Goal: Task Accomplishment & Management: Manage account settings

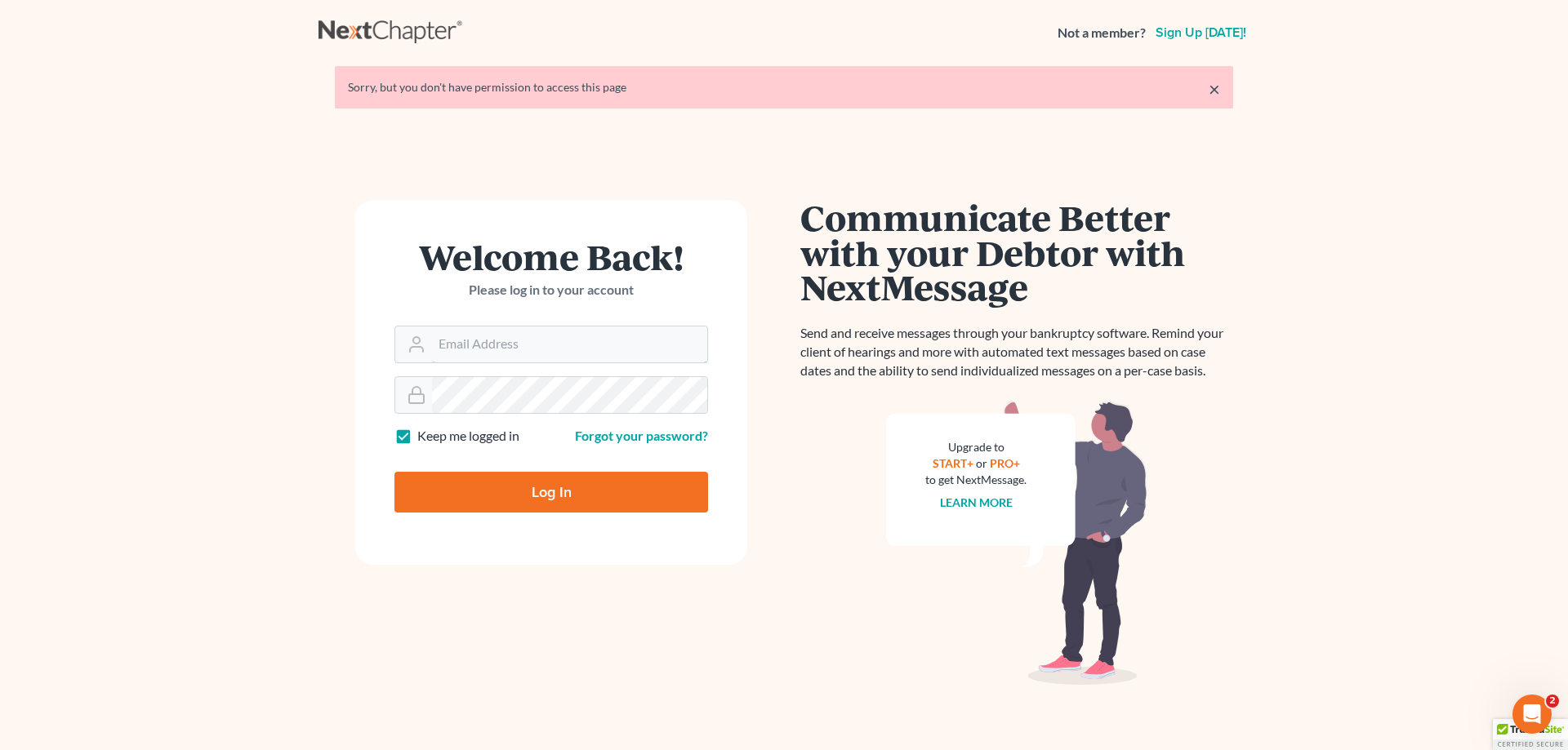
type input "[PERSON_NAME][EMAIL_ADDRESS][DOMAIN_NAME]"
click at [543, 494] on input "Log In" at bounding box center [550, 493] width 313 height 41
type input "Thinking..."
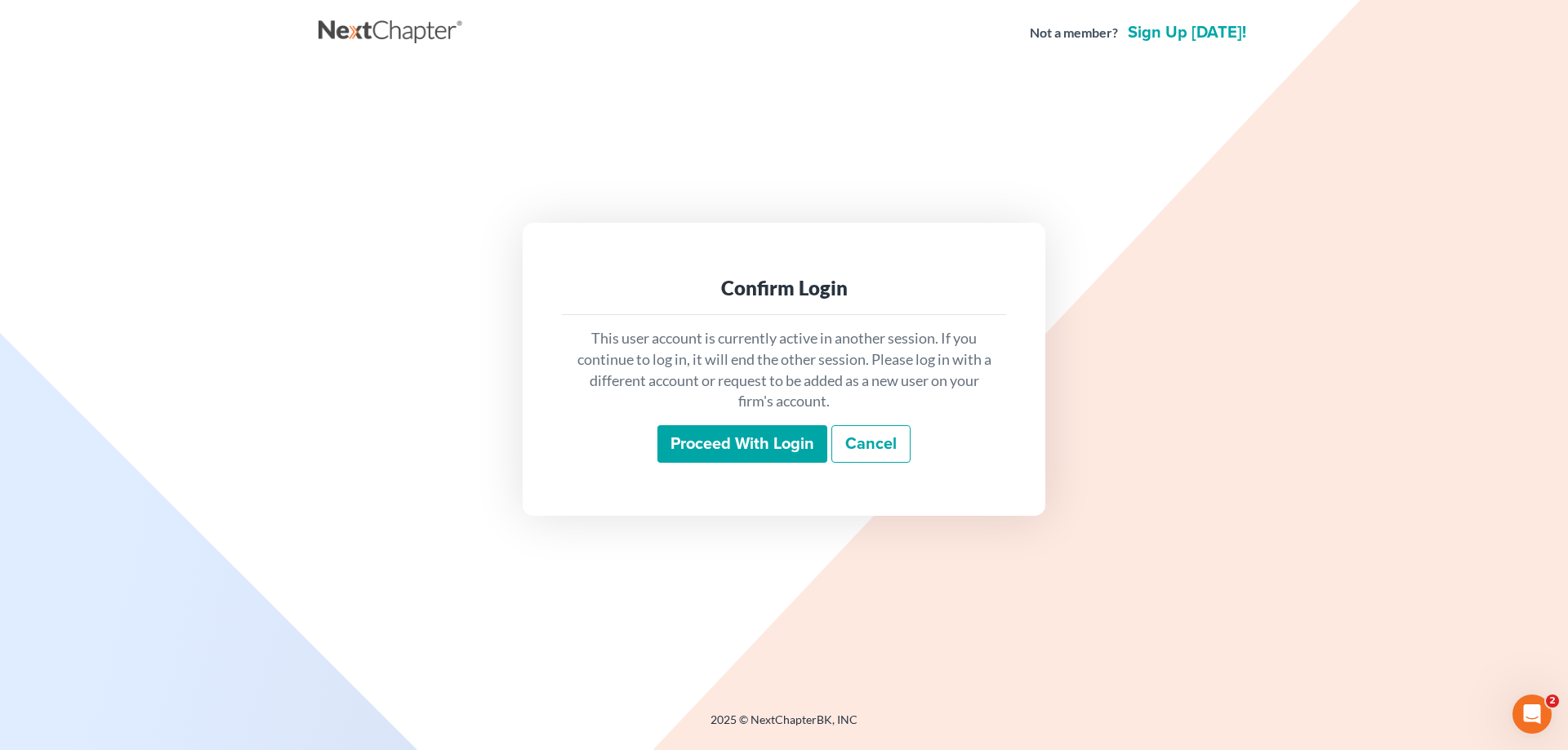
click at [721, 439] on input "Proceed with login" at bounding box center [742, 444] width 170 height 37
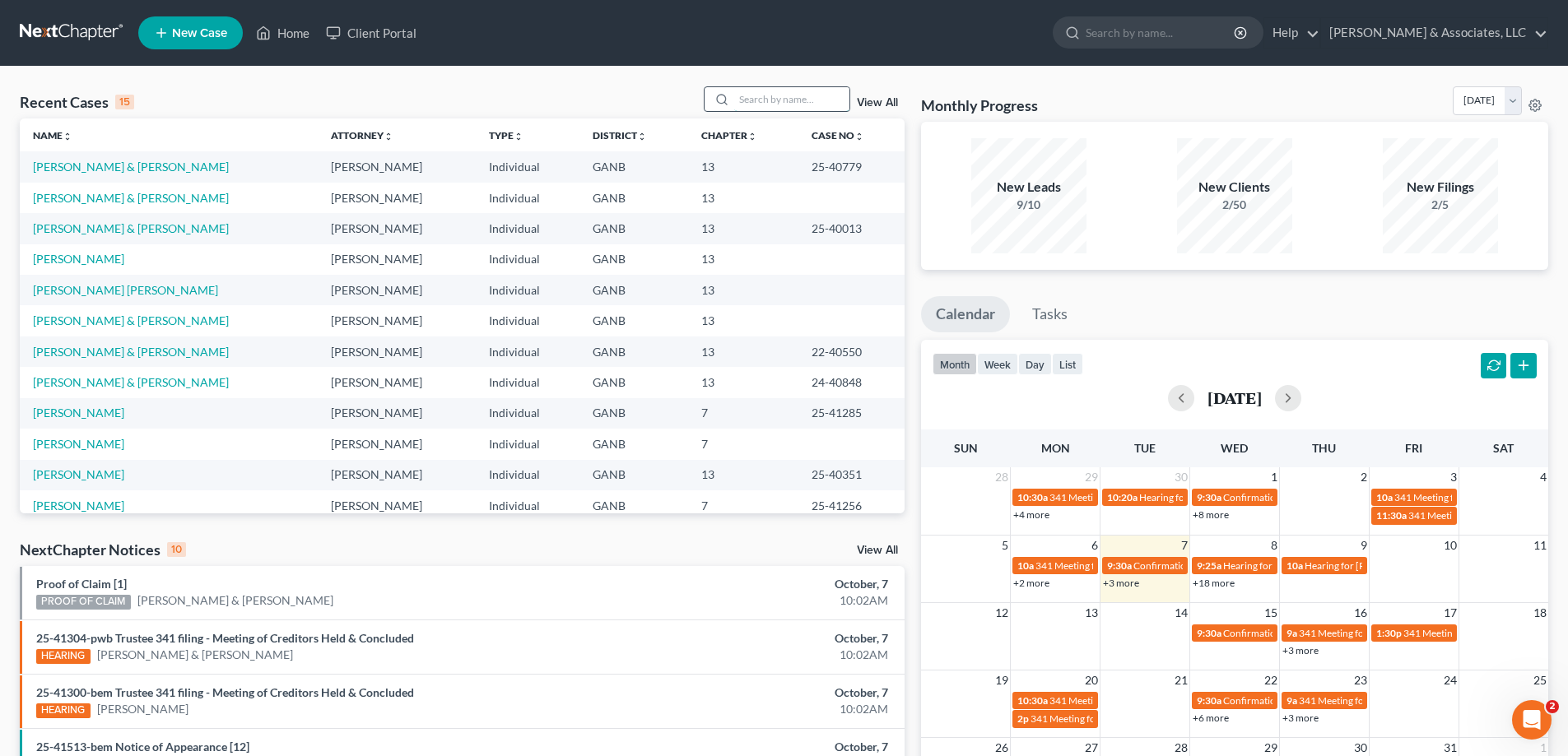
click at [809, 104] on input "search" at bounding box center [791, 98] width 115 height 23
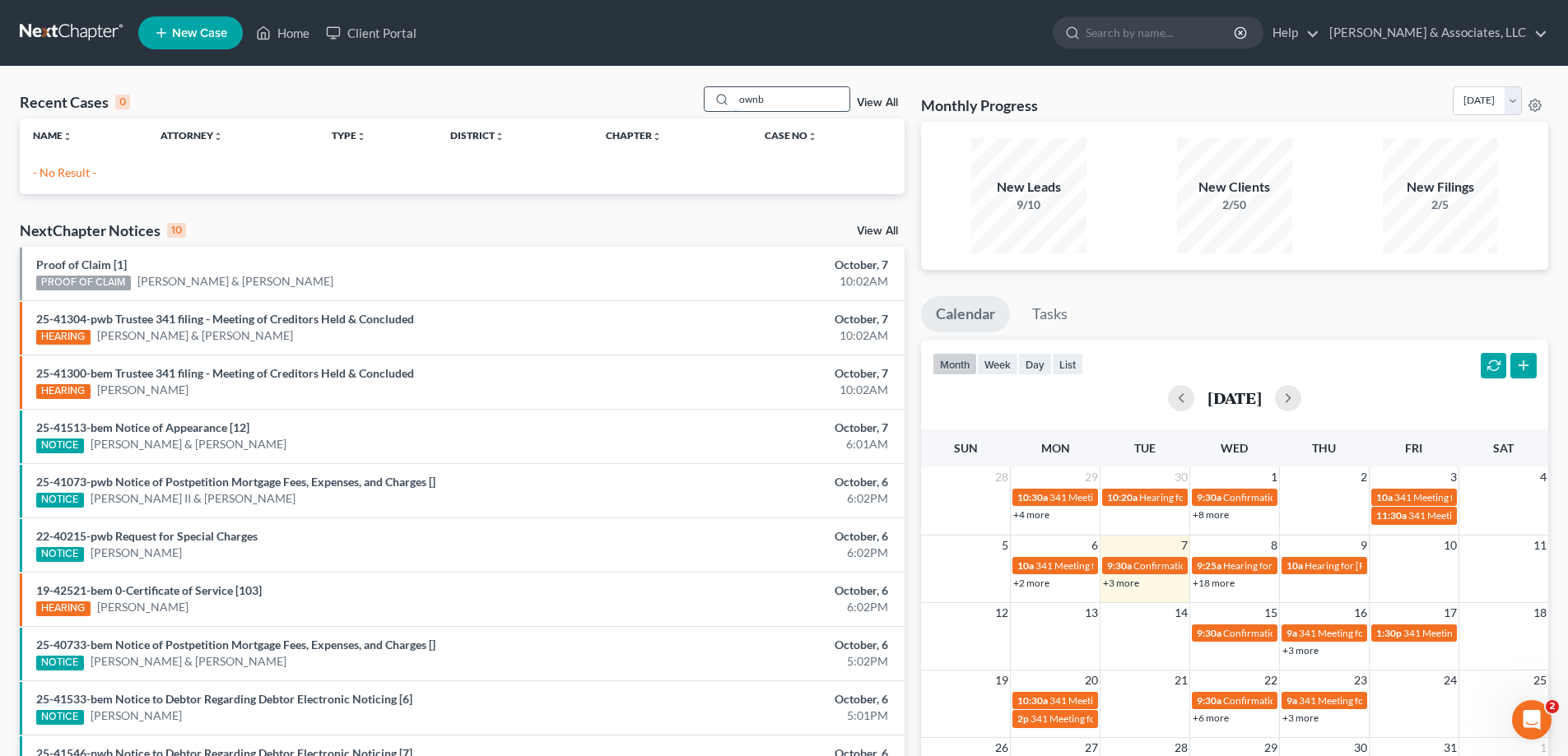
type input "ownb"
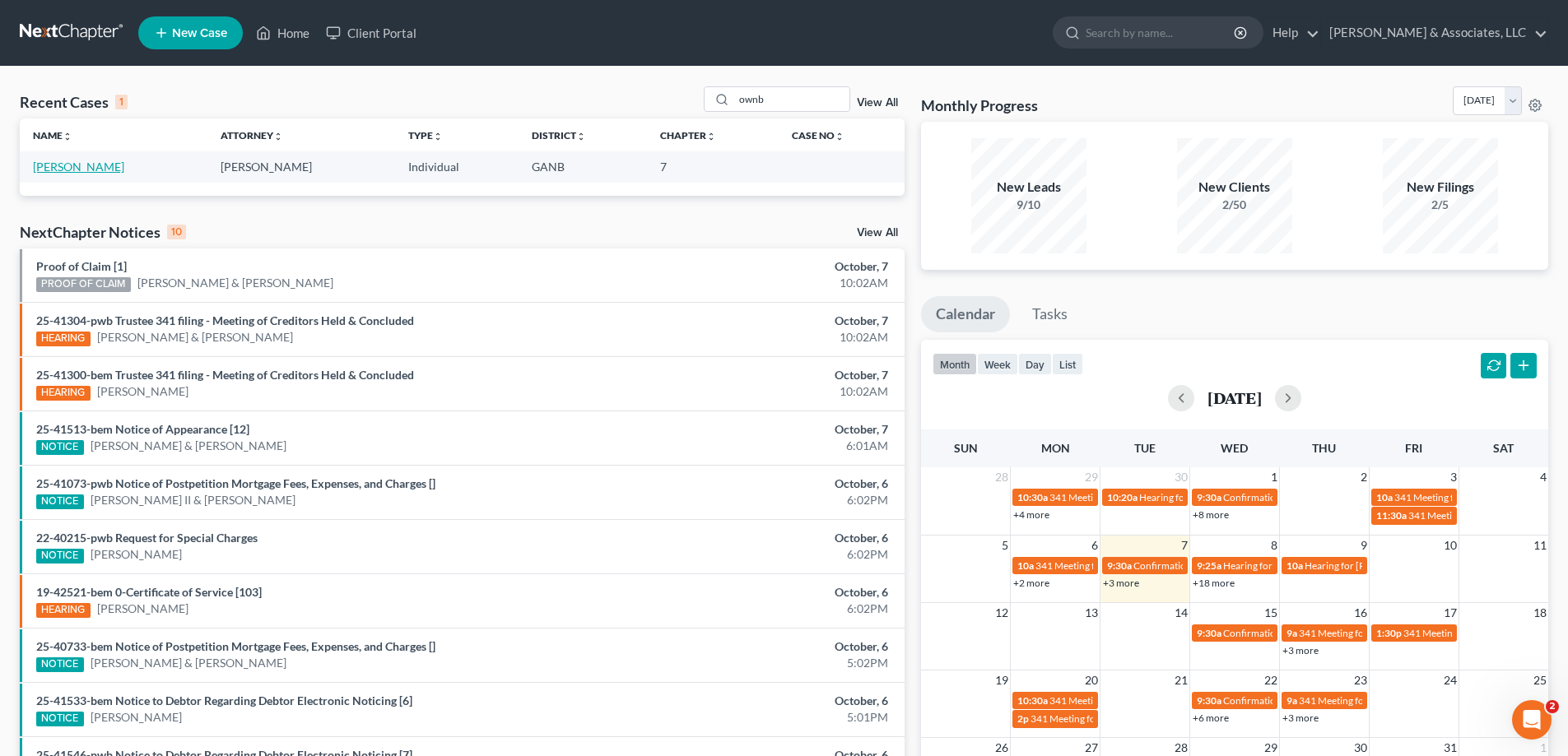
click at [89, 169] on link "[PERSON_NAME]" at bounding box center [79, 166] width 92 height 14
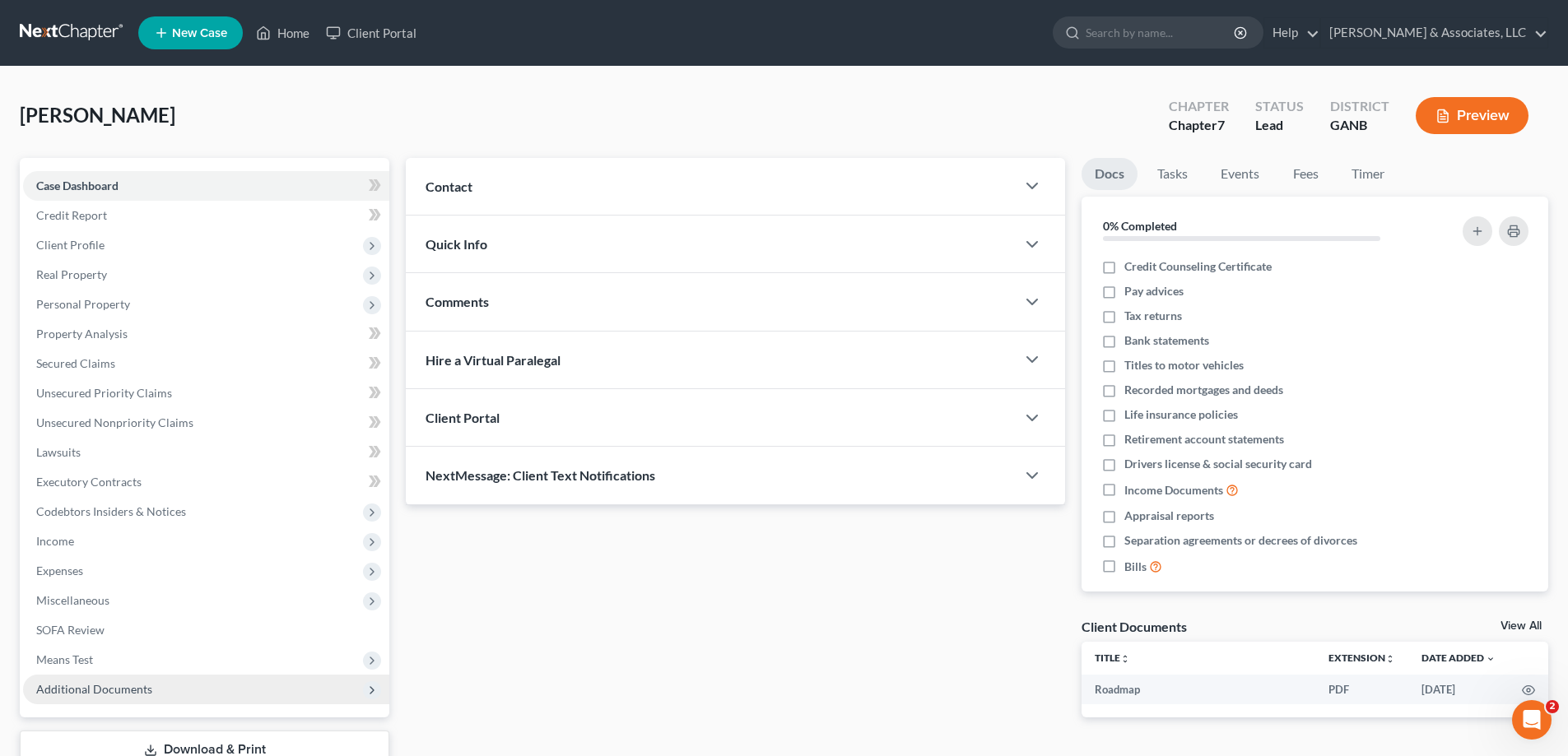
click at [114, 689] on span "Additional Documents" at bounding box center [95, 689] width 116 height 14
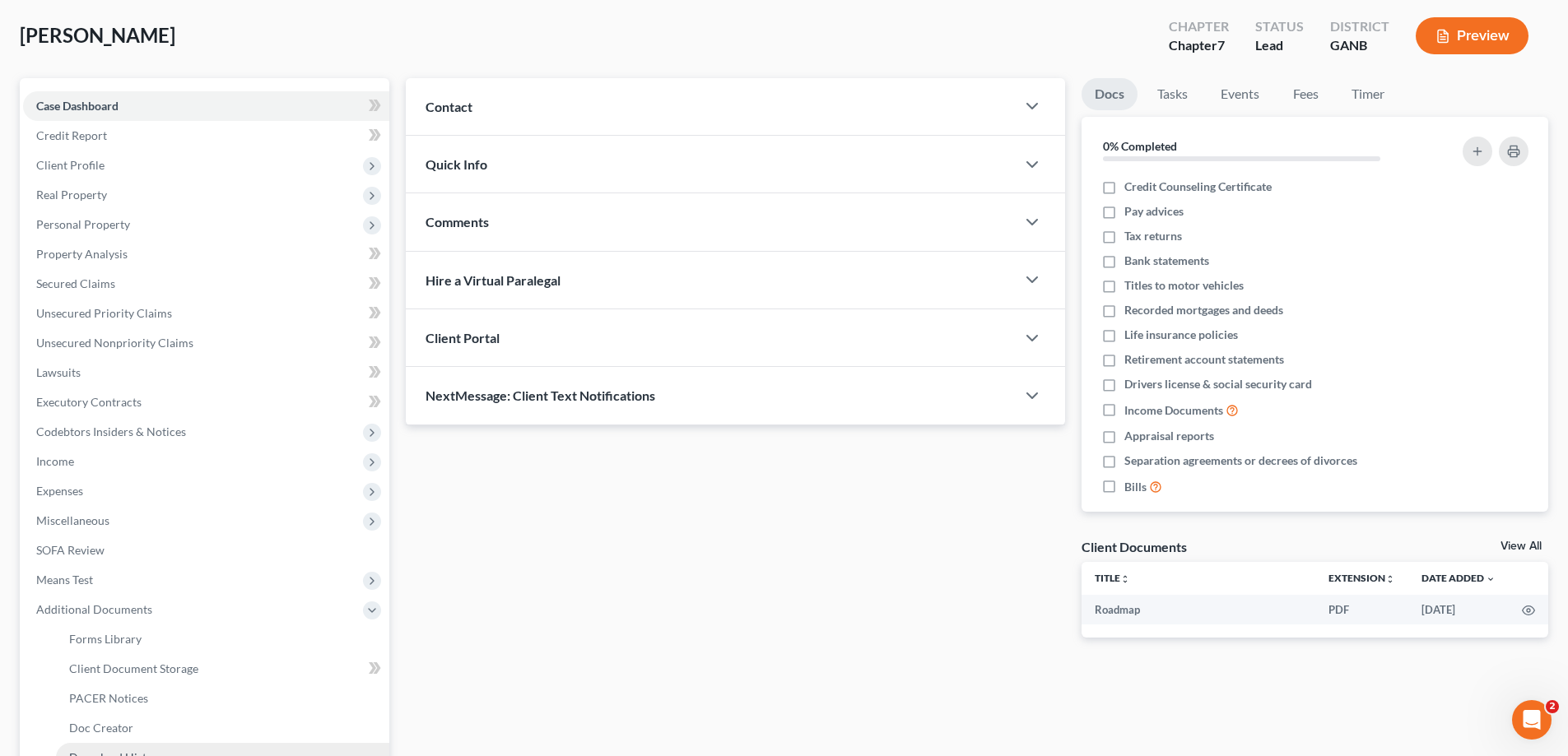
scroll to position [247, 0]
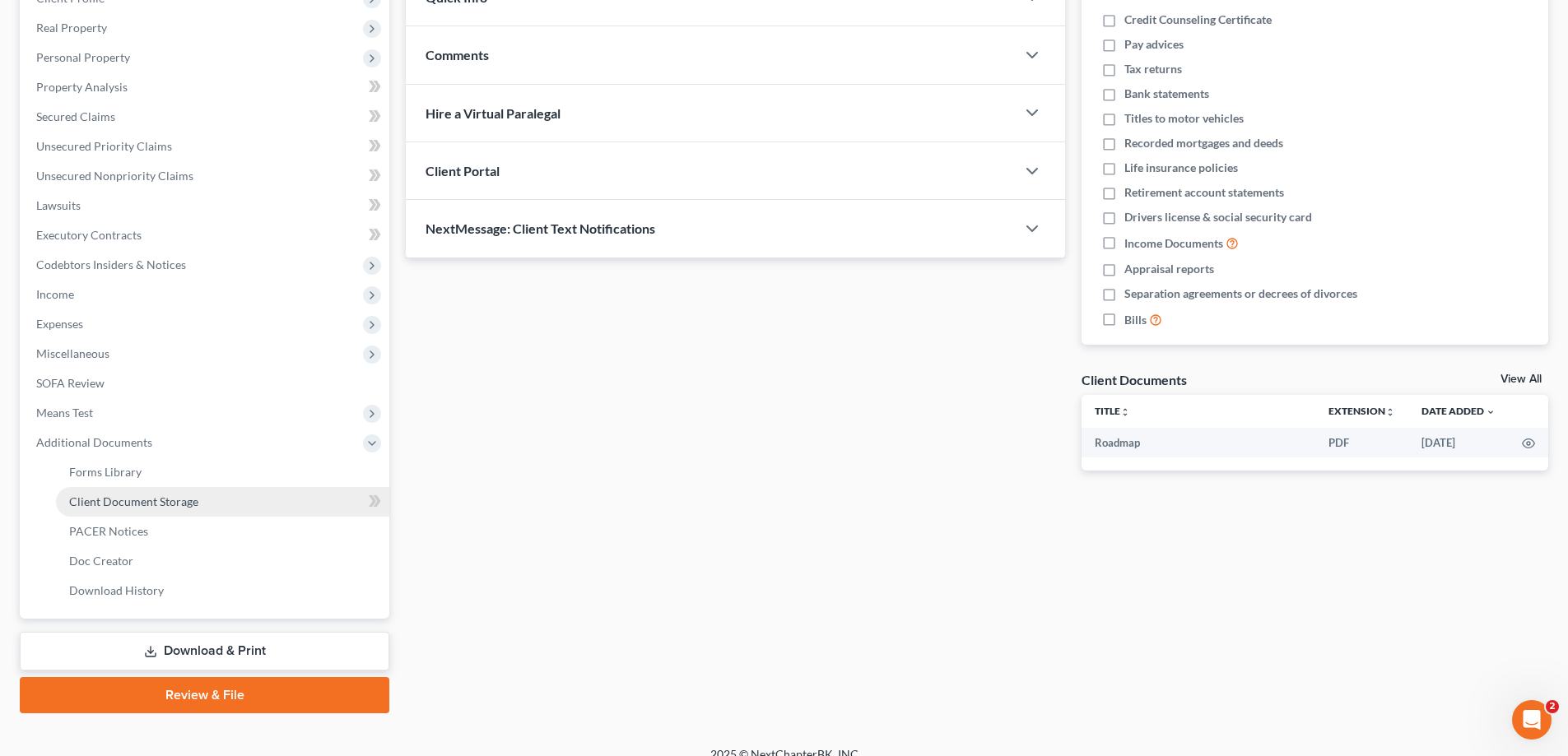
click at [119, 503] on span "Client Document Storage" at bounding box center [134, 501] width 129 height 14
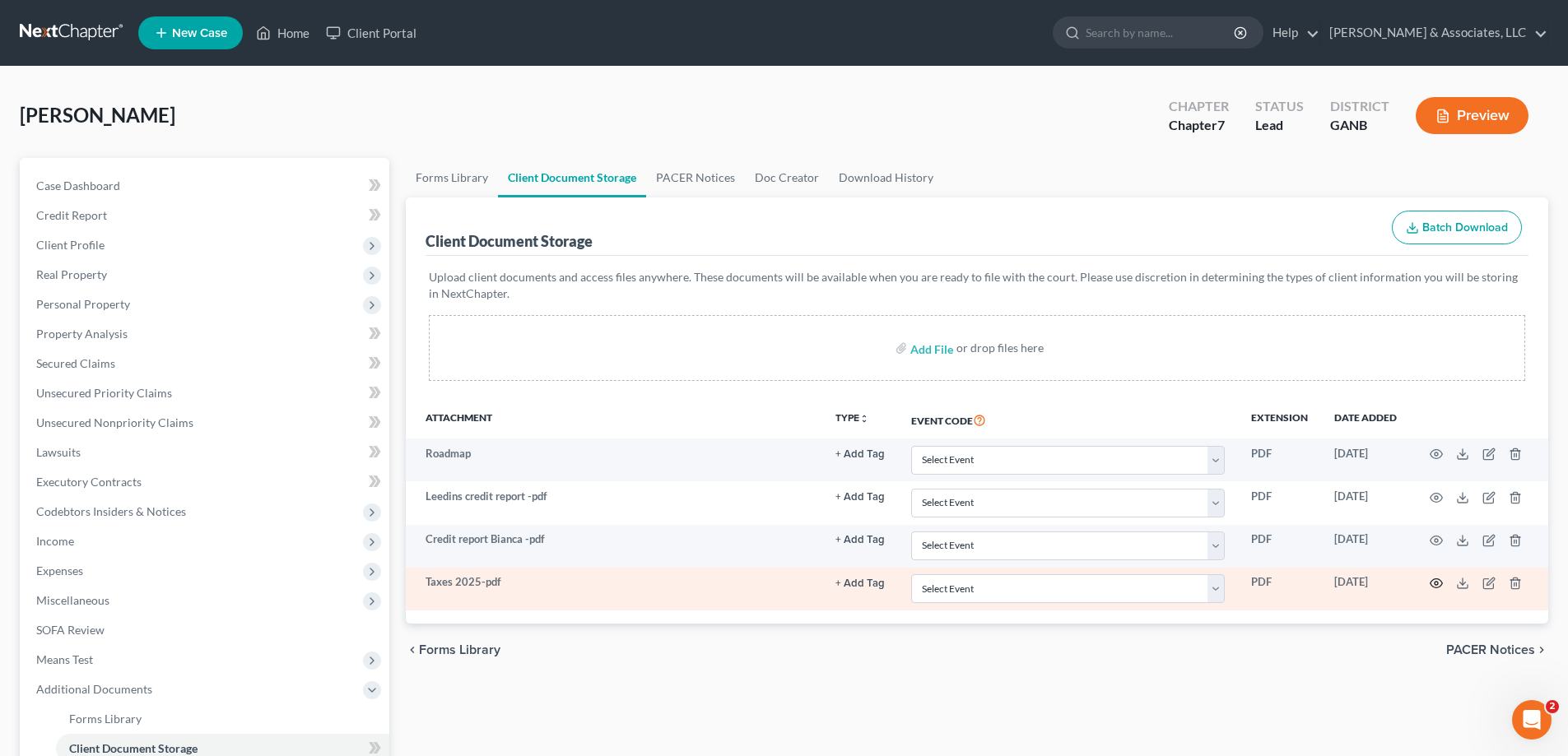
click at [1433, 582] on icon "button" at bounding box center [1436, 584] width 13 height 13
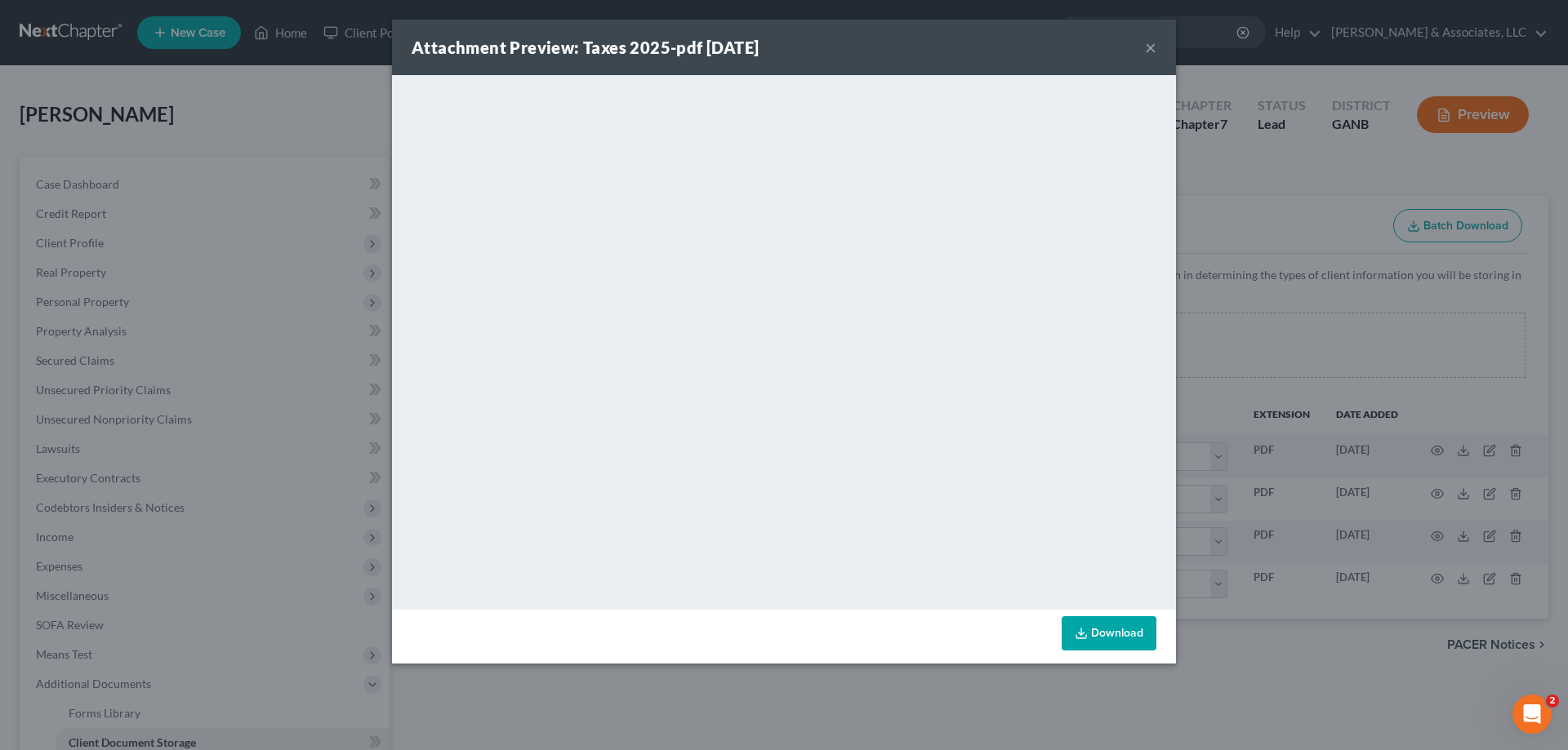
click at [1153, 46] on button "×" at bounding box center [1151, 46] width 11 height 20
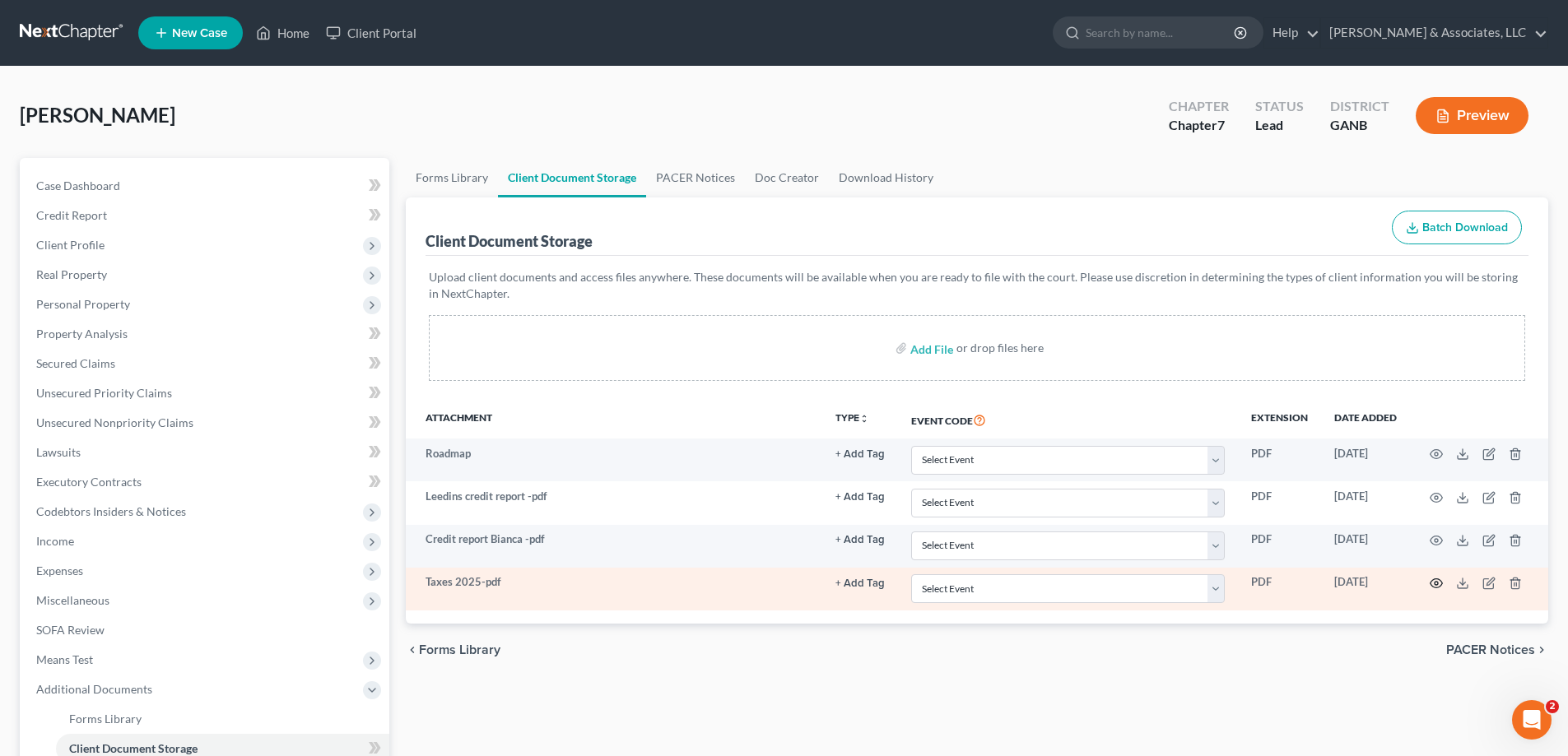
click at [1435, 578] on icon "button" at bounding box center [1436, 584] width 13 height 13
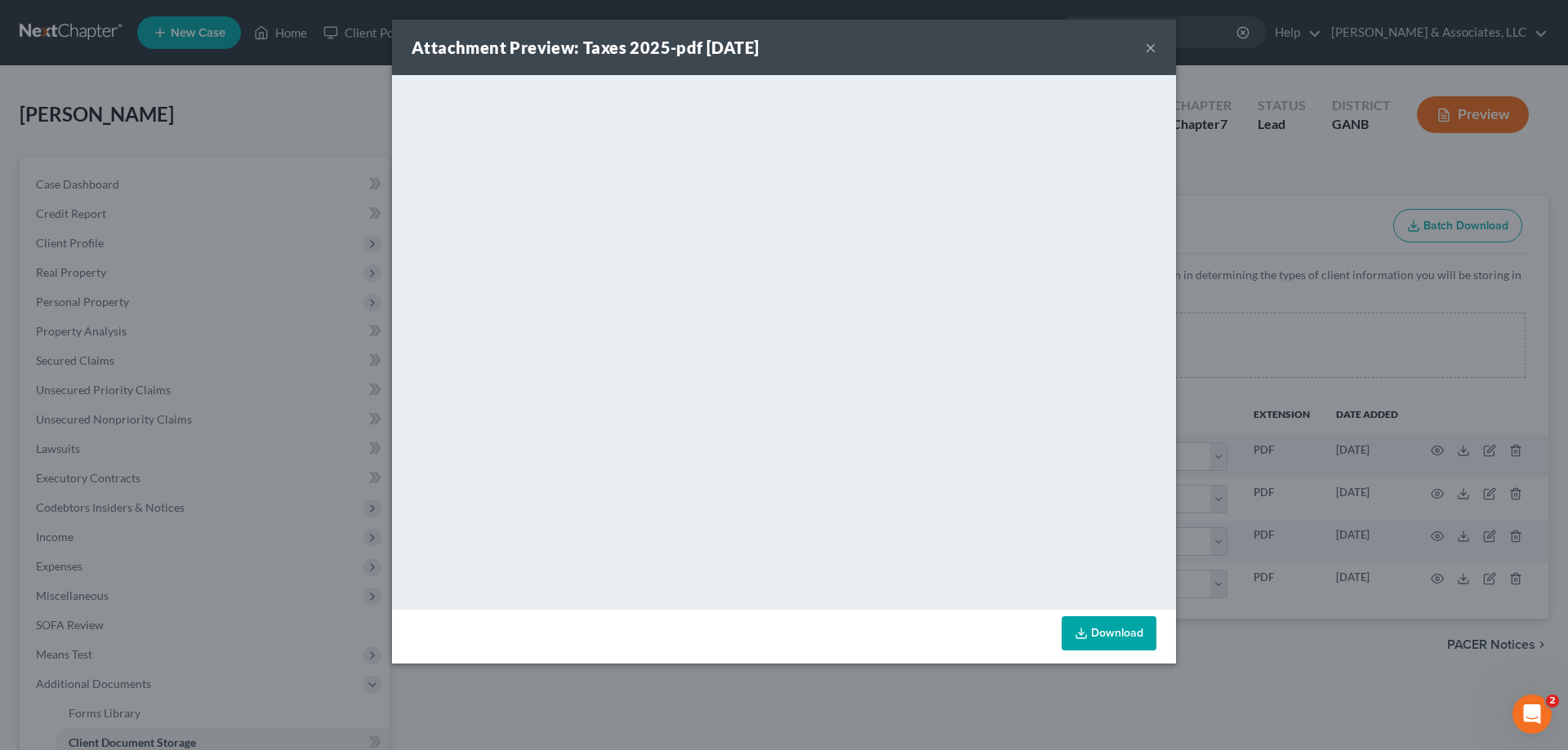
click at [1146, 39] on button "×" at bounding box center [1151, 46] width 11 height 20
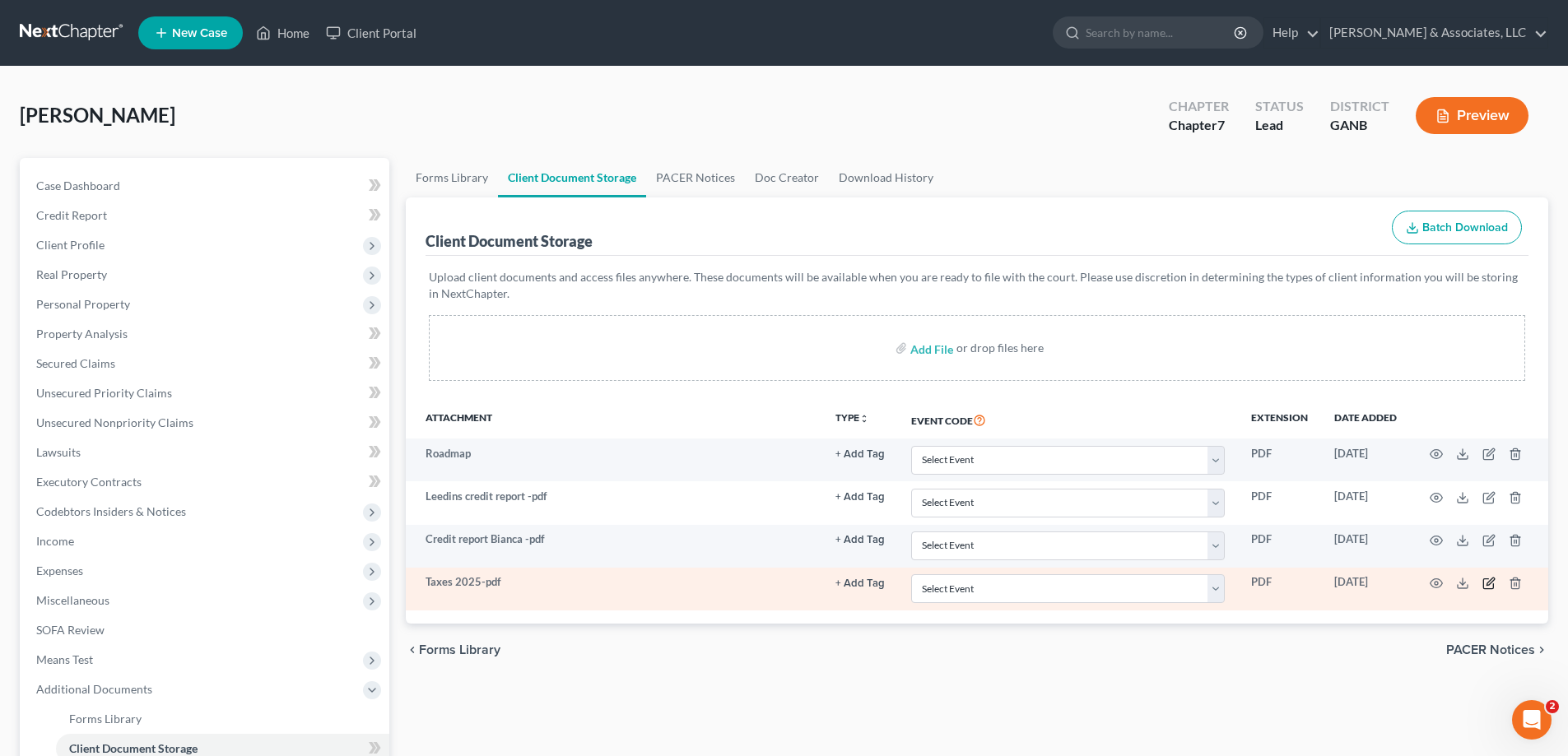
click at [1486, 578] on icon "button" at bounding box center [1488, 584] width 13 height 13
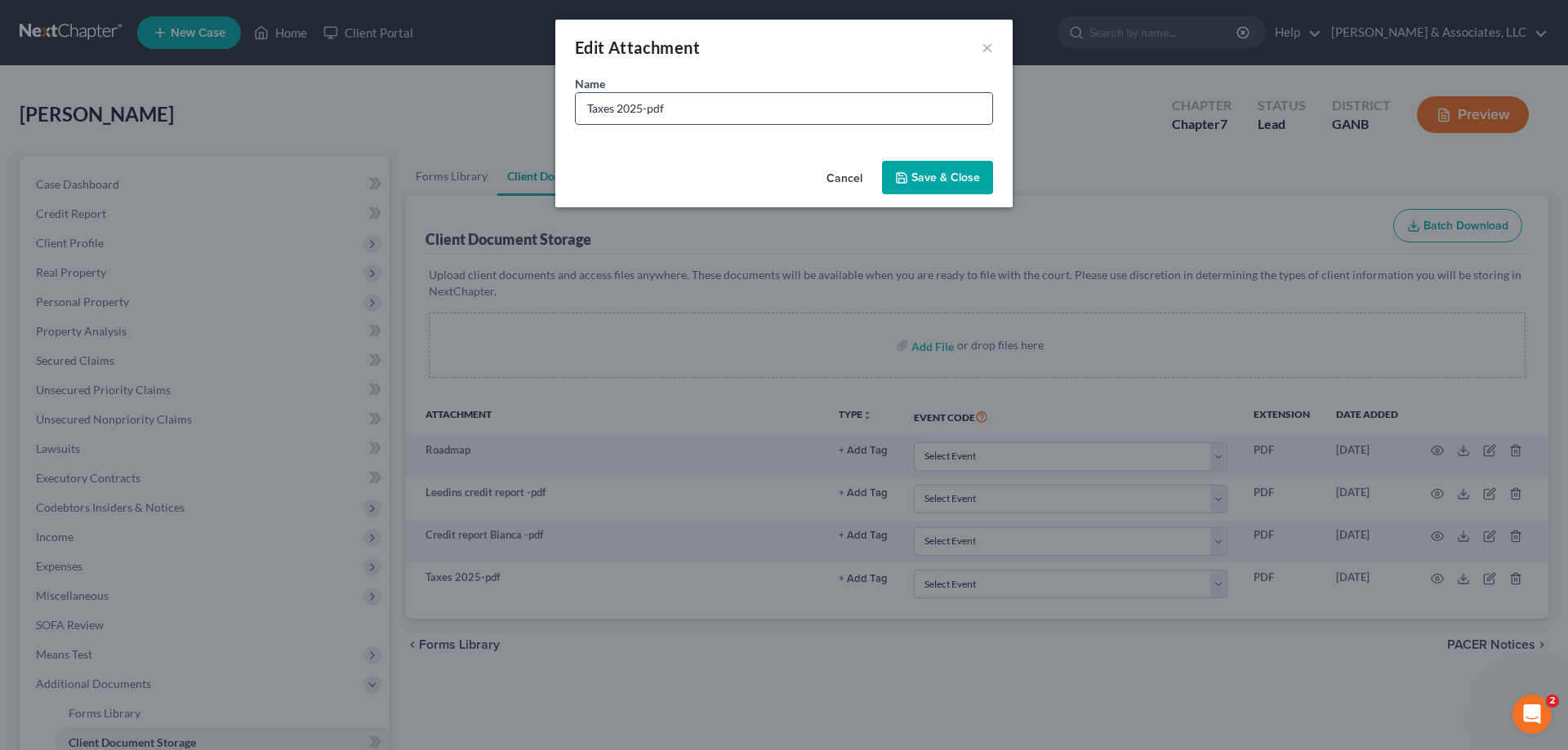
click at [654, 111] on input "Taxes 2025-pdf" at bounding box center [784, 108] width 416 height 31
type input "Tax Transcript 2024"
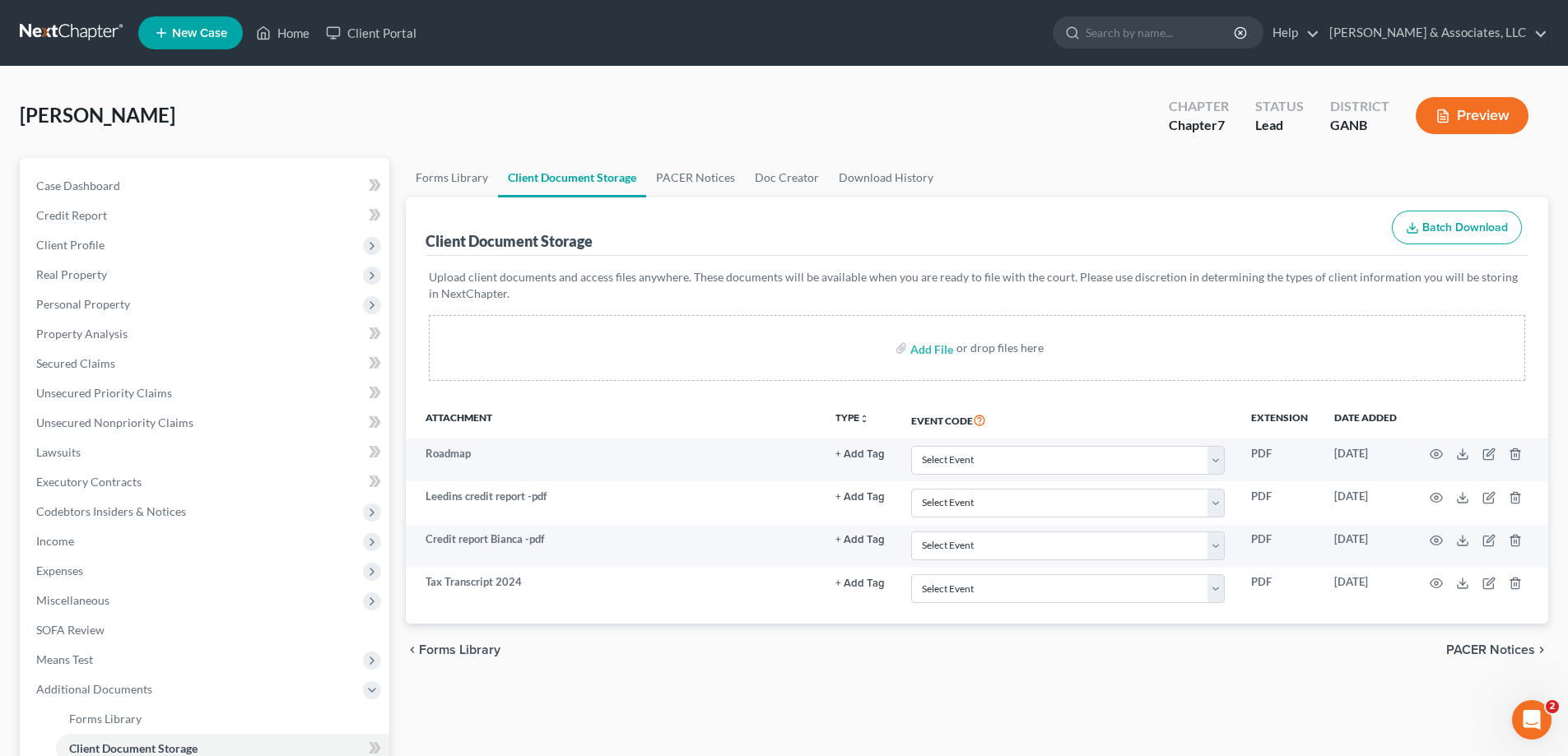
click at [1527, 167] on ul "Forms Library Client Document Storage PACER Notices Doc Creator Download History" at bounding box center [976, 178] width 1142 height 39
click at [1516, 150] on div "[PERSON_NAME] Upgraded Chapter Chapter 7 Status Lead District GANB Preview" at bounding box center [783, 122] width 1528 height 71
click at [1525, 170] on ul "Forms Library Client Document Storage PACER Notices Doc Creator Download History" at bounding box center [976, 178] width 1142 height 39
click at [940, 344] on input "file" at bounding box center [930, 348] width 39 height 30
type input "C:\fakepath\Bianca DL.pdf"
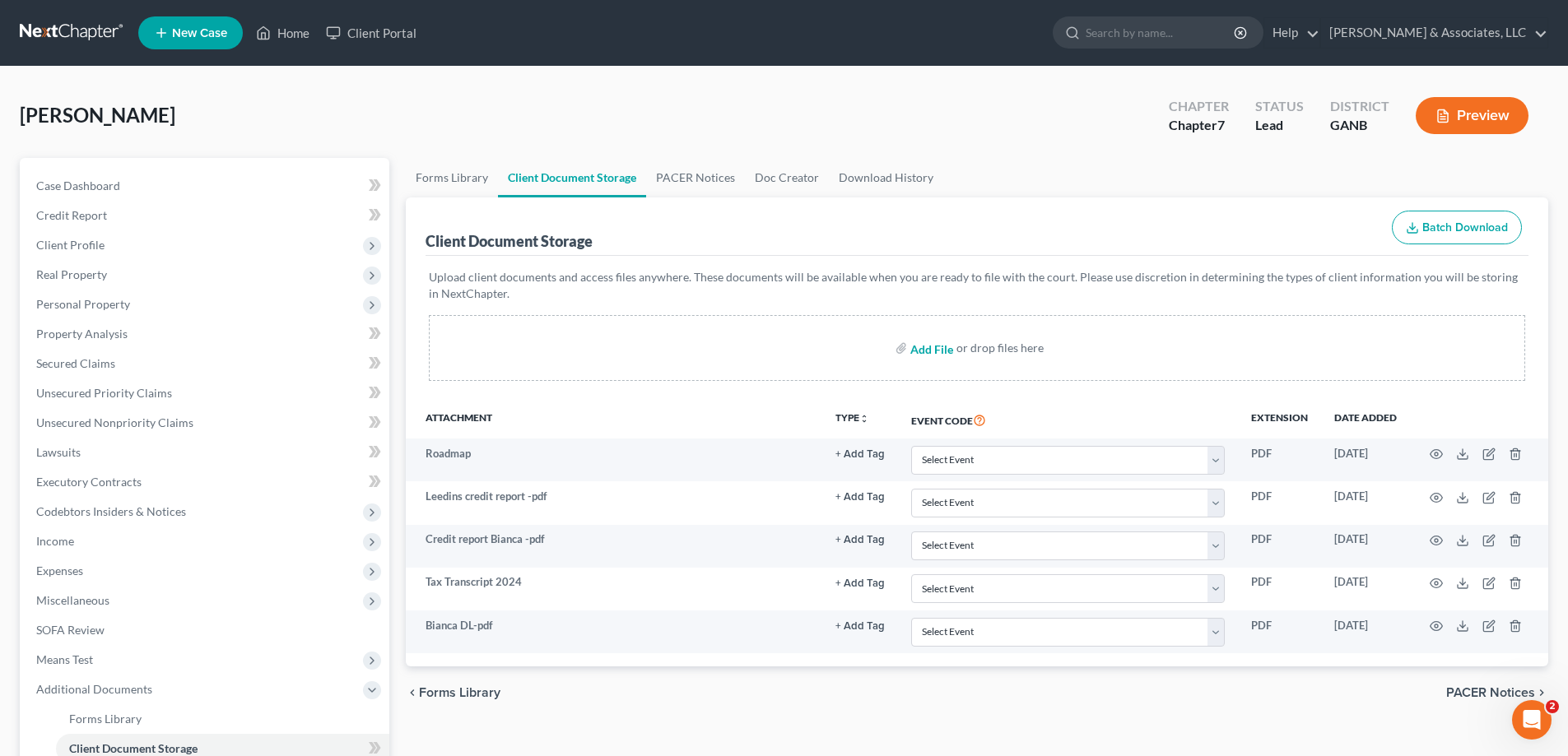
click at [925, 345] on input "file" at bounding box center [930, 348] width 39 height 30
type input "C:\fakepath\Leedin DL.pdf"
click at [931, 351] on input "file" at bounding box center [930, 348] width 39 height 30
type input "C:\fakepath\Leedin SSN.pdf"
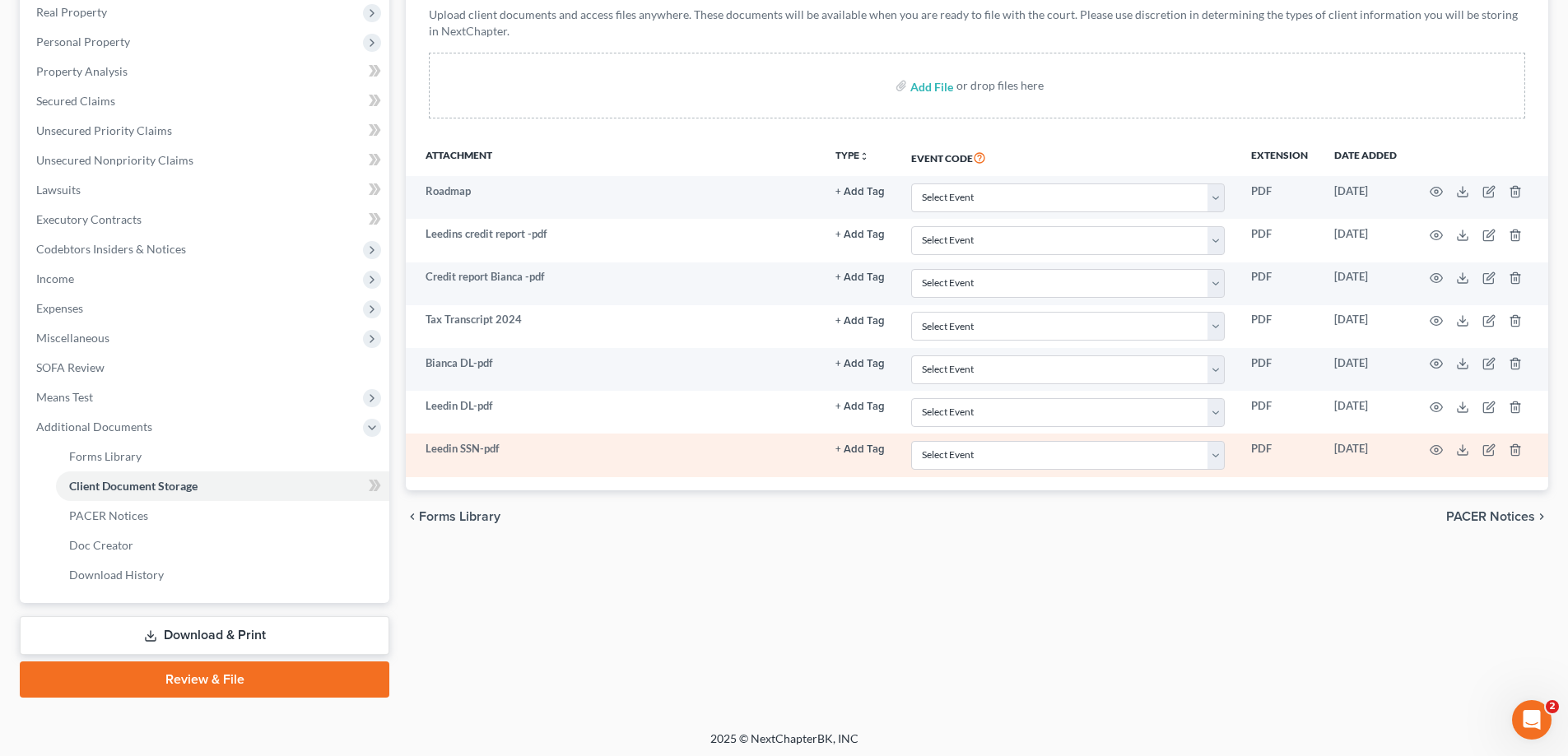
scroll to position [267, 0]
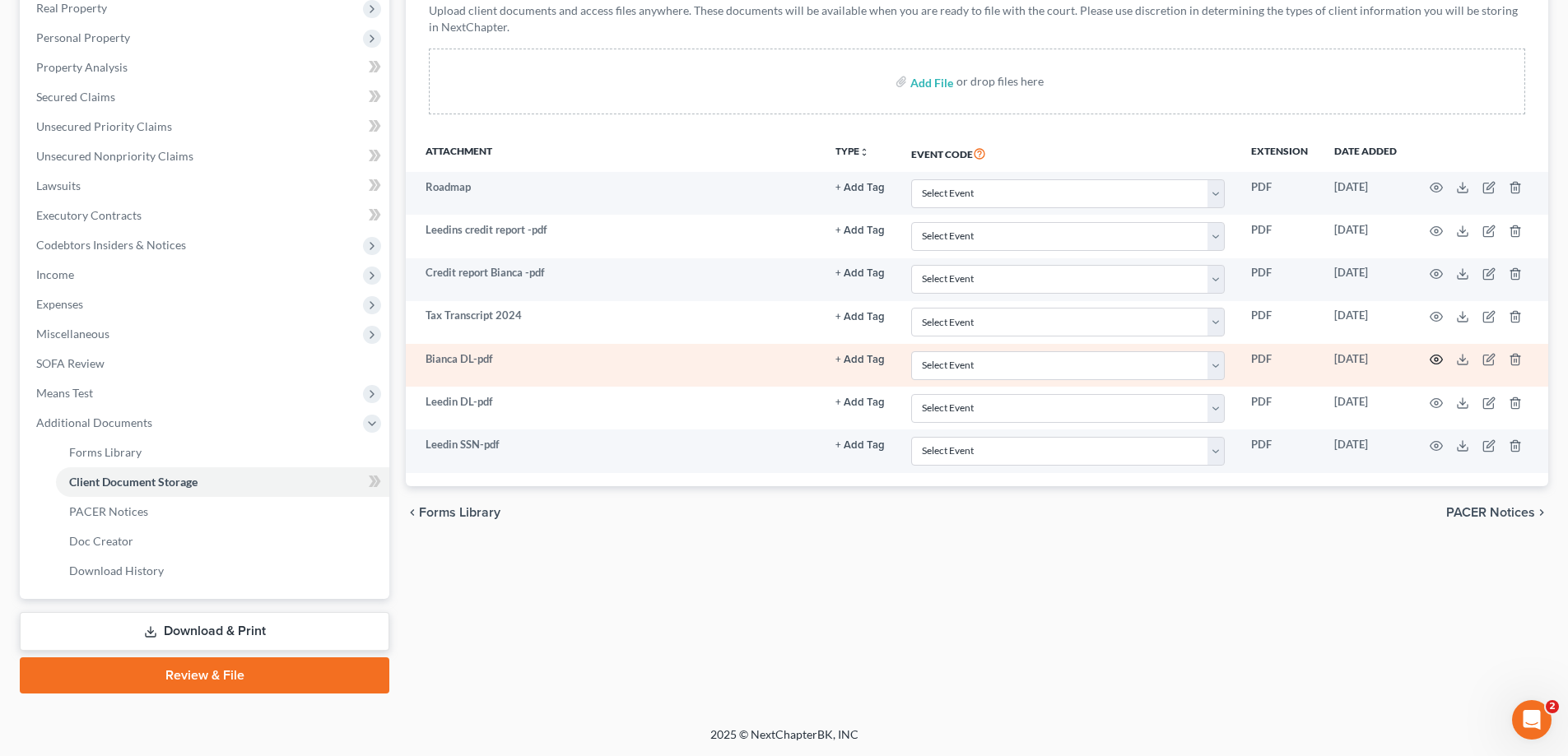
click at [1437, 356] on icon "button" at bounding box center [1436, 361] width 12 height 9
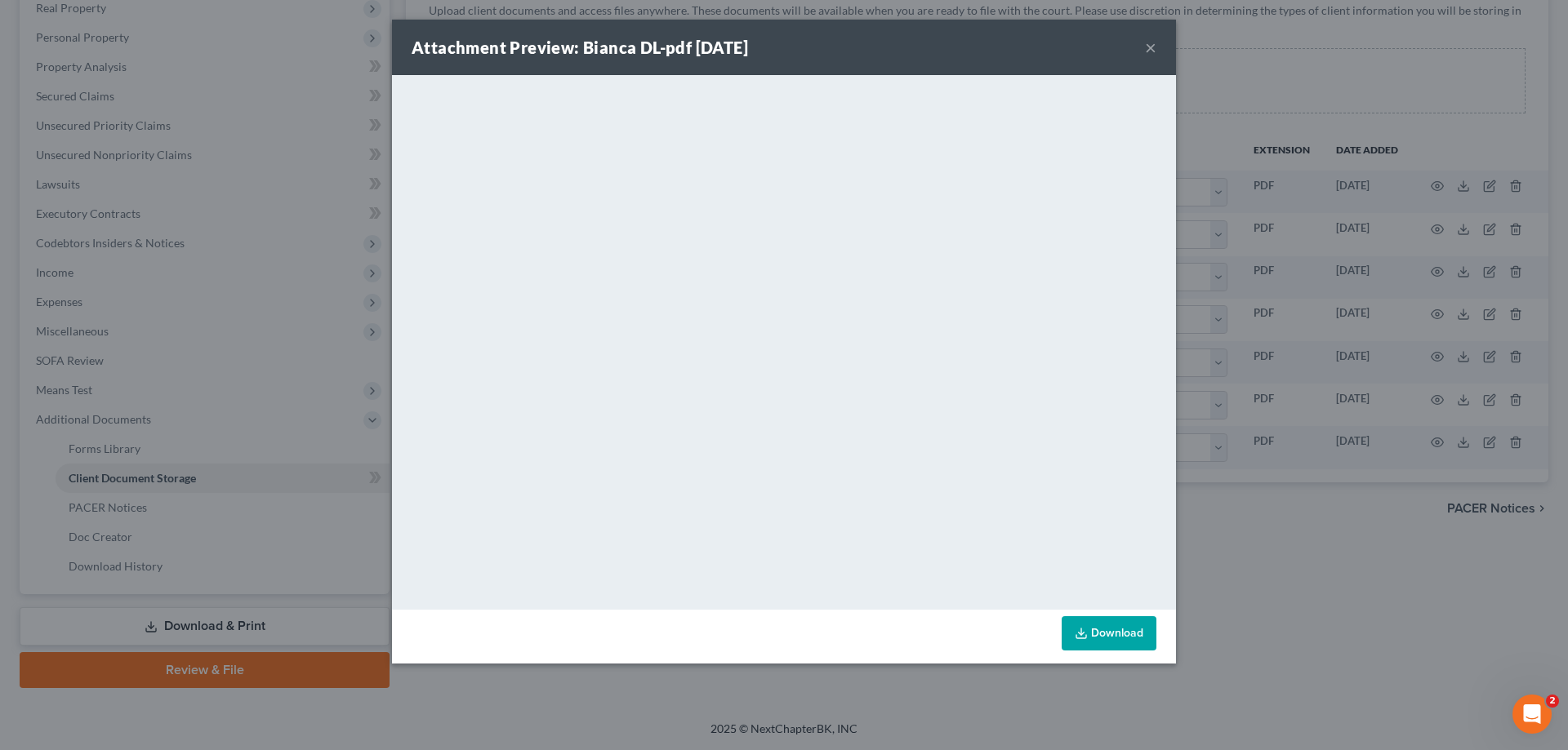
click at [1150, 44] on button "×" at bounding box center [1151, 46] width 11 height 20
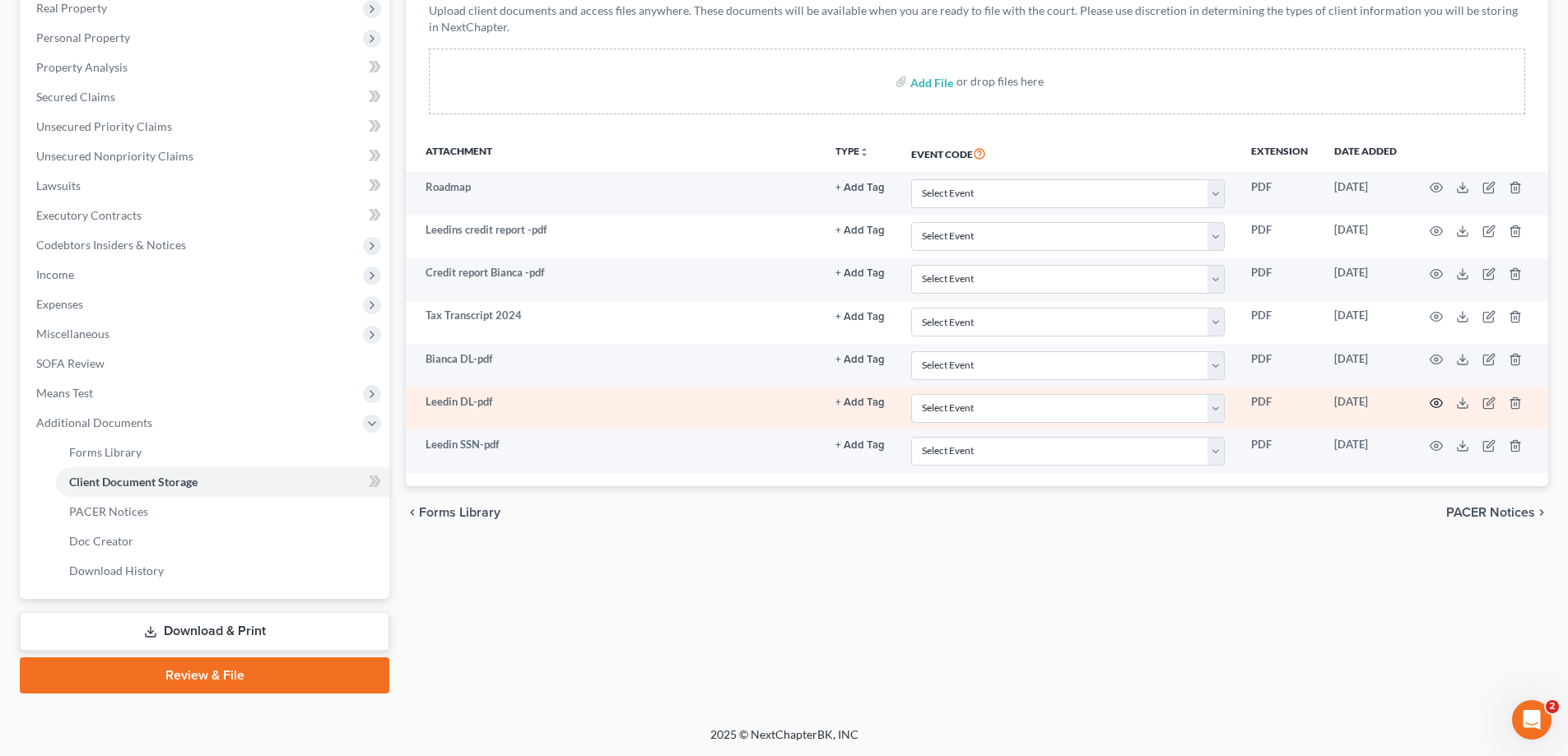
click at [1435, 405] on circle "button" at bounding box center [1436, 404] width 4 height 4
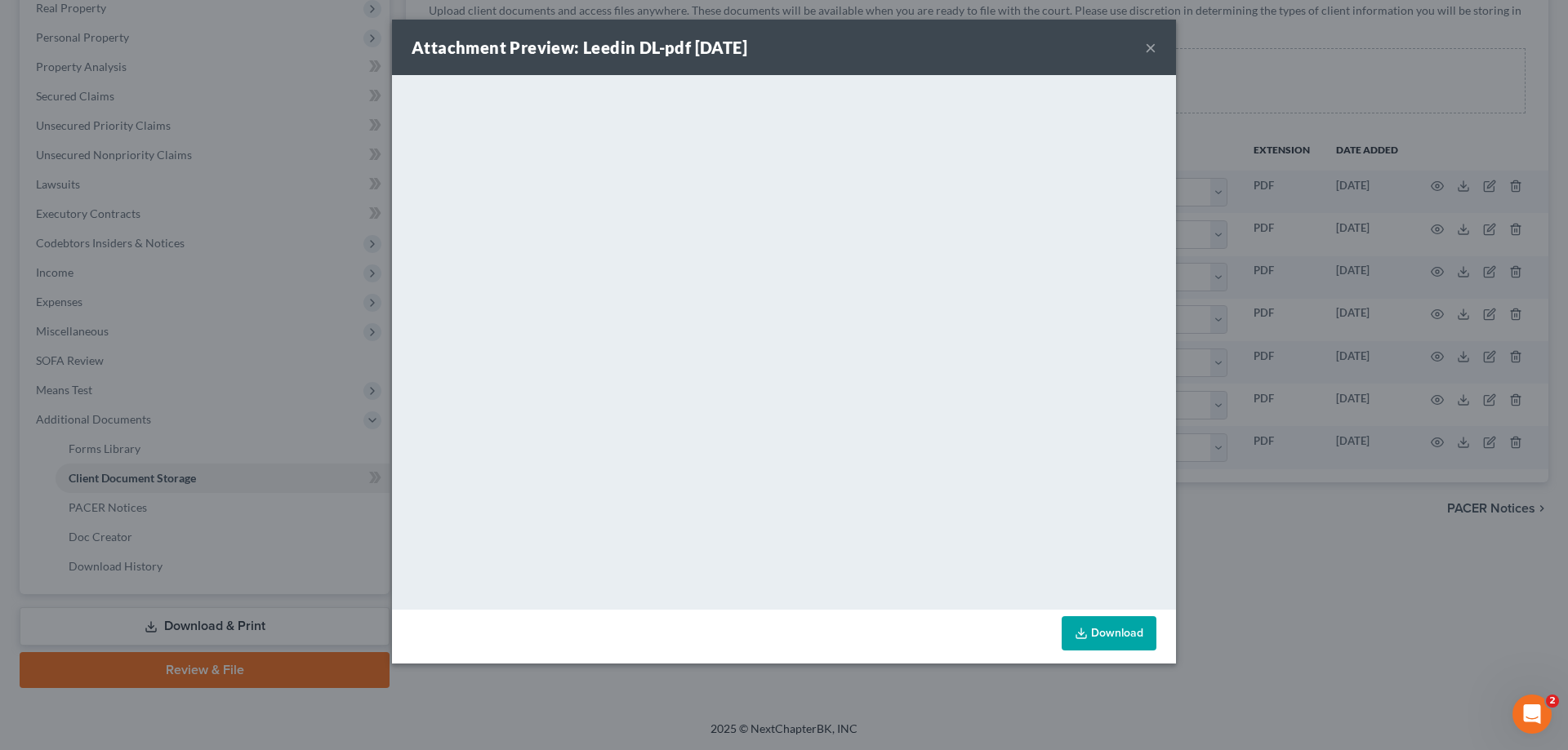
click at [1149, 48] on button "×" at bounding box center [1151, 46] width 11 height 20
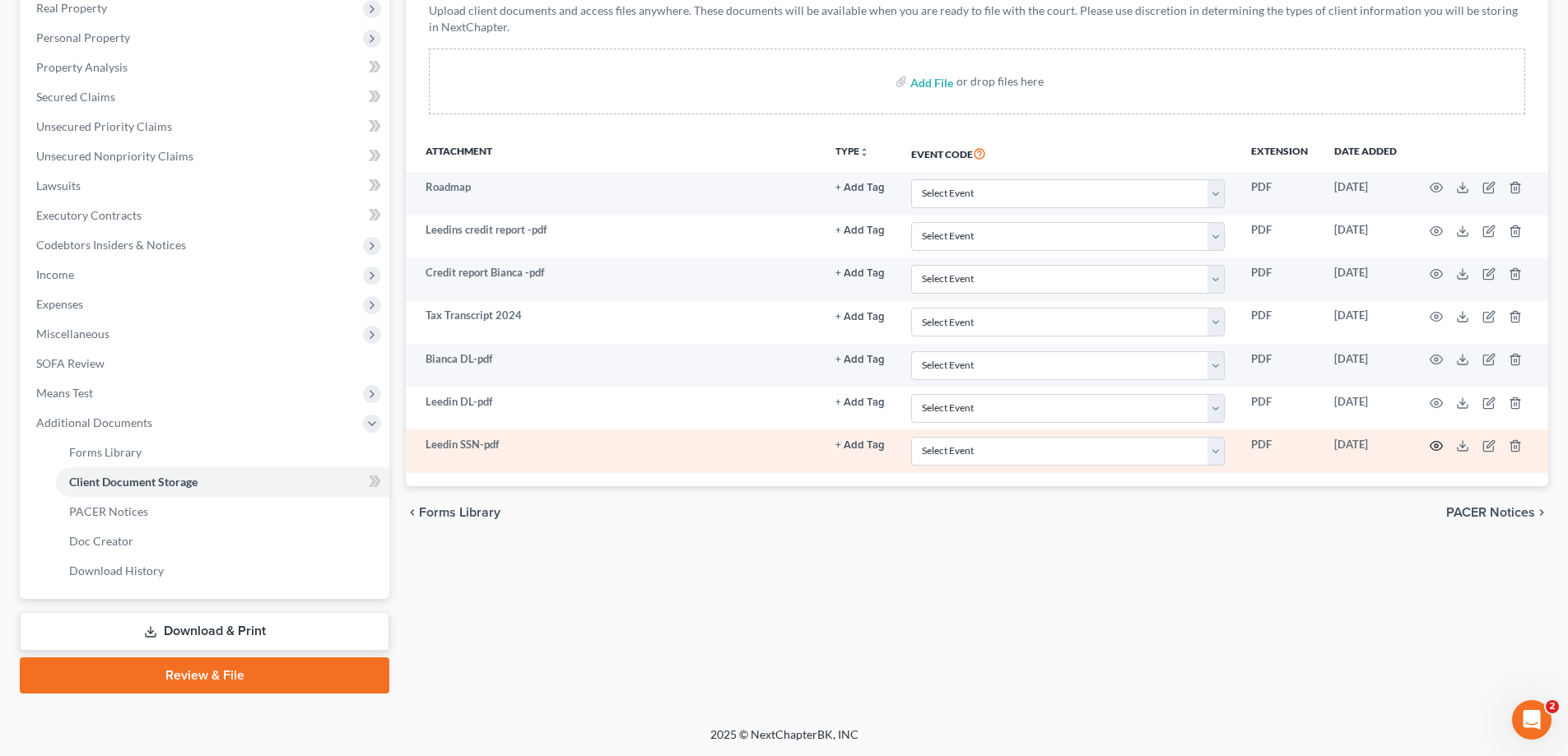
click at [1434, 448] on icon "button" at bounding box center [1436, 446] width 13 height 13
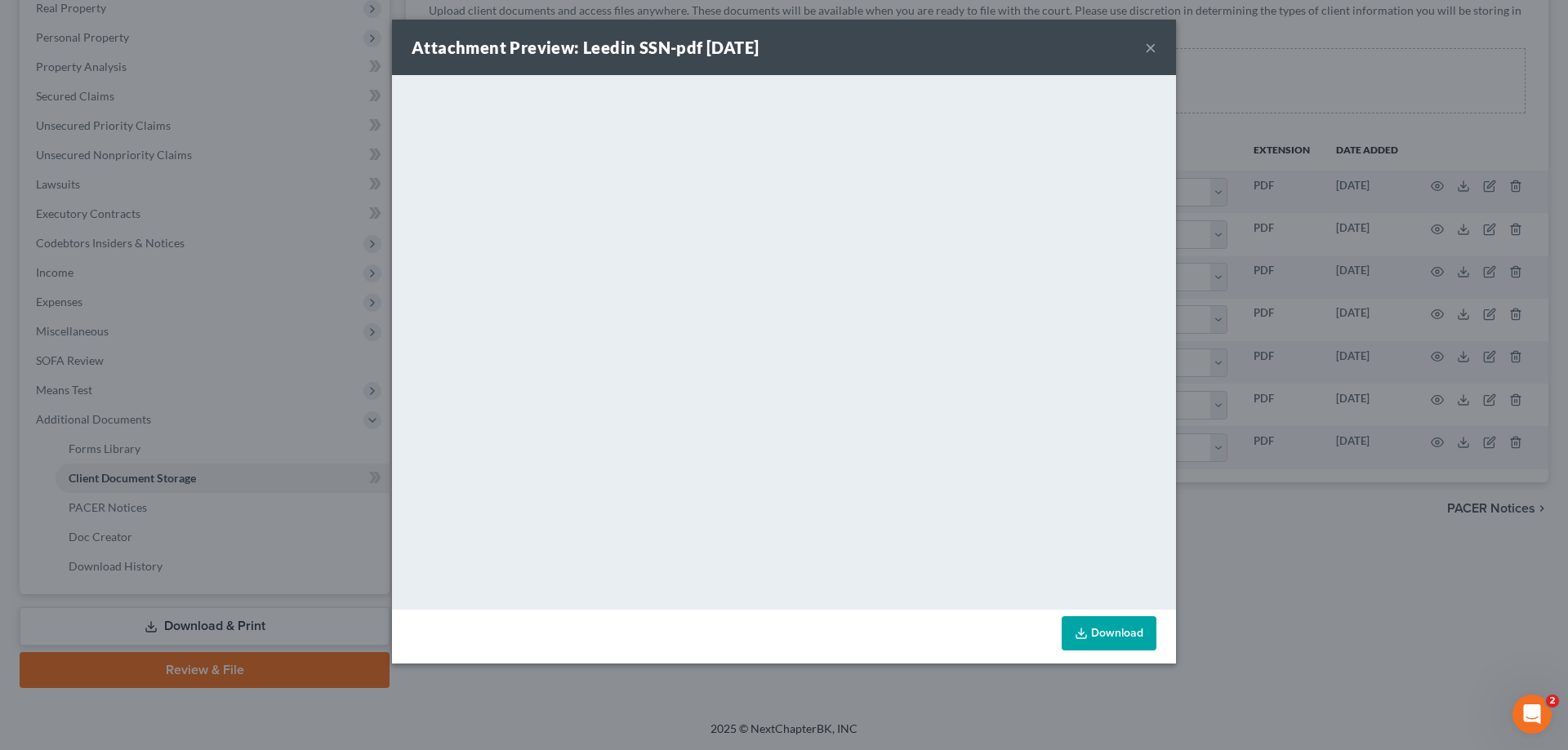
click at [1151, 46] on button "×" at bounding box center [1151, 46] width 11 height 20
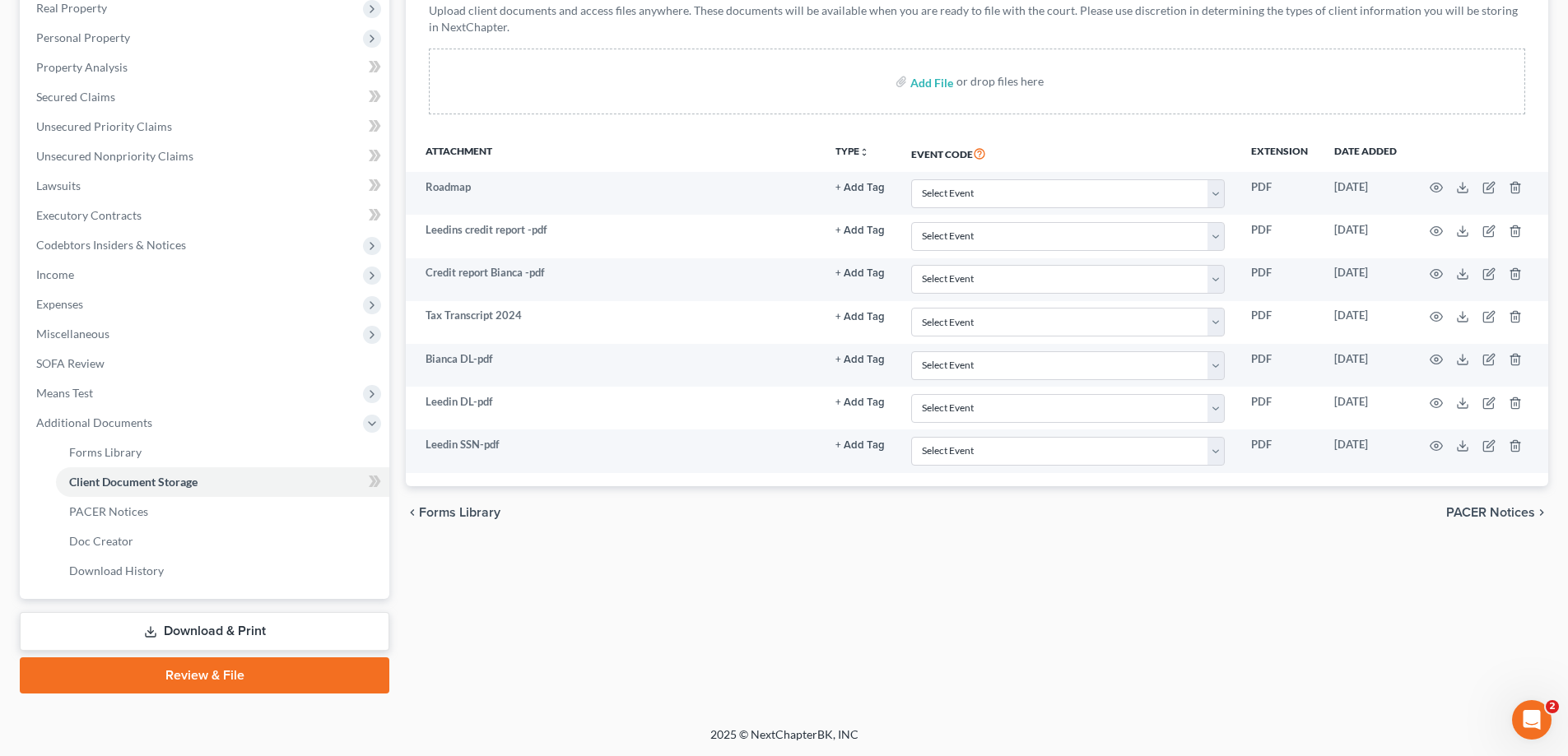
click at [1542, 128] on div "Client Document Storage Batch Download Upload client documents and access files…" at bounding box center [976, 208] width 1142 height 556
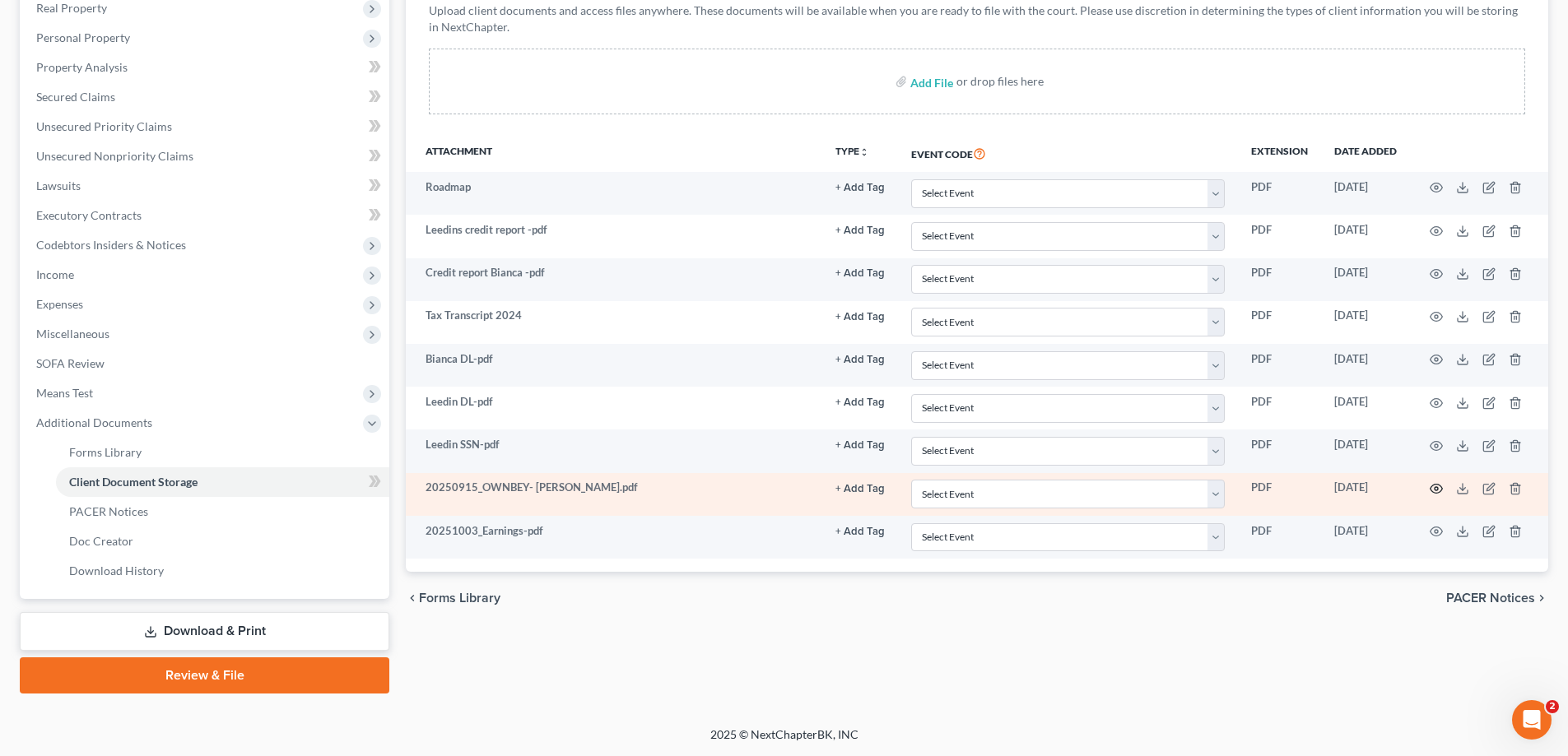
click at [1433, 486] on icon "button" at bounding box center [1436, 489] width 13 height 13
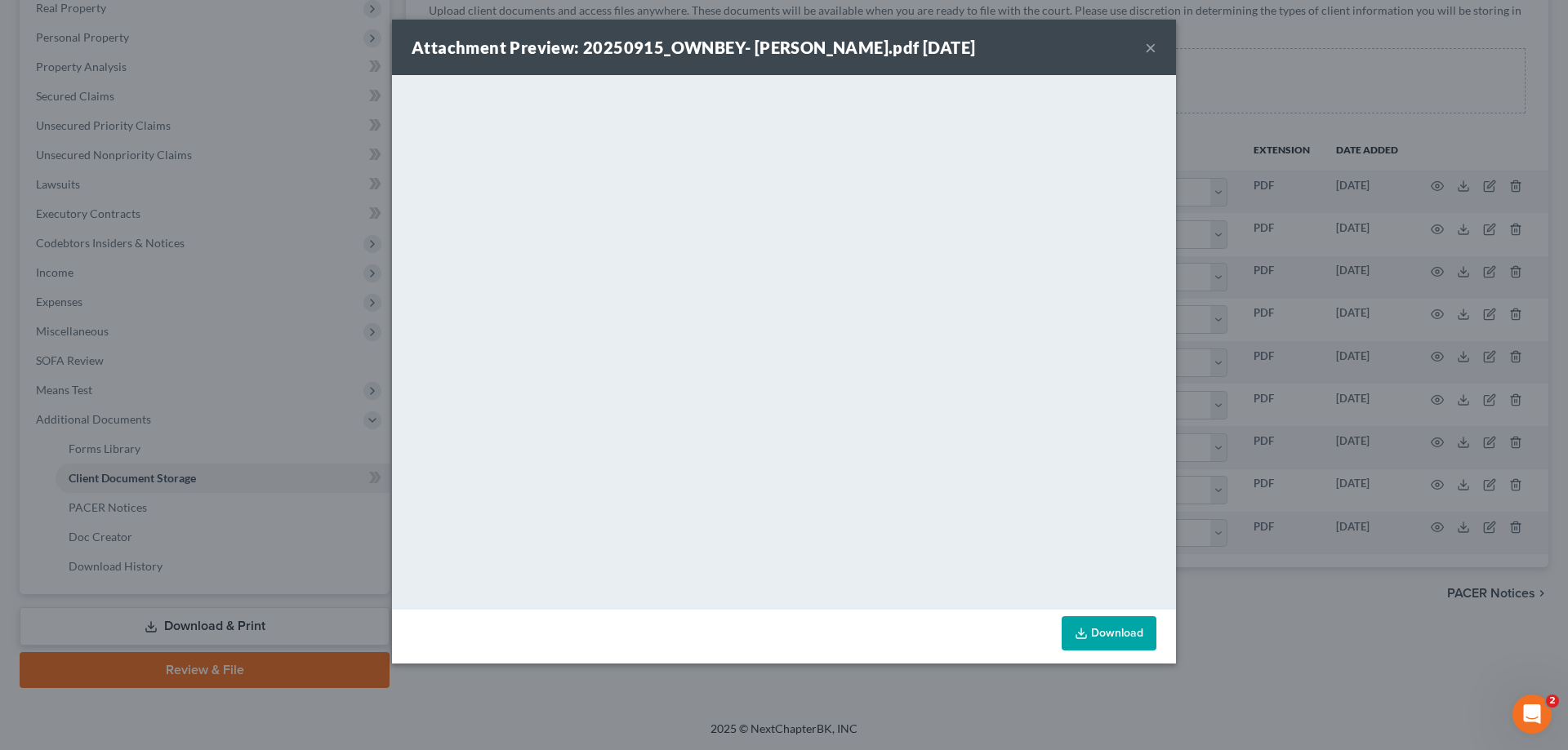
click at [1146, 49] on button "×" at bounding box center [1151, 46] width 11 height 20
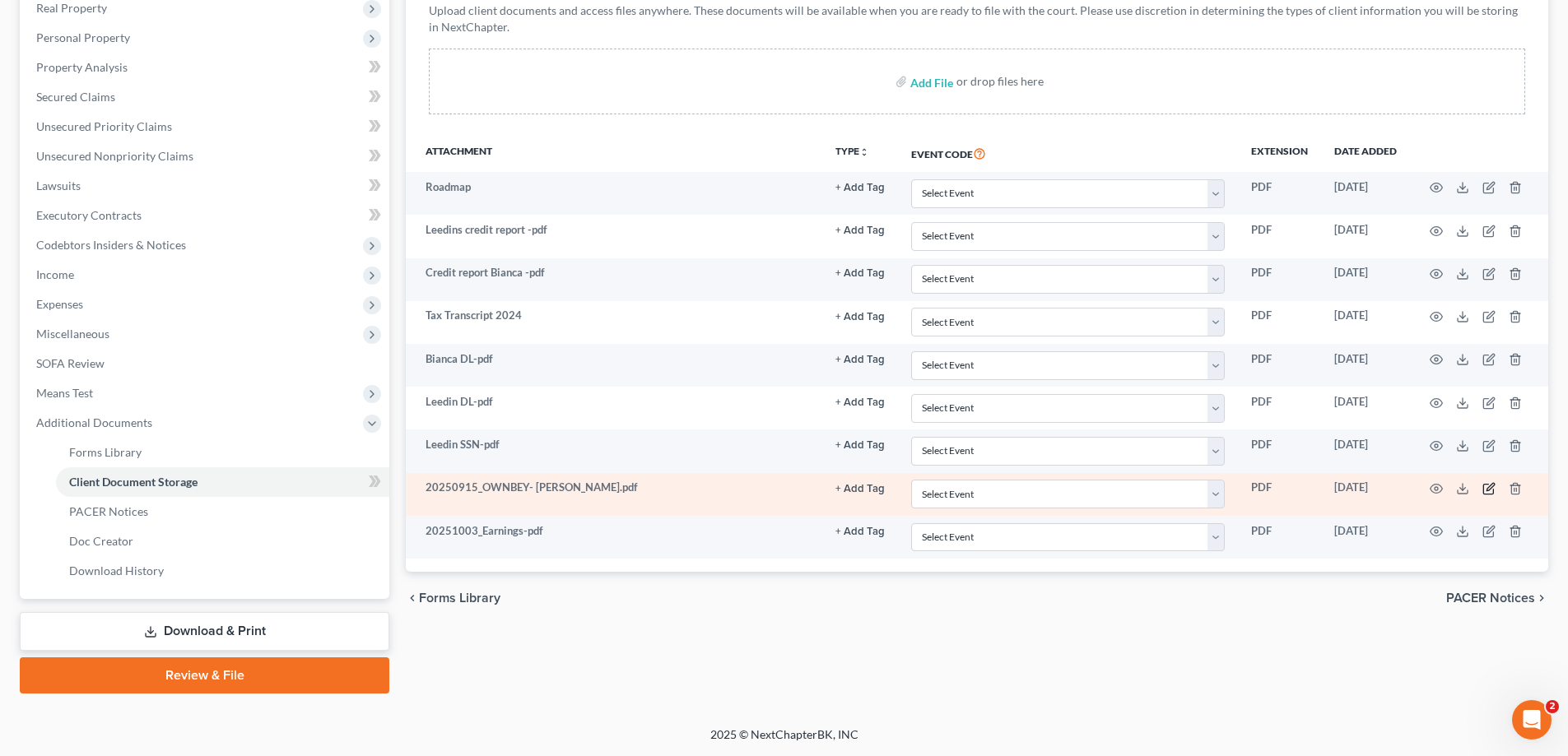
click at [1487, 490] on icon "button" at bounding box center [1490, 487] width 7 height 7
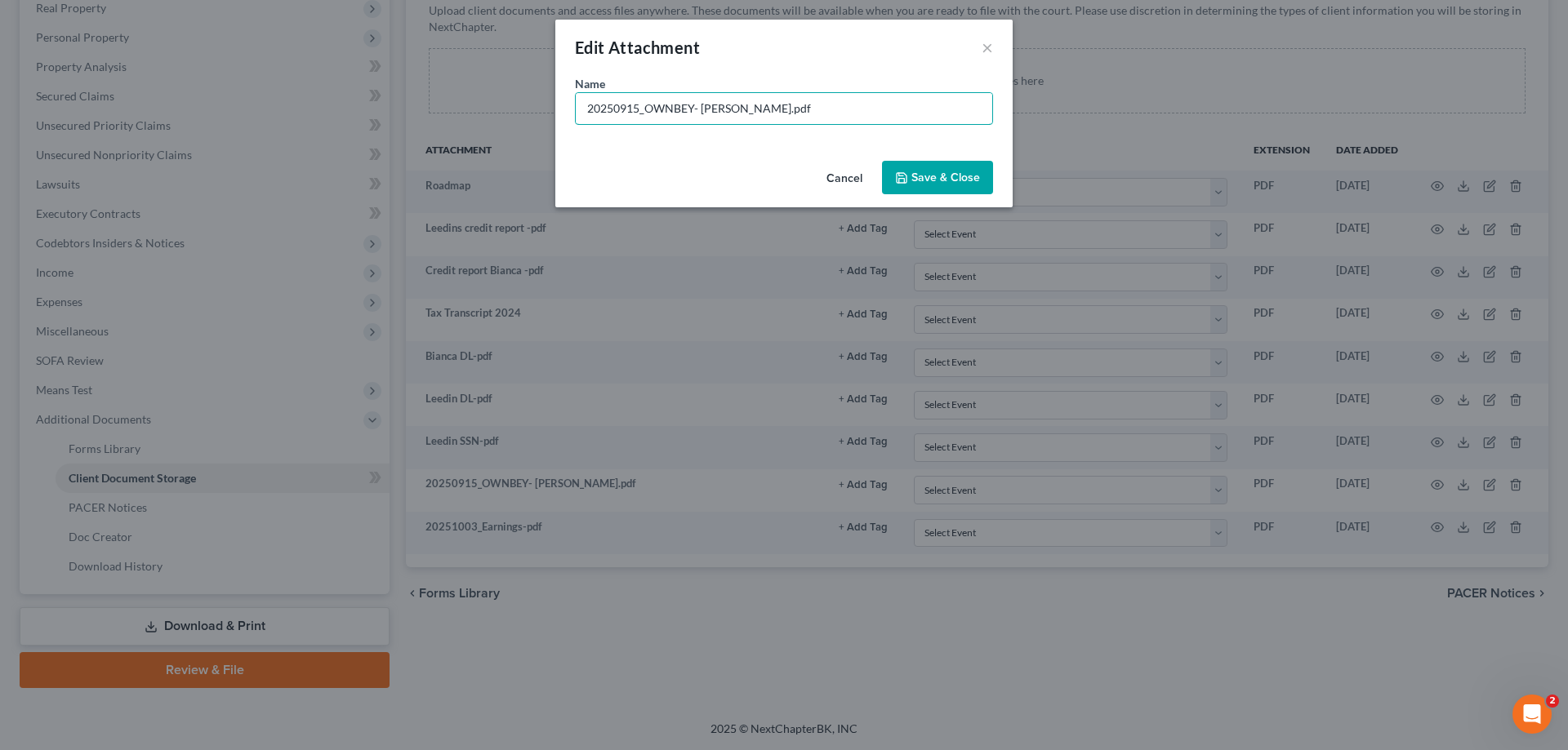
drag, startPoint x: 862, startPoint y: 114, endPoint x: 507, endPoint y: 77, distance: 356.9
click at [507, 77] on div "Edit Attachment × Name * 20250915_OWNBEY- [PERSON_NAME].pdf Cancel Save & Close" at bounding box center [784, 375] width 1568 height 750
type input "[PERSON_NAME]"
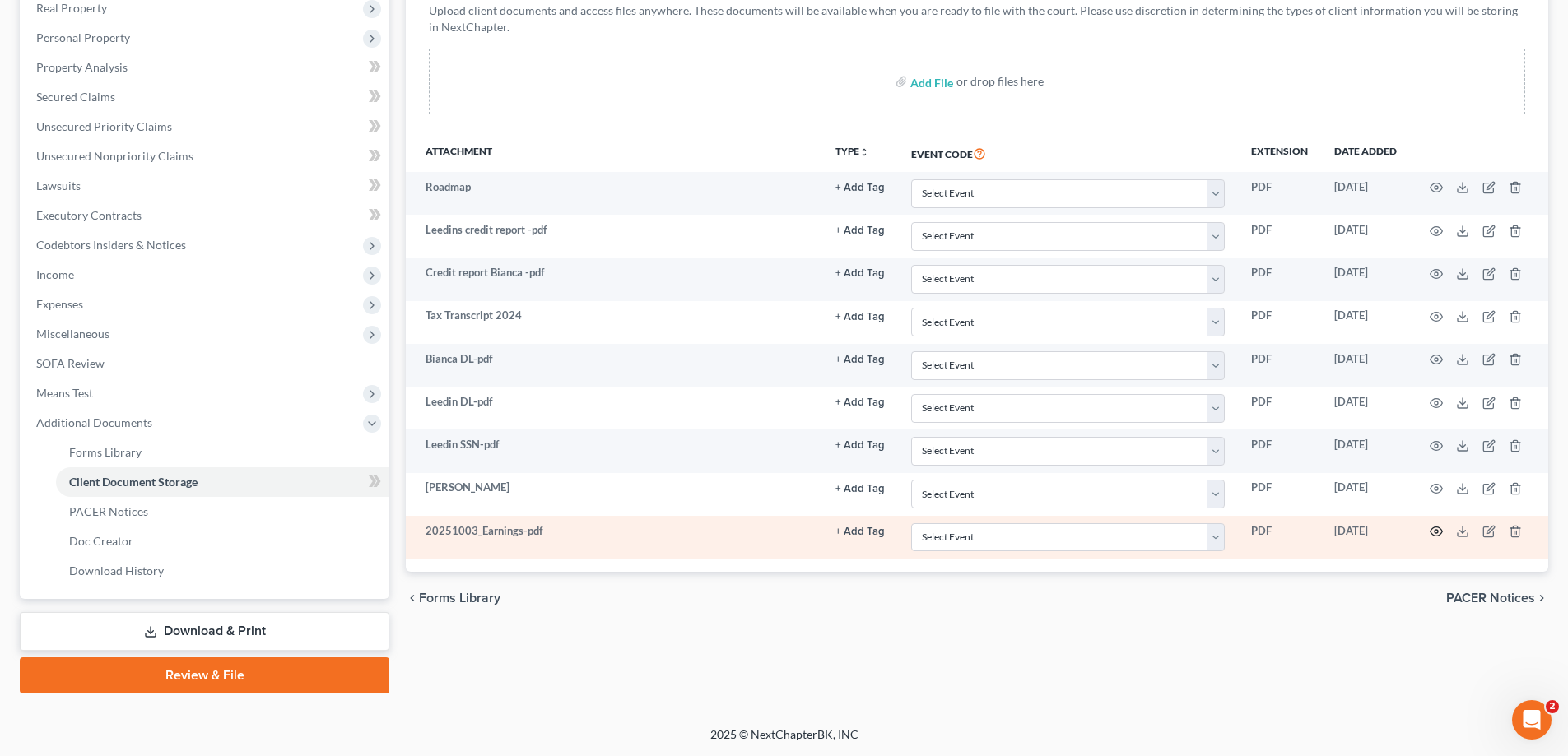
click at [1434, 528] on icon "button" at bounding box center [1436, 531] width 13 height 13
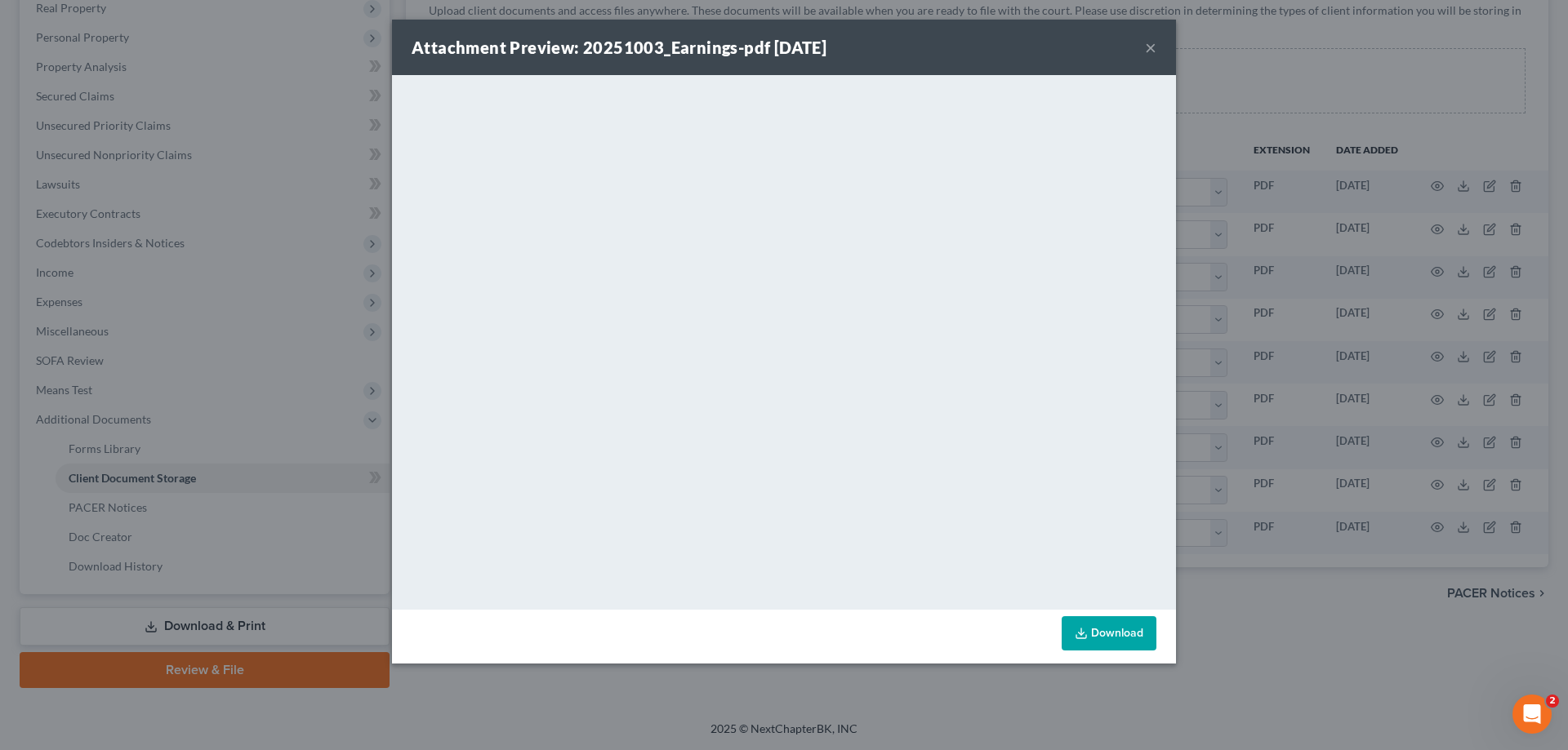
click at [1148, 45] on button "×" at bounding box center [1151, 46] width 11 height 20
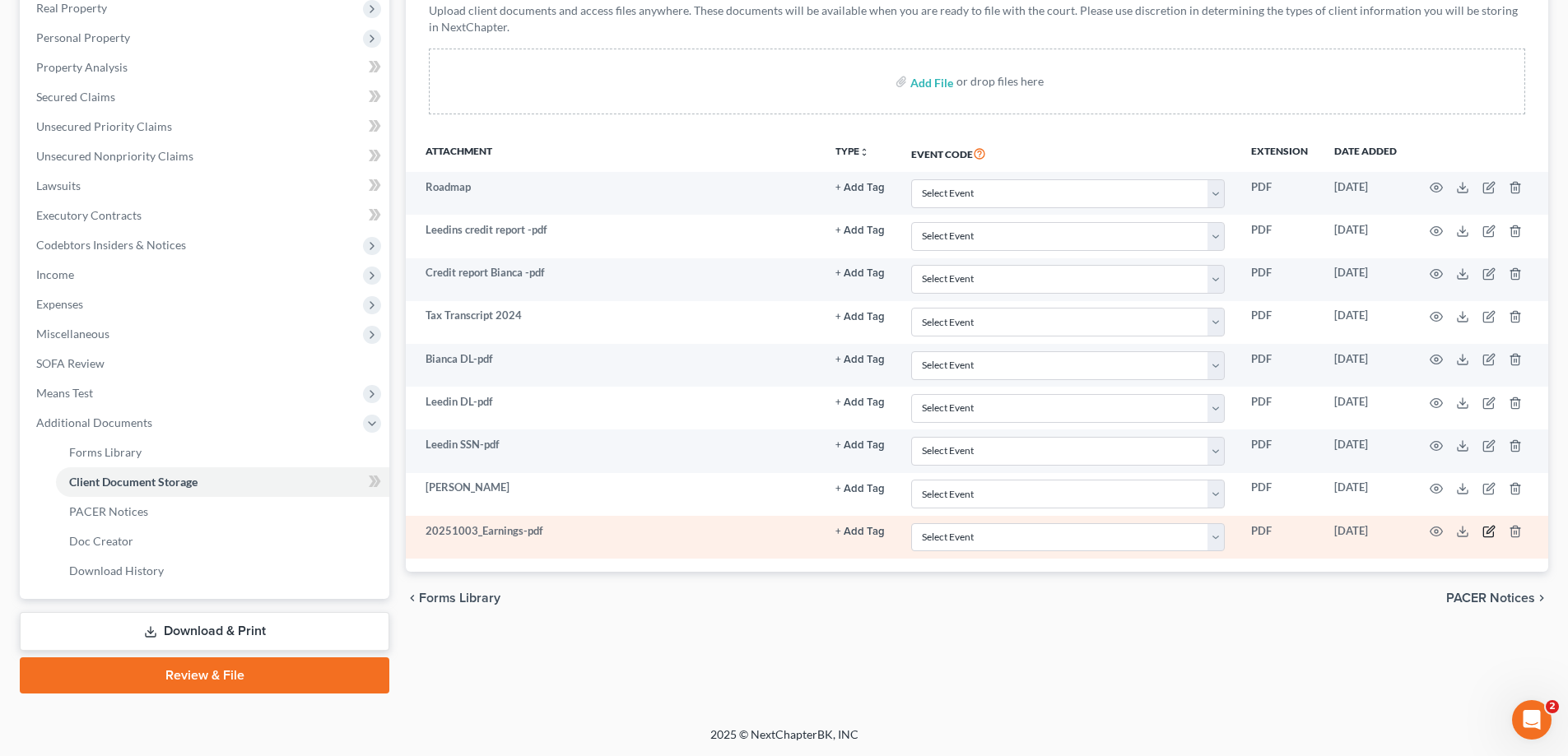
click at [1489, 532] on icon "button" at bounding box center [1490, 530] width 7 height 7
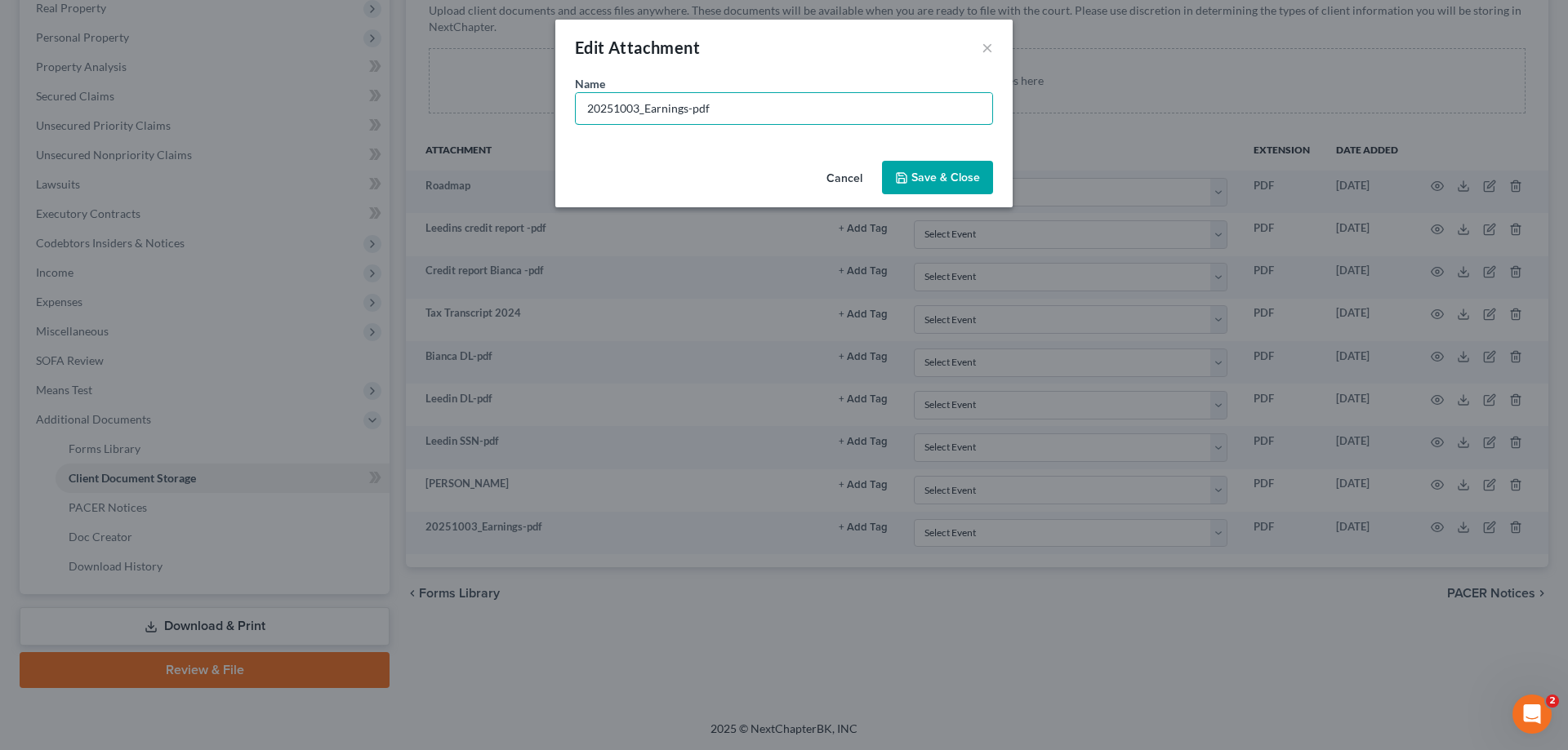
drag, startPoint x: 708, startPoint y: 98, endPoint x: 435, endPoint y: 85, distance: 273.3
click at [435, 85] on div "Edit Attachment × Name * 20251003_Earnings-pdf Cancel Save & Close" at bounding box center [784, 375] width 1568 height 750
type input "[PERSON_NAME]"
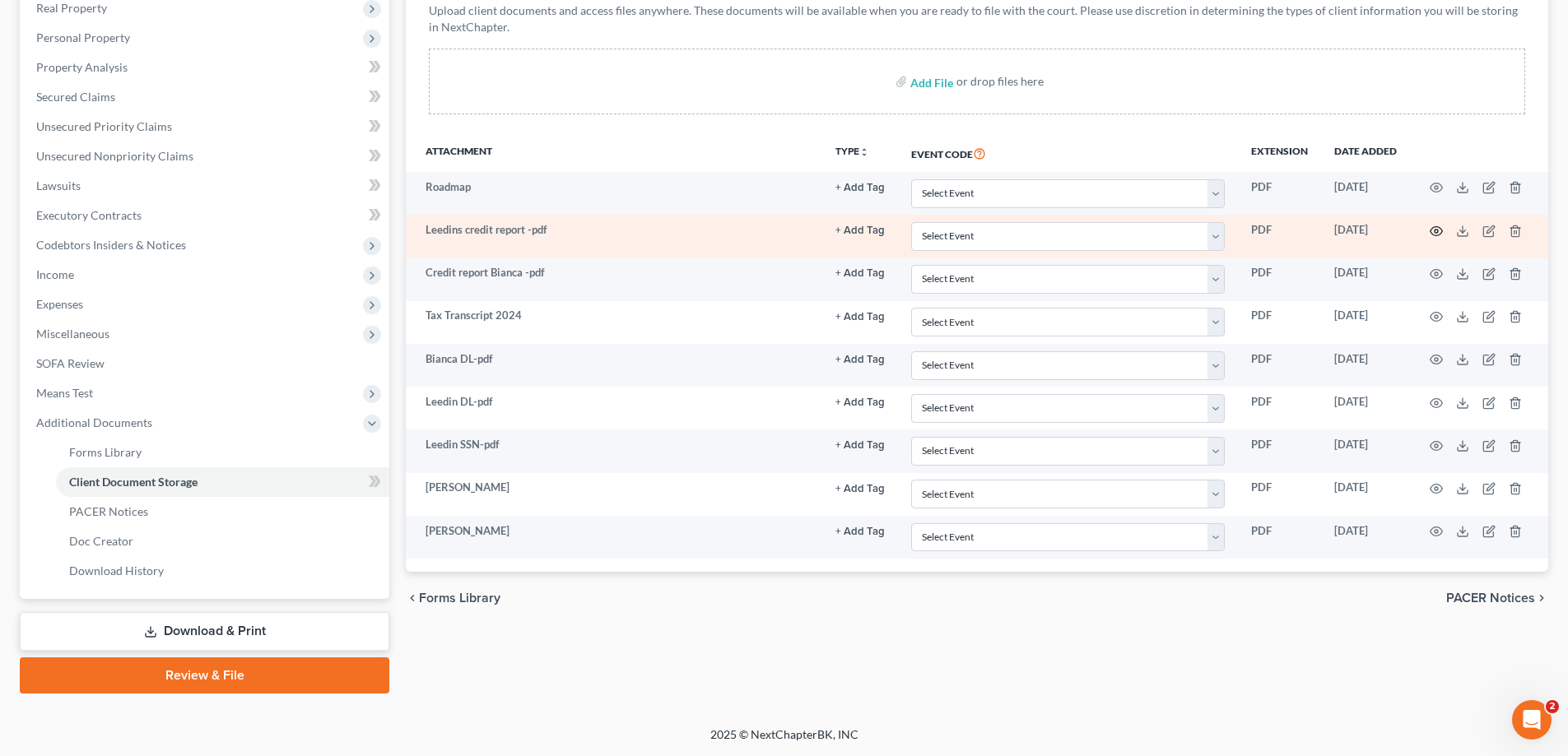
click at [1438, 229] on icon "button" at bounding box center [1436, 231] width 13 height 13
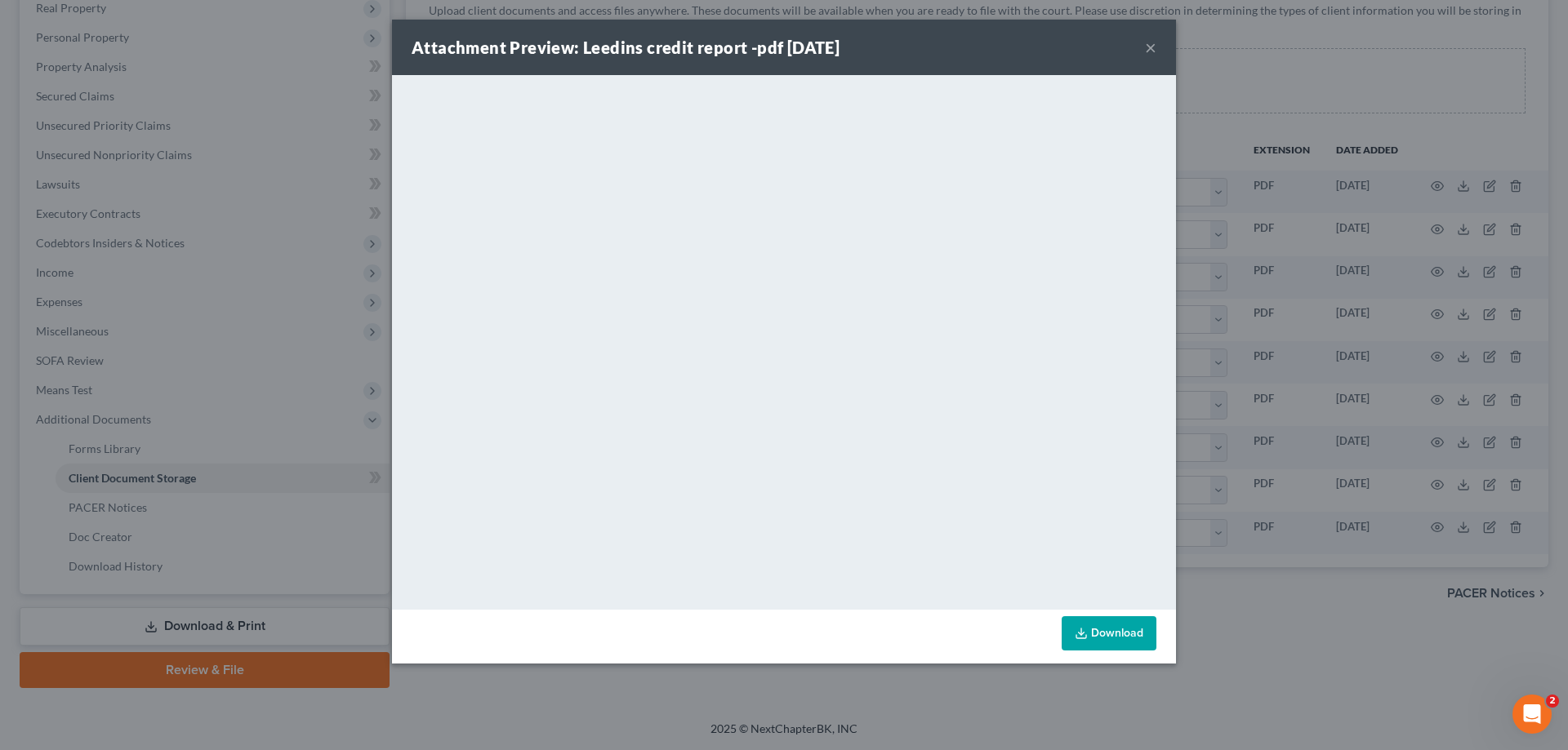
click at [1147, 46] on button "×" at bounding box center [1151, 46] width 11 height 20
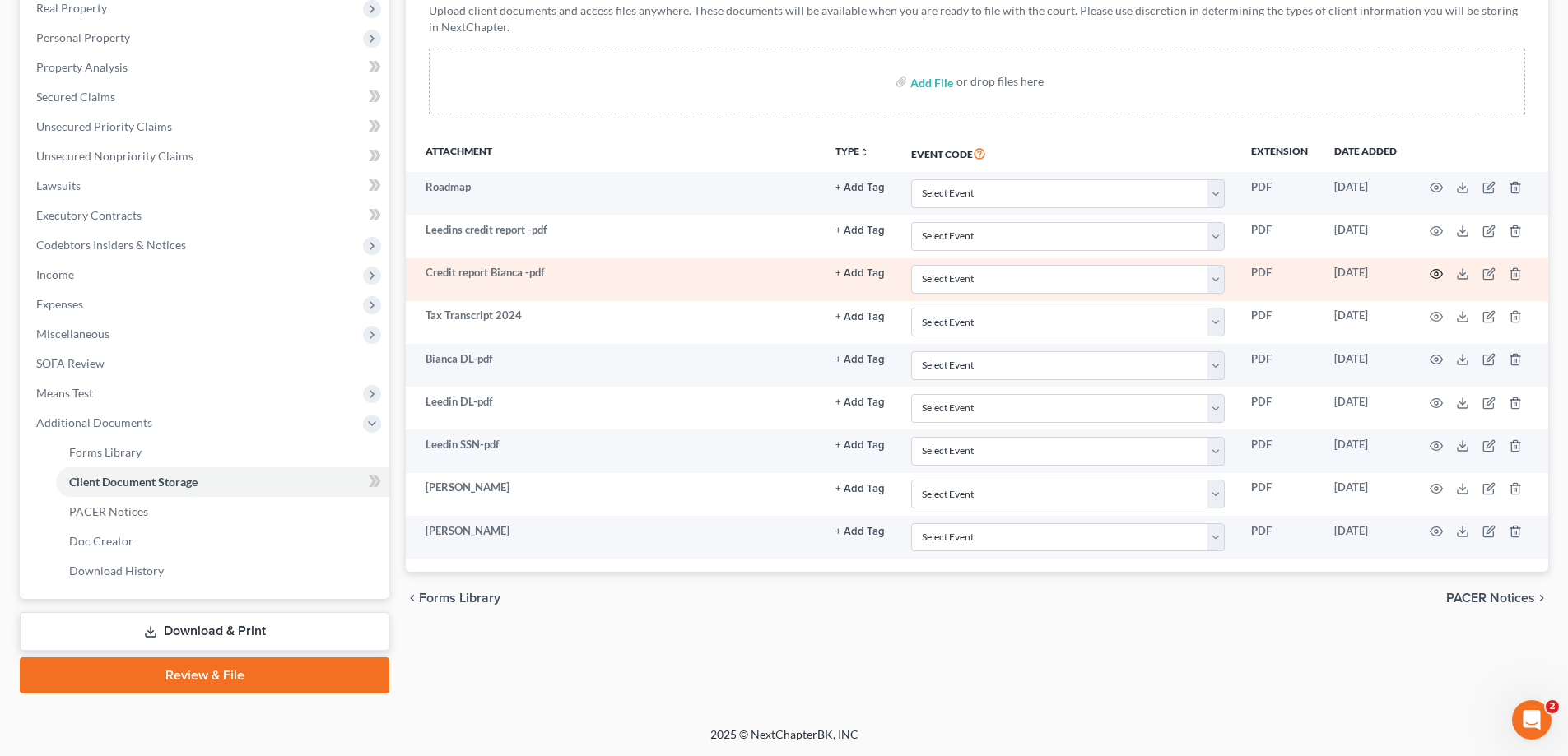
click at [1436, 274] on icon "button" at bounding box center [1436, 274] width 13 height 13
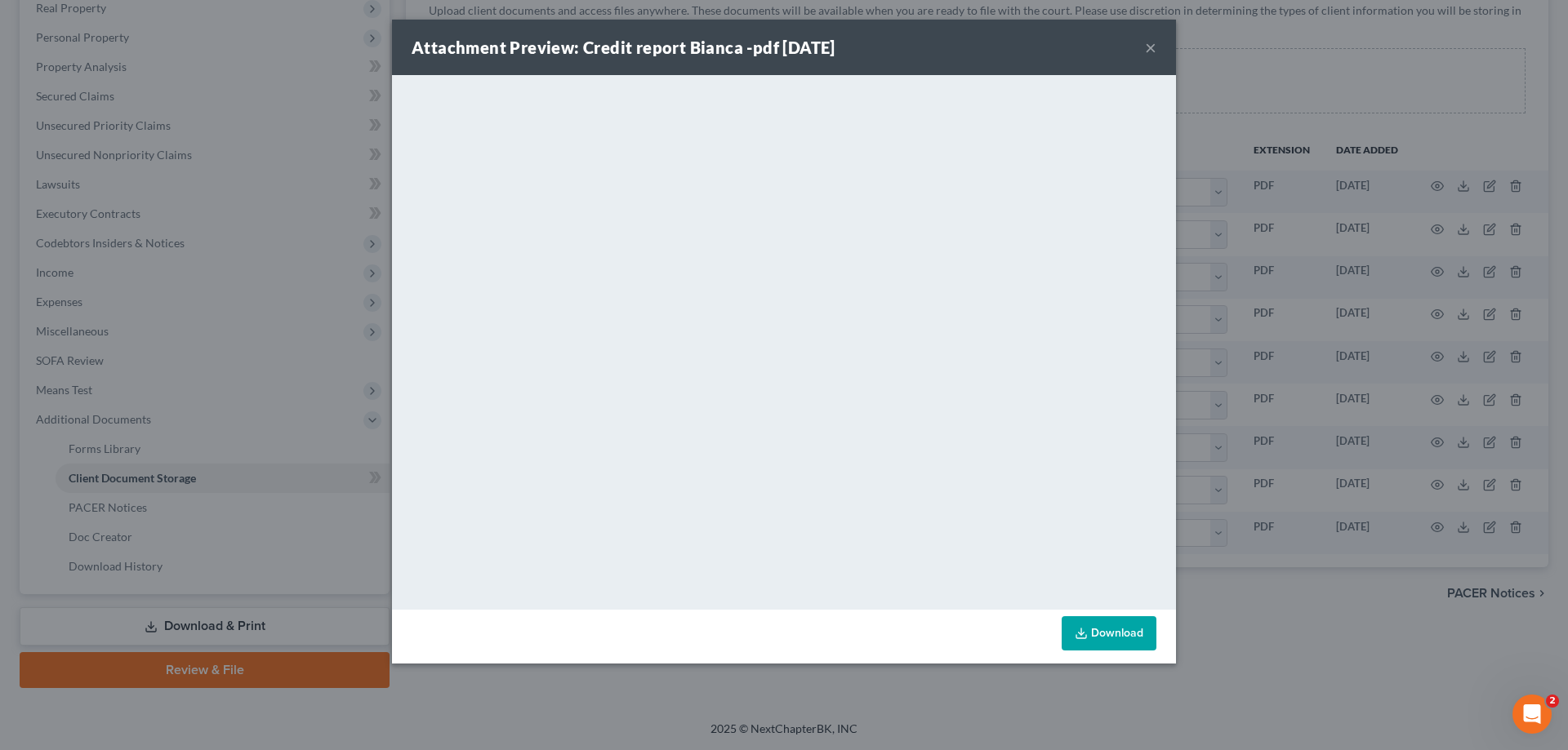
click at [1148, 46] on button "×" at bounding box center [1151, 46] width 11 height 20
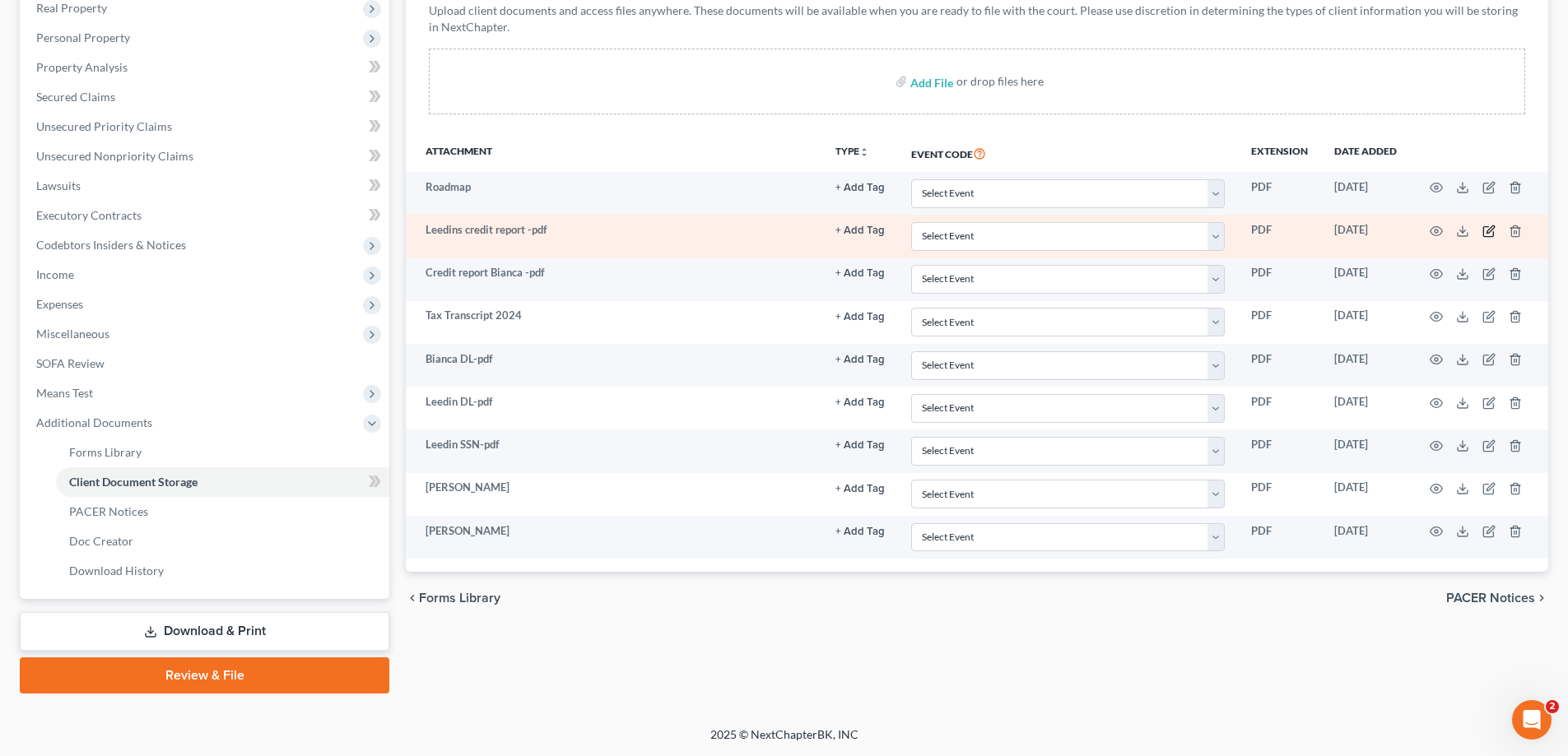
click at [1490, 230] on icon "button" at bounding box center [1488, 231] width 13 height 13
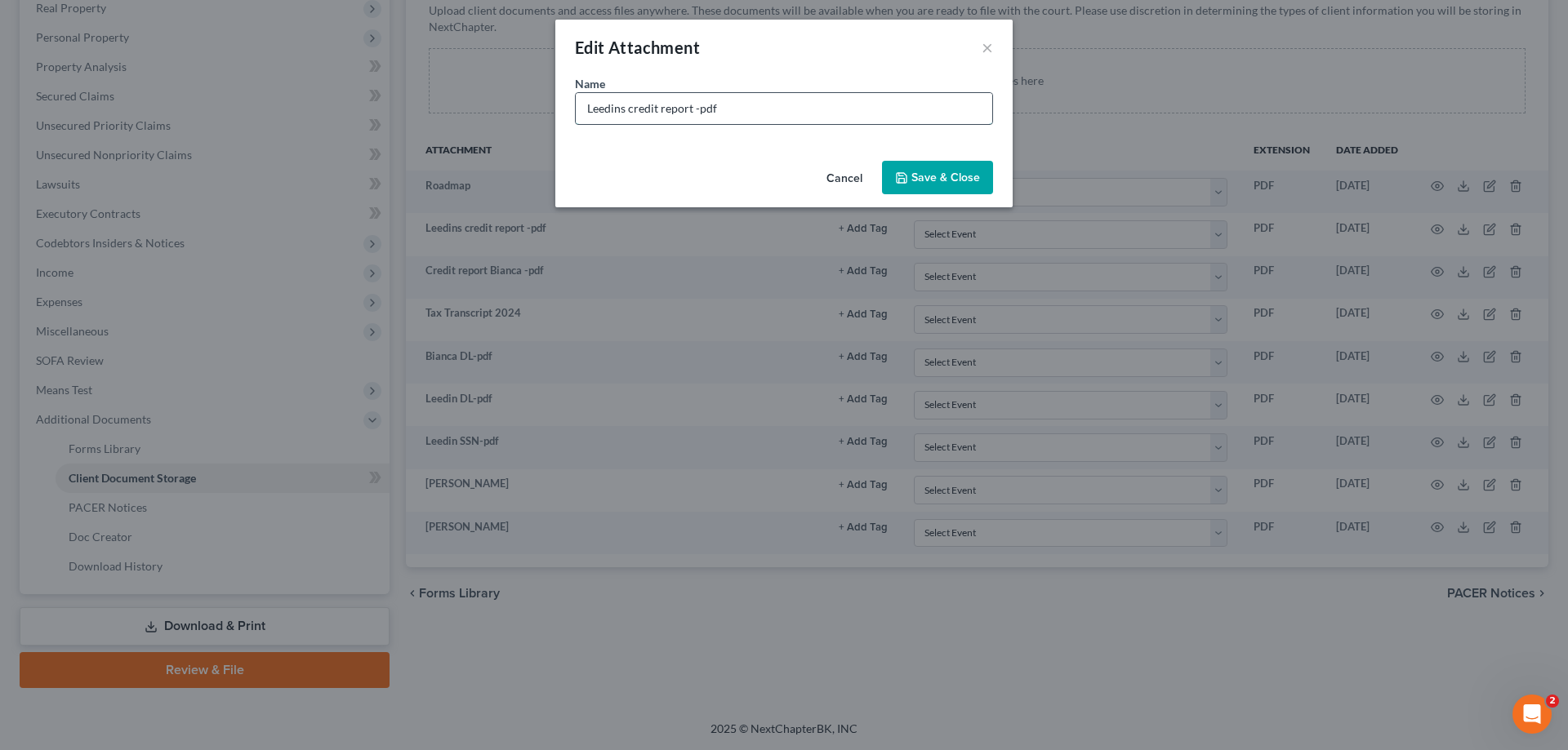
click at [728, 114] on input "Leedins credit report -pdf" at bounding box center [784, 108] width 416 height 31
type input "[PERSON_NAME] credit report -addresses cut off"
click at [962, 171] on span "Save & Close" at bounding box center [945, 178] width 69 height 14
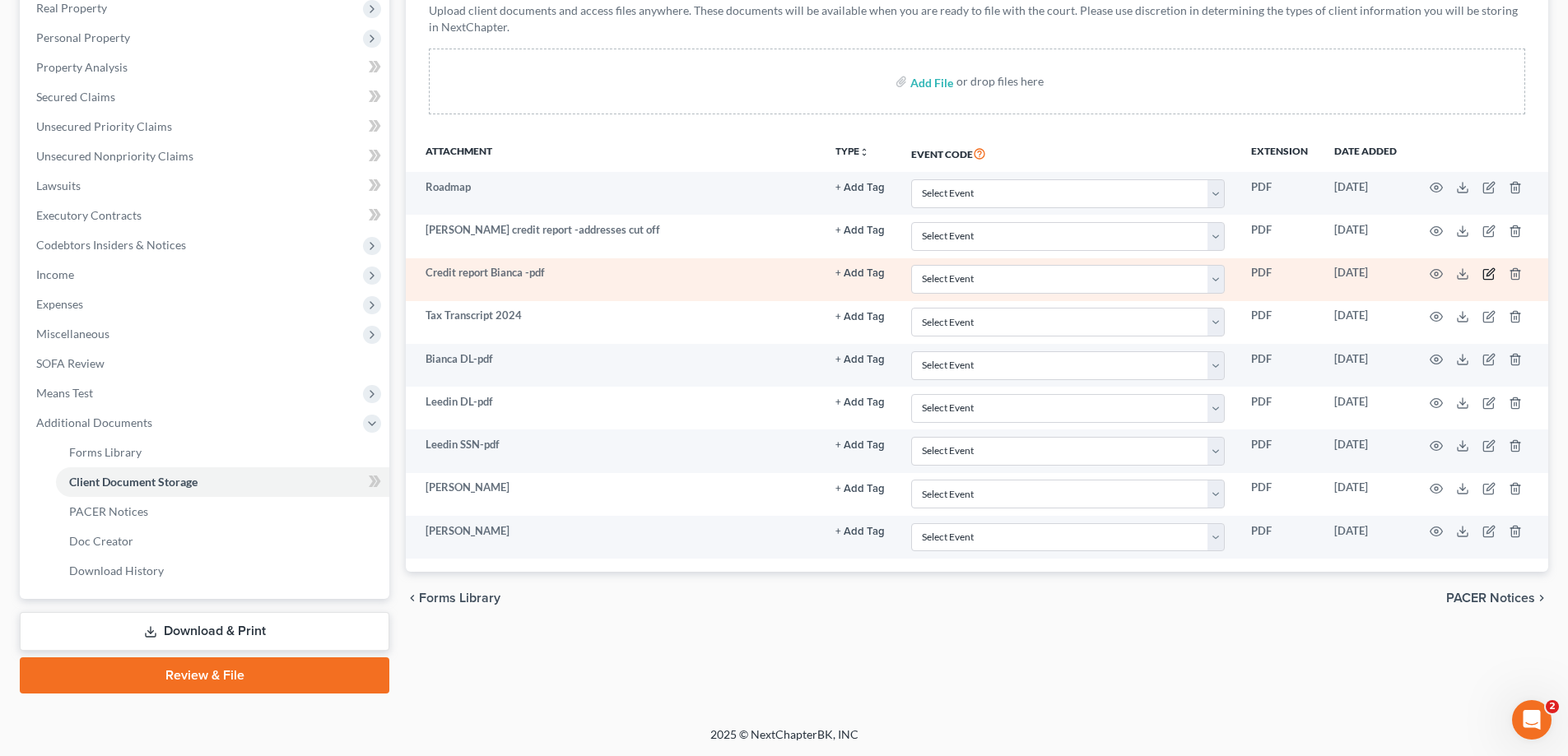
click at [1488, 274] on icon "button" at bounding box center [1488, 274] width 13 height 13
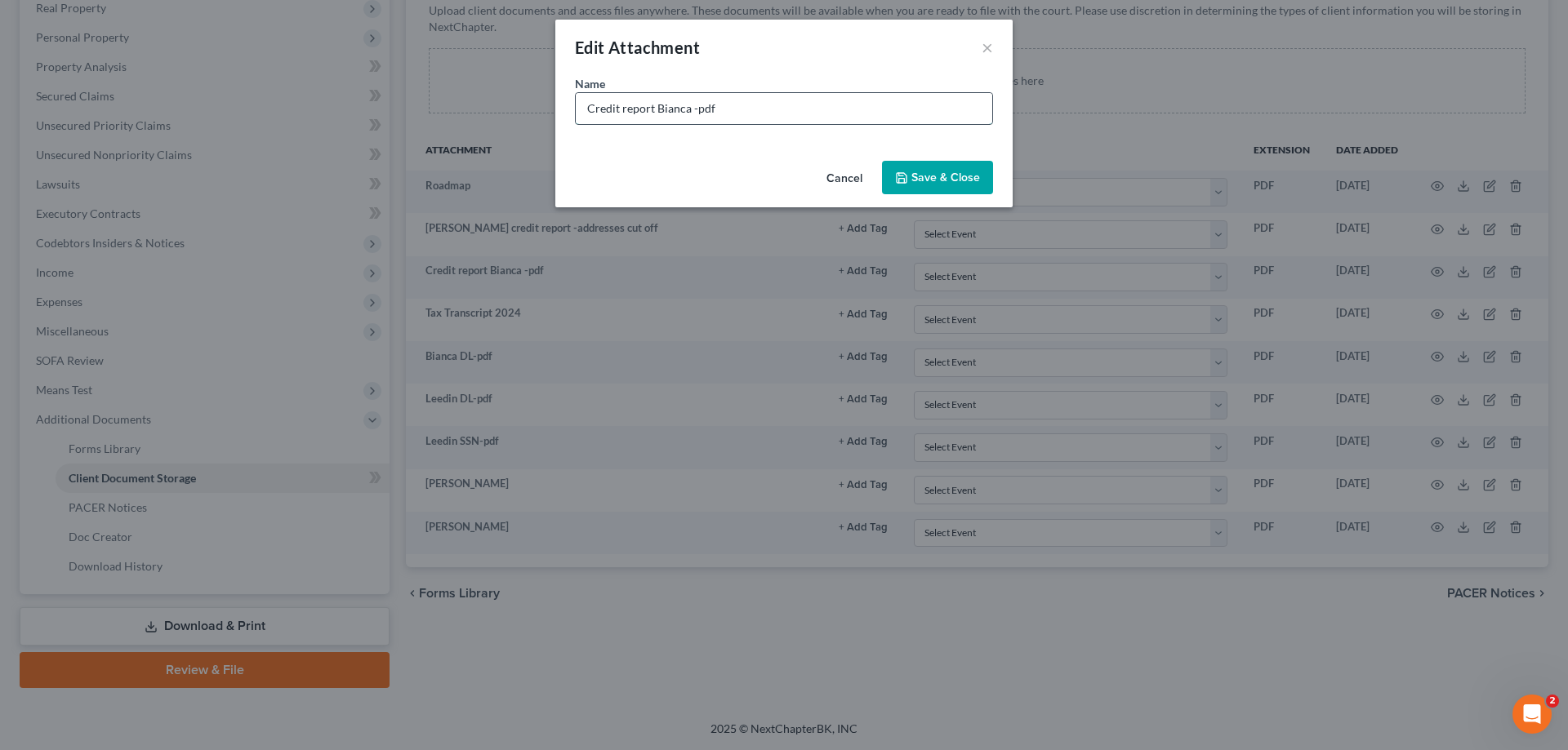
click at [776, 110] on input "Credit report Bianca -pdf" at bounding box center [784, 108] width 416 height 31
type input "Credit report [PERSON_NAME] -addresses cut off"
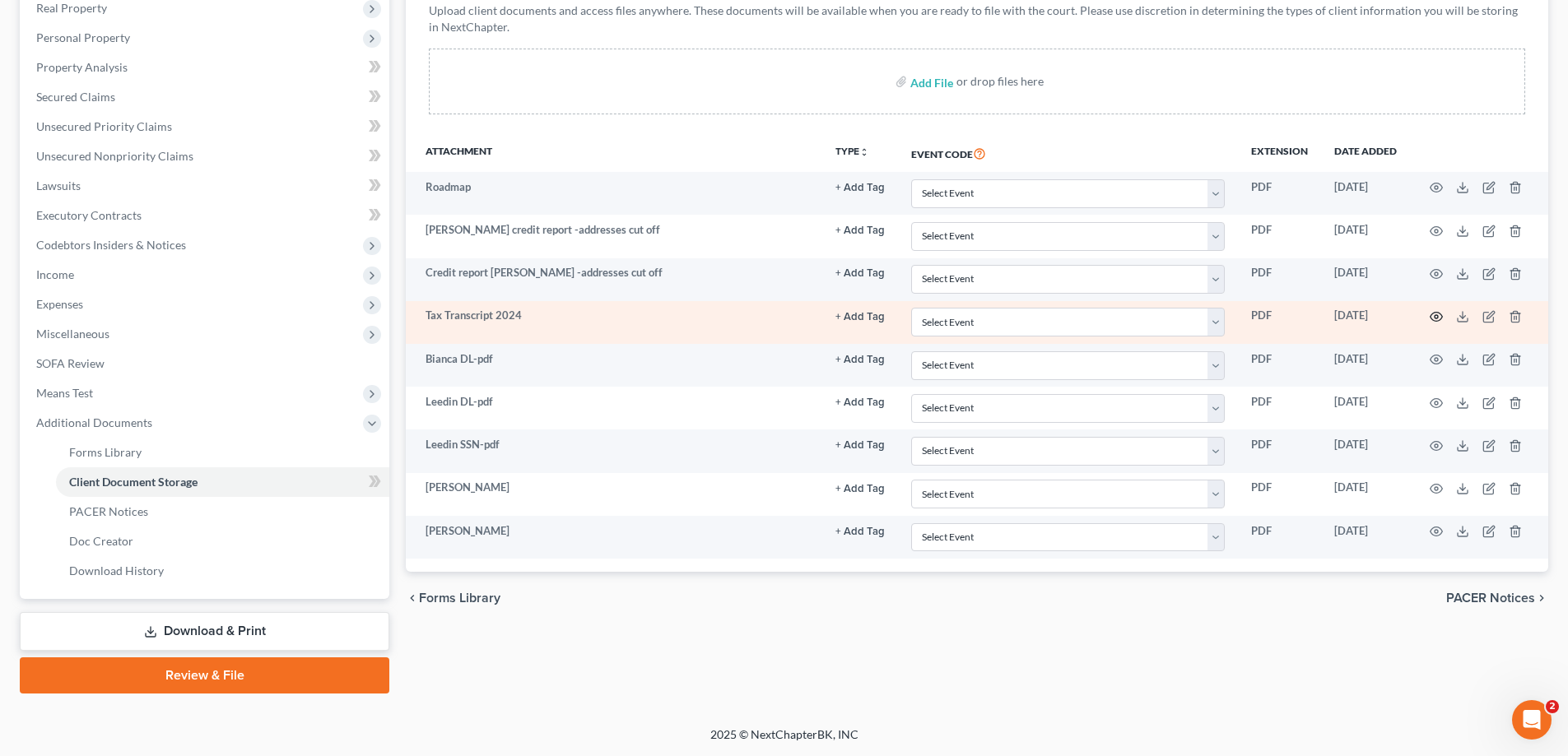
click at [1434, 314] on icon "button" at bounding box center [1436, 317] width 13 height 13
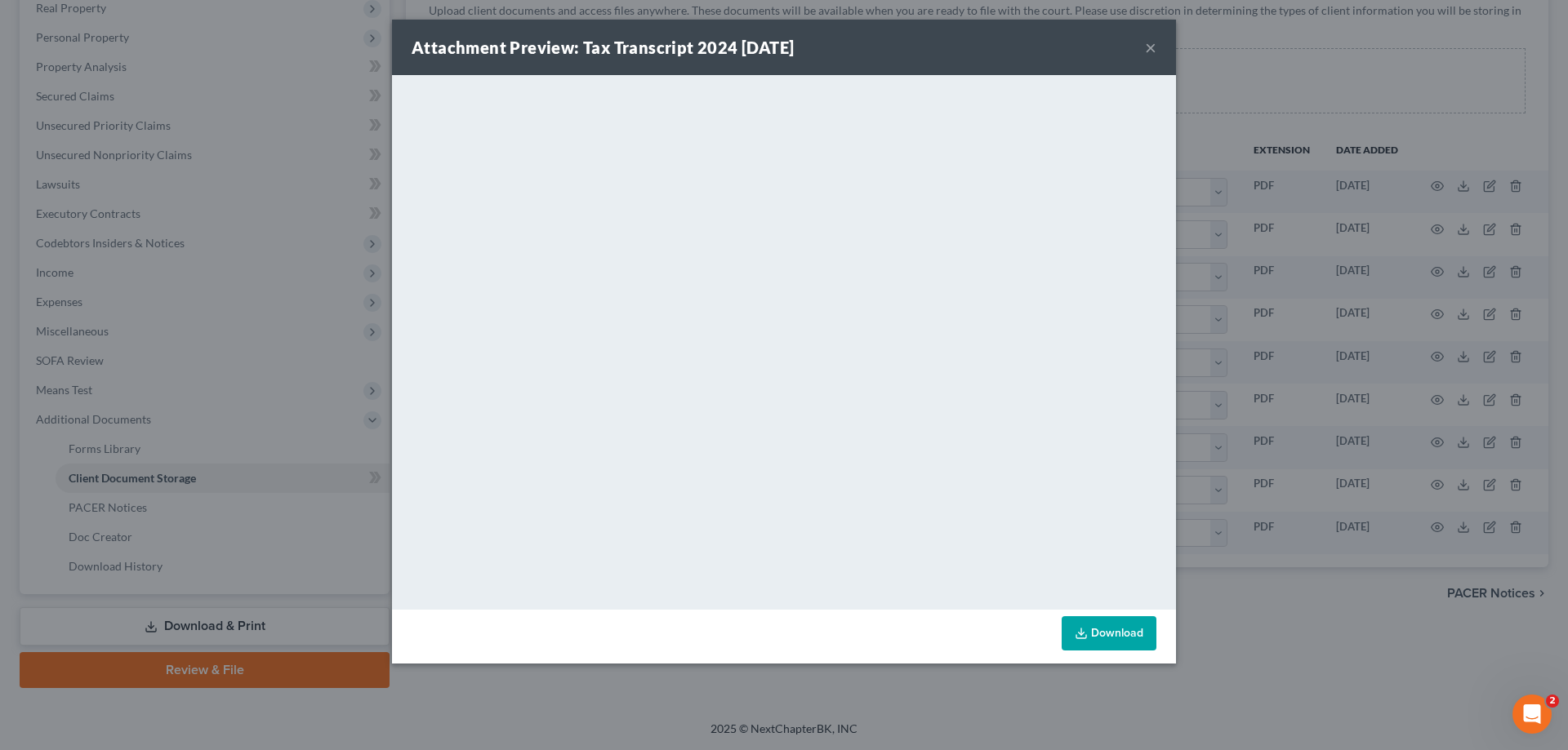
click at [1146, 43] on button "×" at bounding box center [1151, 46] width 11 height 20
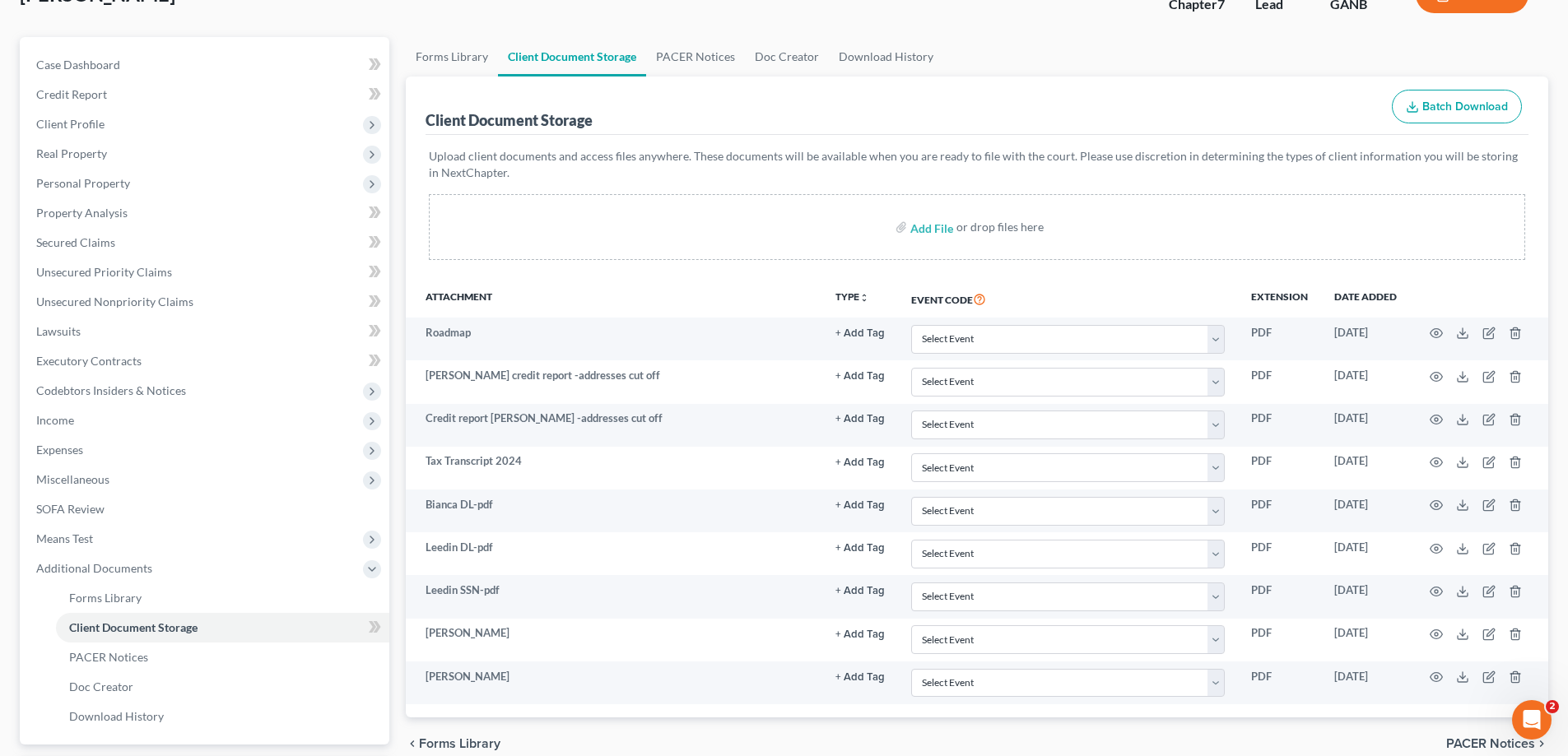
scroll to position [0, 0]
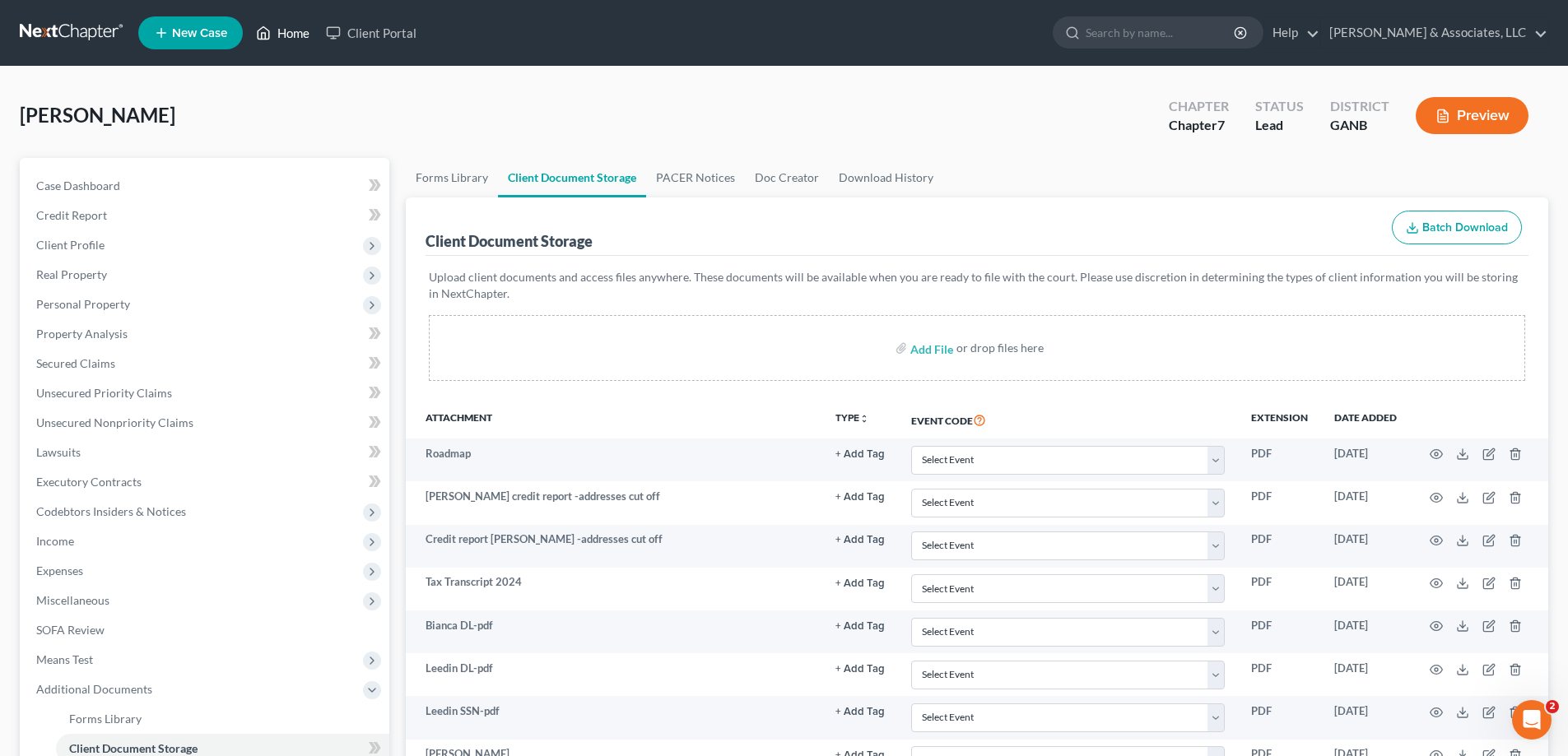
click at [295, 32] on link "Home" at bounding box center [282, 33] width 70 height 30
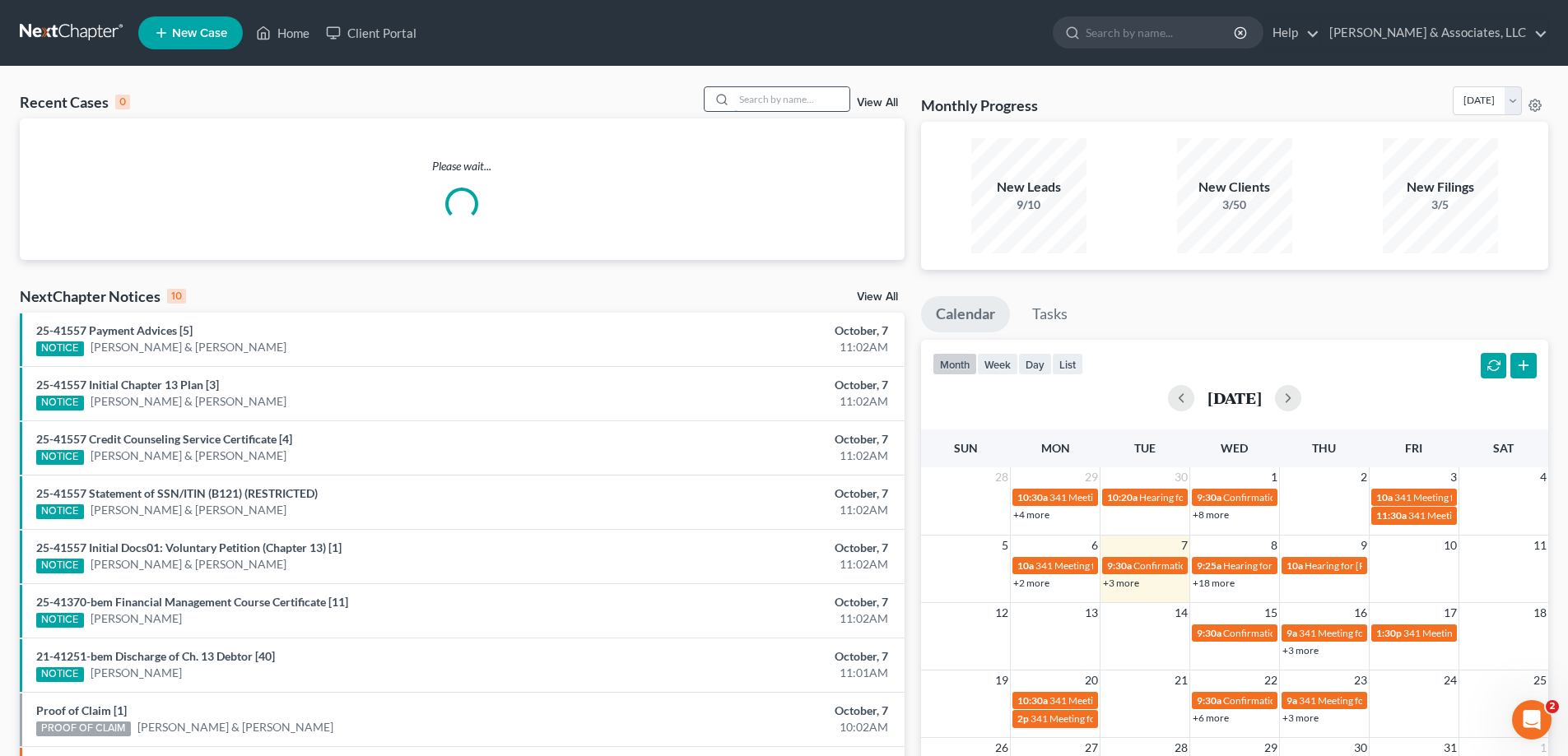
click at [821, 104] on input "search" at bounding box center [791, 98] width 115 height 23
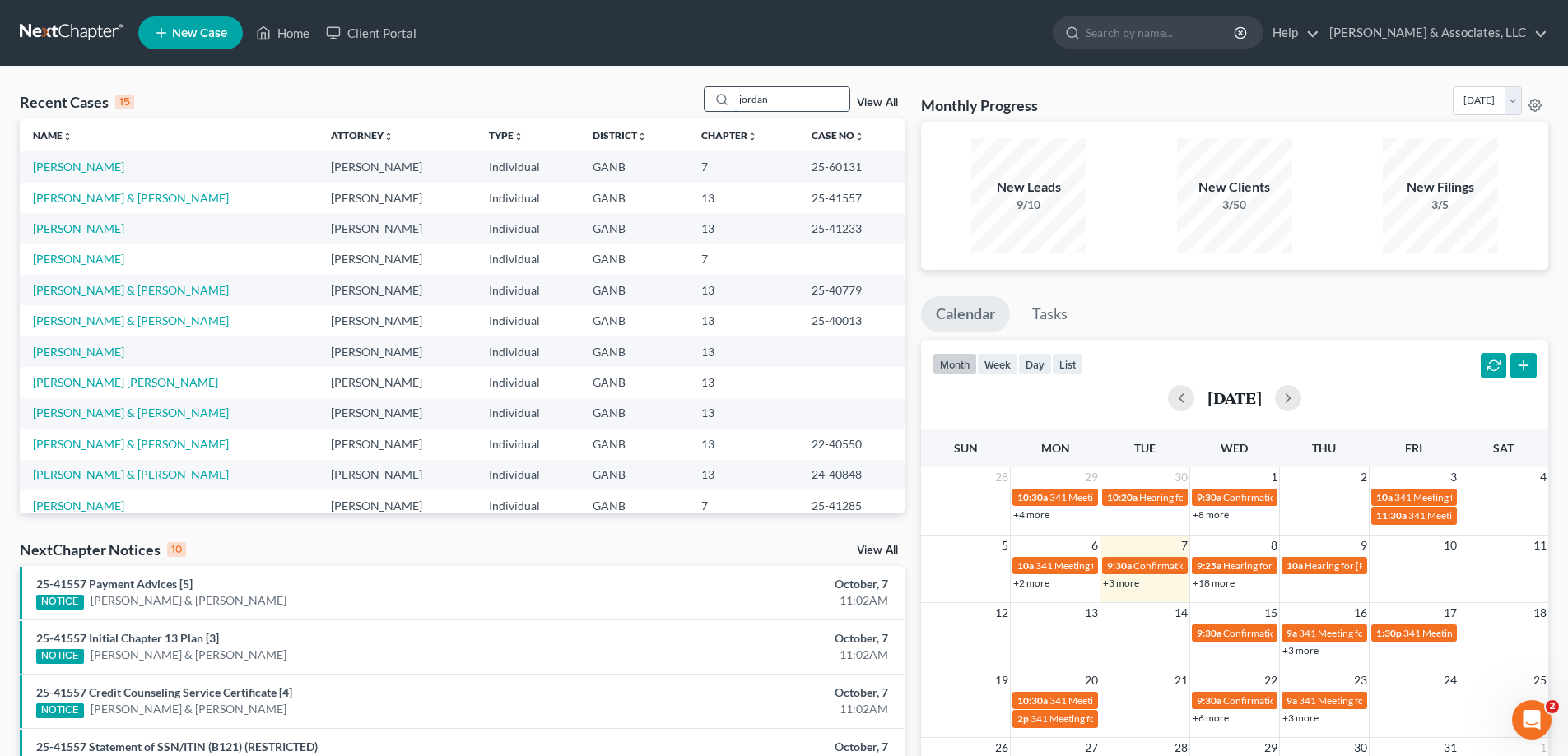
type input "jordan"
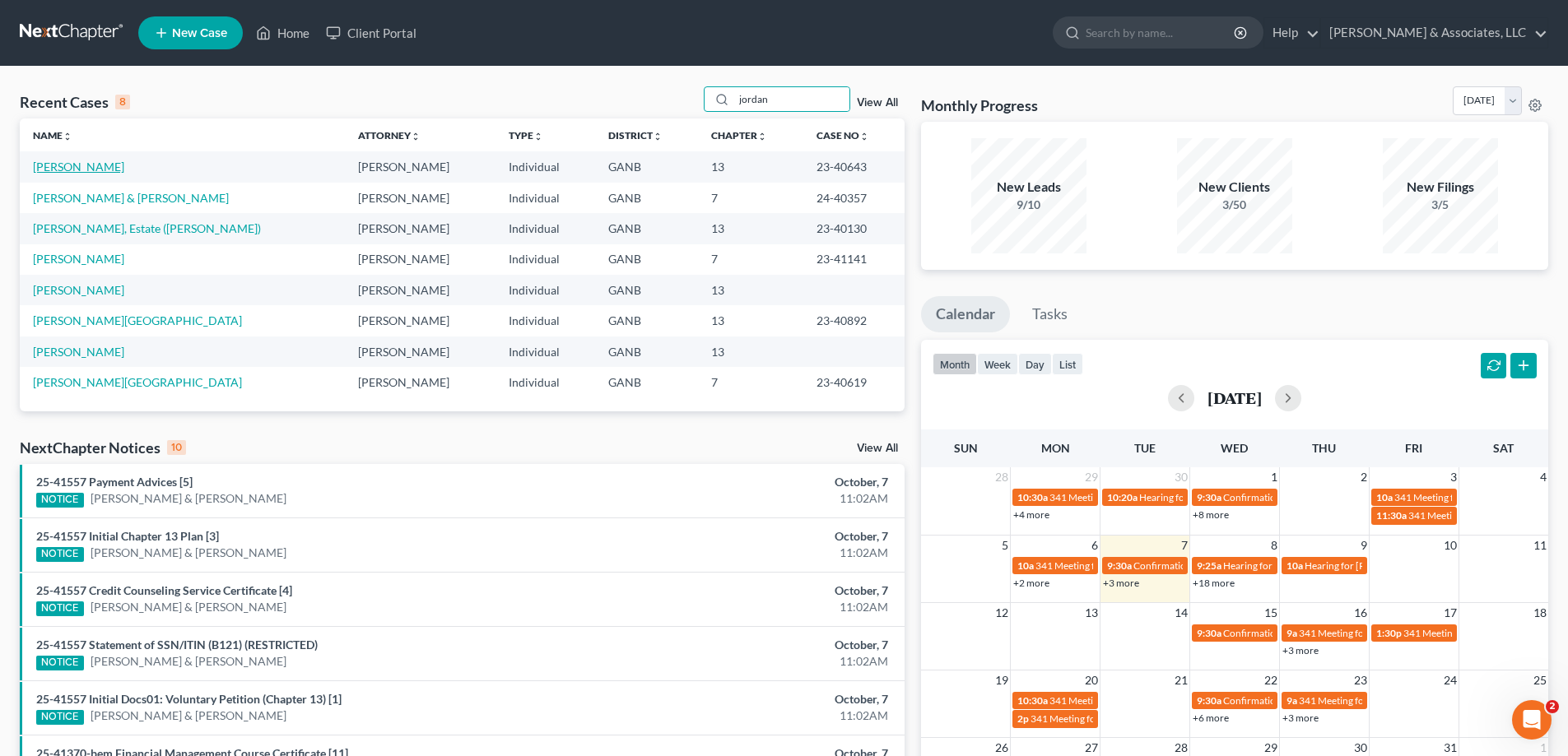
click at [70, 166] on link "[PERSON_NAME]" at bounding box center [79, 166] width 92 height 14
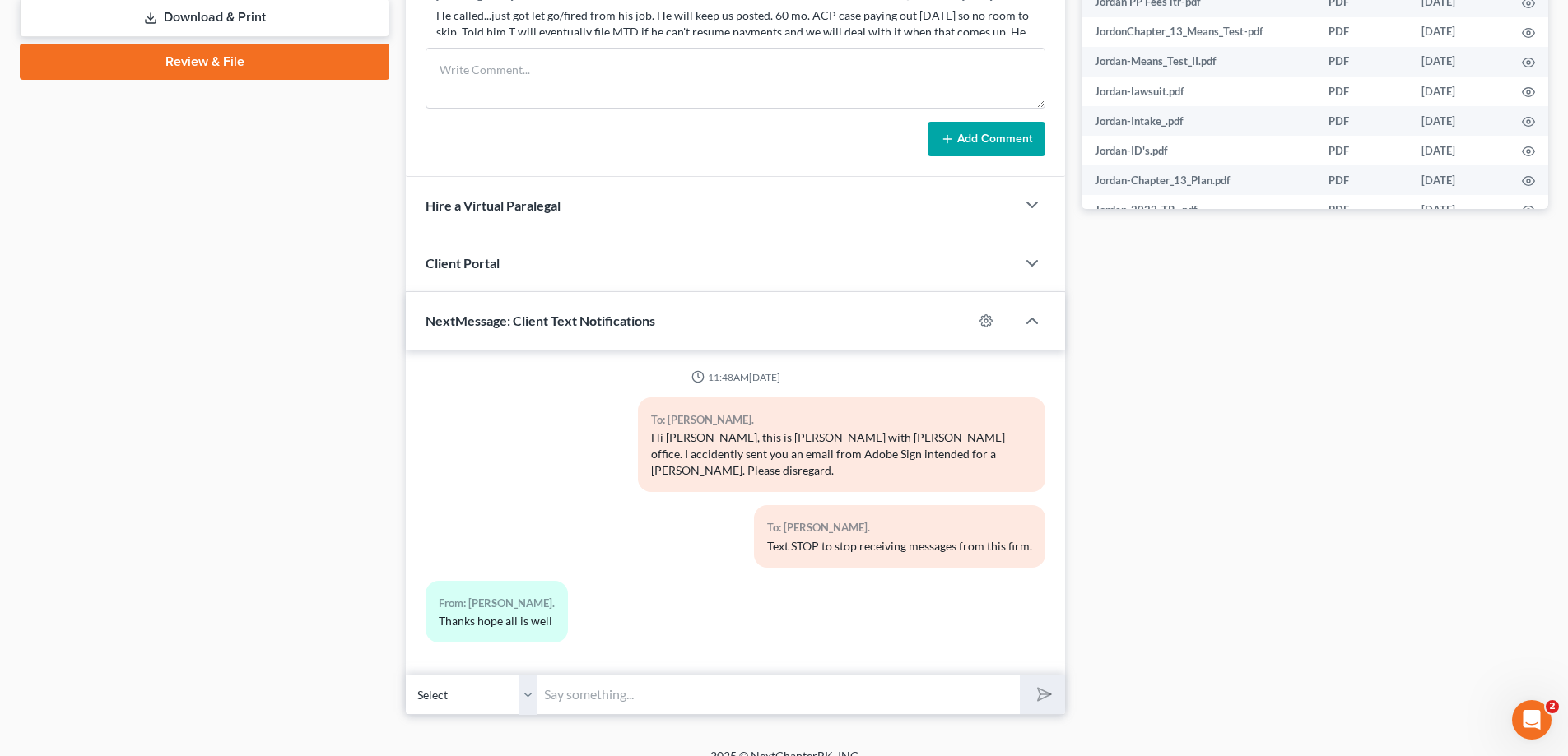
scroll to position [767, 0]
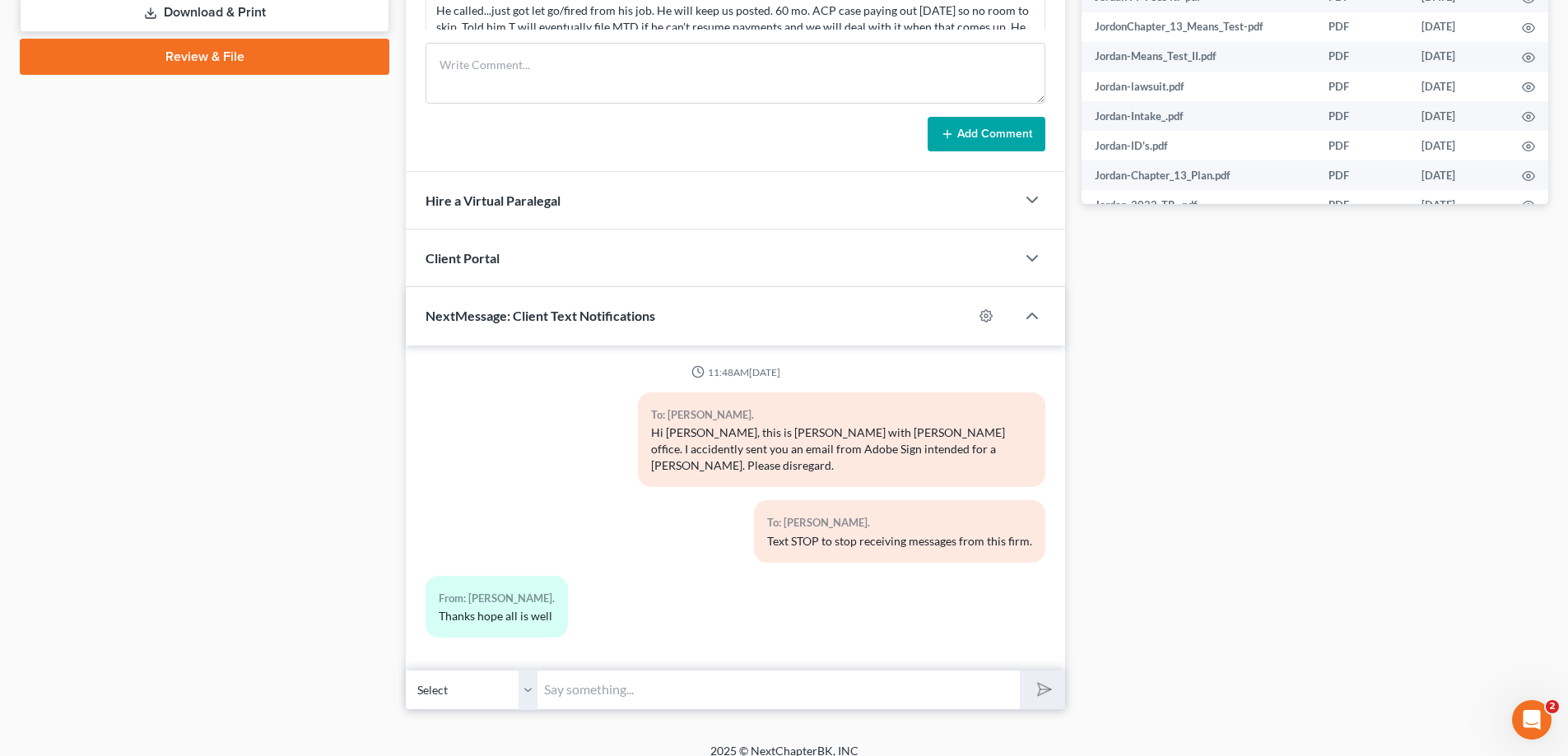
click at [575, 684] on input "text" at bounding box center [778, 689] width 482 height 40
click at [715, 674] on input "Hey [PERSON_NAME]! This is [PERSON_NAME]" at bounding box center [778, 689] width 482 height 40
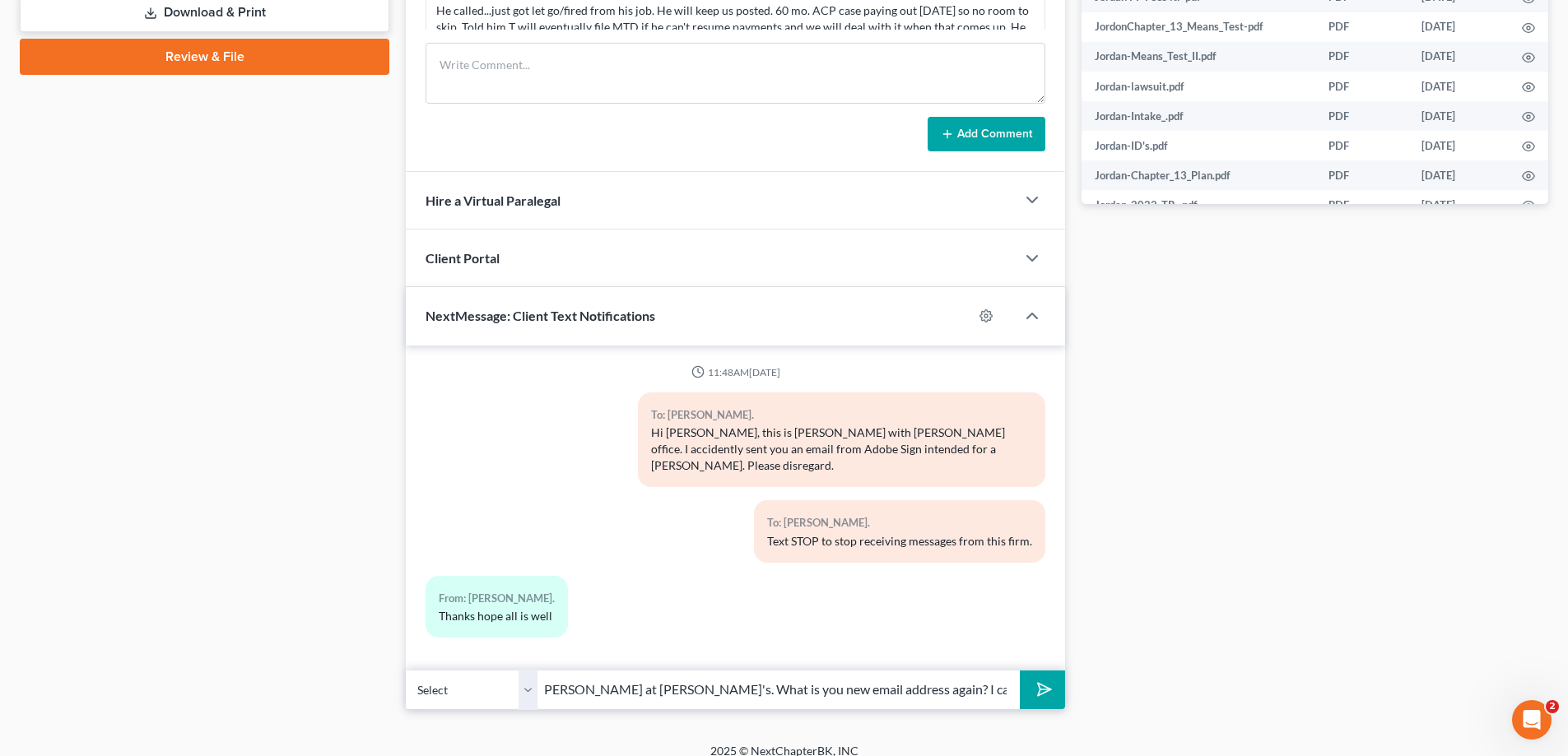
scroll to position [0, 153]
click at [669, 670] on input "Hey [PERSON_NAME]! This is [PERSON_NAME] at [PERSON_NAME]'s. What is you new em…" at bounding box center [778, 689] width 482 height 40
click at [625, 677] on input "Hey [PERSON_NAME]! This is [PERSON_NAME] at [PERSON_NAME]'s. What is your new e…" at bounding box center [778, 689] width 482 height 40
click at [647, 674] on input "Hey [PERSON_NAME]! This is [PERSON_NAME] at [PERSON_NAME]'s. What is your new e…" at bounding box center [778, 689] width 482 height 40
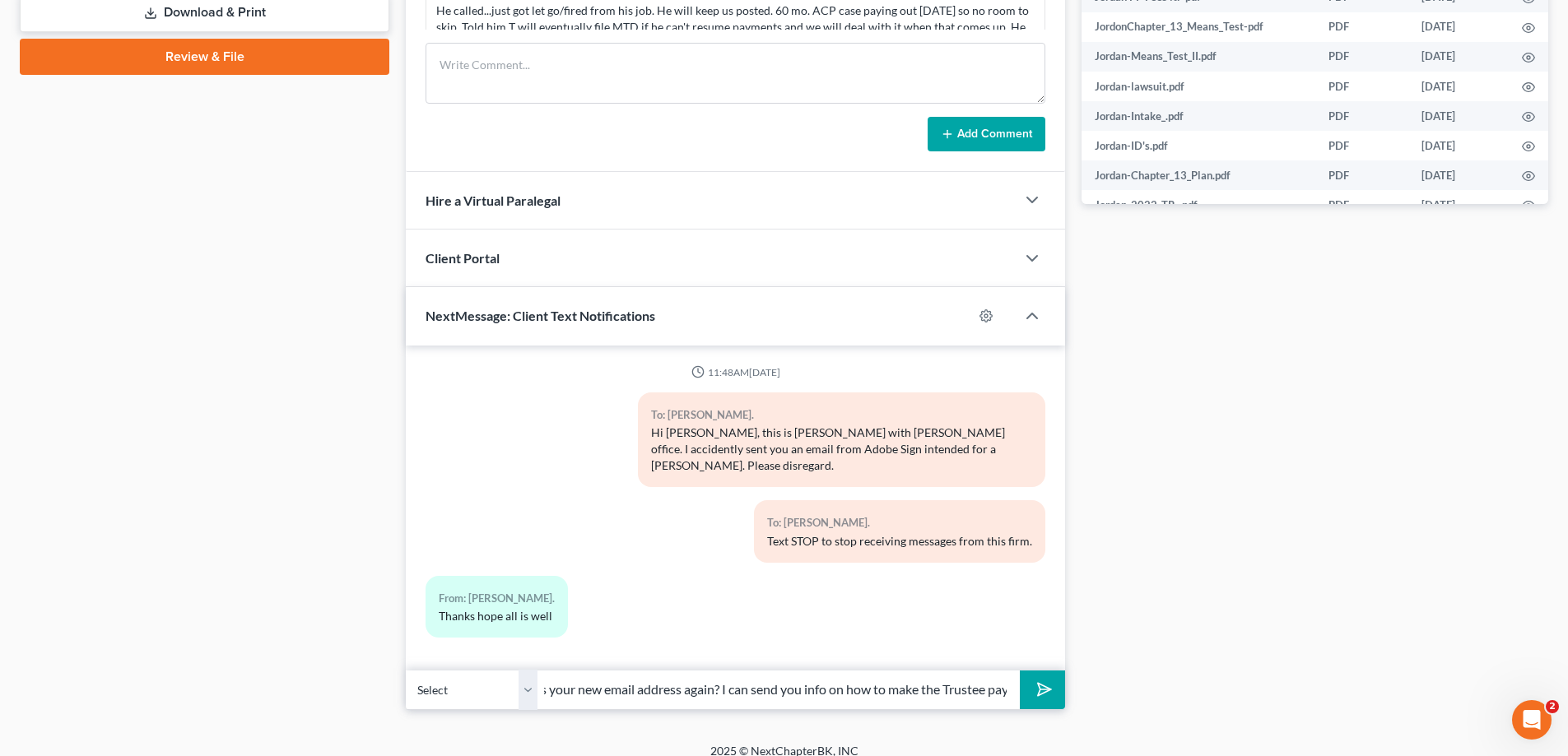
scroll to position [0, 455]
click at [735, 674] on input "Hey [PERSON_NAME]! This is [PERSON_NAME] at [PERSON_NAME]'s. What is your new e…" at bounding box center [778, 689] width 482 height 40
type input "Hey [PERSON_NAME]! This is [PERSON_NAME] at [PERSON_NAME]'s. What is your new e…"
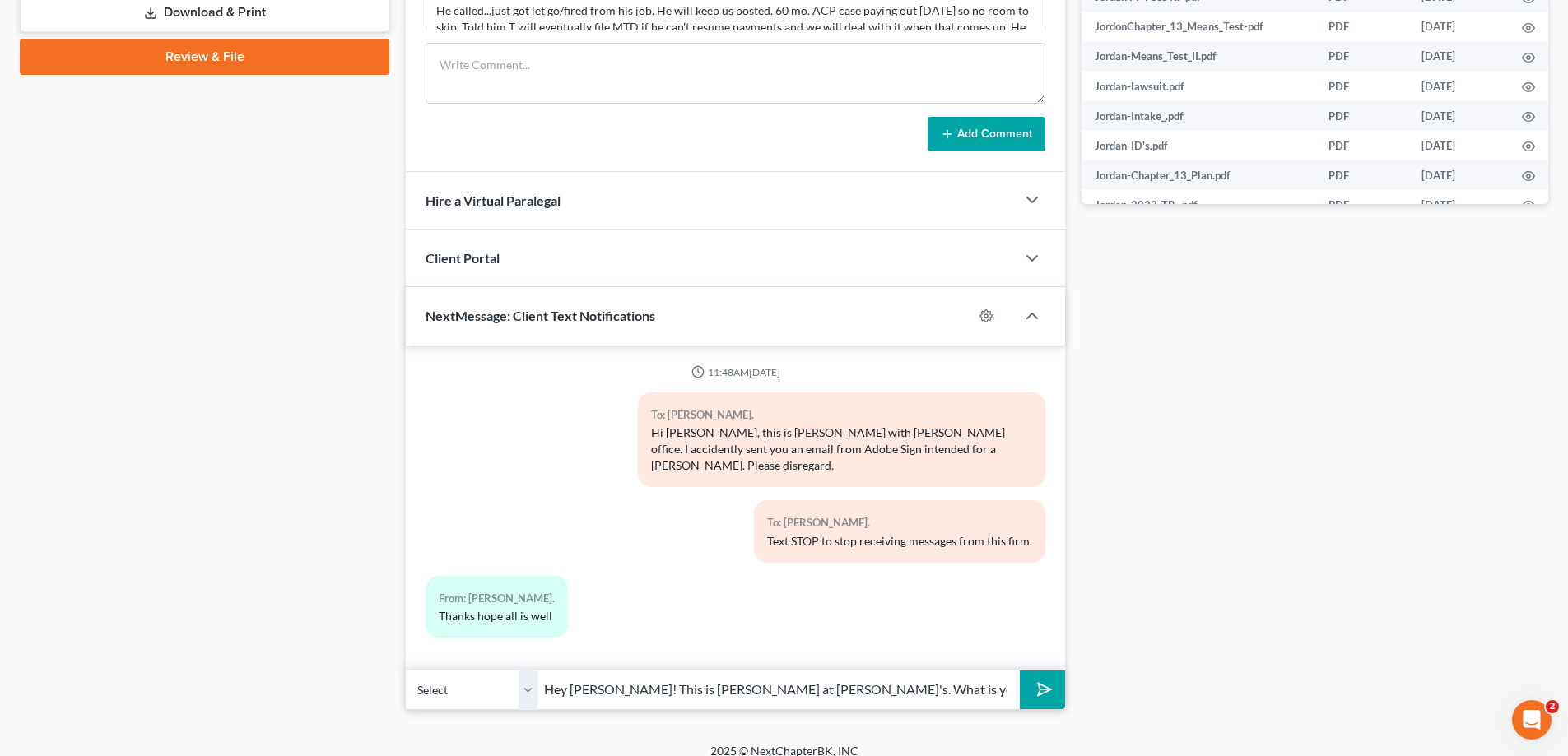
click at [1043, 678] on icon "submit" at bounding box center [1041, 689] width 23 height 23
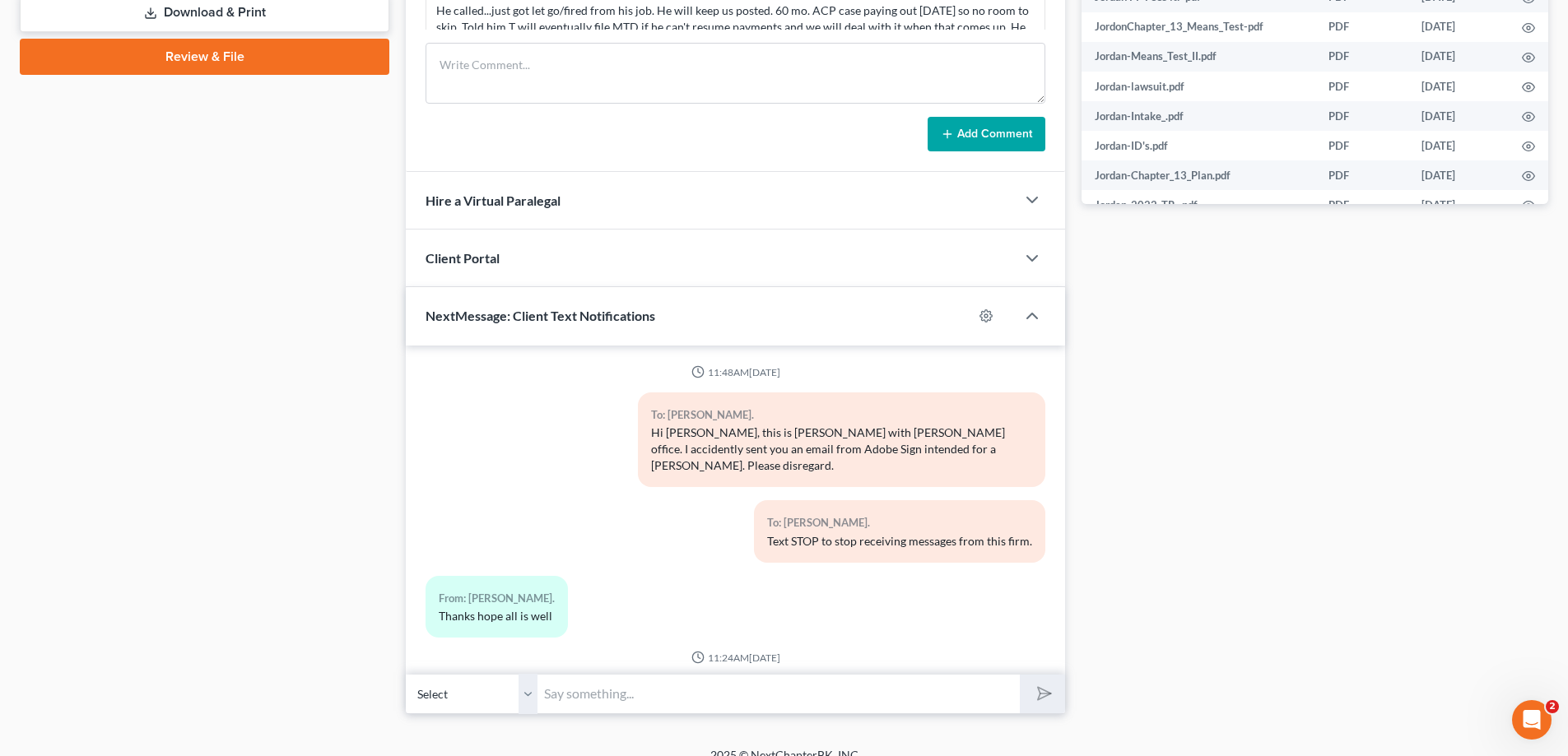
scroll to position [115, 0]
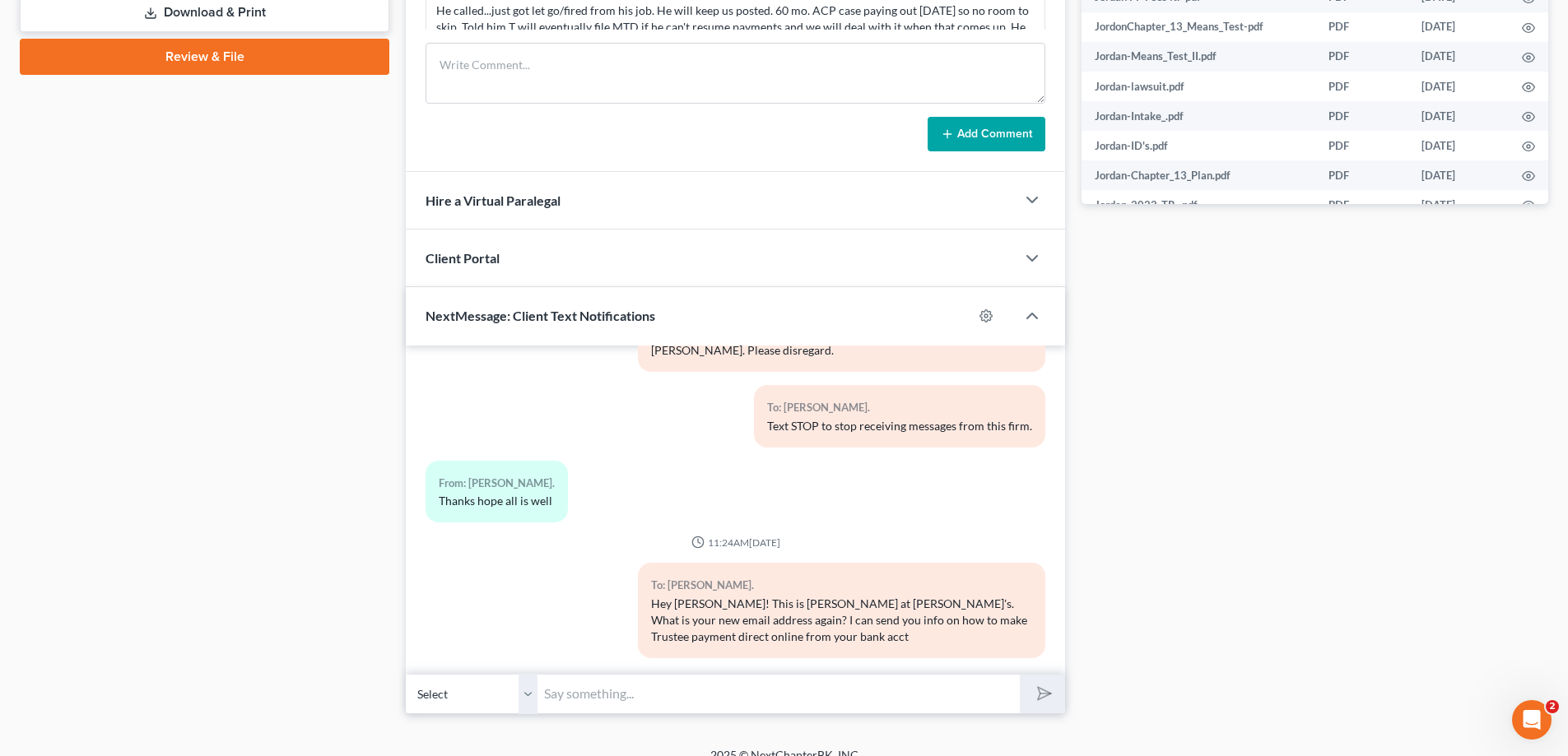
click at [801, 689] on input "text" at bounding box center [778, 694] width 482 height 40
type input "I"
type input "i"
type input "Good luck on those interviews!"
click at [737, 698] on input "Good luck on those interviews!" at bounding box center [778, 694] width 482 height 40
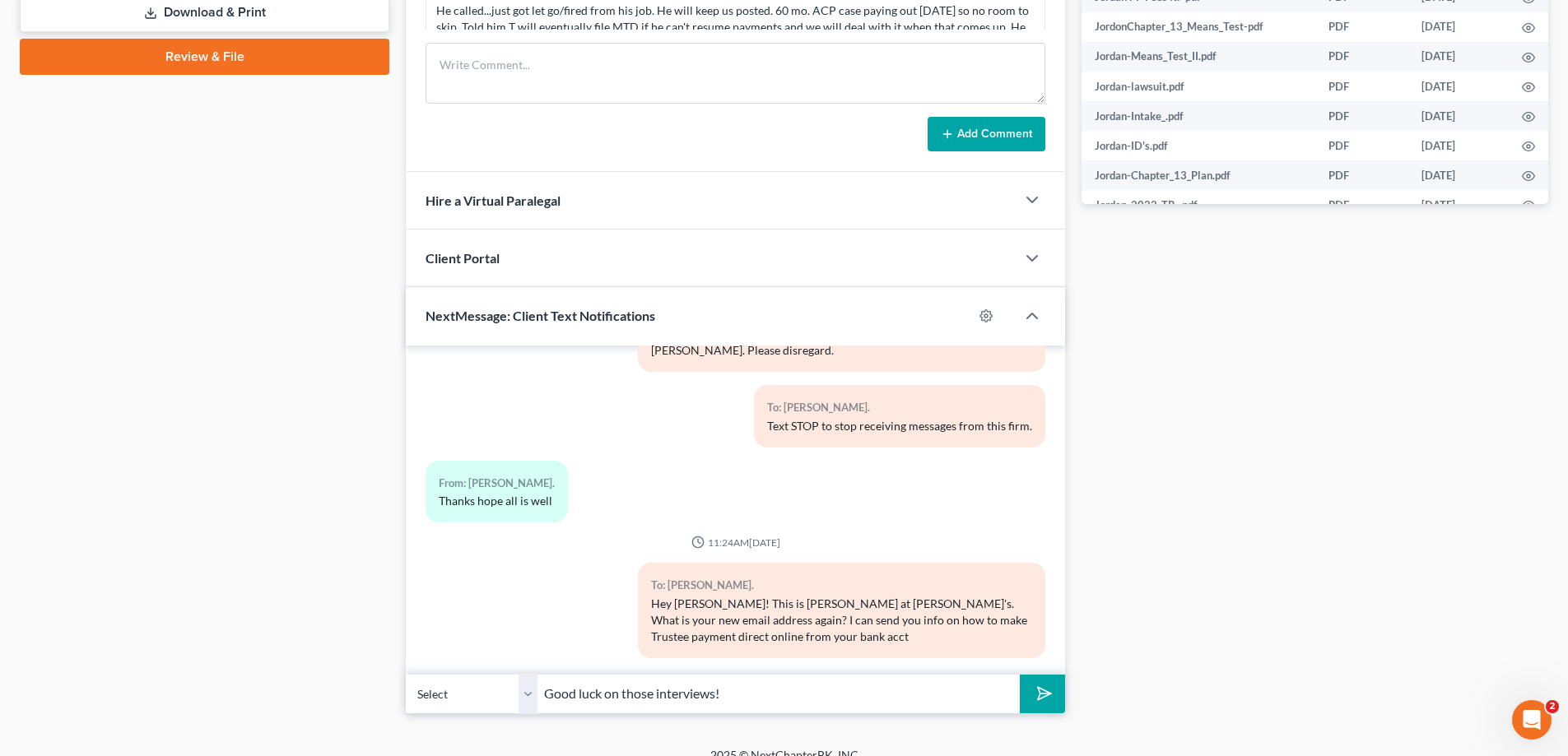
click at [1019, 674] on button "submit" at bounding box center [1042, 693] width 45 height 38
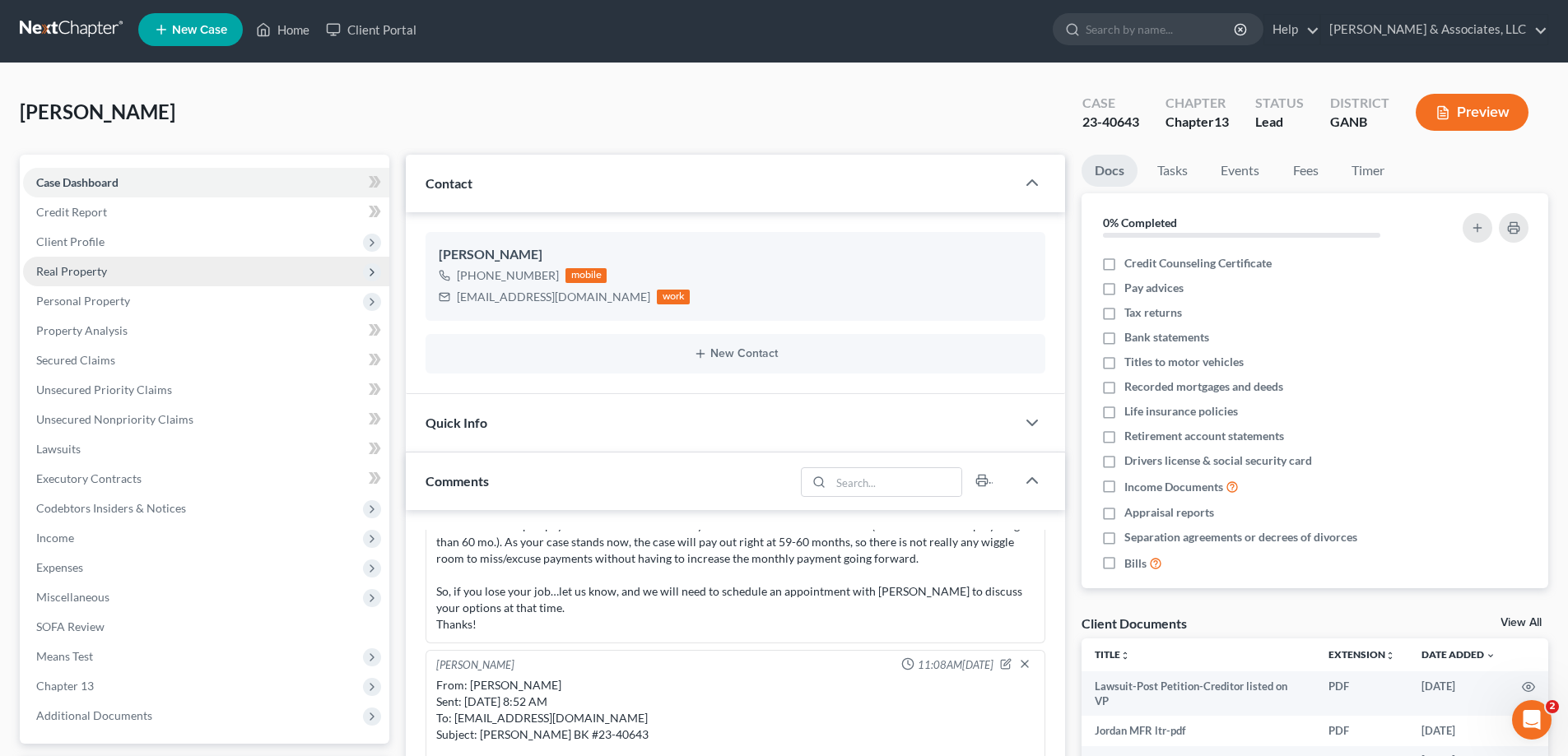
scroll to position [0, 0]
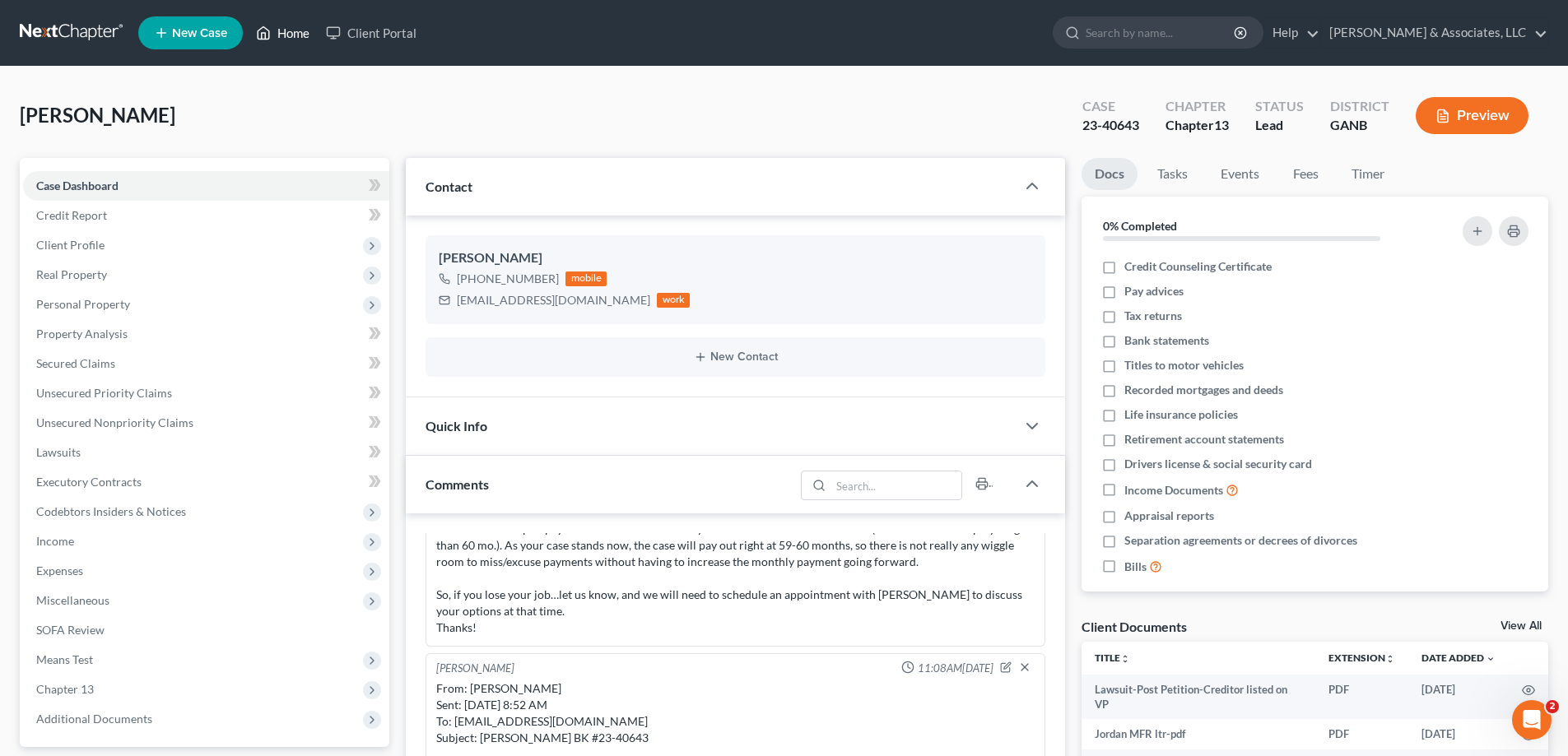
click at [282, 32] on link "Home" at bounding box center [282, 33] width 70 height 30
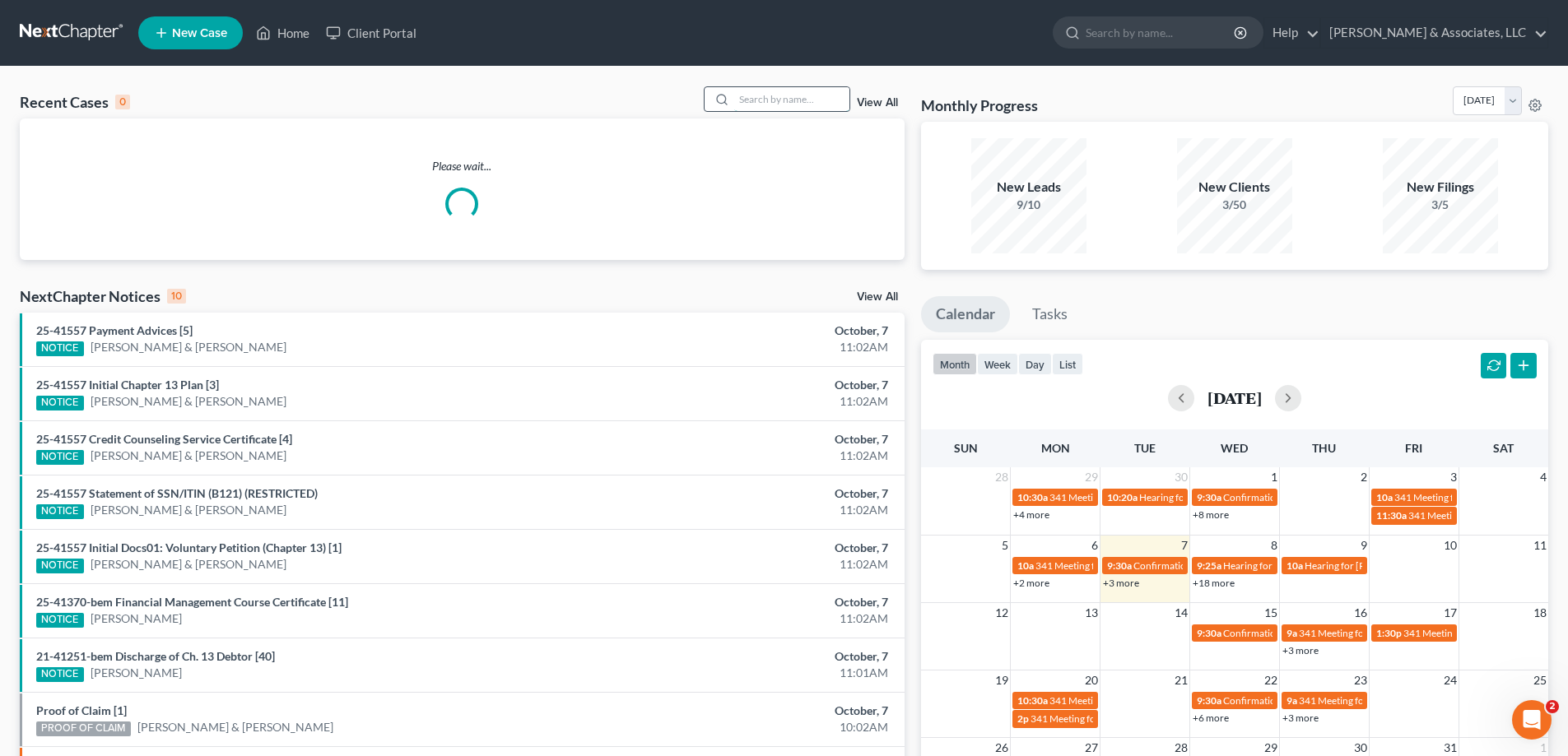
click at [804, 97] on input "search" at bounding box center [791, 98] width 115 height 23
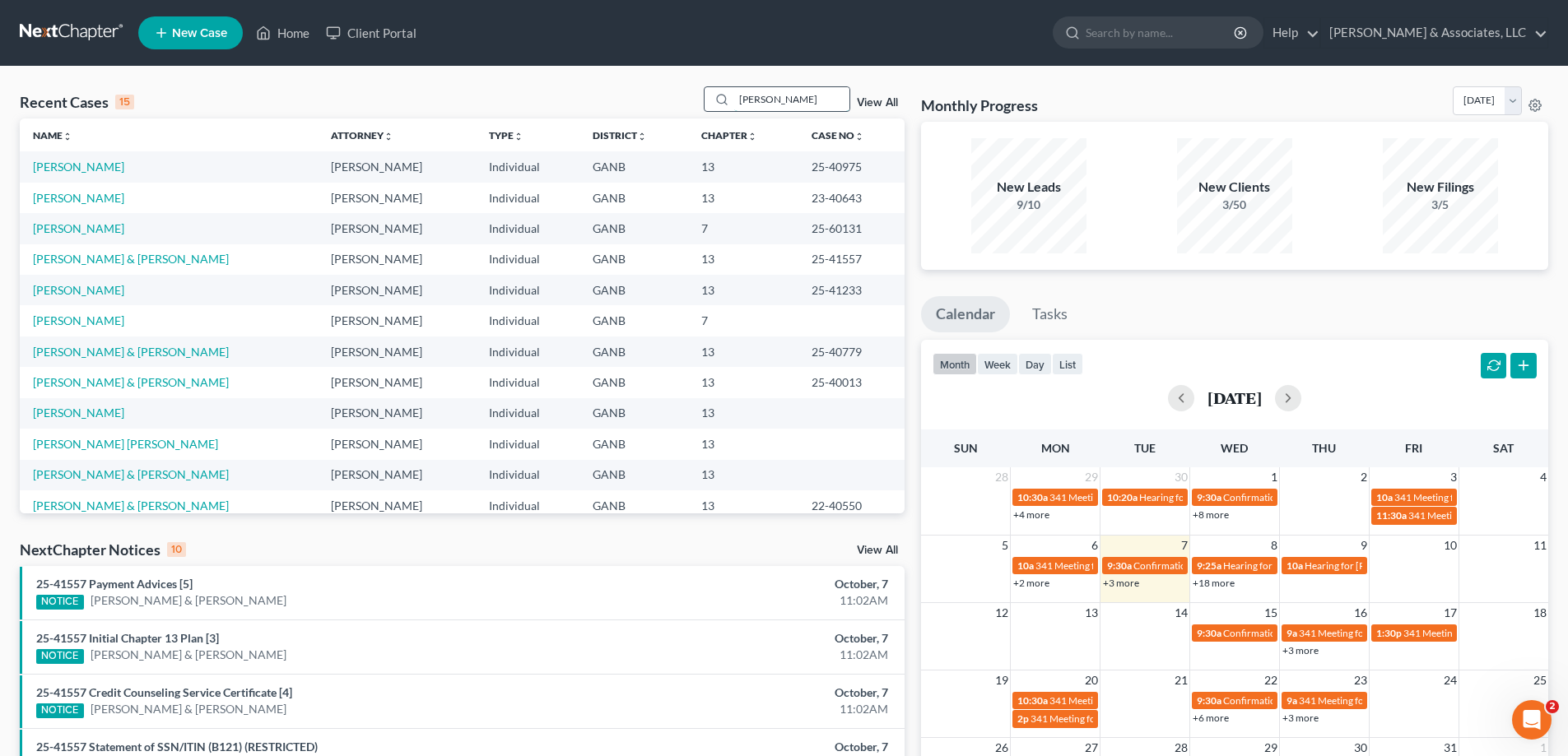
type input "[PERSON_NAME]"
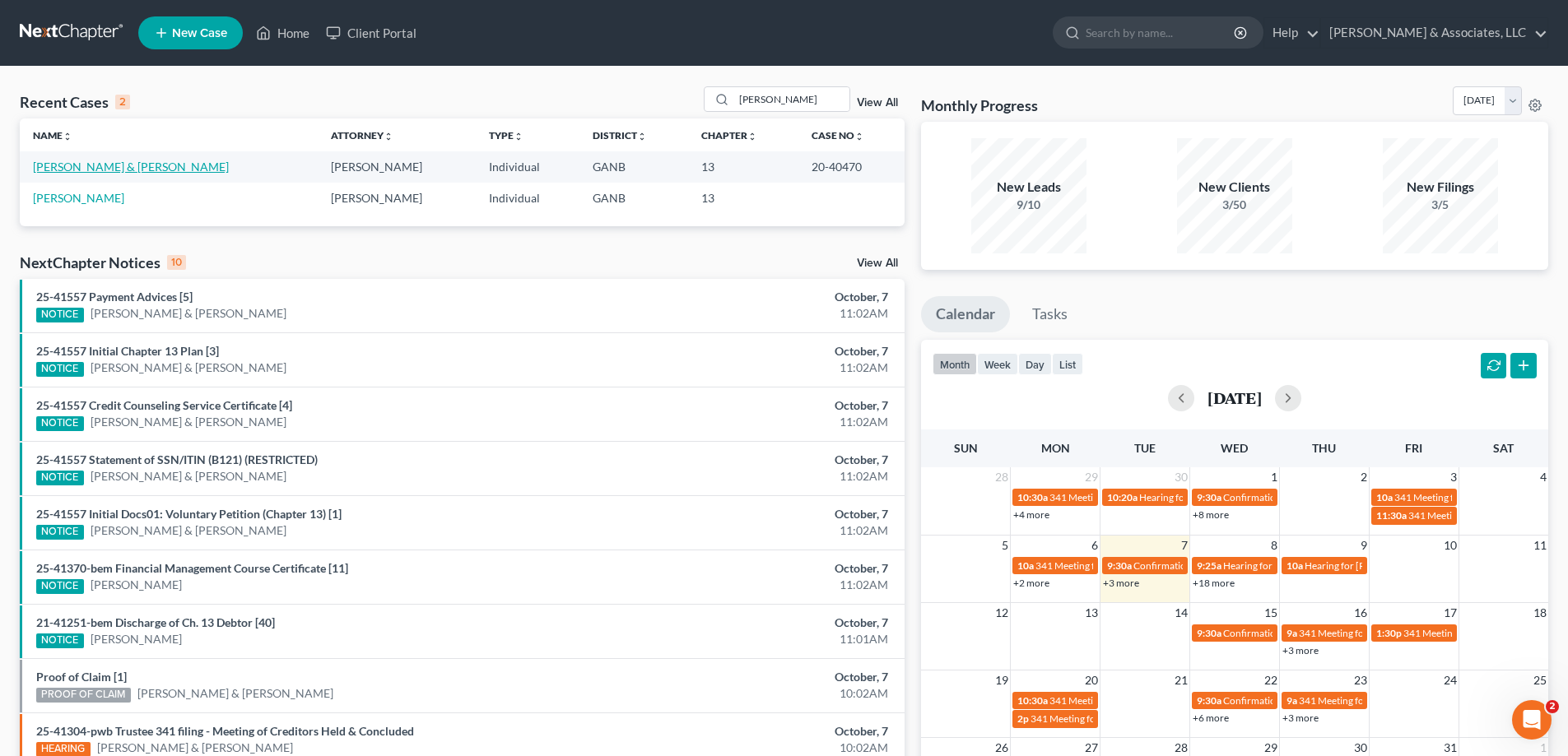
click at [126, 164] on link "[PERSON_NAME] & [PERSON_NAME]" at bounding box center [130, 166] width 196 height 14
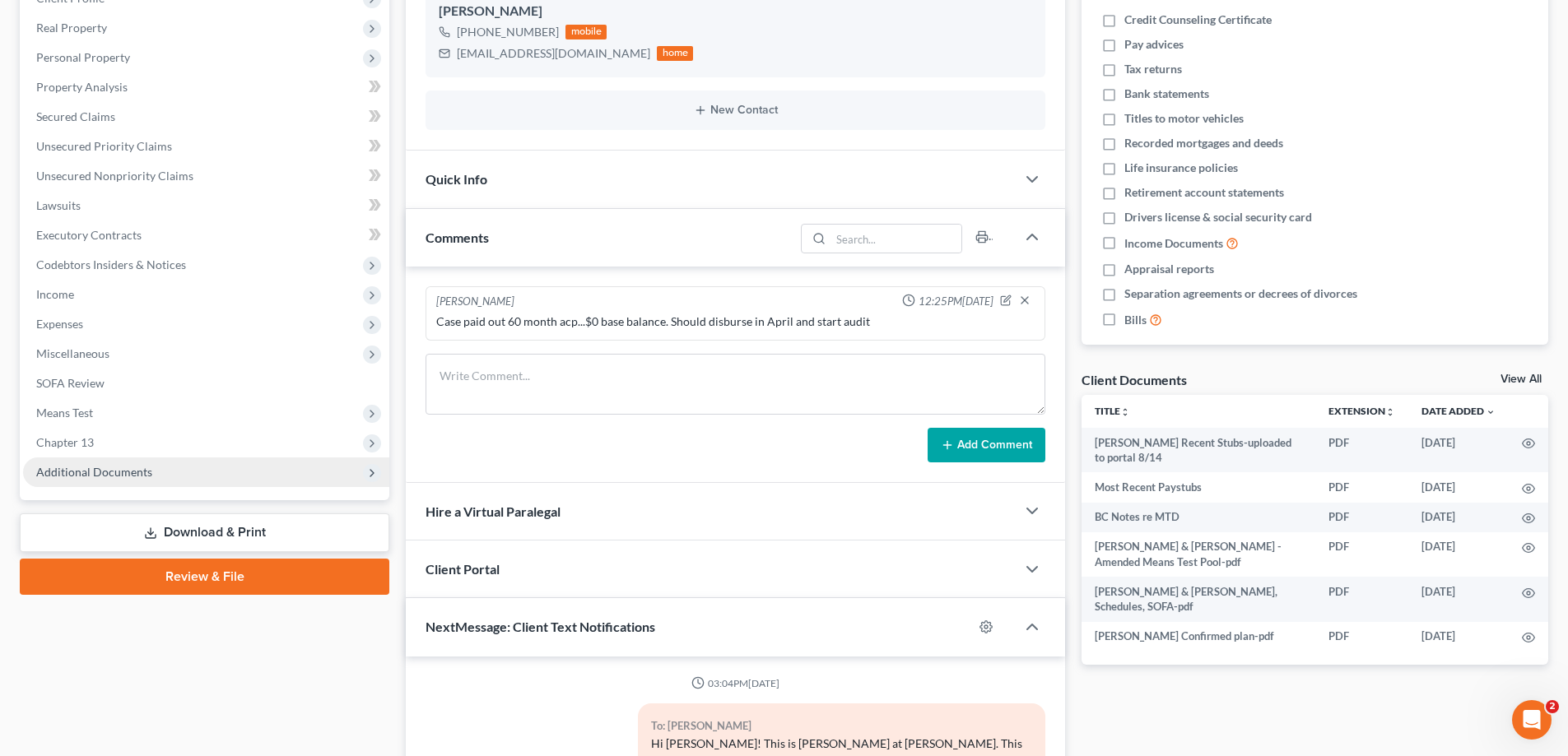
scroll to position [88, 0]
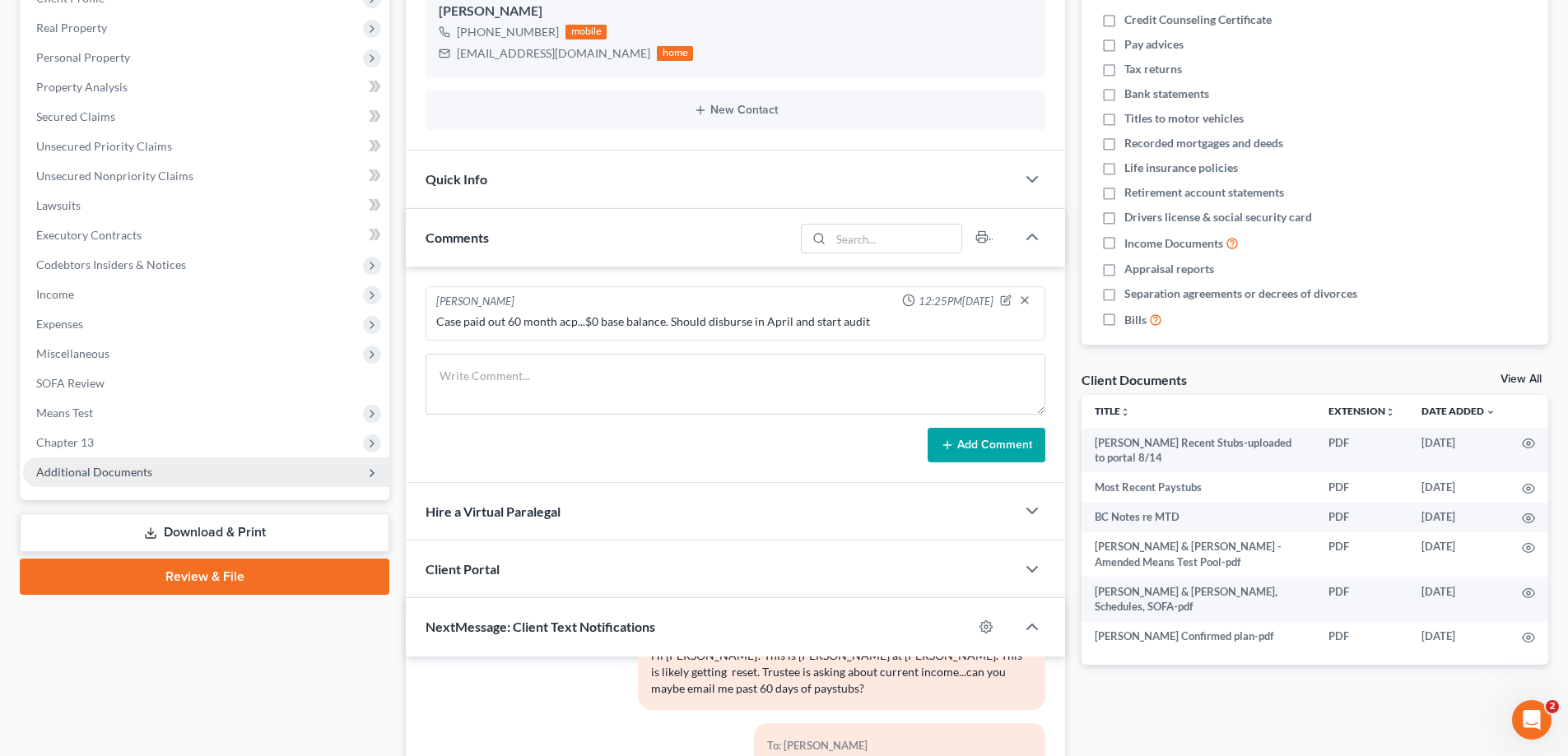
click at [81, 474] on span "Additional Documents" at bounding box center [95, 471] width 116 height 14
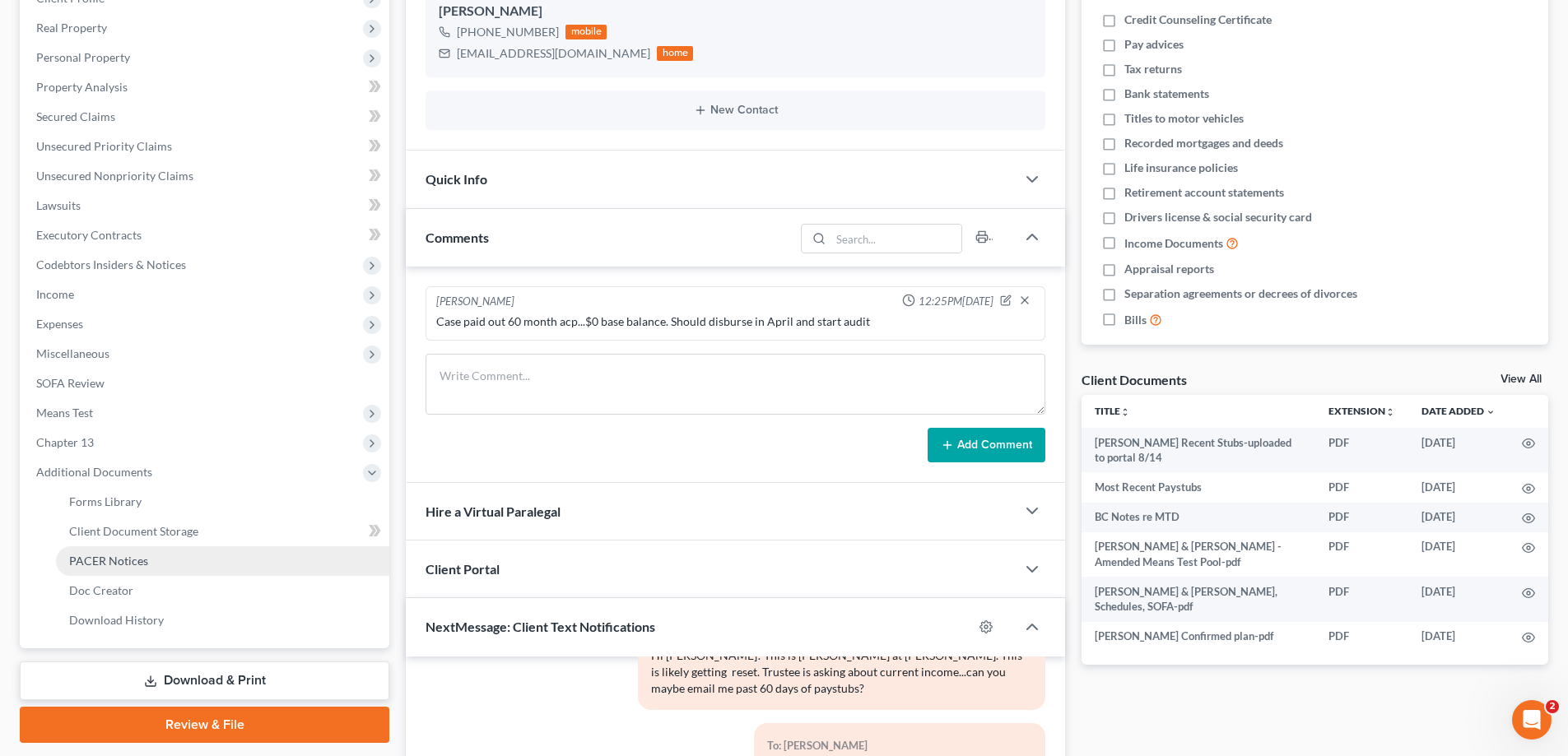
click at [81, 561] on span "PACER Notices" at bounding box center [109, 560] width 79 height 14
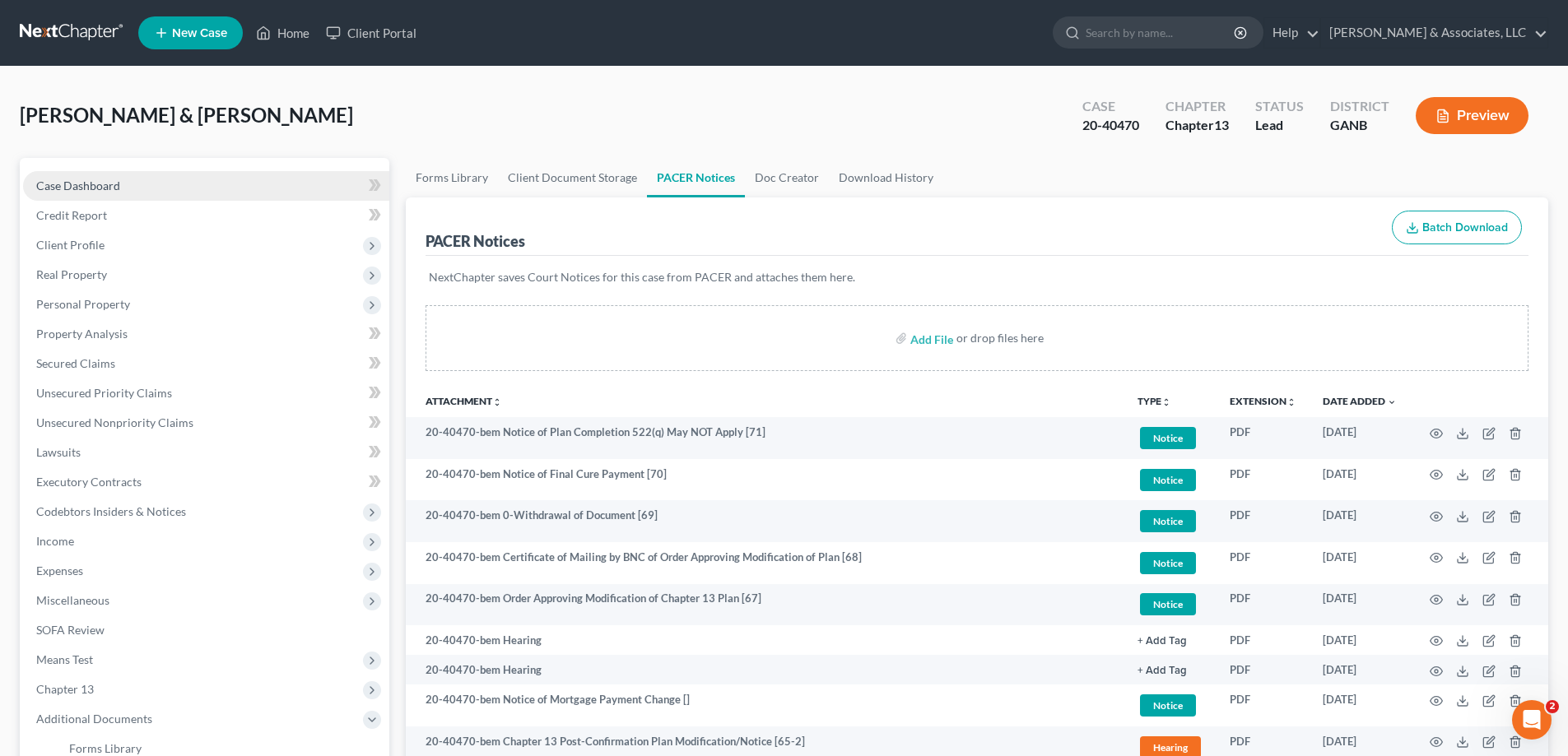
click at [94, 180] on span "Case Dashboard" at bounding box center [79, 185] width 84 height 14
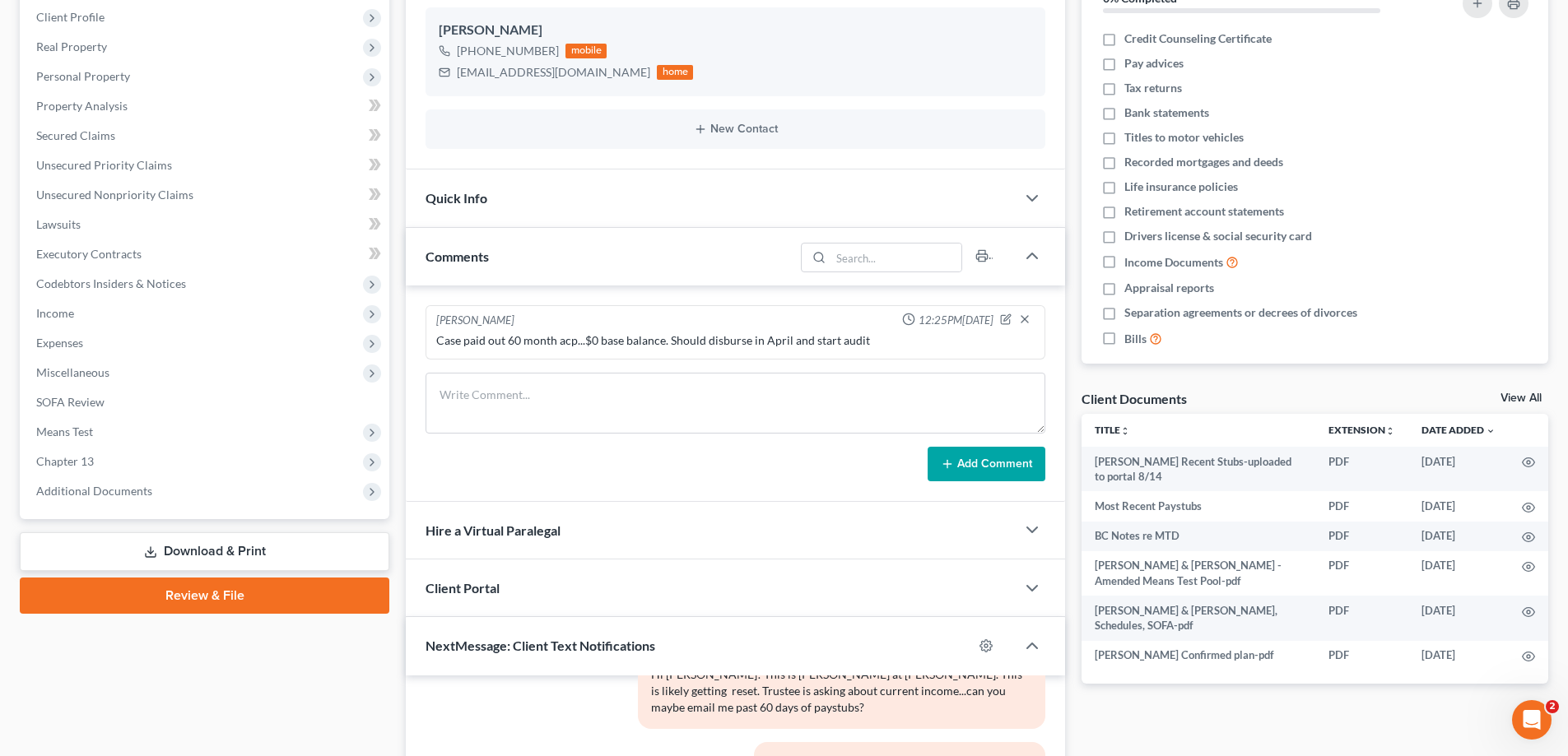
scroll to position [247, 0]
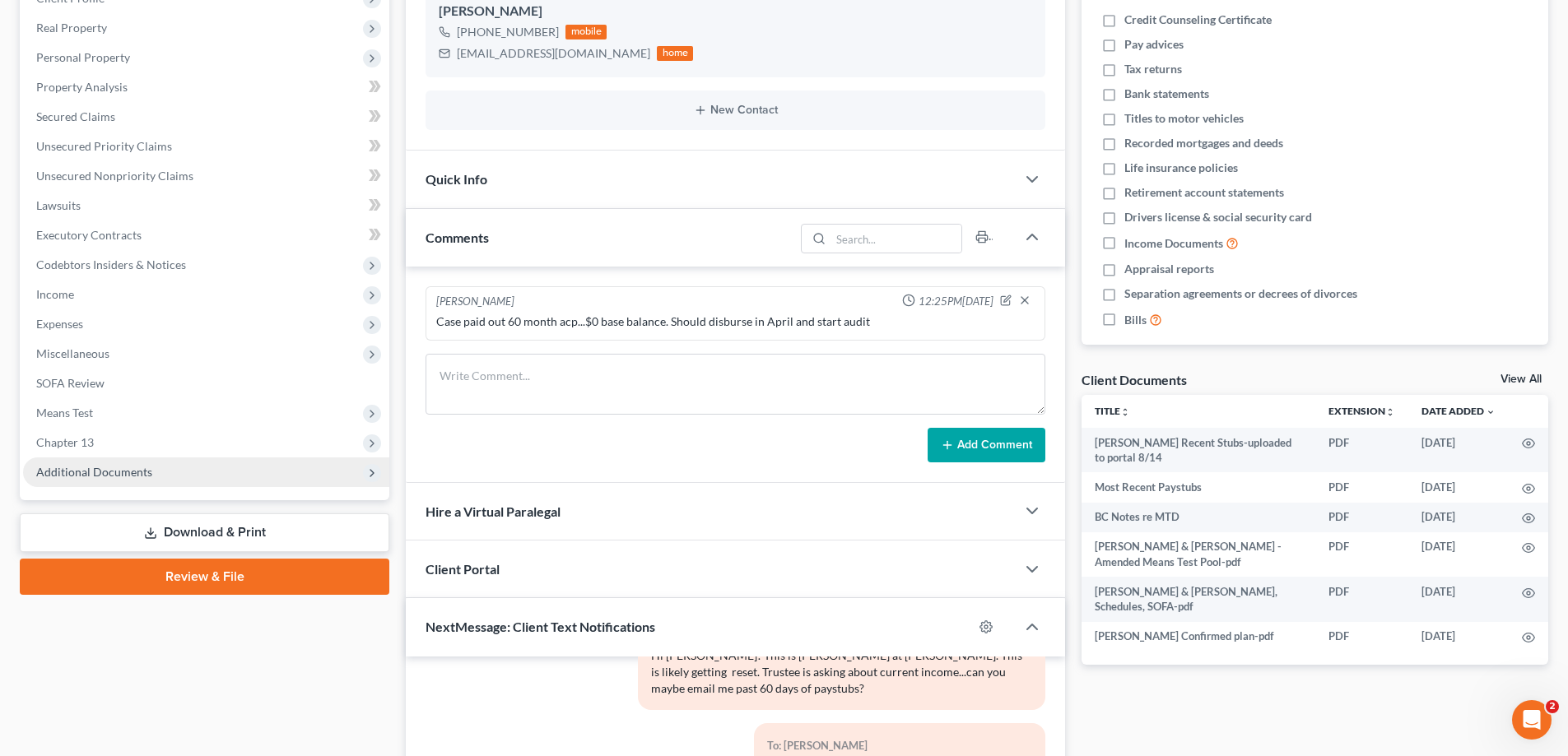
click at [57, 468] on span "Additional Documents" at bounding box center [95, 471] width 116 height 14
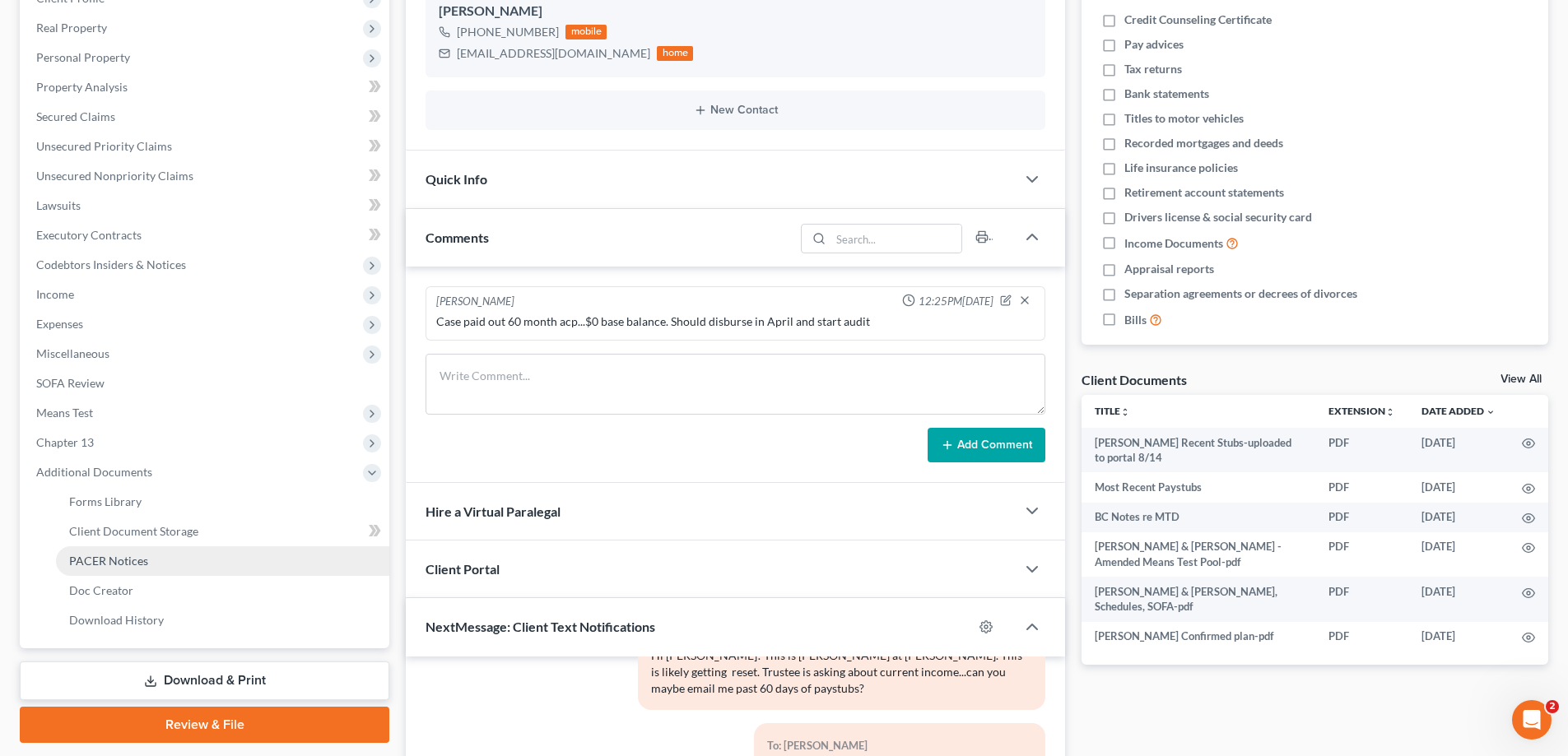
click at [121, 566] on span "PACER Notices" at bounding box center [109, 560] width 79 height 14
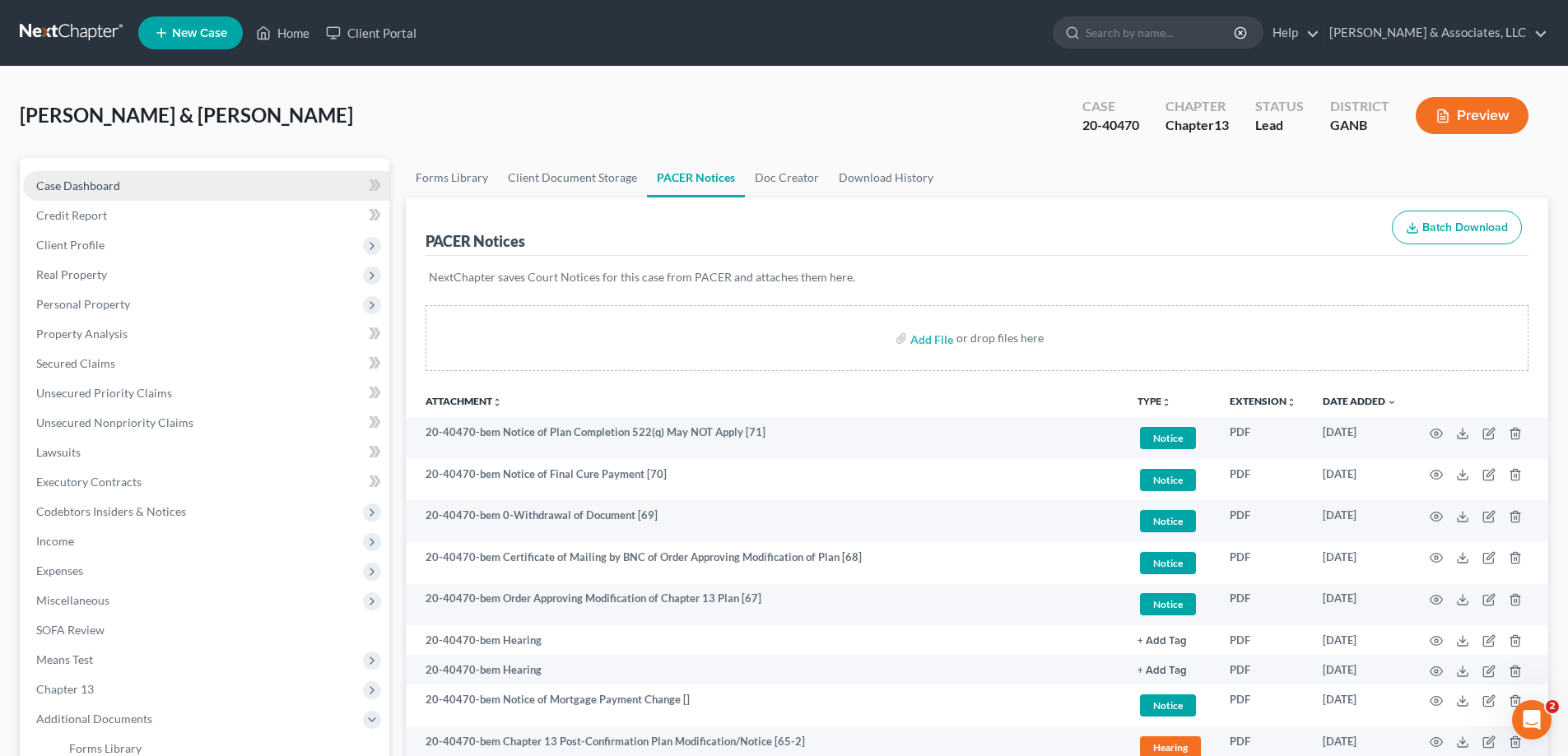
click at [54, 187] on span "Case Dashboard" at bounding box center [79, 185] width 84 height 14
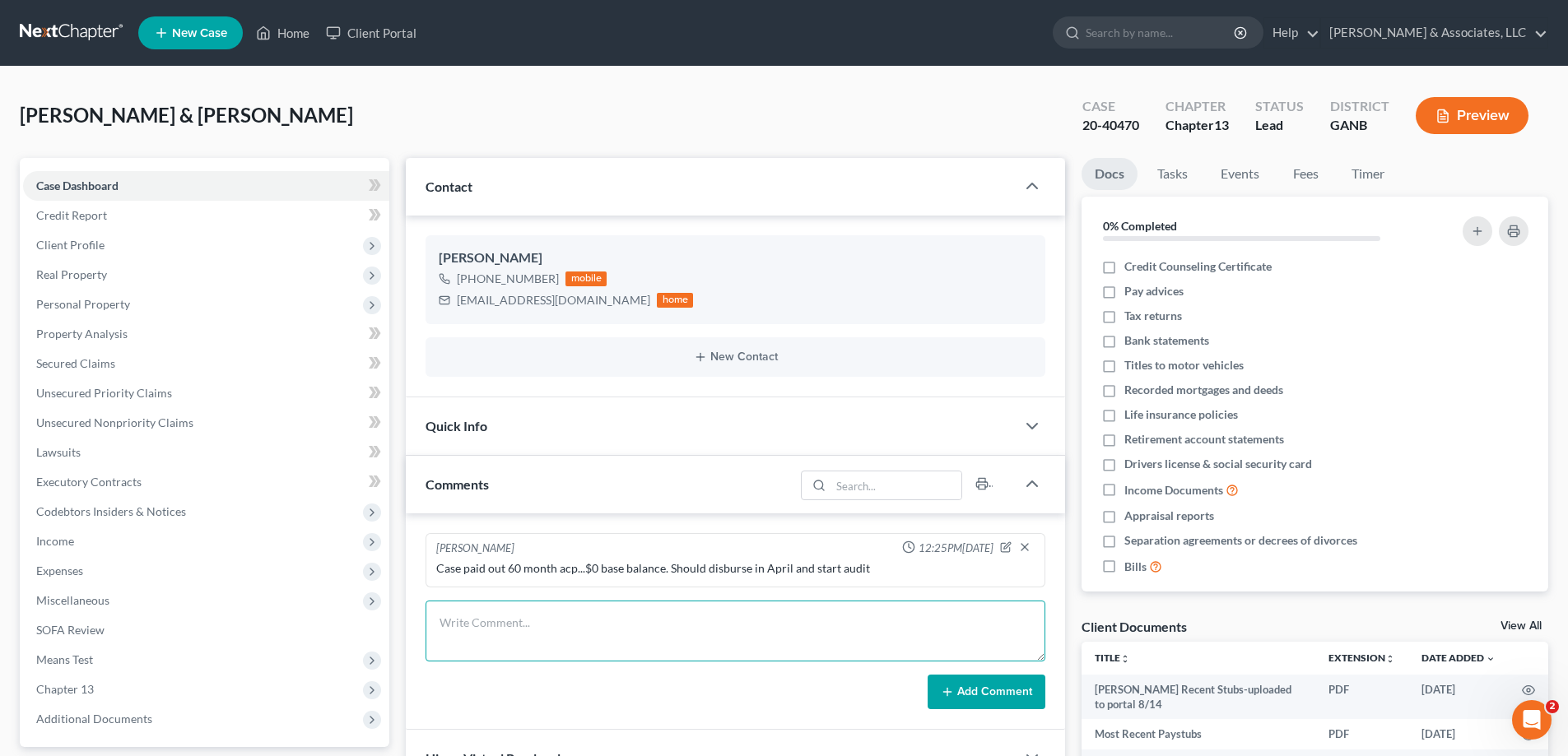
scroll to position [88, 0]
click at [510, 630] on textarea at bounding box center [735, 630] width 620 height 61
type textarea "T"
type textarea "FMC filed on docket"
click at [1020, 691] on button "Add Comment" at bounding box center [986, 691] width 118 height 35
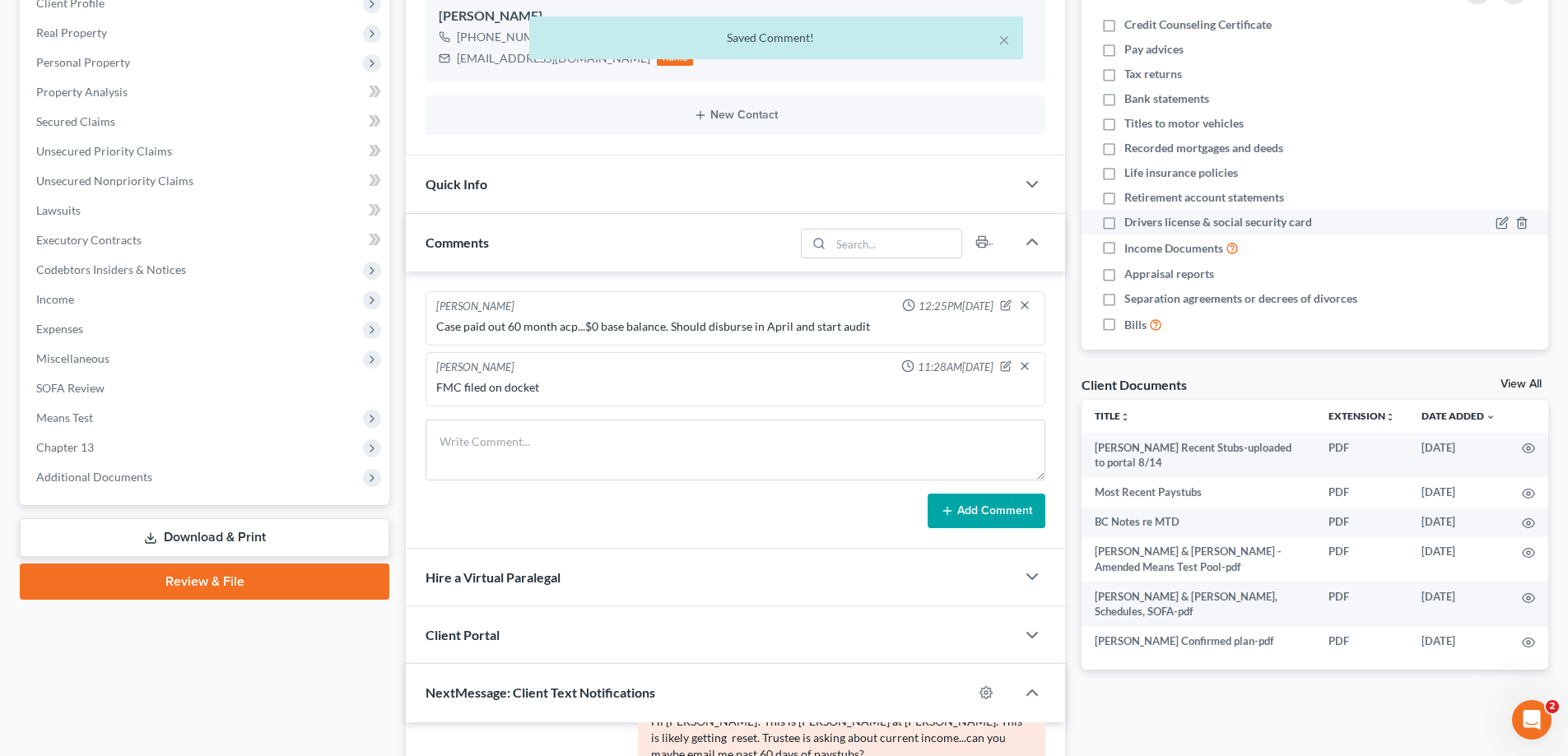
scroll to position [247, 0]
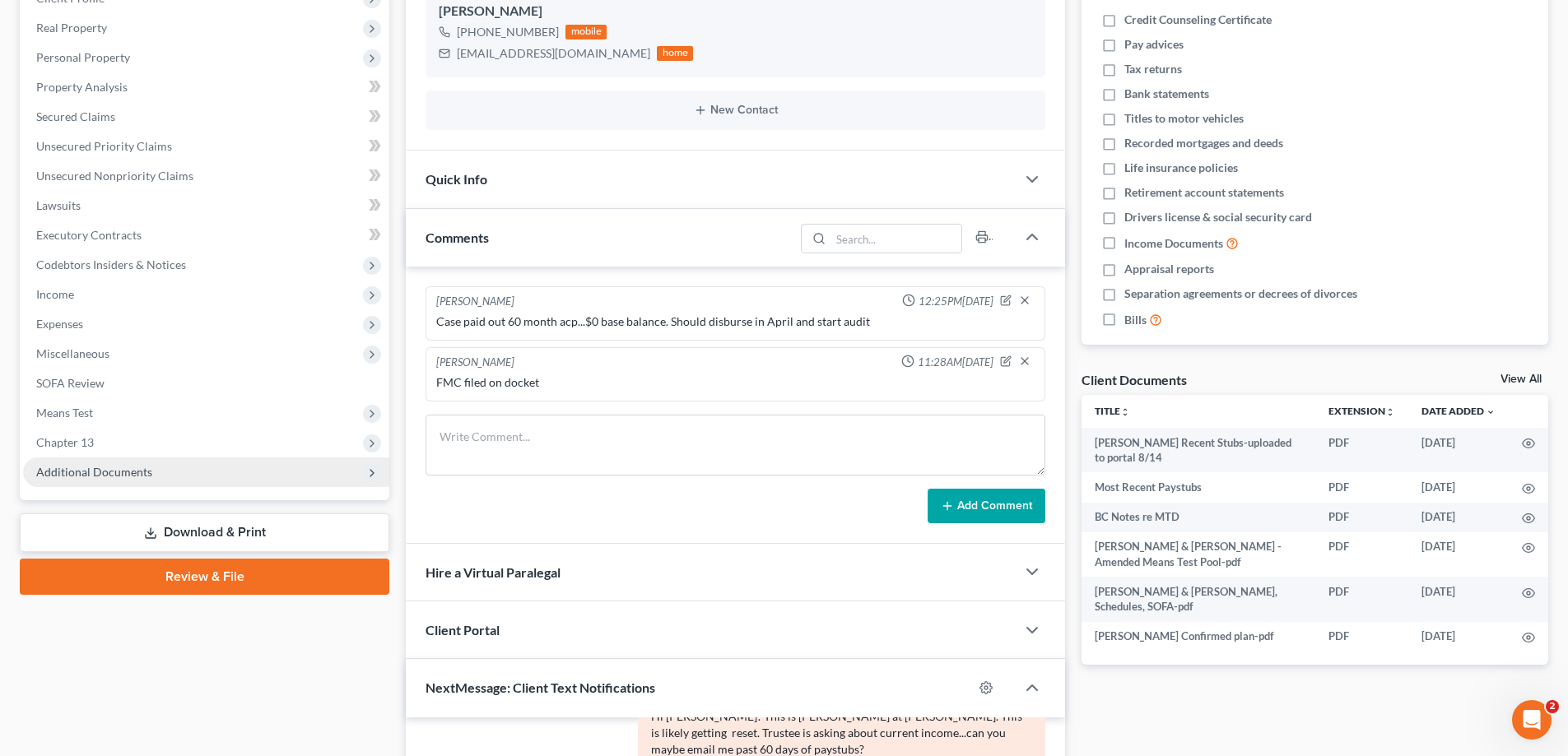
click at [120, 465] on span "Additional Documents" at bounding box center [95, 471] width 116 height 14
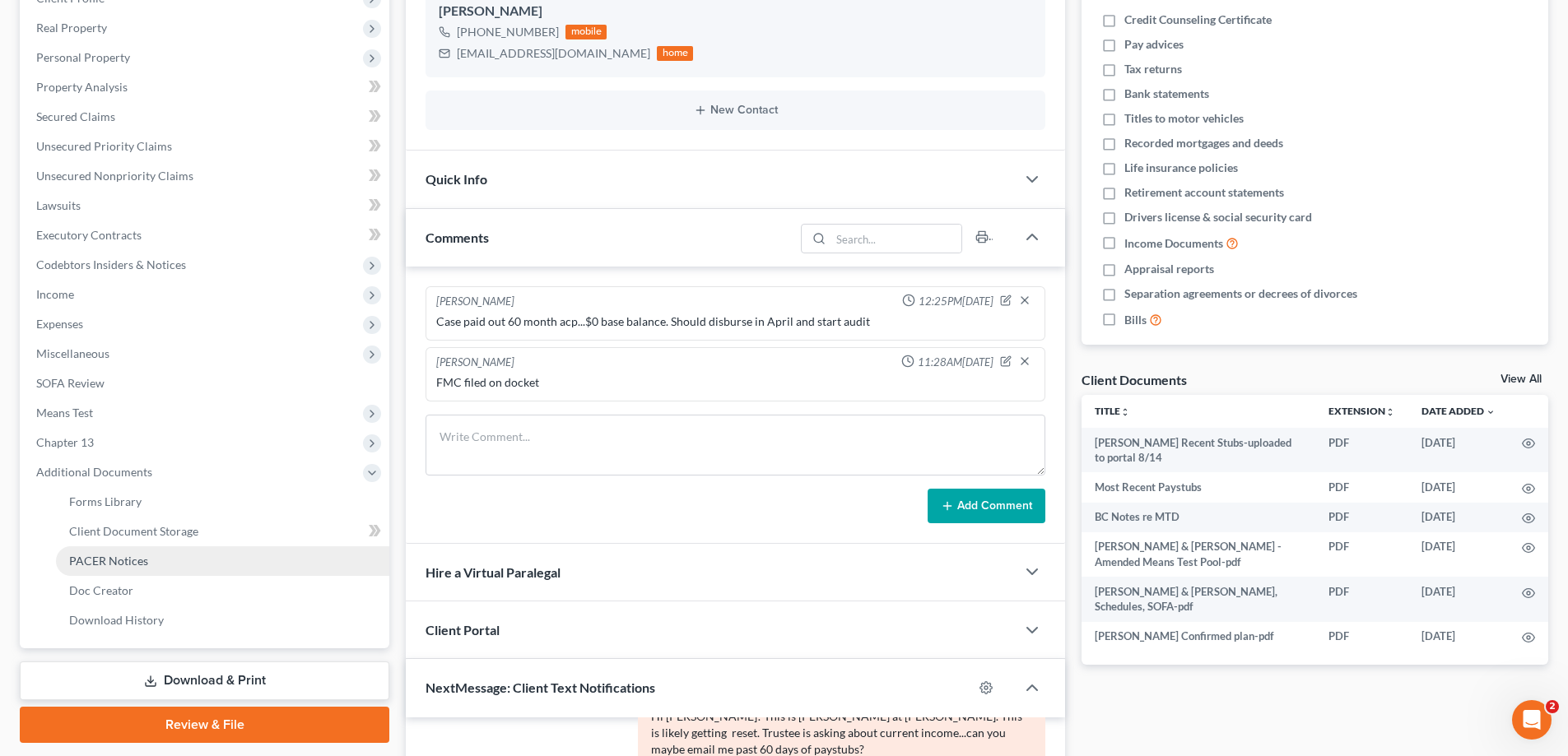
click at [119, 558] on span "PACER Notices" at bounding box center [109, 560] width 79 height 14
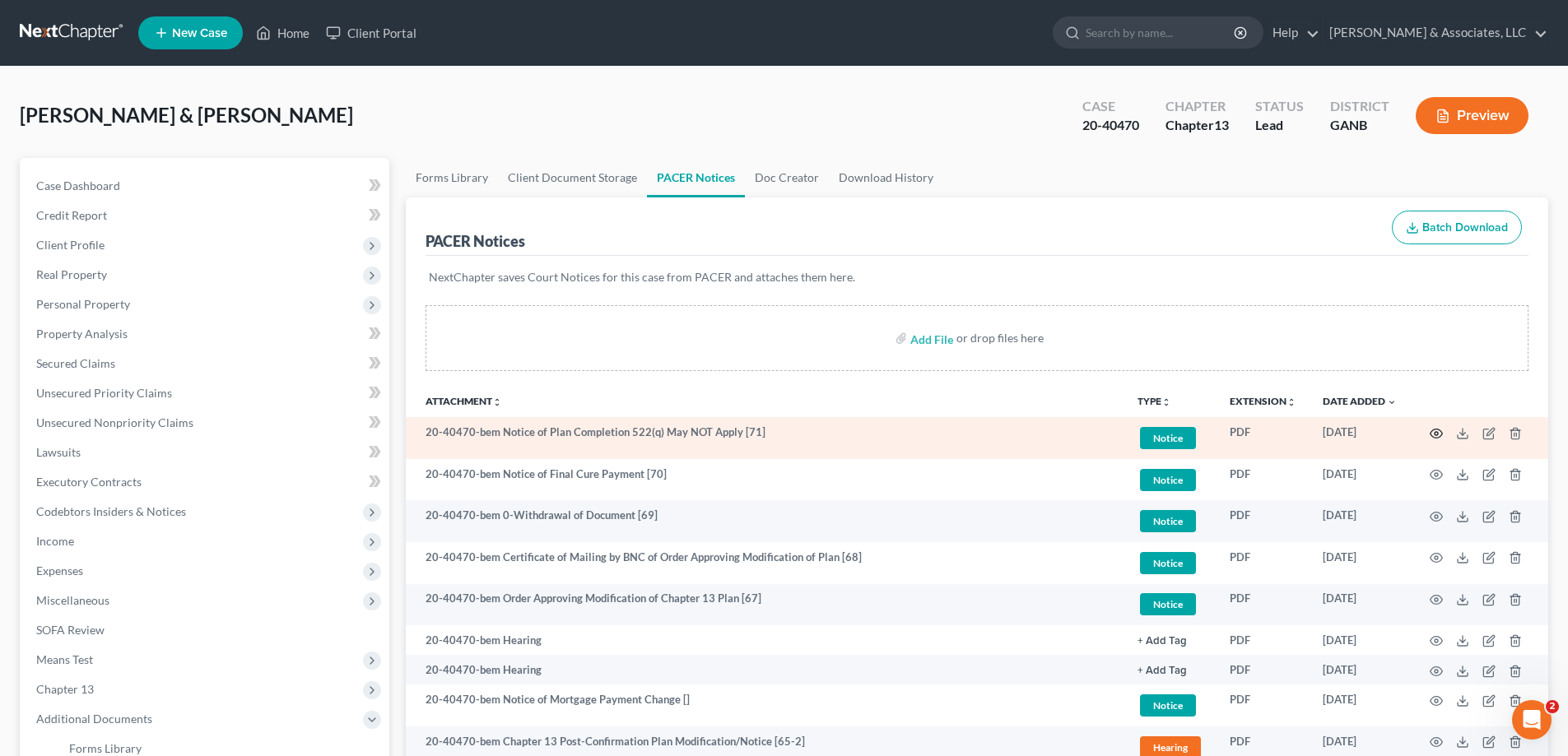
click at [1429, 433] on icon "button" at bounding box center [1436, 434] width 13 height 13
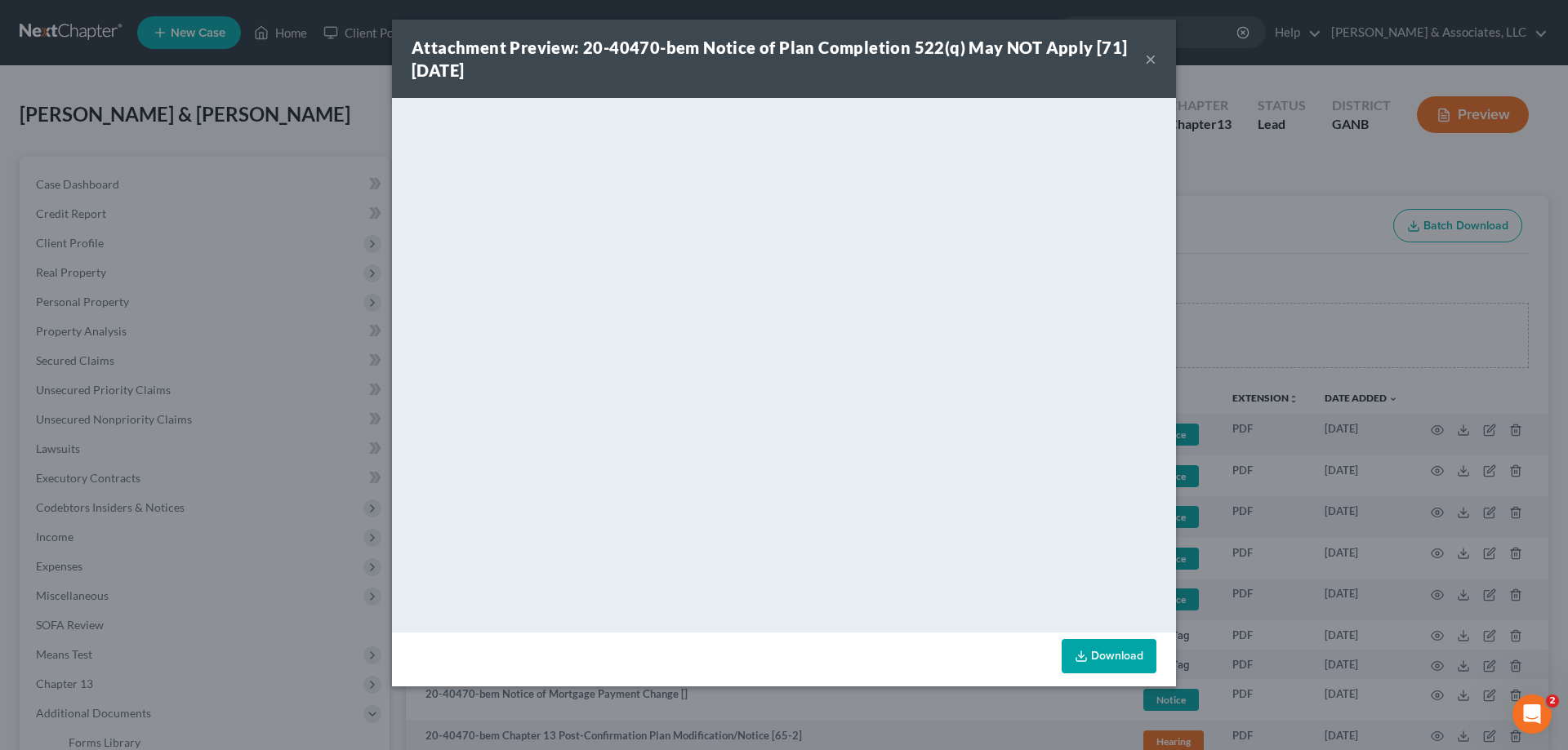
click at [1150, 62] on button "×" at bounding box center [1151, 59] width 11 height 20
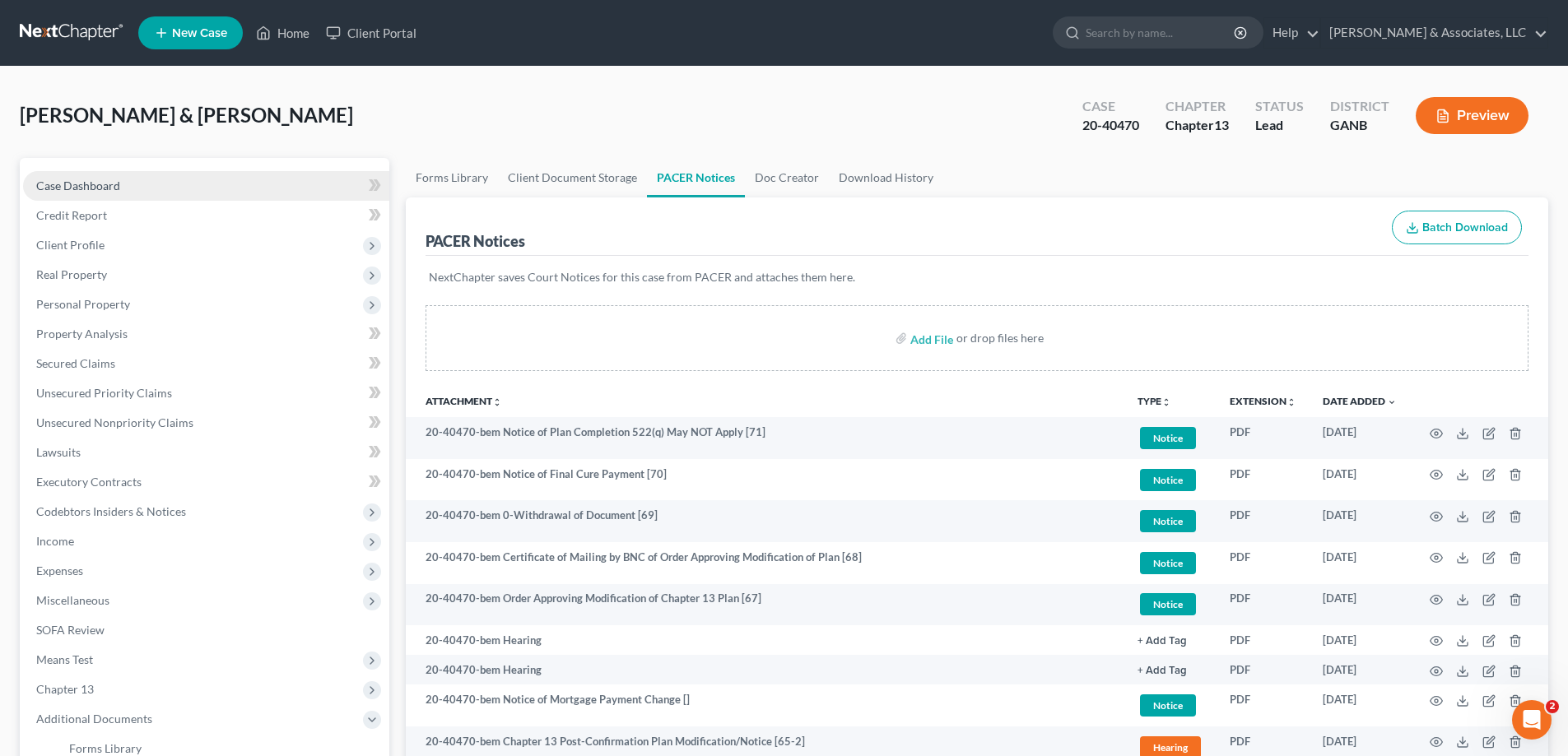
click at [112, 187] on span "Case Dashboard" at bounding box center [79, 185] width 84 height 14
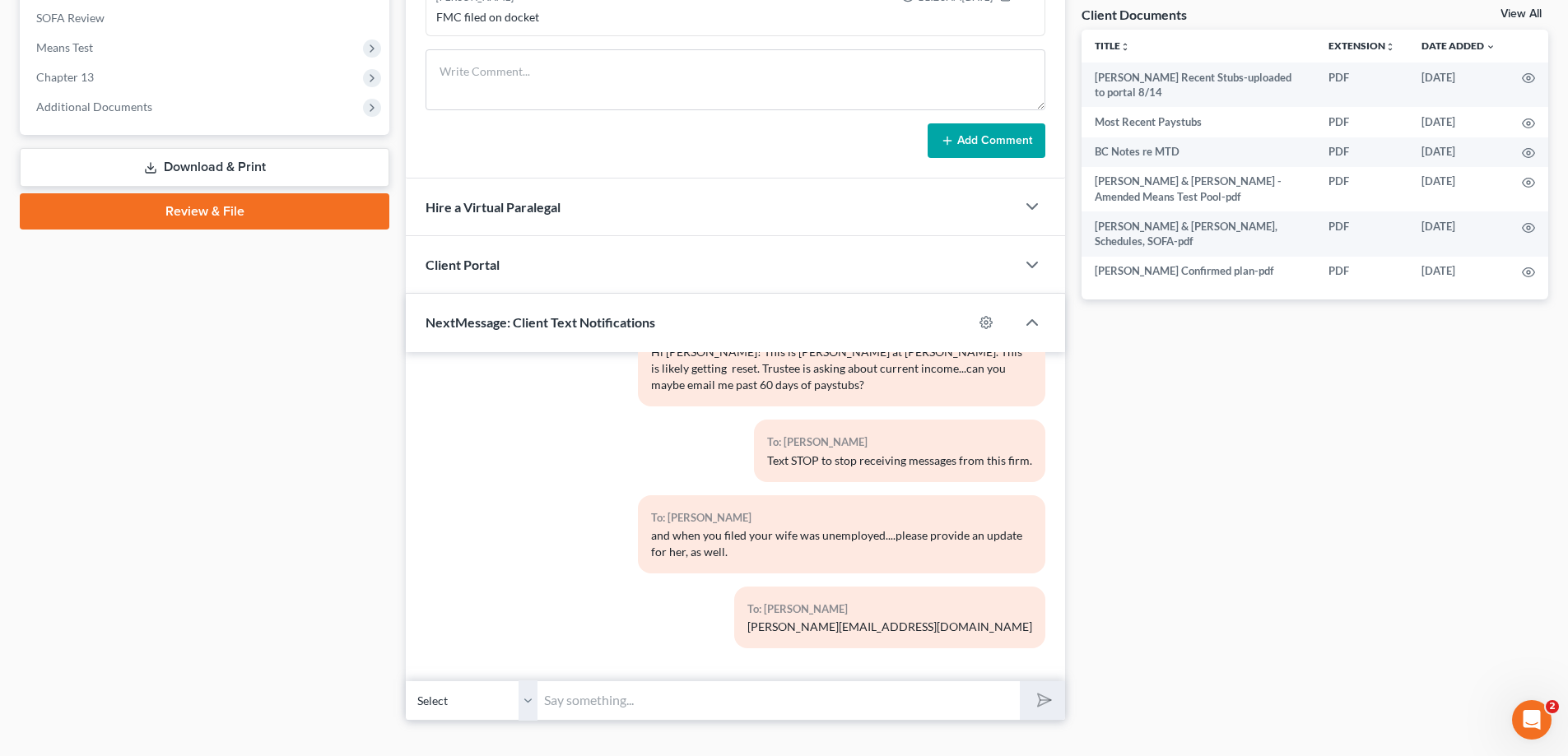
scroll to position [640, 0]
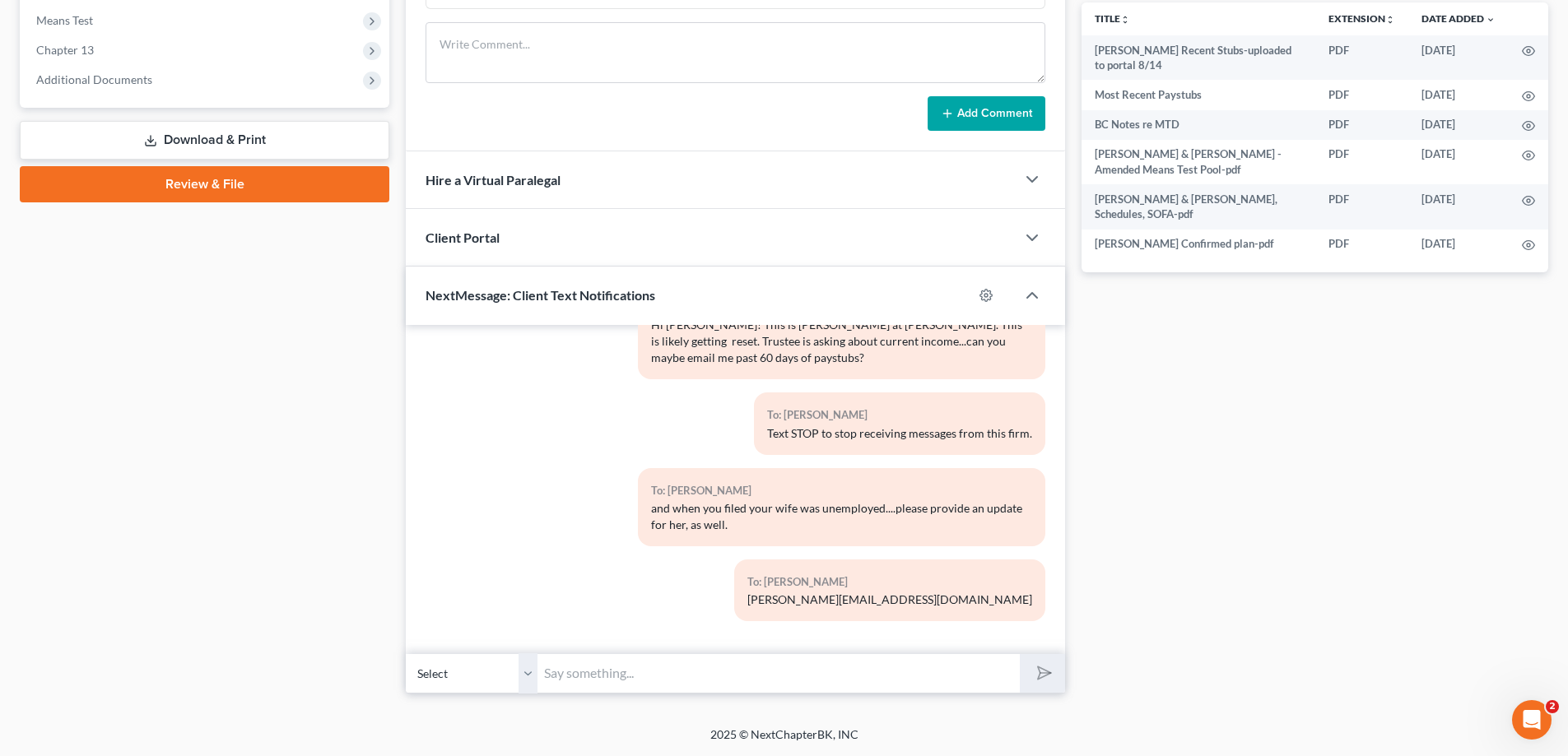
click at [627, 677] on input "text" at bounding box center [778, 674] width 482 height 40
type input "H"
click at [585, 678] on input "text" at bounding box center [778, 674] width 482 height 40
type input "h"
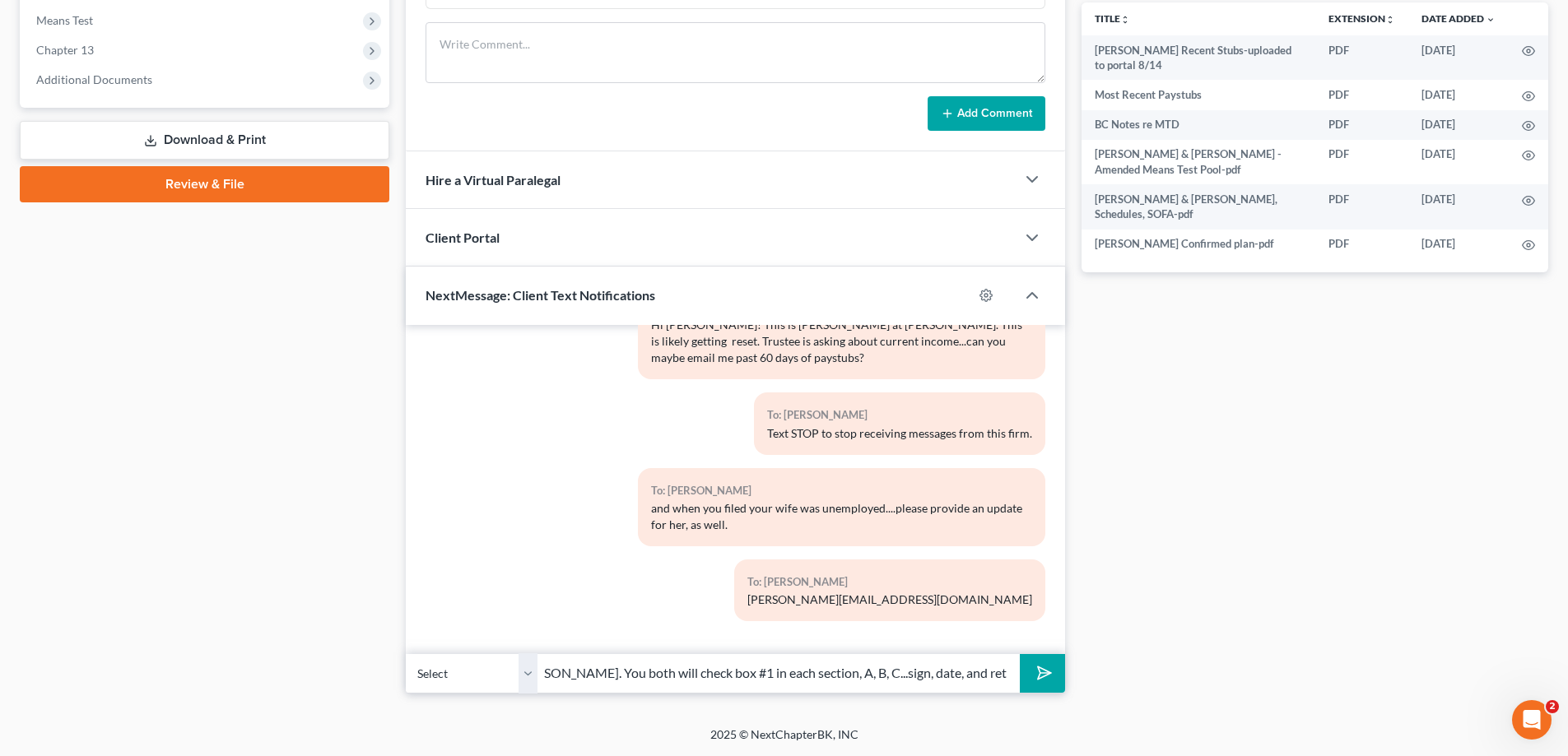
scroll to position [0, 301]
click at [578, 670] on input "Hey [PERSON_NAME]...it's [PERSON_NAME] at [PERSON_NAME]. You both will check bo…" at bounding box center [778, 674] width 482 height 40
click at [754, 671] on input "Hey [PERSON_NAME]...it's [PERSON_NAME] at [PERSON_NAME]. You both will check bo…" at bounding box center [778, 674] width 482 height 40
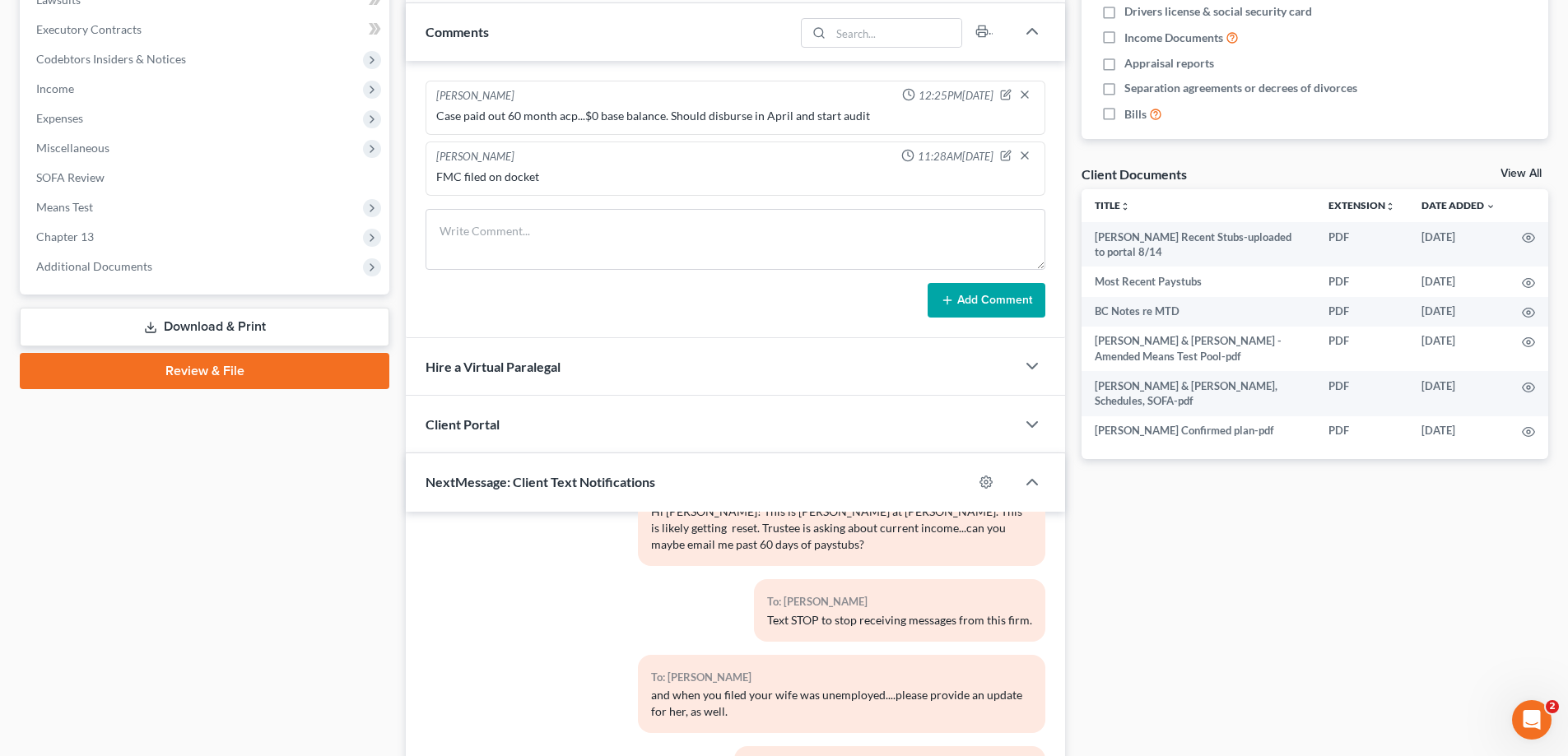
scroll to position [145, 0]
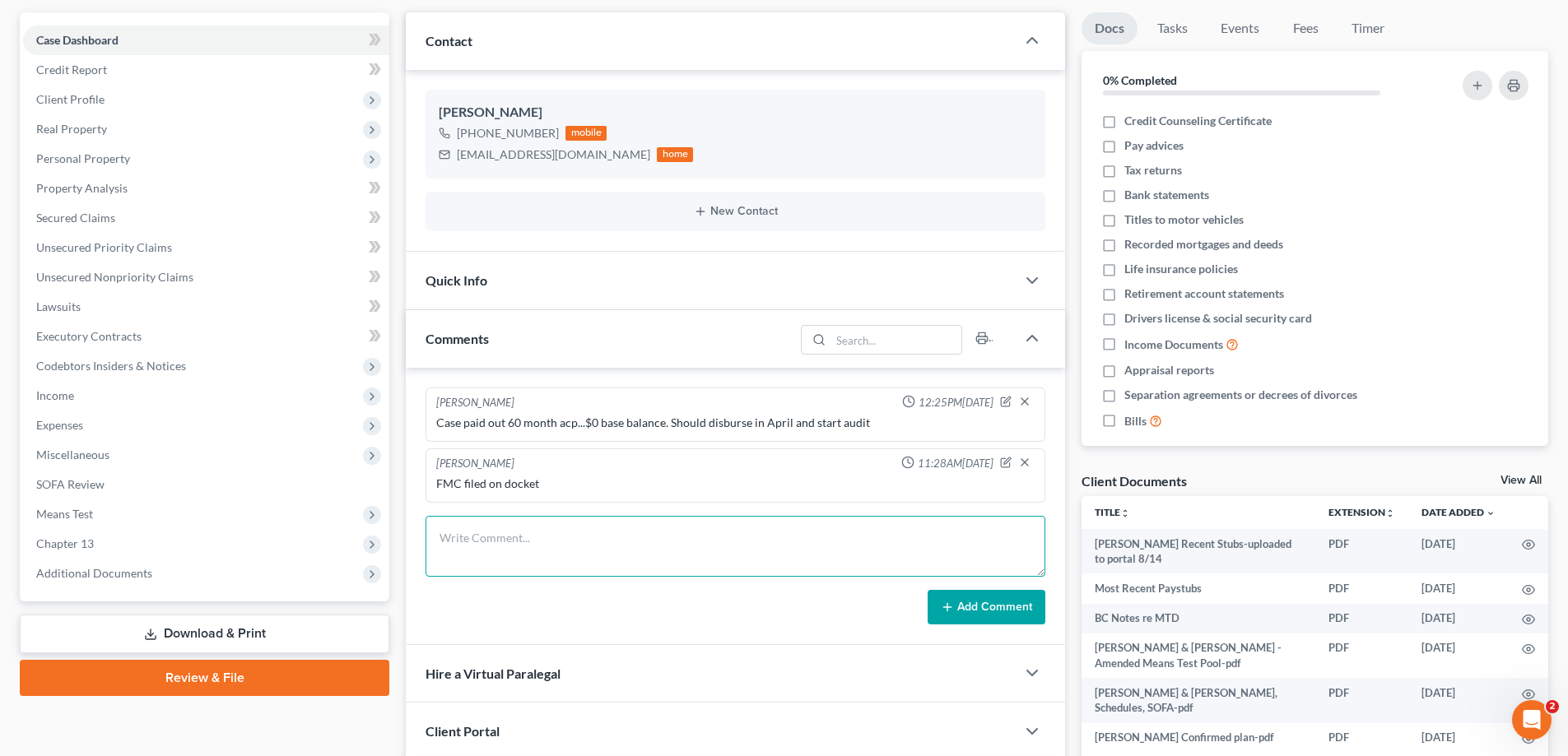
click at [452, 532] on textarea at bounding box center [735, 546] width 620 height 61
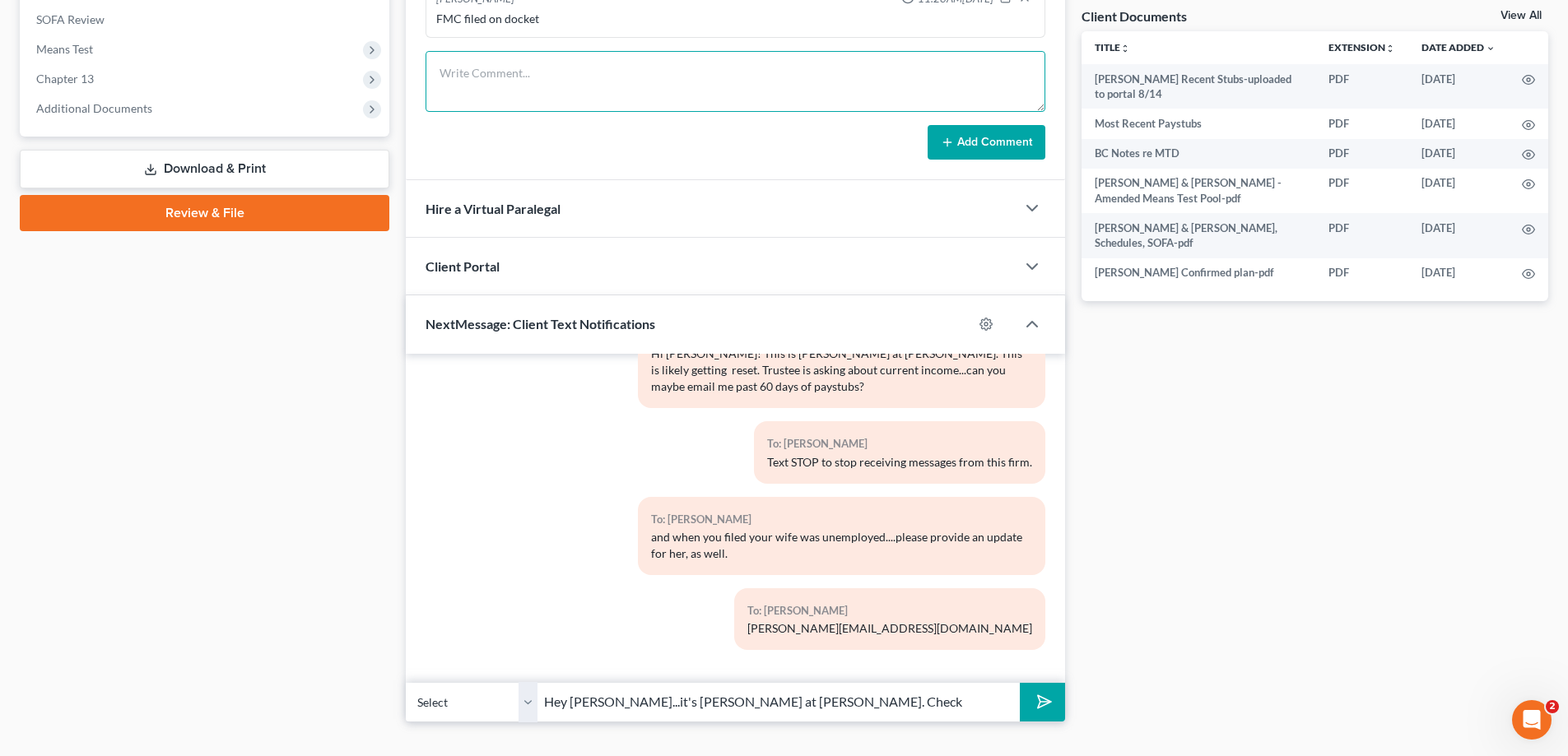
scroll to position [640, 0]
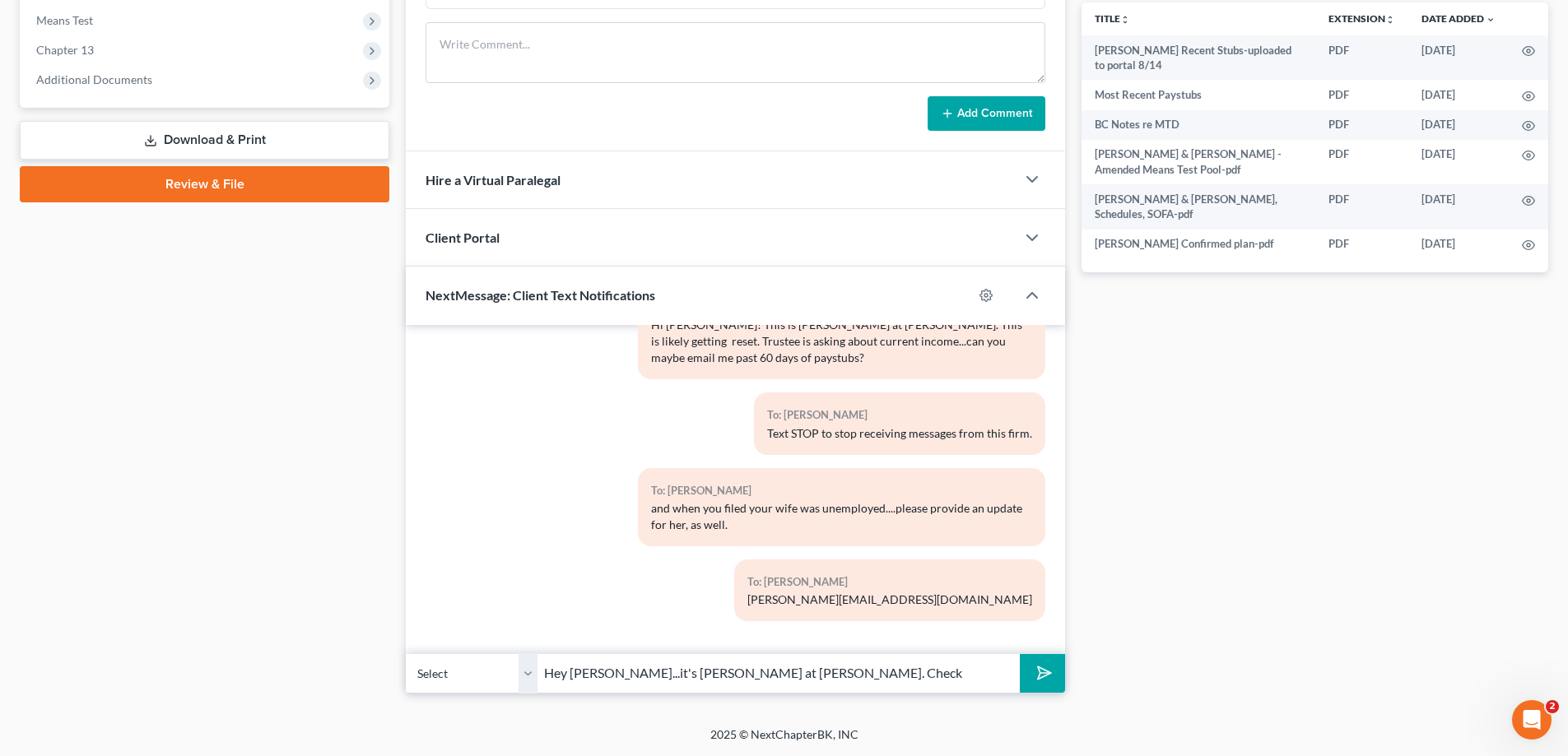
click at [809, 674] on input "Hey [PERSON_NAME]...it's [PERSON_NAME] at [PERSON_NAME]. Check" at bounding box center [778, 674] width 482 height 40
type input "Hey [PERSON_NAME]...it's [PERSON_NAME] at [PERSON_NAME]. If you do not pay chil…"
click at [1019, 654] on button "submit" at bounding box center [1042, 673] width 45 height 38
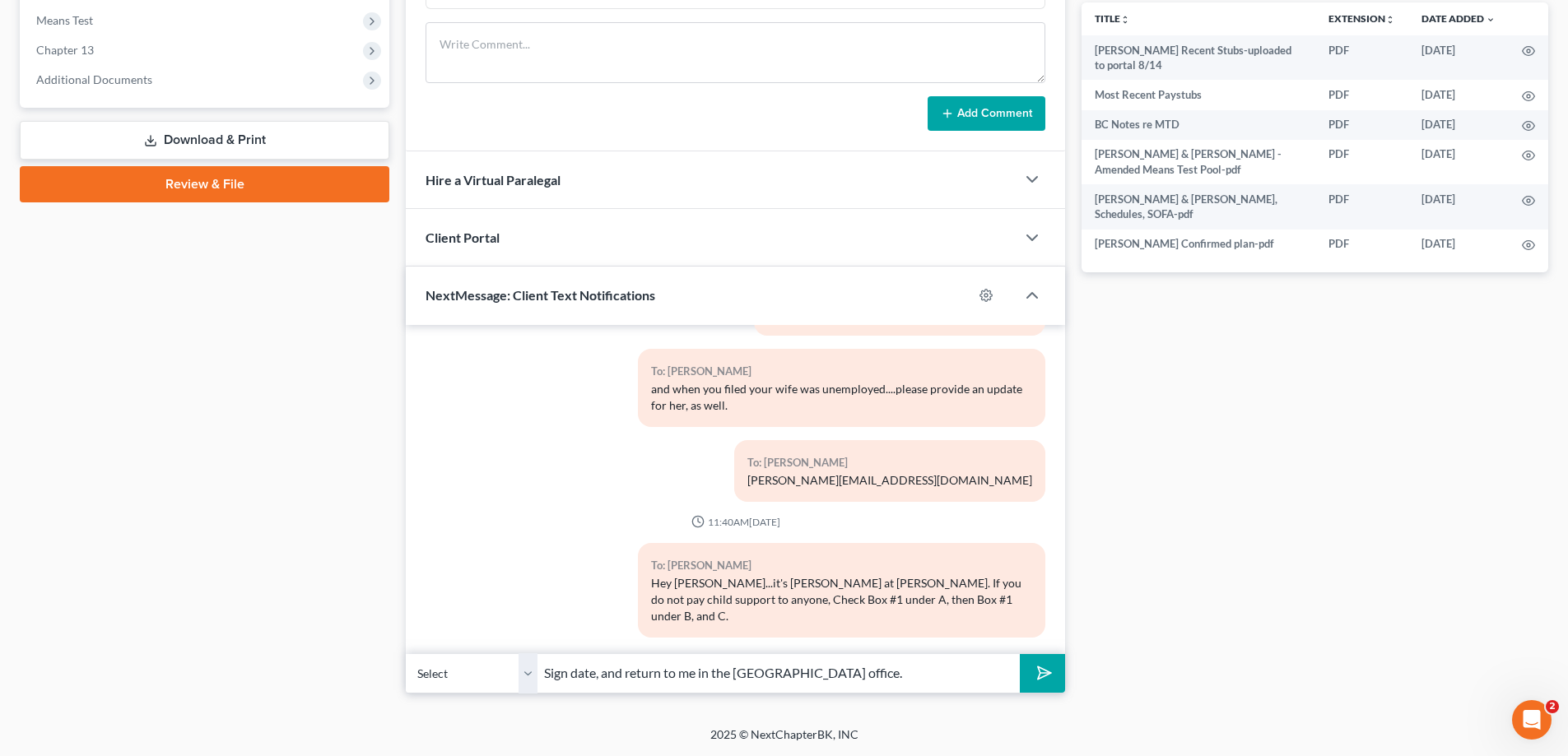
type input "Sign date, and return to me in the [GEOGRAPHIC_DATA] office."
click at [1019, 654] on button "submit" at bounding box center [1042, 673] width 45 height 38
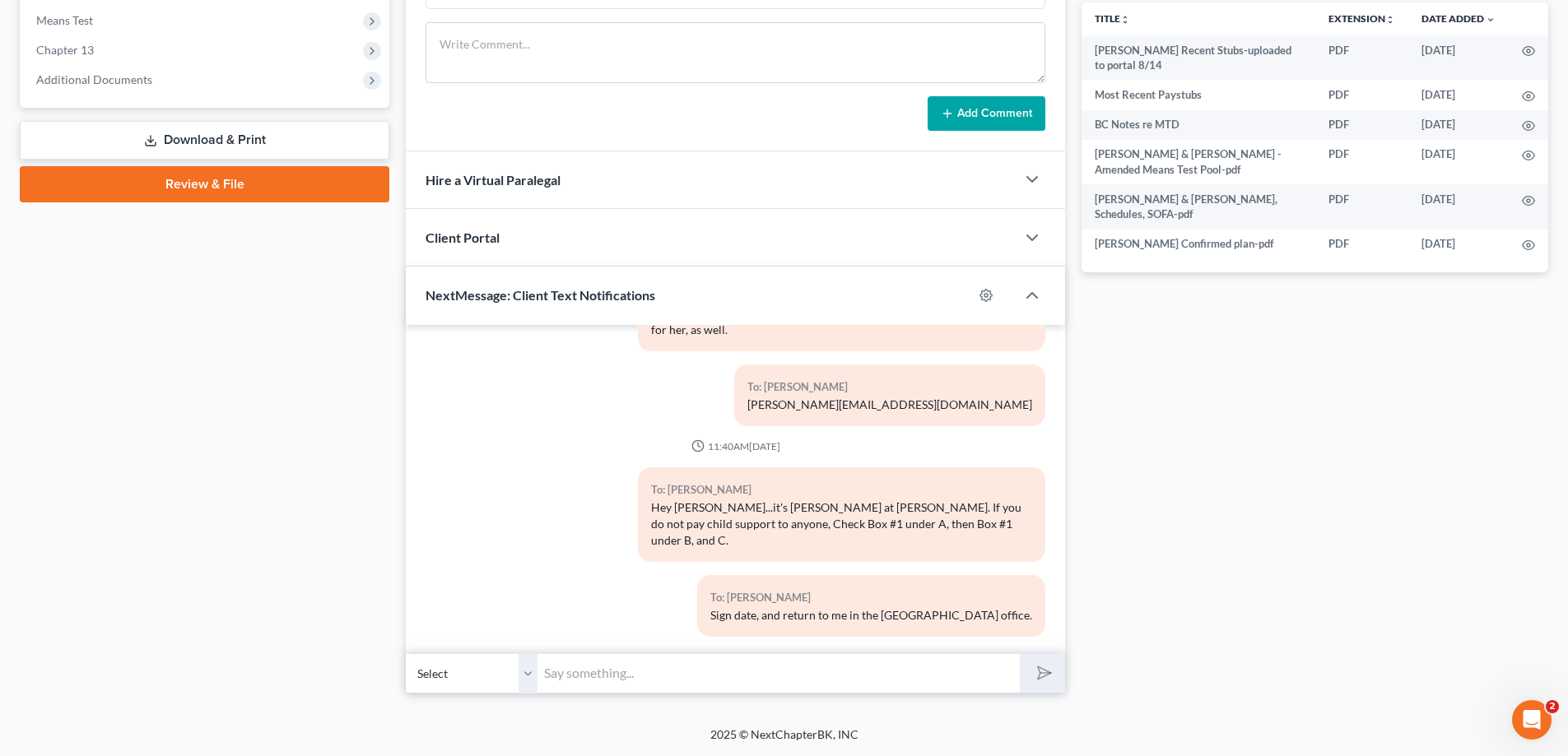
click at [736, 679] on input "text" at bounding box center [778, 674] width 482 height 40
type input "You can email the signed certificates back, also, or put them in the mail to me"
click at [1019, 654] on button "submit" at bounding box center [1042, 673] width 45 height 38
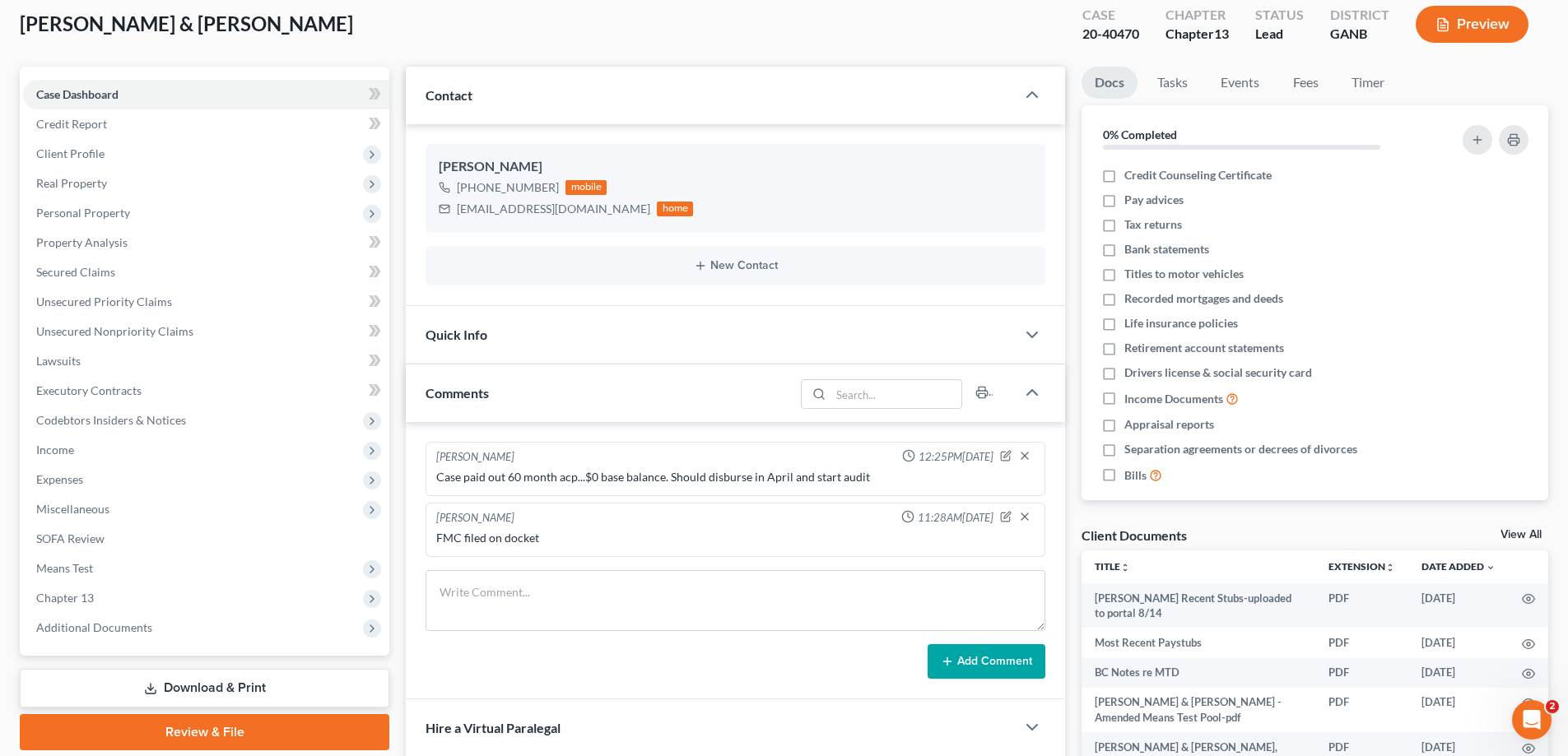
scroll to position [0, 0]
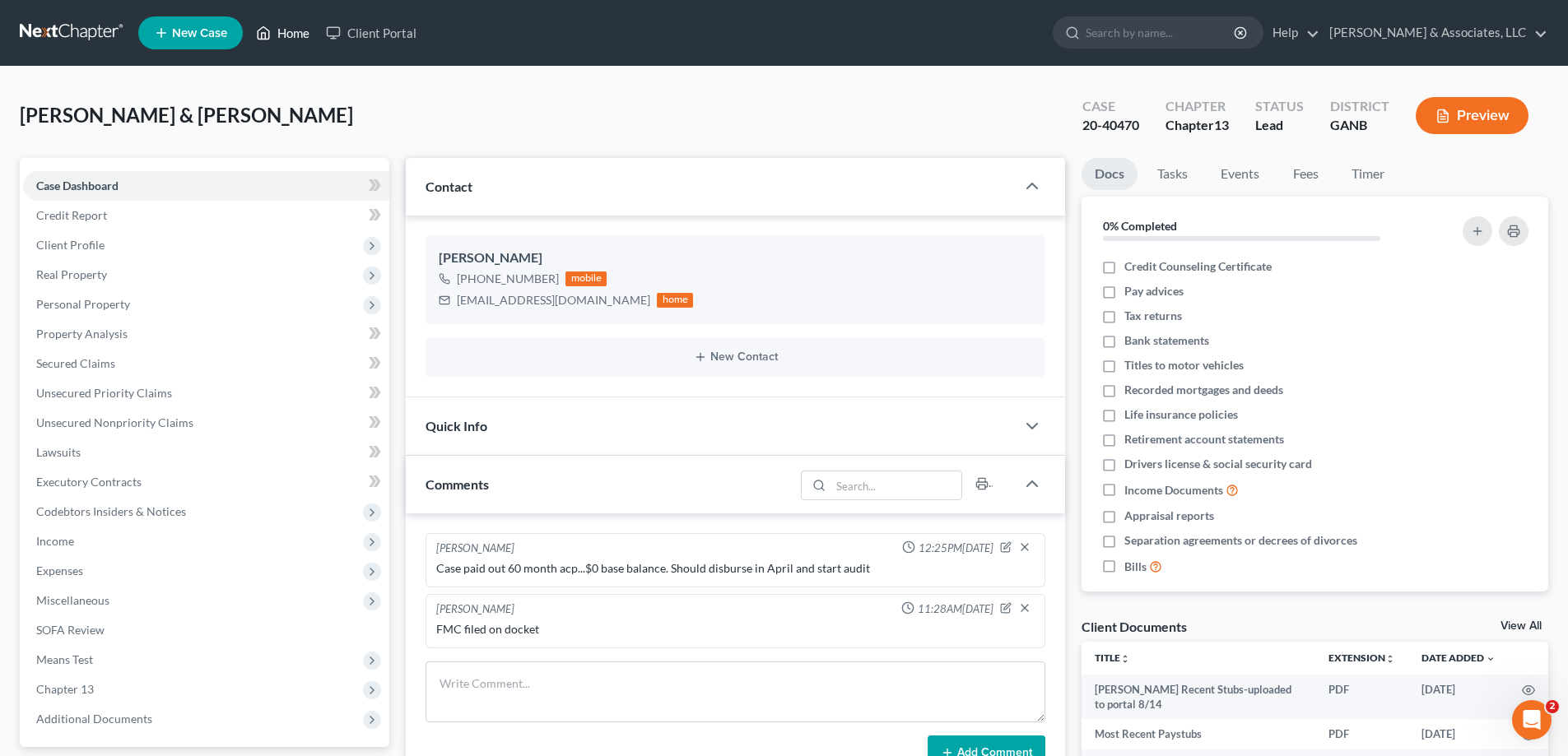
click at [279, 24] on link "Home" at bounding box center [282, 33] width 70 height 30
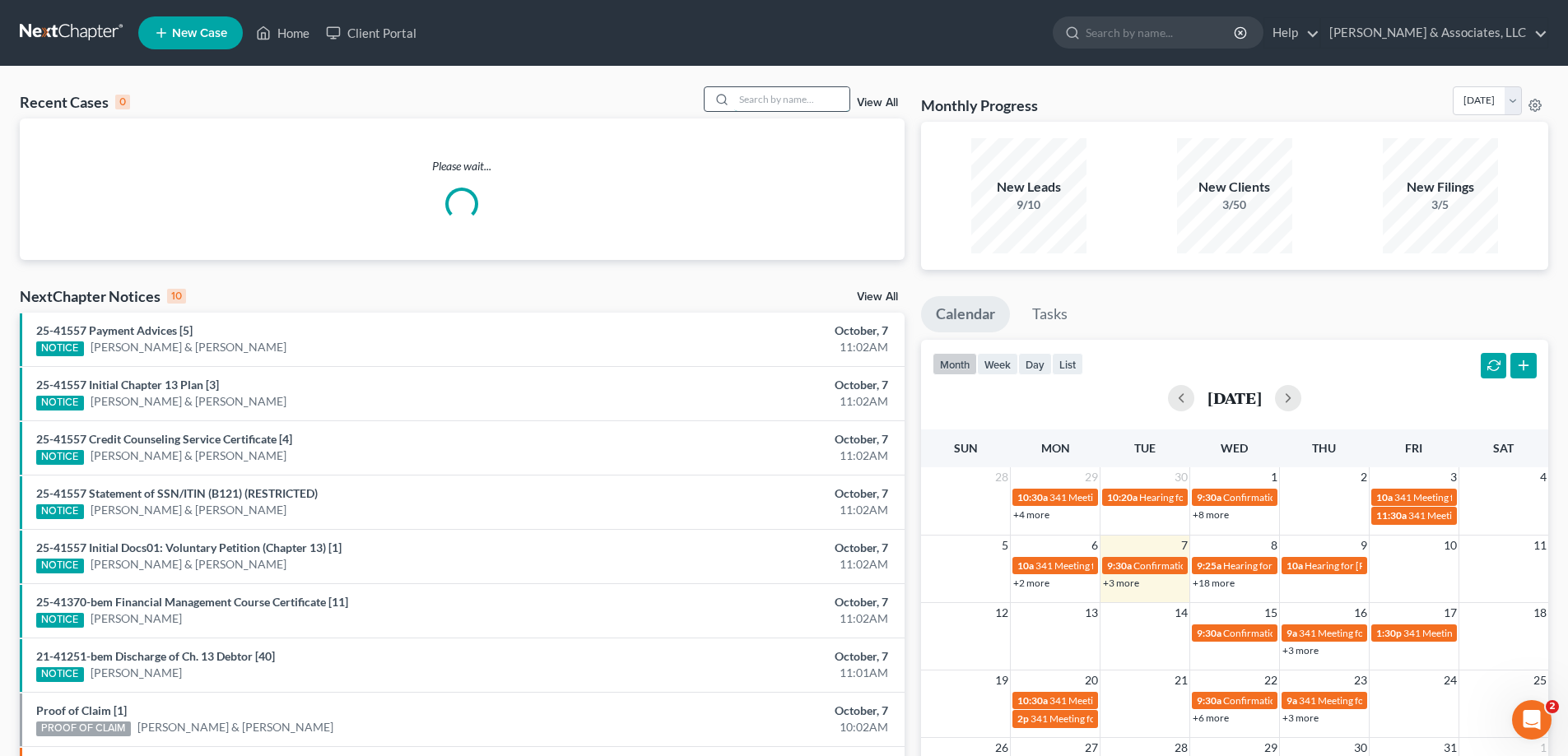
click at [809, 100] on input "search" at bounding box center [791, 98] width 115 height 23
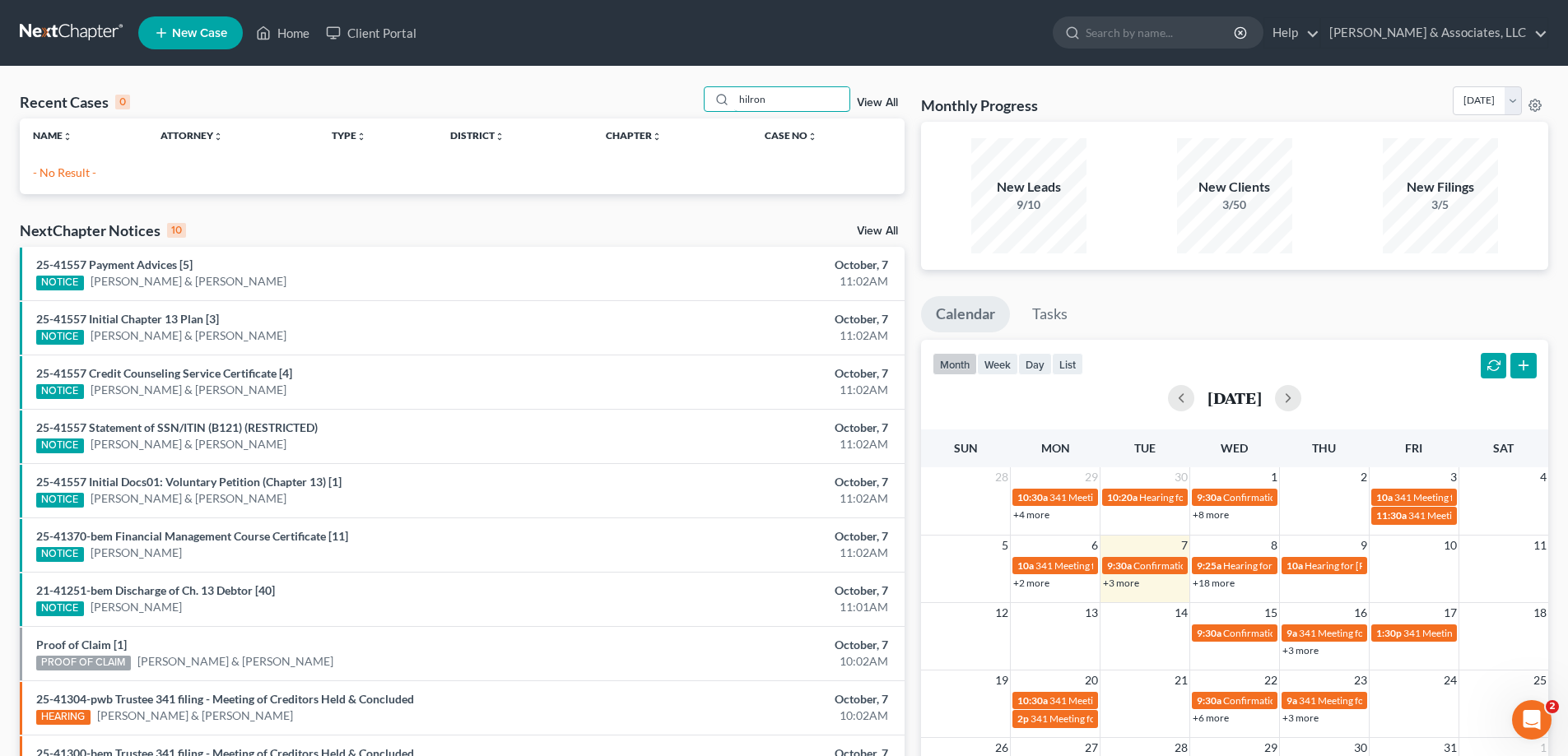
drag, startPoint x: 793, startPoint y: 98, endPoint x: 696, endPoint y: 98, distance: 97.0
click at [696, 98] on div "Recent Cases 0 hilron View All" at bounding box center [462, 102] width 884 height 32
type input "hilton"
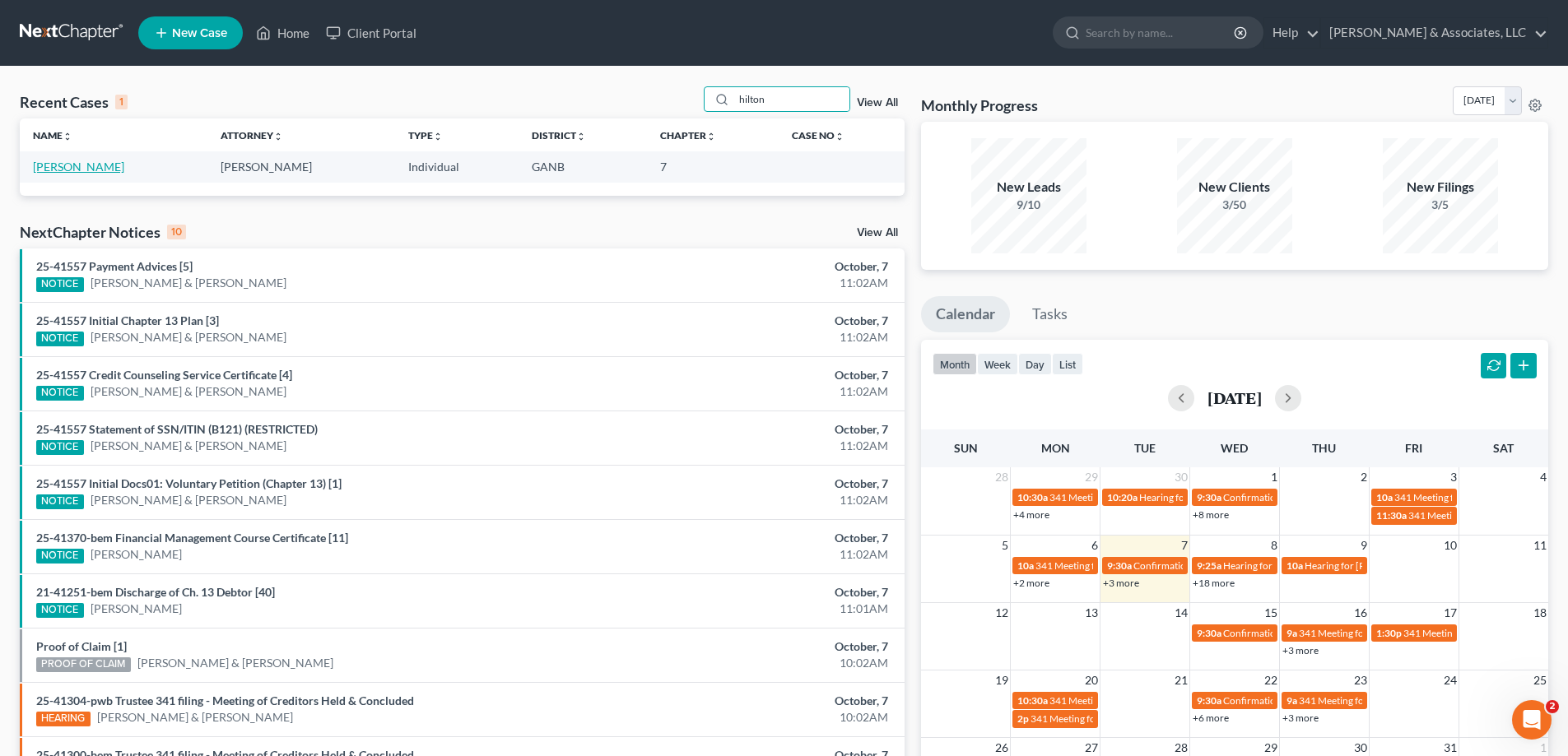
click at [86, 162] on link "[PERSON_NAME]" at bounding box center [79, 166] width 92 height 14
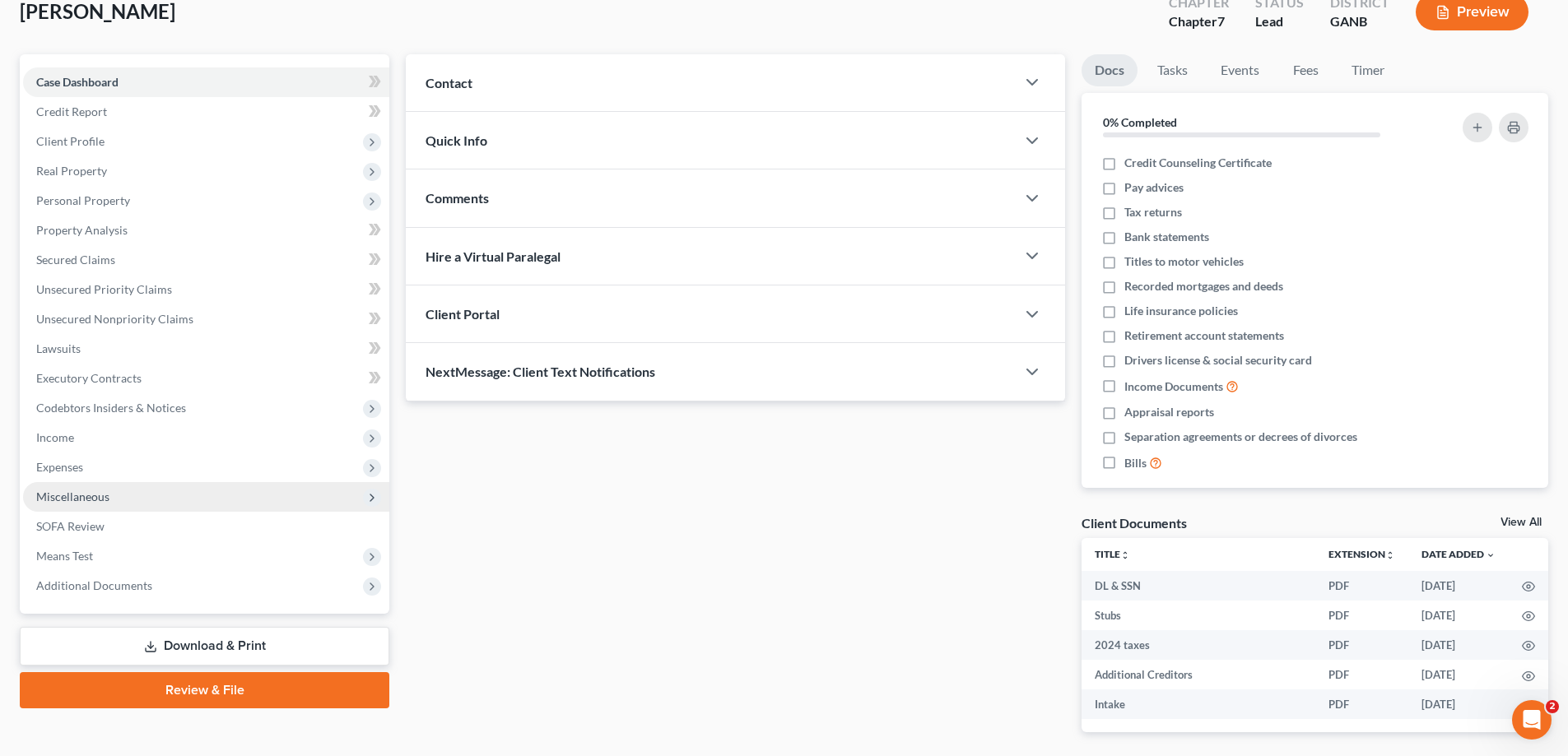
scroll to position [165, 0]
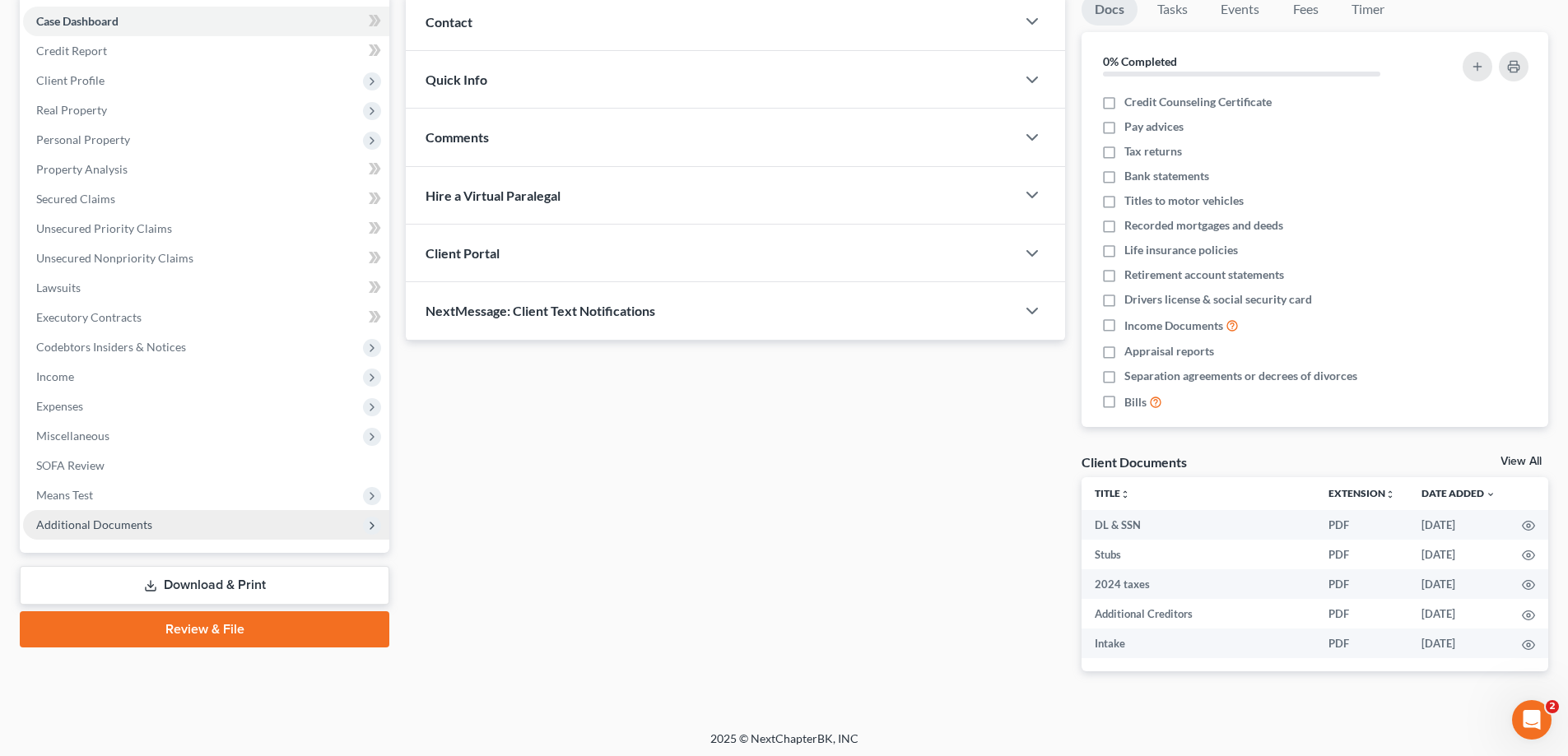
click at [114, 524] on span "Additional Documents" at bounding box center [95, 525] width 116 height 14
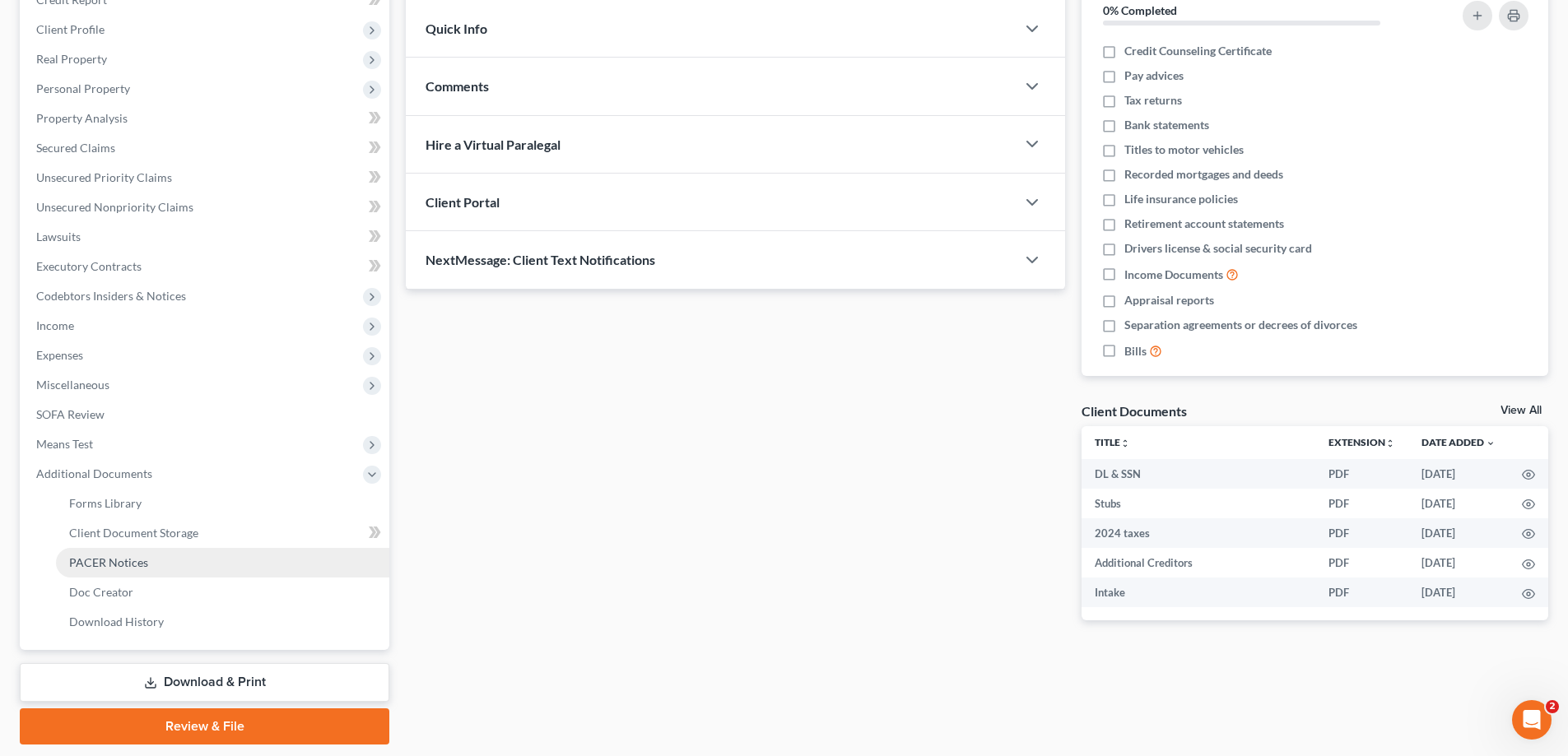
scroll to position [267, 0]
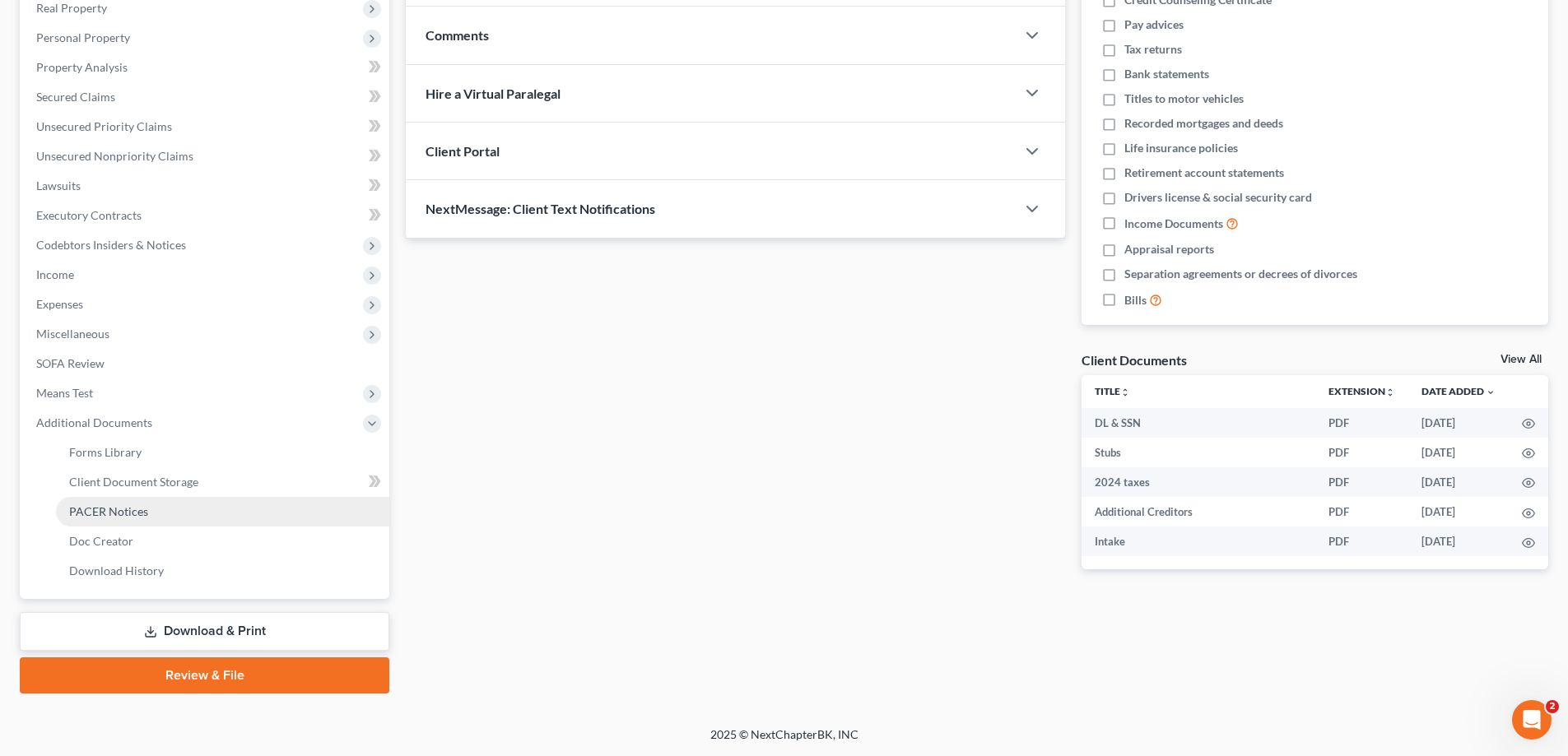
click at [111, 517] on span "PACER Notices" at bounding box center [109, 511] width 79 height 14
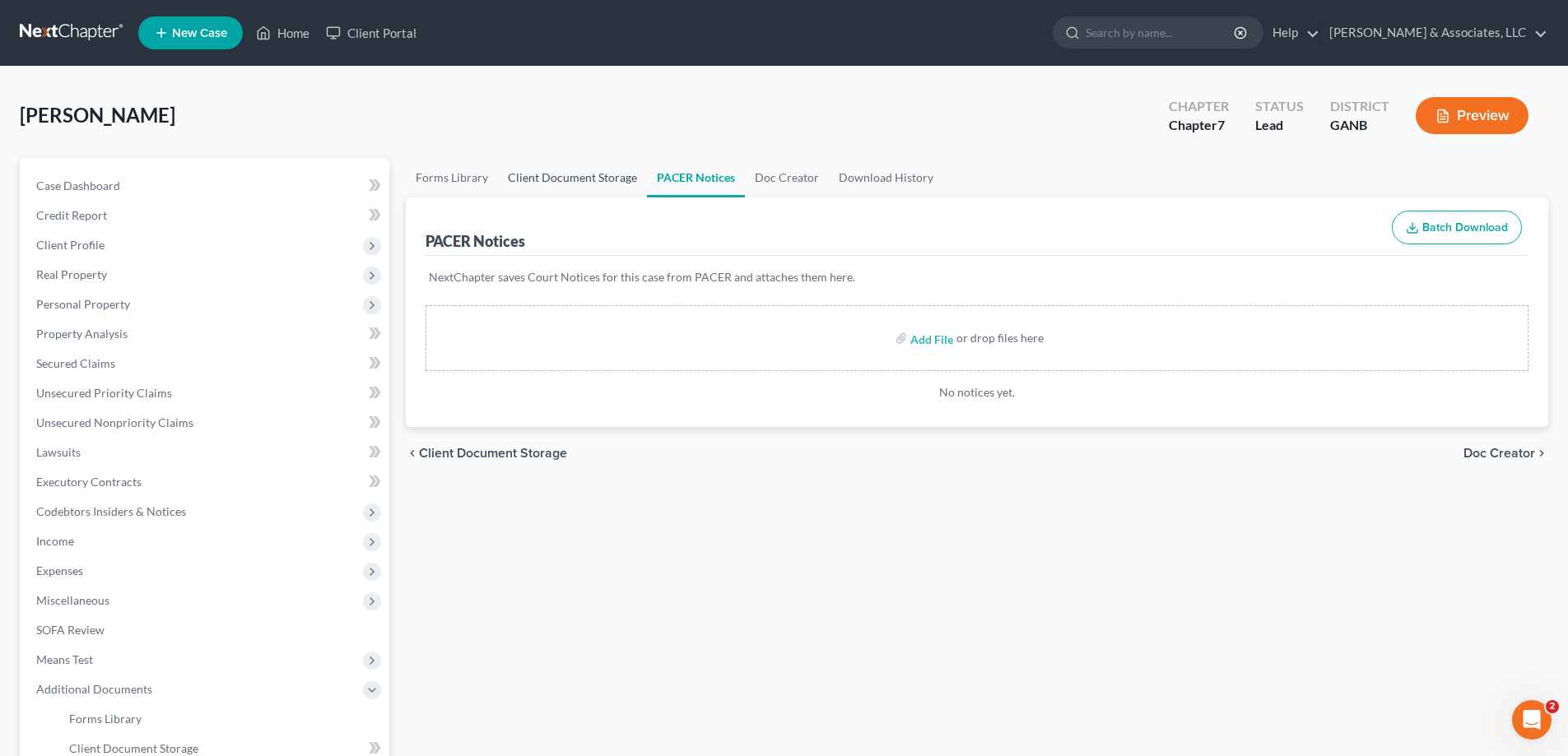
click at [566, 180] on link "Client Document Storage" at bounding box center [572, 178] width 149 height 39
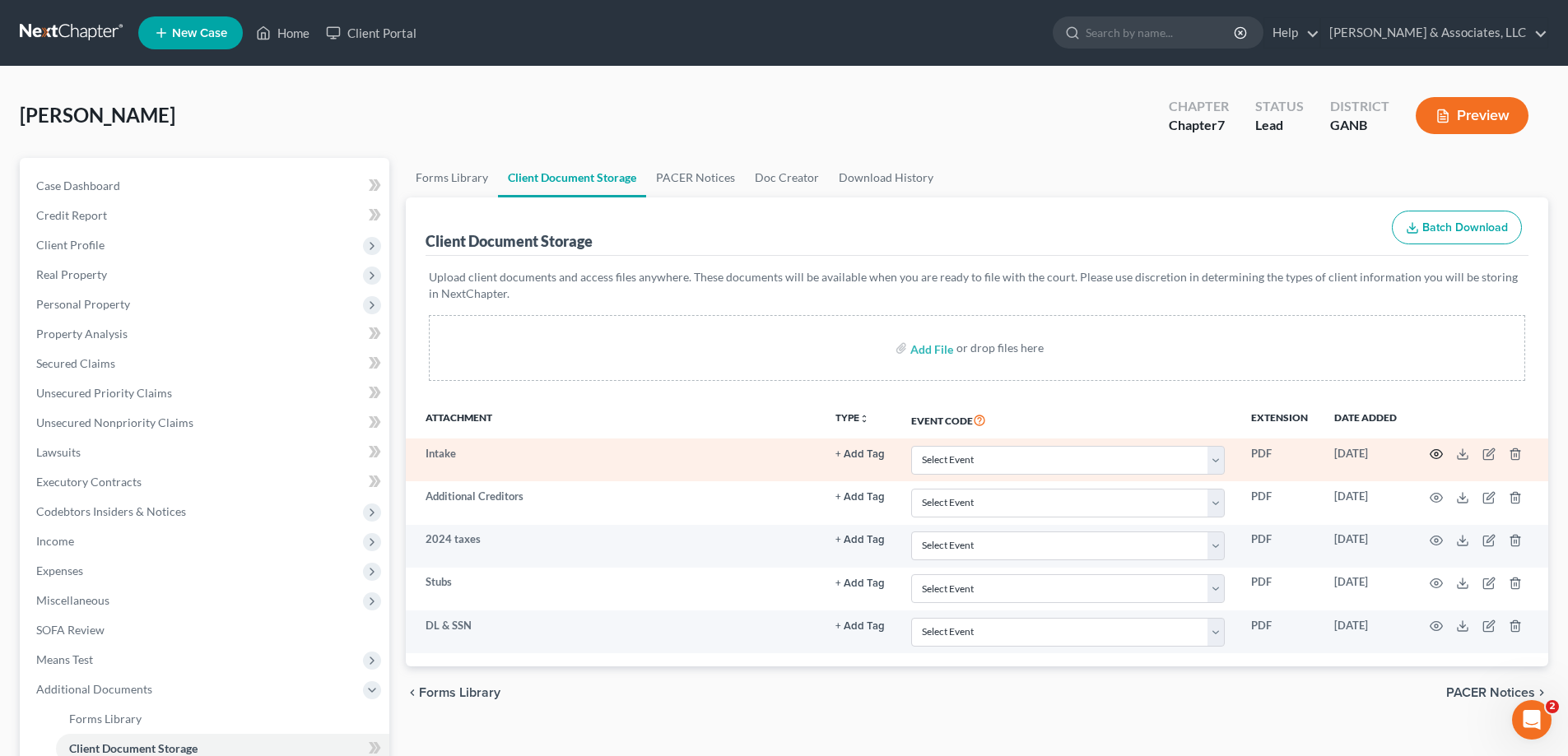
click at [1433, 454] on icon "button" at bounding box center [1436, 454] width 13 height 13
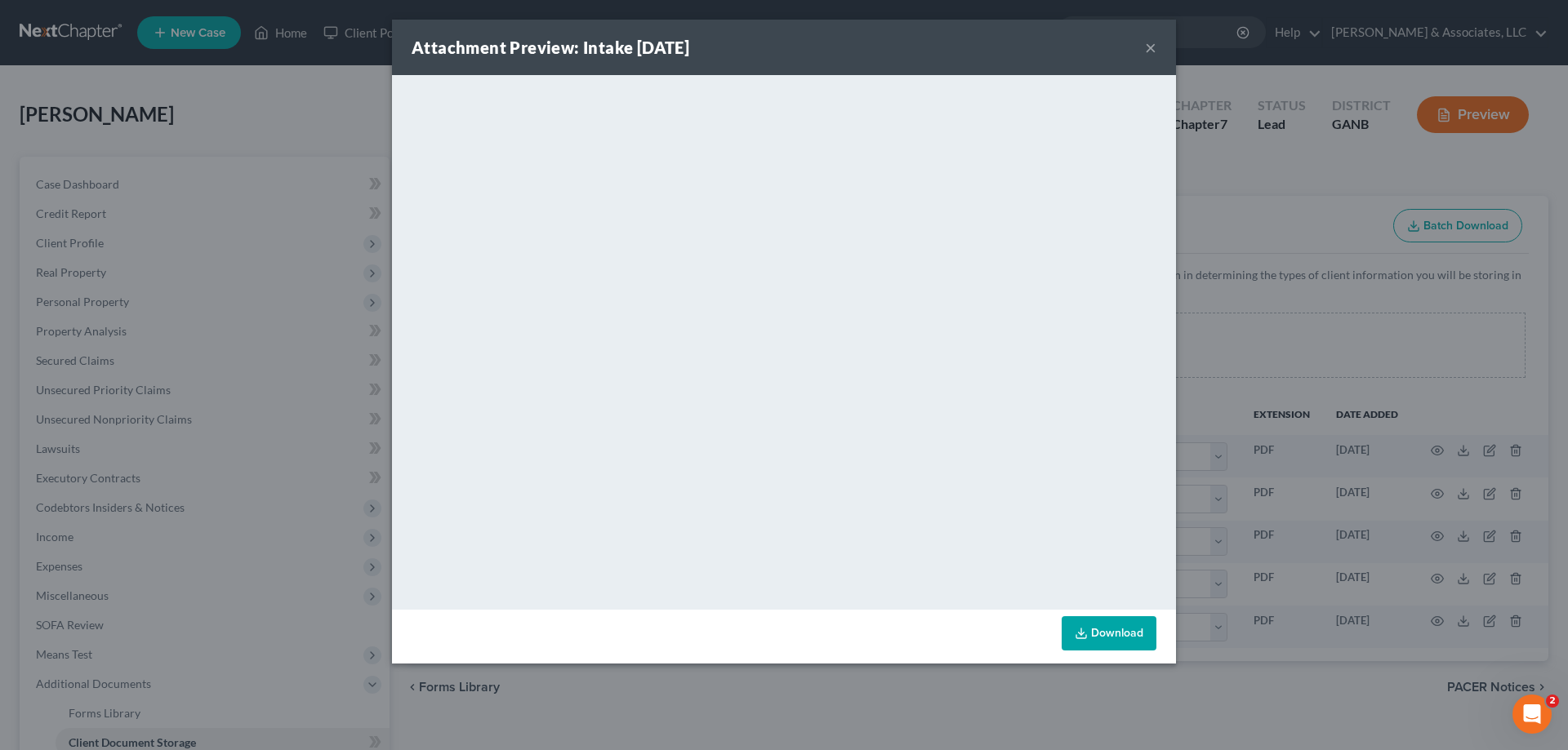
click at [1147, 46] on button "×" at bounding box center [1151, 46] width 11 height 20
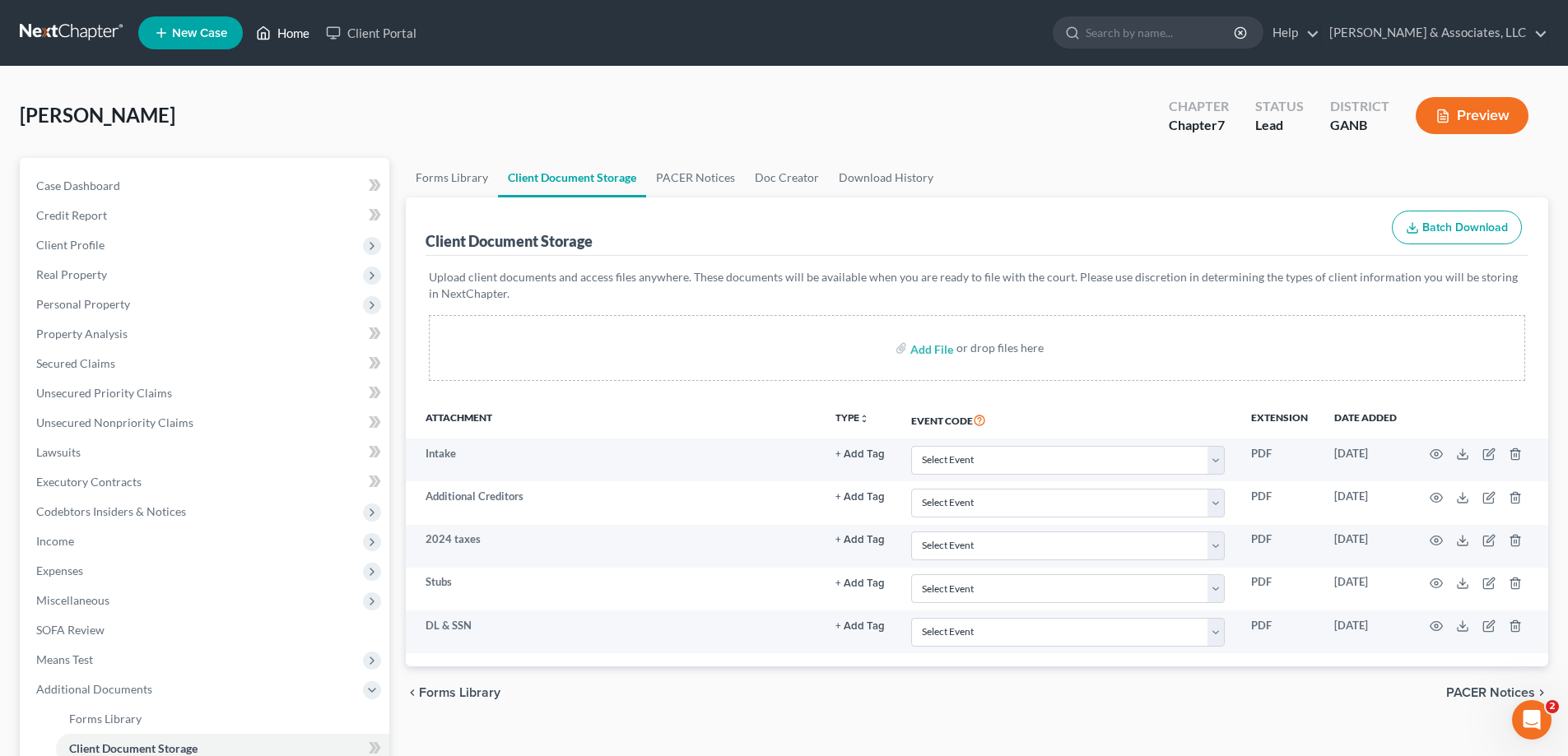
click at [300, 32] on link "Home" at bounding box center [282, 33] width 70 height 30
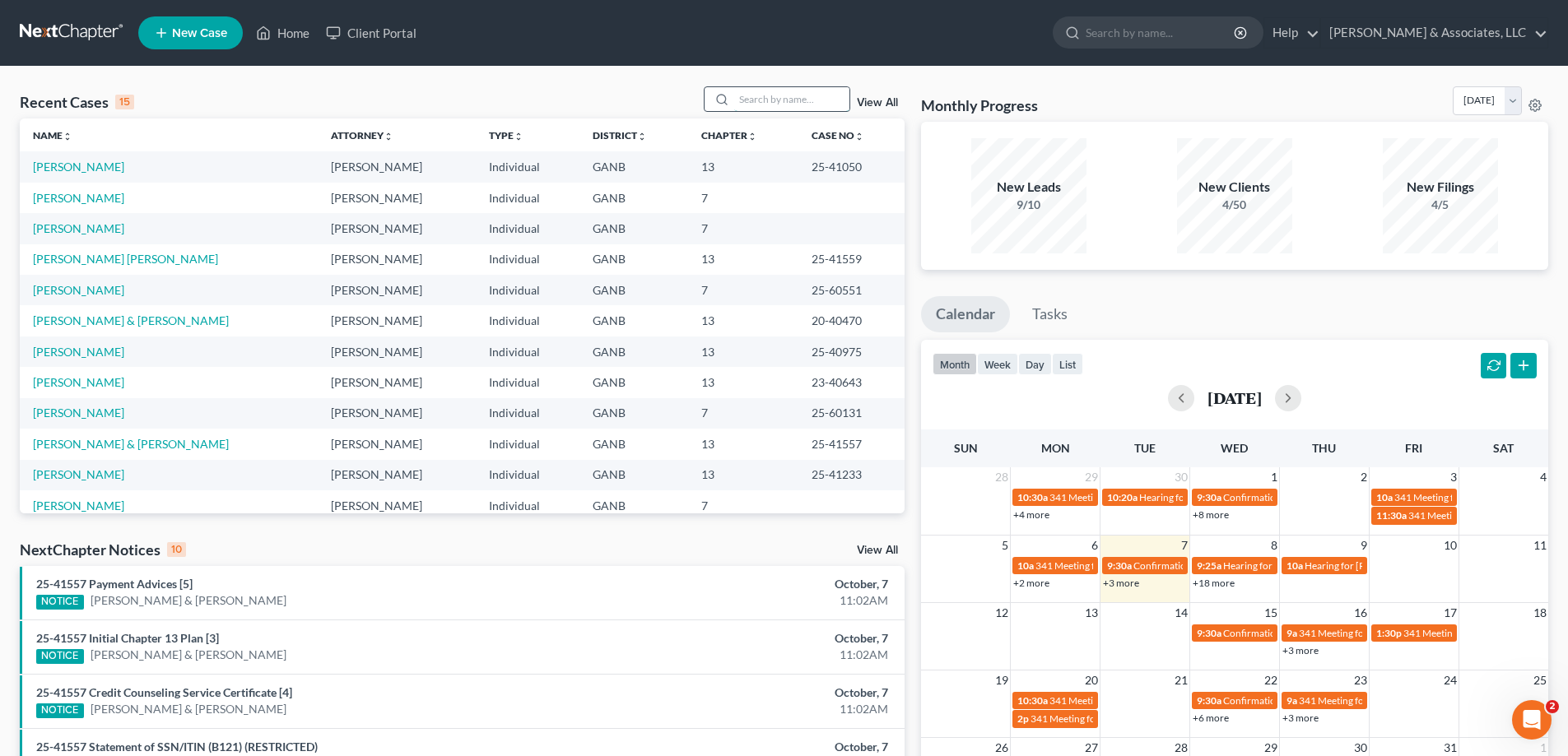
click at [755, 95] on input "search" at bounding box center [791, 98] width 115 height 23
type input "[PERSON_NAME]"
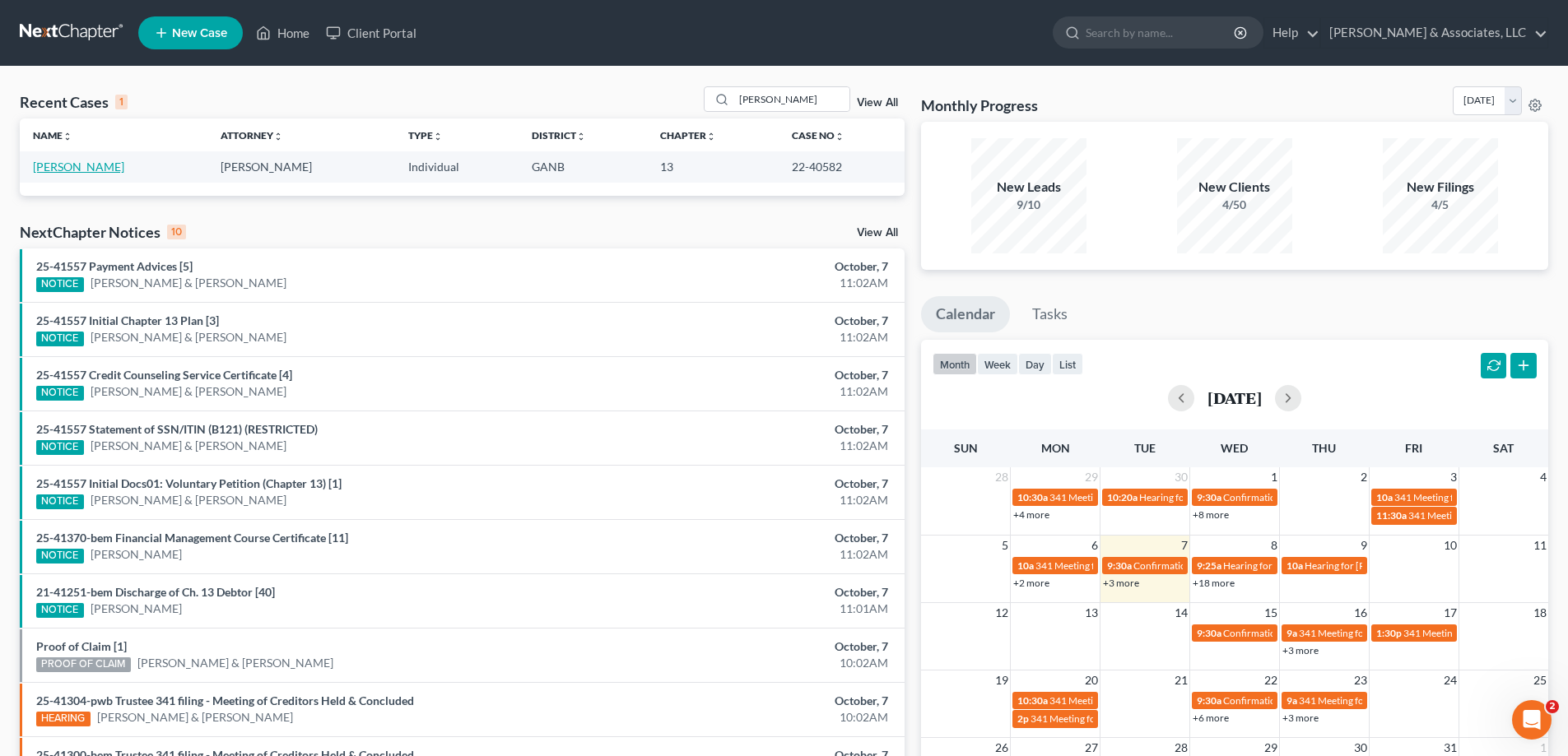
click at [61, 166] on link "[PERSON_NAME]" at bounding box center [79, 166] width 92 height 14
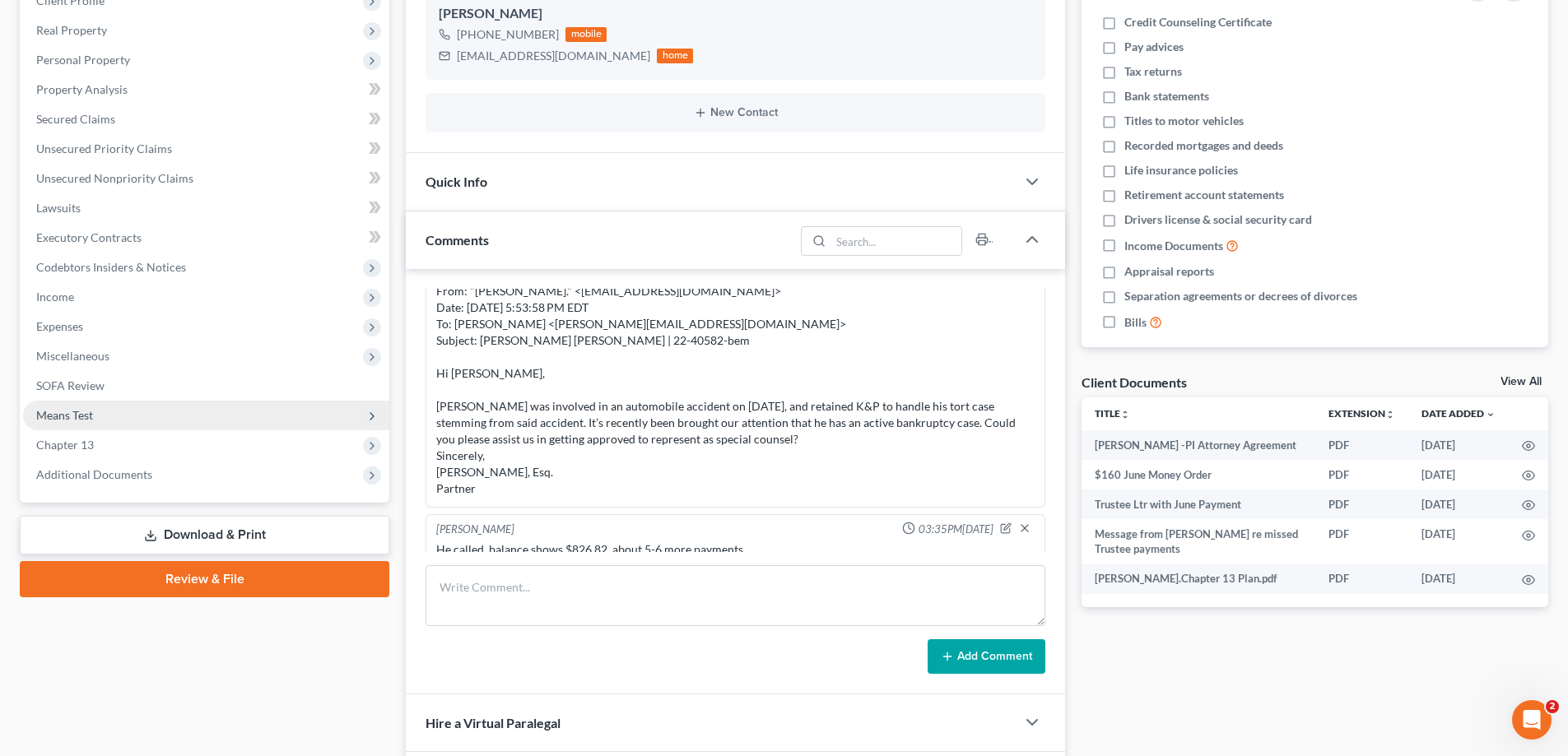
scroll to position [247, 0]
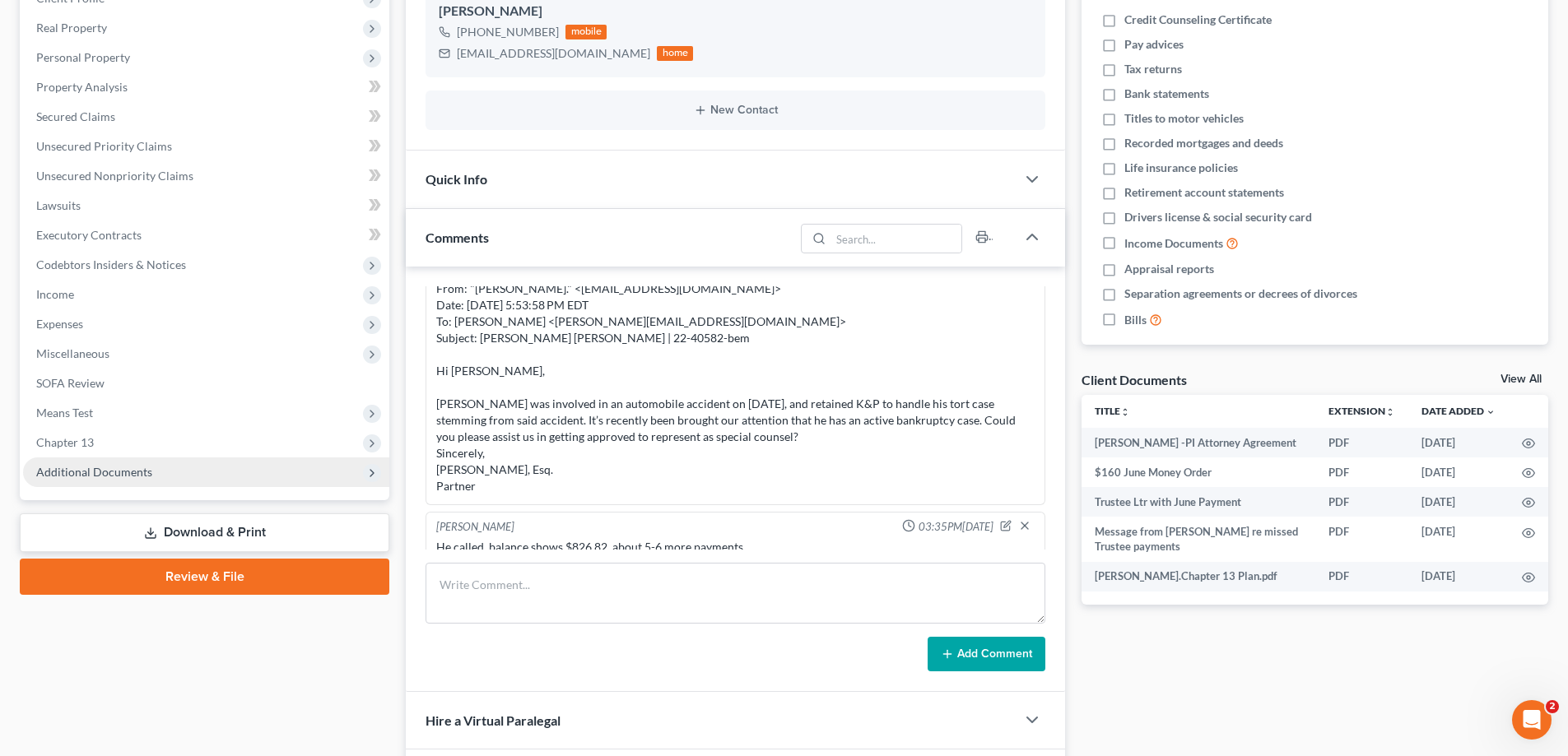
click at [105, 467] on span "Additional Documents" at bounding box center [95, 471] width 116 height 14
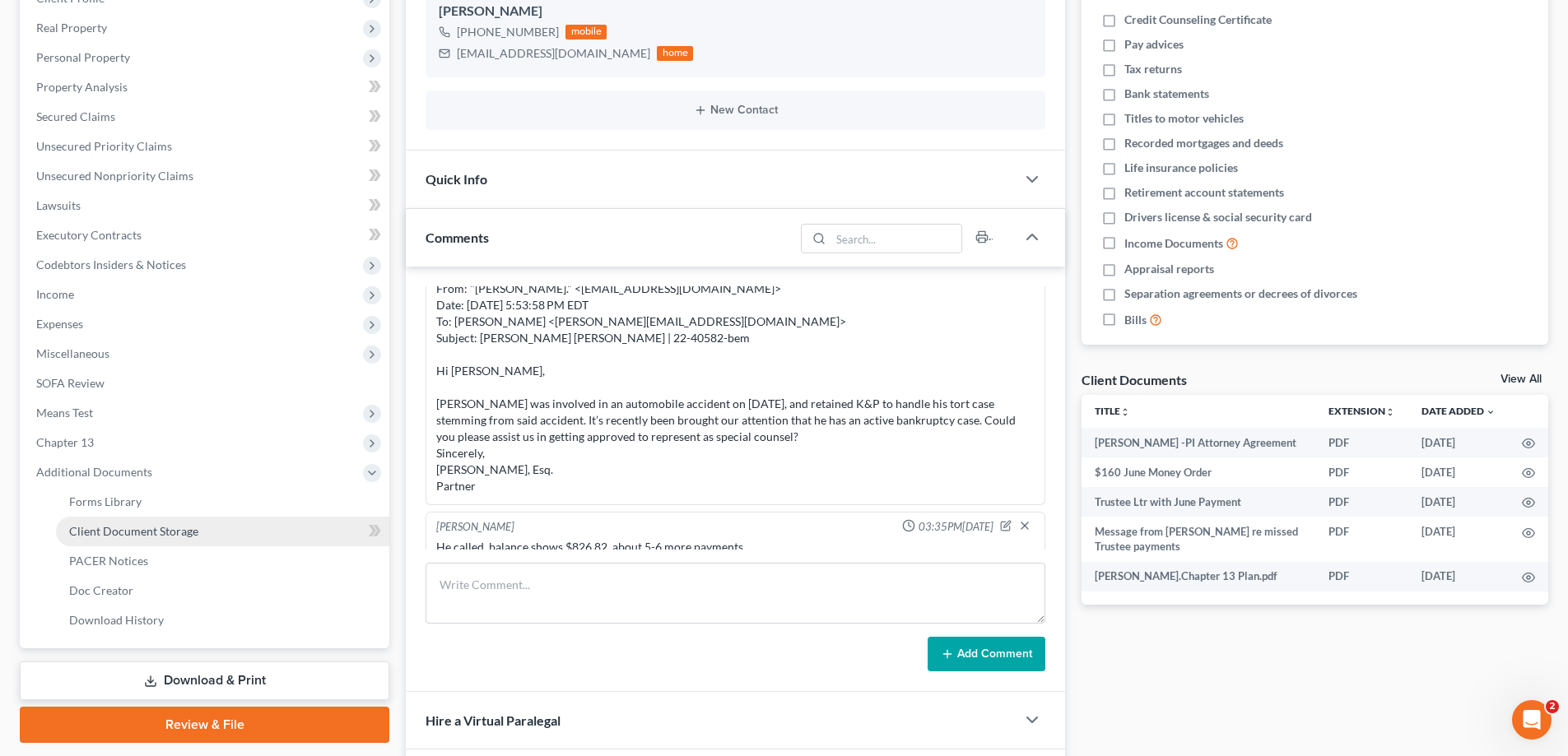
click at [123, 532] on span "Client Document Storage" at bounding box center [134, 531] width 129 height 14
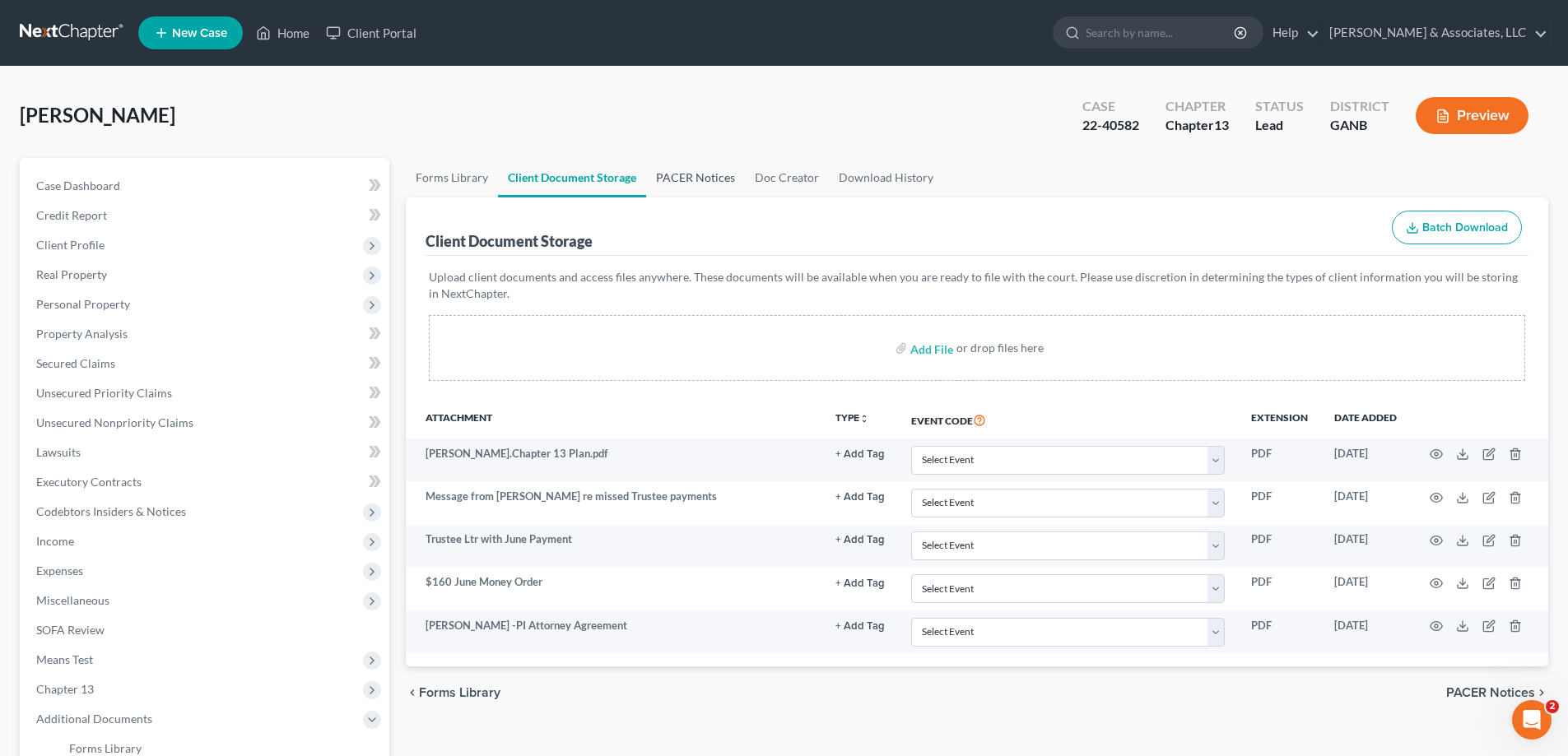
drag, startPoint x: 698, startPoint y: 172, endPoint x: 706, endPoint y: 176, distance: 8.9
click at [698, 172] on link "PACER Notices" at bounding box center [695, 178] width 98 height 39
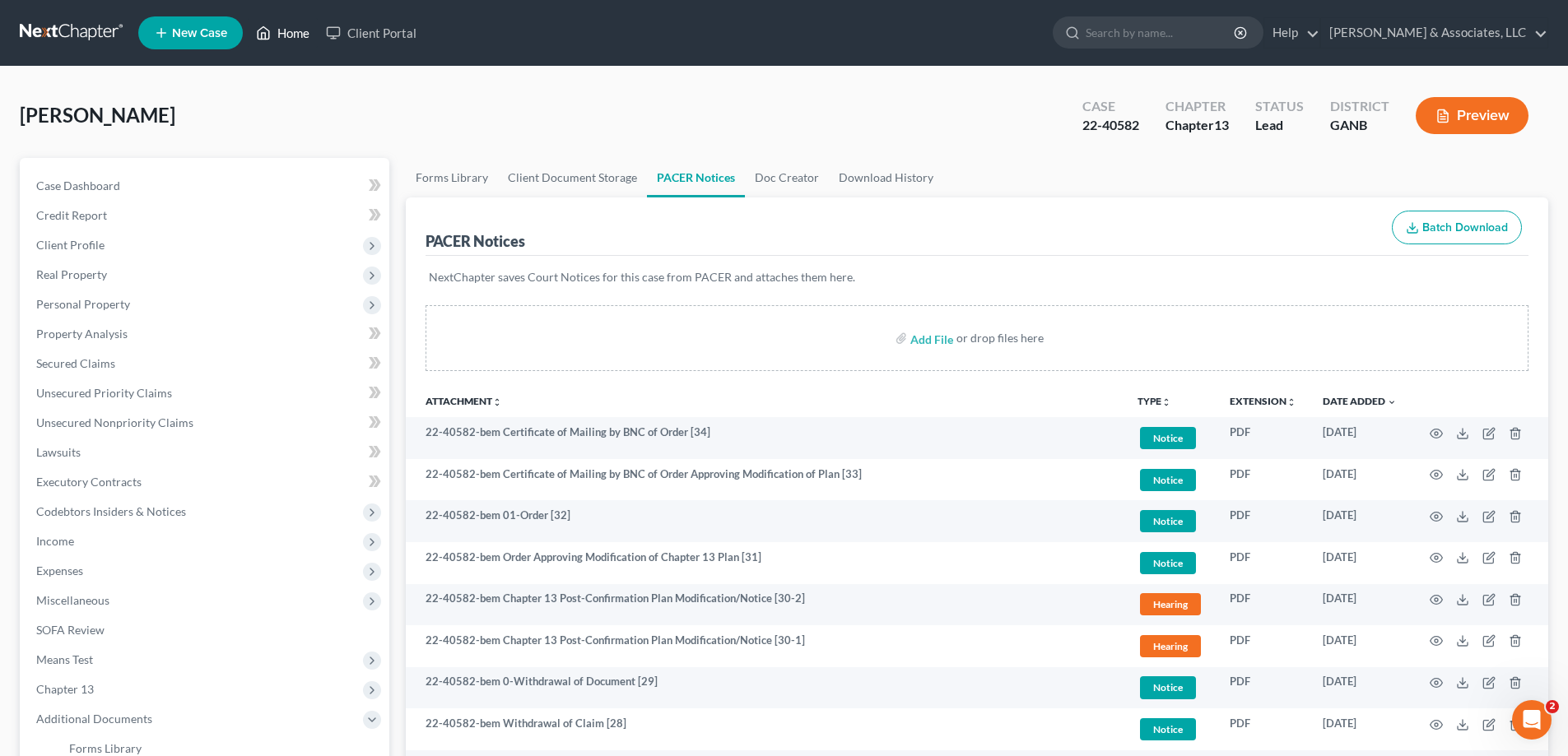
click at [291, 31] on link "Home" at bounding box center [282, 33] width 70 height 30
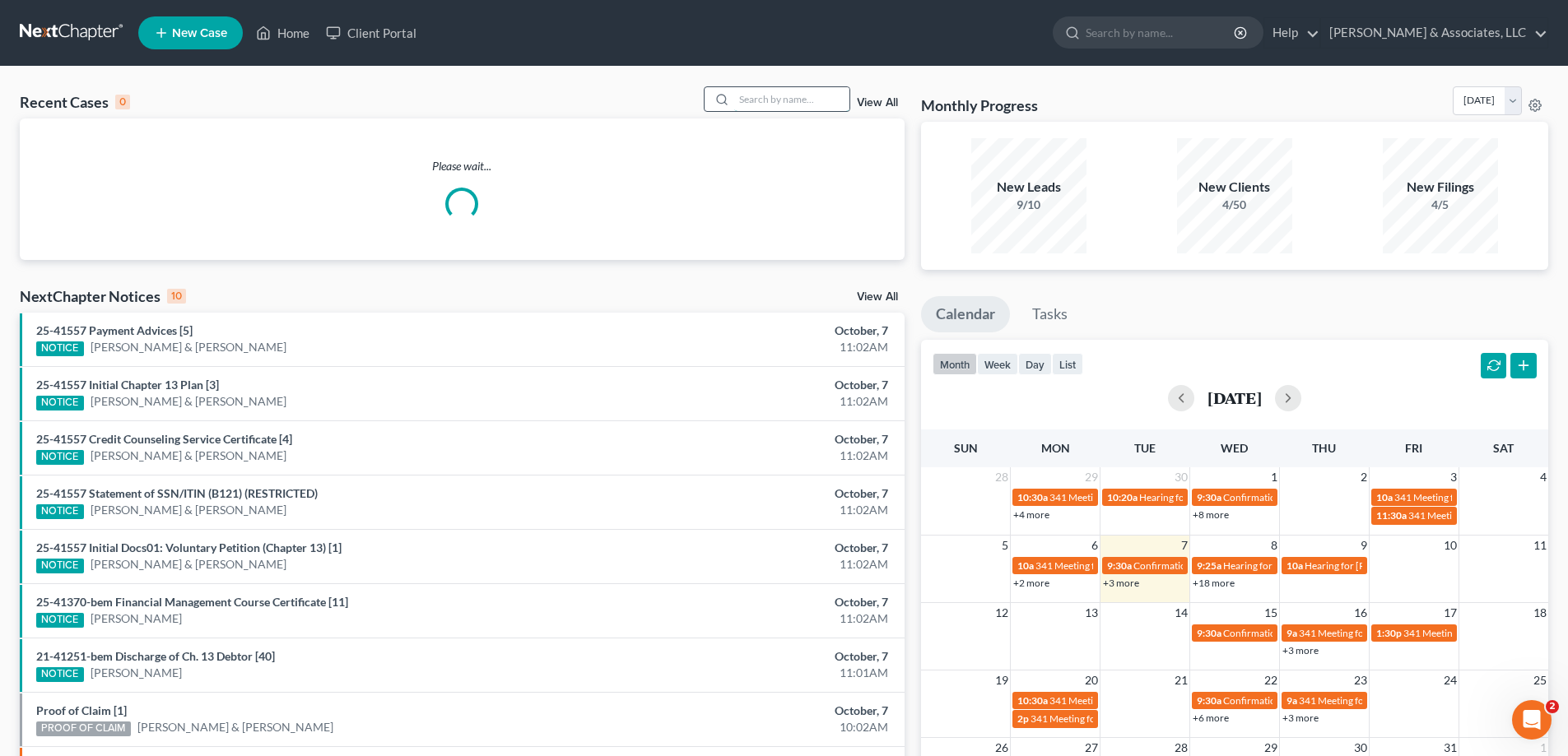
click at [762, 96] on input "search" at bounding box center [791, 98] width 115 height 23
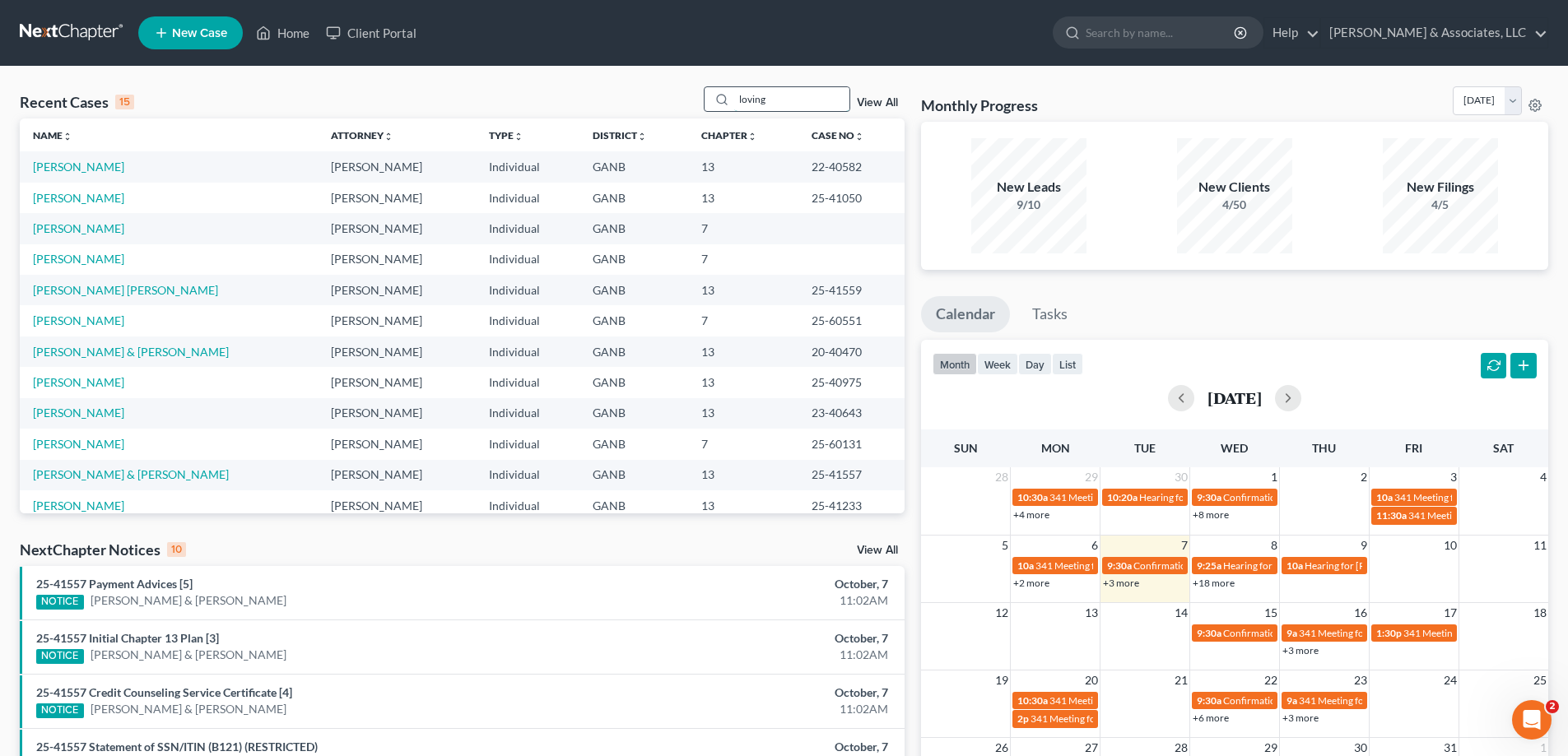
type input "loving"
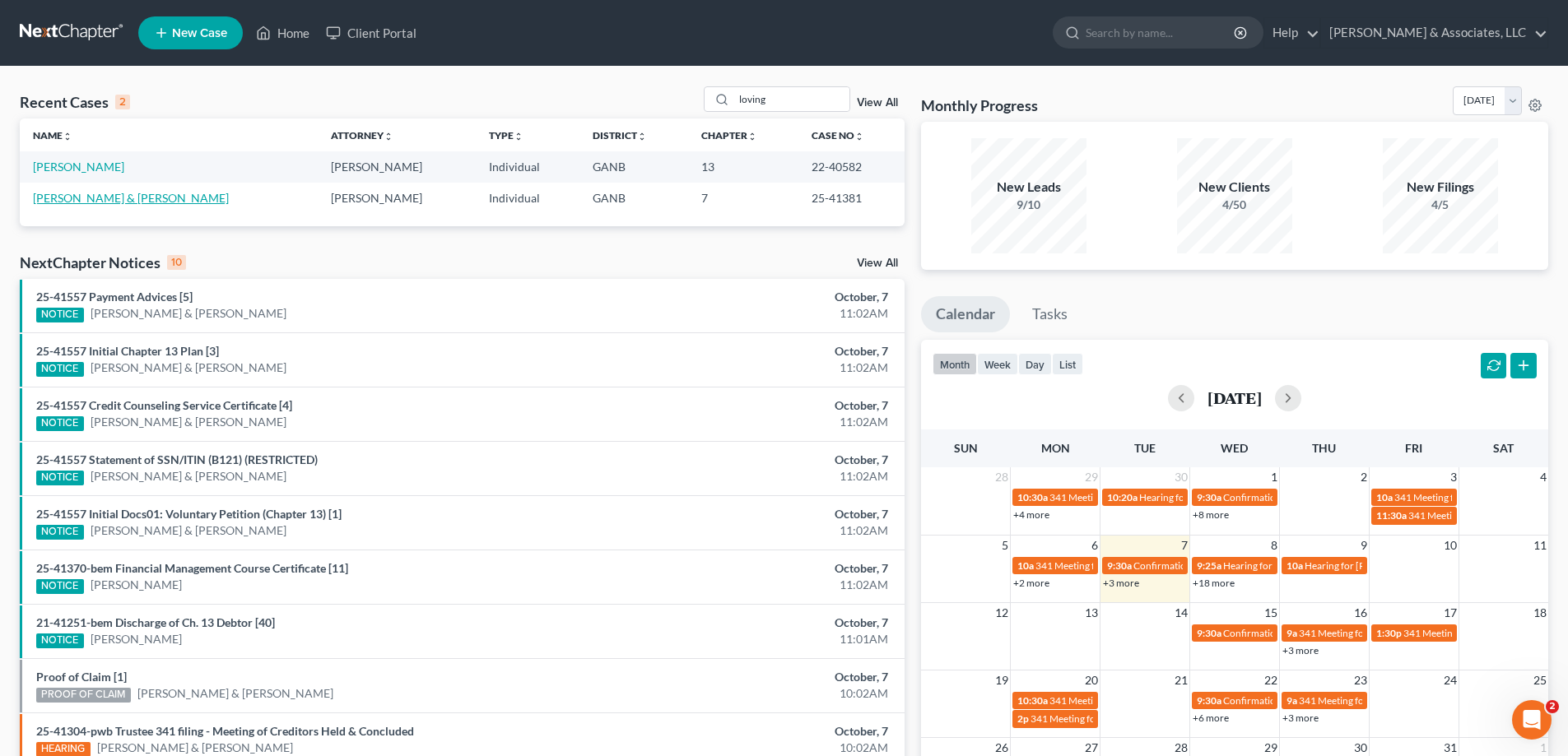
click at [50, 194] on link "[PERSON_NAME] & [PERSON_NAME]" at bounding box center [130, 198] width 196 height 14
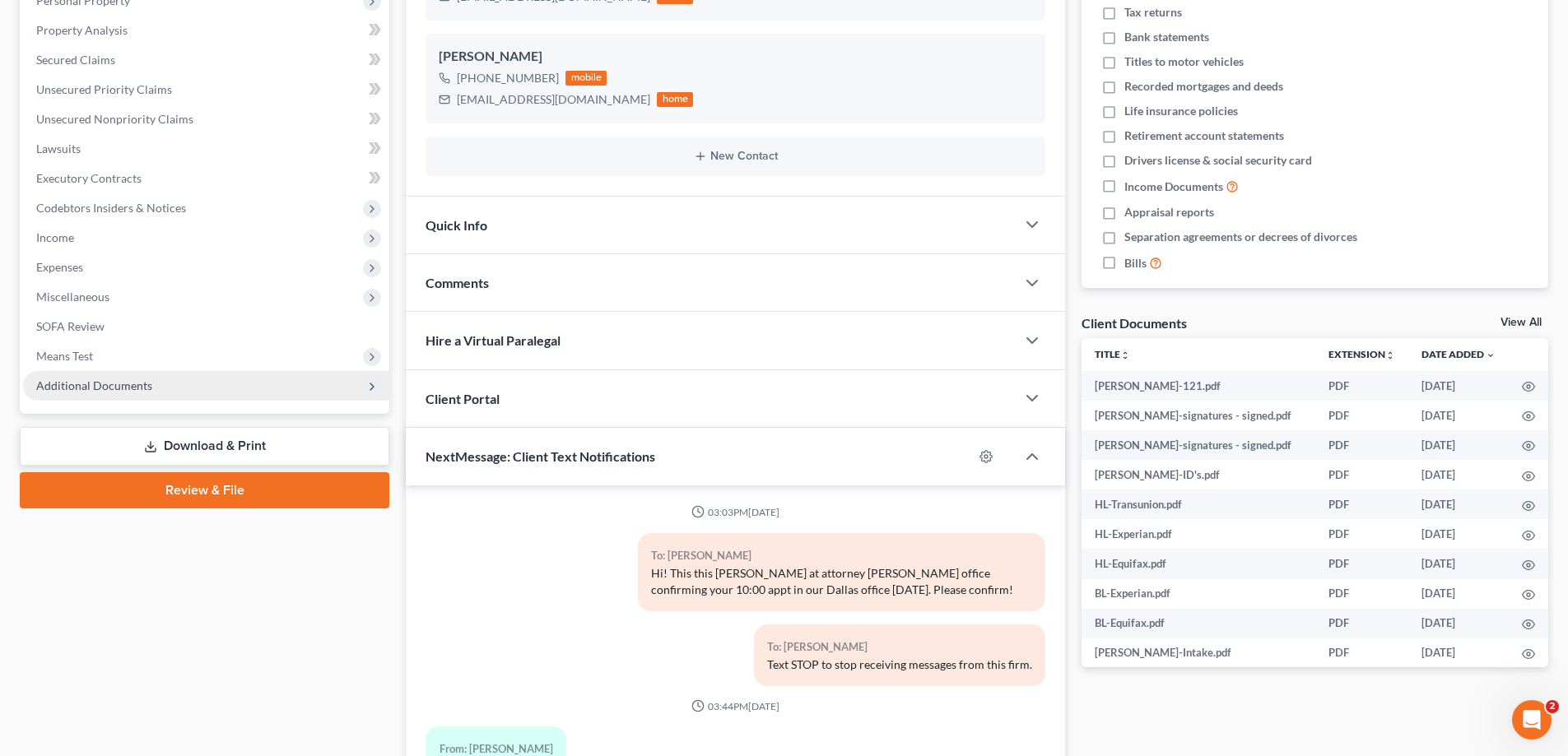
scroll to position [628, 0]
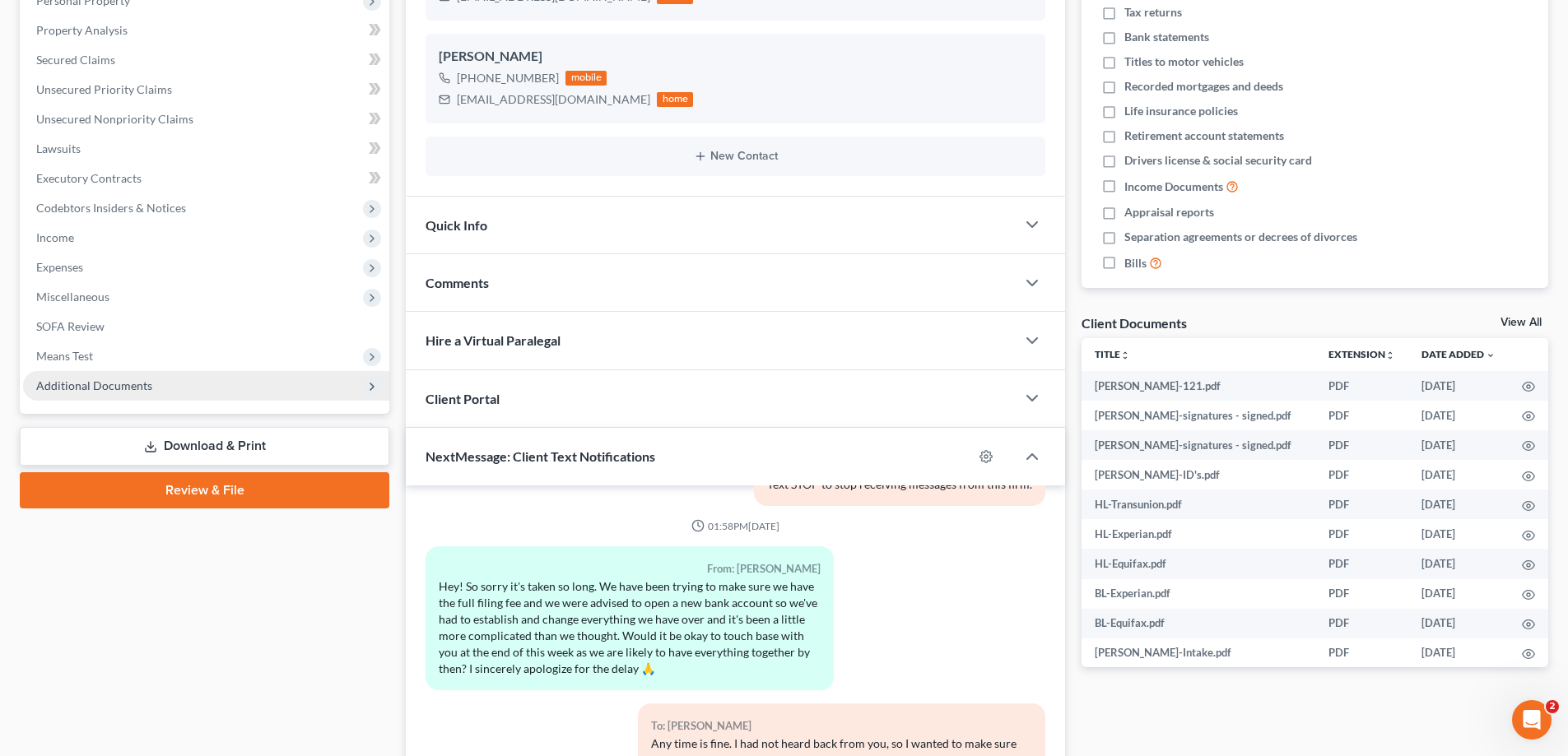
click at [114, 388] on span "Additional Documents" at bounding box center [95, 385] width 116 height 14
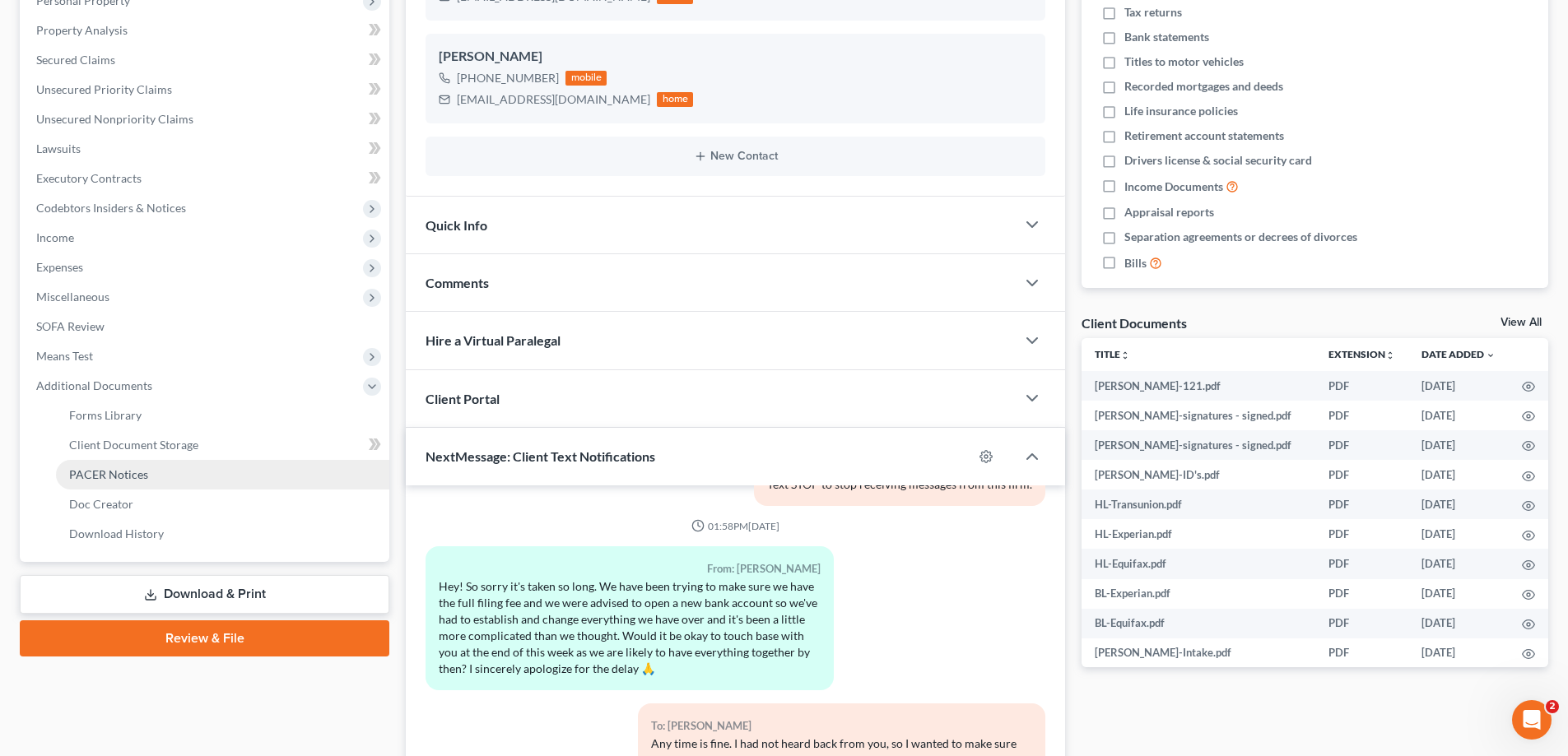
click at [105, 466] on link "PACER Notices" at bounding box center [223, 475] width 333 height 30
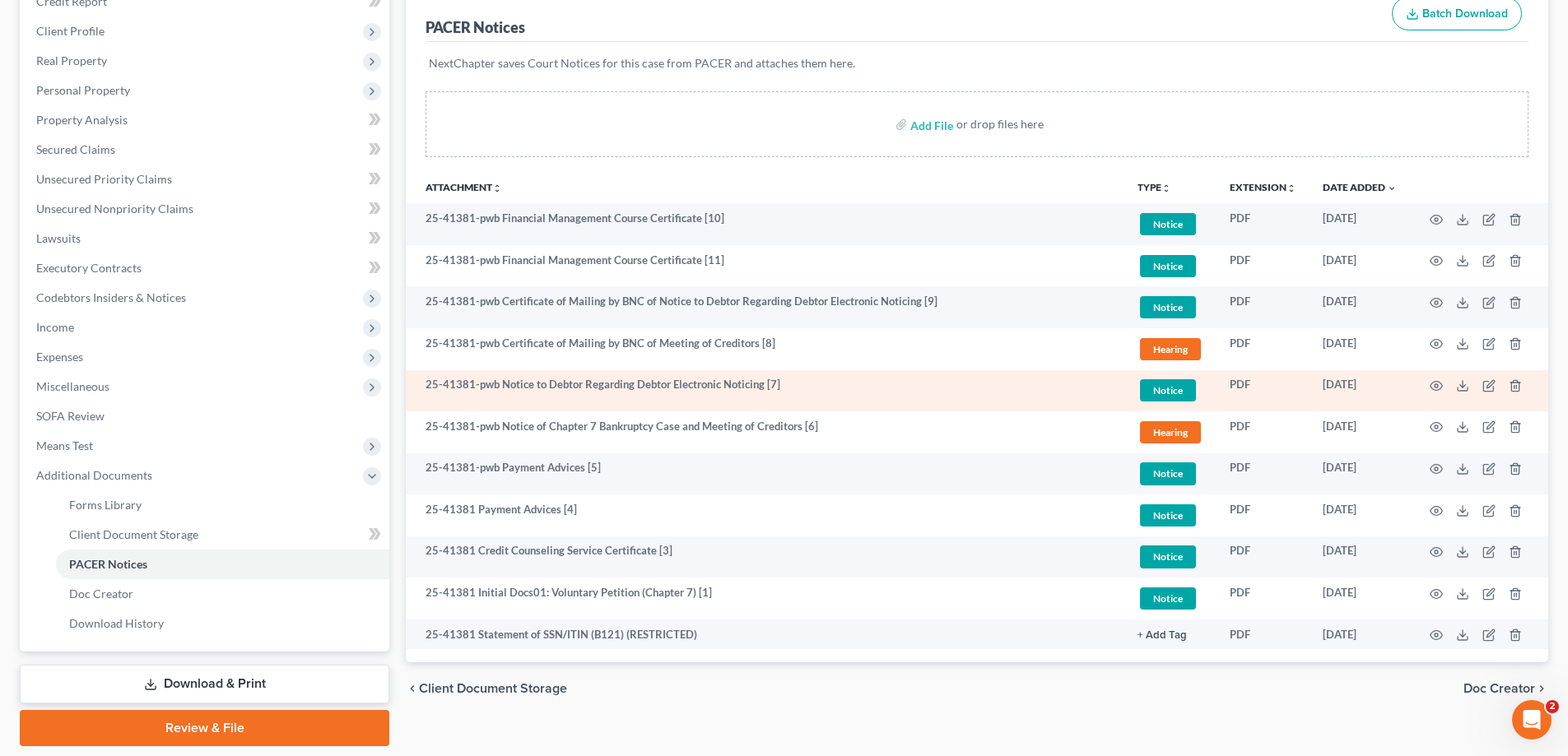
scroll to position [185, 0]
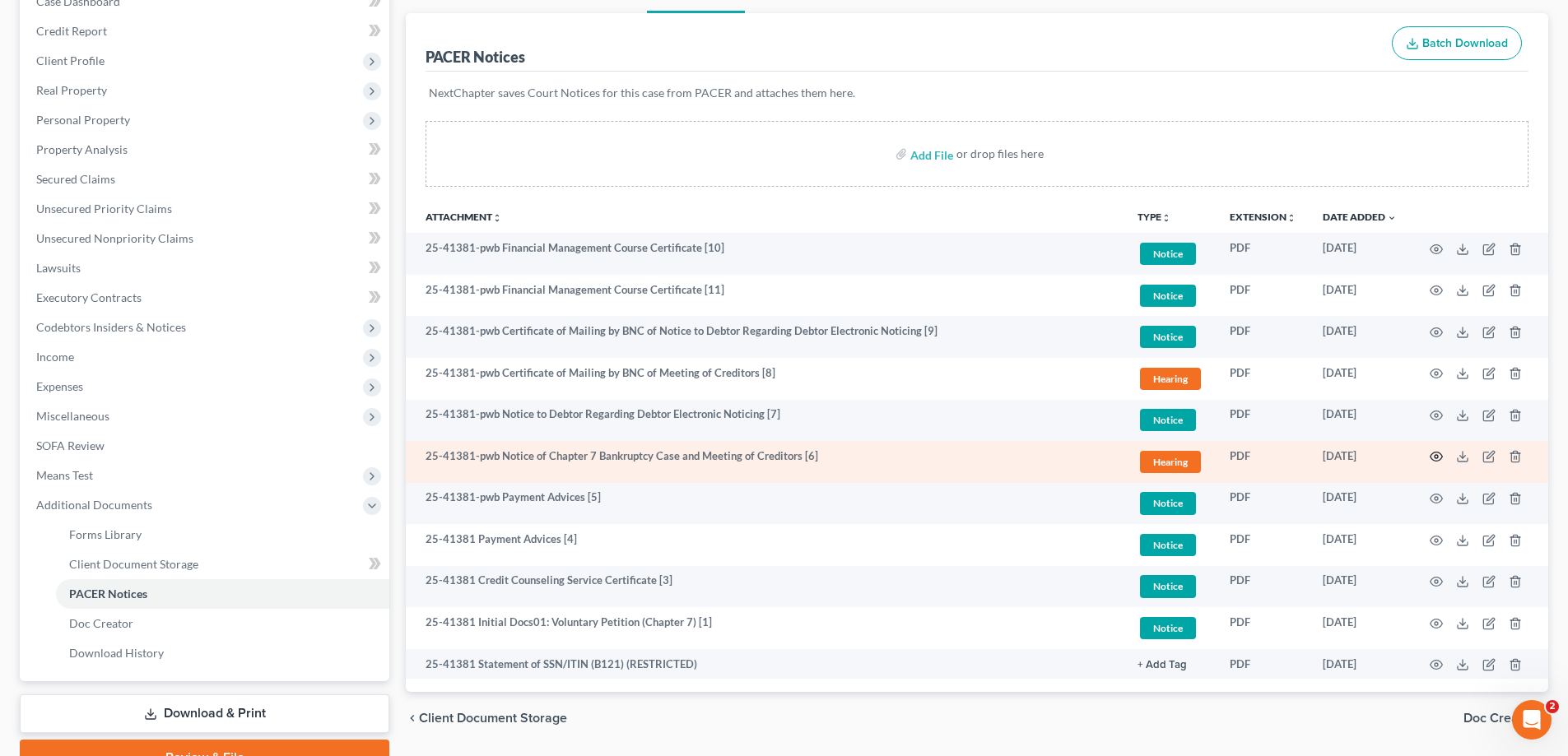
click at [1435, 457] on icon "button" at bounding box center [1436, 457] width 13 height 13
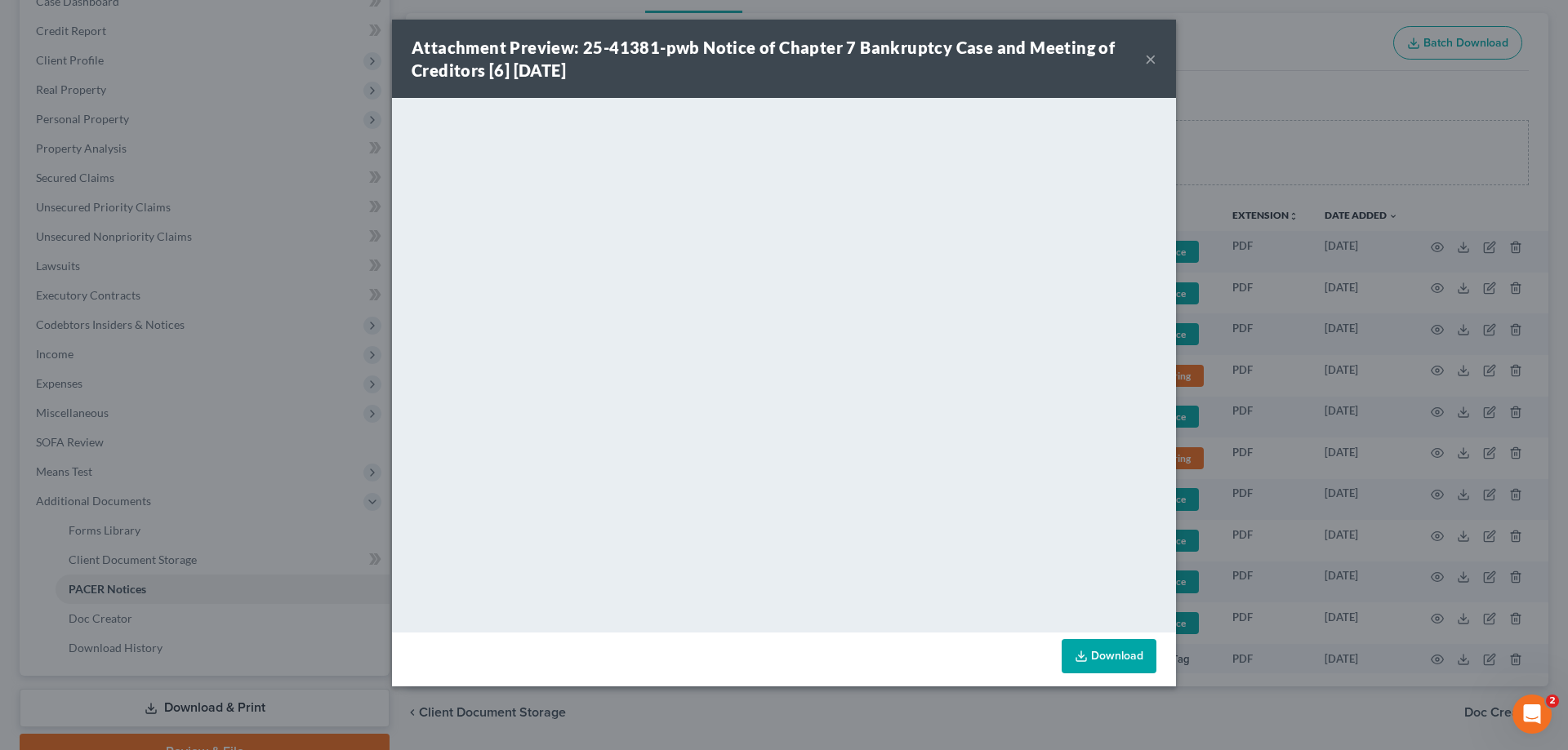
click at [1149, 59] on button "×" at bounding box center [1151, 59] width 11 height 20
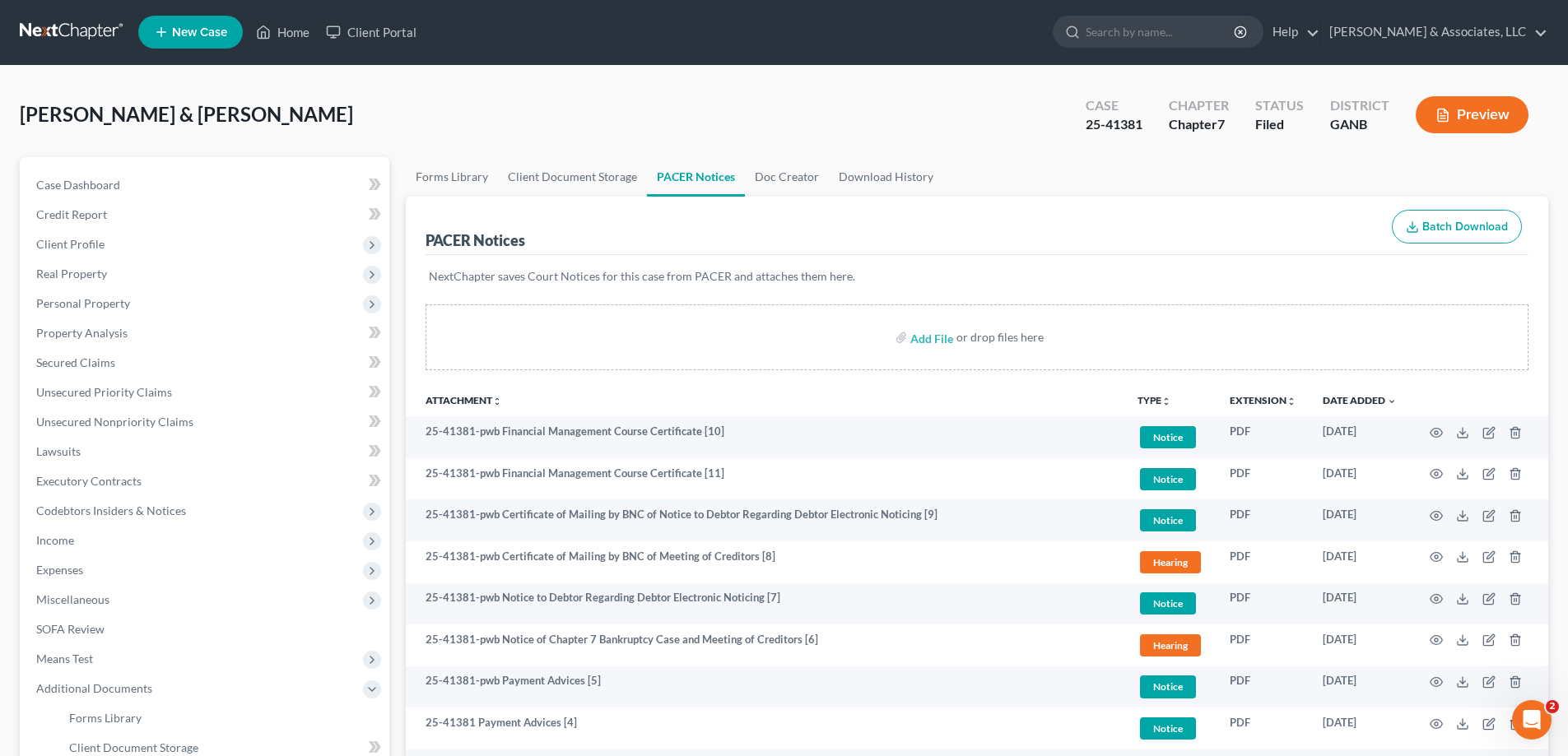
scroll to position [0, 0]
click at [558, 172] on link "Client Document Storage" at bounding box center [572, 178] width 149 height 39
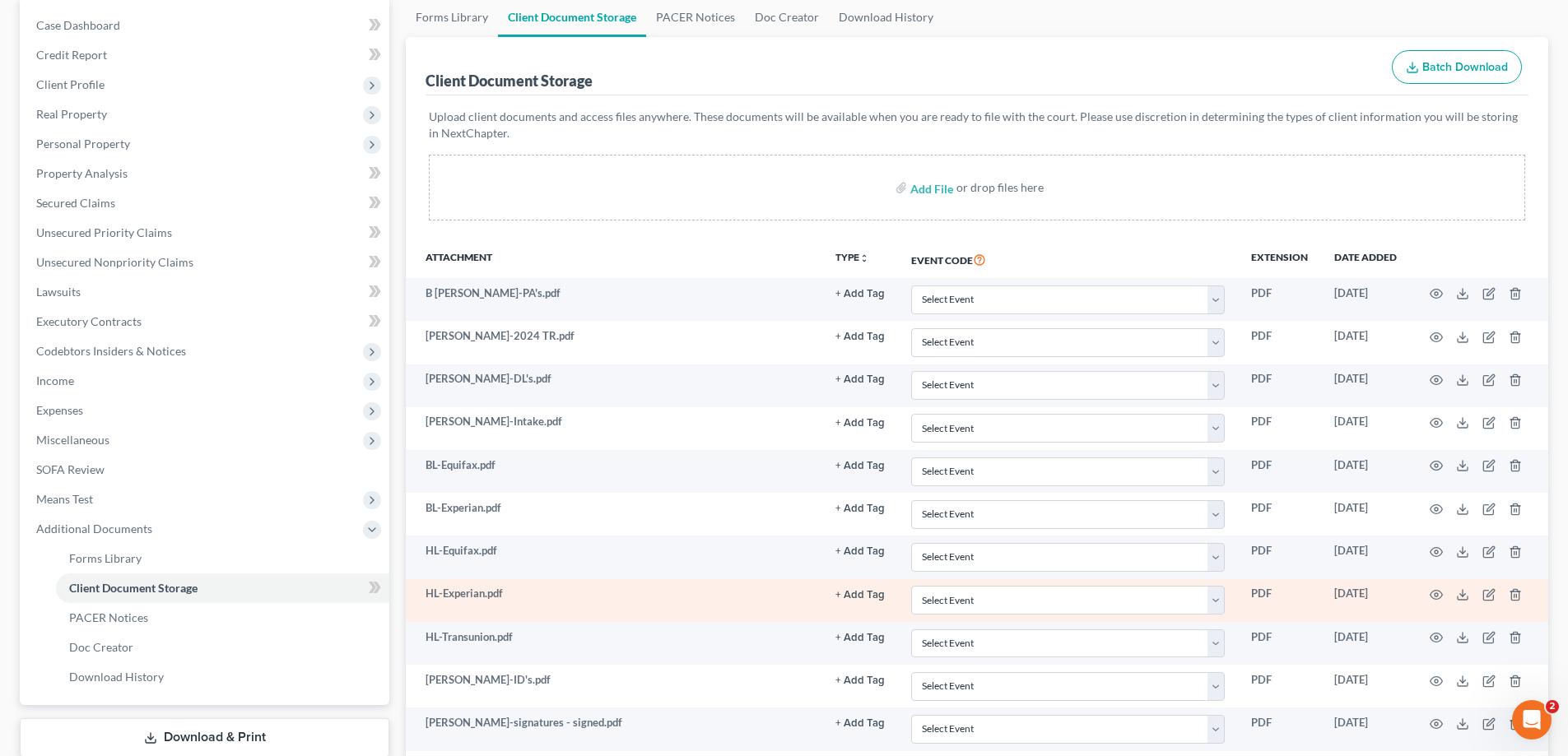
scroll to position [329, 0]
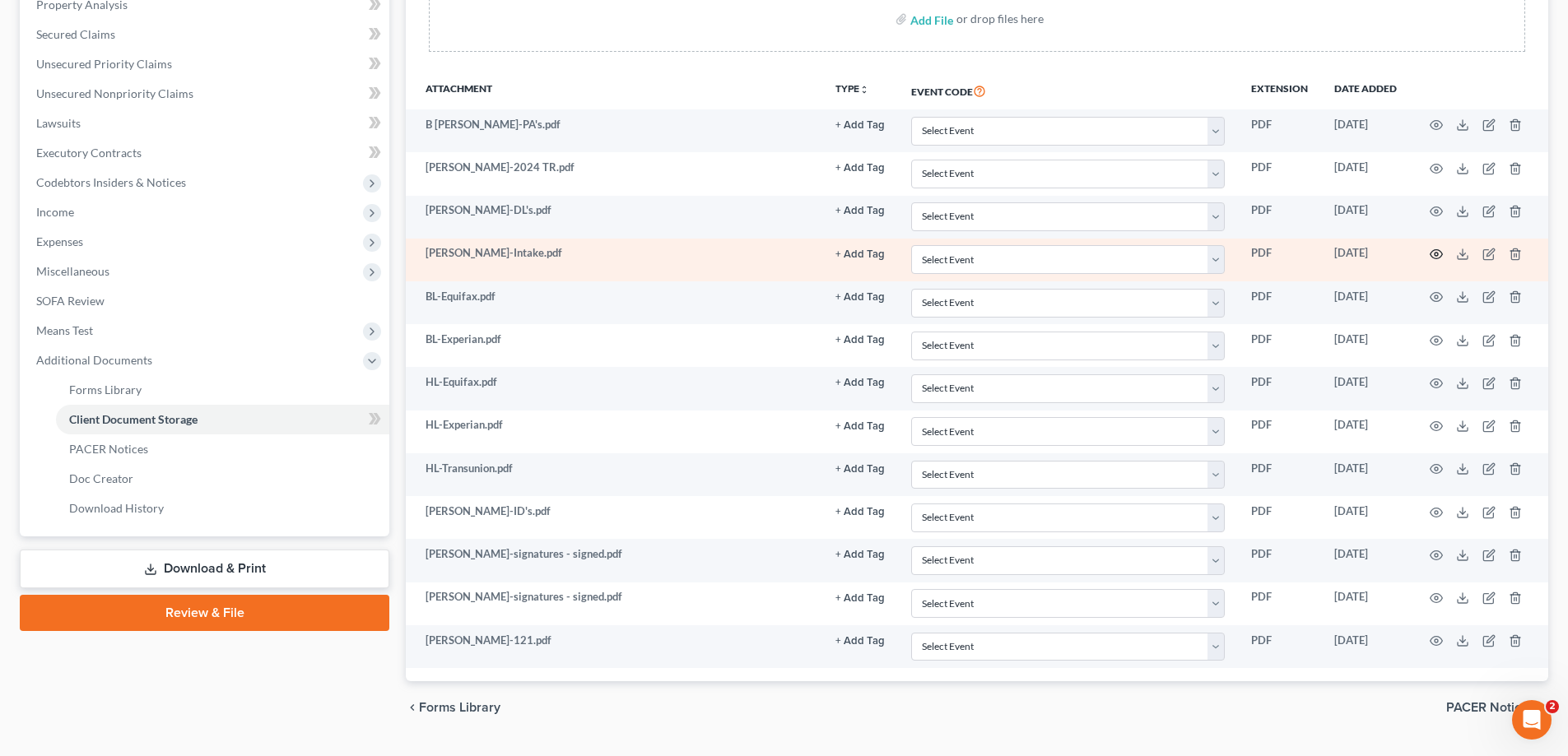
click at [1439, 252] on icon "button" at bounding box center [1436, 254] width 13 height 13
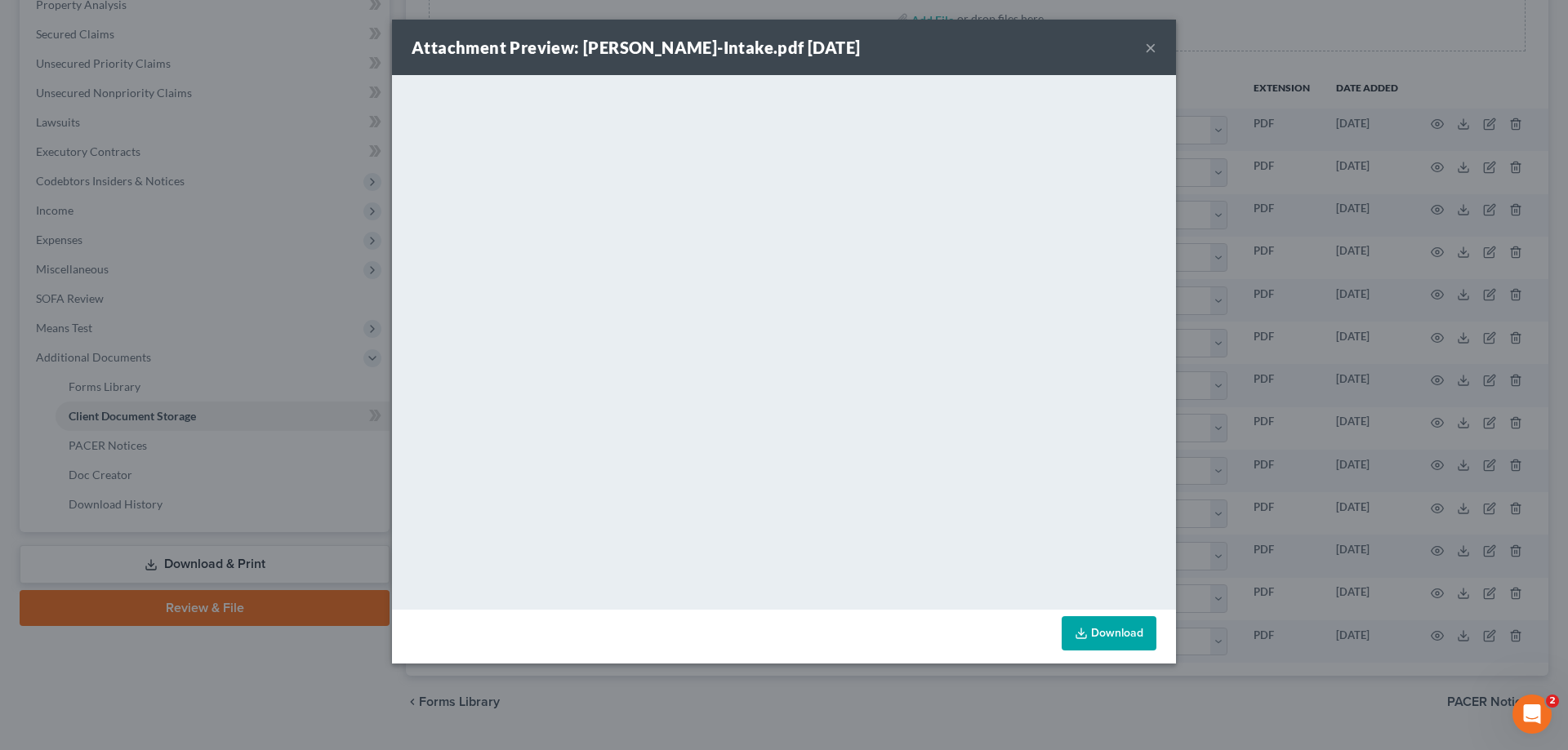
click at [1149, 48] on button "×" at bounding box center [1151, 46] width 11 height 20
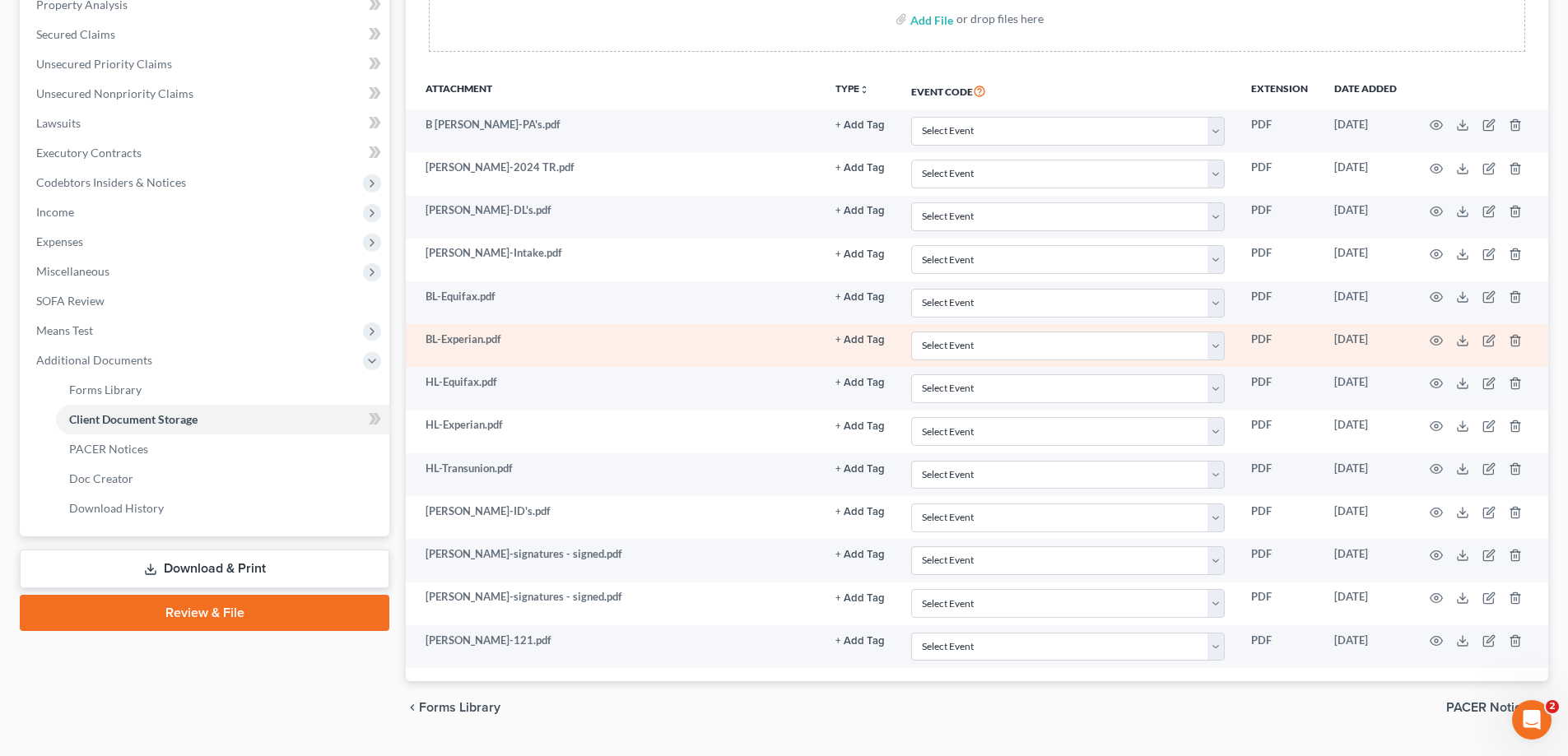
scroll to position [0, 0]
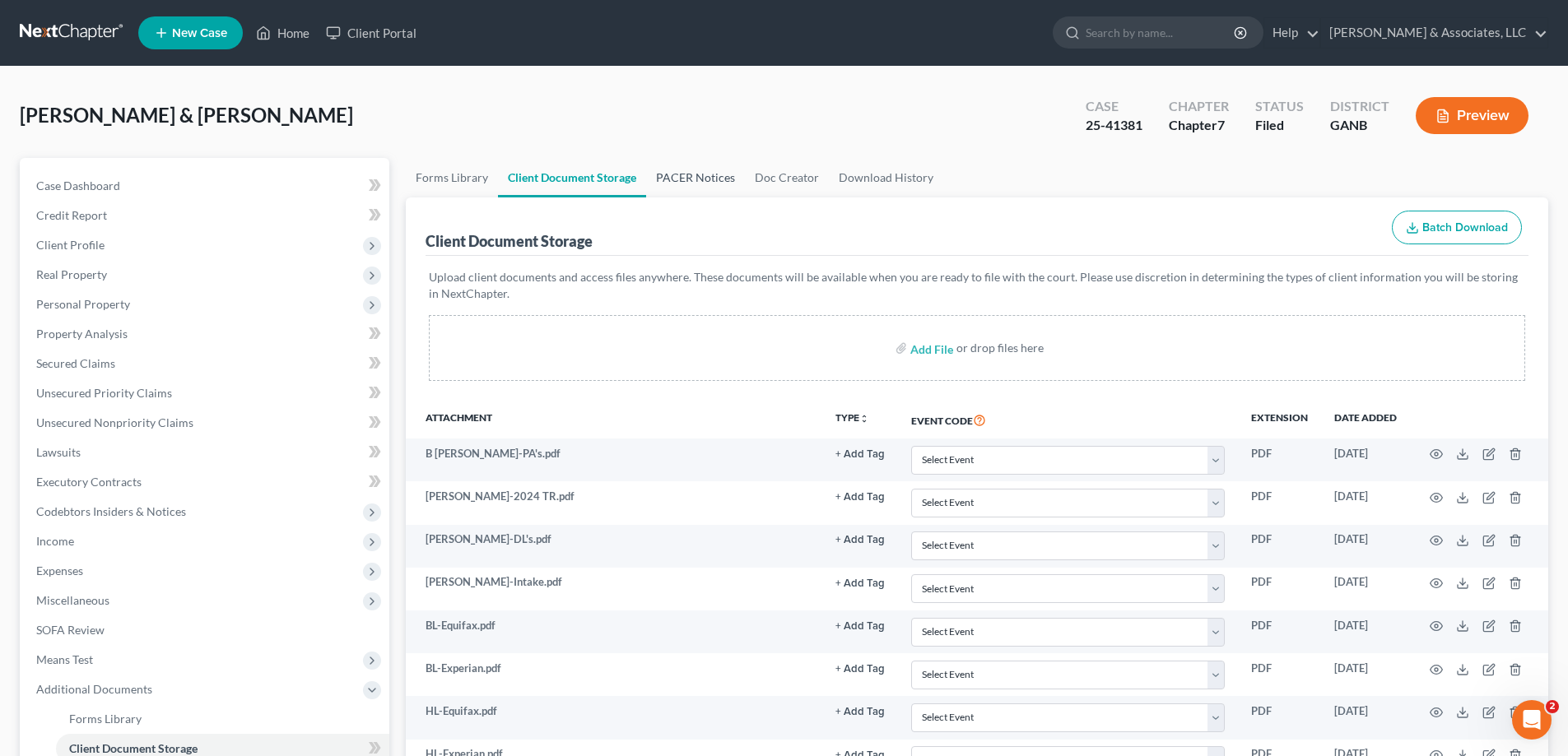
click at [696, 176] on link "PACER Notices" at bounding box center [695, 178] width 98 height 39
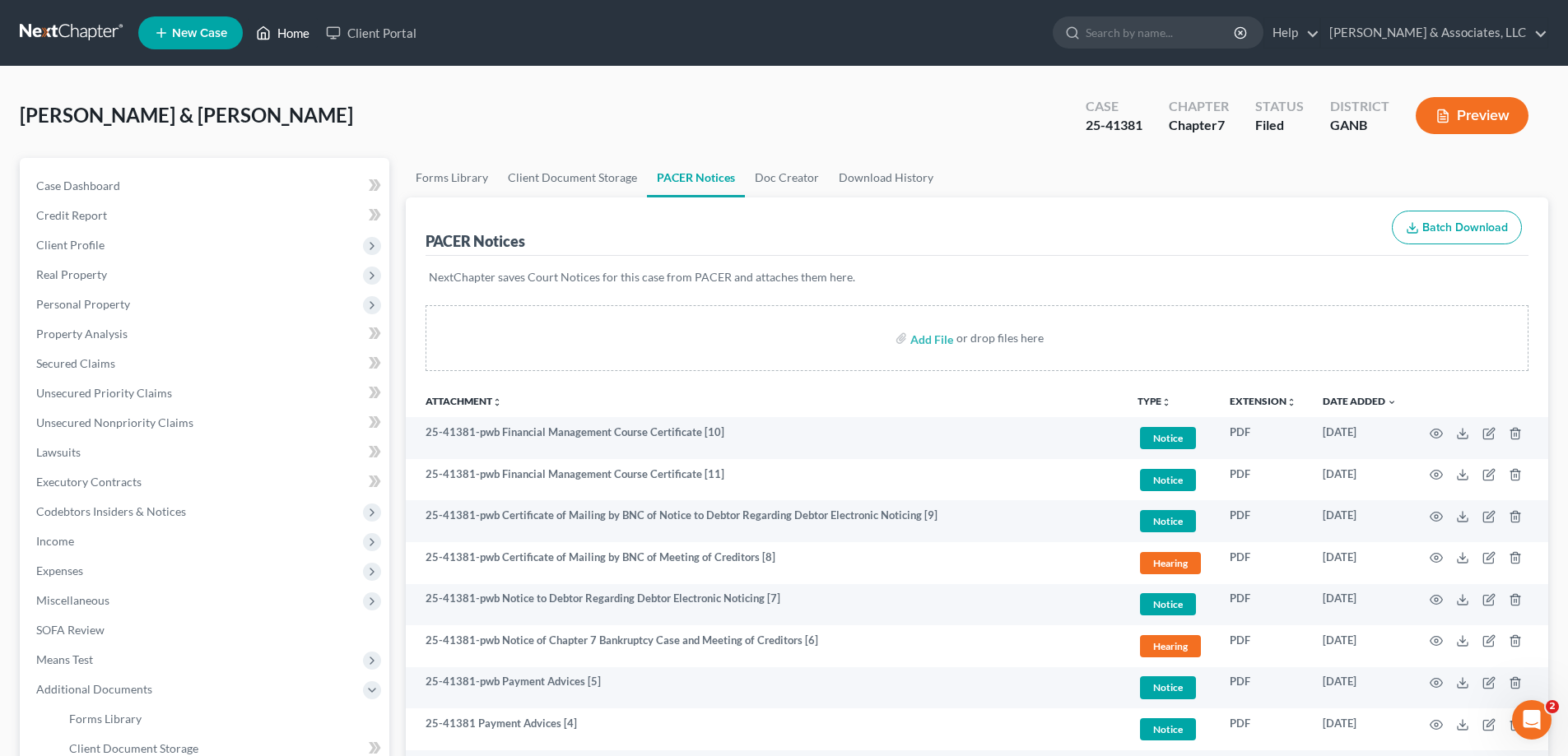
click at [290, 30] on link "Home" at bounding box center [282, 33] width 70 height 30
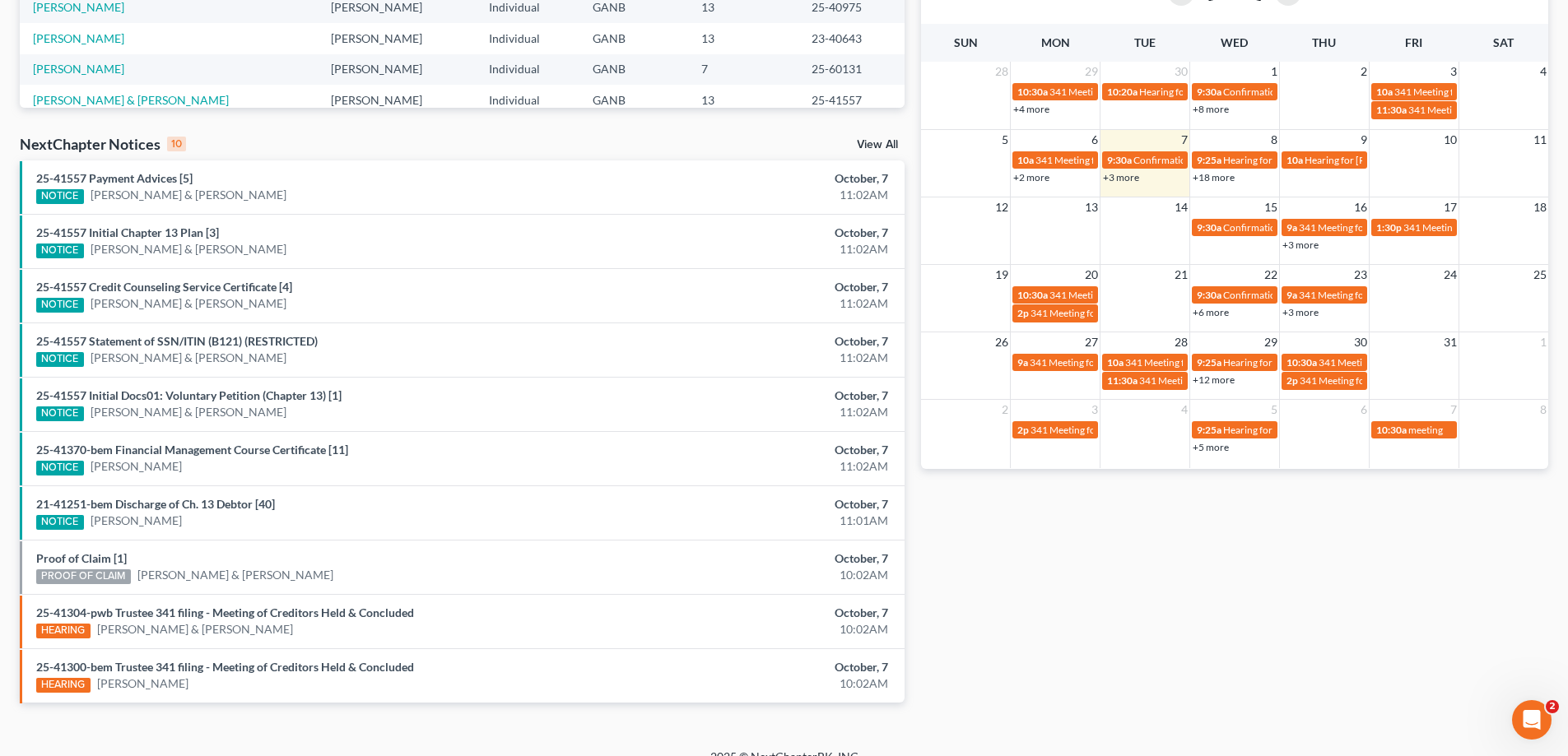
scroll to position [411, 0]
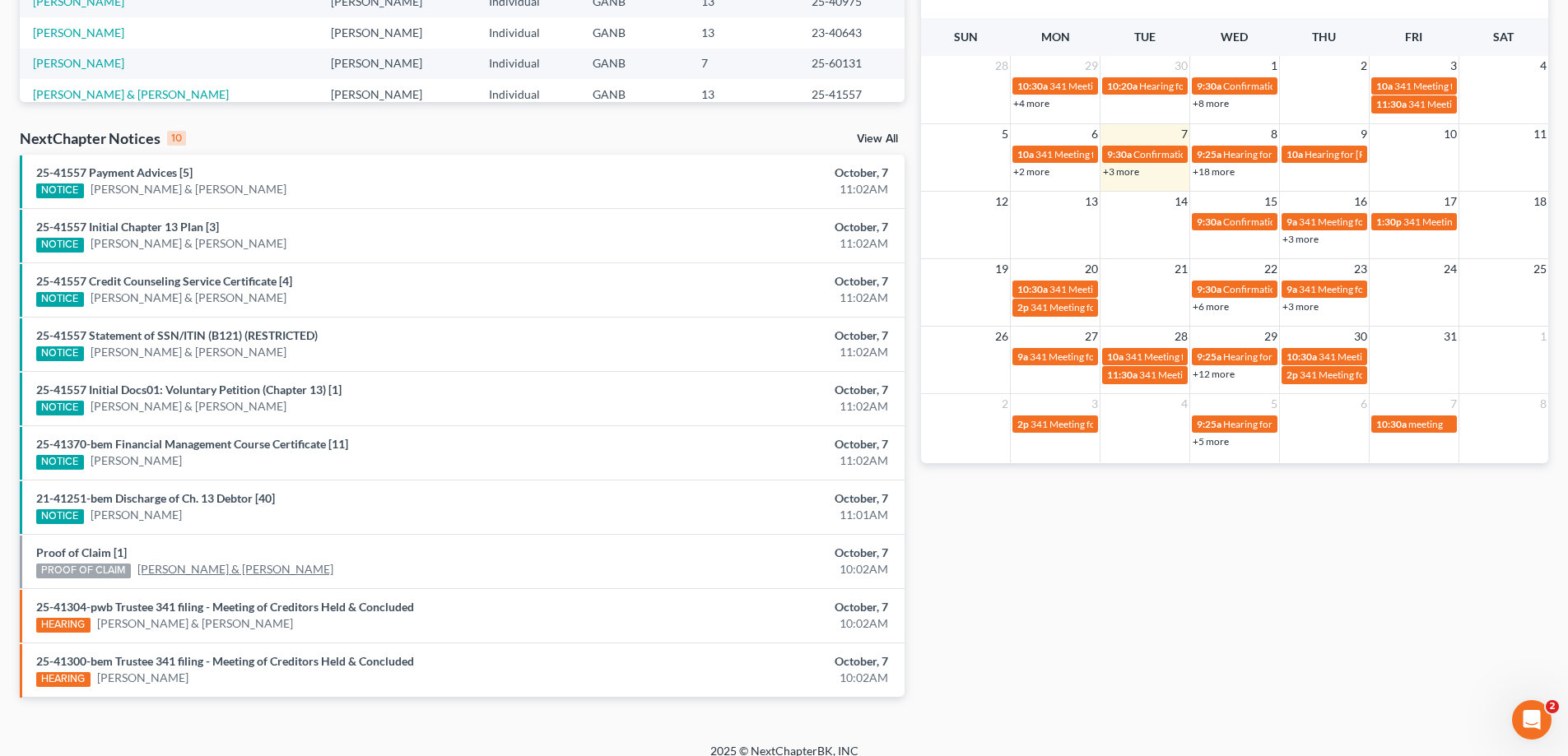
click at [187, 569] on link "[PERSON_NAME] & [PERSON_NAME]" at bounding box center [235, 570] width 196 height 17
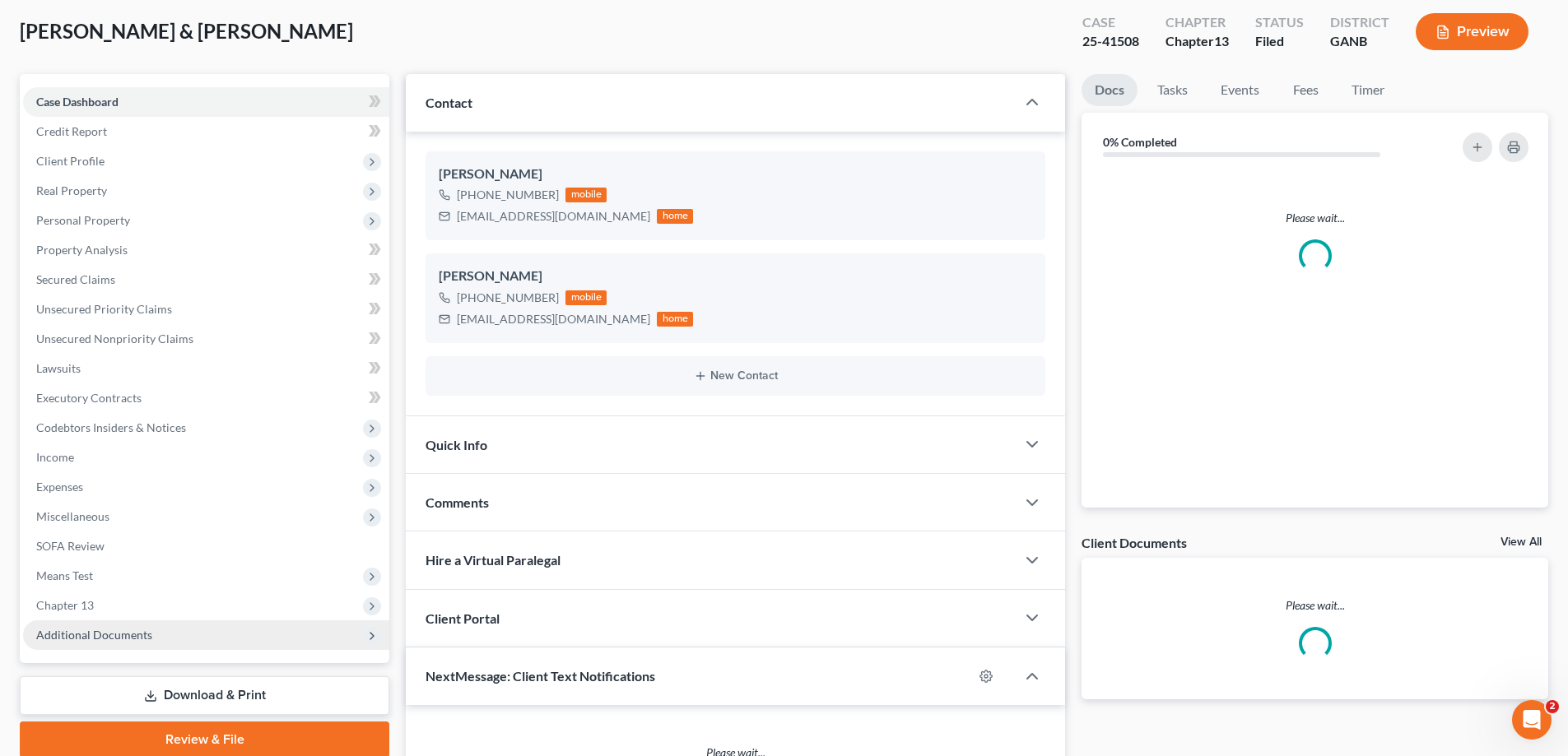
scroll to position [165, 0]
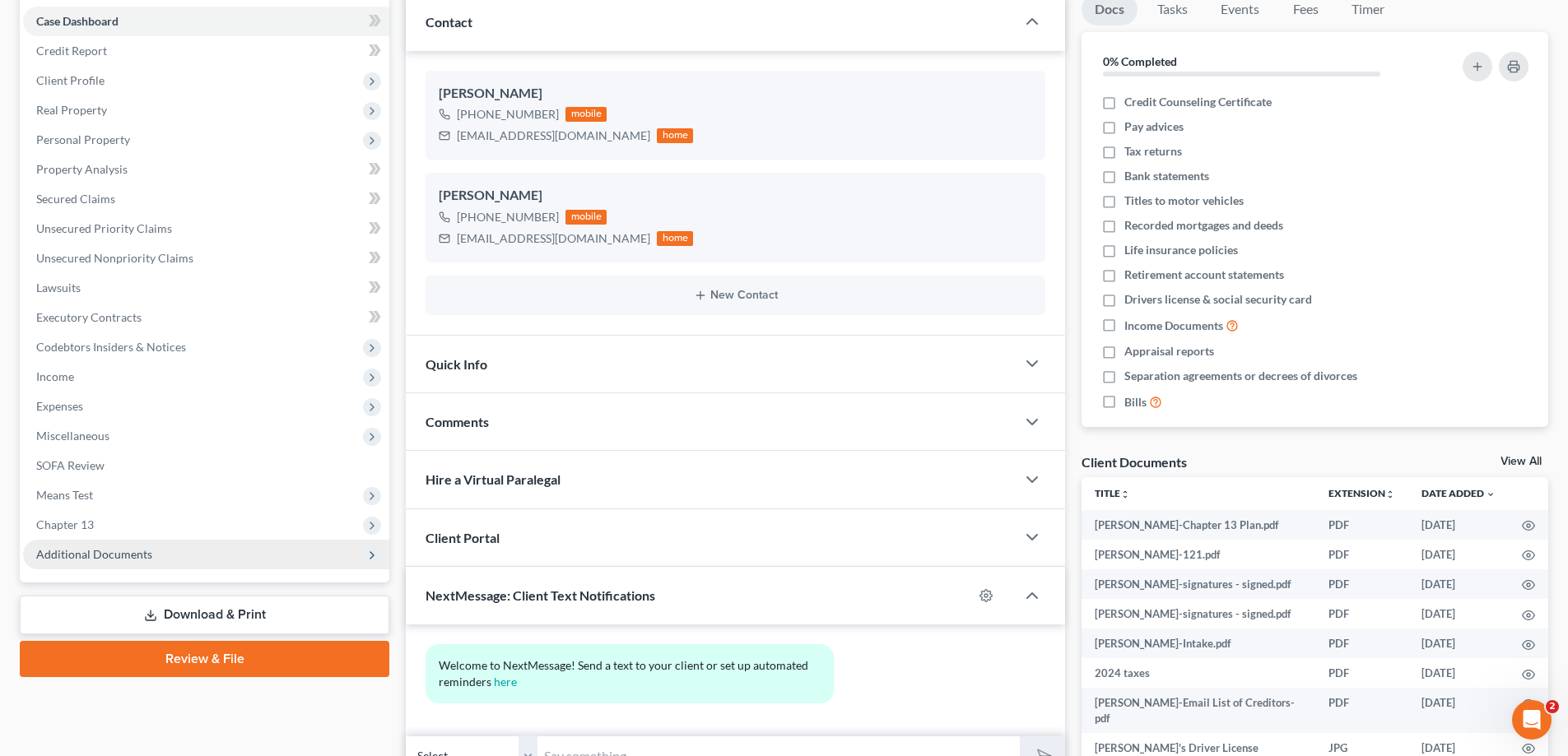
click at [137, 557] on span "Additional Documents" at bounding box center [95, 554] width 116 height 14
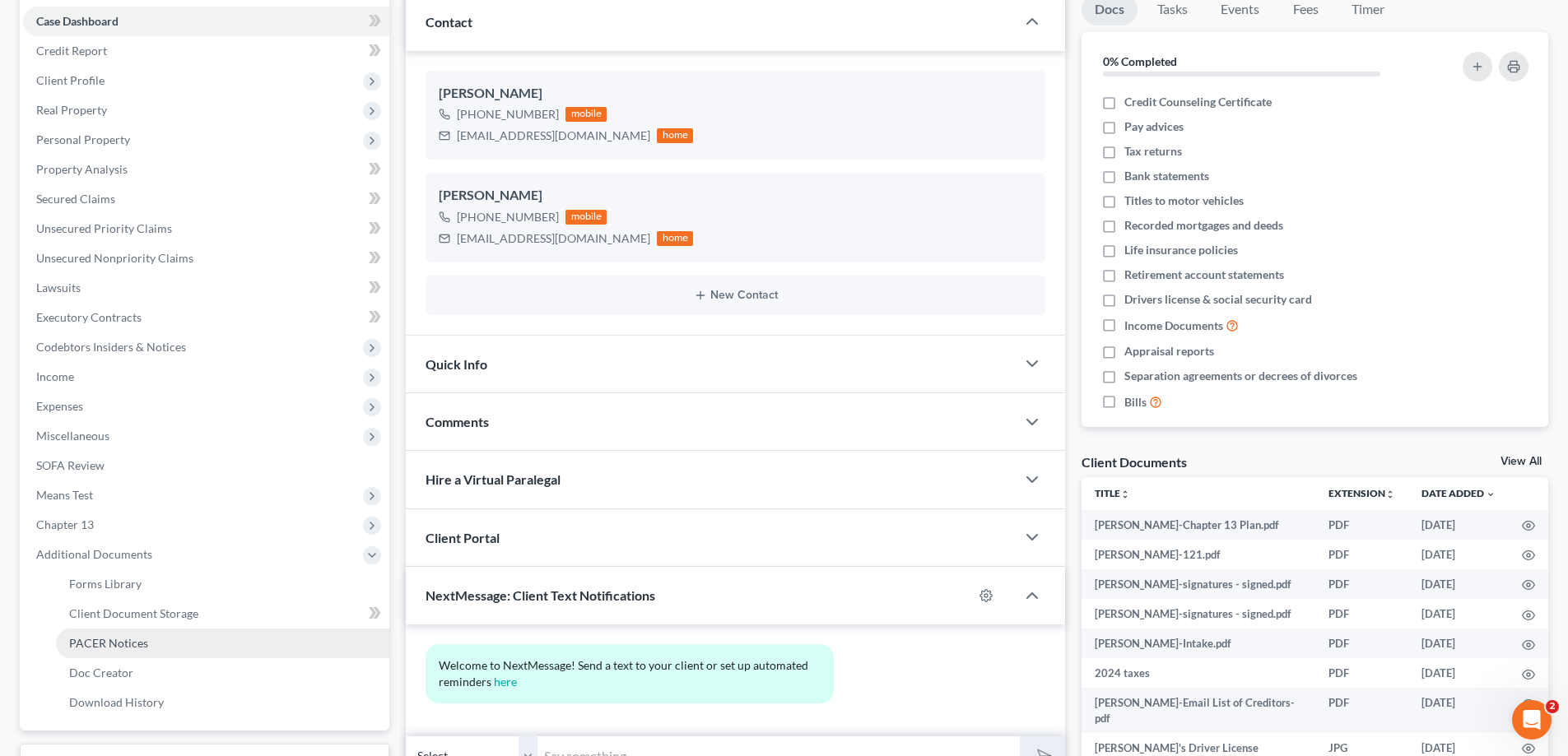
click at [136, 641] on span "PACER Notices" at bounding box center [109, 643] width 79 height 14
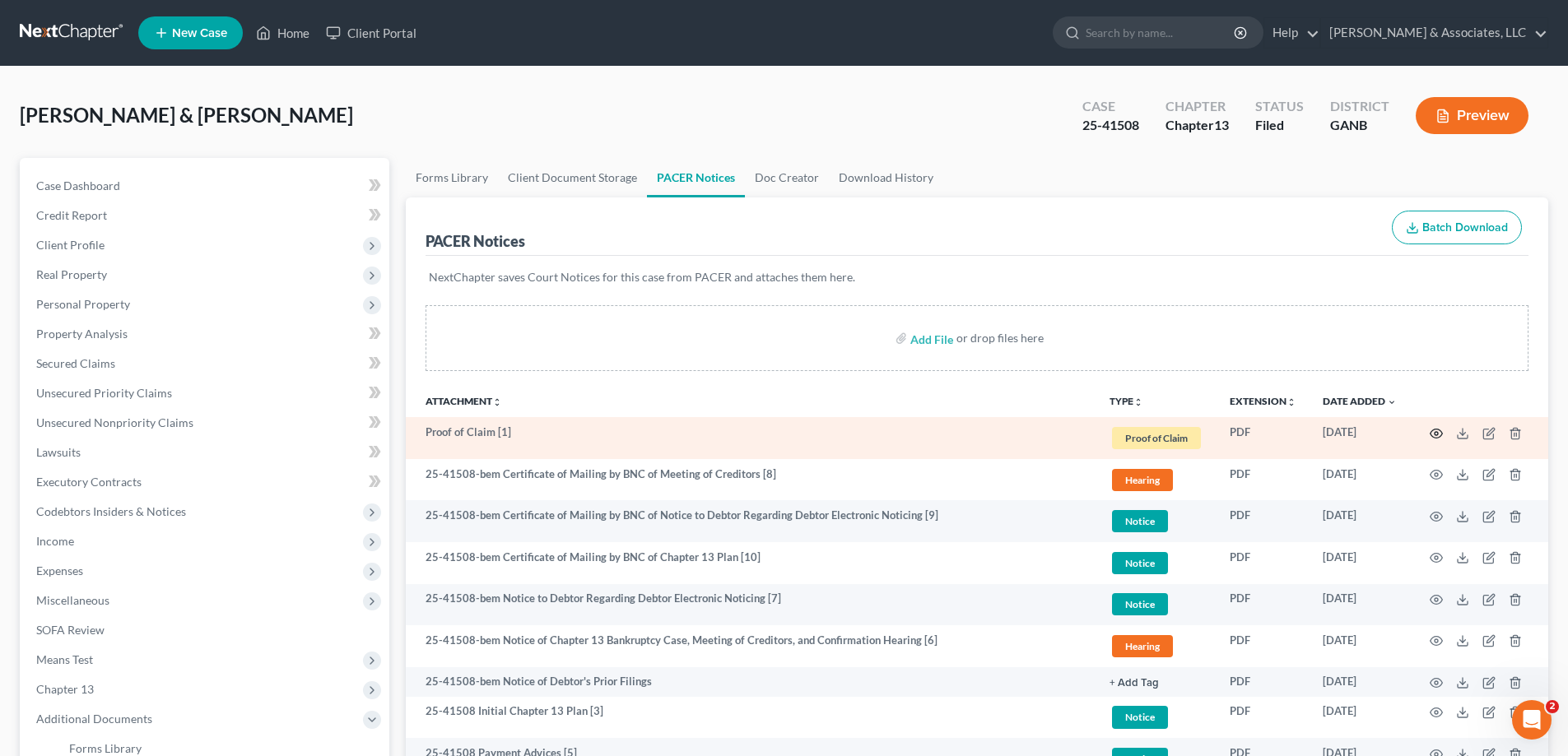
click at [1433, 435] on icon "button" at bounding box center [1436, 434] width 13 height 13
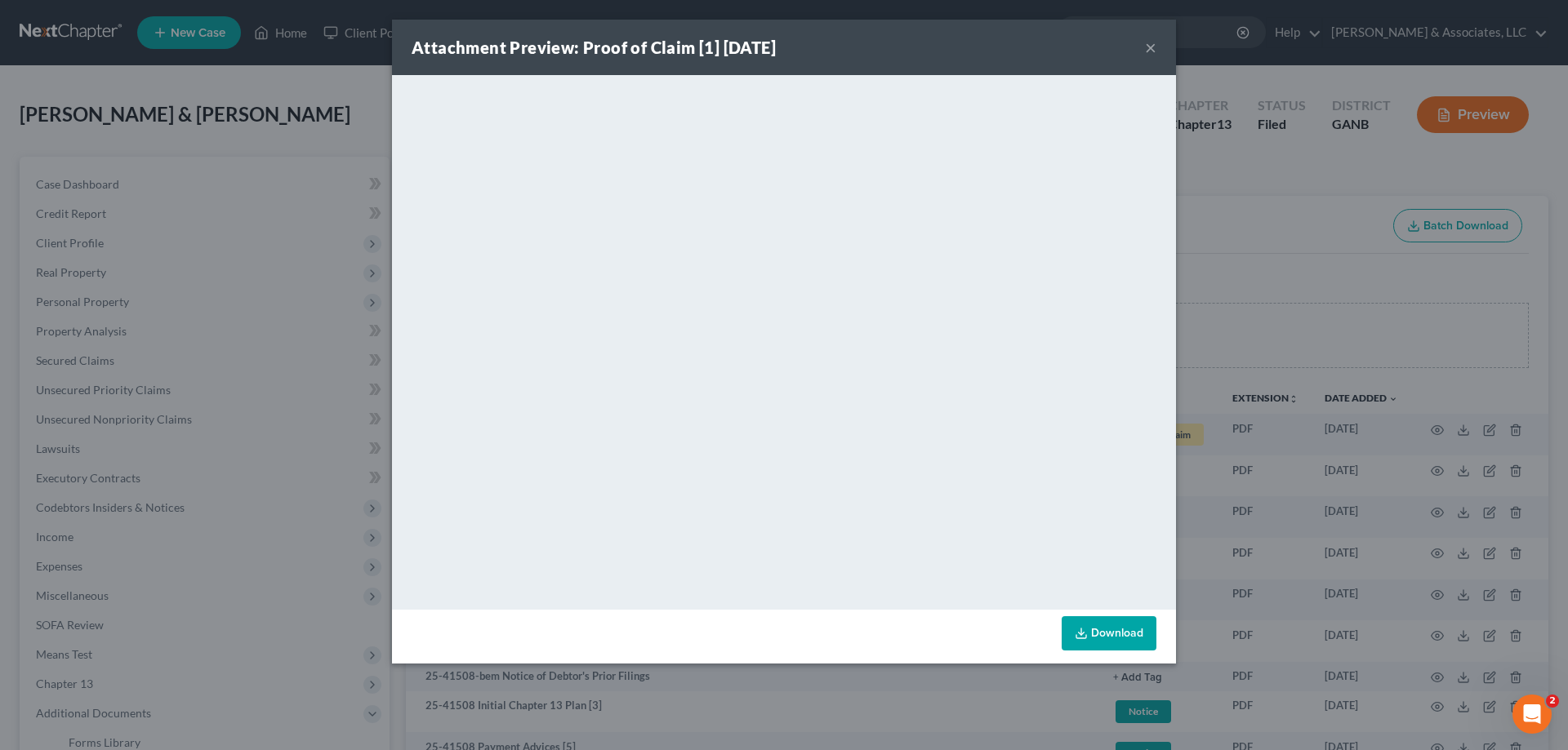
drag, startPoint x: 1147, startPoint y: 48, endPoint x: 1287, endPoint y: 116, distance: 155.6
click at [1149, 49] on button "×" at bounding box center [1151, 46] width 11 height 20
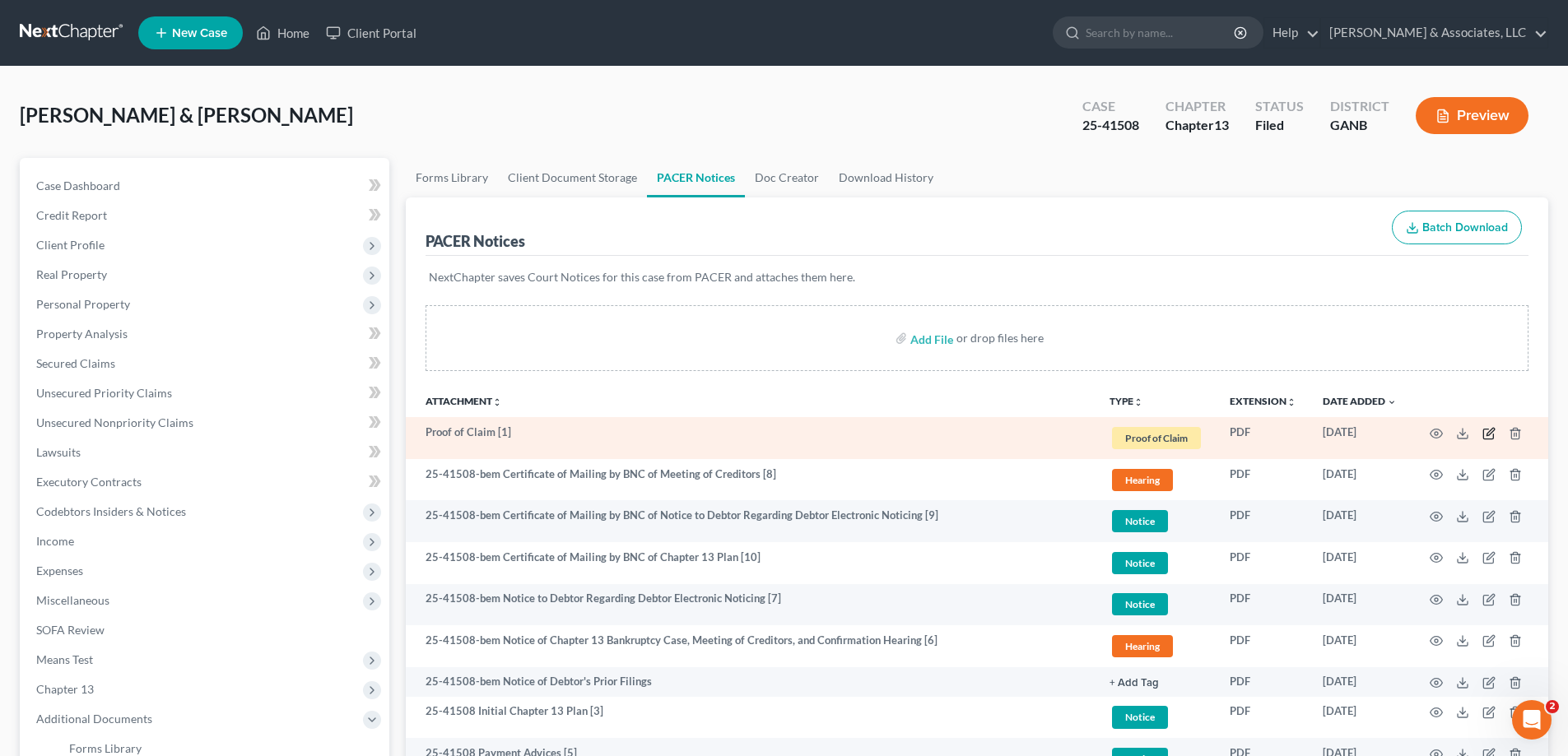
click at [1492, 434] on icon "button" at bounding box center [1488, 434] width 13 height 13
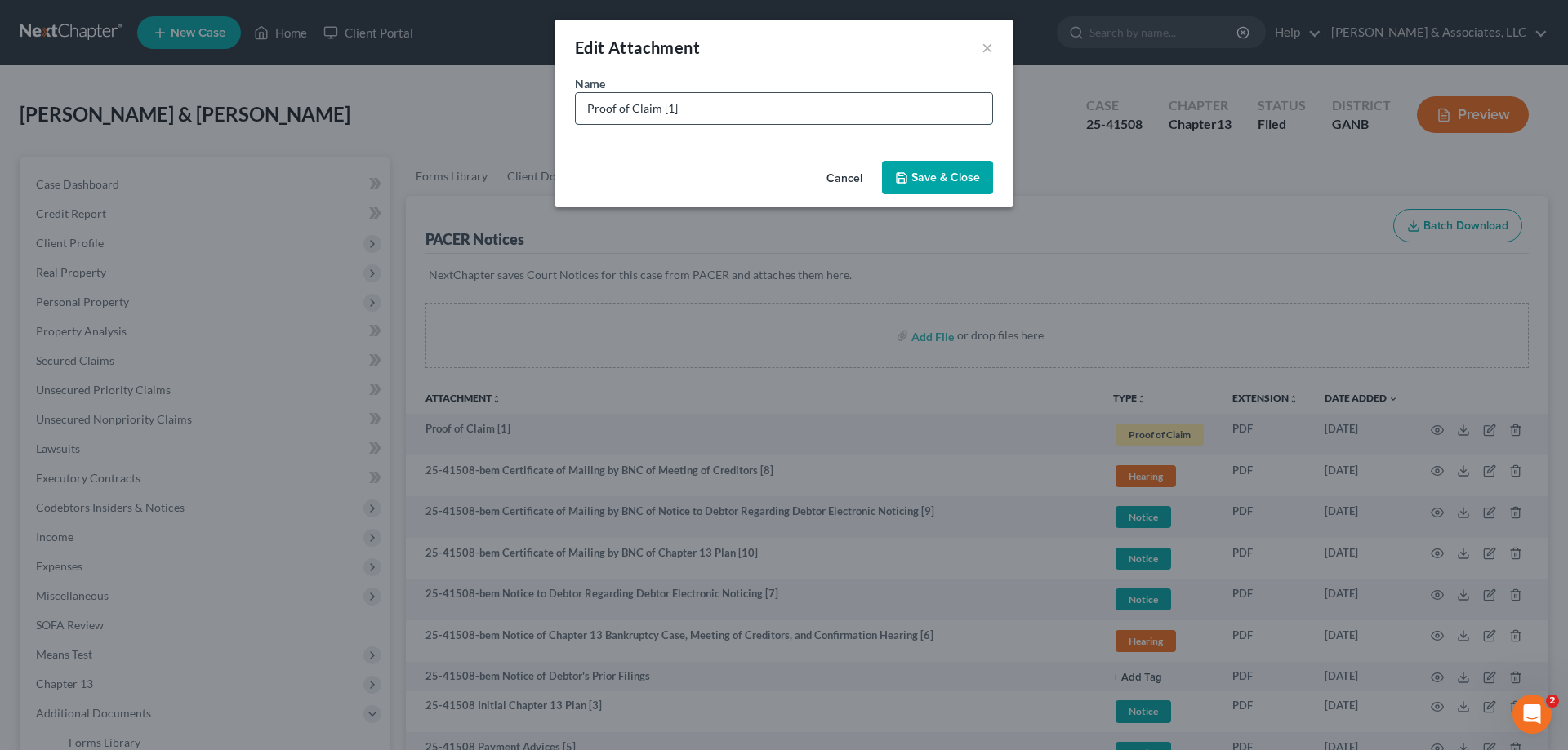
click at [790, 112] on input "Proof of Claim [1]" at bounding box center [784, 108] width 416 height 31
type input "Proof of Claim [1] Americredit"
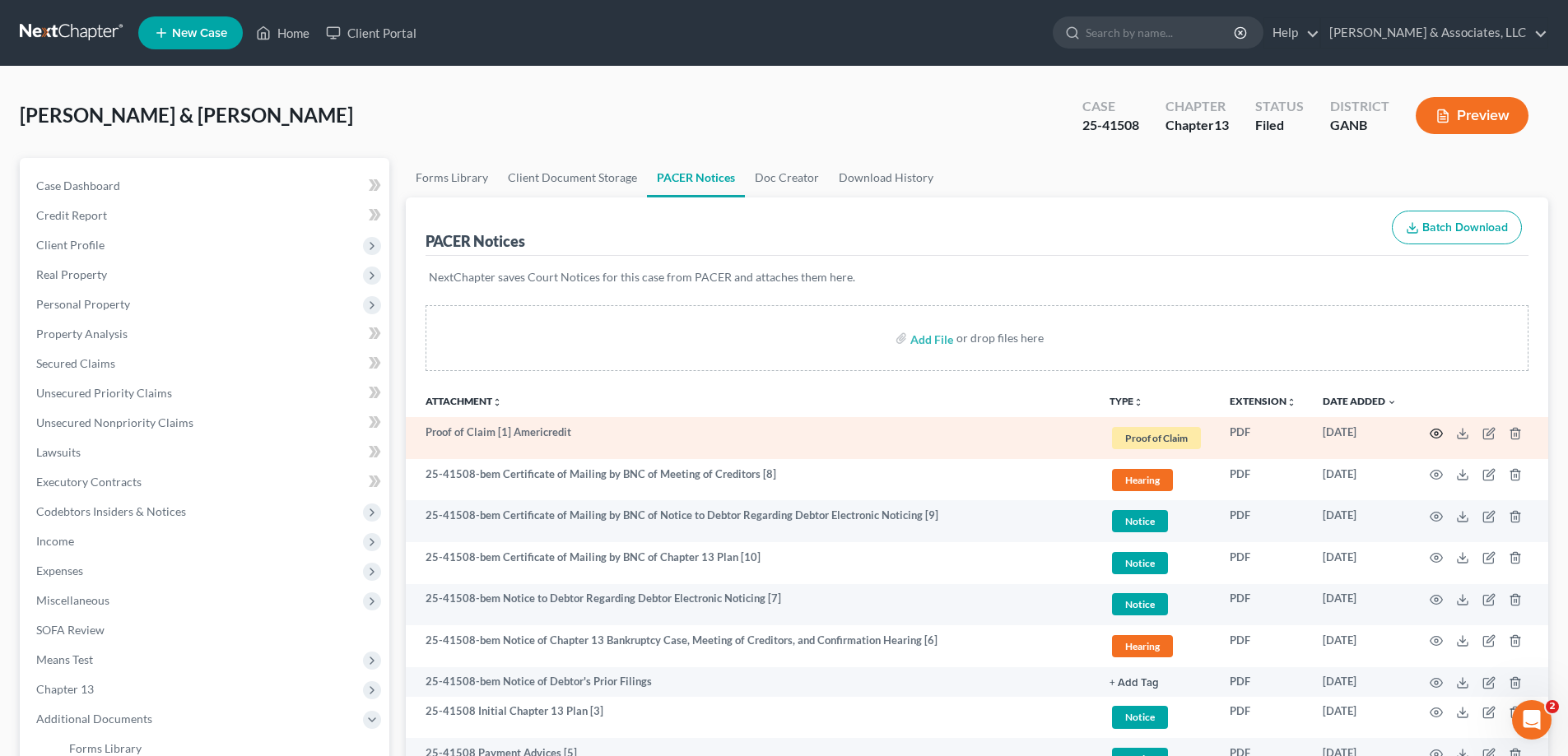
click at [1441, 433] on icon "button" at bounding box center [1436, 434] width 13 height 13
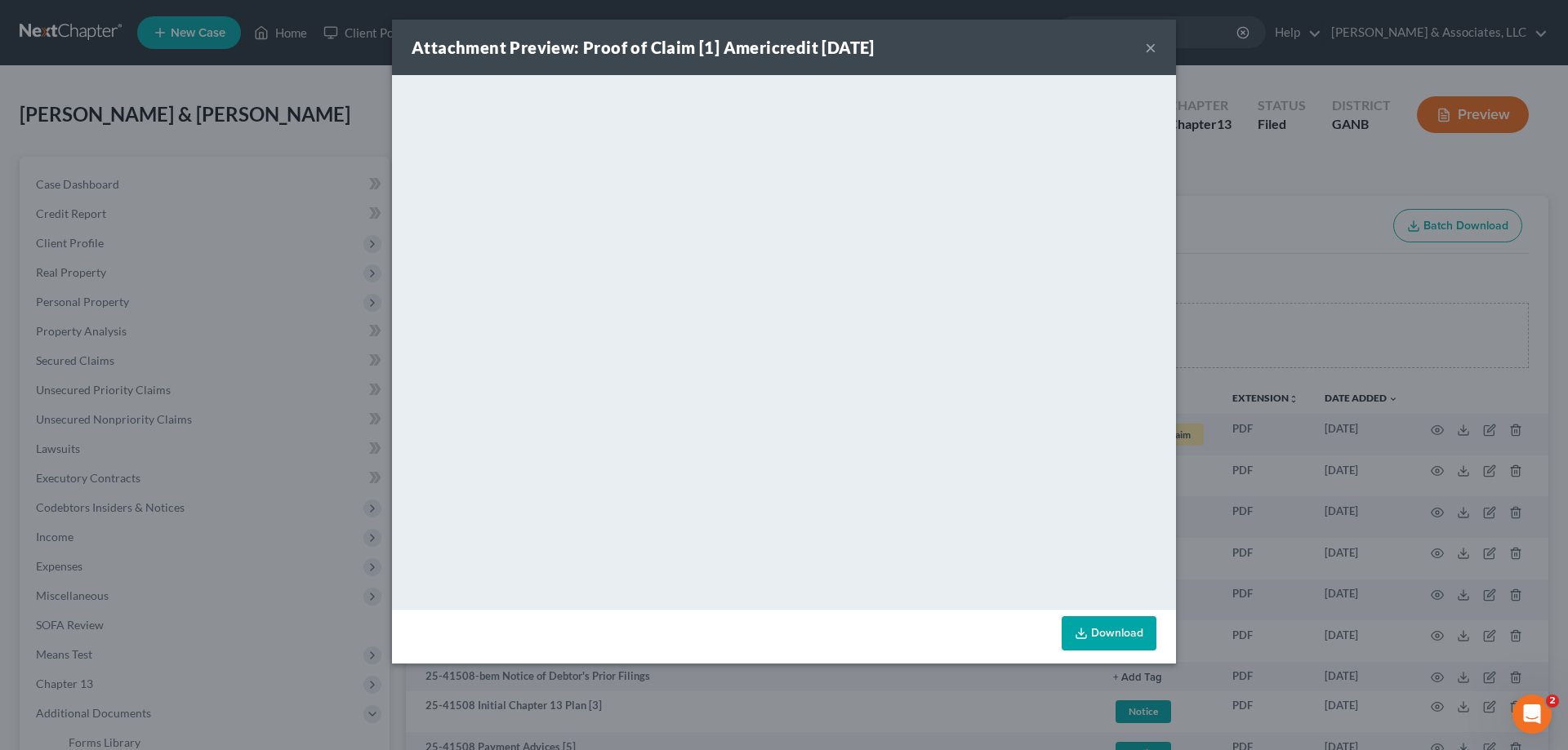
click at [1153, 46] on button "×" at bounding box center [1151, 46] width 11 height 20
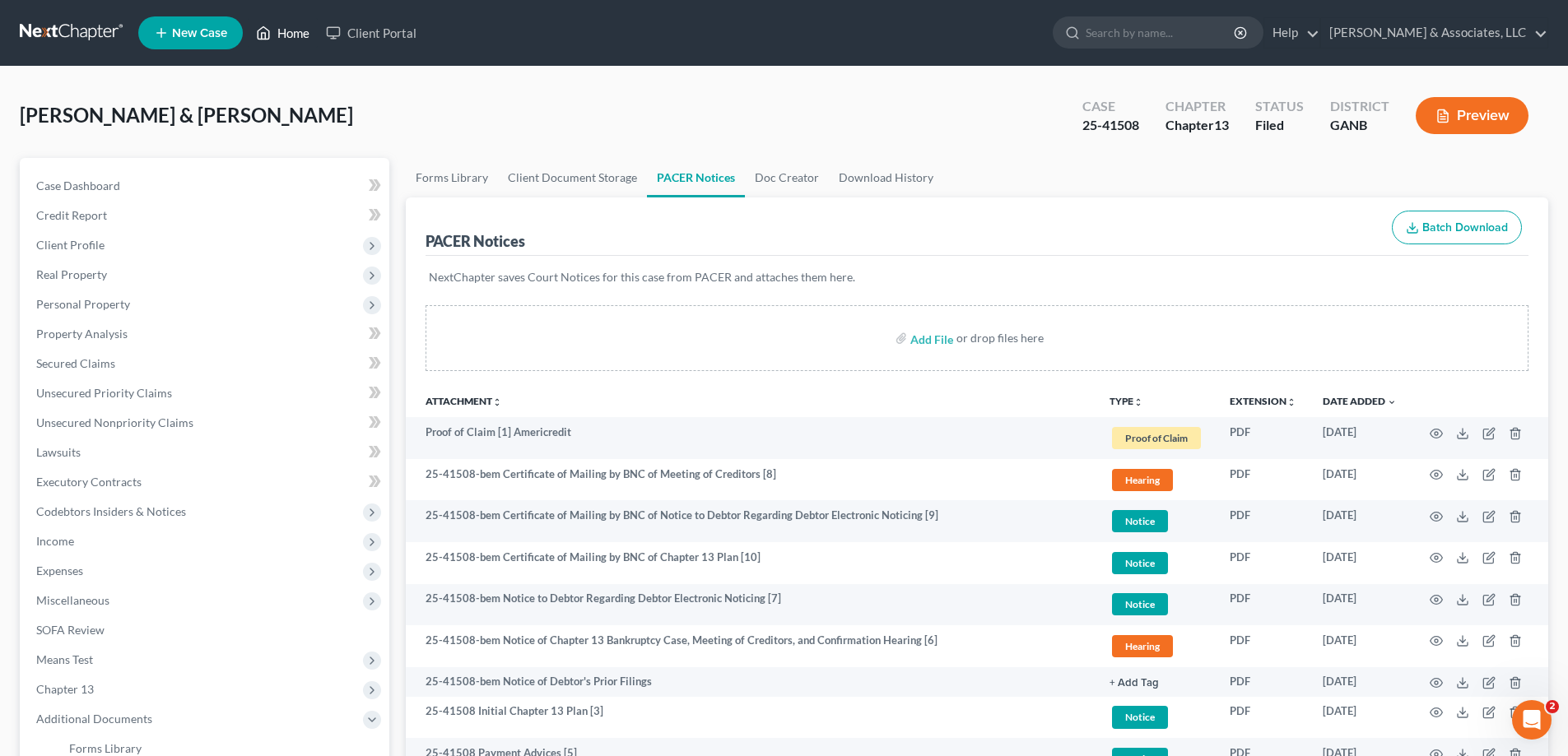
click at [280, 28] on link "Home" at bounding box center [282, 33] width 70 height 30
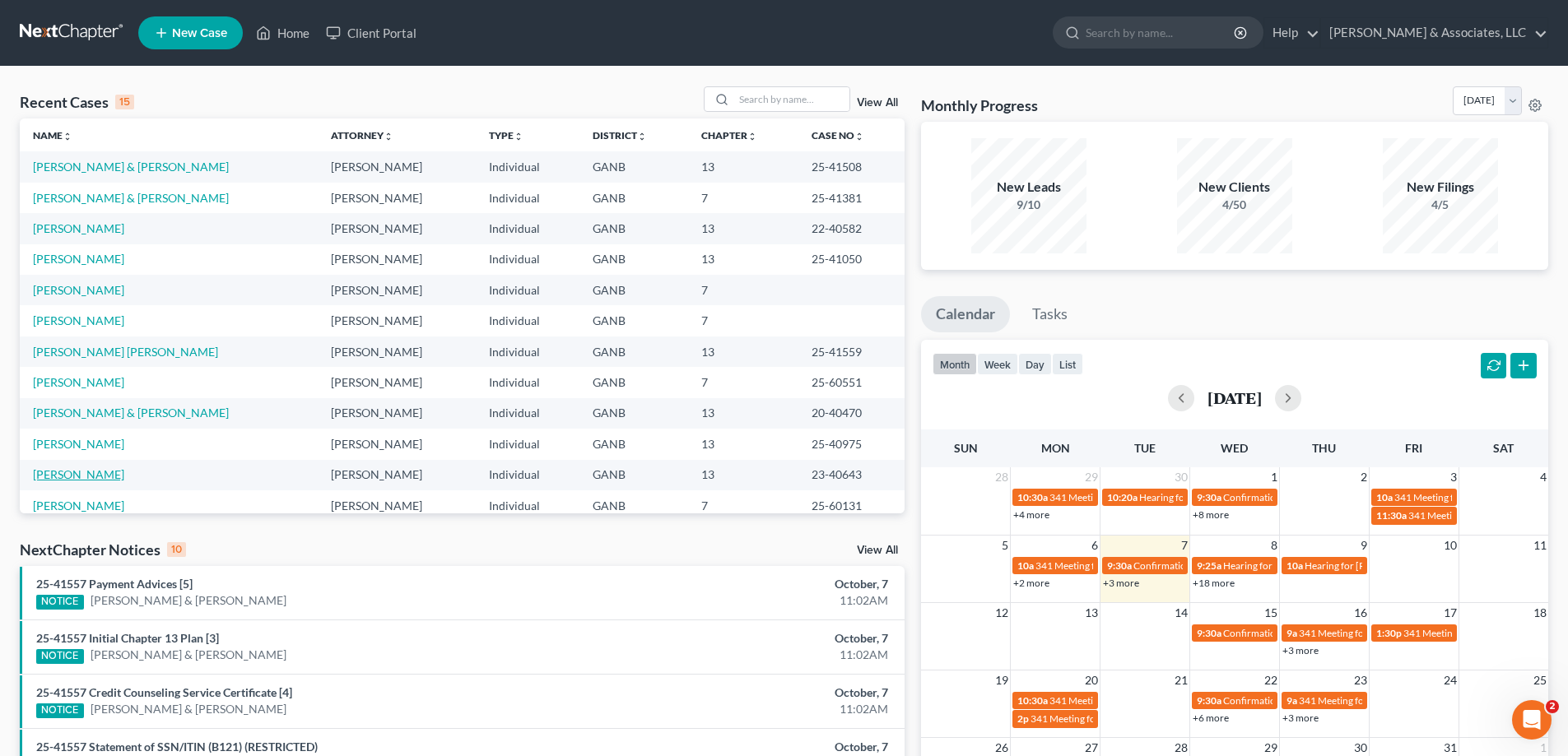
click at [67, 472] on link "[PERSON_NAME]" at bounding box center [79, 474] width 92 height 14
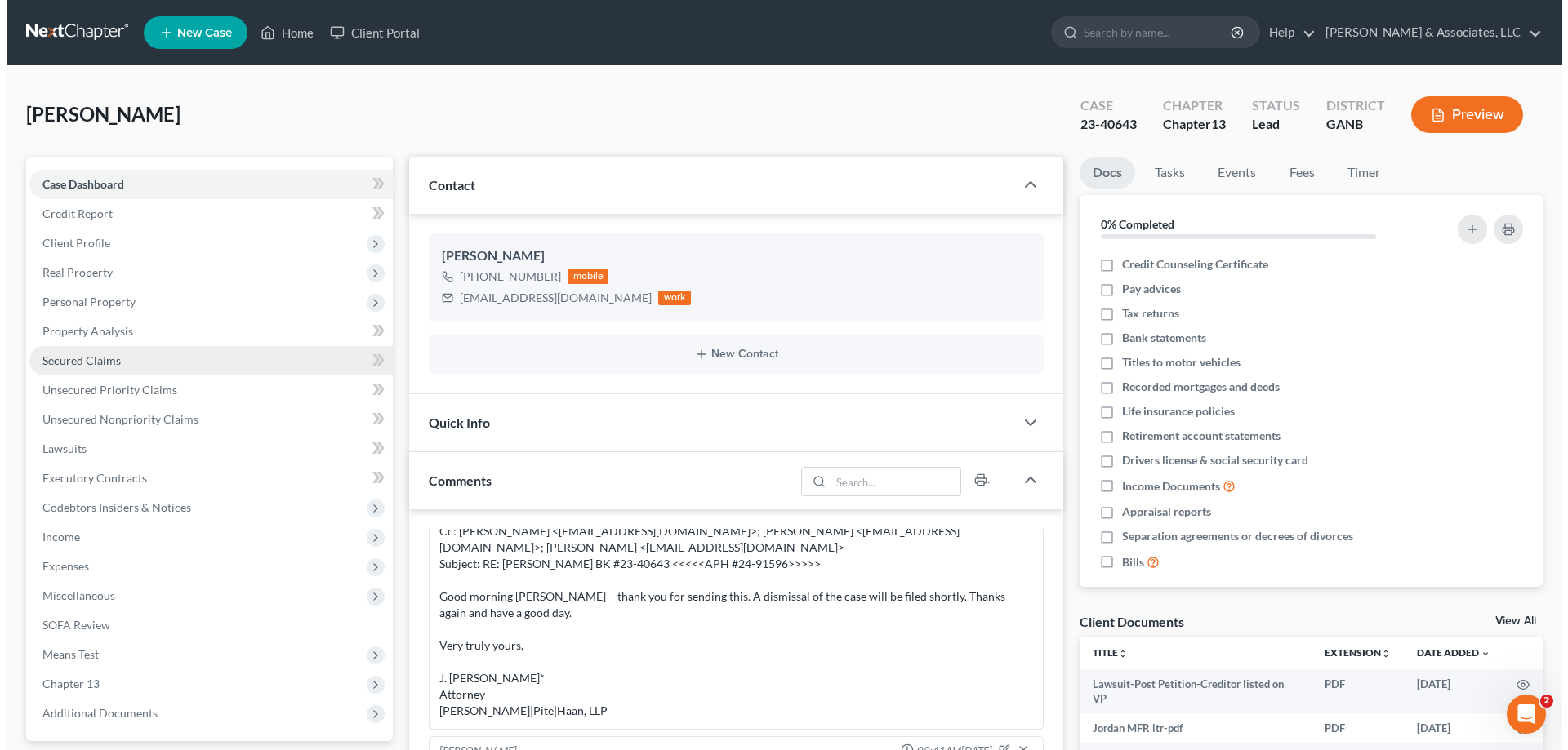
scroll to position [291, 0]
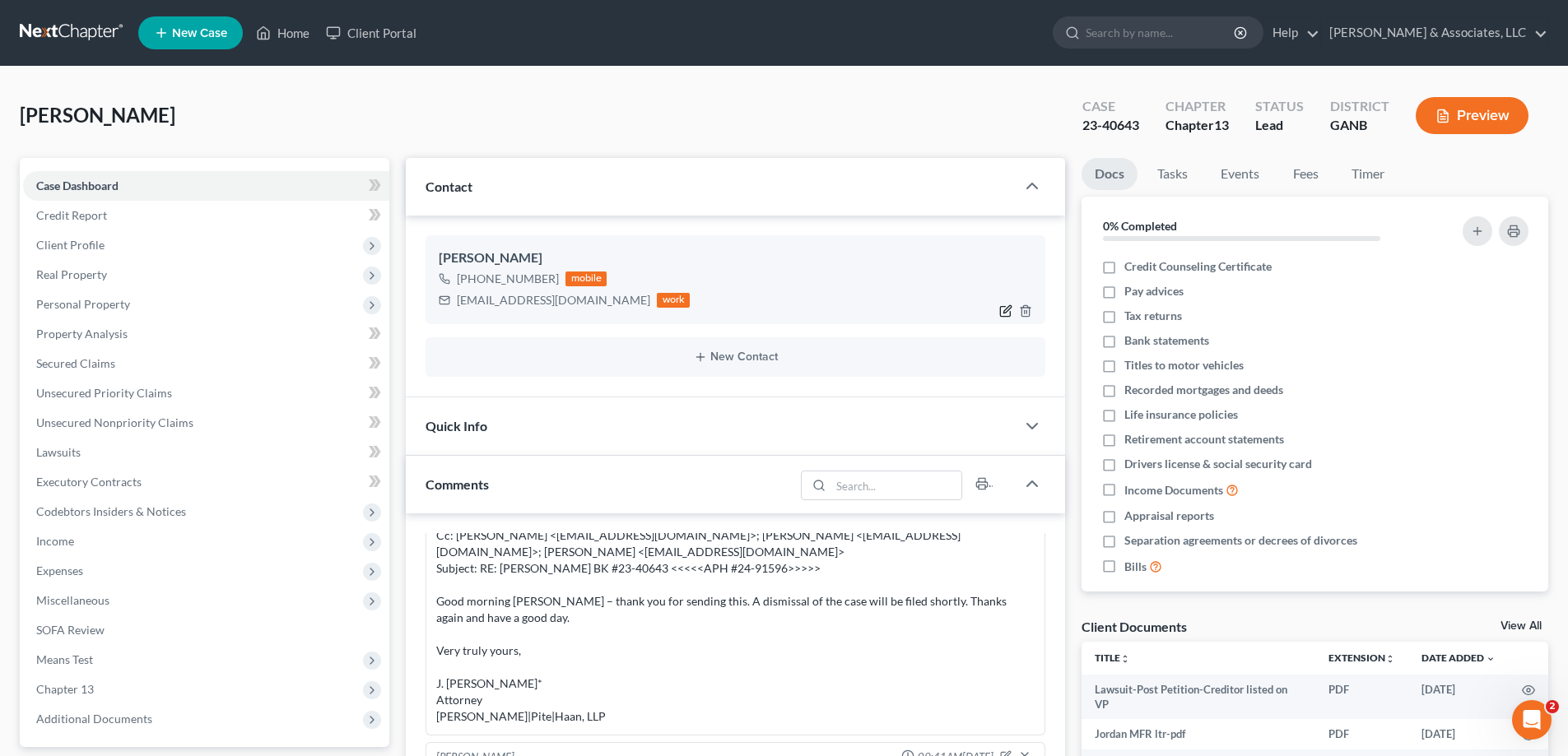
click at [1005, 310] on icon "button" at bounding box center [1008, 310] width 7 height 7
select select "0"
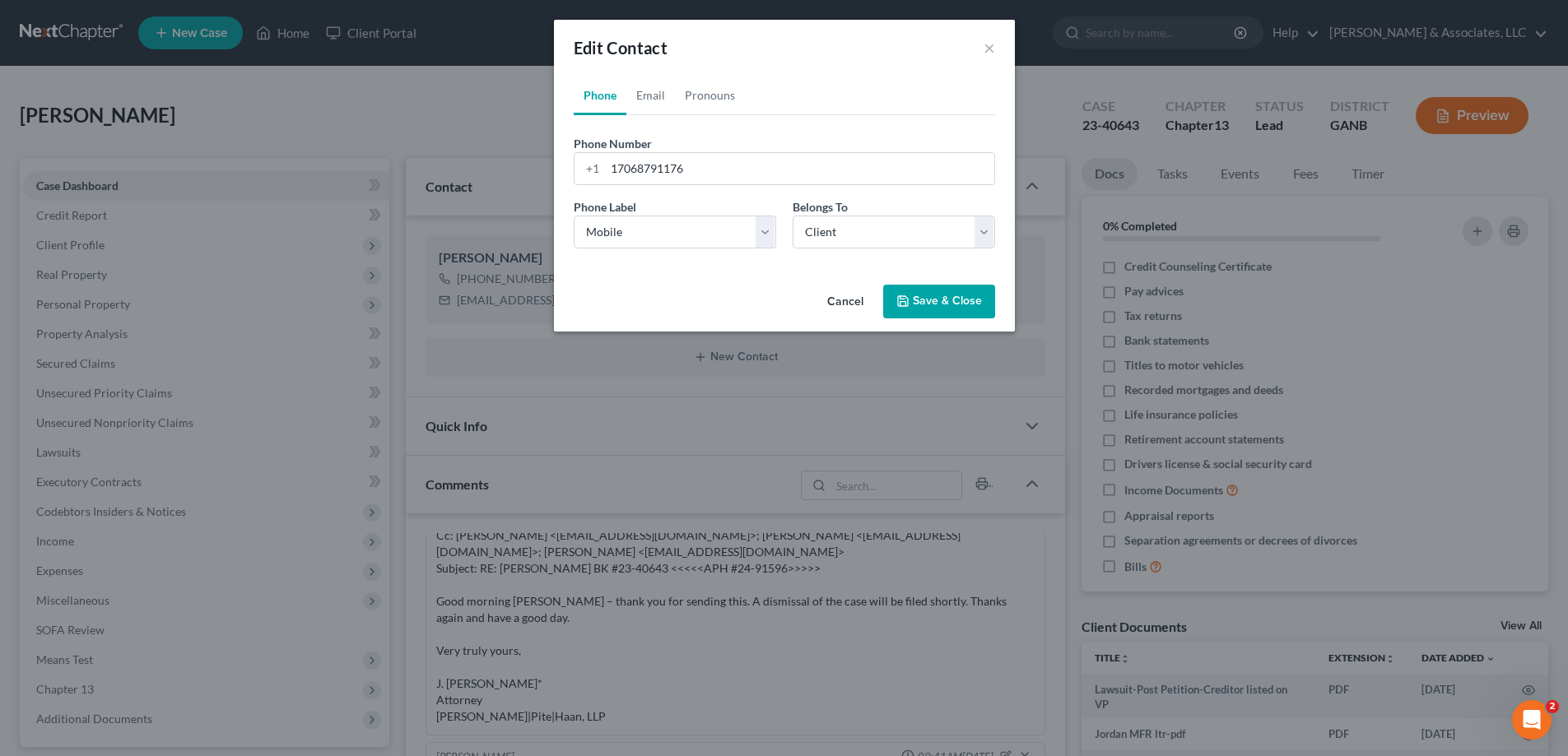
scroll to position [1407, 0]
drag, startPoint x: 650, startPoint y: 92, endPoint x: 685, endPoint y: 112, distance: 40.3
click at [650, 91] on link "Email" at bounding box center [657, 96] width 49 height 39
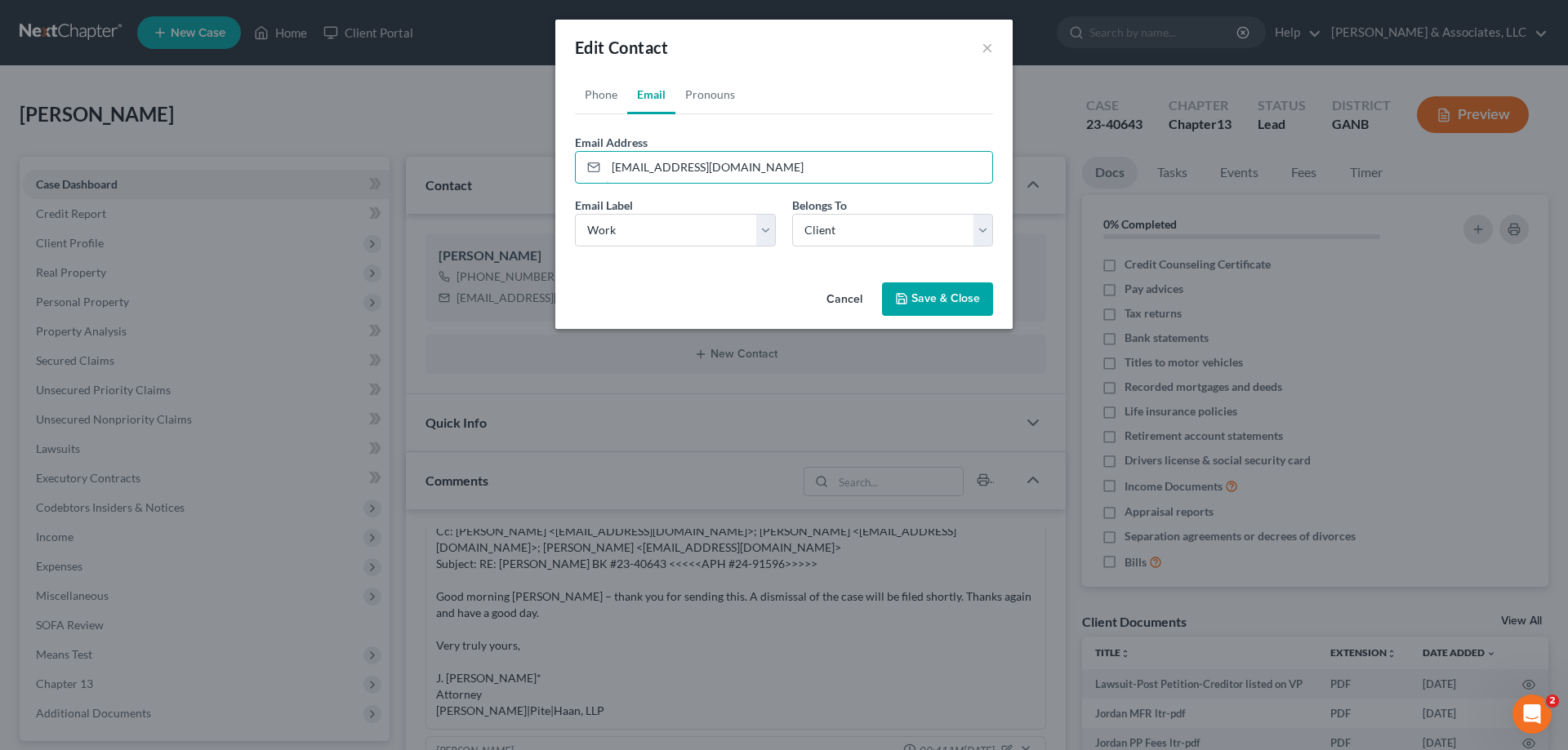
drag, startPoint x: 784, startPoint y: 166, endPoint x: 564, endPoint y: 165, distance: 220.0
click at [564, 165] on div "Phone Email Pronouns Phone Number * [PHONE_NUMBER] Ext. Phone Label * Select Mo…" at bounding box center [784, 176] width 457 height 201
paste input "[EMAIL_ADDRESS]"
type input "[EMAIL_ADDRESS][DOMAIN_NAME]"
drag, startPoint x: 768, startPoint y: 226, endPoint x: 744, endPoint y: 239, distance: 27.3
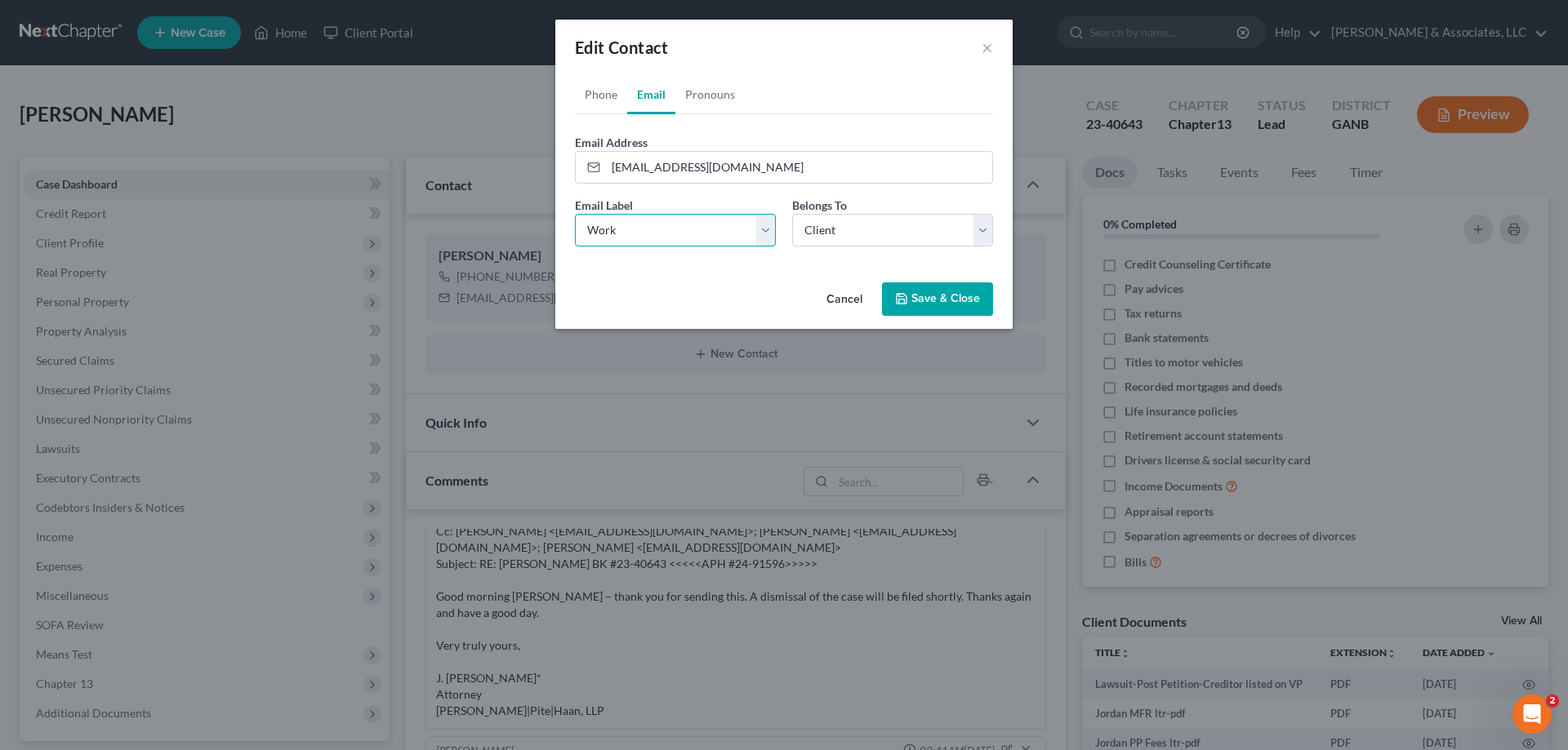
click at [768, 226] on select "Select Home Work Other" at bounding box center [675, 230] width 201 height 33
select select "0"
click at [574, 214] on select "Select Home Work Other" at bounding box center [675, 230] width 201 height 33
click at [955, 296] on button "Save & Close" at bounding box center [937, 299] width 111 height 34
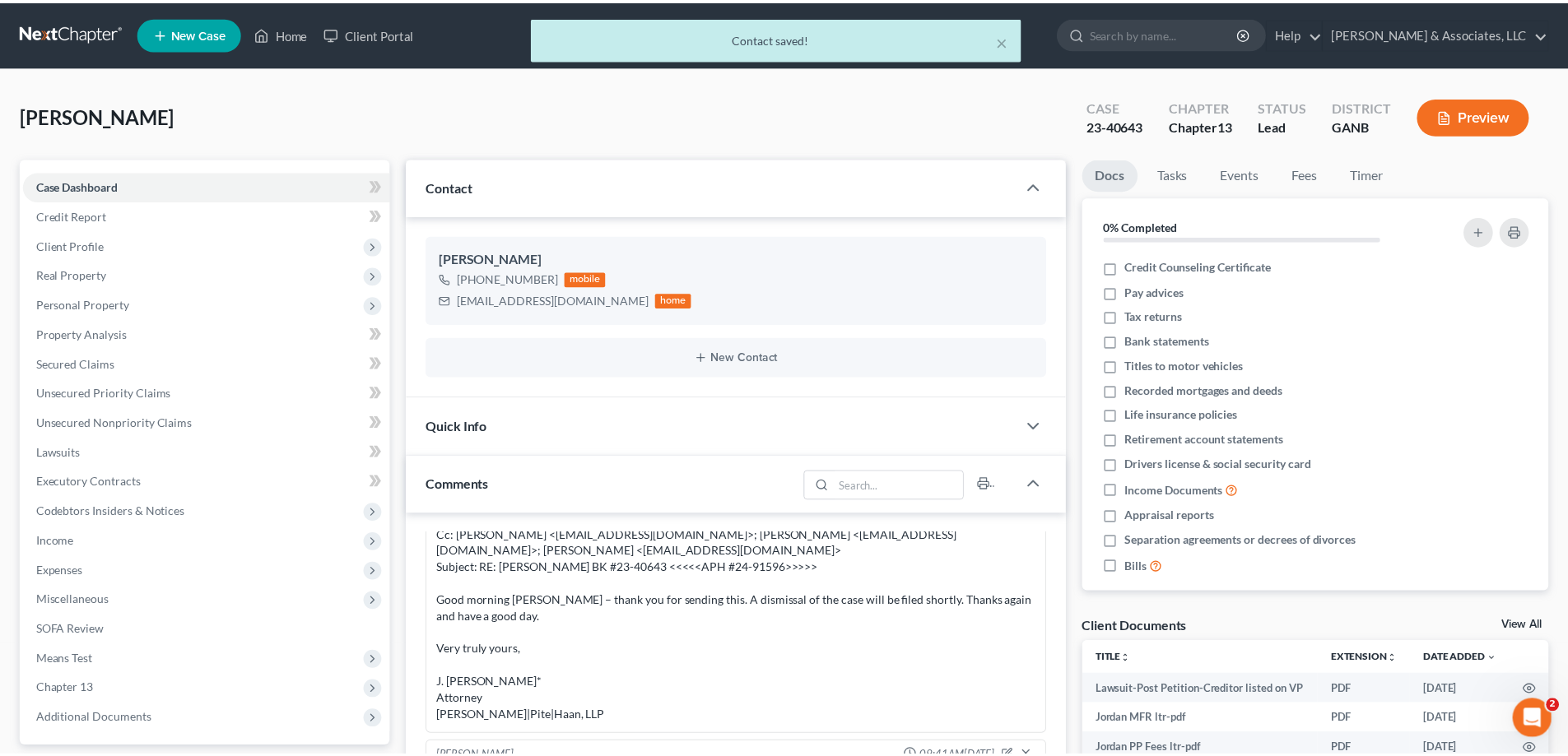
scroll to position [1424, 0]
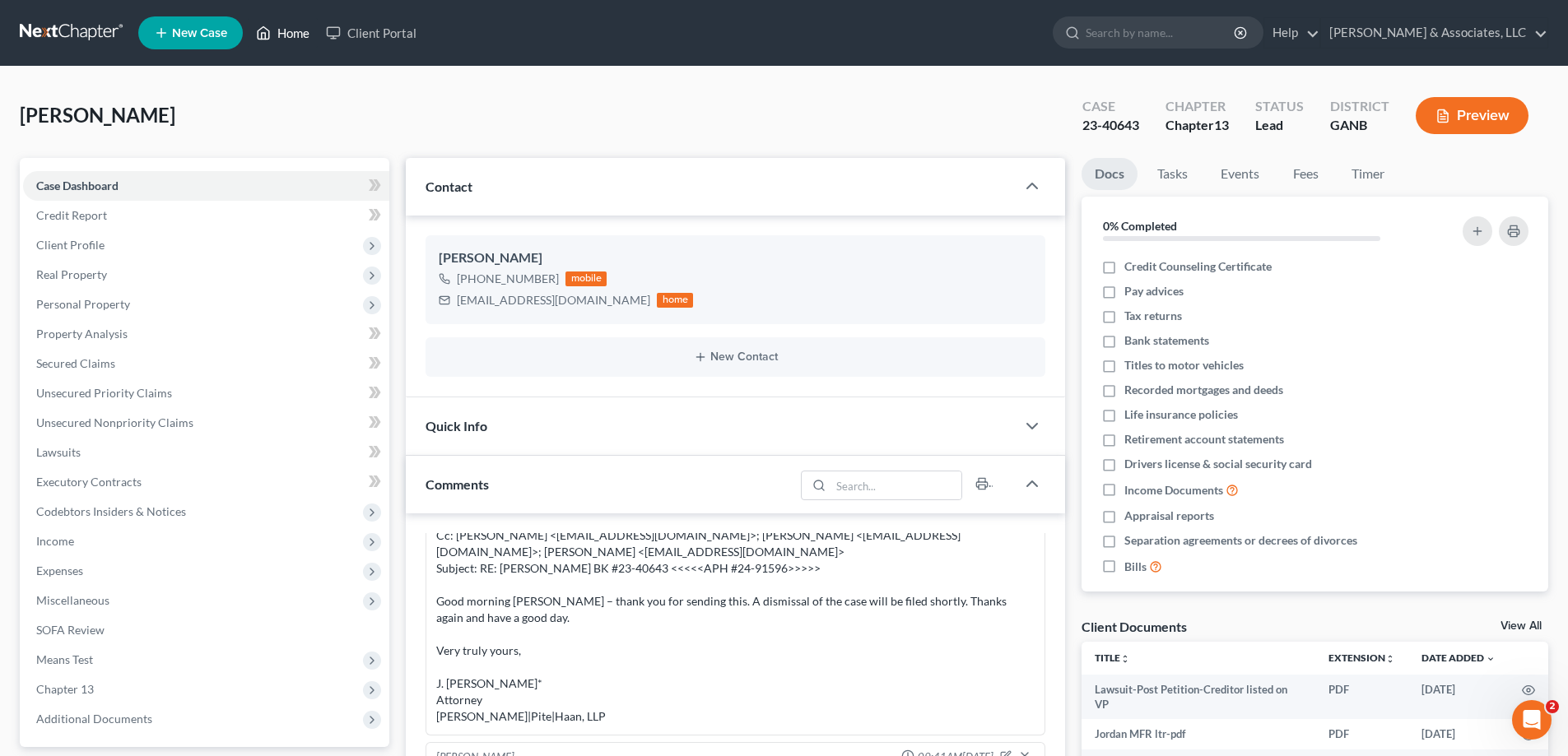
click at [290, 30] on link "Home" at bounding box center [282, 33] width 70 height 30
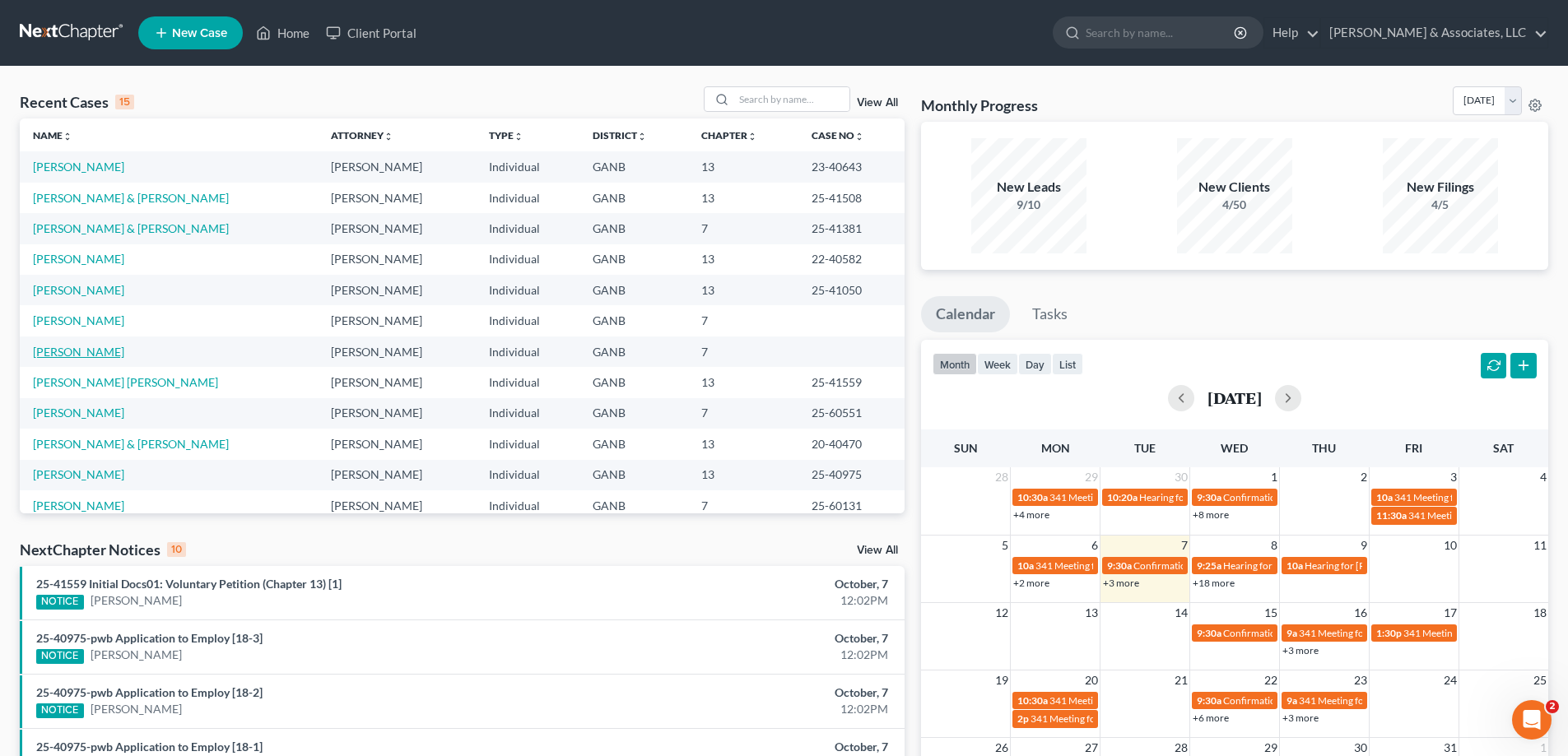
click at [50, 355] on link "[PERSON_NAME]" at bounding box center [79, 351] width 92 height 14
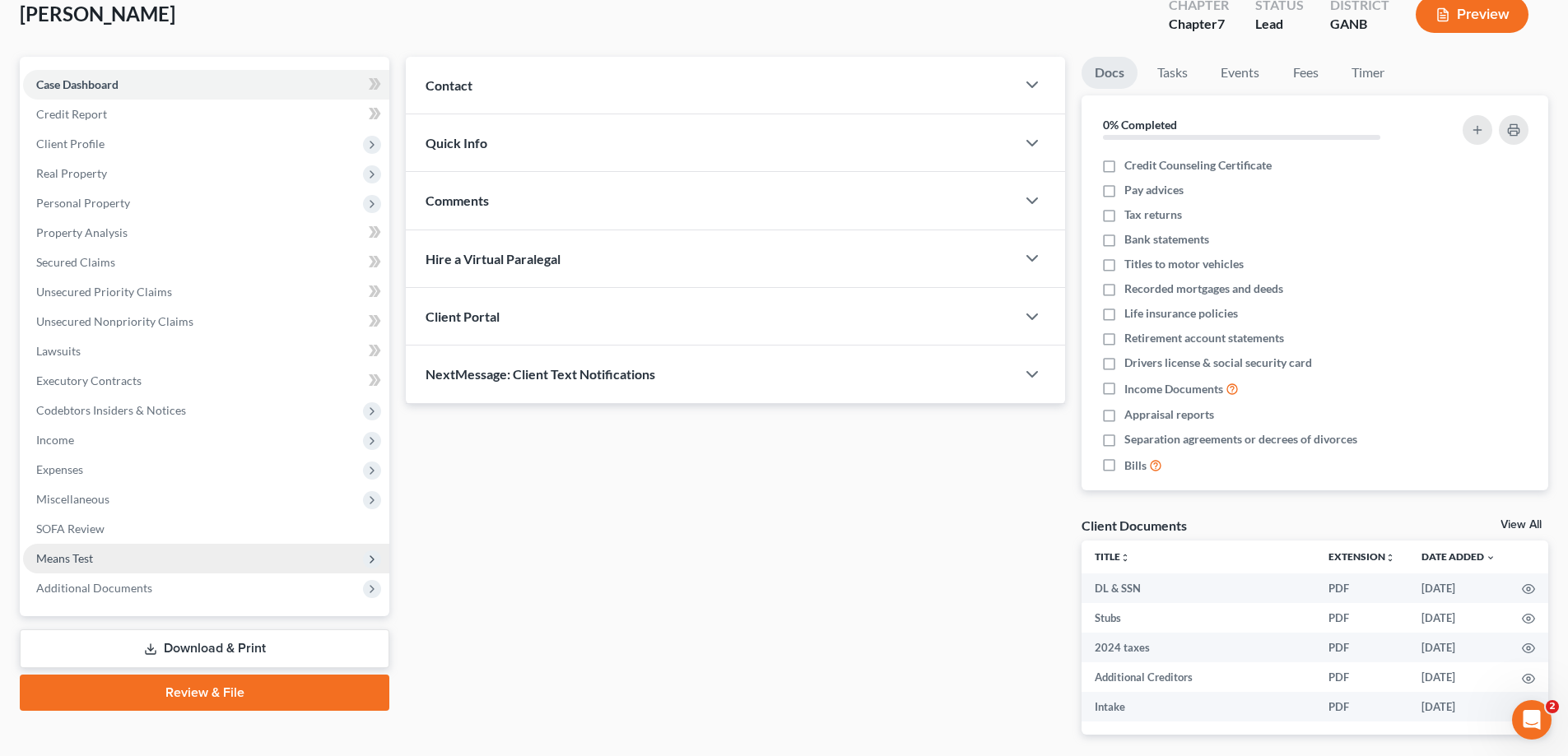
scroll to position [169, 0]
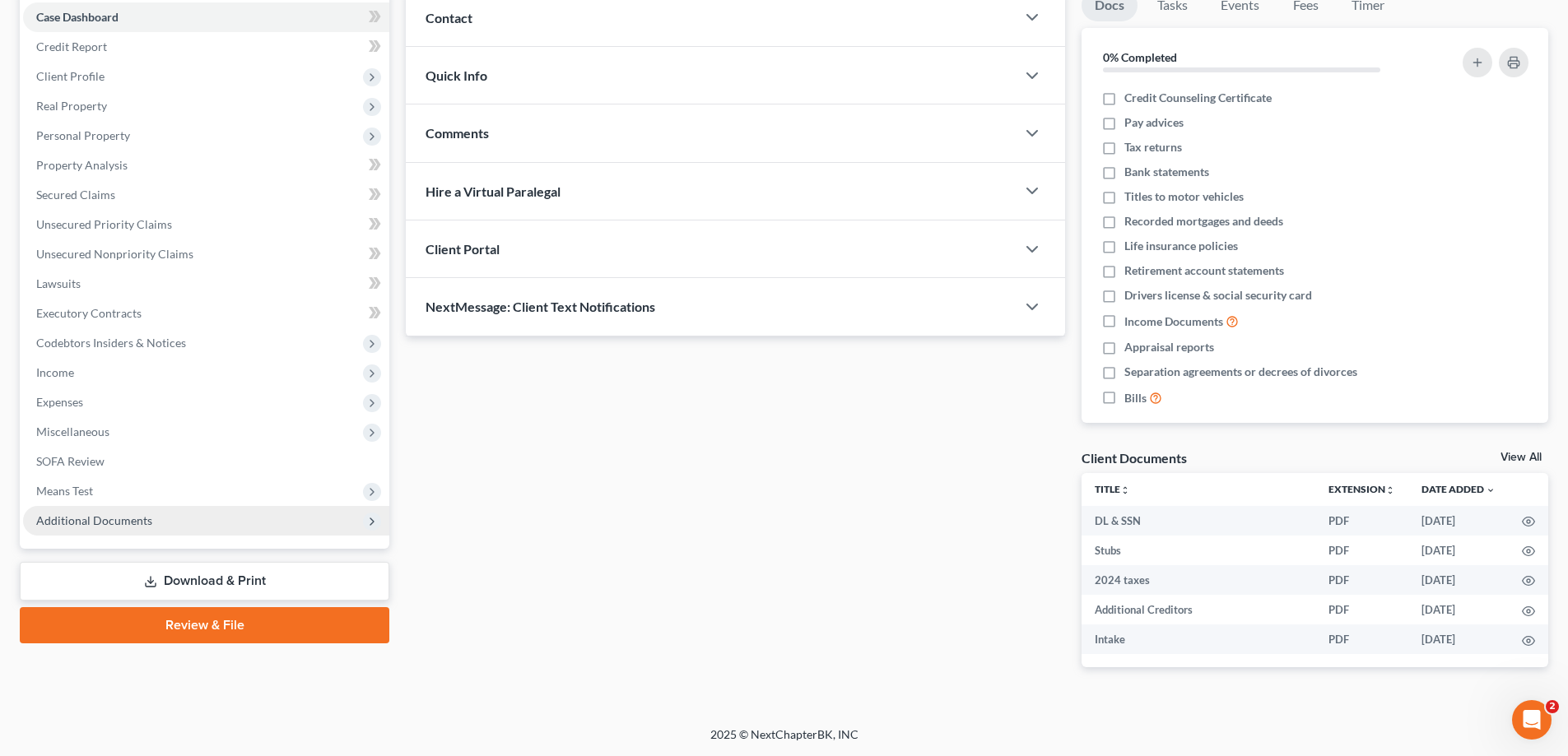
click at [61, 518] on span "Additional Documents" at bounding box center [95, 520] width 116 height 14
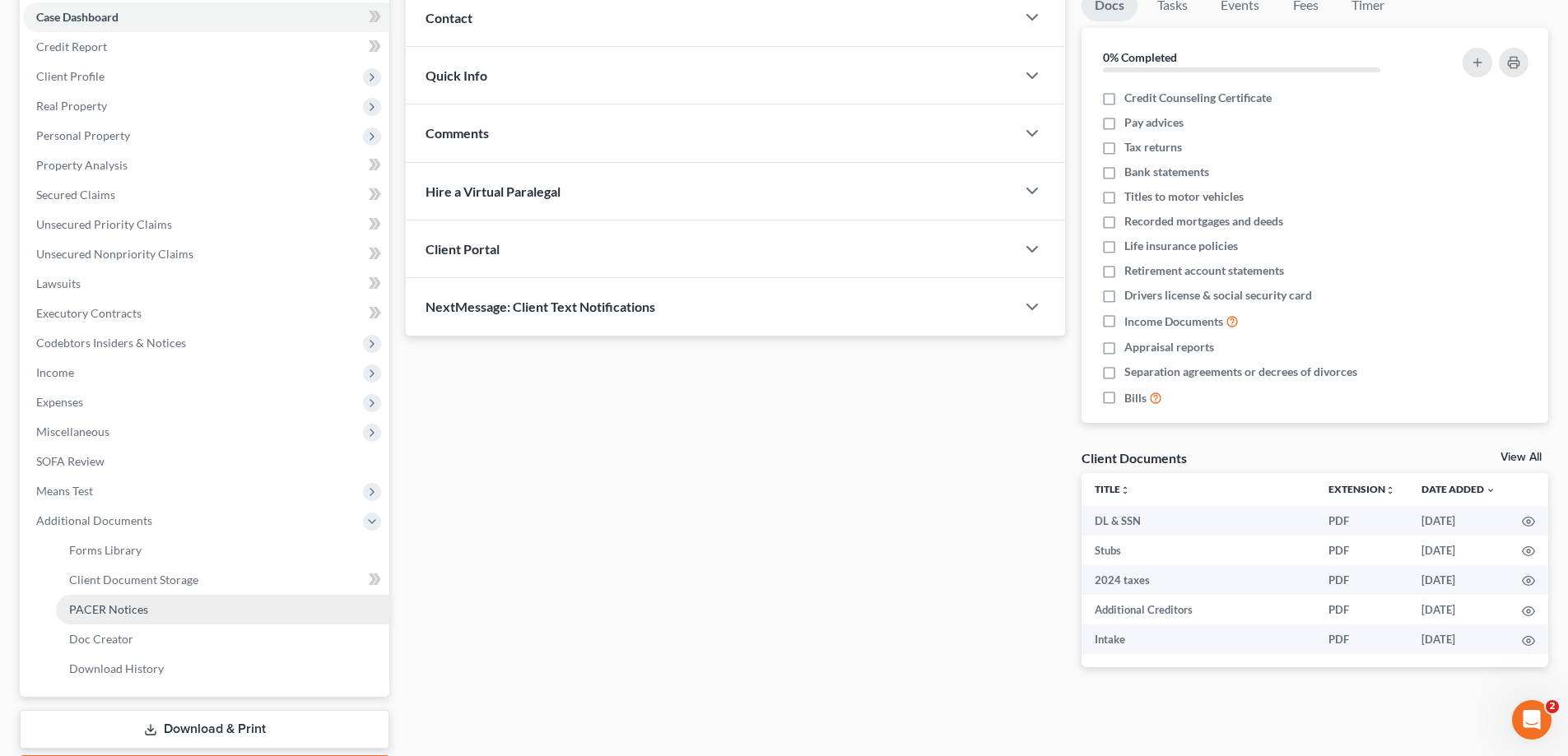
click at [92, 612] on span "PACER Notices" at bounding box center [109, 609] width 79 height 14
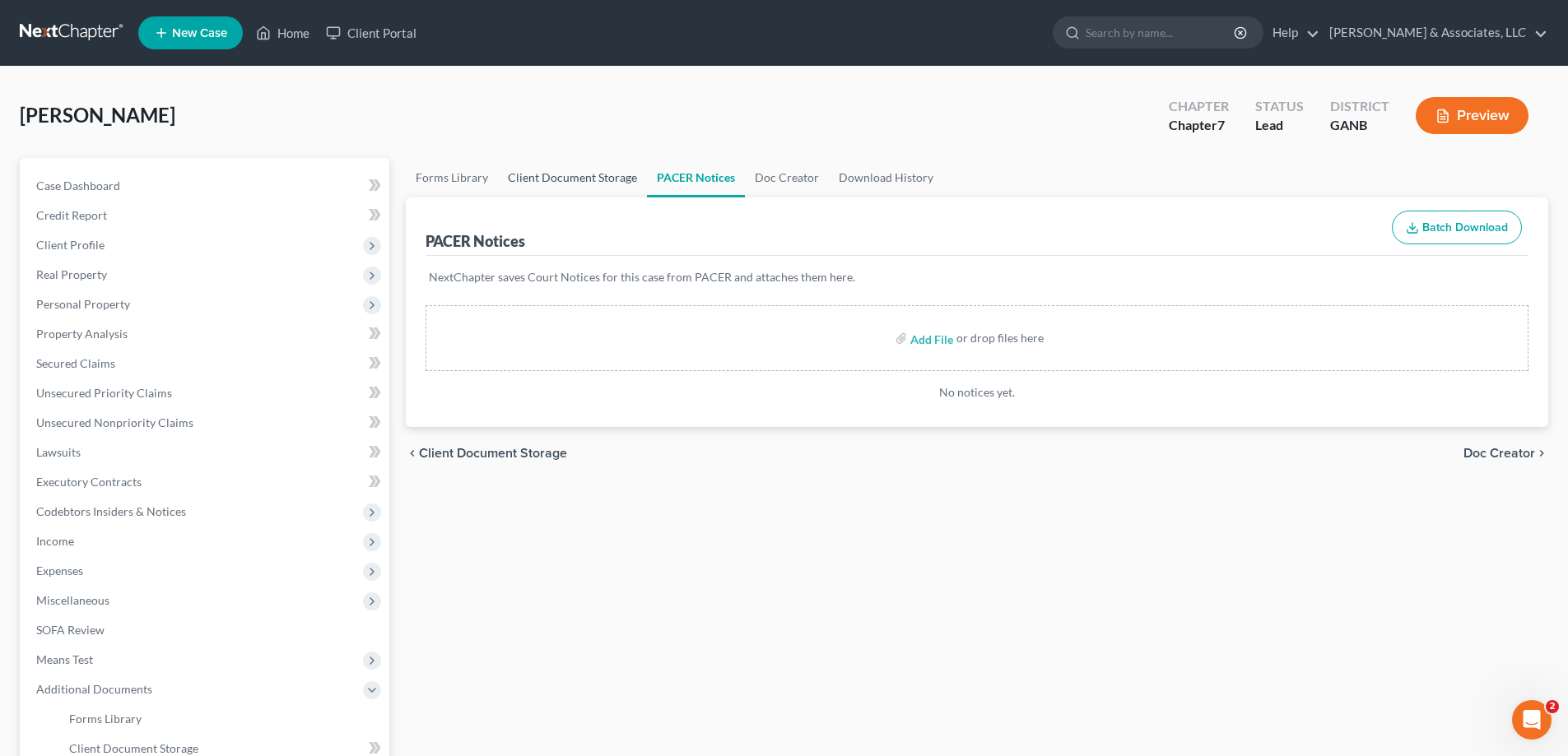
click at [535, 170] on link "Client Document Storage" at bounding box center [572, 178] width 149 height 39
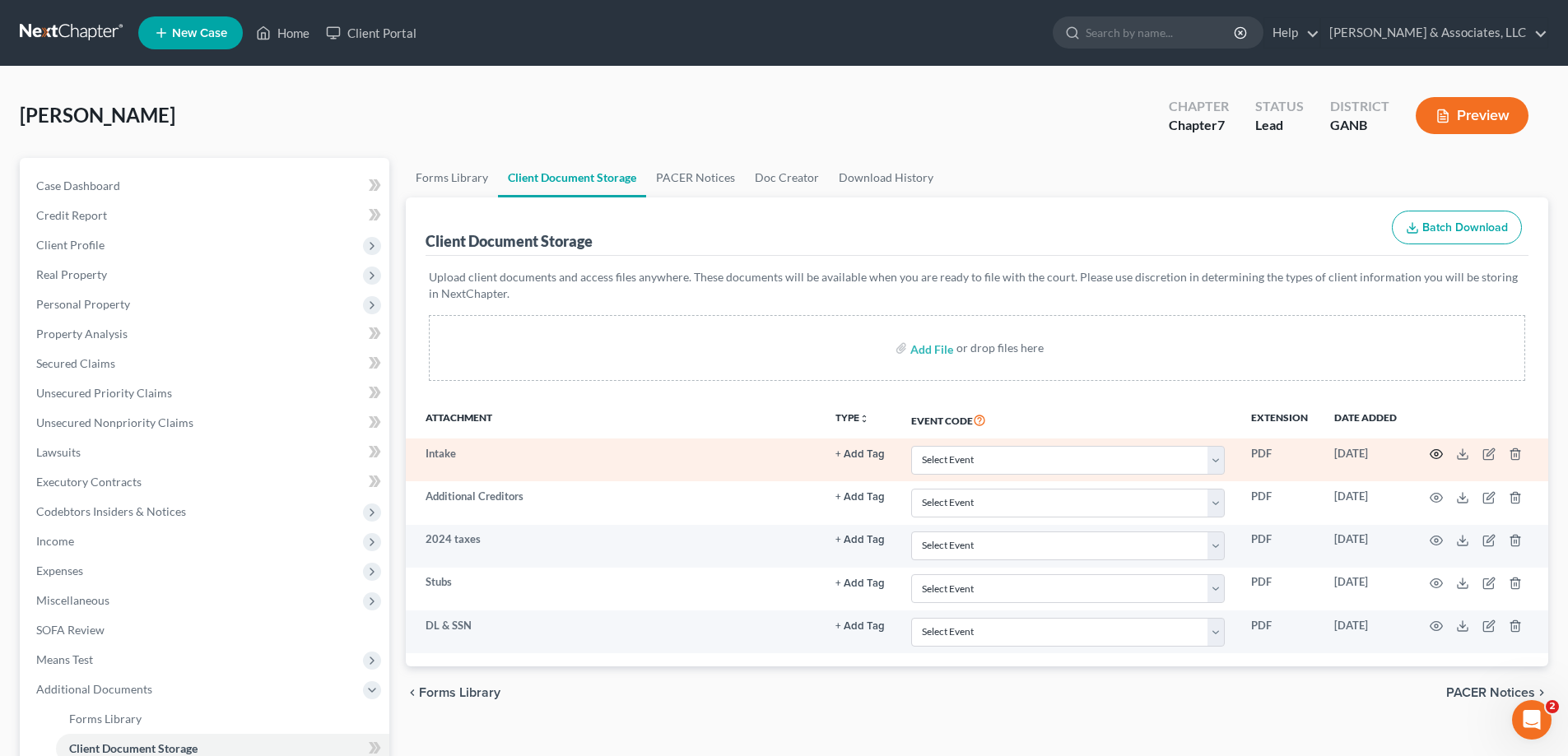
click at [1436, 453] on circle "button" at bounding box center [1436, 454] width 4 height 4
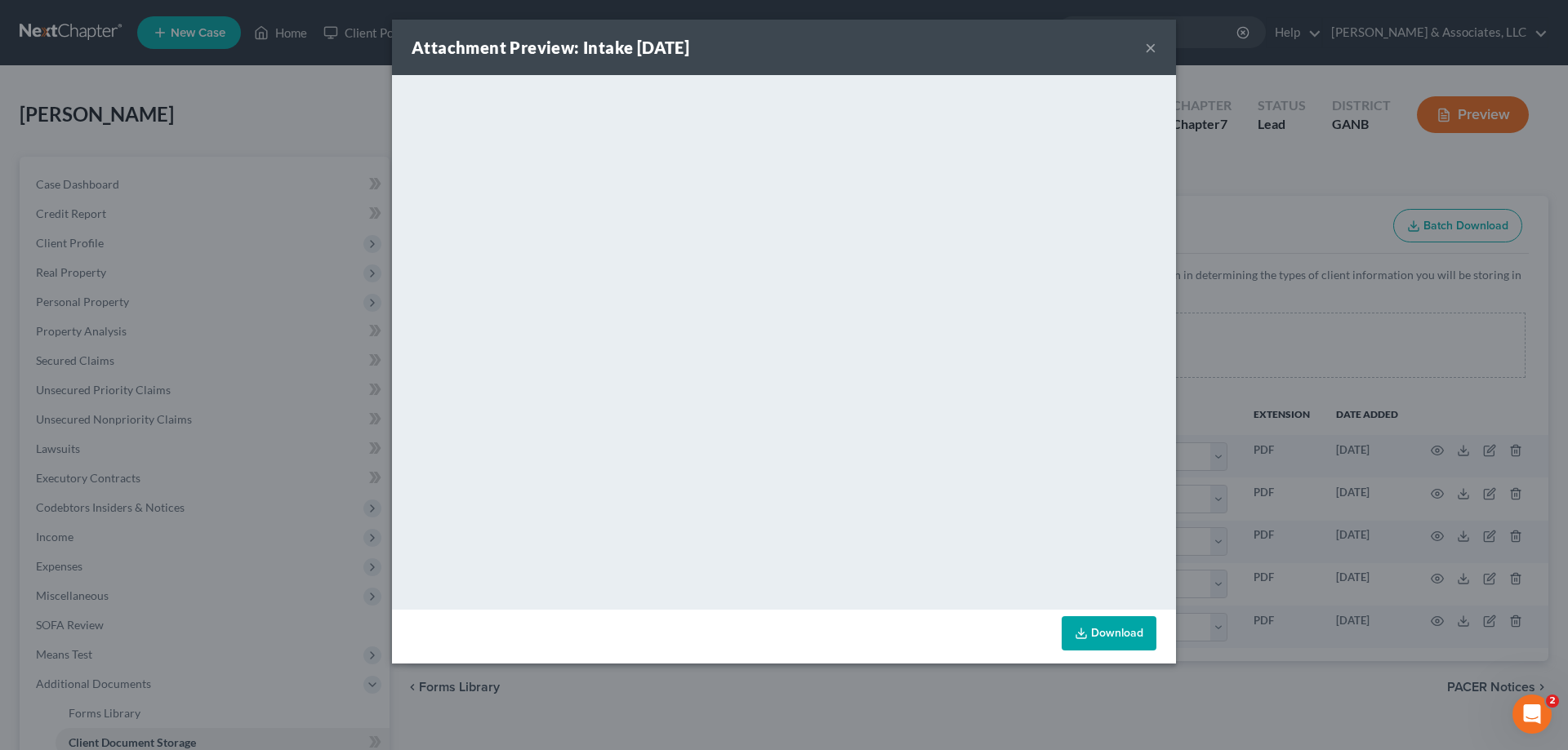
click at [1065, 53] on div "Attachment Preview: Intake [DATE] ×" at bounding box center [784, 47] width 784 height 56
drag, startPoint x: 1154, startPoint y: 45, endPoint x: 1141, endPoint y: 51, distance: 14.3
click at [1153, 45] on button "×" at bounding box center [1151, 46] width 11 height 20
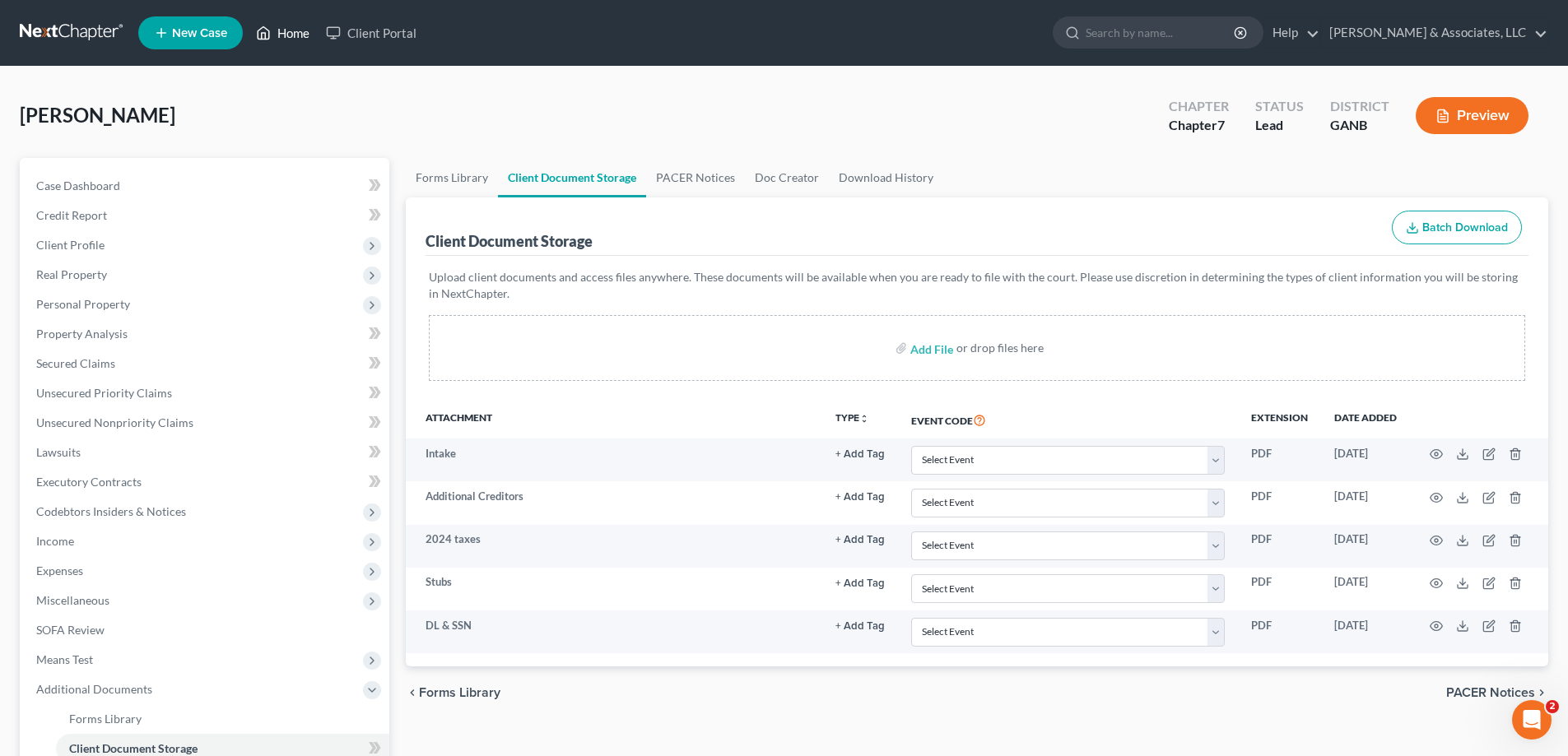
click at [291, 35] on link "Home" at bounding box center [282, 33] width 70 height 30
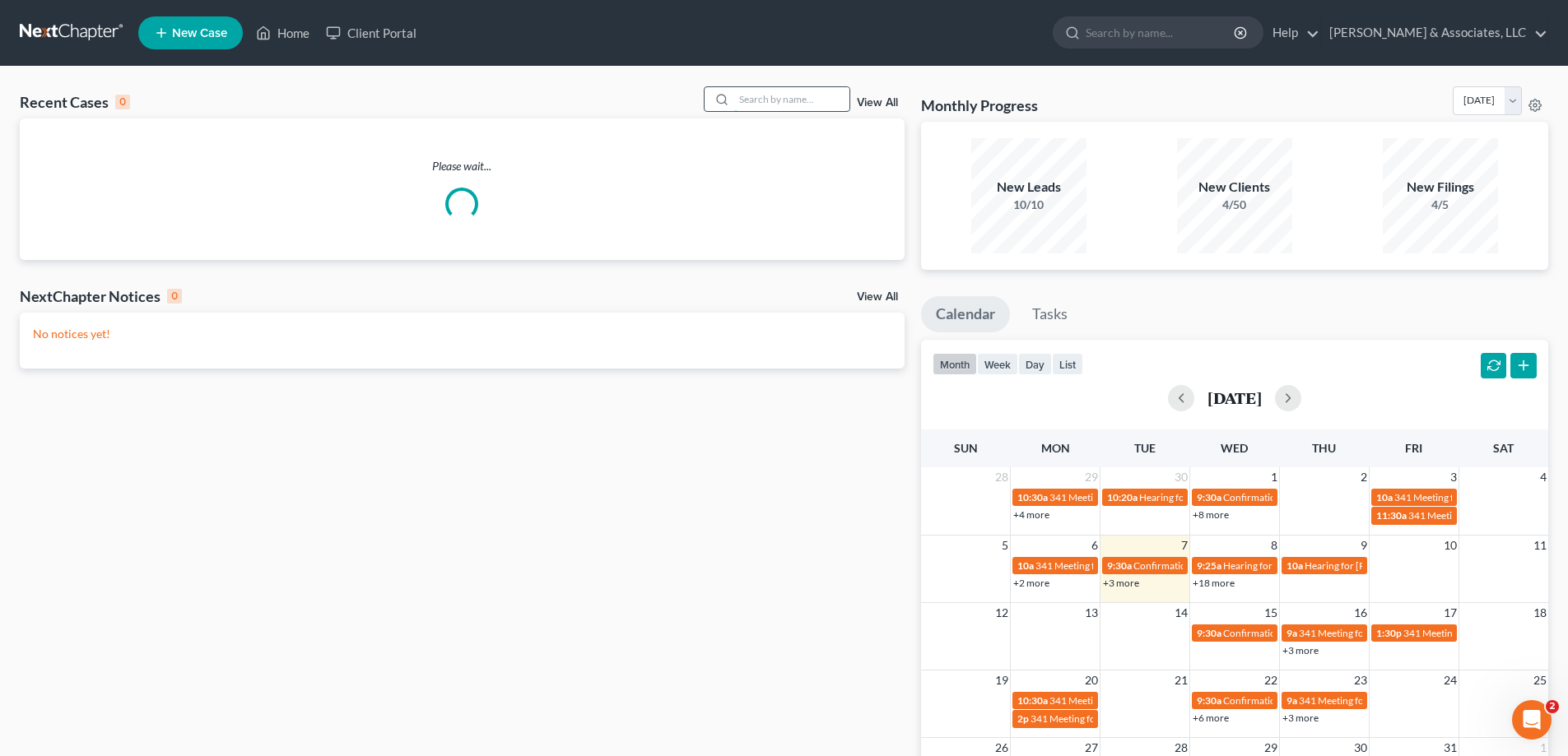
click at [790, 99] on input "search" at bounding box center [791, 98] width 115 height 23
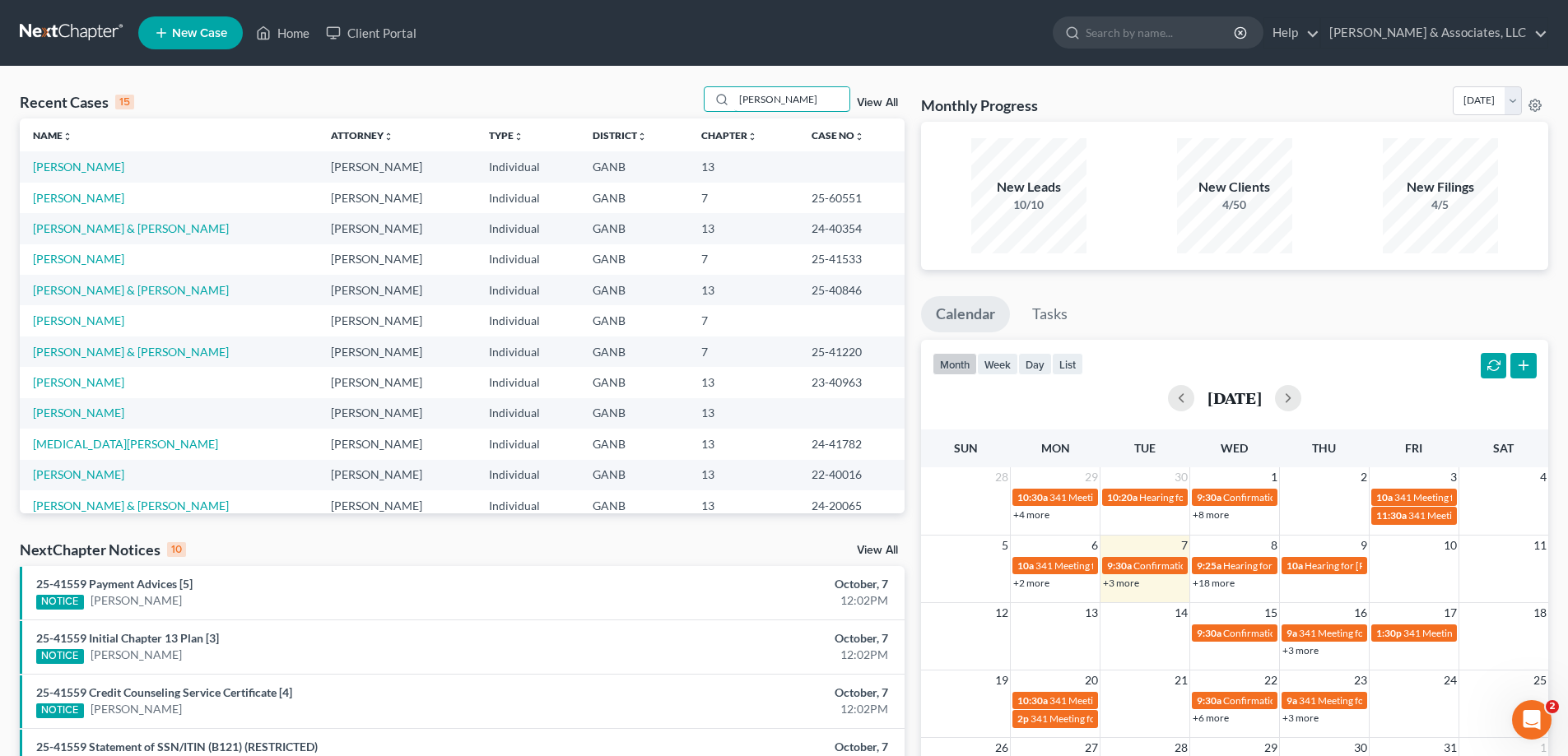
drag, startPoint x: 776, startPoint y: 98, endPoint x: 705, endPoint y: 97, distance: 71.0
click at [705, 97] on div "Recent Cases 15 [PERSON_NAME] View All" at bounding box center [462, 102] width 884 height 32
type input "[PERSON_NAME]"
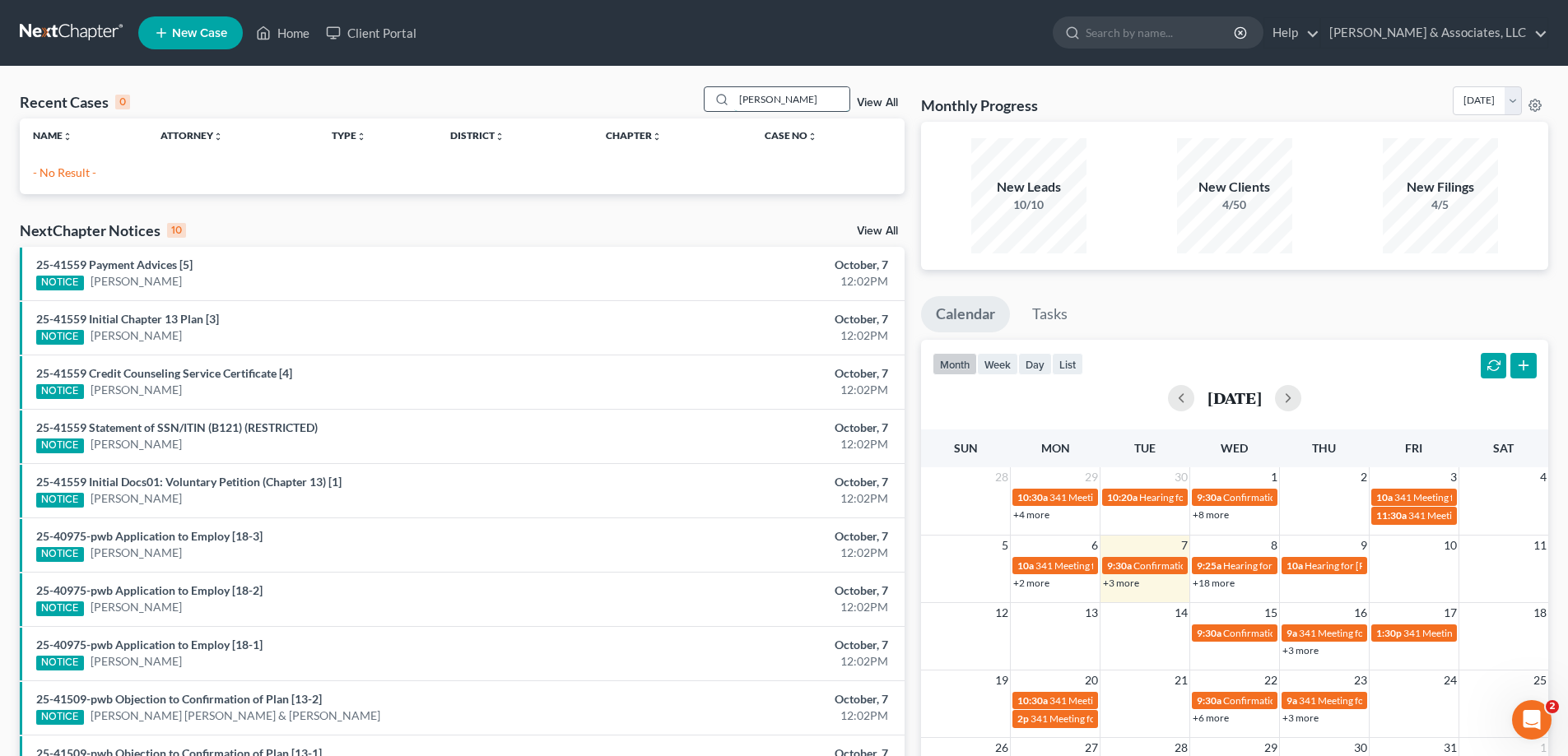
click at [800, 98] on input "[PERSON_NAME]" at bounding box center [791, 98] width 115 height 23
click at [193, 29] on span "New Case" at bounding box center [200, 33] width 55 height 12
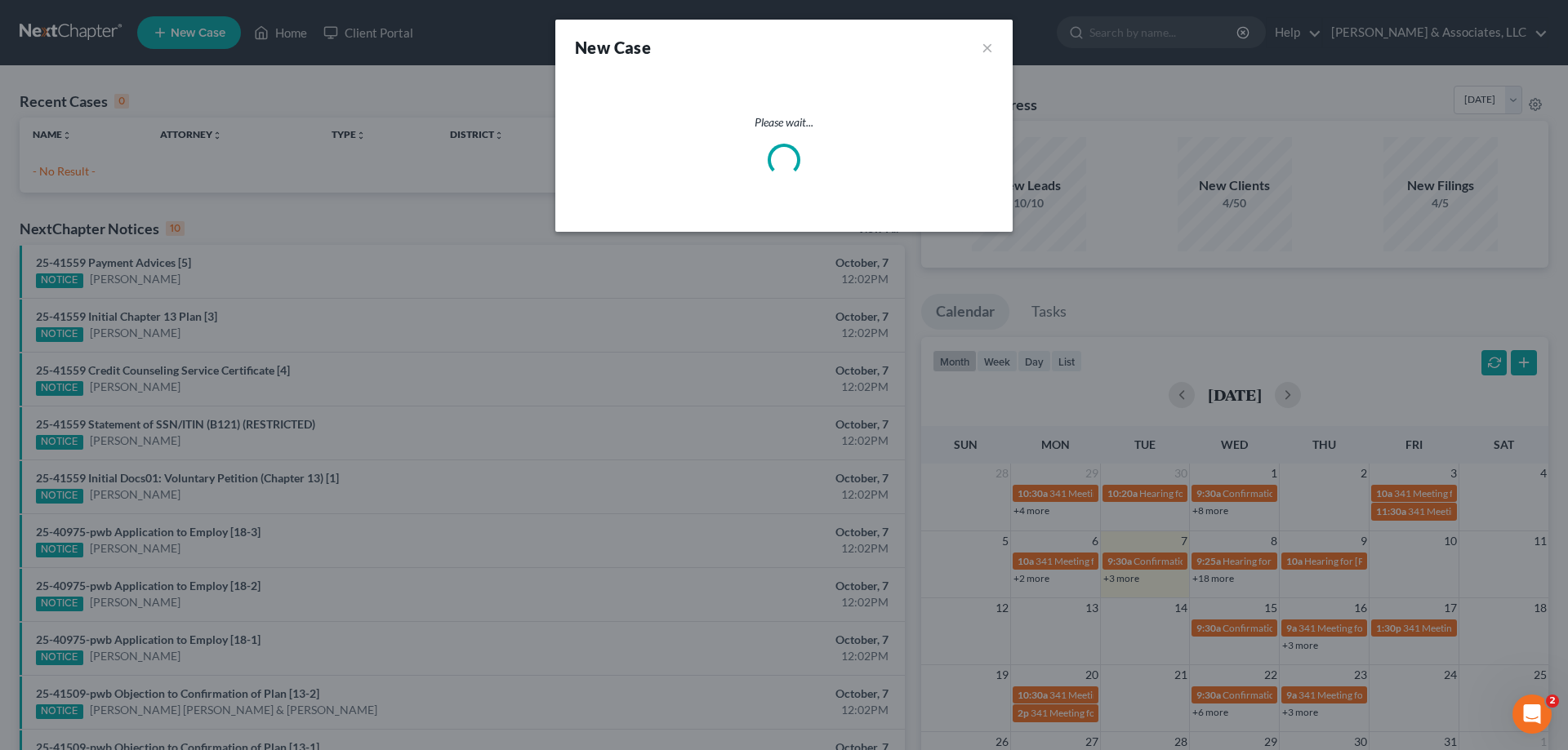
select select "19"
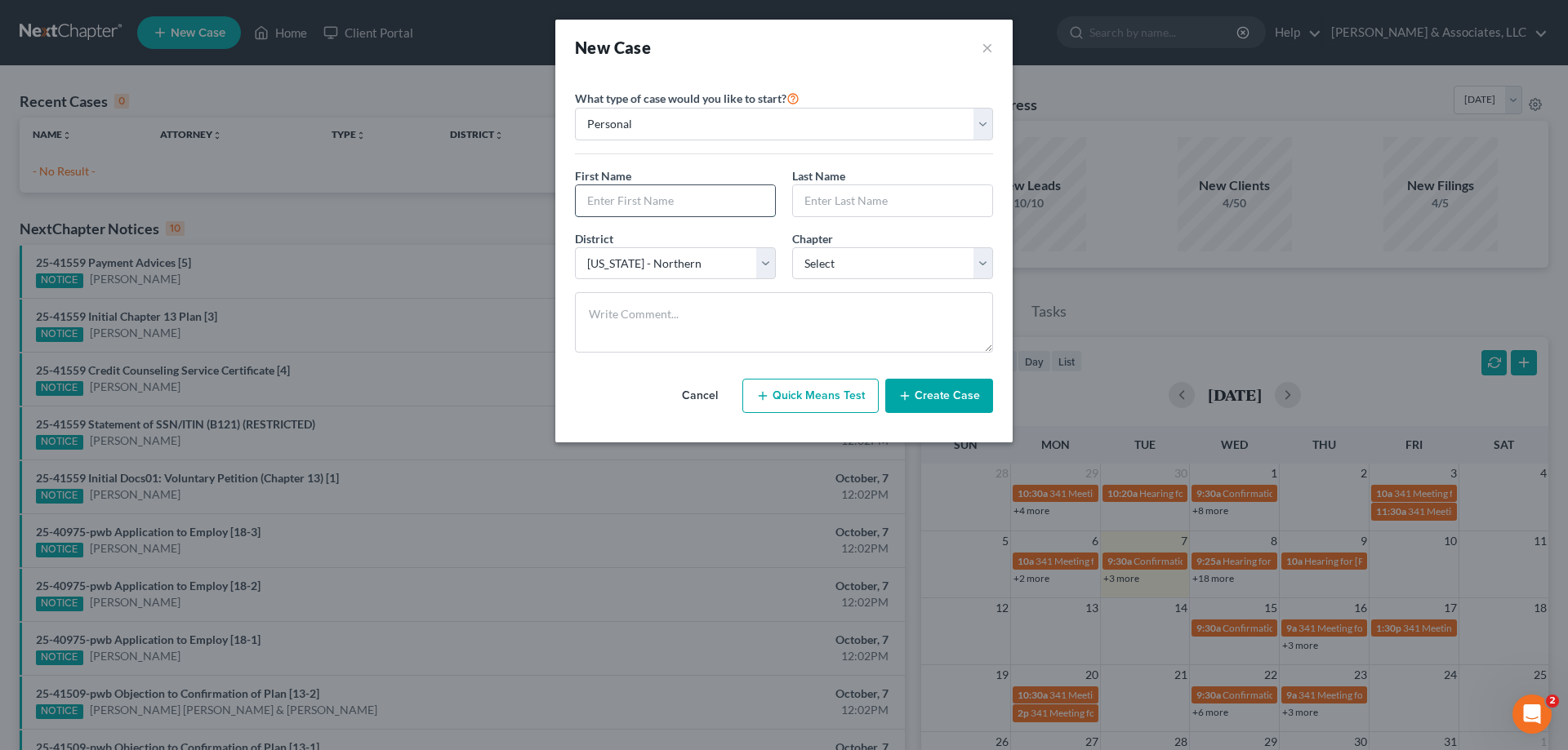
click at [644, 191] on input "text" at bounding box center [675, 200] width 199 height 31
type input "[PERSON_NAME]"
click at [863, 264] on select "Select 7 11 12 13" at bounding box center [892, 263] width 201 height 33
select select "3"
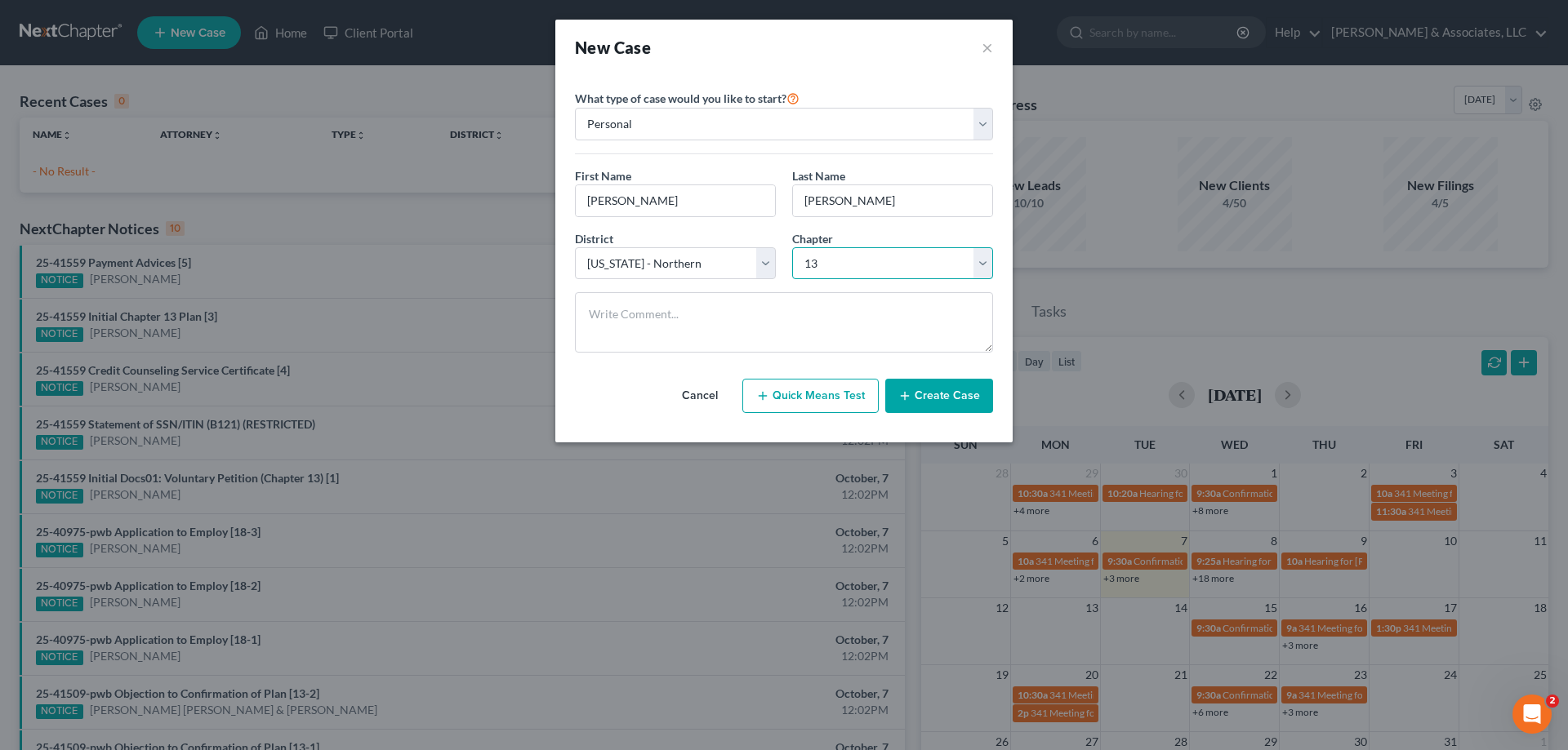
click at [792, 247] on select "Select 7 11 12 13" at bounding box center [892, 263] width 201 height 33
click at [931, 396] on button "Create Case" at bounding box center [939, 396] width 108 height 34
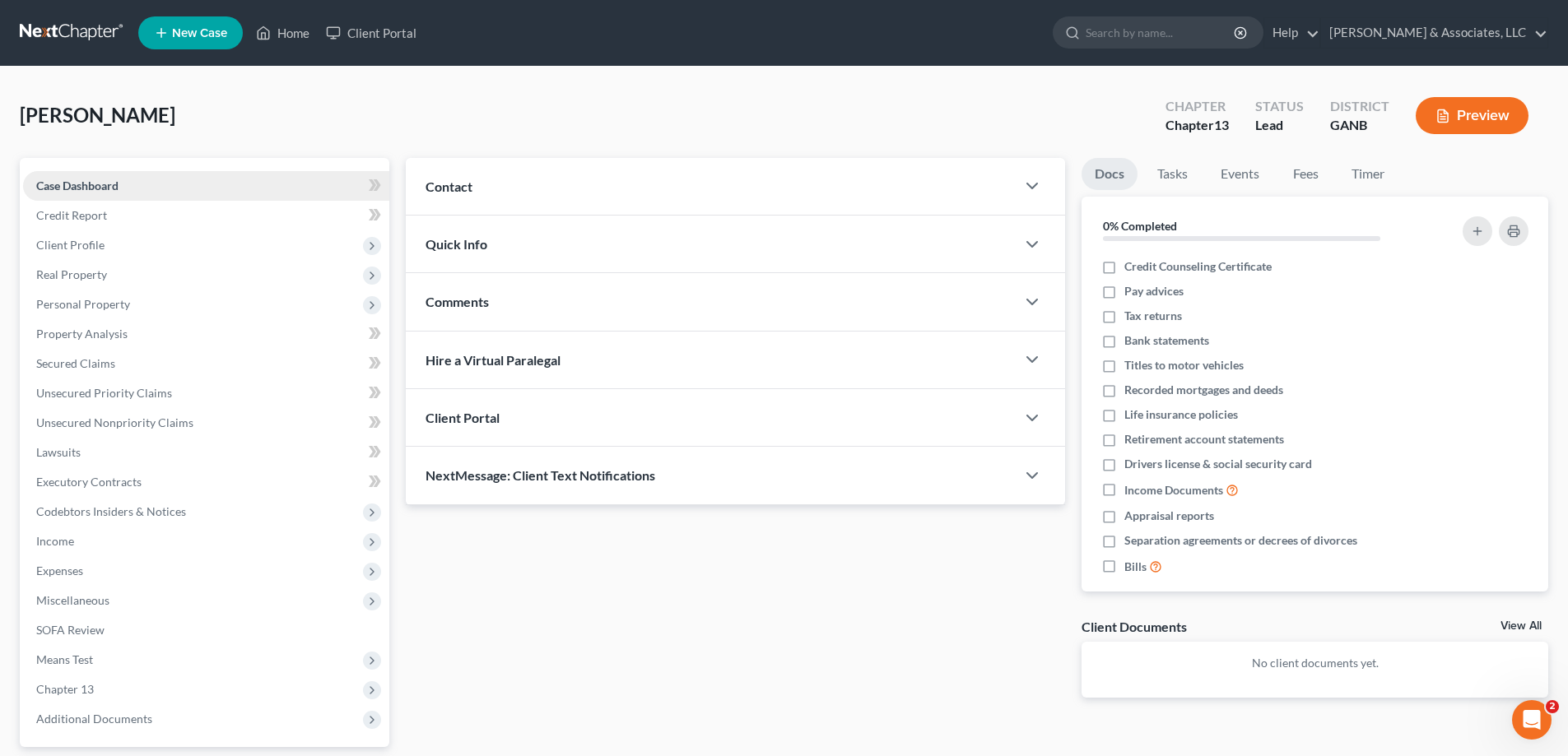
click at [74, 185] on span "Case Dashboard" at bounding box center [78, 185] width 82 height 14
click at [53, 241] on span "Client Profile" at bounding box center [70, 245] width 68 height 14
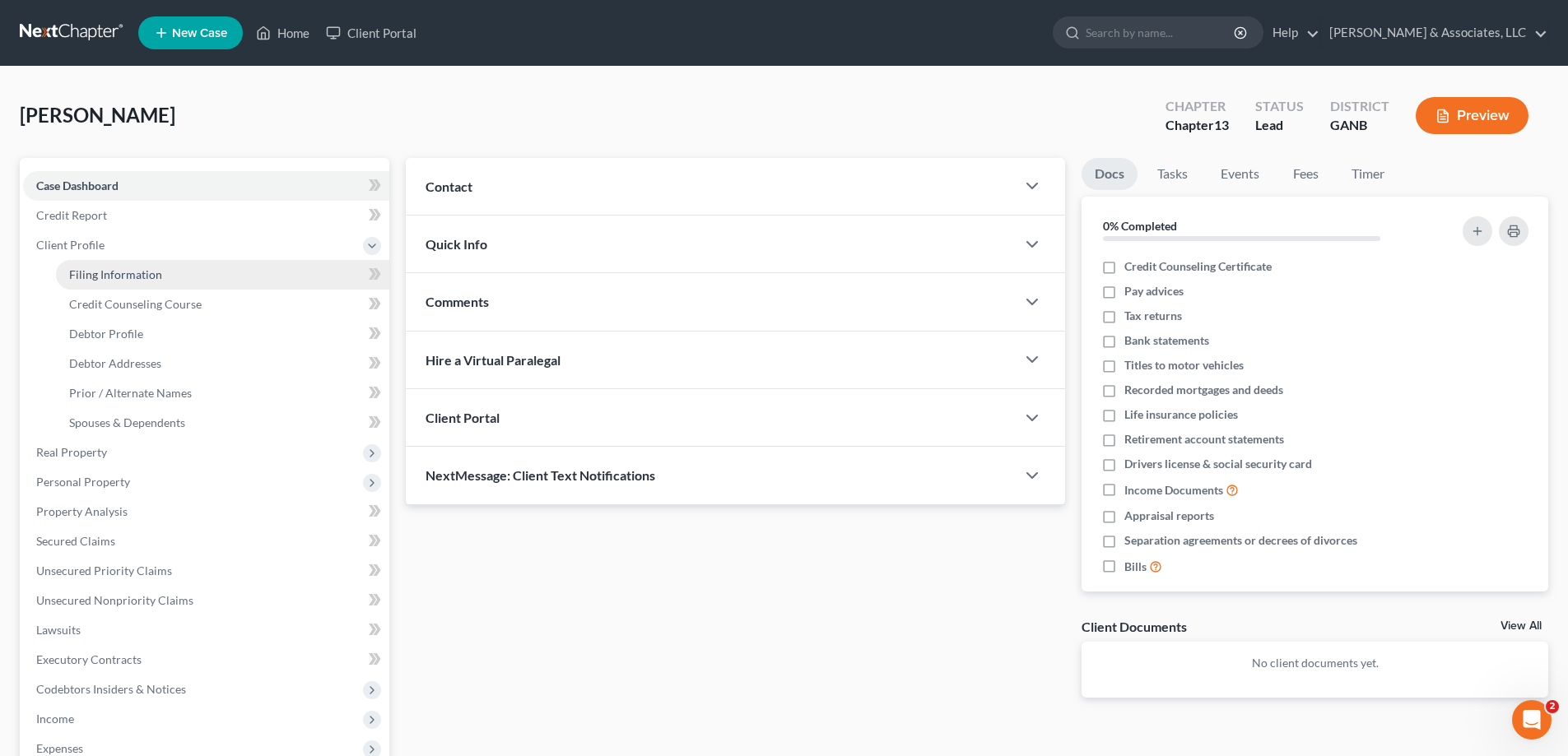
click at [101, 270] on span "Filing Information" at bounding box center [115, 274] width 93 height 14
select select "1"
select select "0"
select select "3"
select select "19"
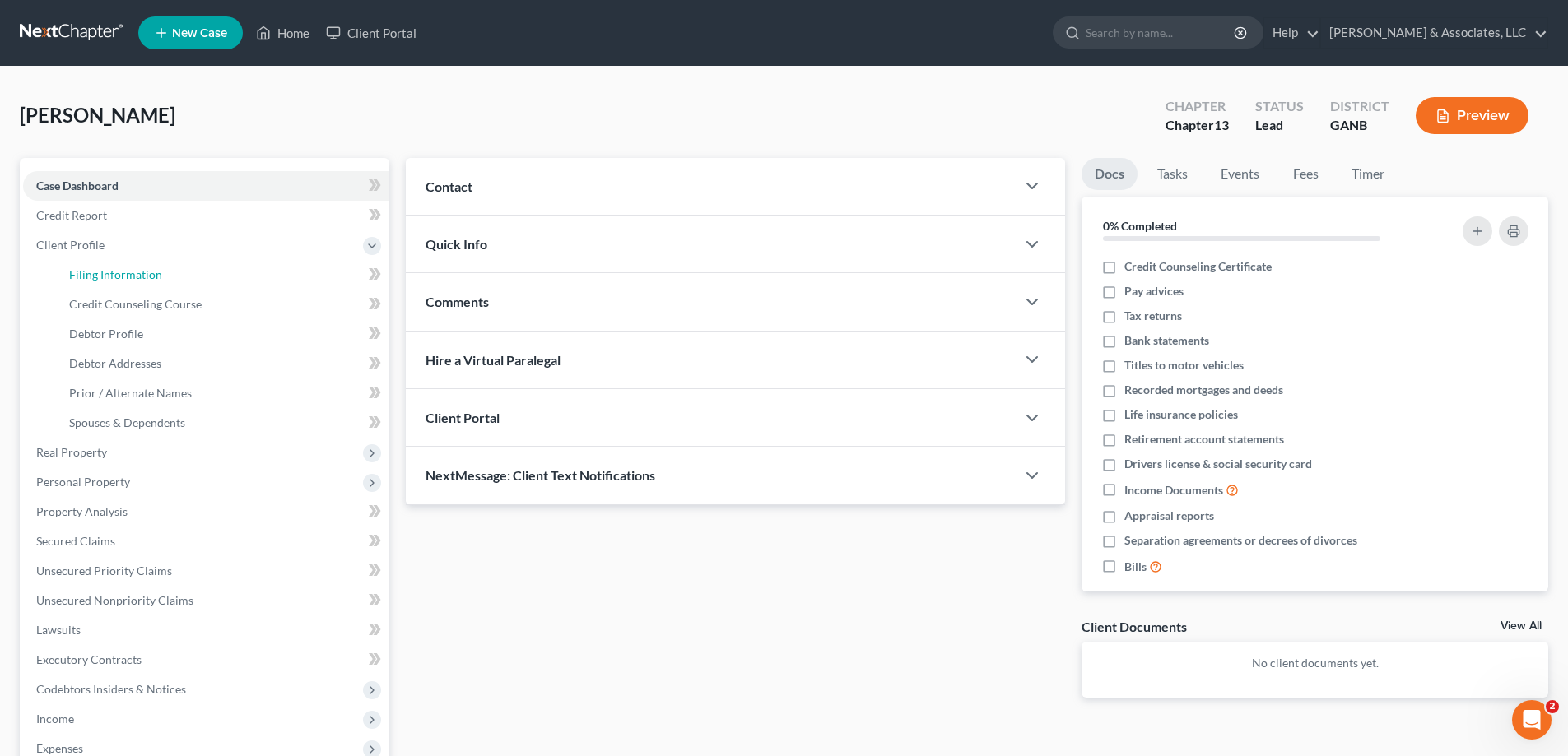
select select "10"
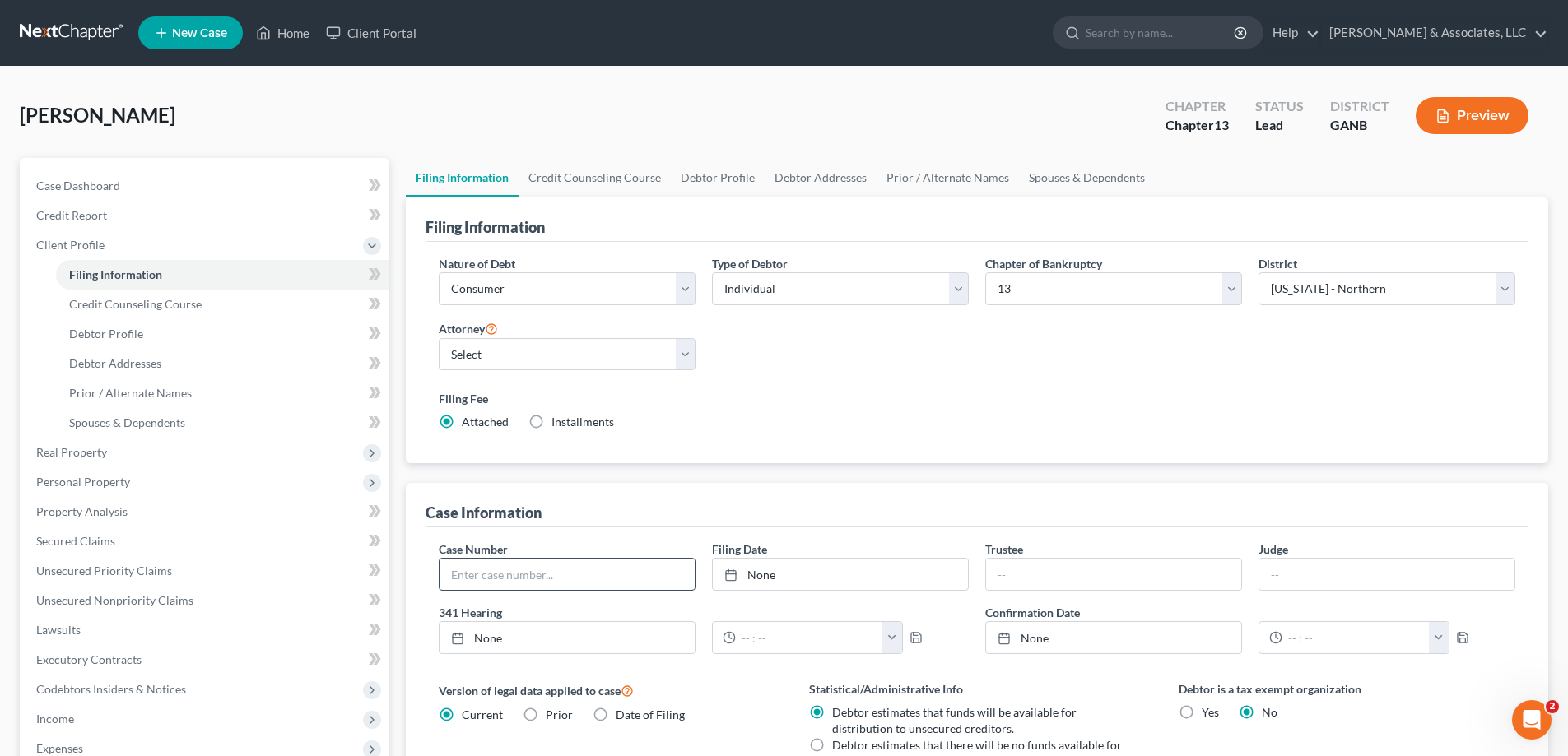
click at [465, 575] on input "text" at bounding box center [567, 574] width 255 height 31
type input "21-41436"
click at [91, 180] on span "Case Dashboard" at bounding box center [79, 185] width 84 height 14
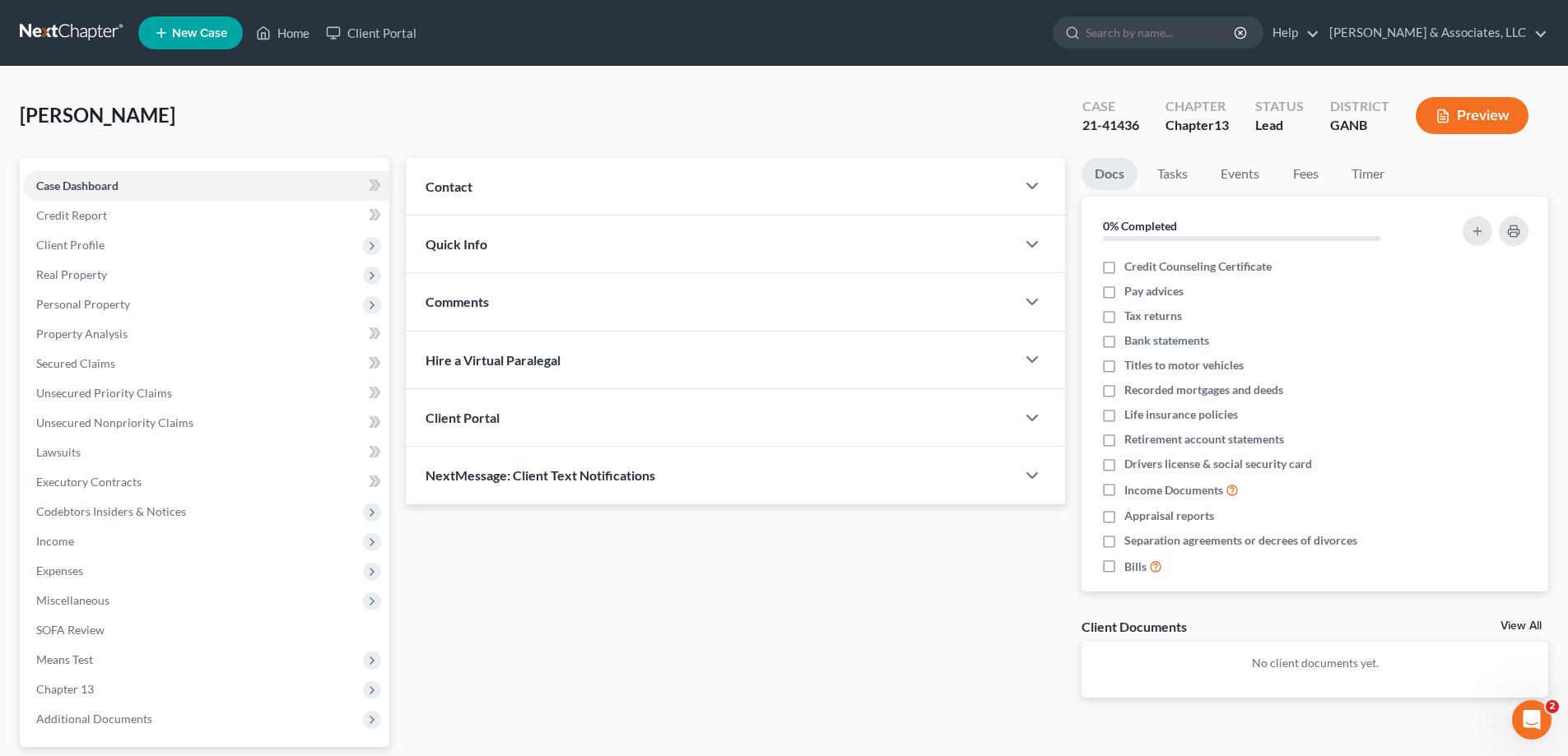
click at [463, 185] on span "Contact" at bounding box center [449, 186] width 47 height 16
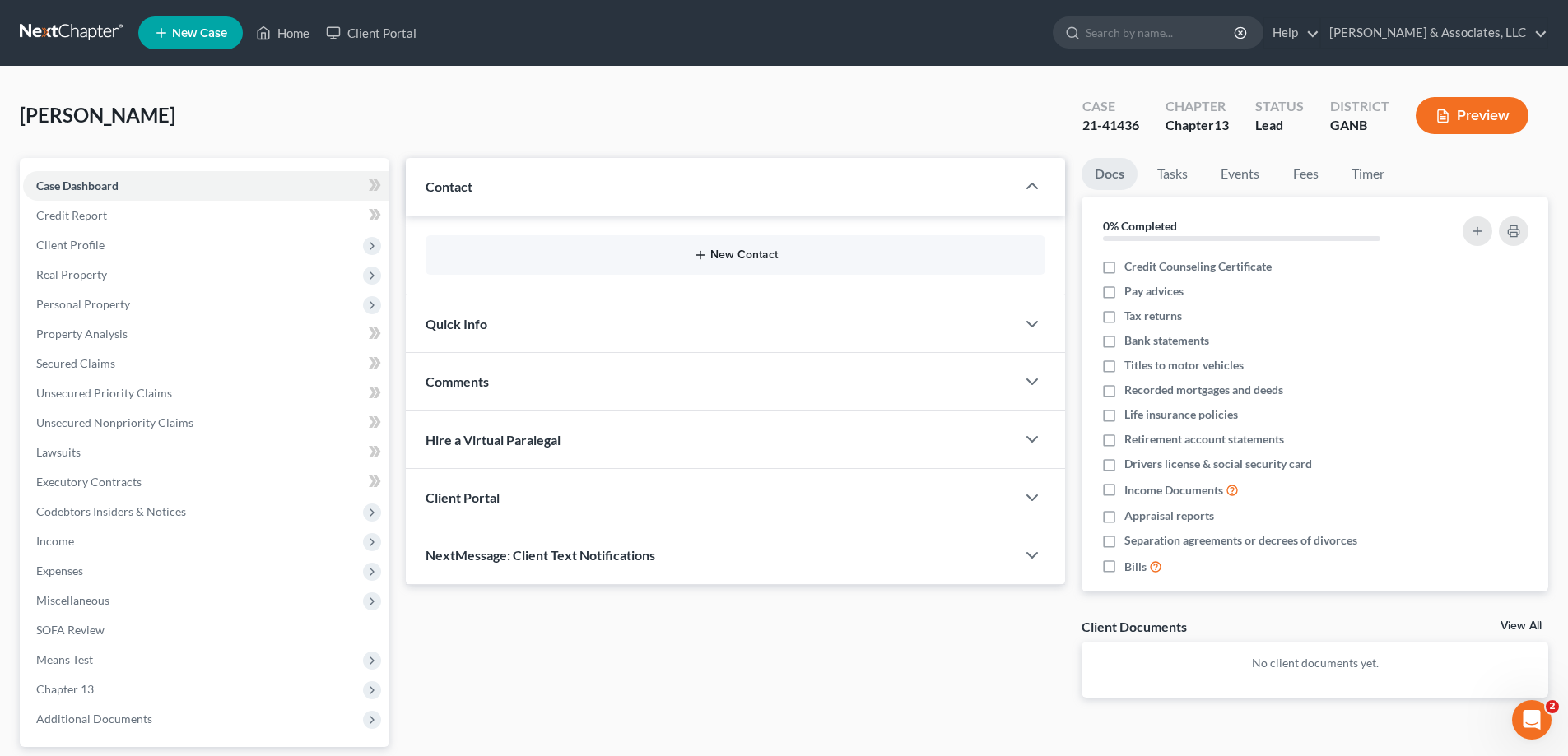
click at [744, 251] on button "New Contact" at bounding box center [734, 255] width 593 height 13
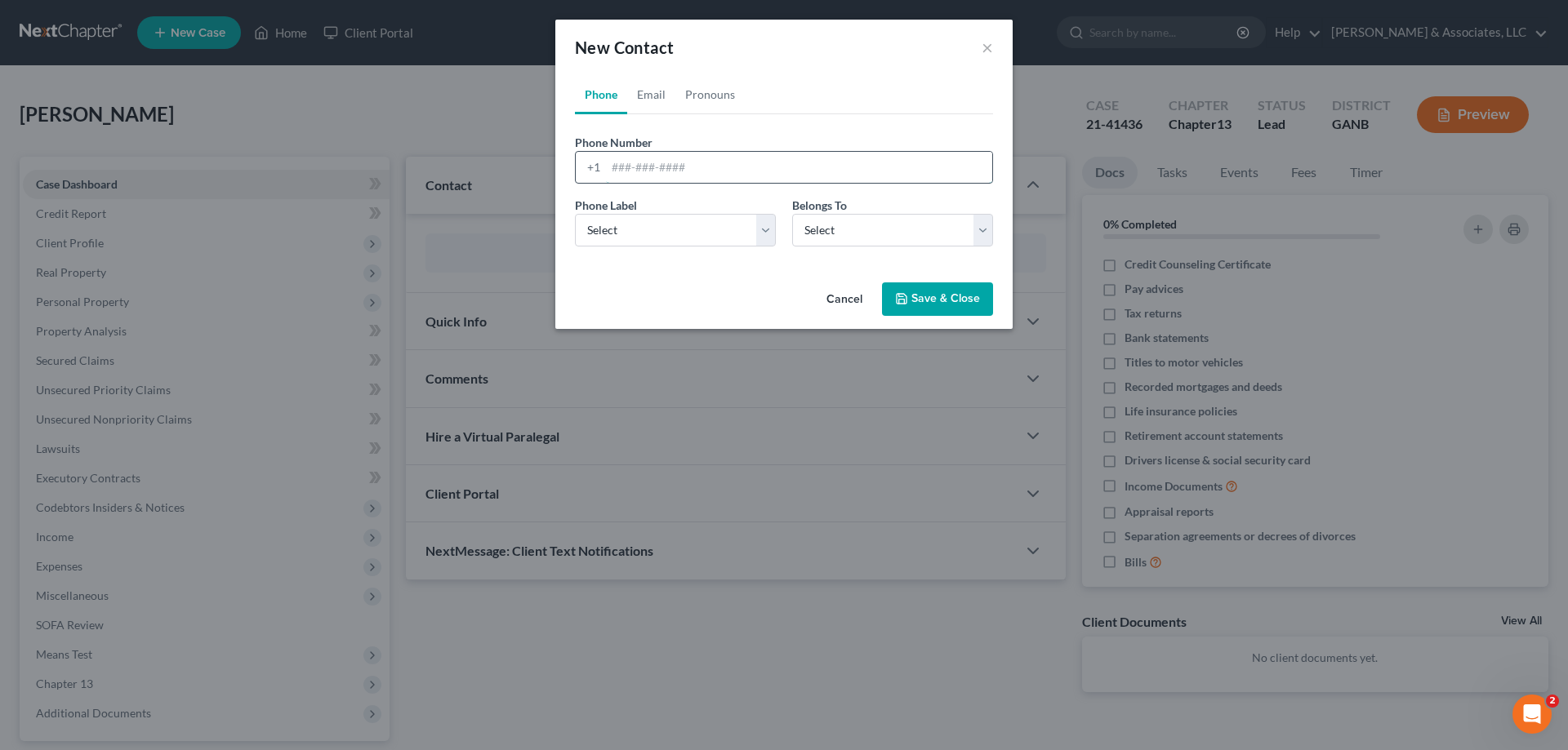
click at [628, 158] on input "tel" at bounding box center [799, 166] width 387 height 31
type input "2"
type input "[PHONE_NUMBER]"
click at [657, 238] on select "Select Mobile Home Work Other" at bounding box center [675, 230] width 201 height 33
select select "0"
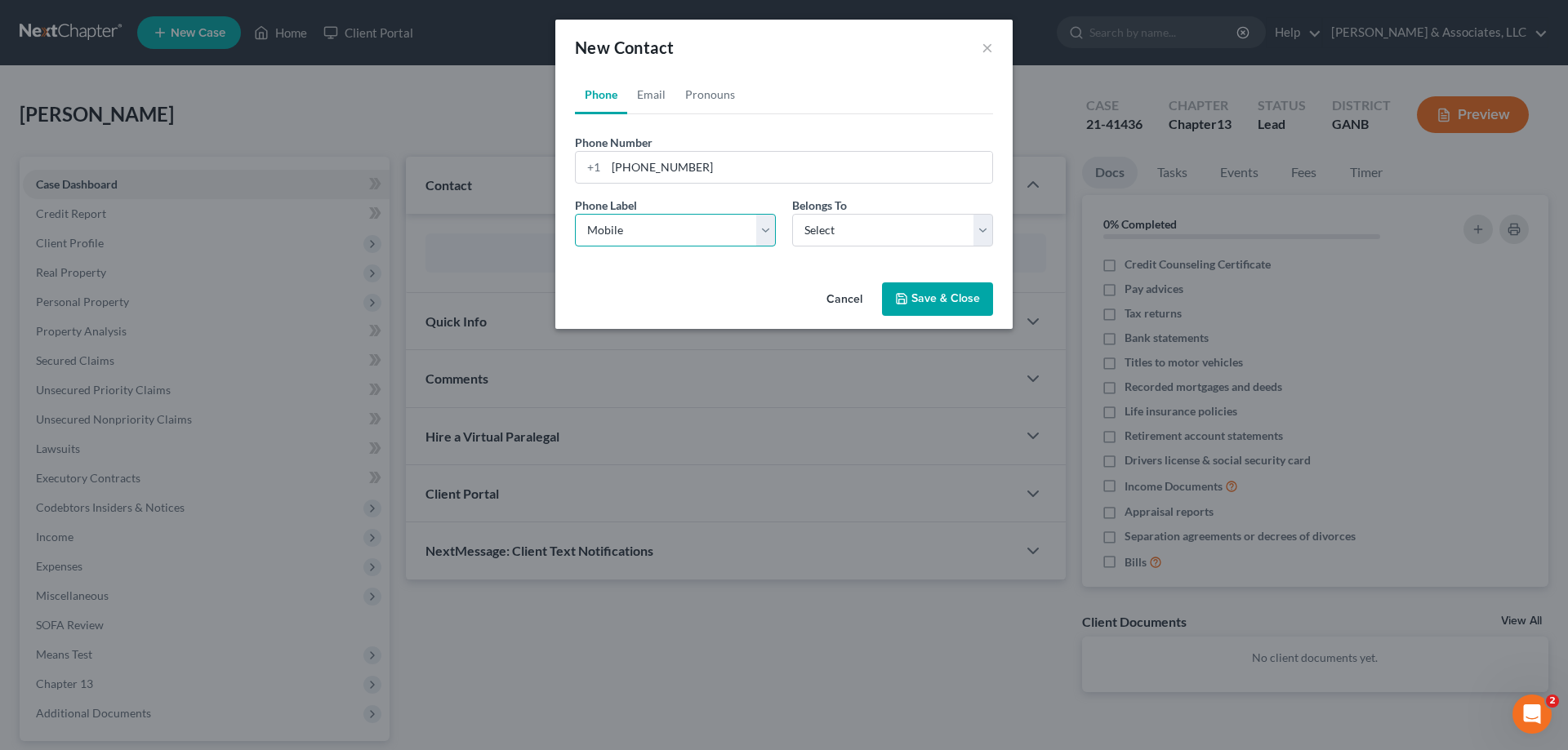
click at [574, 214] on select "Select Mobile Home Work Other" at bounding box center [675, 230] width 201 height 33
drag, startPoint x: 825, startPoint y: 226, endPoint x: 825, endPoint y: 245, distance: 19.0
click at [825, 226] on select "Select Client Other" at bounding box center [892, 230] width 201 height 33
select select "0"
click at [792, 214] on select "Select Client Other" at bounding box center [892, 230] width 201 height 33
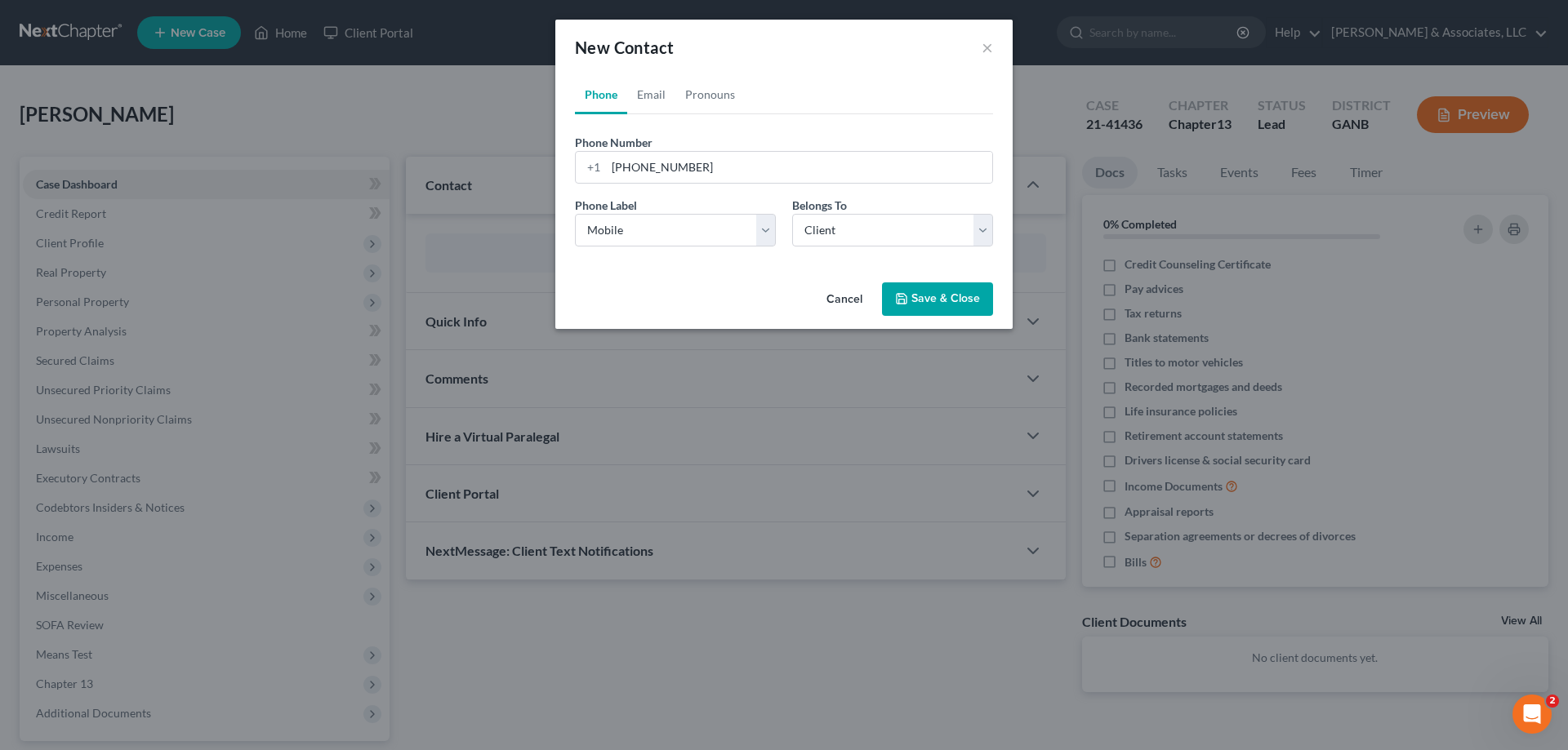
click at [925, 297] on button "Save & Close" at bounding box center [937, 299] width 111 height 34
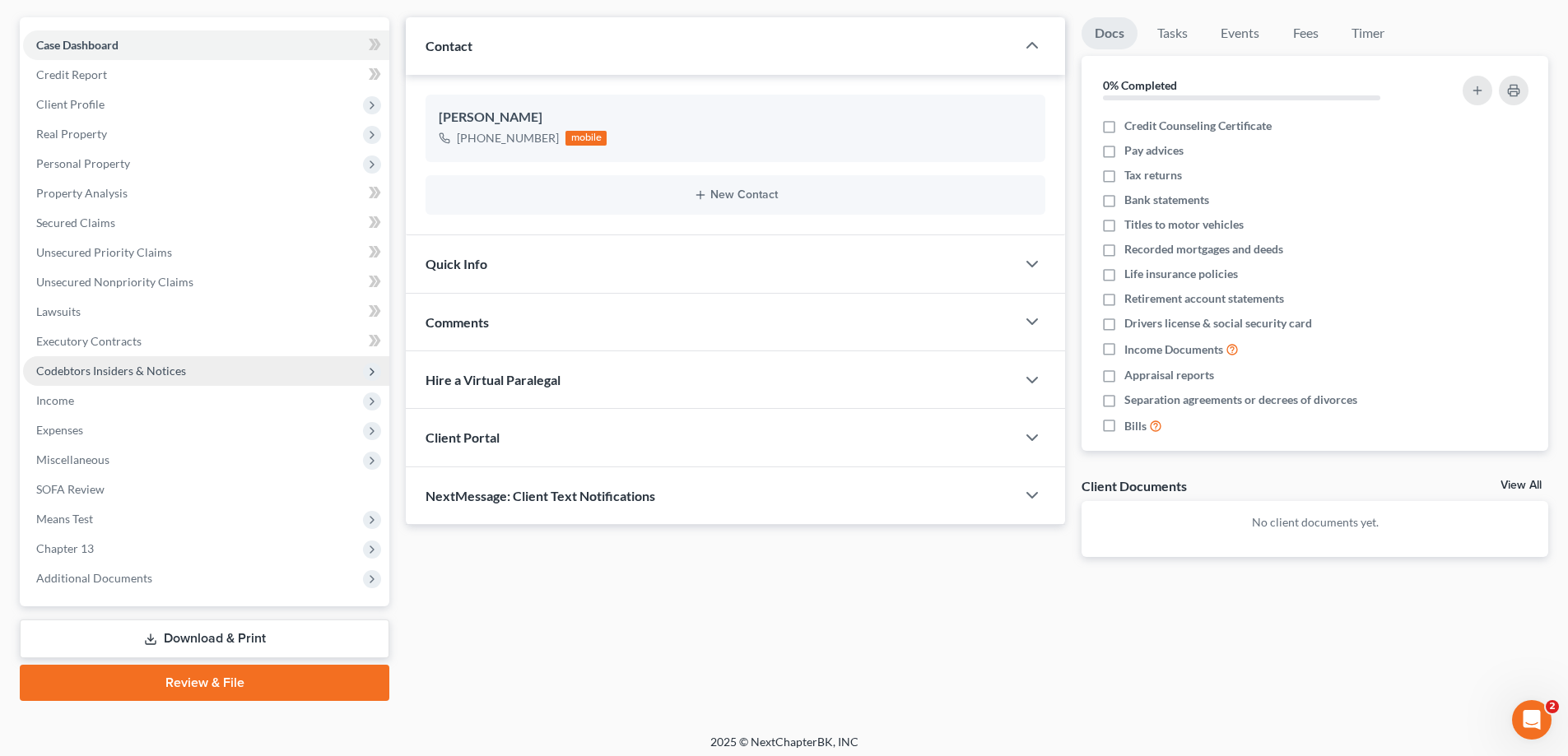
scroll to position [148, 0]
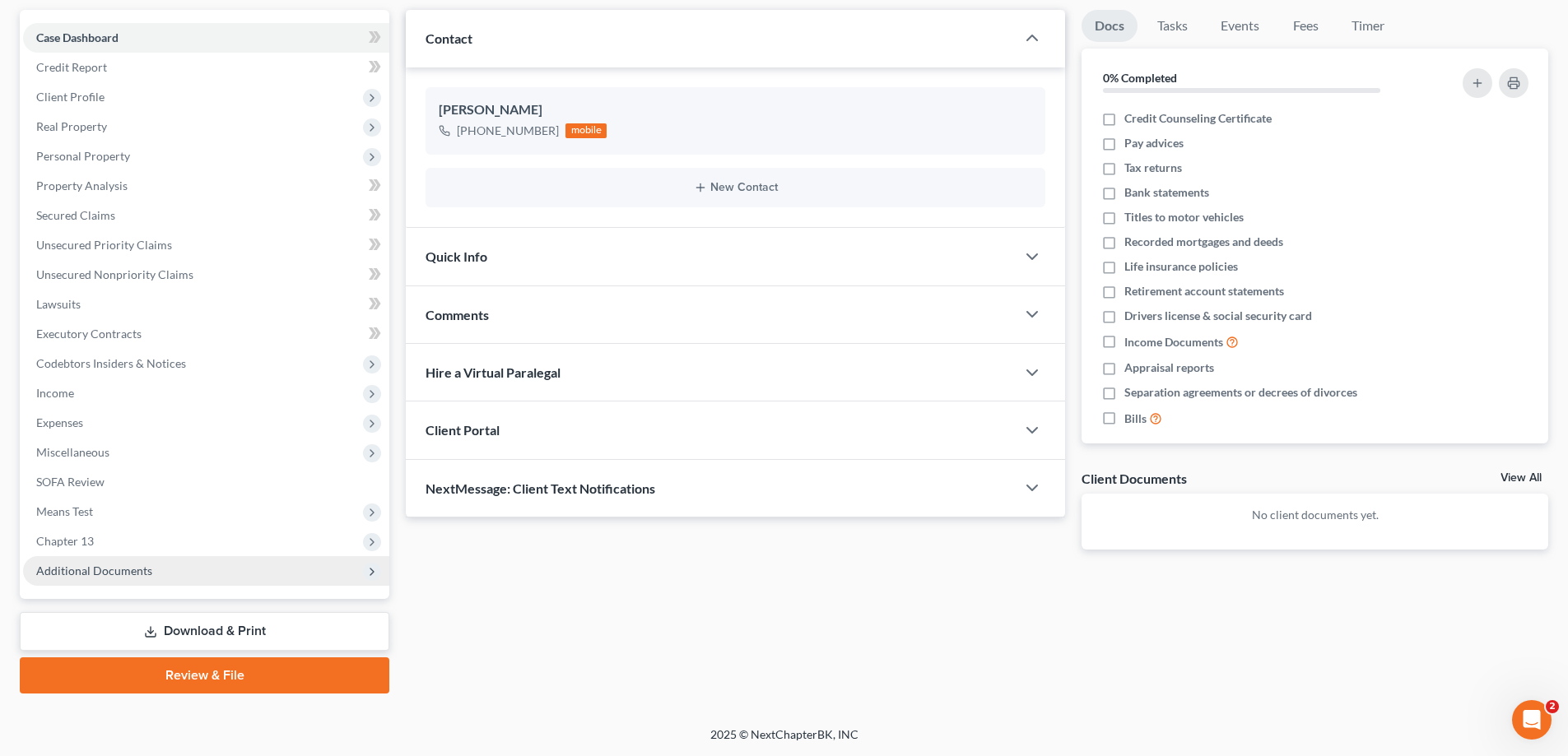
click at [103, 572] on span "Additional Documents" at bounding box center [95, 571] width 116 height 14
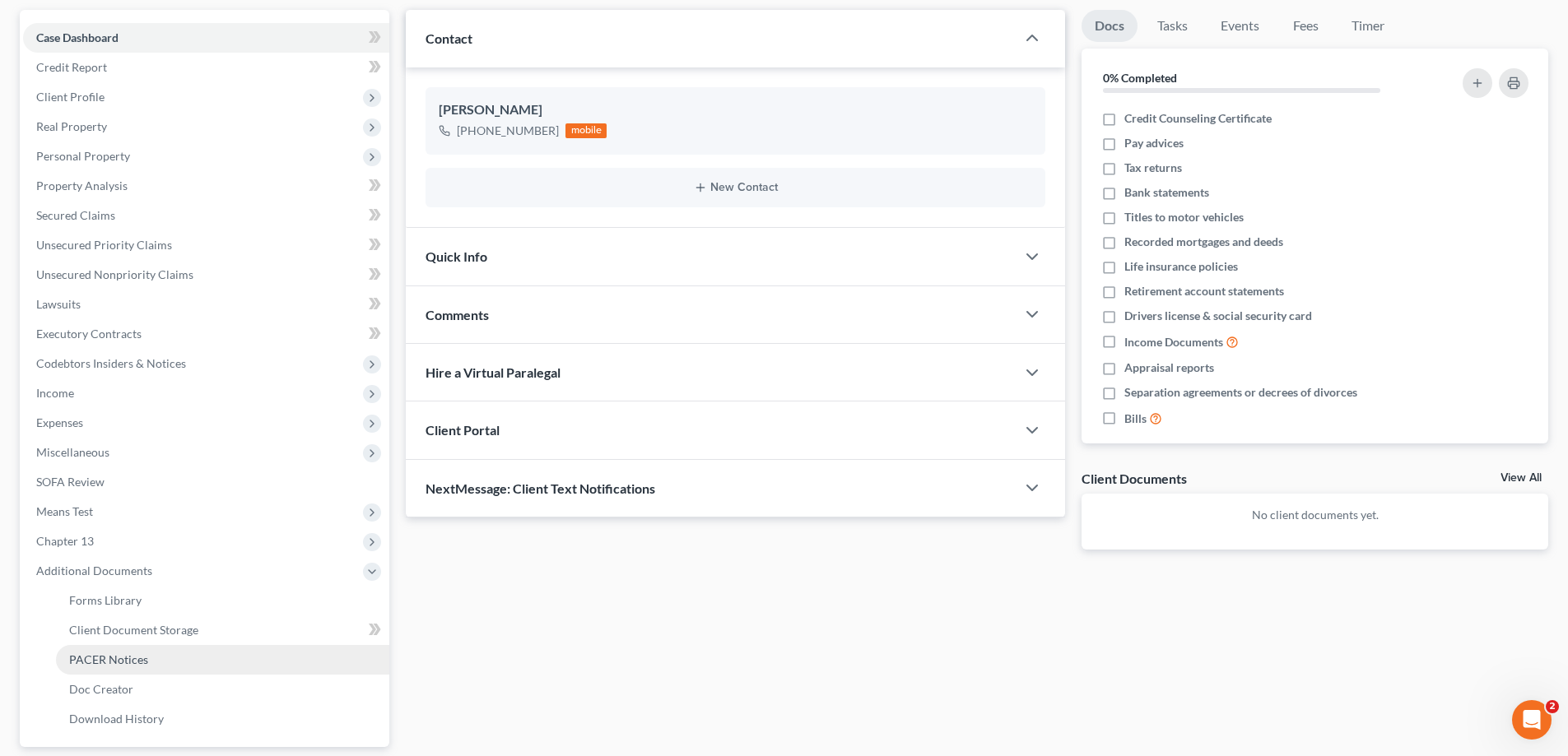
click at [109, 659] on span "PACER Notices" at bounding box center [109, 660] width 79 height 14
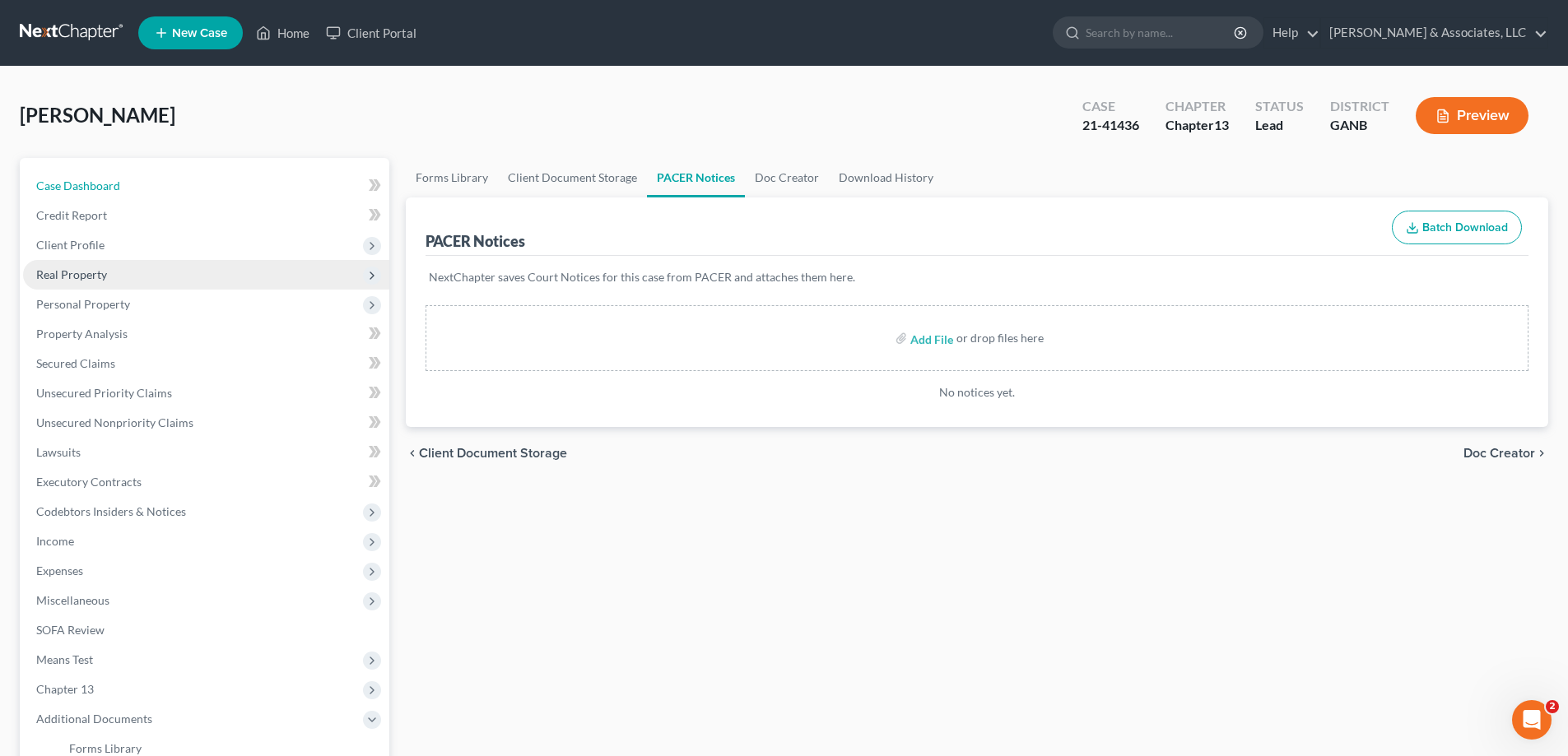
drag, startPoint x: 99, startPoint y: 184, endPoint x: 218, endPoint y: 277, distance: 151.0
click at [99, 183] on span "Case Dashboard" at bounding box center [79, 185] width 84 height 14
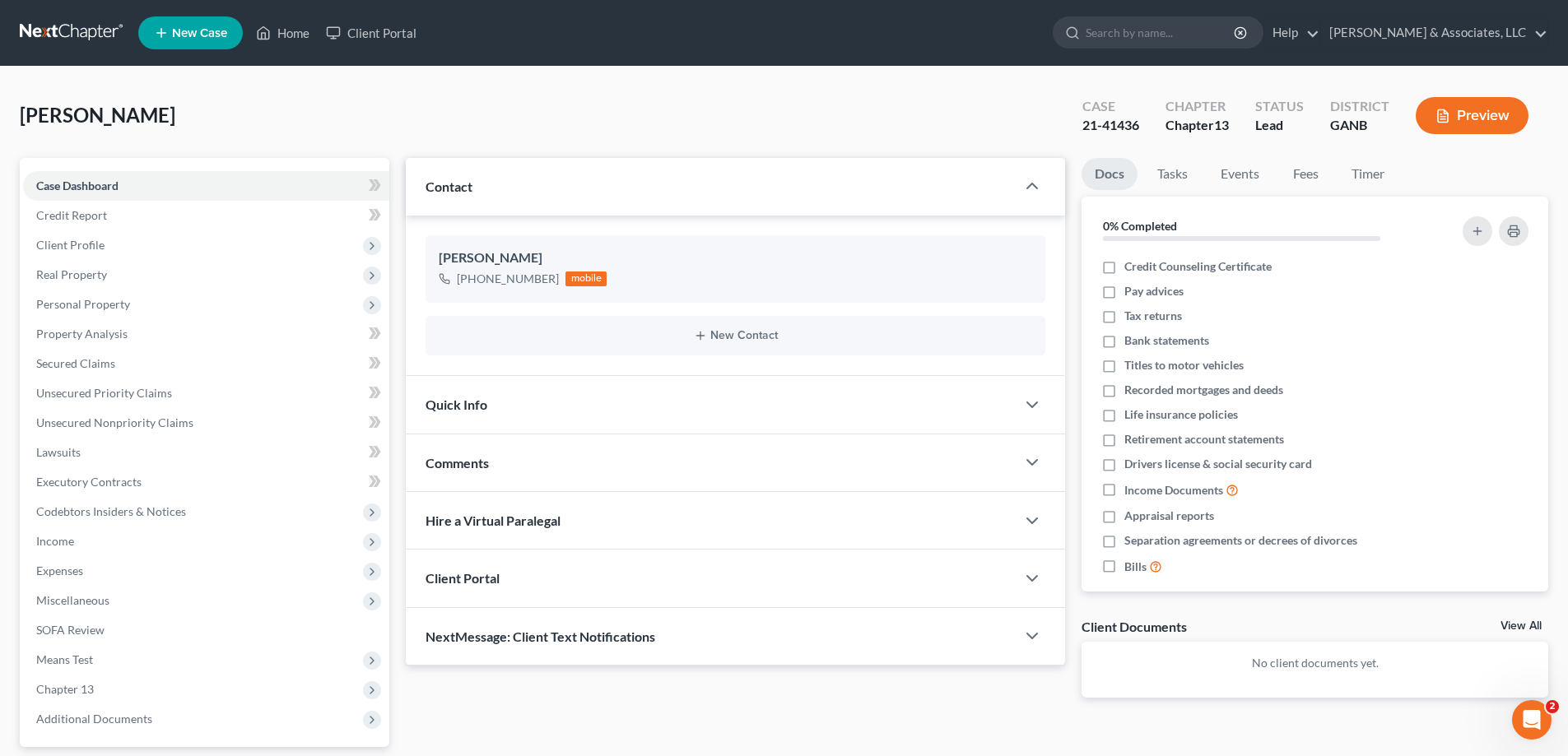
click at [469, 461] on span "Comments" at bounding box center [457, 463] width 64 height 16
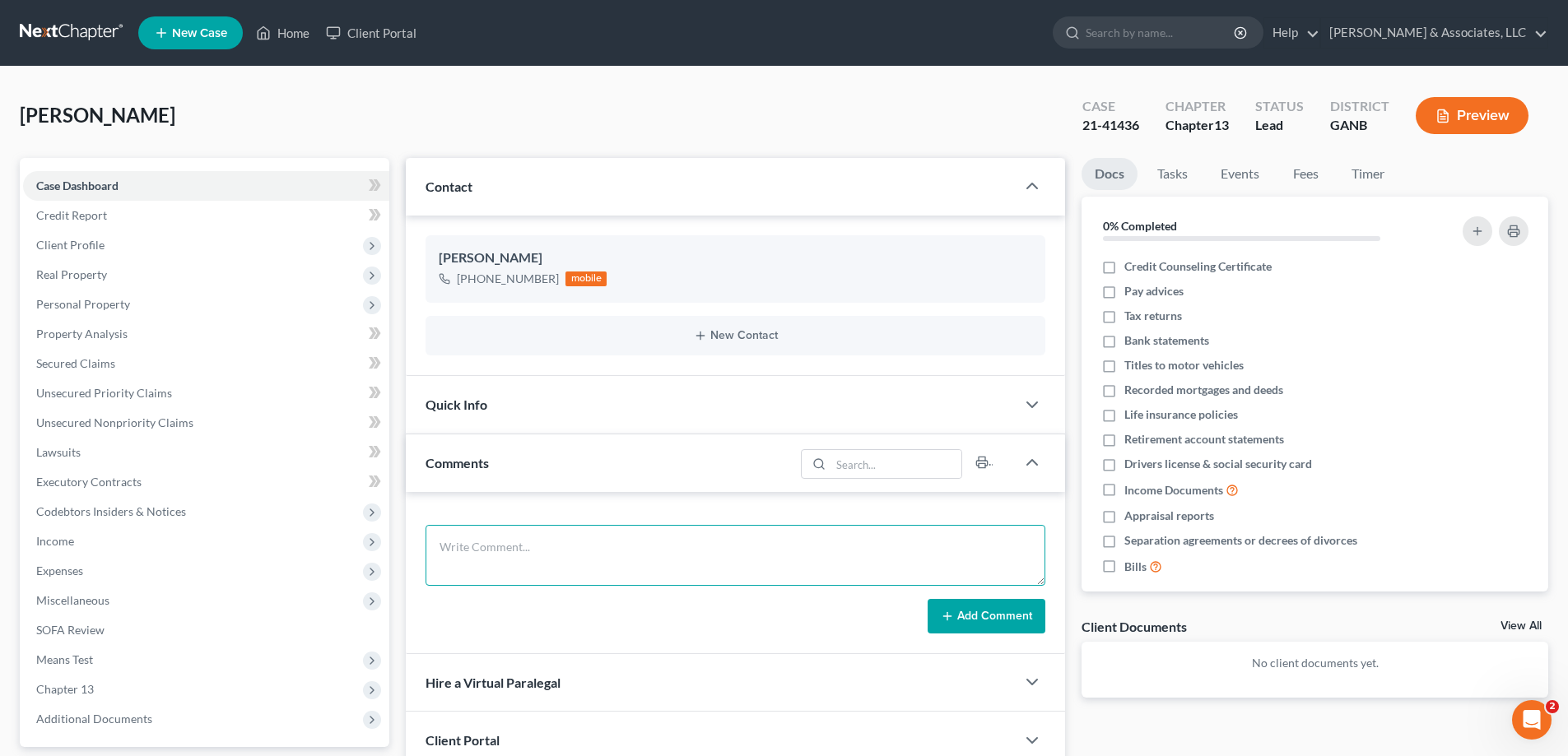
click at [611, 541] on textarea at bounding box center [735, 555] width 620 height 61
type textarea "C"
type textarea "He called to check balance...$5,913.19. About 8-9 more months. He will check on…"
click at [984, 619] on button "Add Comment" at bounding box center [986, 616] width 118 height 35
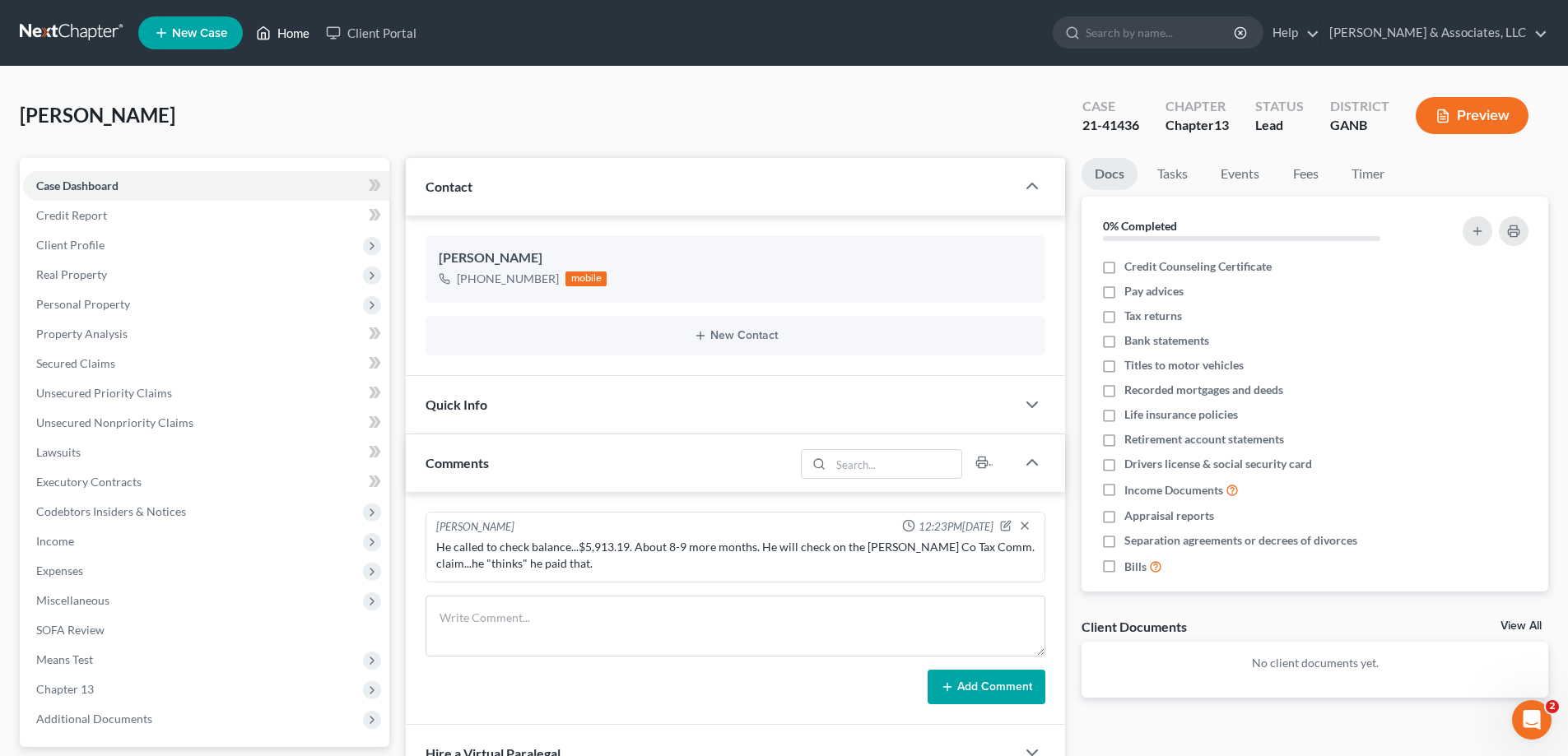
click at [291, 31] on link "Home" at bounding box center [282, 33] width 70 height 30
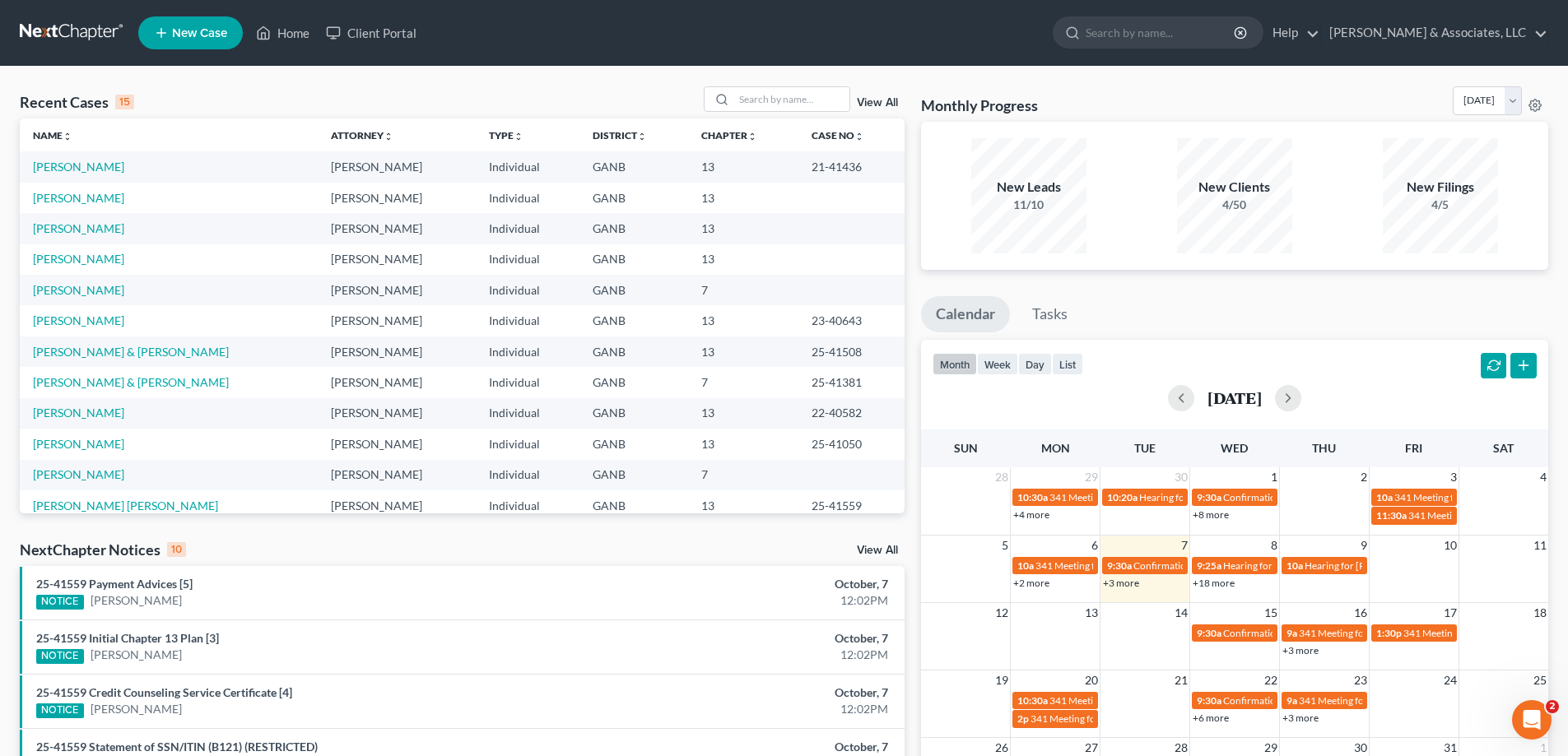
drag, startPoint x: 964, startPoint y: 27, endPoint x: 1004, endPoint y: 41, distance: 42.4
click at [964, 27] on ul "New Case Home Client Portal - No Result - See all results Or Press Enter... Hel…" at bounding box center [843, 33] width 1410 height 43
click at [760, 99] on input "search" at bounding box center [791, 98] width 115 height 23
type input "[PERSON_NAME]"
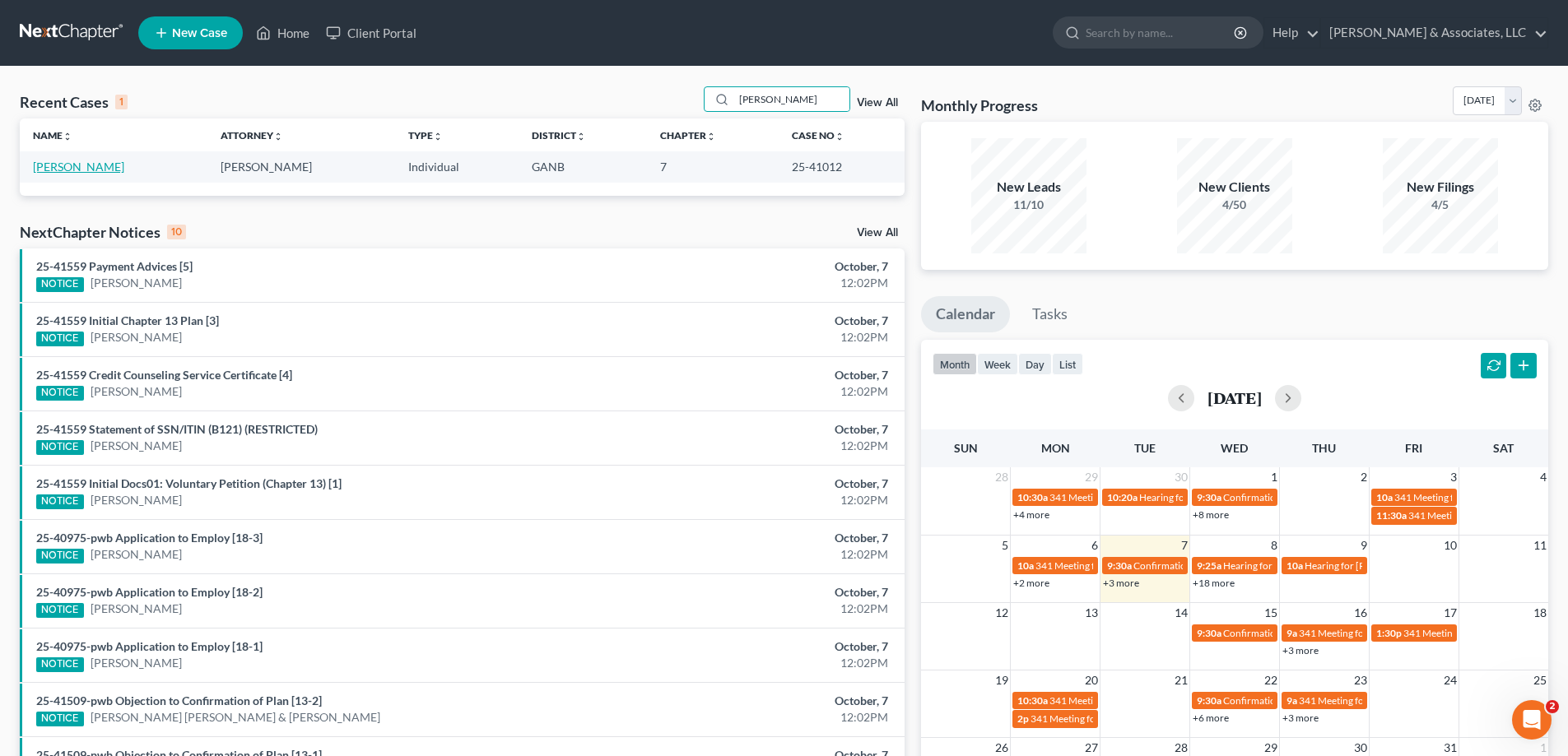
click at [80, 170] on link "[PERSON_NAME]" at bounding box center [79, 166] width 92 height 14
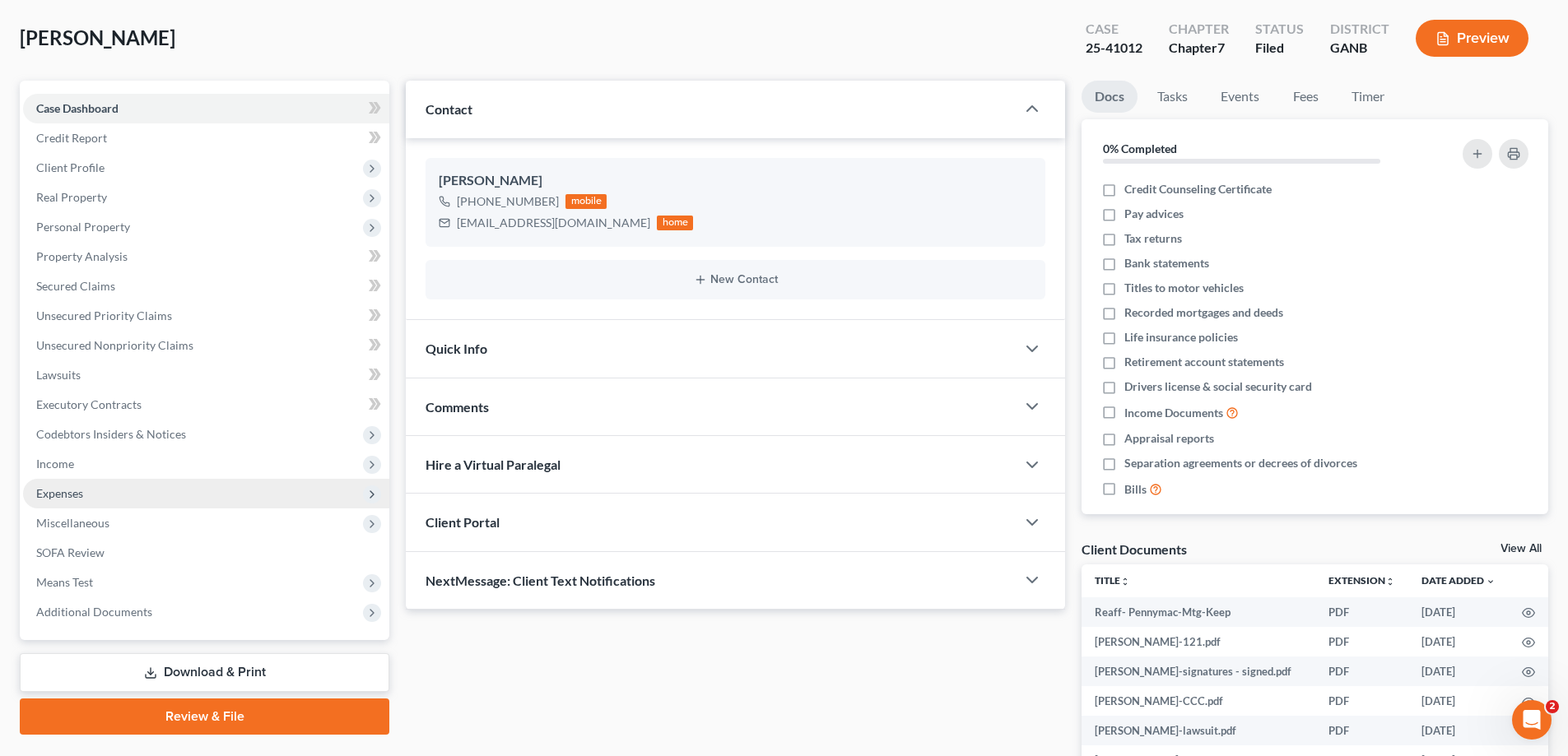
scroll to position [247, 0]
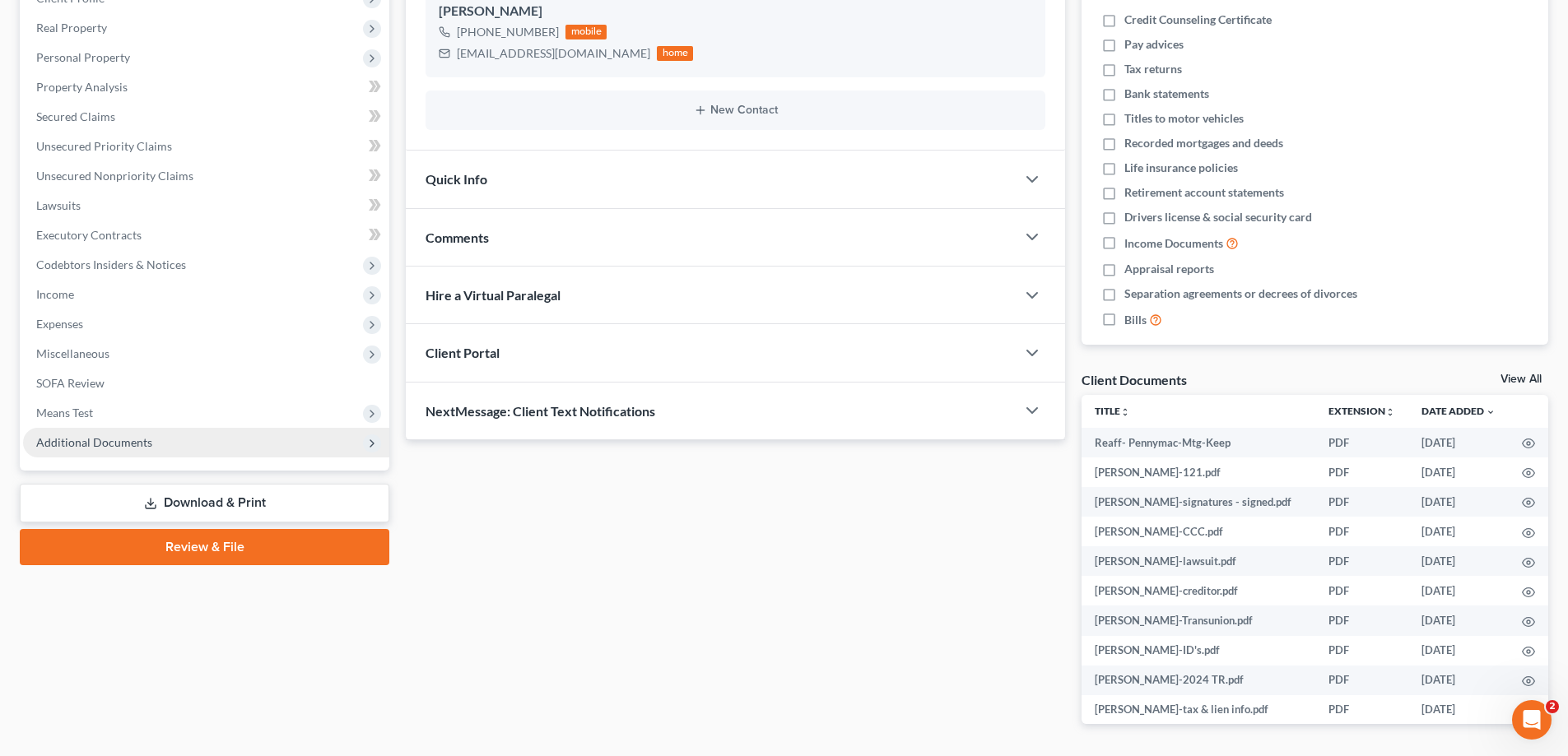
click at [61, 445] on span "Additional Documents" at bounding box center [95, 442] width 116 height 14
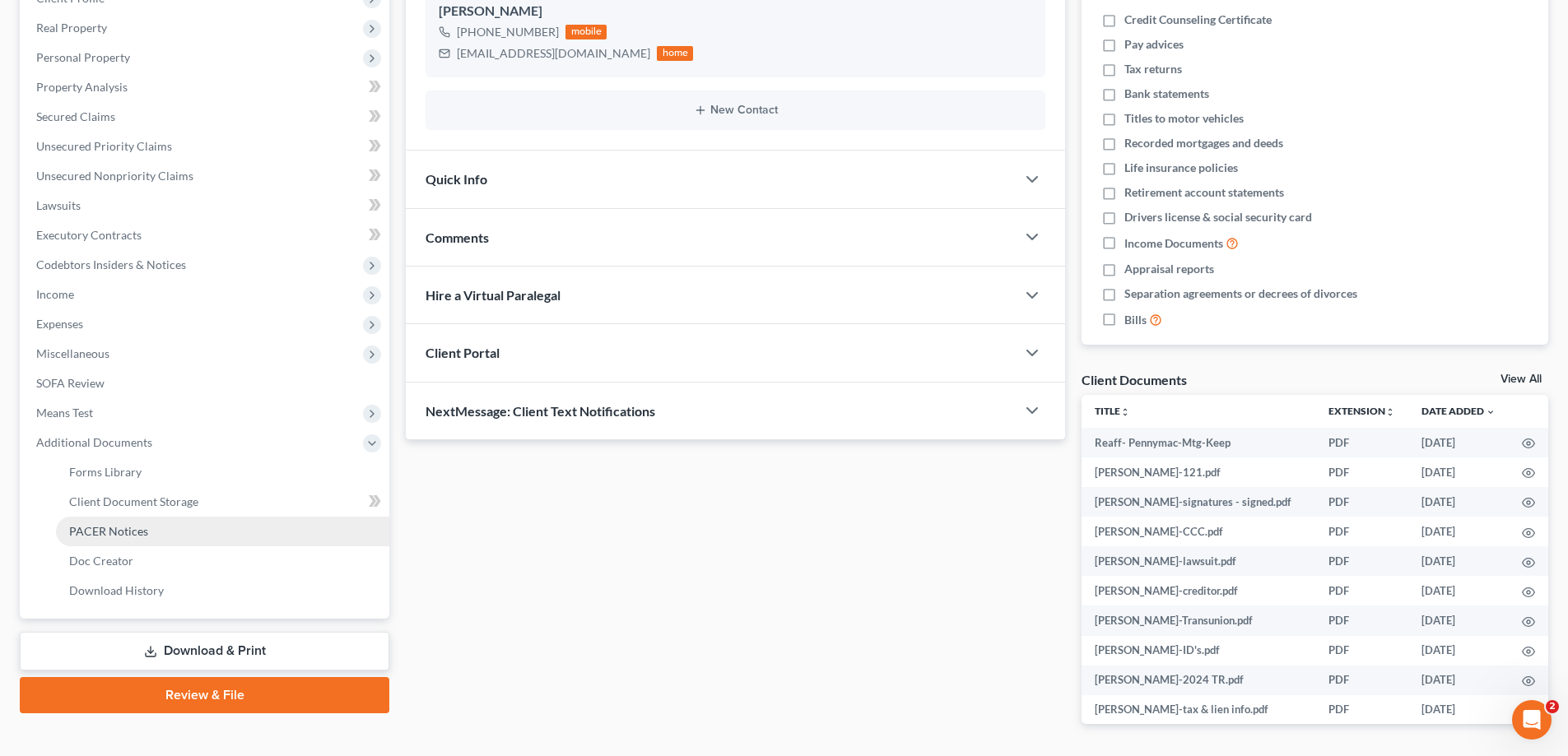
click at [92, 532] on span "PACER Notices" at bounding box center [109, 531] width 79 height 14
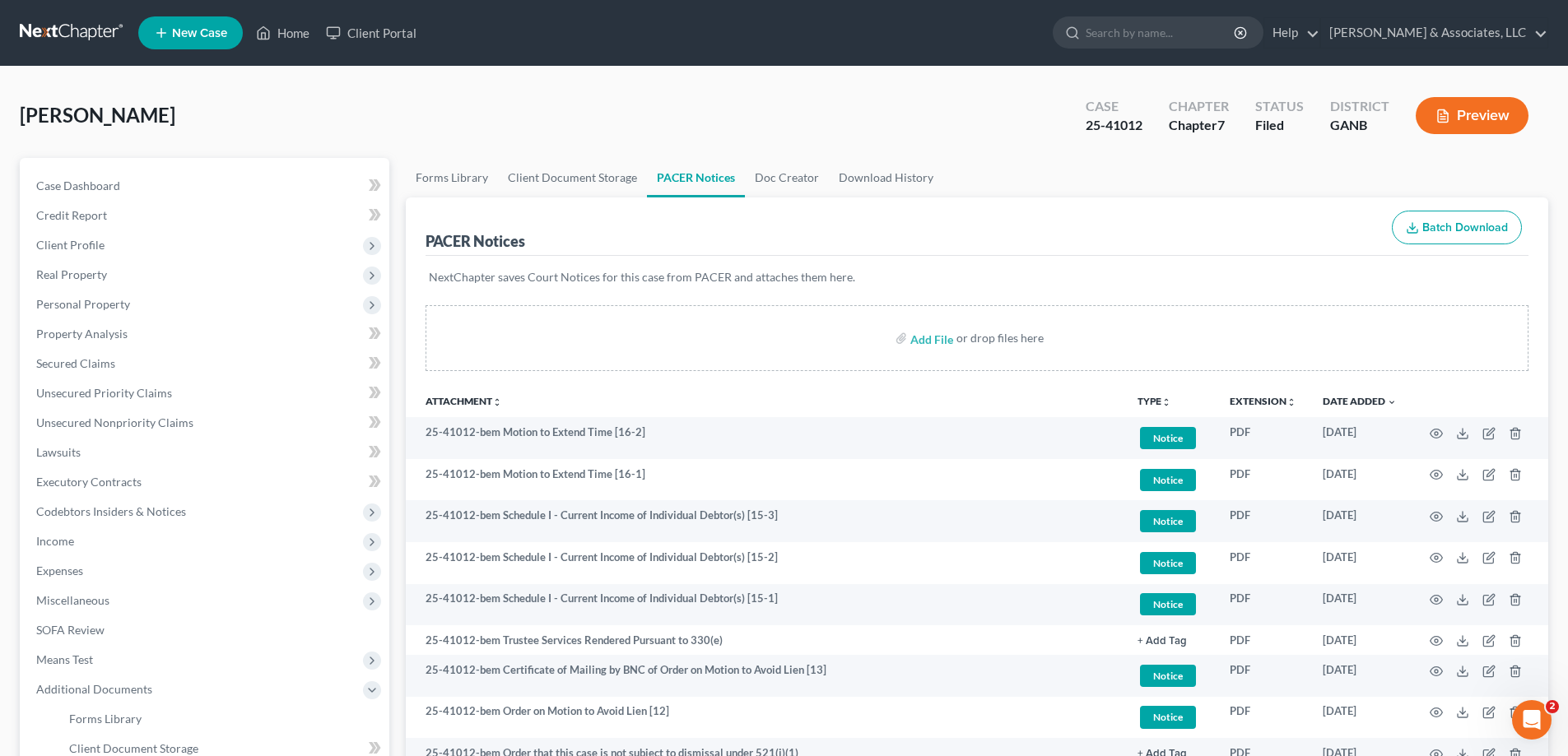
drag, startPoint x: 1555, startPoint y: 65, endPoint x: 673, endPoint y: 93, distance: 882.4
click at [1554, 65] on nav "Home New Case Client Portal [PERSON_NAME] & Associates, LLC [PERSON_NAME][EMAIL…" at bounding box center [784, 33] width 1568 height 66
click at [287, 34] on link "Home" at bounding box center [282, 33] width 70 height 30
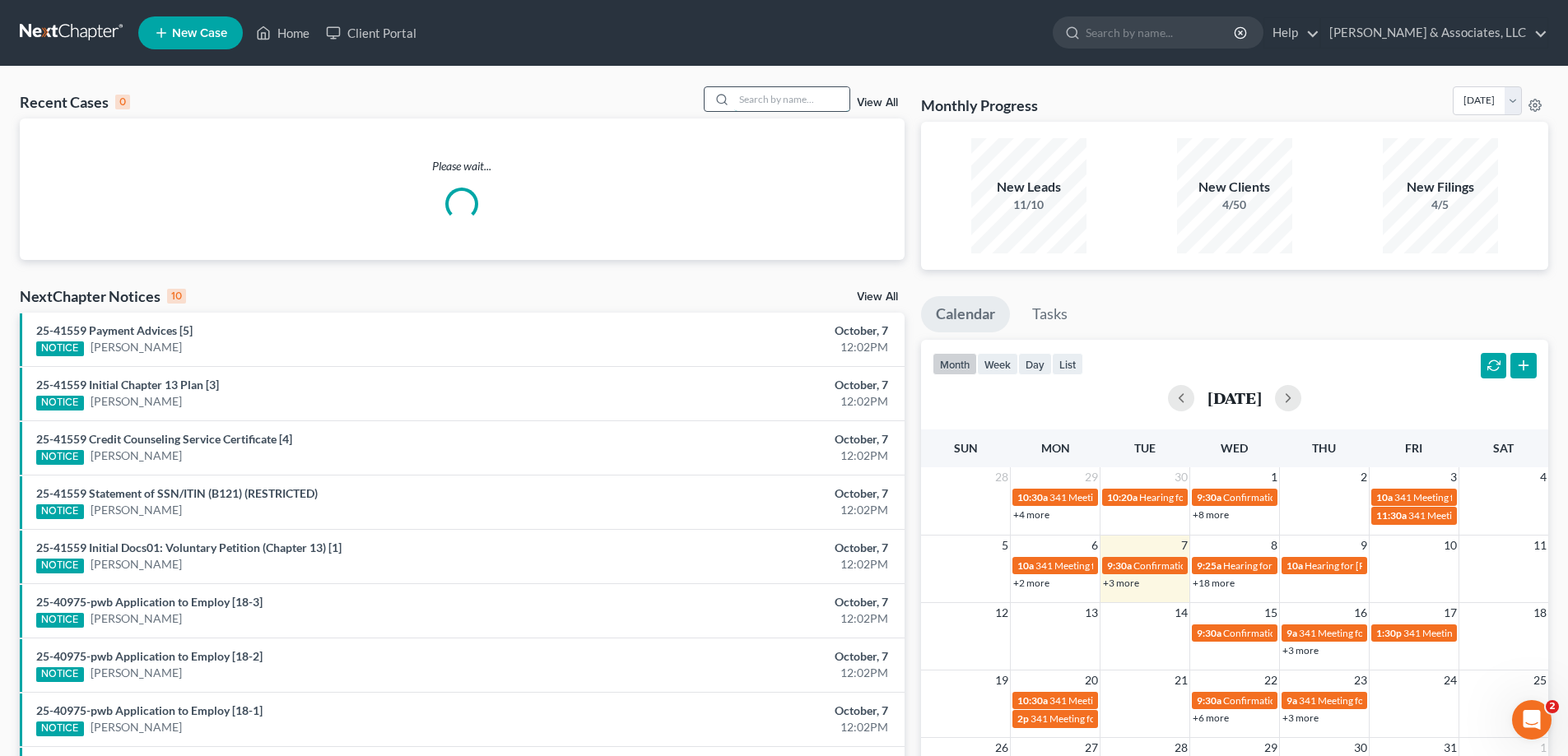
click at [747, 97] on input "search" at bounding box center [791, 98] width 115 height 23
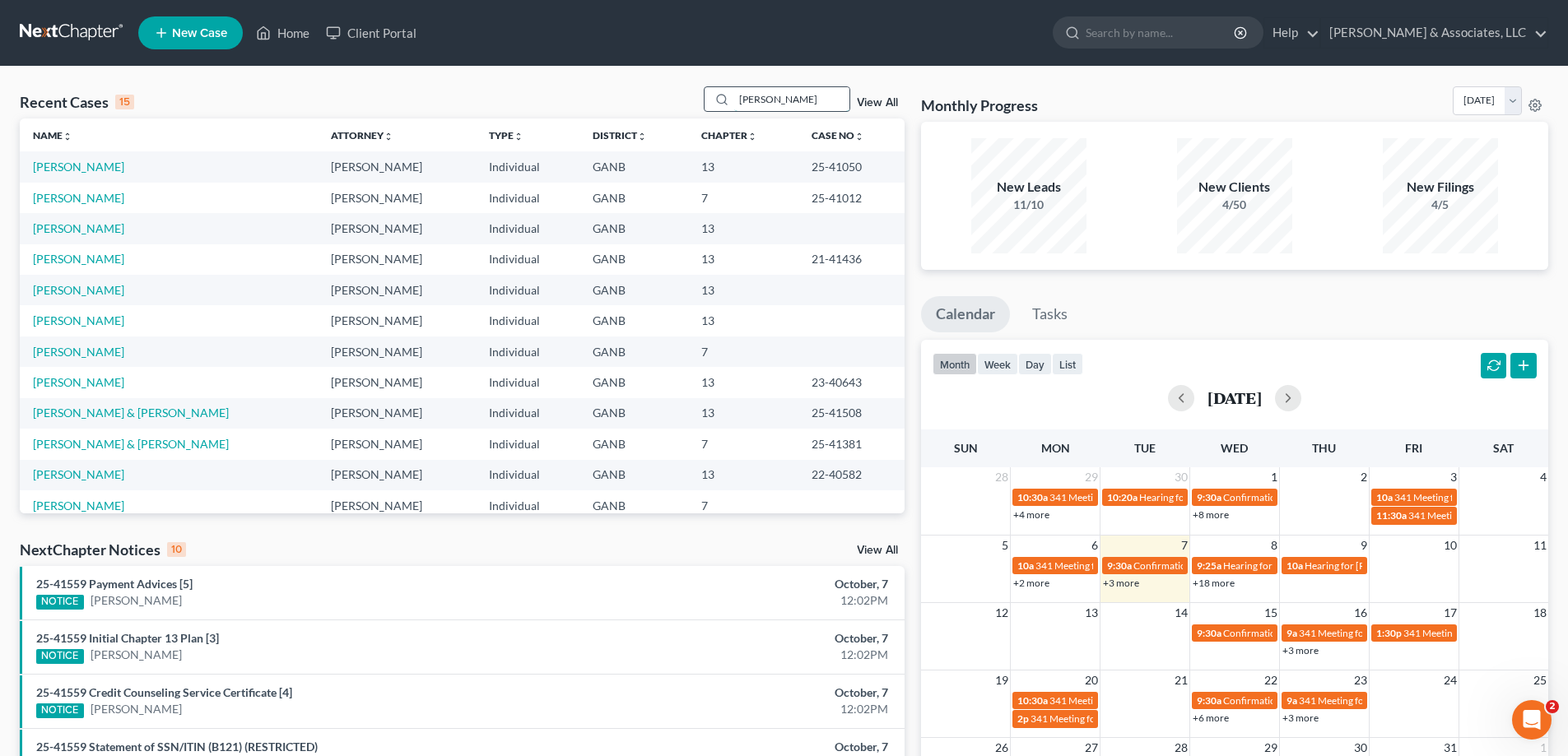
type input "[PERSON_NAME]"
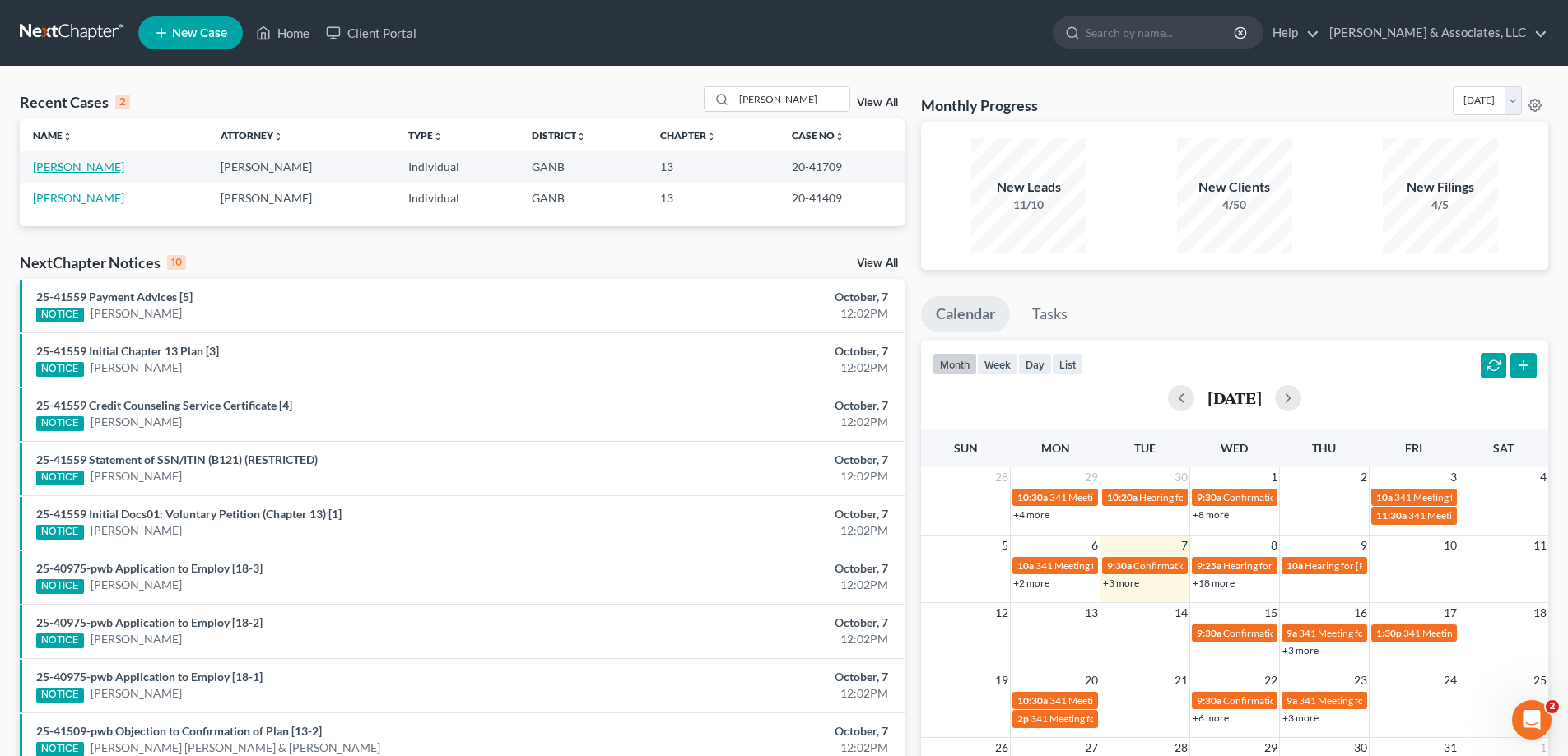
click at [54, 161] on link "[PERSON_NAME]" at bounding box center [79, 166] width 92 height 14
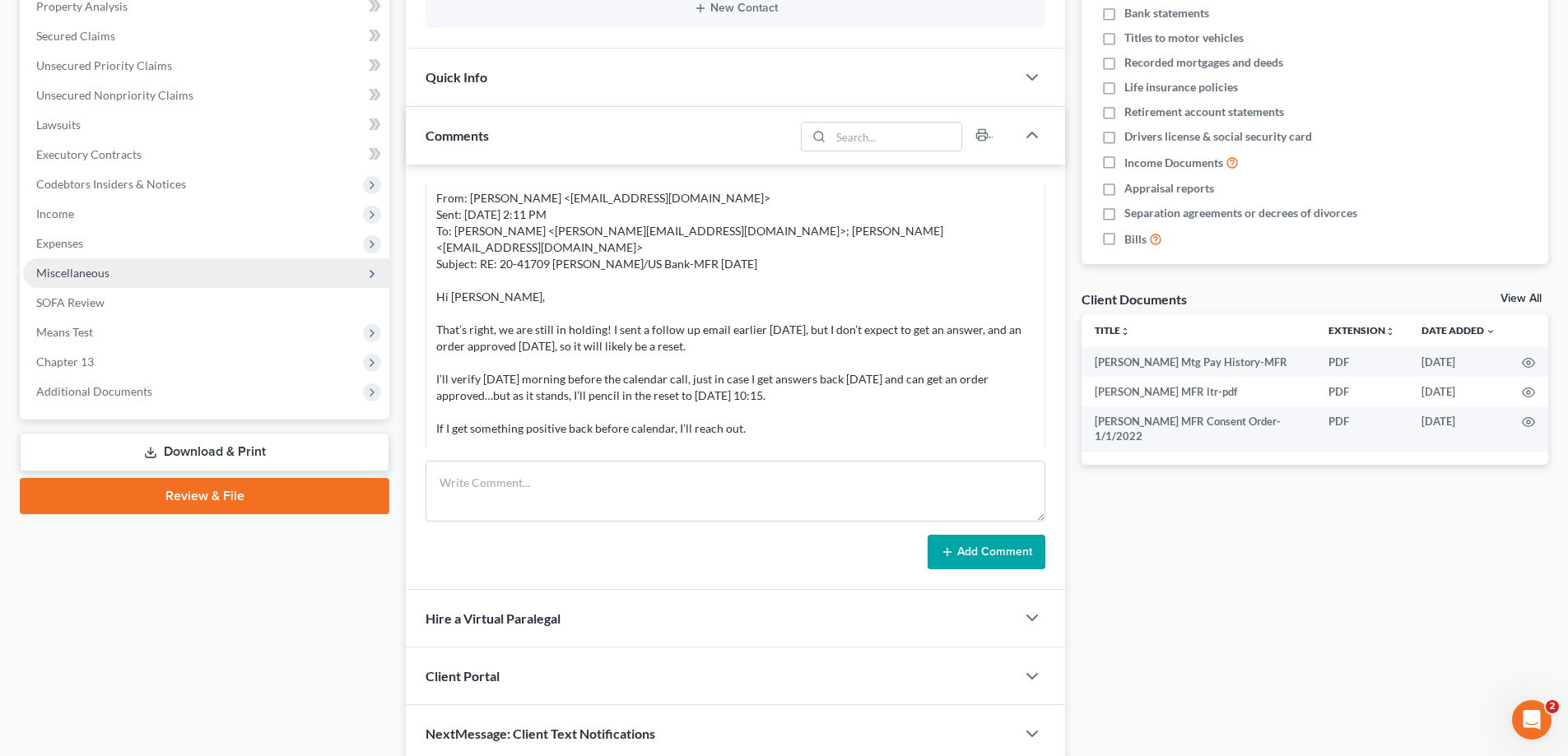
scroll to position [329, 0]
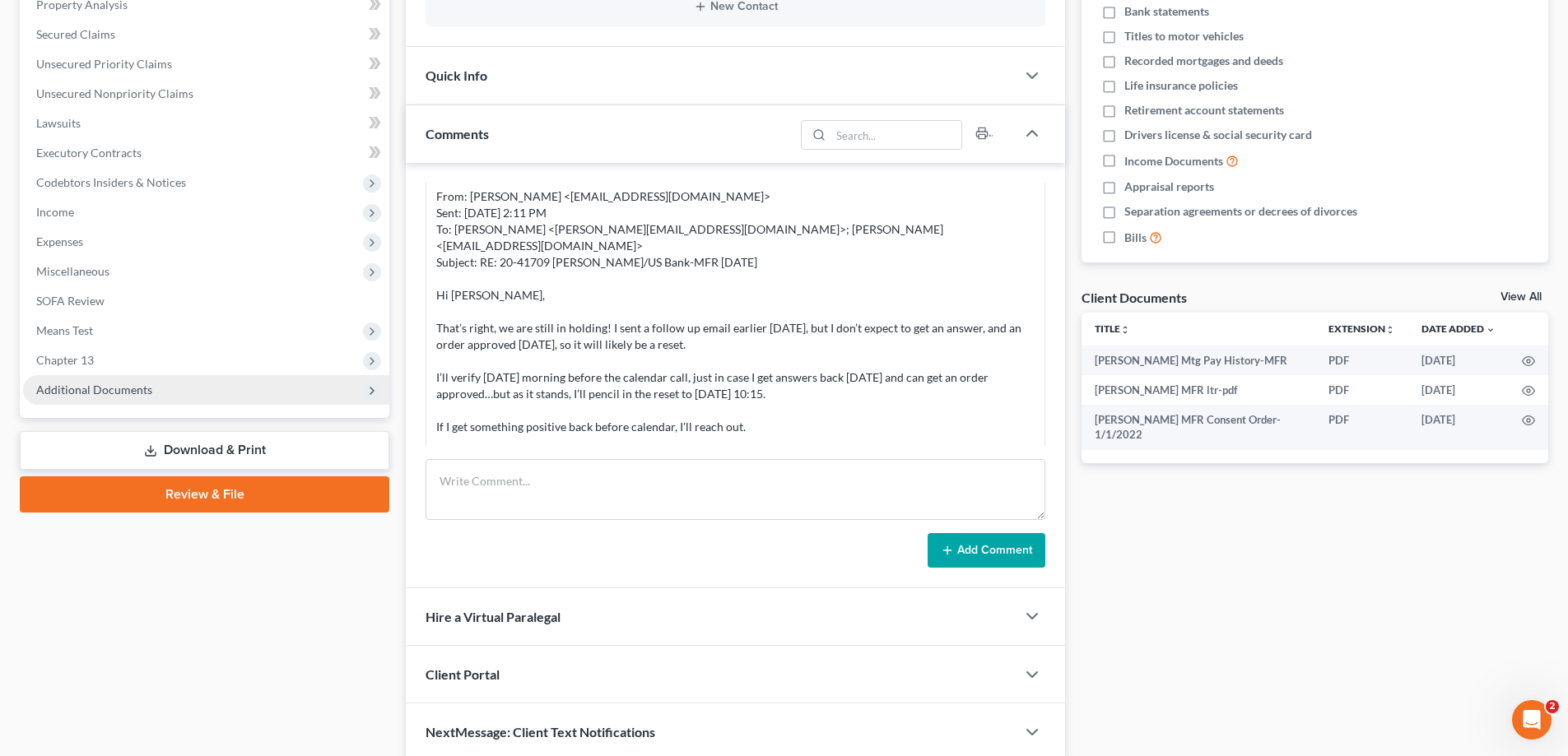
click at [89, 390] on span "Additional Documents" at bounding box center [95, 390] width 116 height 14
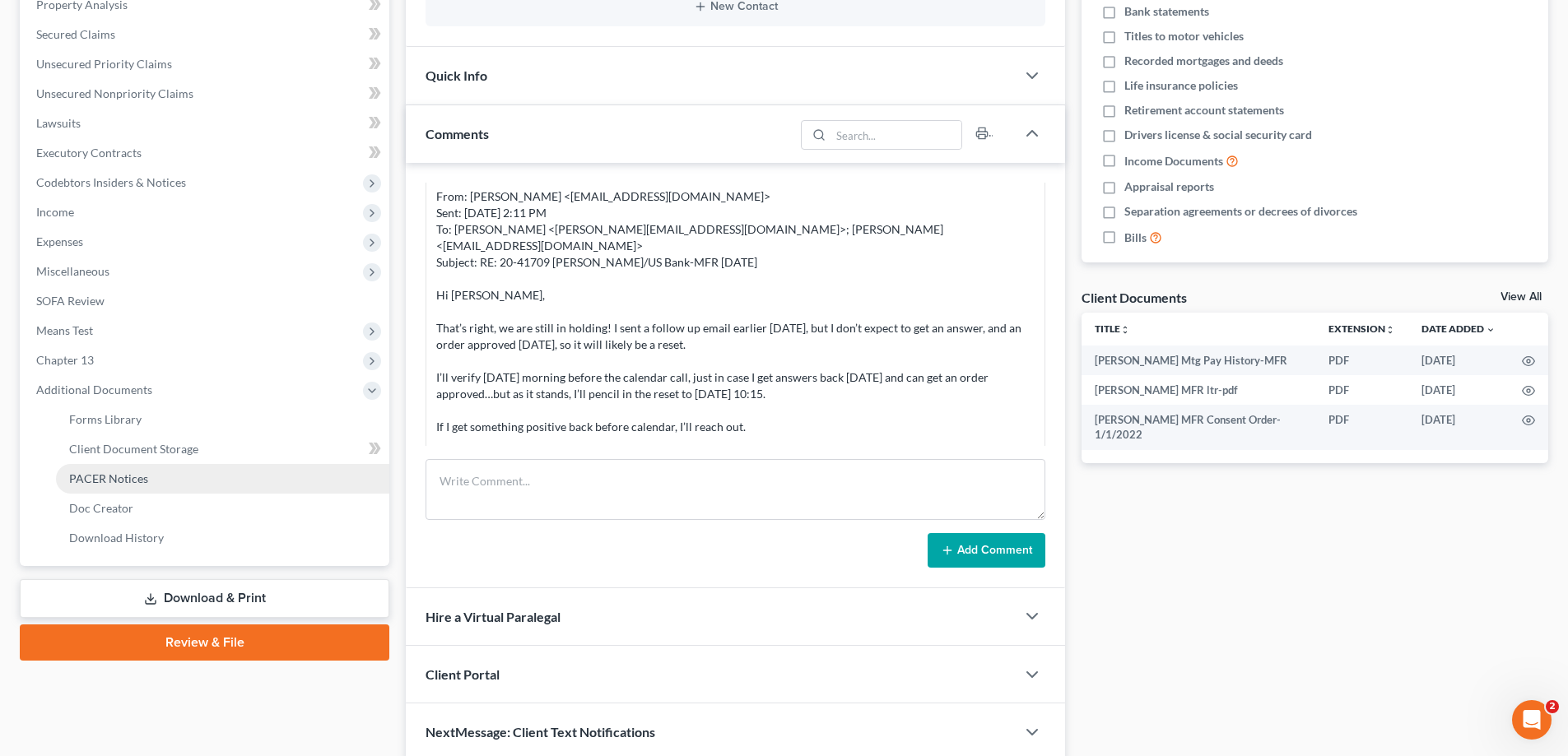
click at [100, 480] on span "PACER Notices" at bounding box center [109, 478] width 79 height 14
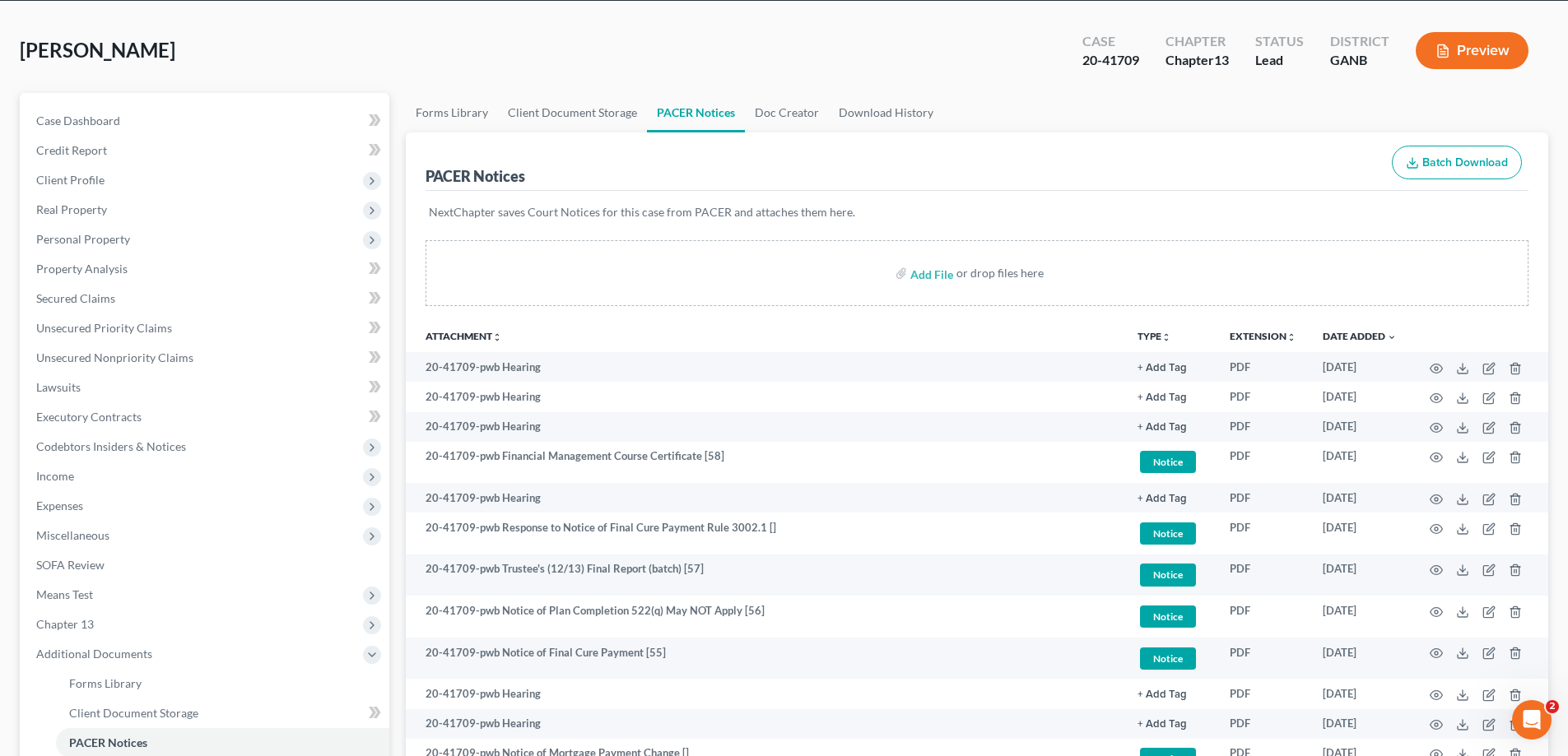
scroll to position [247, 0]
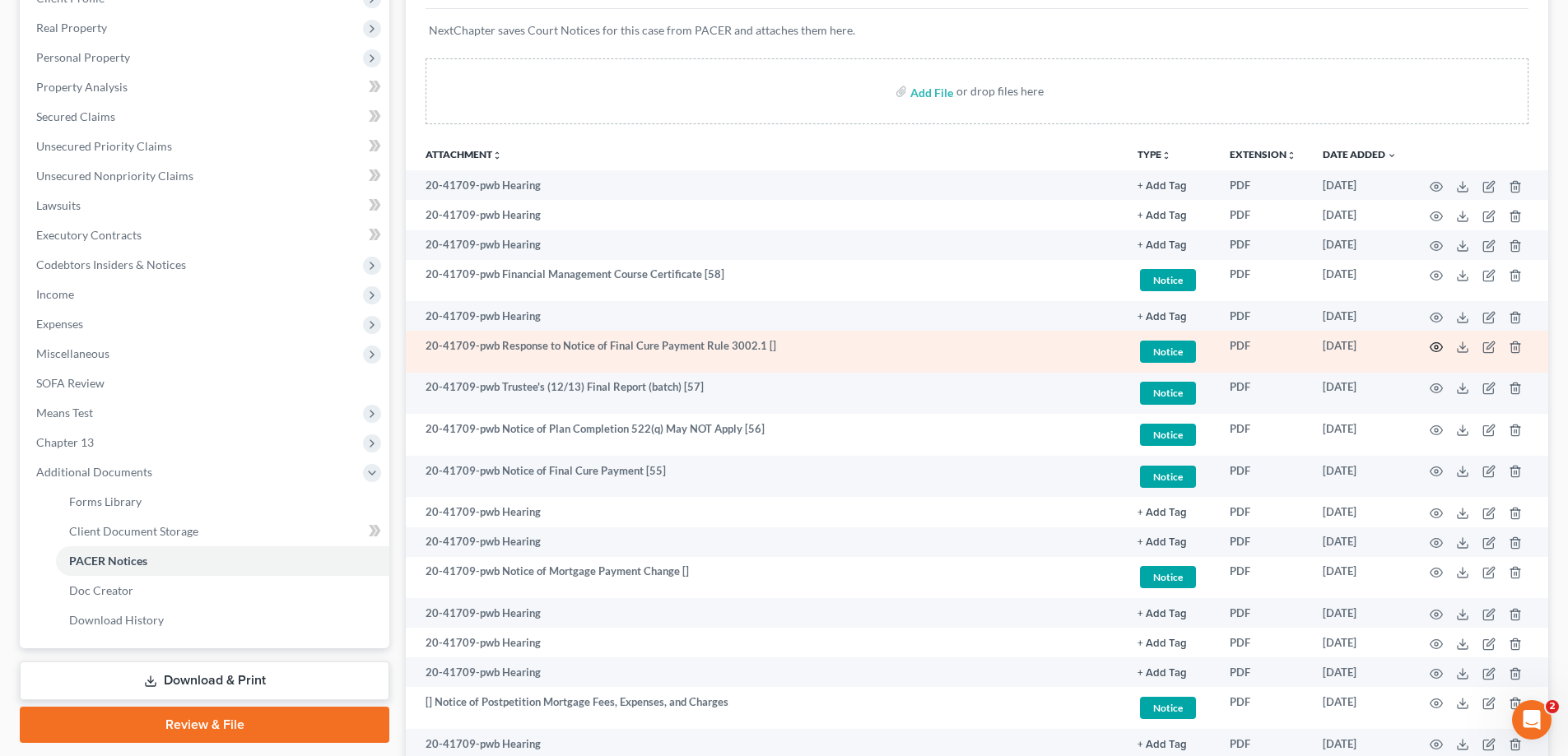
click at [1433, 344] on icon "button" at bounding box center [1436, 348] width 13 height 13
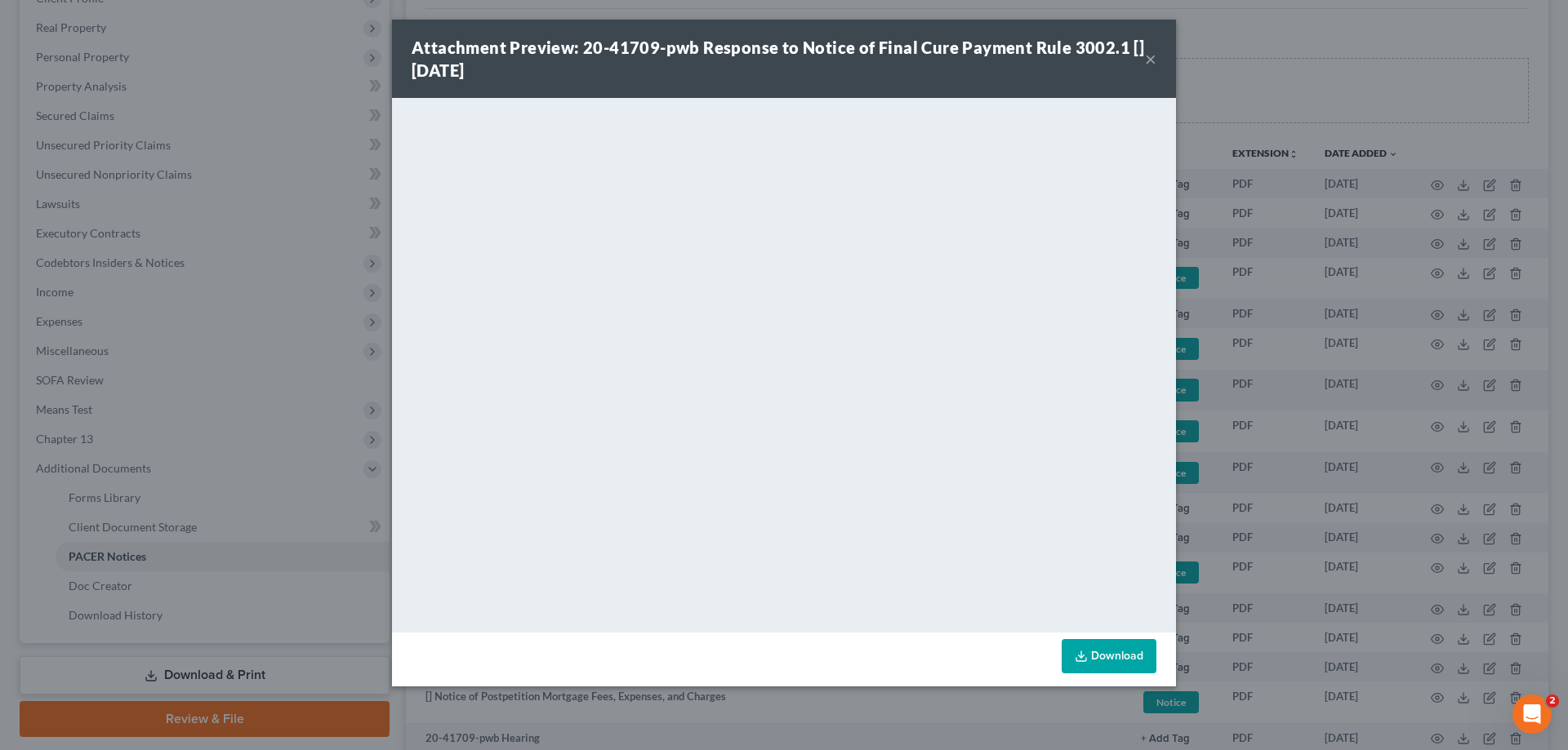
click at [1148, 57] on button "×" at bounding box center [1151, 59] width 11 height 20
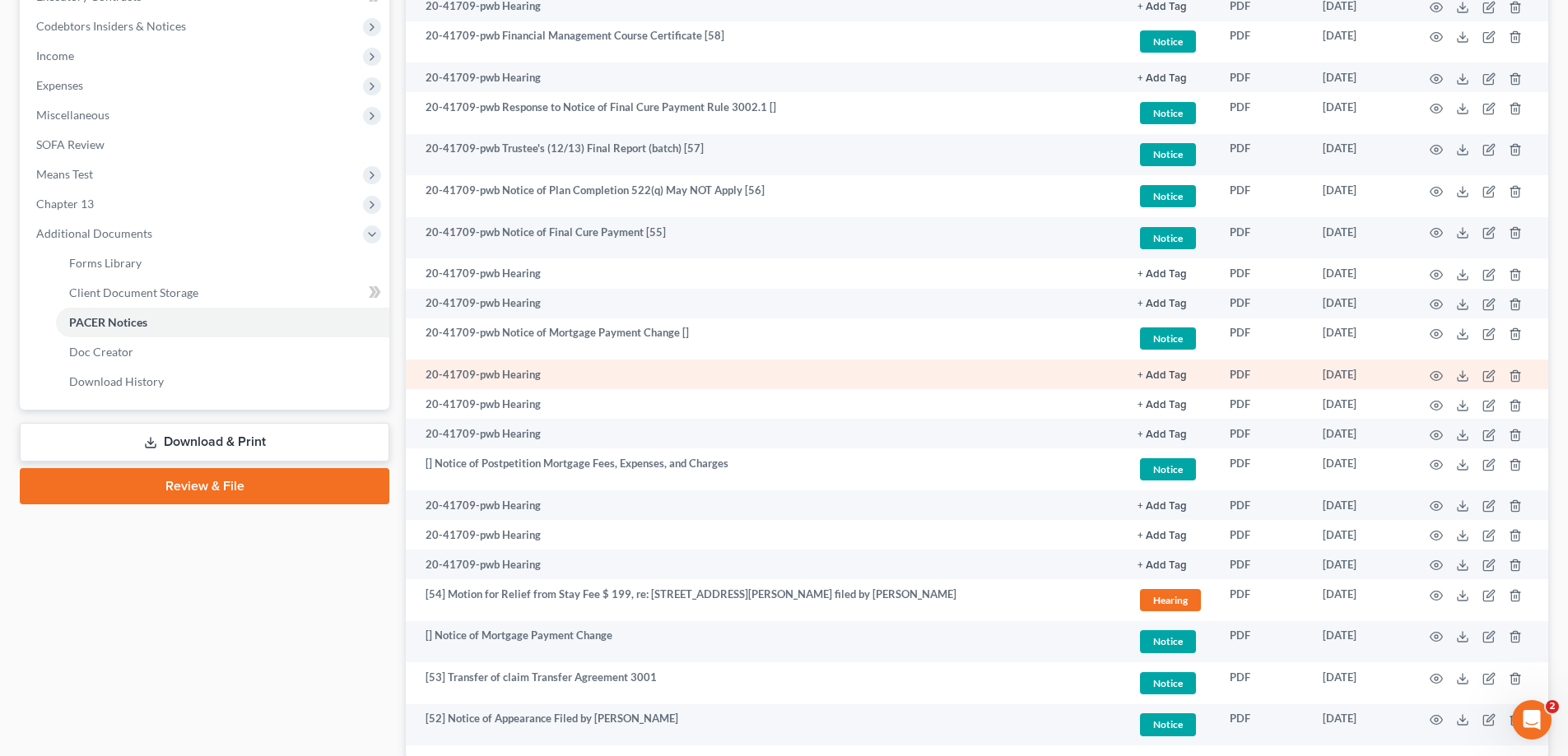
scroll to position [494, 0]
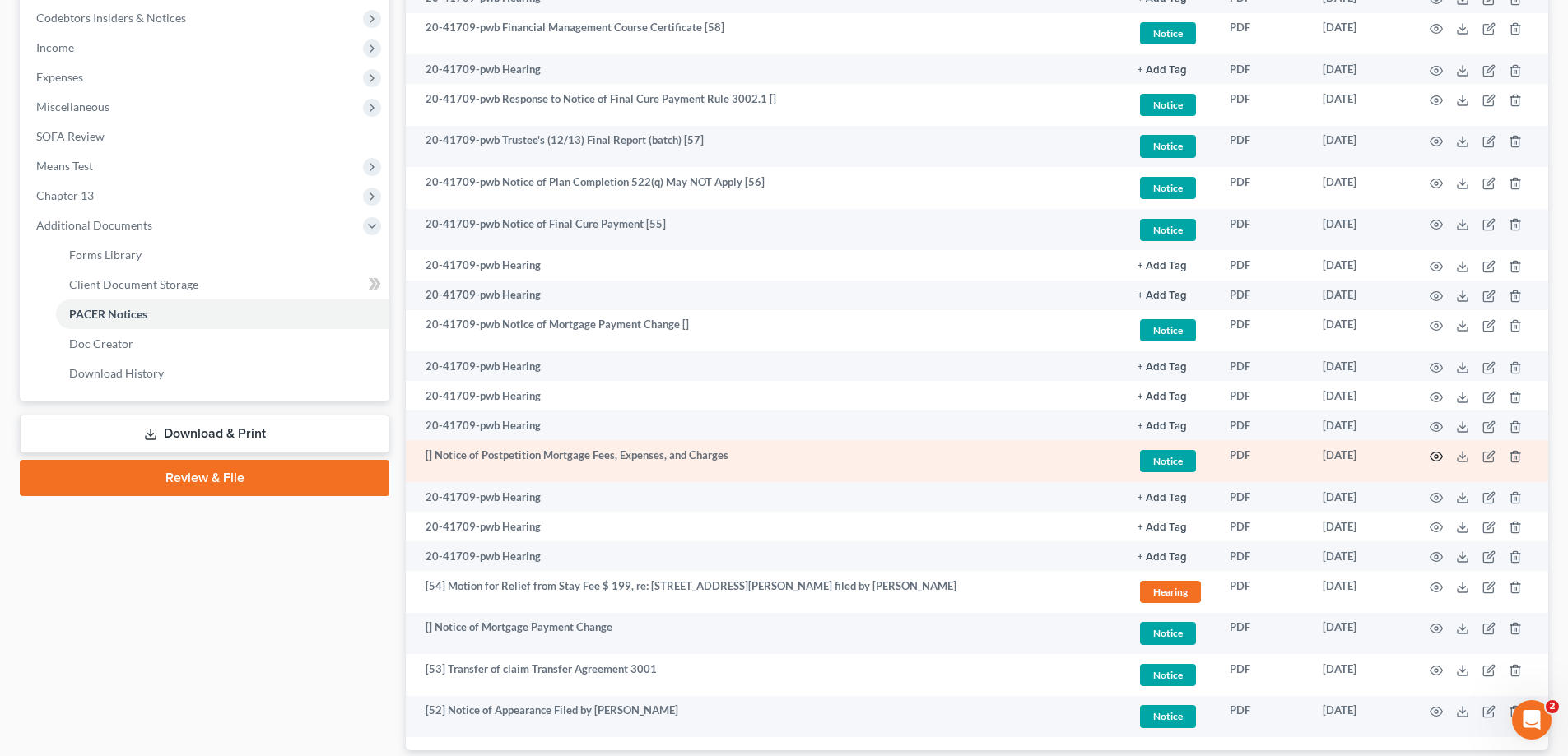
click at [1436, 454] on icon "button" at bounding box center [1436, 457] width 13 height 13
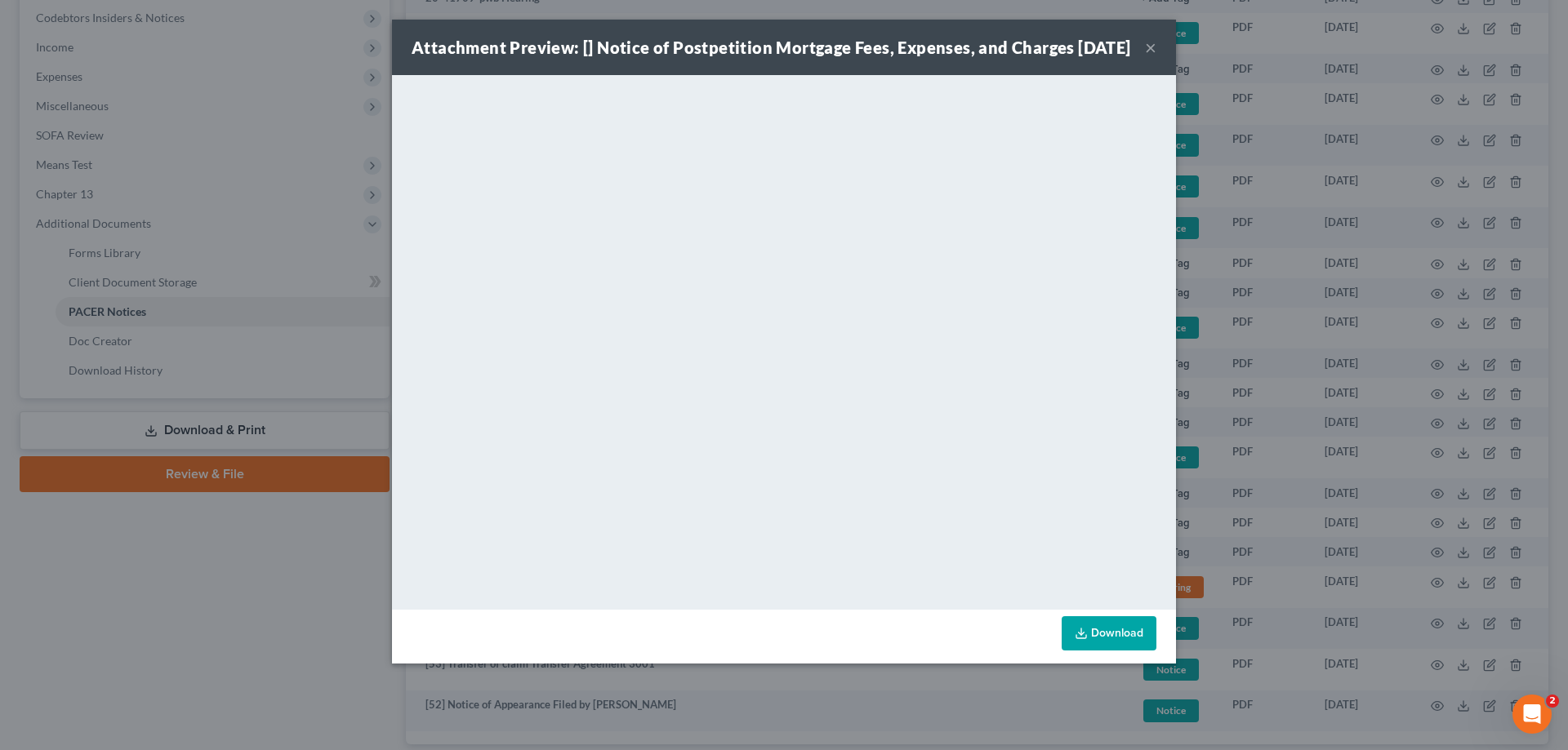
click at [1148, 57] on button "×" at bounding box center [1151, 46] width 11 height 20
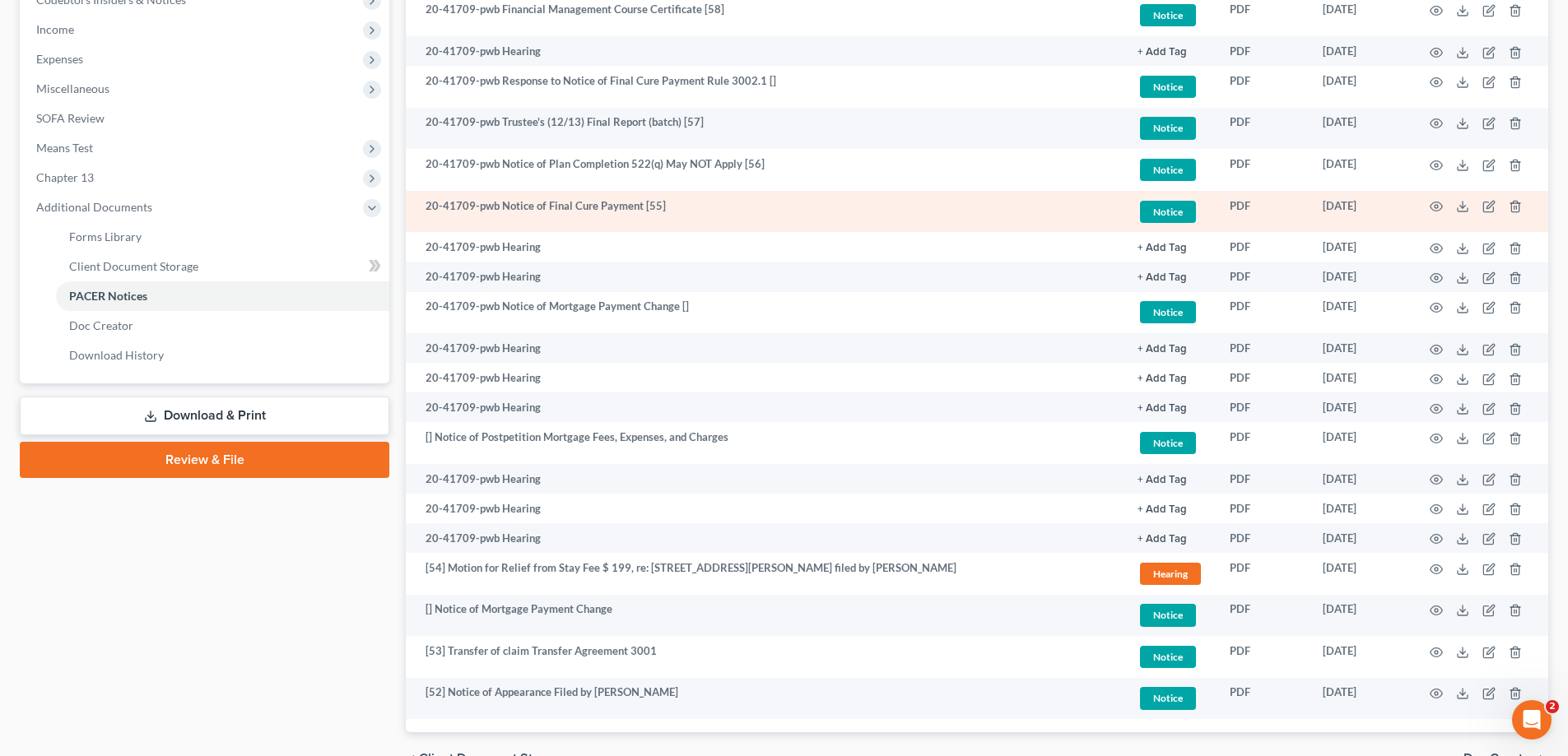
scroll to position [521, 0]
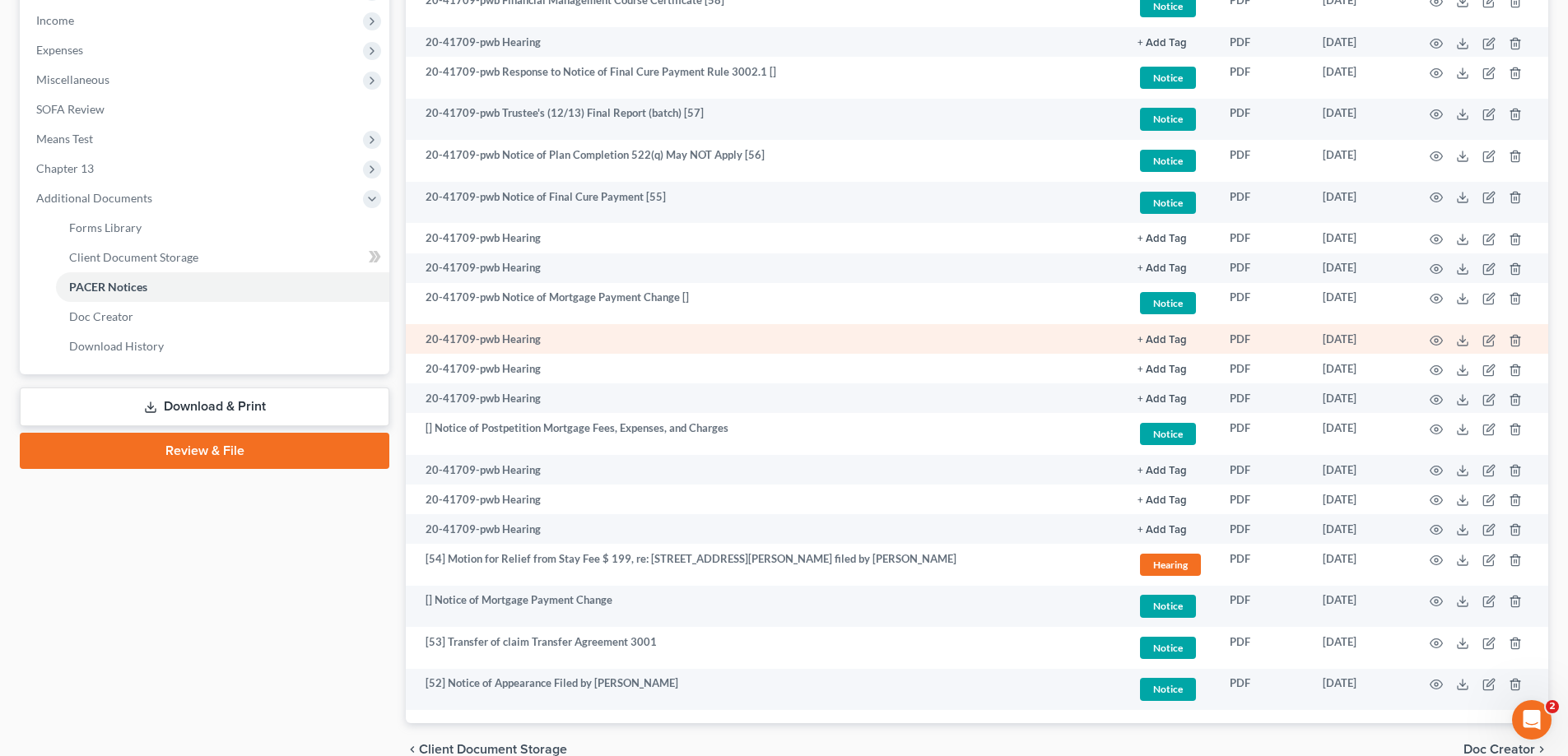
drag, startPoint x: 1566, startPoint y: 52, endPoint x: 747, endPoint y: 346, distance: 870.2
click at [1566, 52] on div "[PERSON_NAME] Upgraded Case 20-41709 Chapter Chapter 13 Status Lead District GA…" at bounding box center [784, 177] width 1568 height 1264
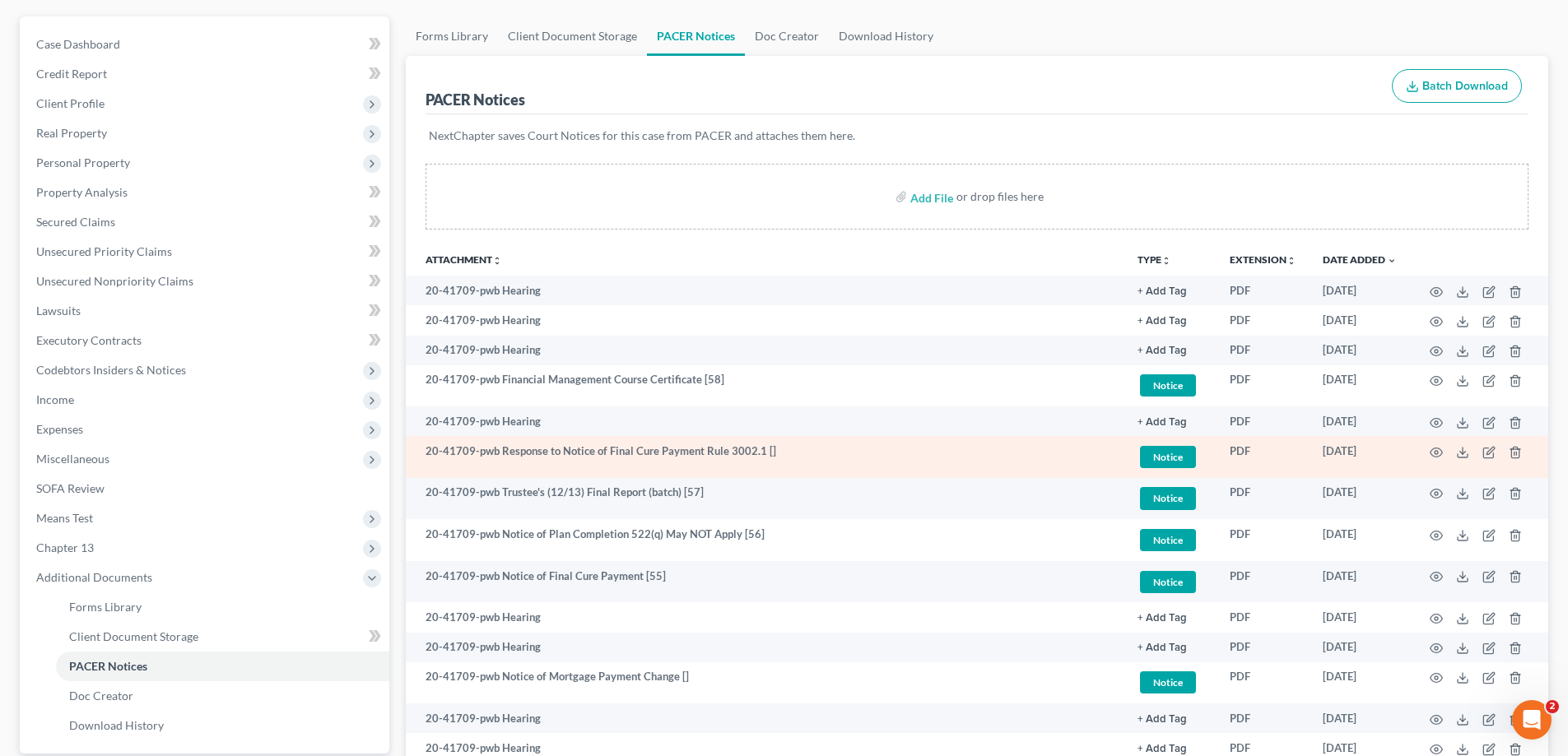
scroll to position [110, 0]
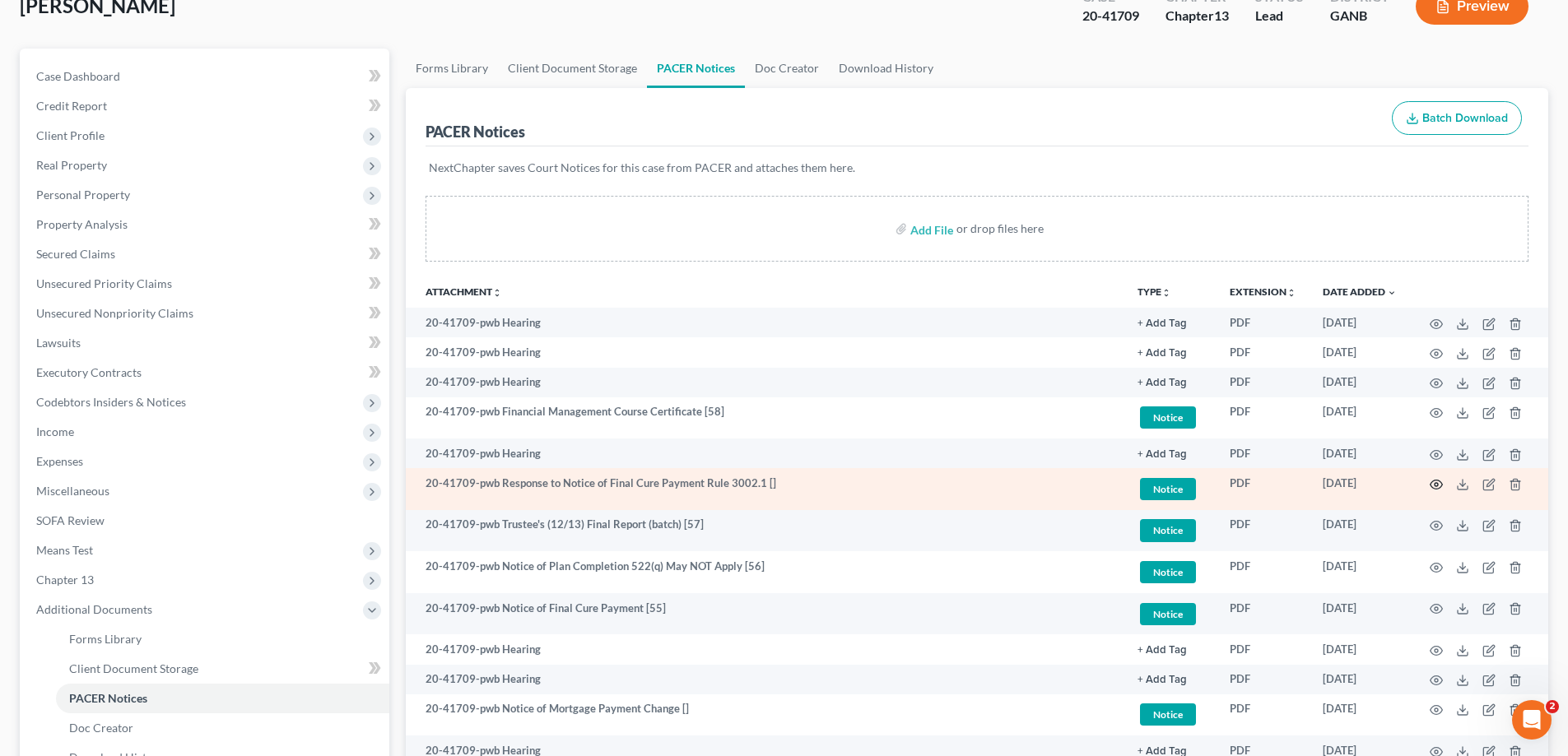
click at [1433, 485] on icon "button" at bounding box center [1436, 484] width 13 height 13
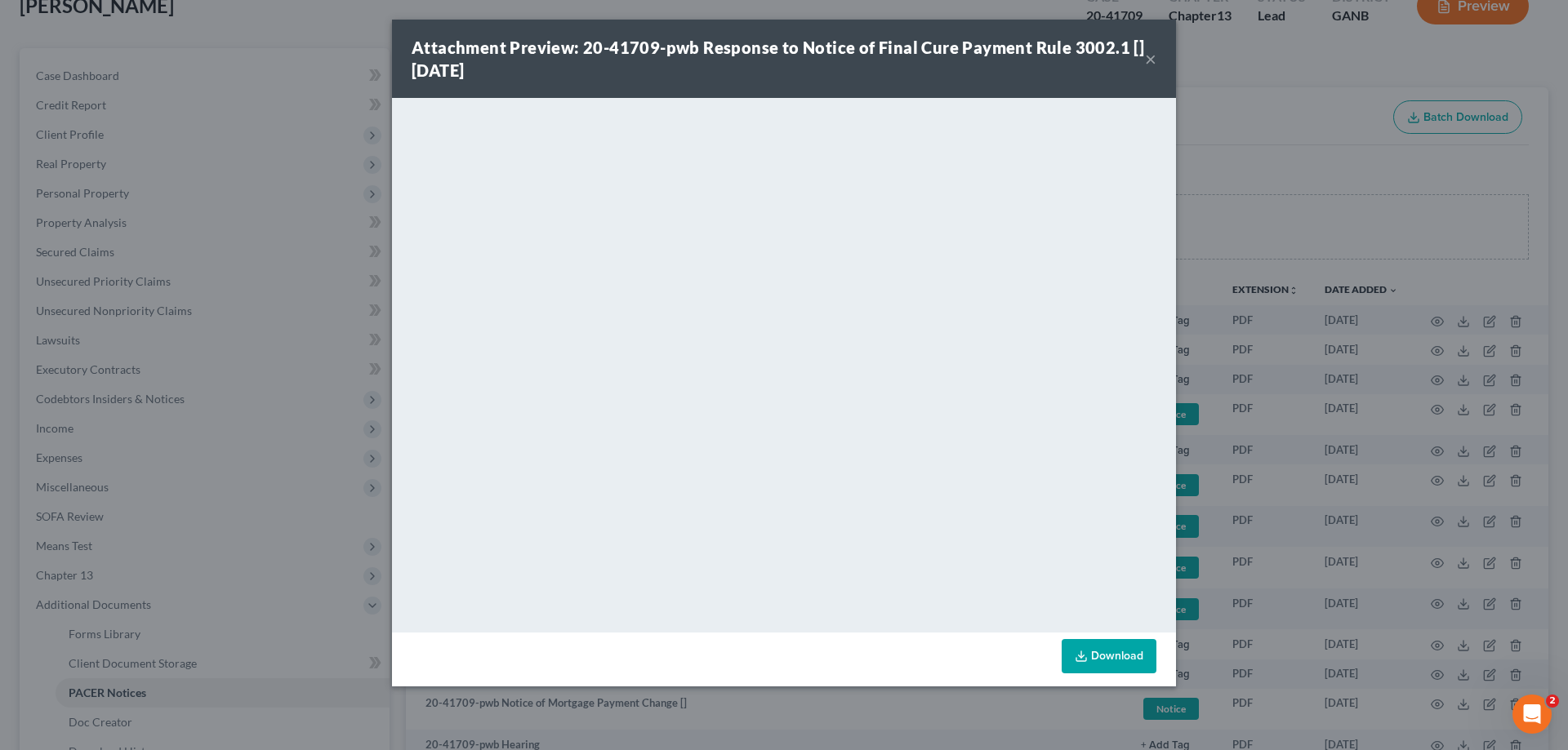
click at [1151, 56] on button "×" at bounding box center [1151, 59] width 11 height 20
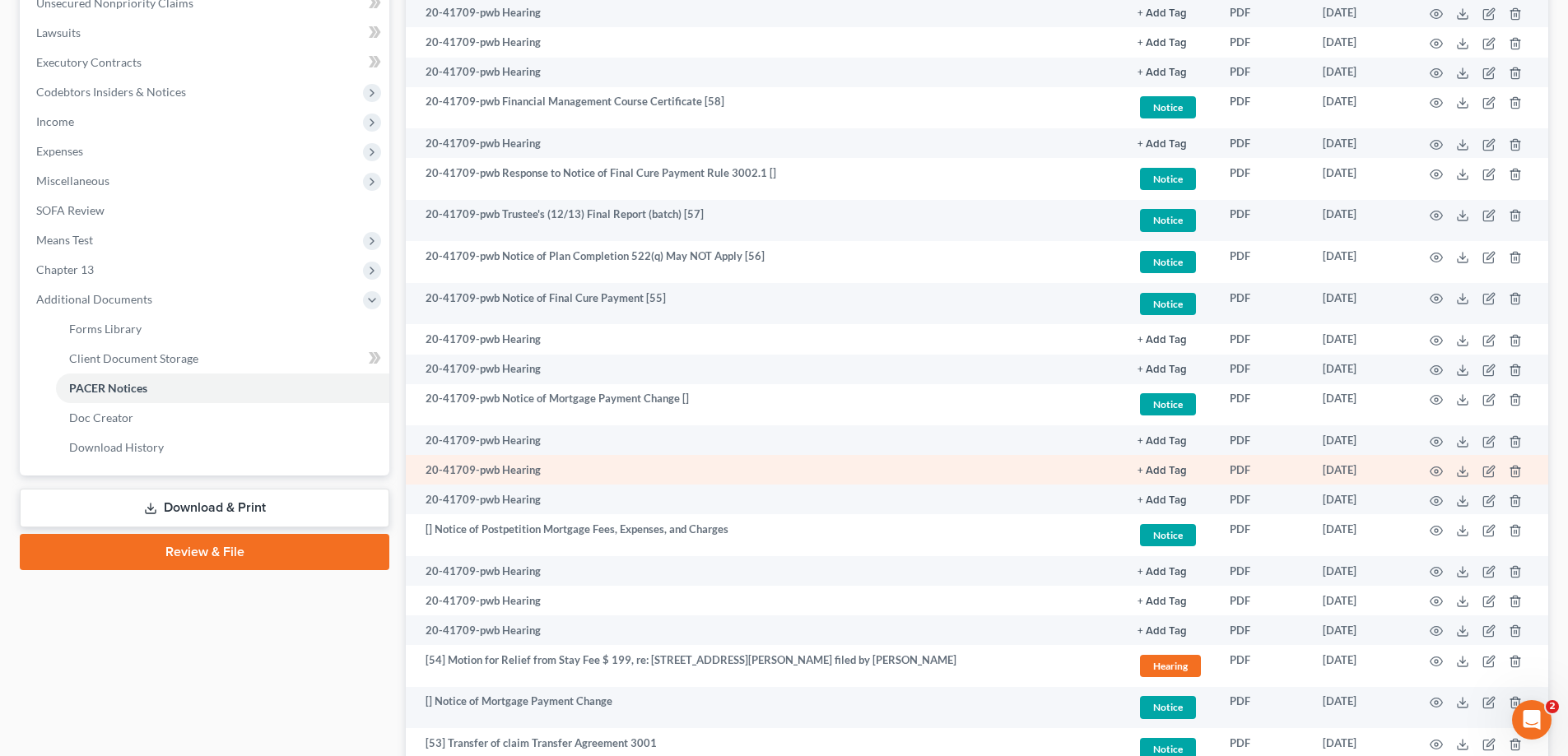
scroll to position [438, 0]
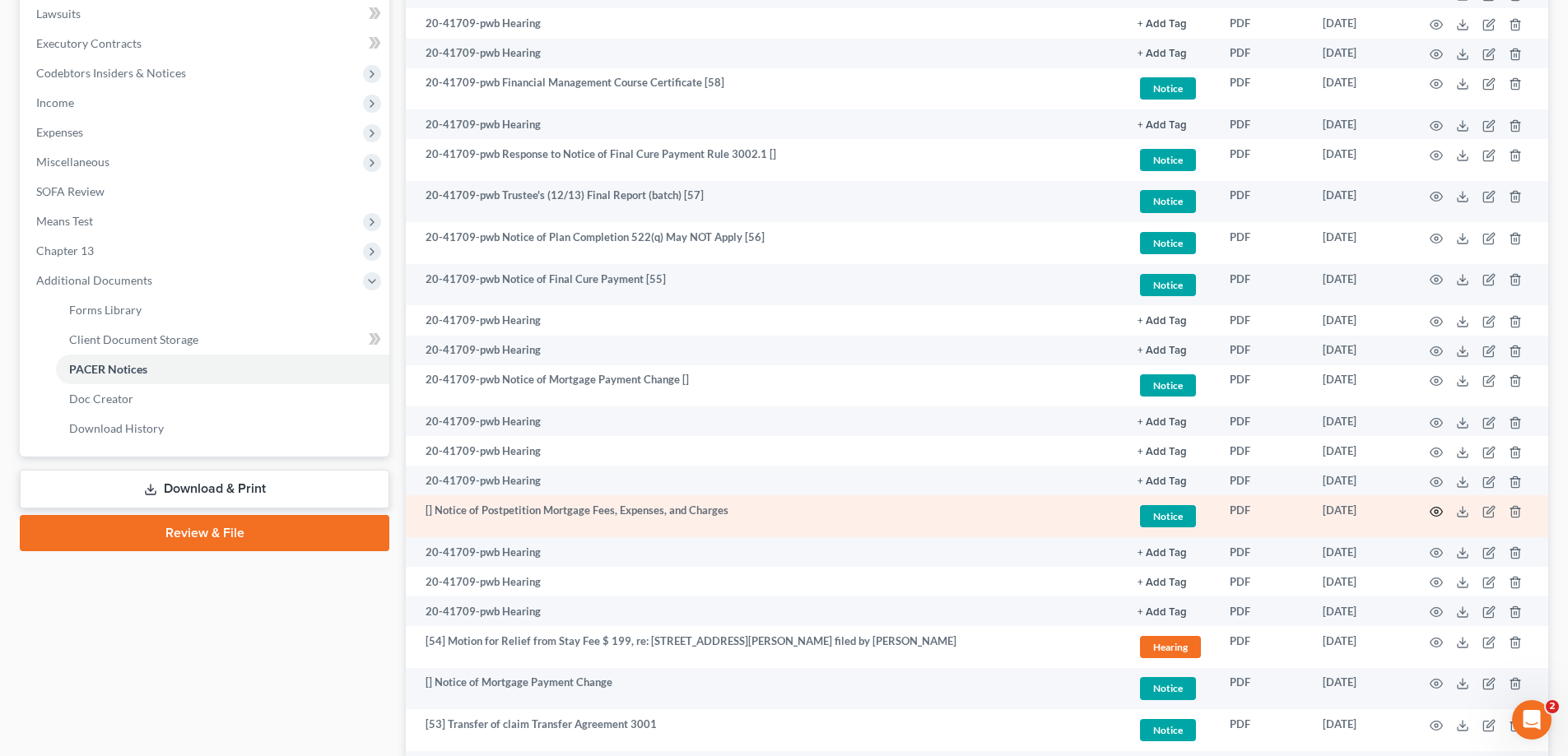
click at [1433, 512] on icon "button" at bounding box center [1436, 511] width 13 height 13
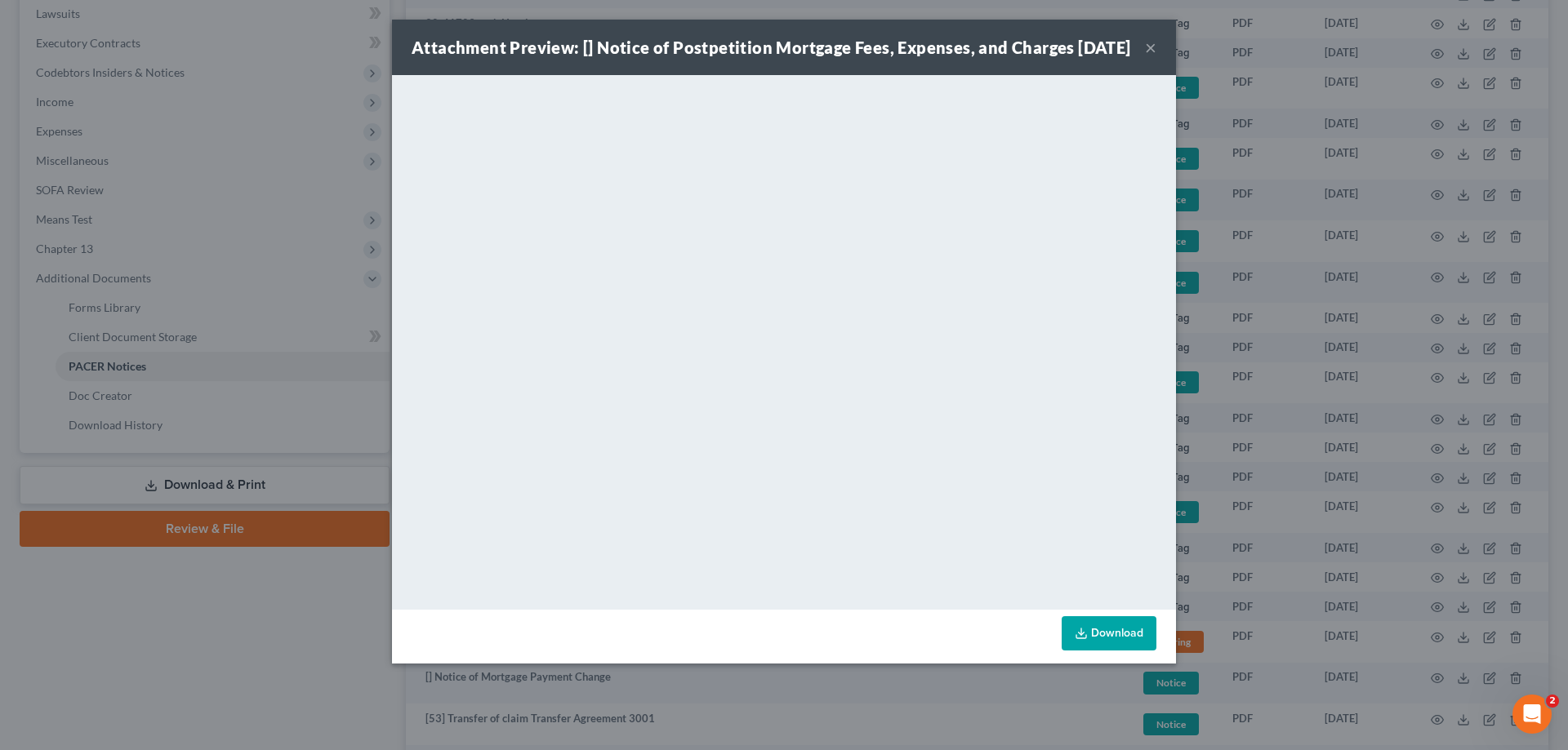
click at [1151, 57] on button "×" at bounding box center [1151, 46] width 11 height 20
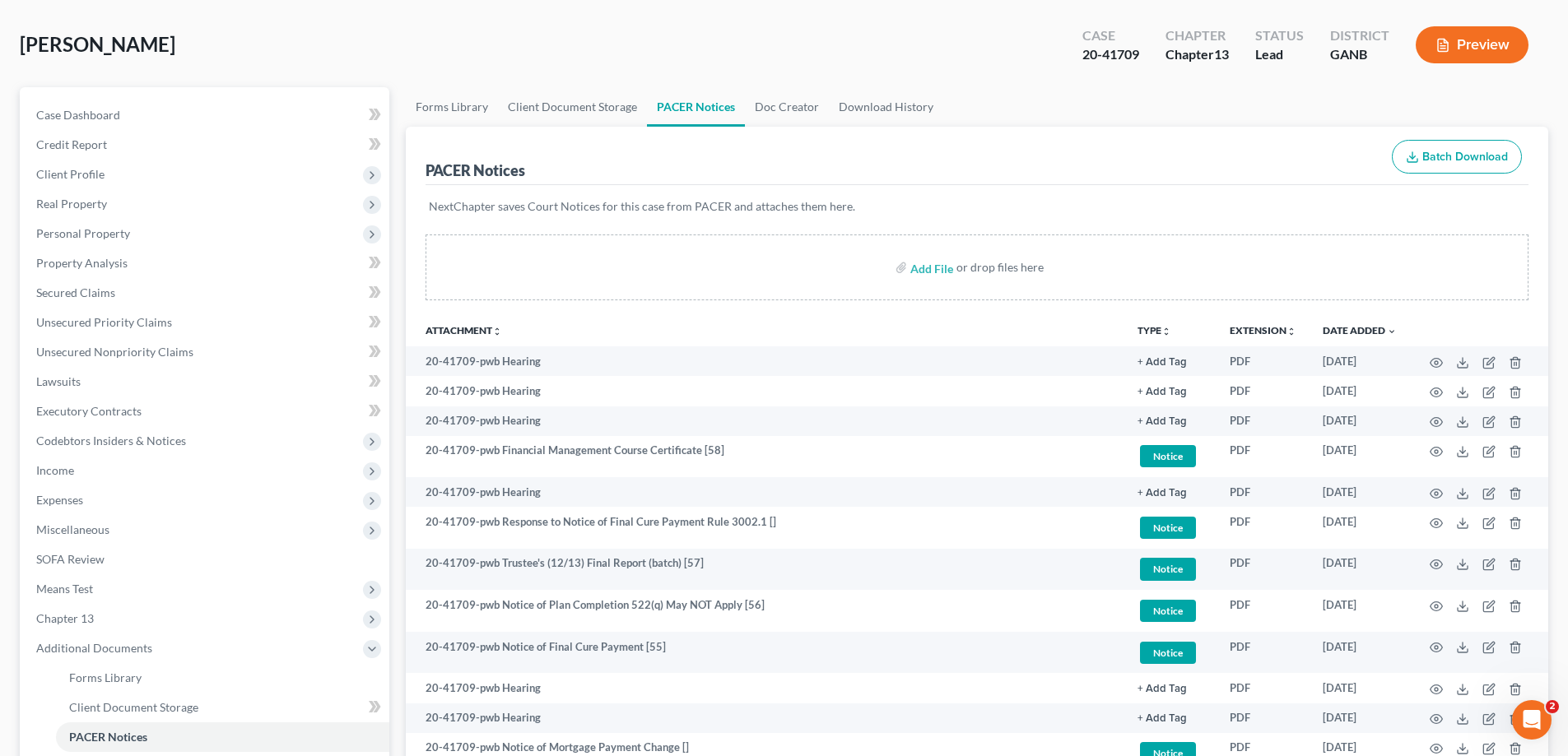
scroll to position [0, 0]
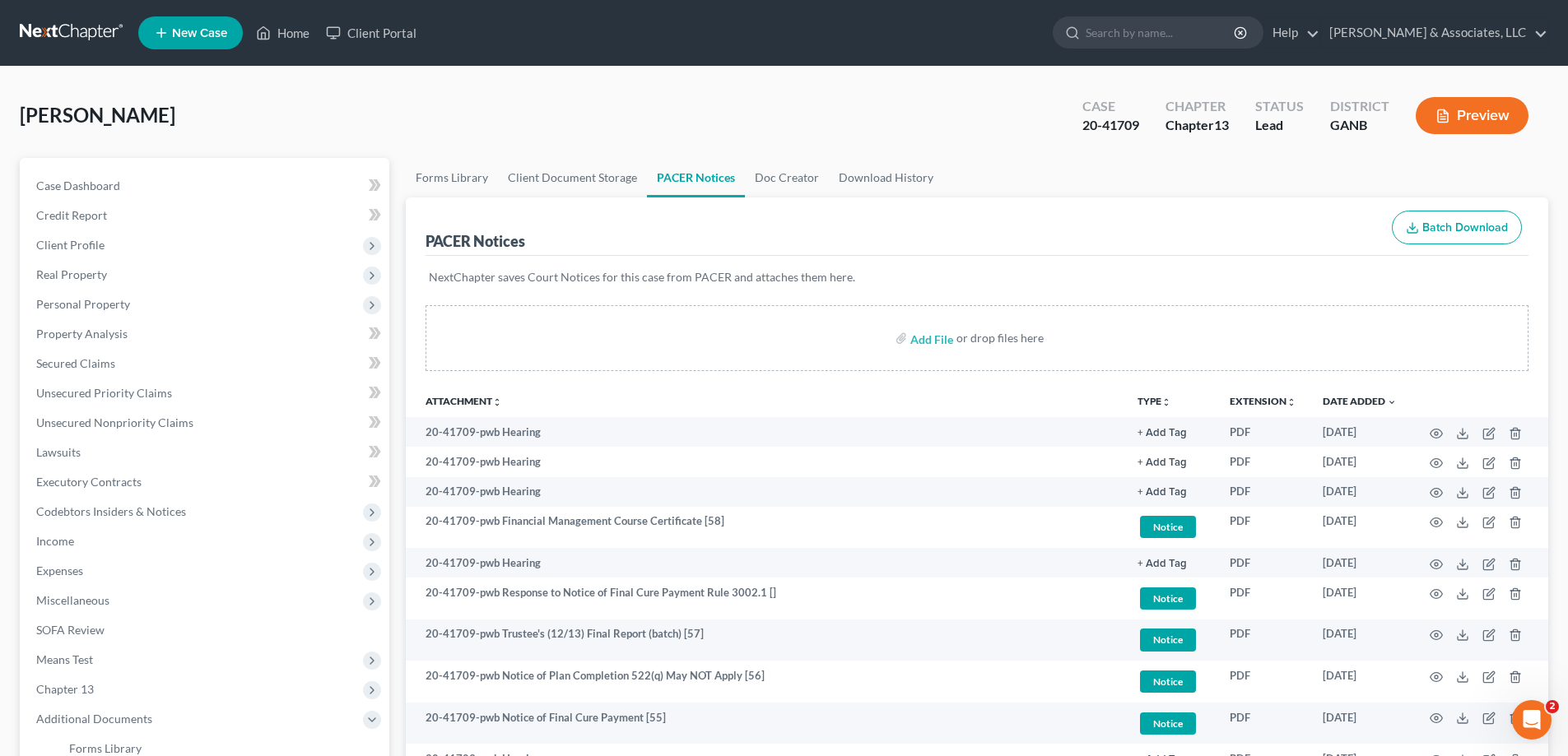
drag, startPoint x: 843, startPoint y: 37, endPoint x: 188, endPoint y: 133, distance: 662.0
click at [843, 37] on ul "New Case Home Client Portal - No Result - See all results Or Press Enter... Hel…" at bounding box center [843, 33] width 1410 height 43
click at [296, 31] on link "Home" at bounding box center [282, 33] width 70 height 30
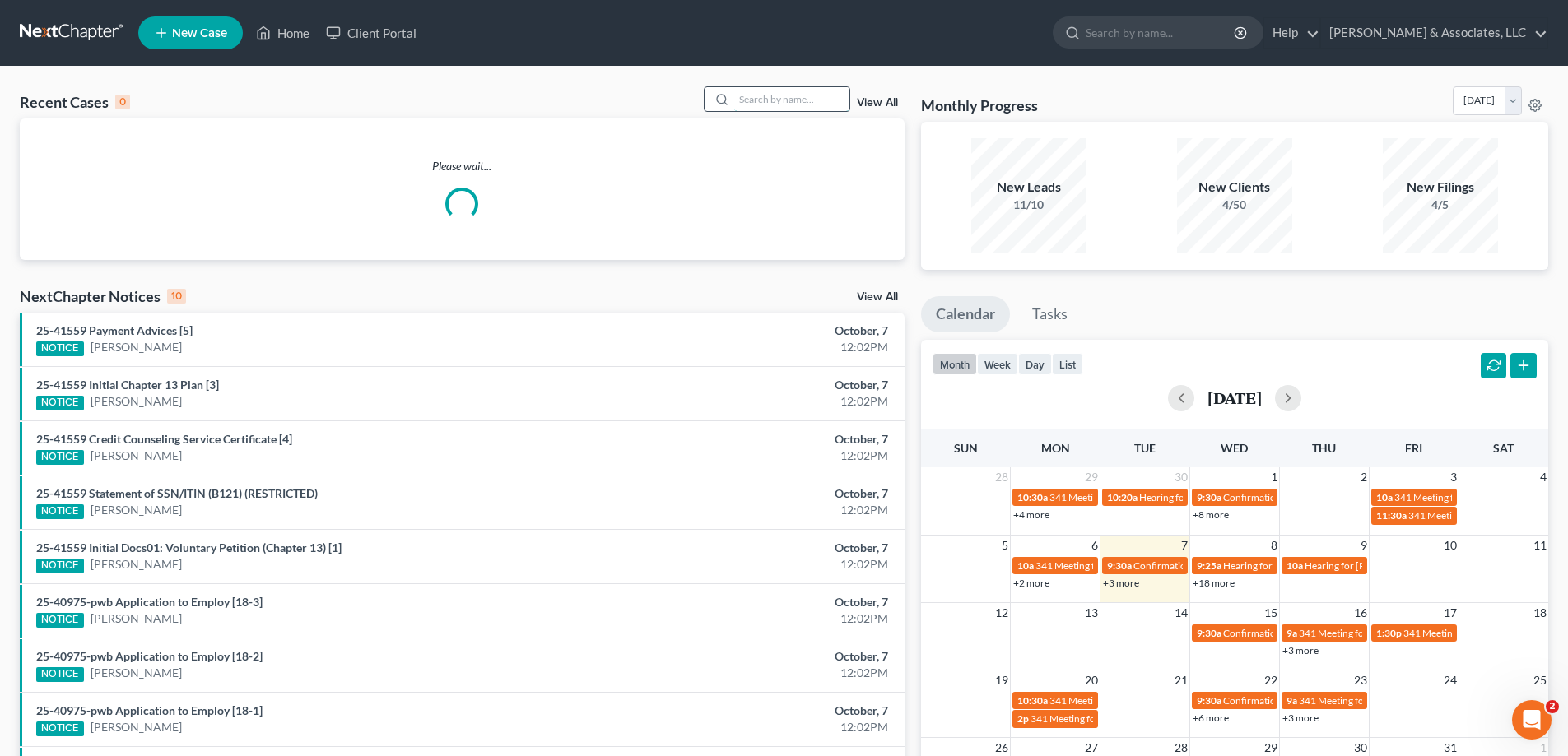
click at [763, 98] on input "search" at bounding box center [791, 98] width 115 height 23
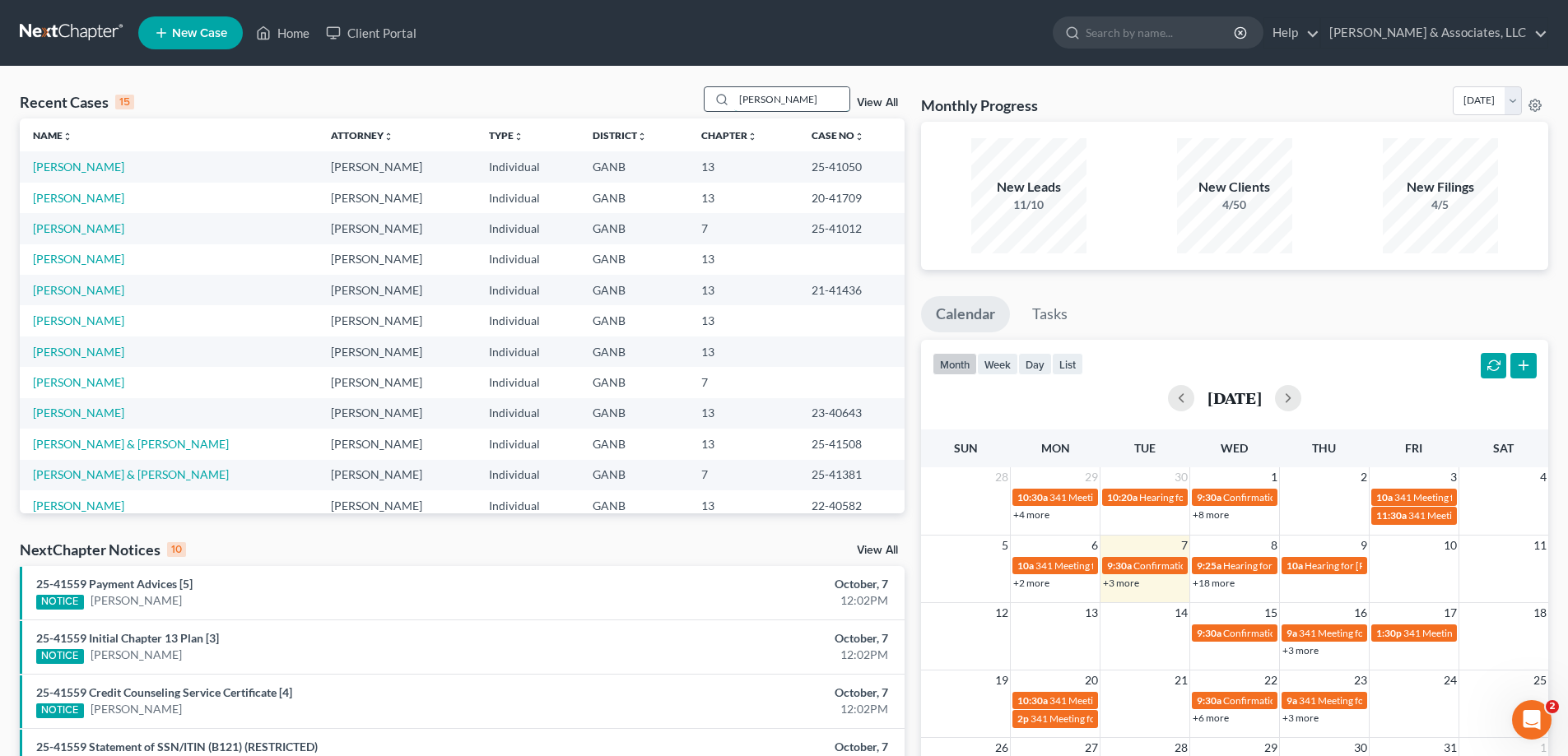
type input "[PERSON_NAME]"
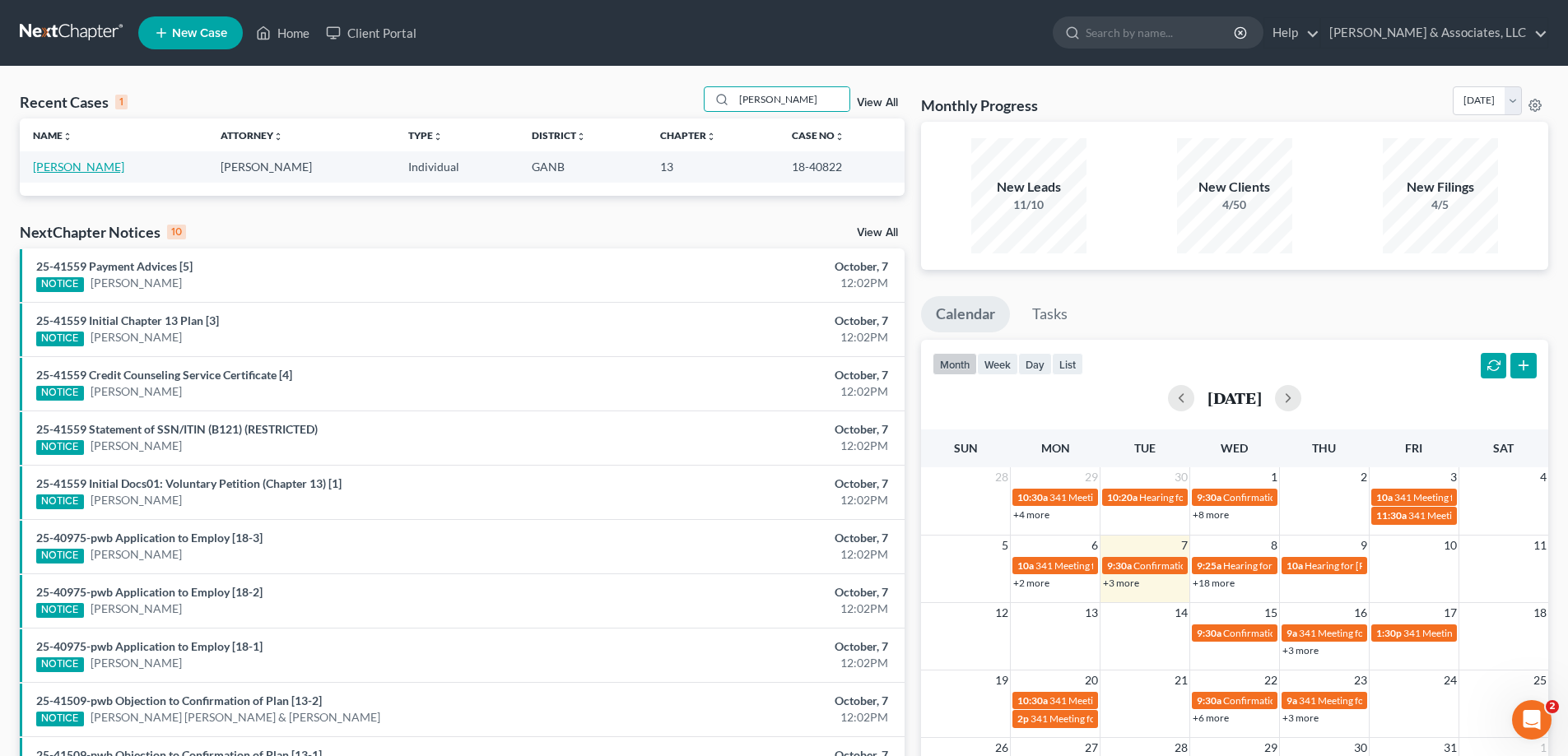
click at [108, 170] on link "[PERSON_NAME]" at bounding box center [79, 166] width 92 height 14
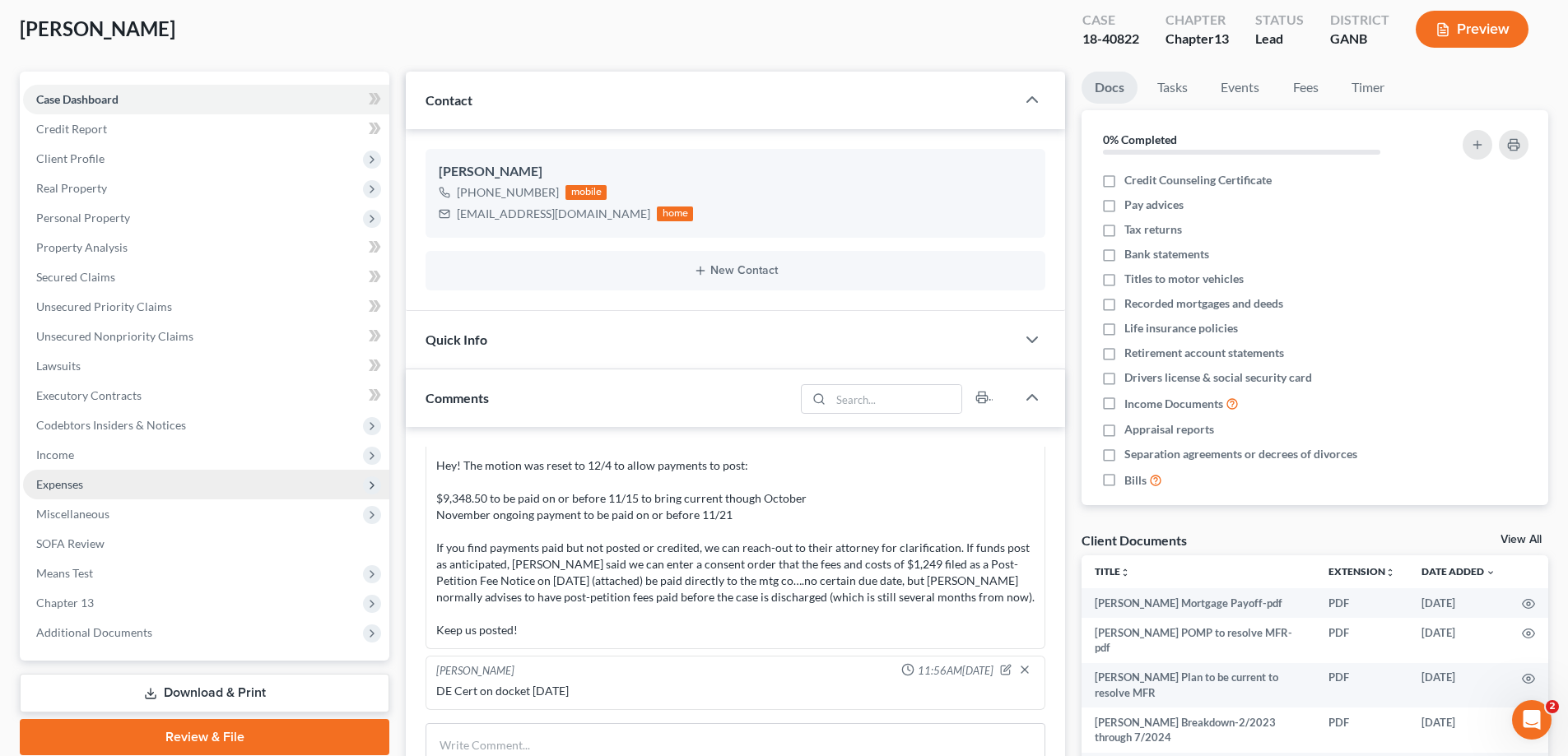
scroll to position [247, 0]
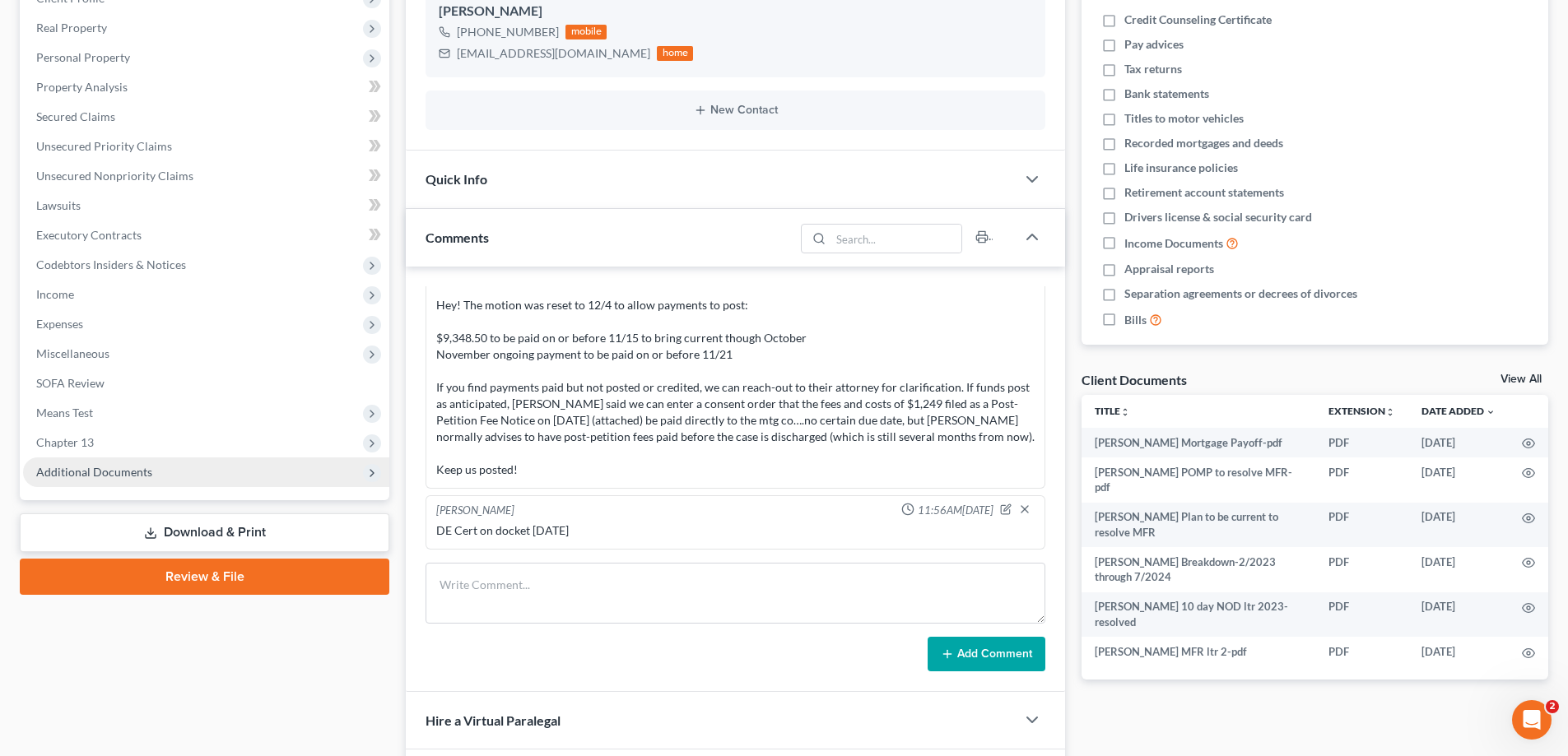
click at [96, 461] on span "Additional Documents" at bounding box center [206, 472] width 366 height 30
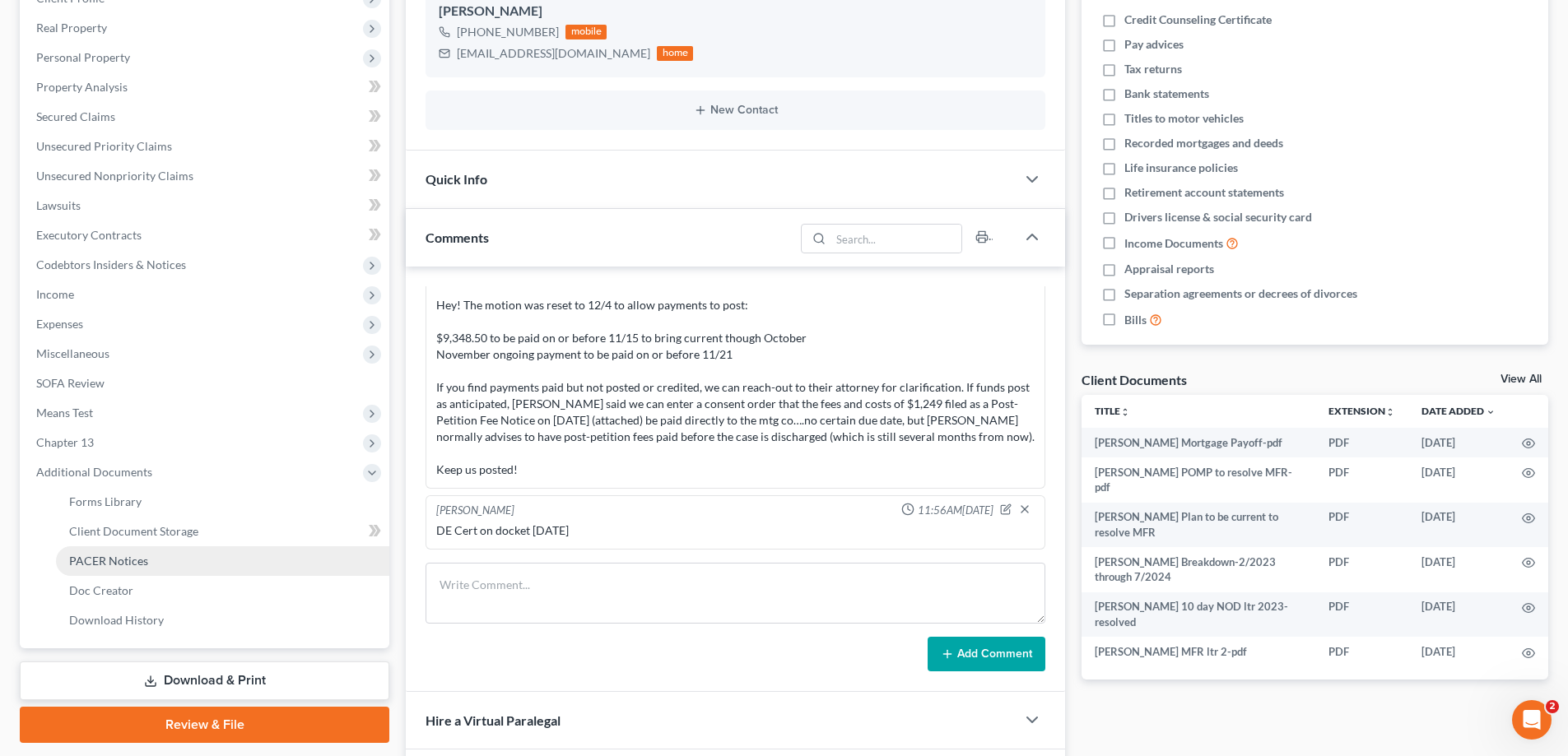
click at [81, 565] on span "PACER Notices" at bounding box center [109, 560] width 79 height 14
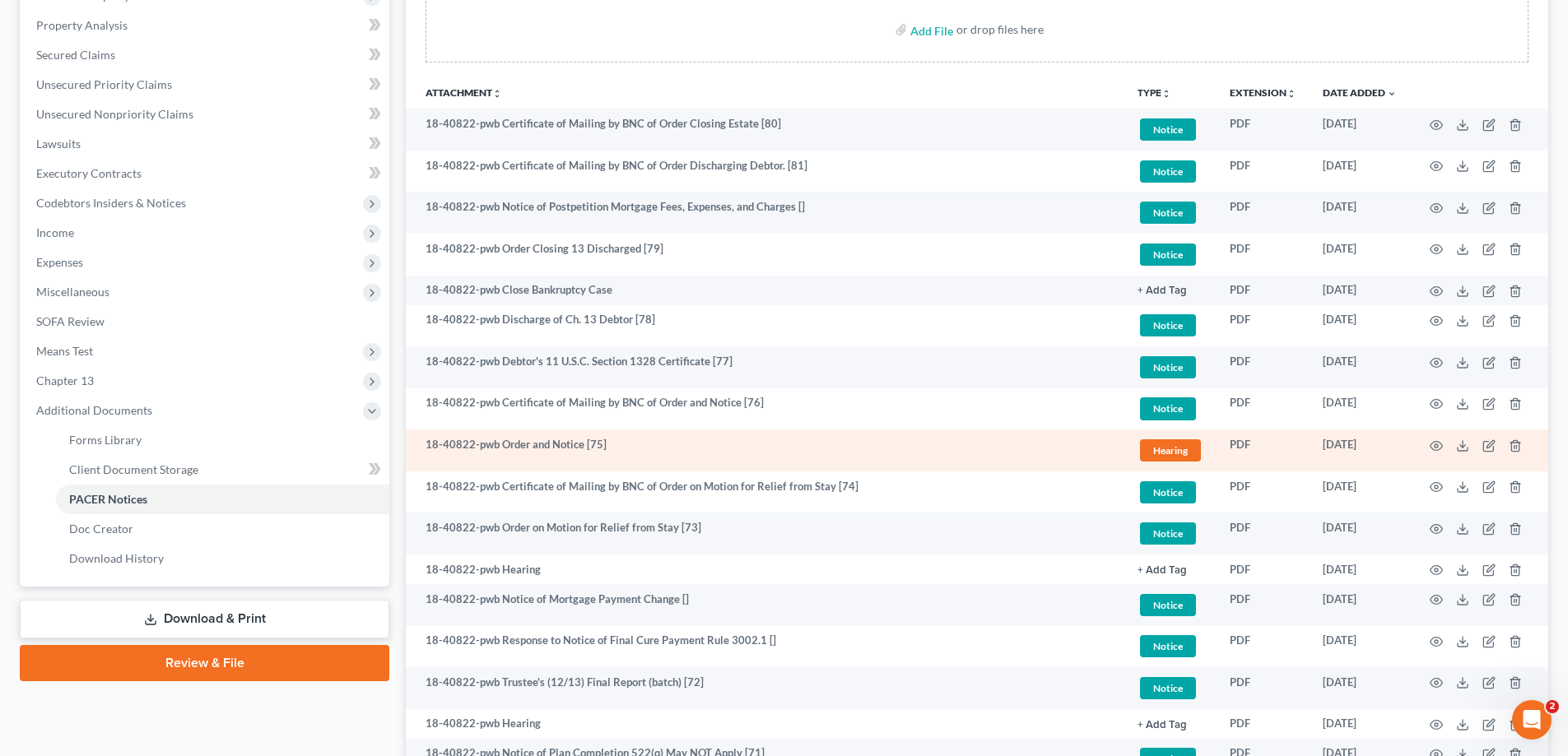
scroll to position [329, 0]
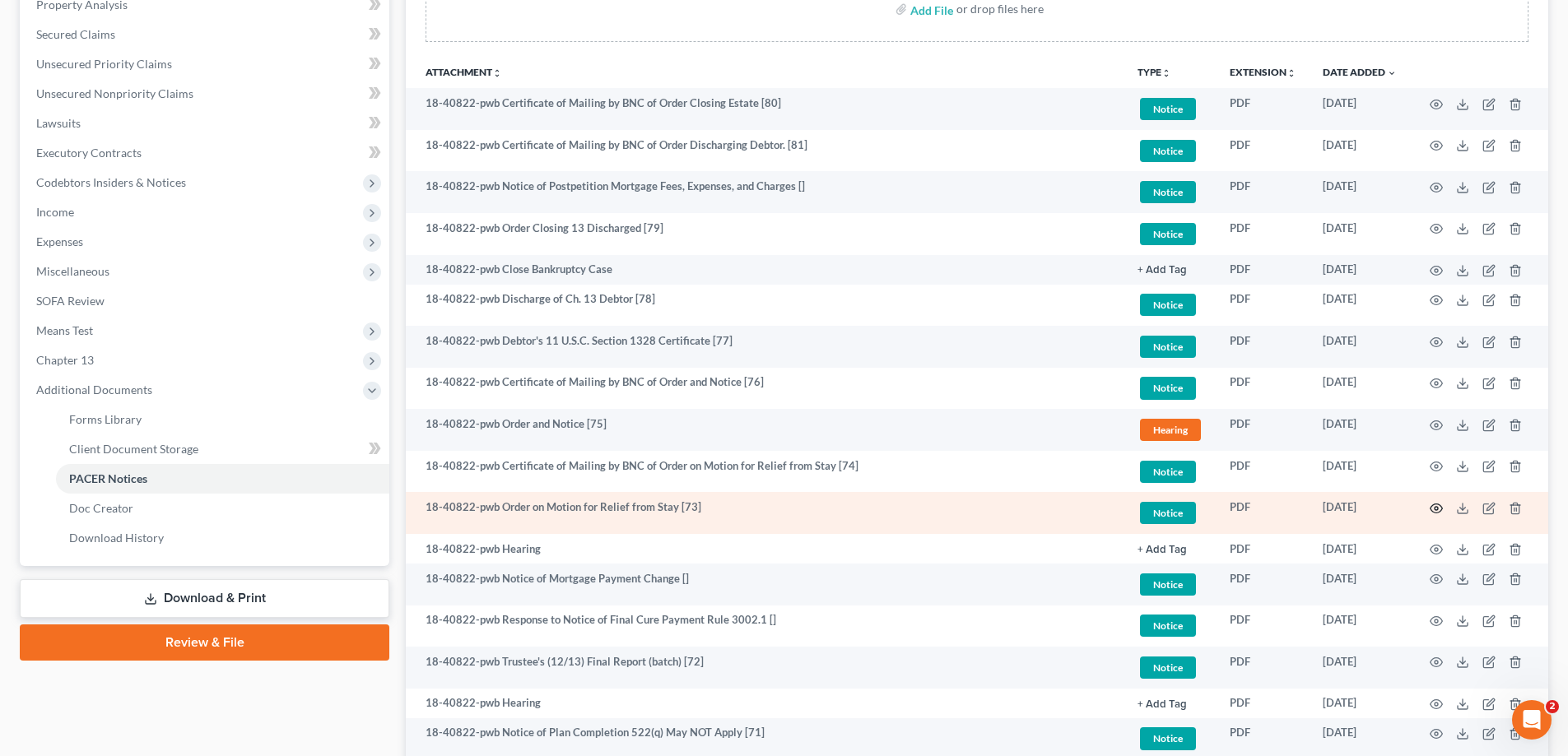
click at [1435, 509] on icon "button" at bounding box center [1436, 509] width 13 height 13
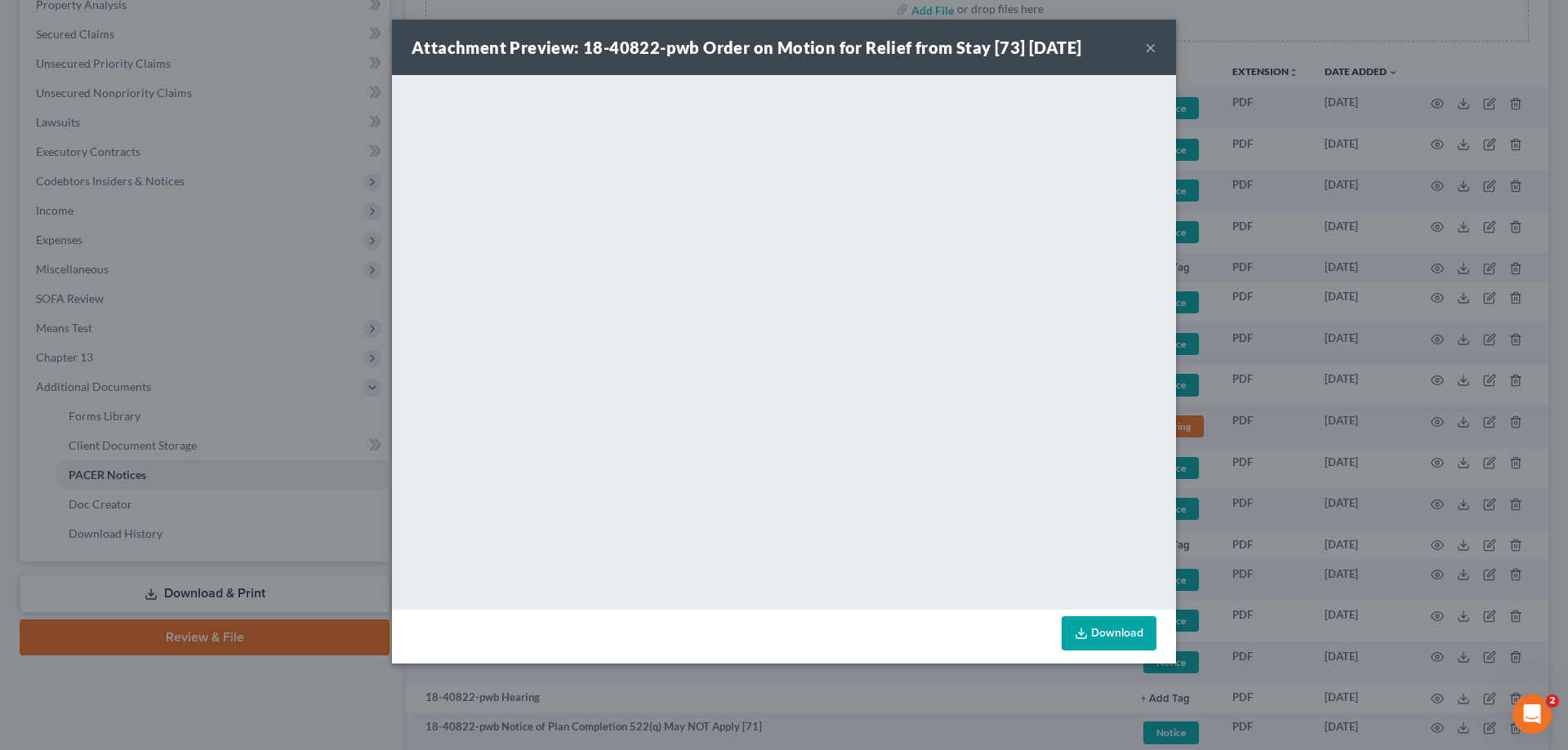
click at [1149, 45] on button "×" at bounding box center [1151, 46] width 11 height 20
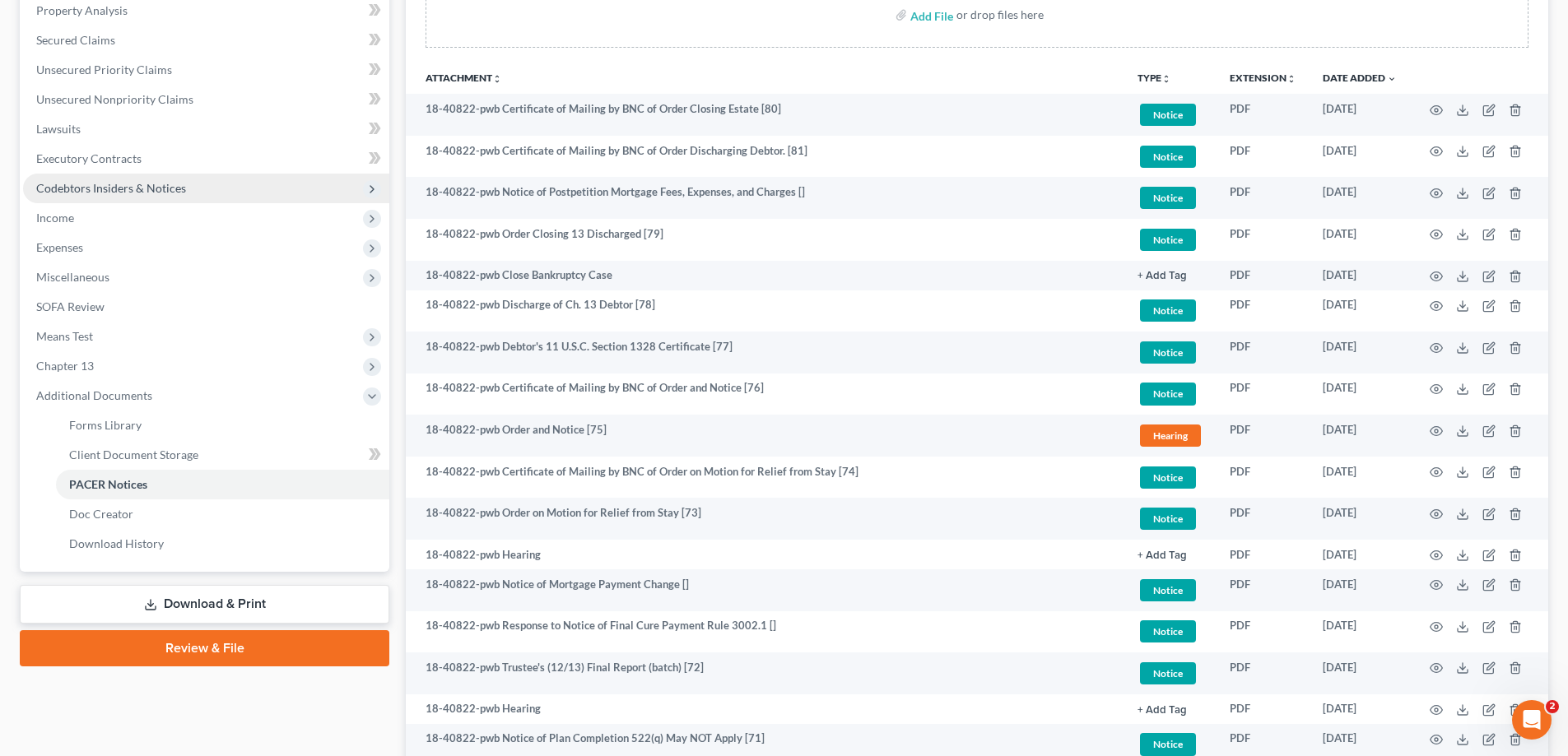
scroll to position [0, 0]
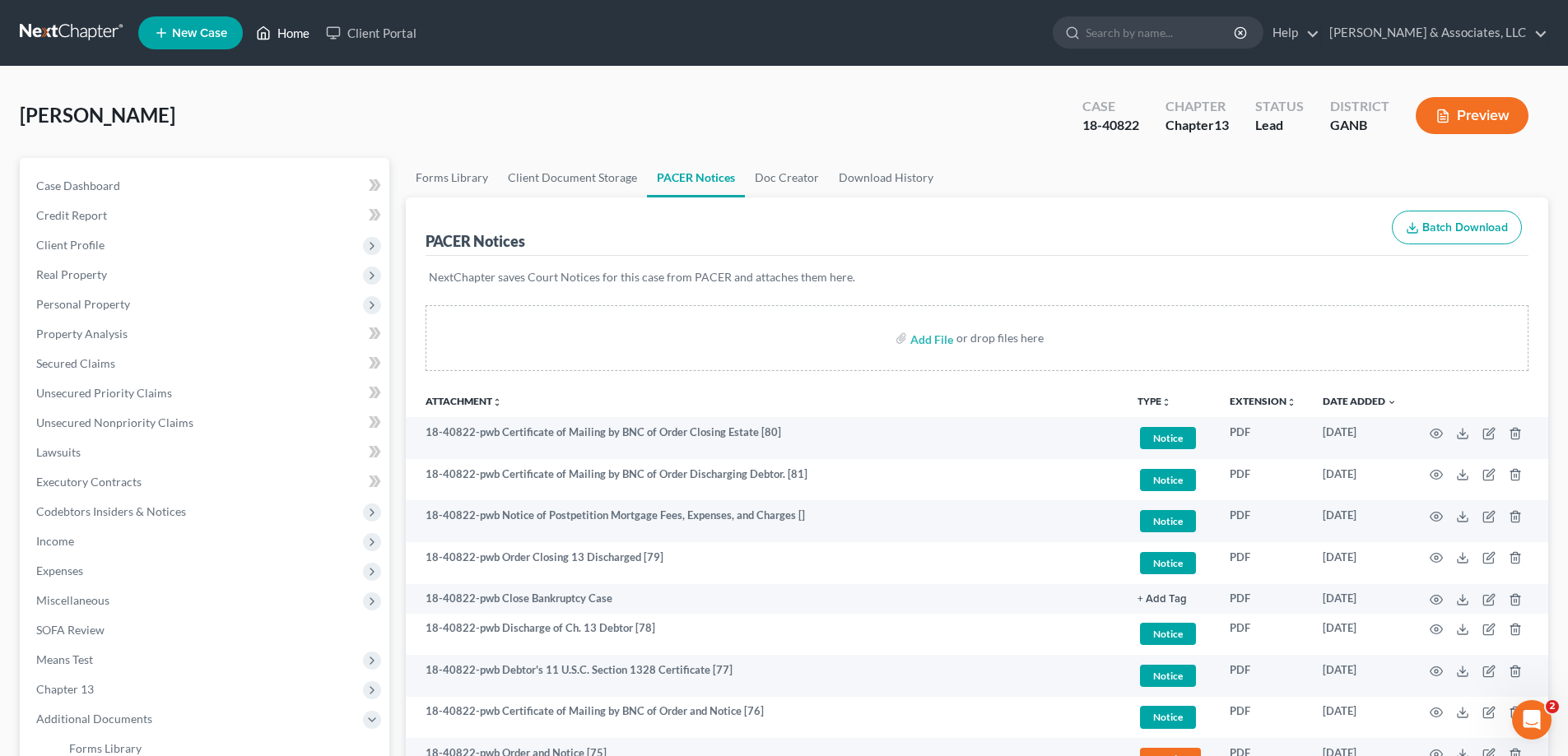
click at [303, 33] on link "Home" at bounding box center [282, 33] width 70 height 30
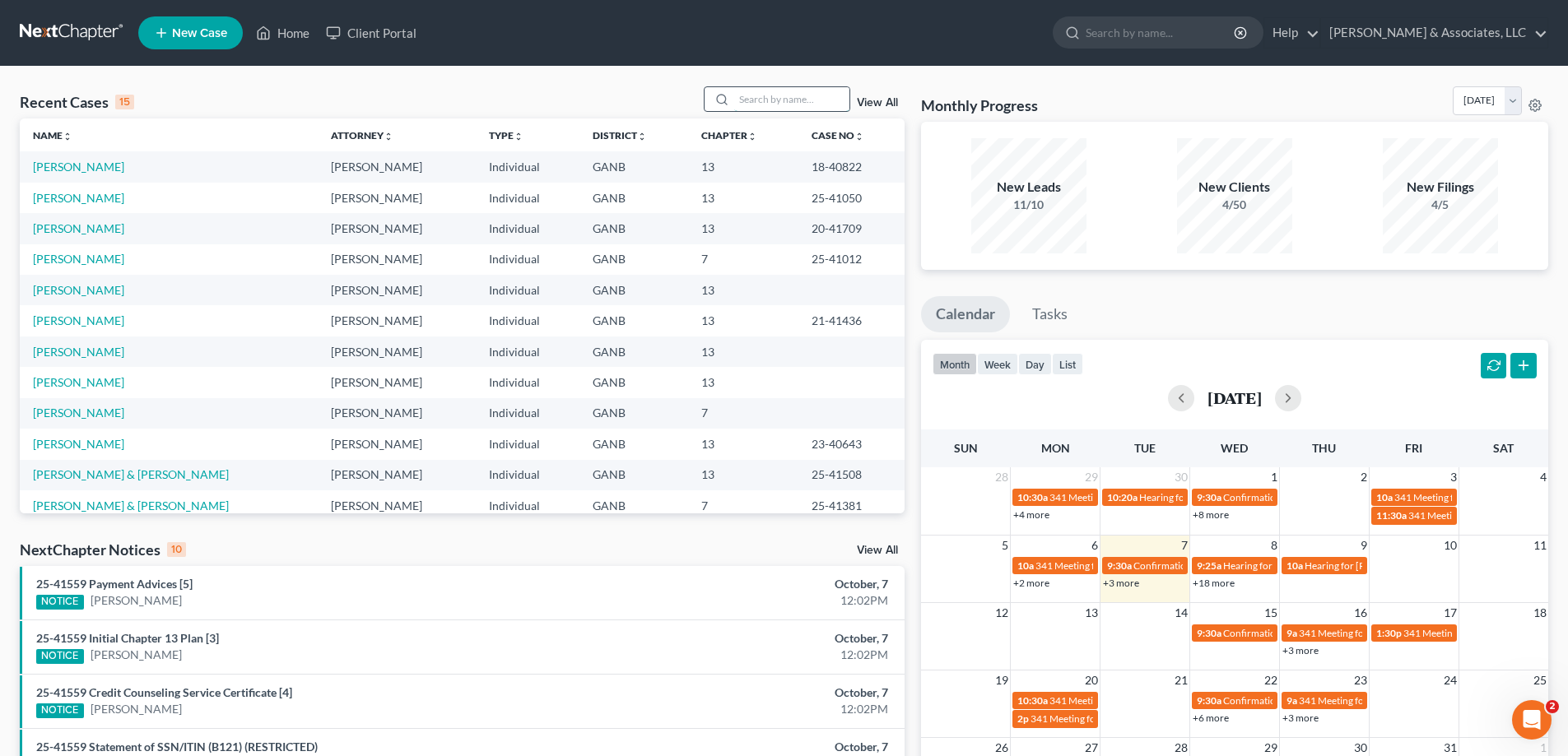
click at [840, 100] on input "search" at bounding box center [791, 98] width 115 height 23
type input "[PERSON_NAME]"
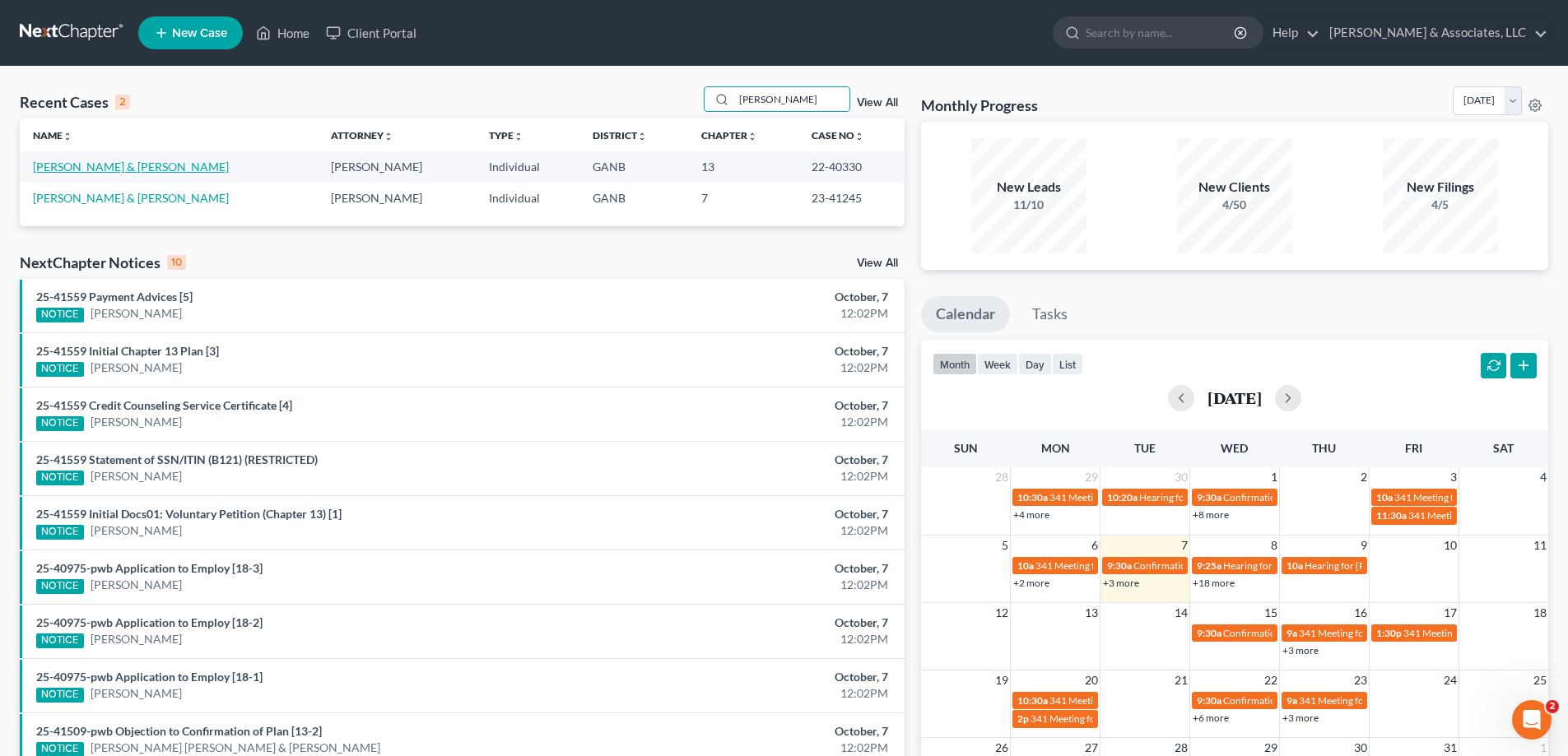
click at [92, 170] on link "[PERSON_NAME] & [PERSON_NAME]" at bounding box center [130, 166] width 196 height 14
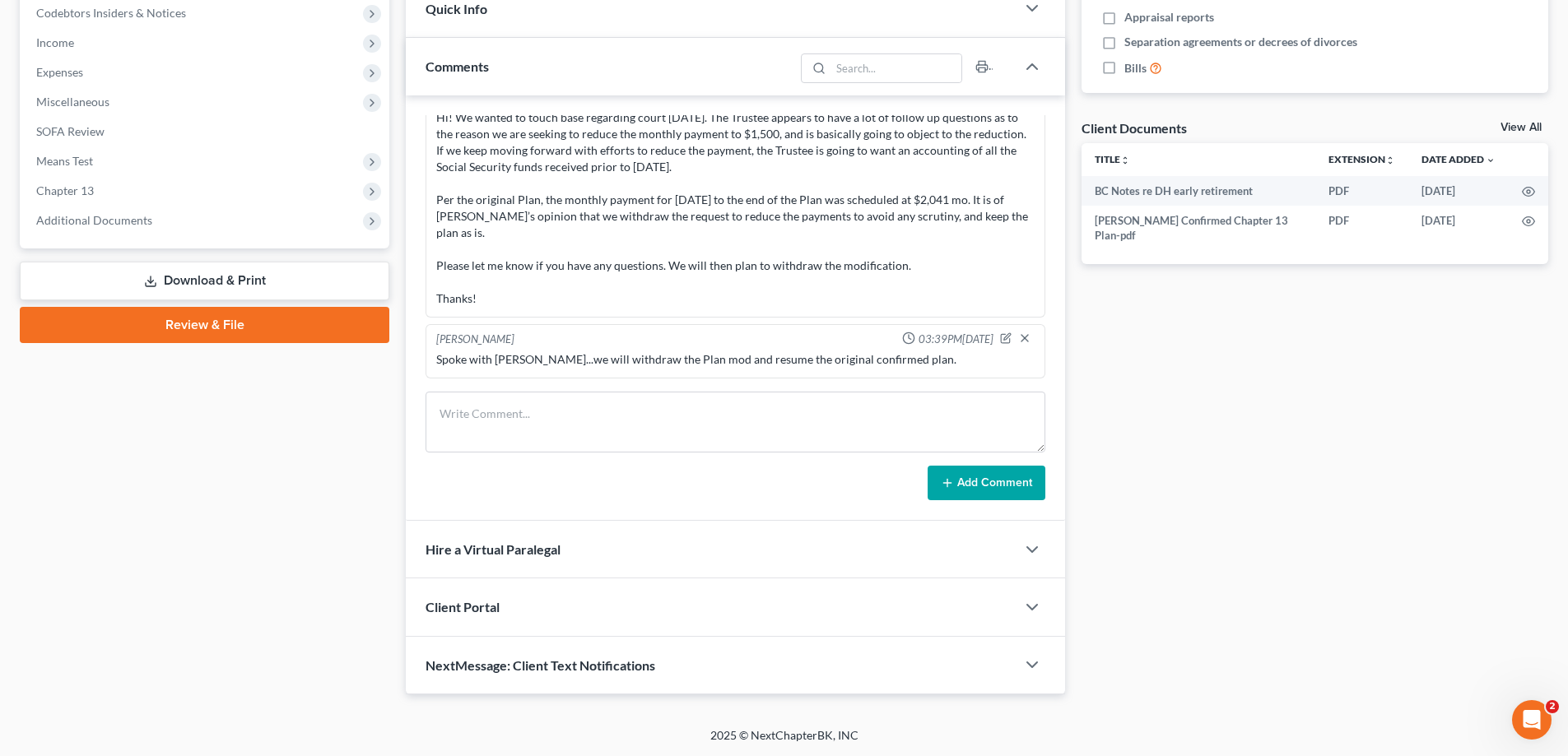
scroll to position [499, 0]
click at [505, 660] on span "NextMessage: Client Text Notifications" at bounding box center [540, 664] width 229 height 16
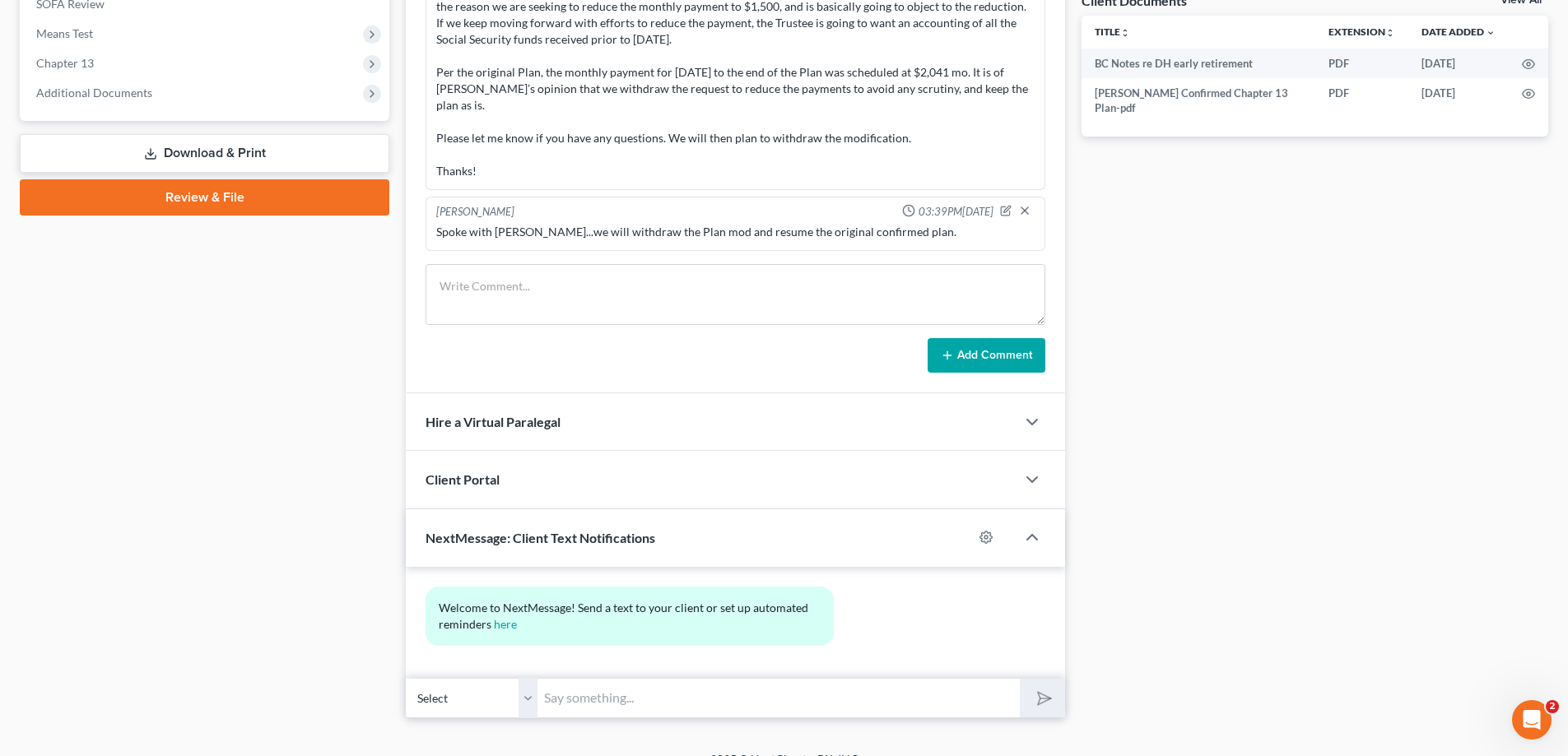
scroll to position [651, 0]
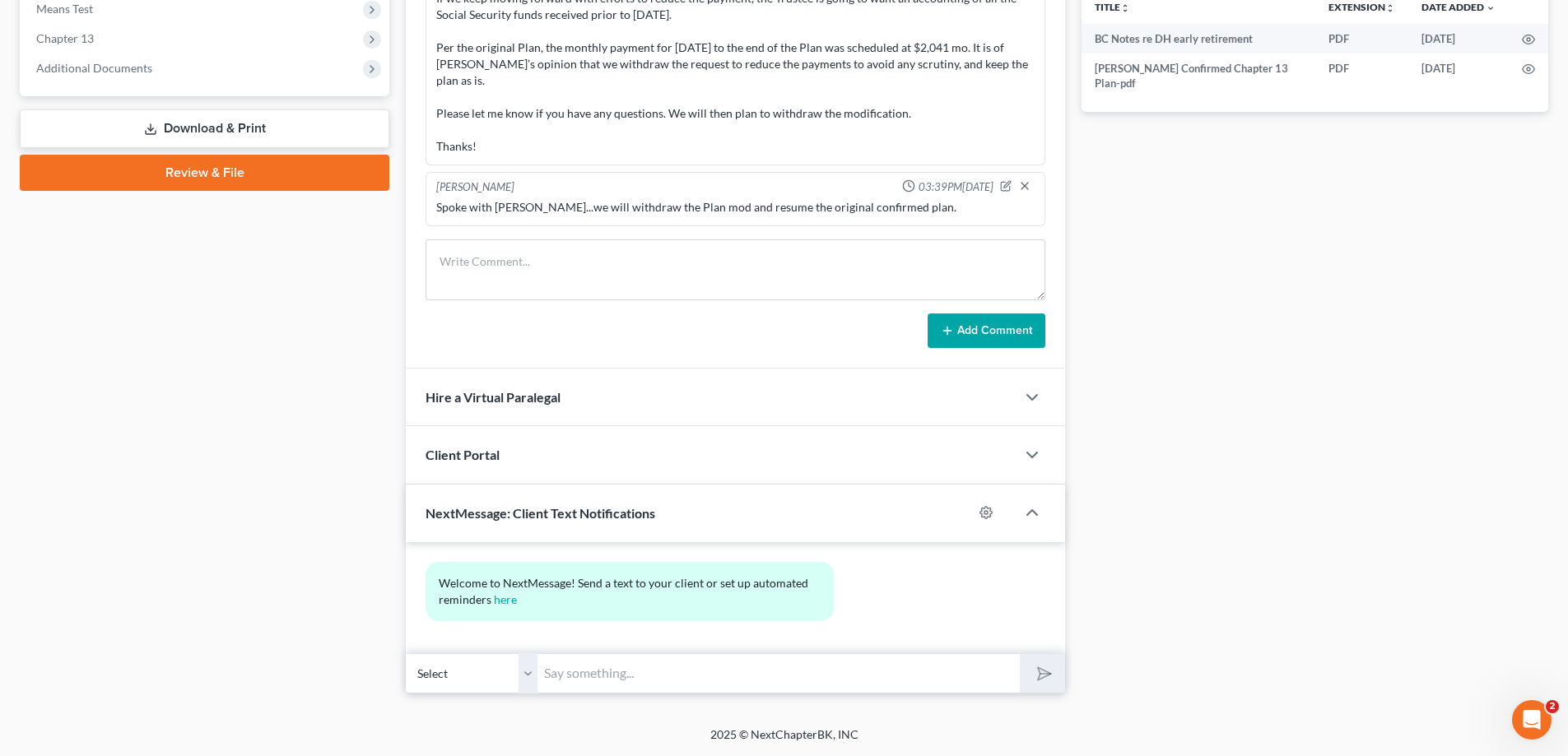
click at [525, 670] on select "Select [PHONE_NUMBER] - [PERSON_NAME] [PHONE_NUMBER] - [PERSON_NAME]" at bounding box center [471, 674] width 132 height 40
select select "1"
click at [406, 654] on select "Select [PHONE_NUMBER] - [PERSON_NAME] [PHONE_NUMBER] - [PERSON_NAME]" at bounding box center [471, 674] width 132 height 40
click at [595, 673] on input "text" at bounding box center [778, 674] width 482 height 40
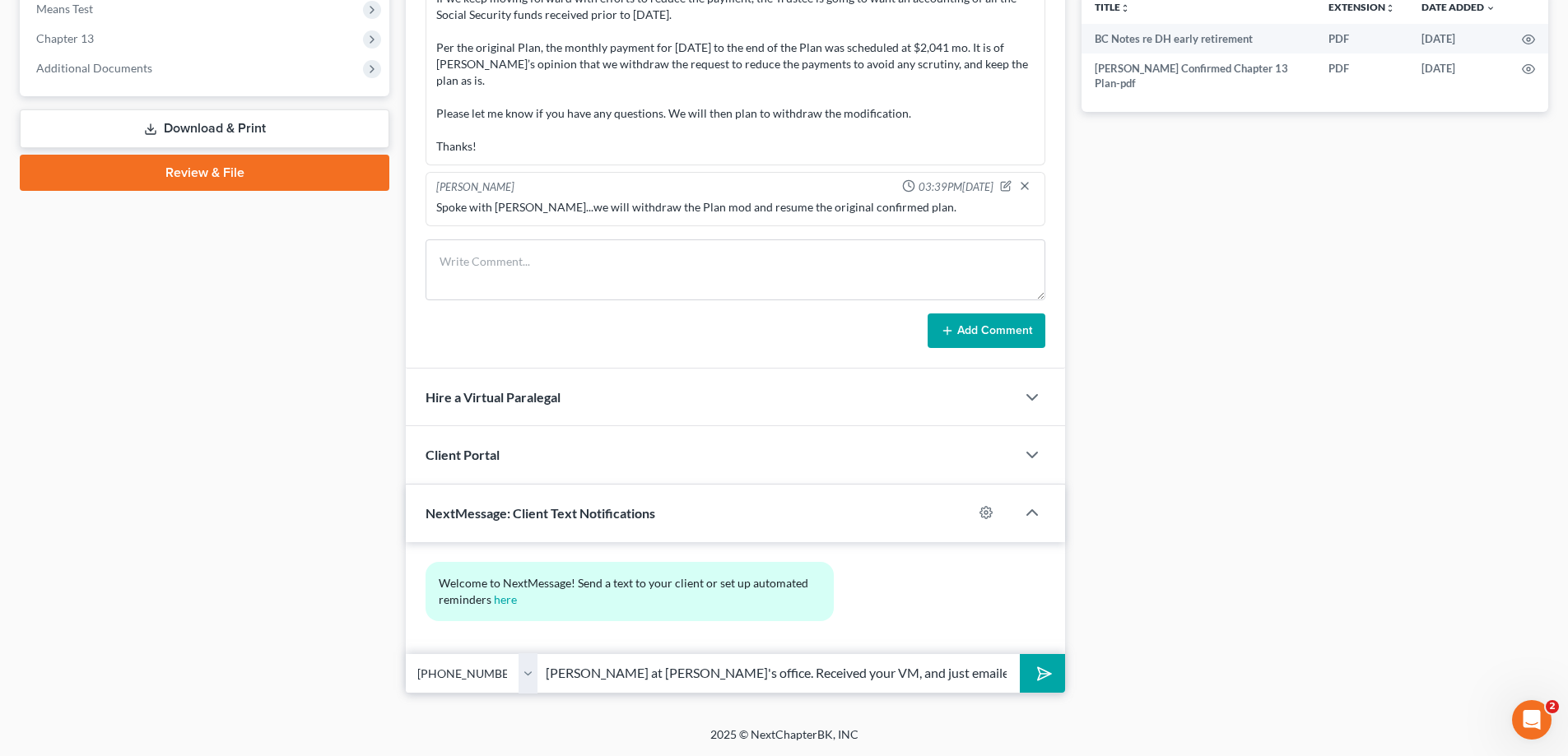
scroll to position [0, 73]
type input "Hey! This is [PERSON_NAME] at [PERSON_NAME]'s office. Received your VM, and jus…"
click at [1041, 667] on icon "submit" at bounding box center [1041, 673] width 23 height 23
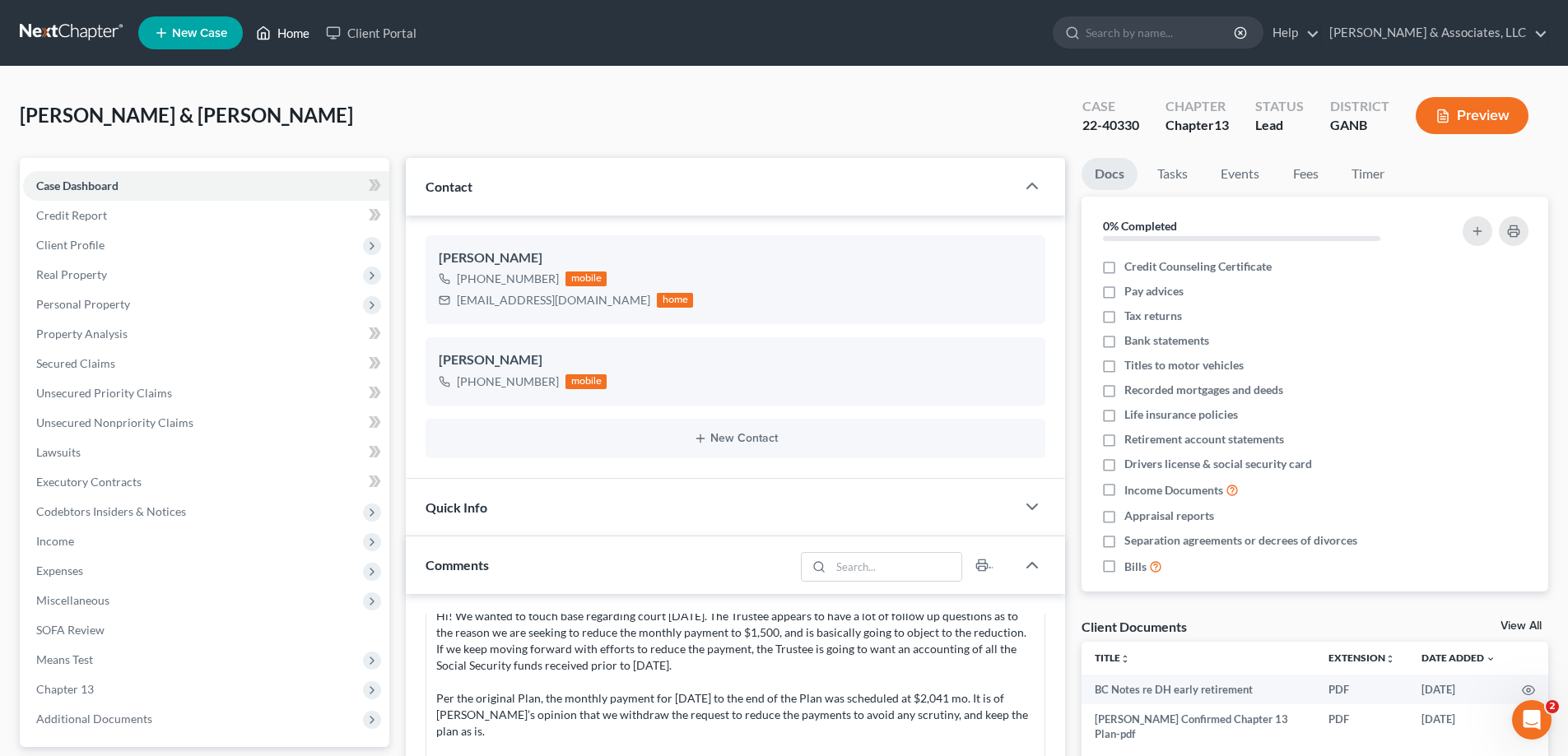
click at [296, 25] on link "Home" at bounding box center [282, 33] width 70 height 30
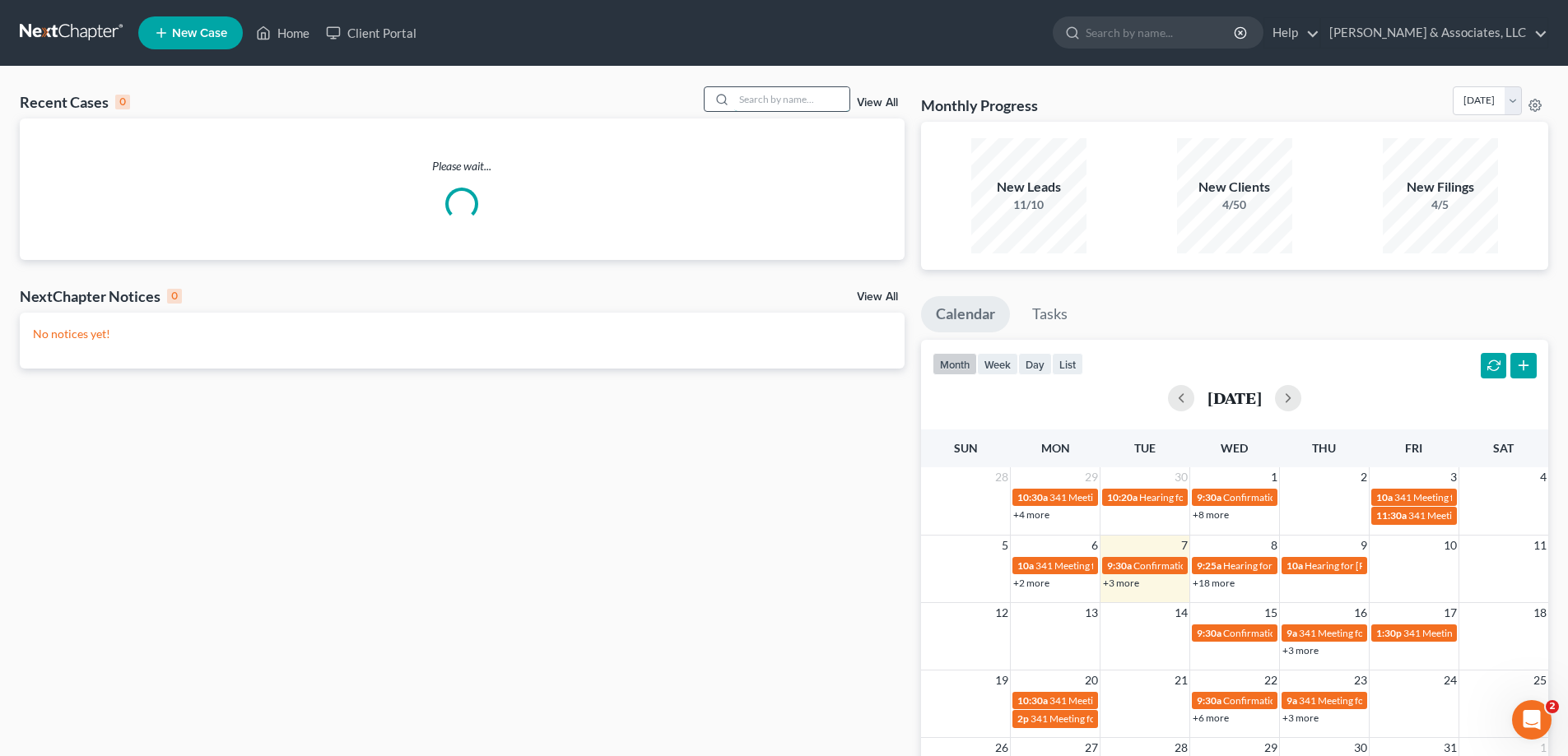
click at [774, 98] on input "search" at bounding box center [791, 98] width 115 height 23
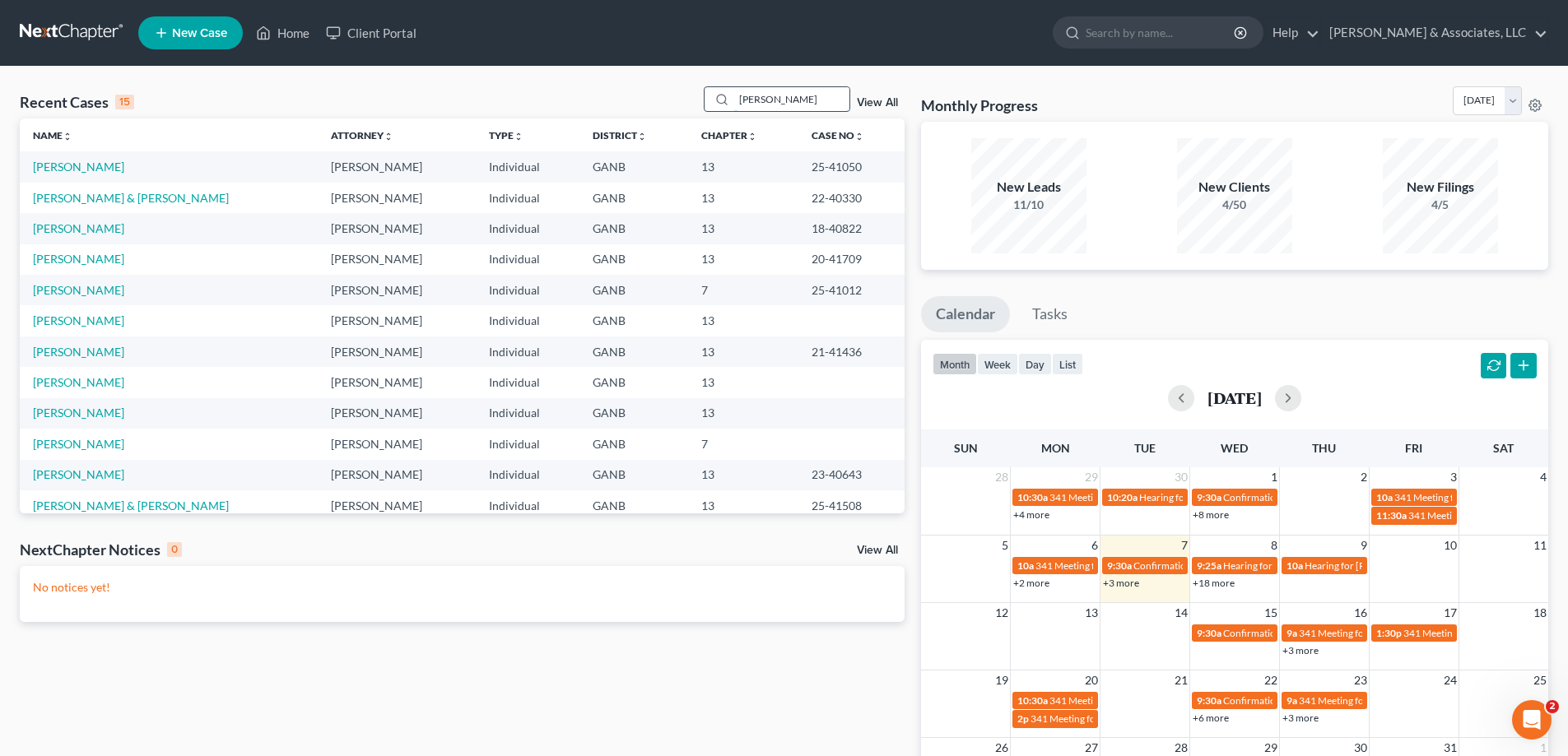
type input "[PERSON_NAME]"
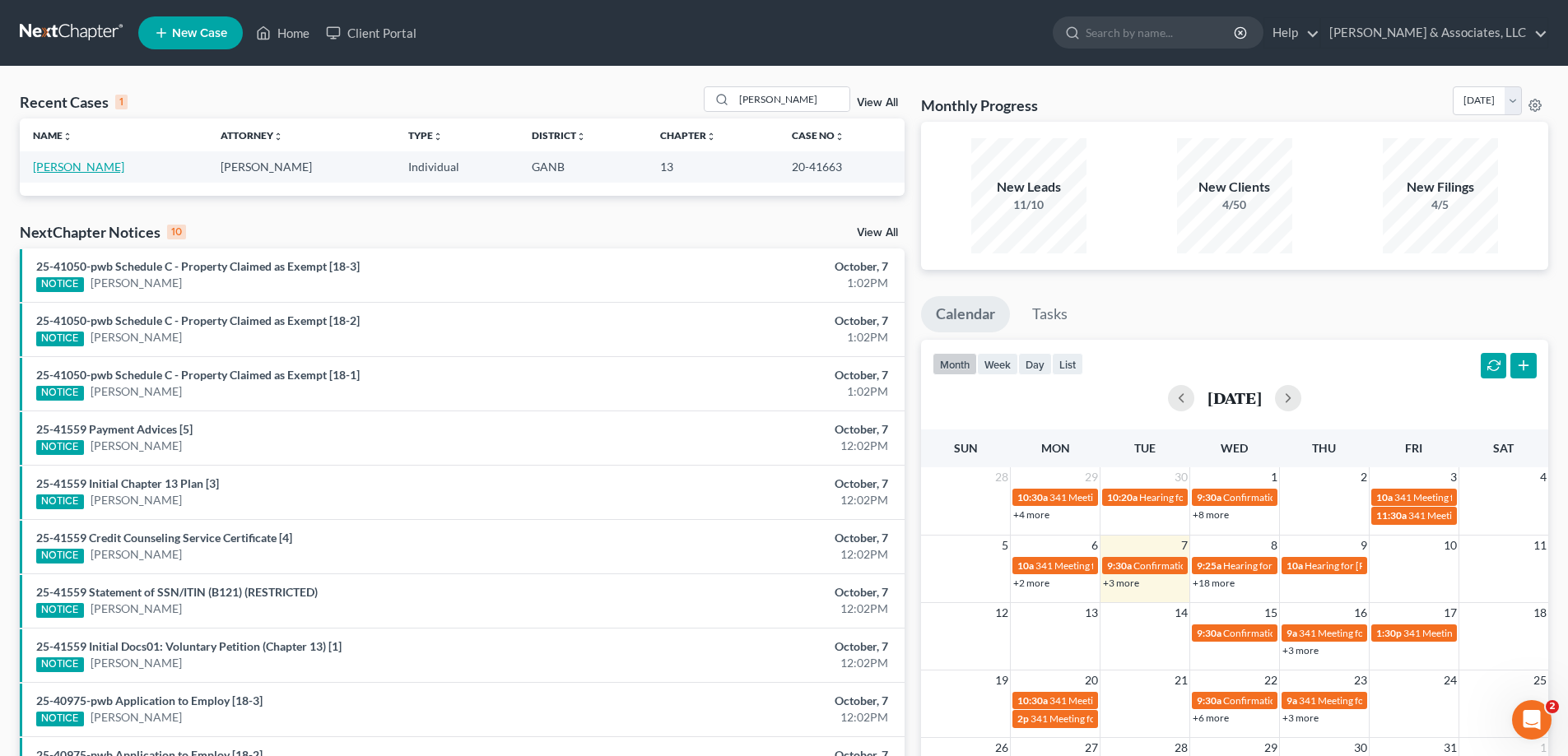
click at [75, 170] on link "[PERSON_NAME]" at bounding box center [79, 166] width 92 height 14
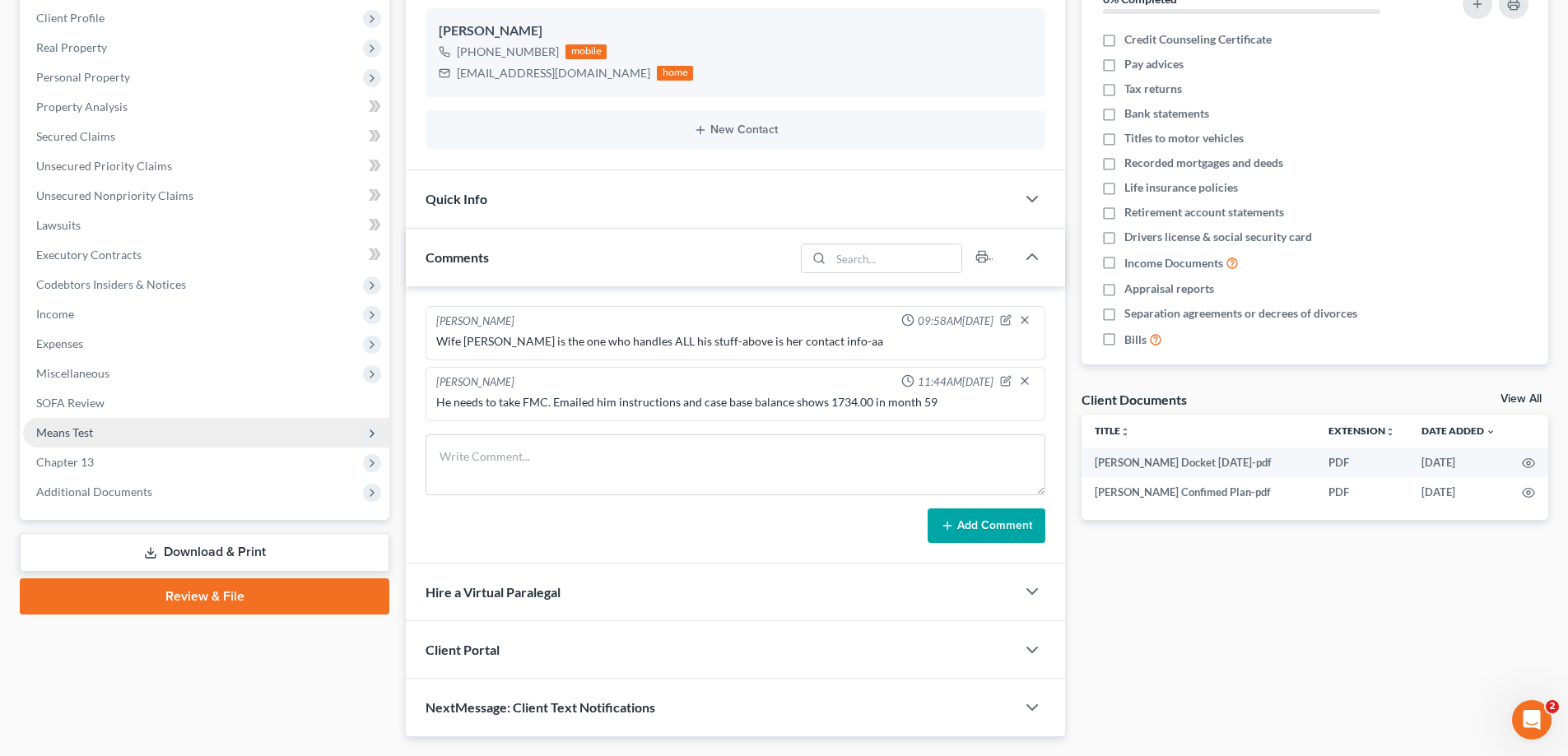
scroll to position [271, 0]
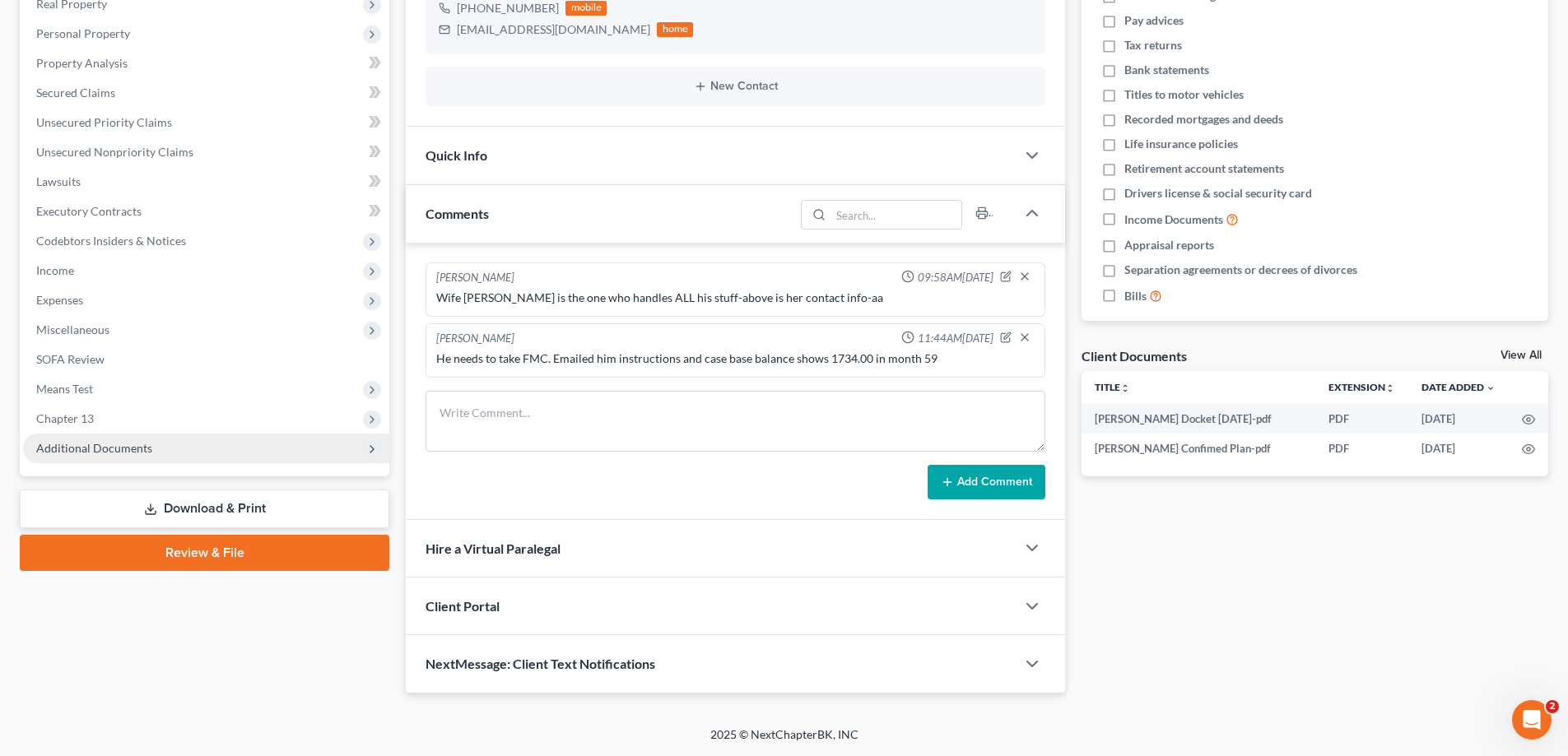
click at [117, 447] on span "Additional Documents" at bounding box center [95, 448] width 116 height 14
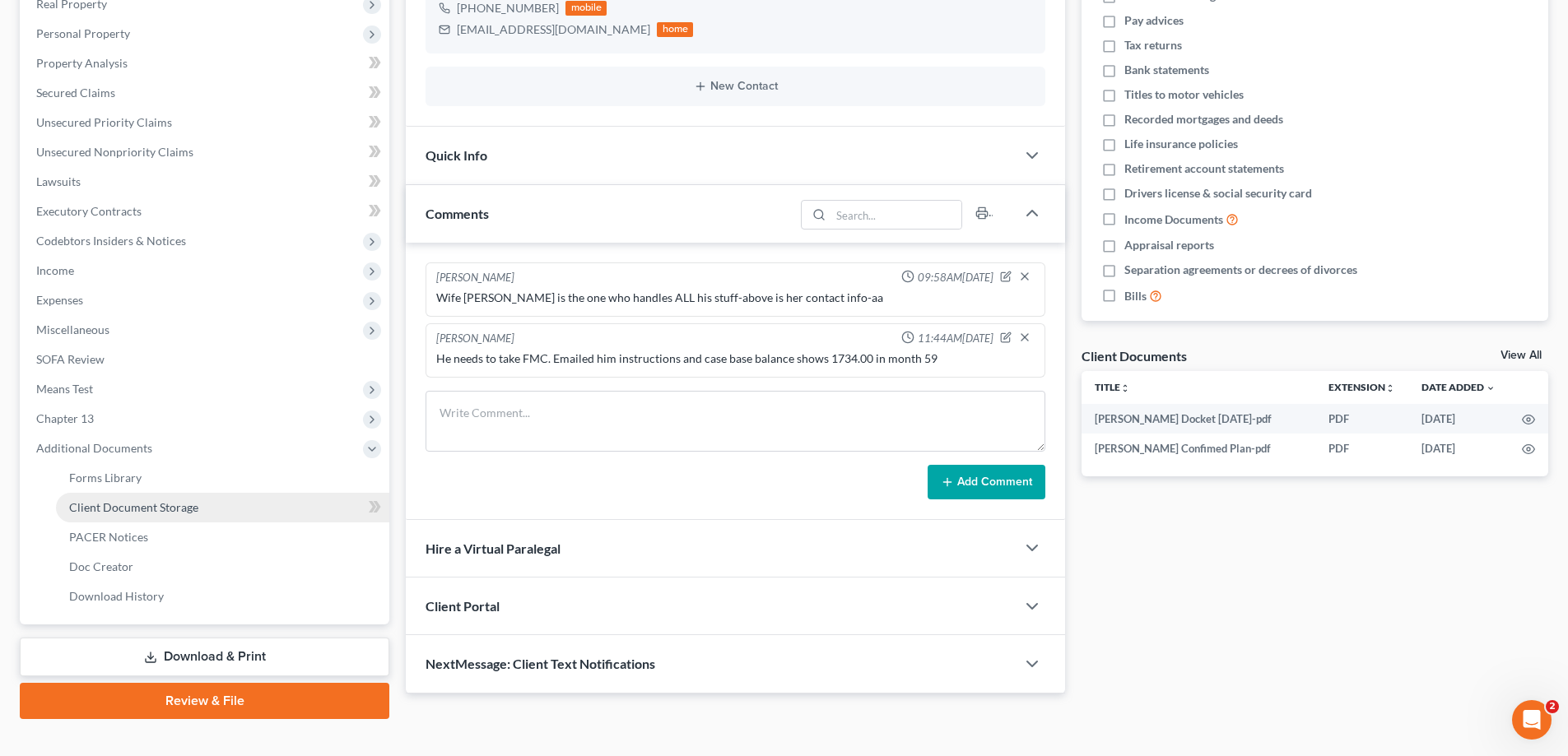
click at [118, 508] on span "Client Document Storage" at bounding box center [134, 507] width 129 height 14
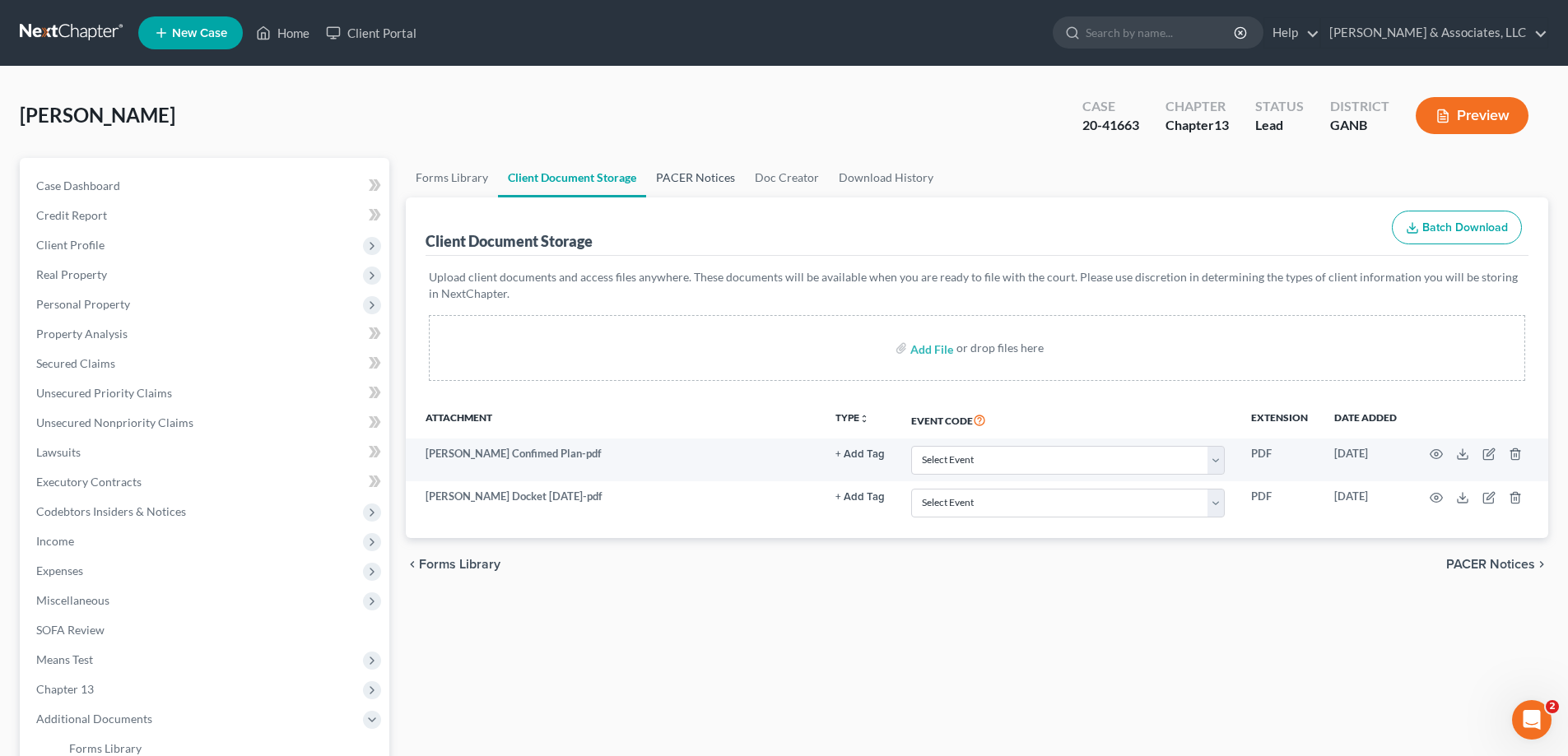
click at [715, 177] on link "PACER Notices" at bounding box center [695, 178] width 98 height 39
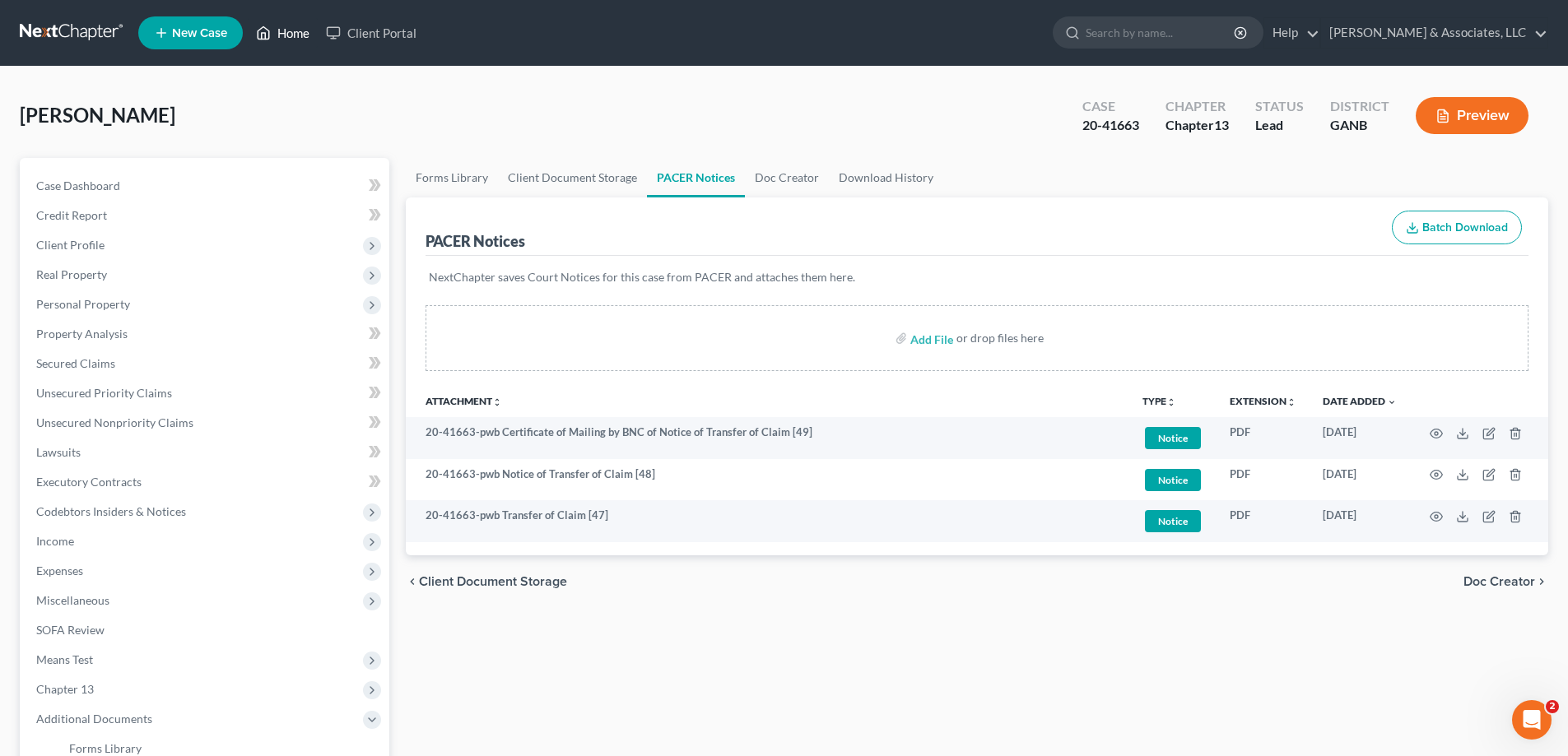
click at [288, 33] on link "Home" at bounding box center [282, 33] width 70 height 30
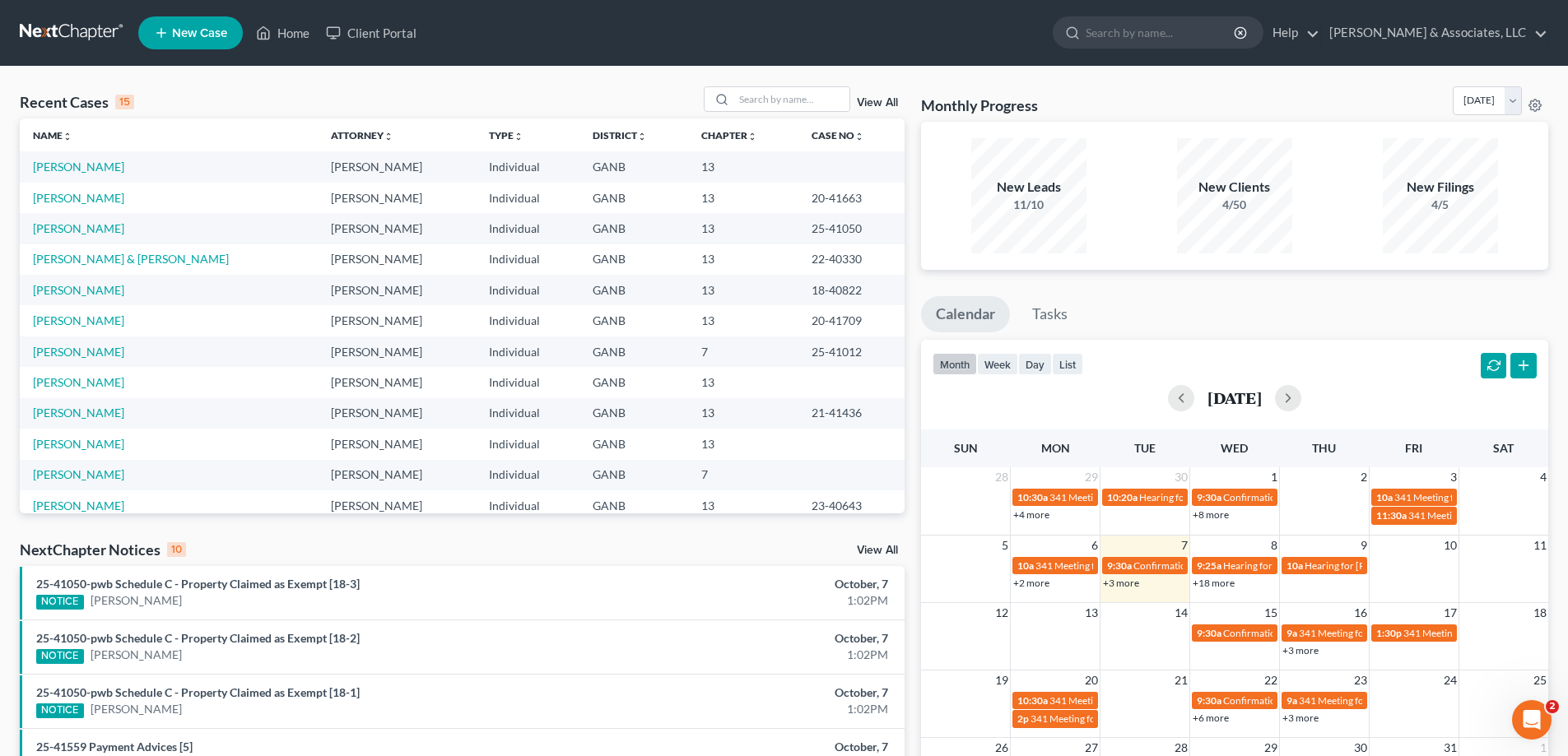
click at [1361, 288] on div "Monthly Progress Bankruptcy Bankruptcy [DATE] [DATE] [DATE] [DATE] [DATE] [DATE…" at bounding box center [1234, 610] width 643 height 1048
click at [67, 351] on link "[PERSON_NAME]" at bounding box center [79, 351] width 92 height 14
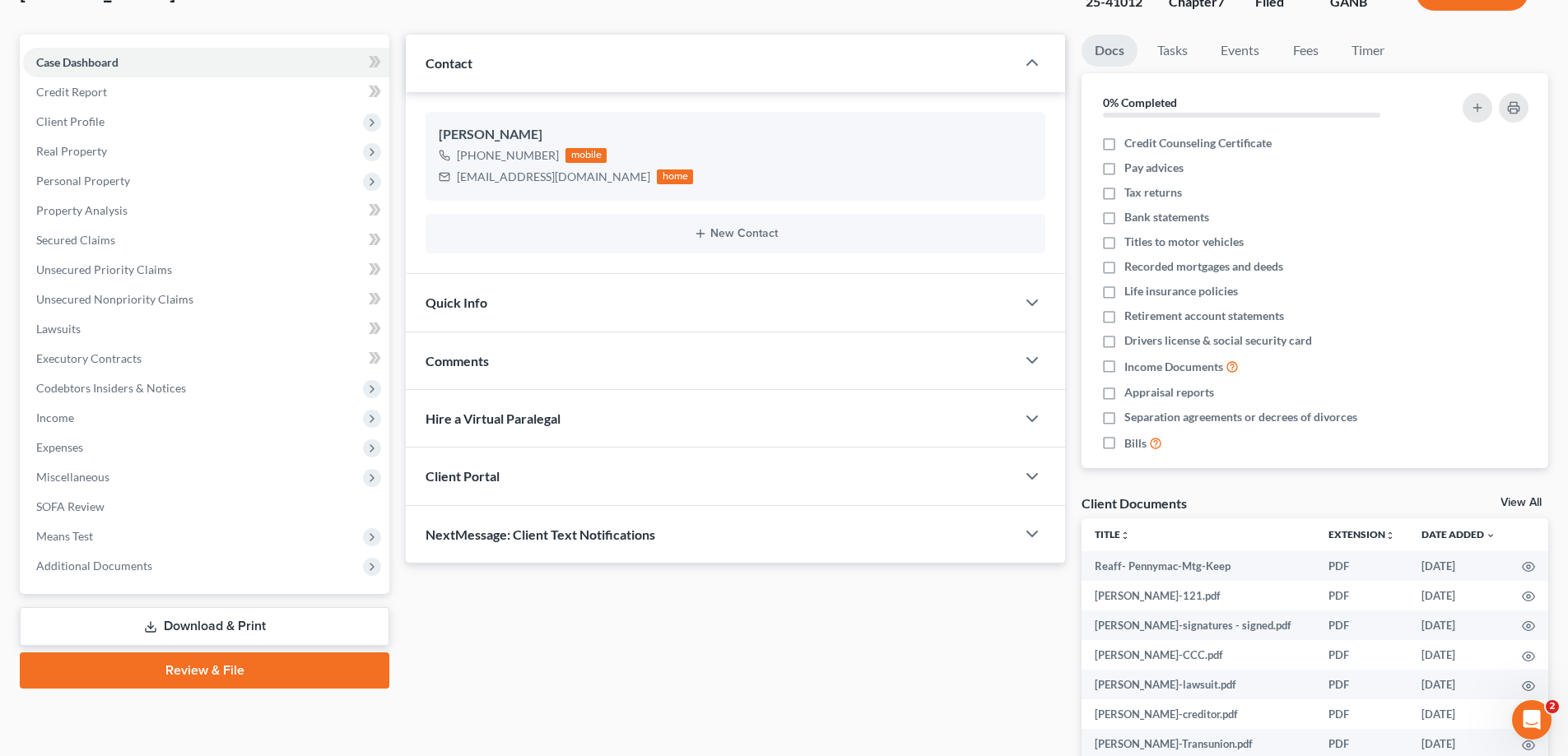
scroll to position [304, 0]
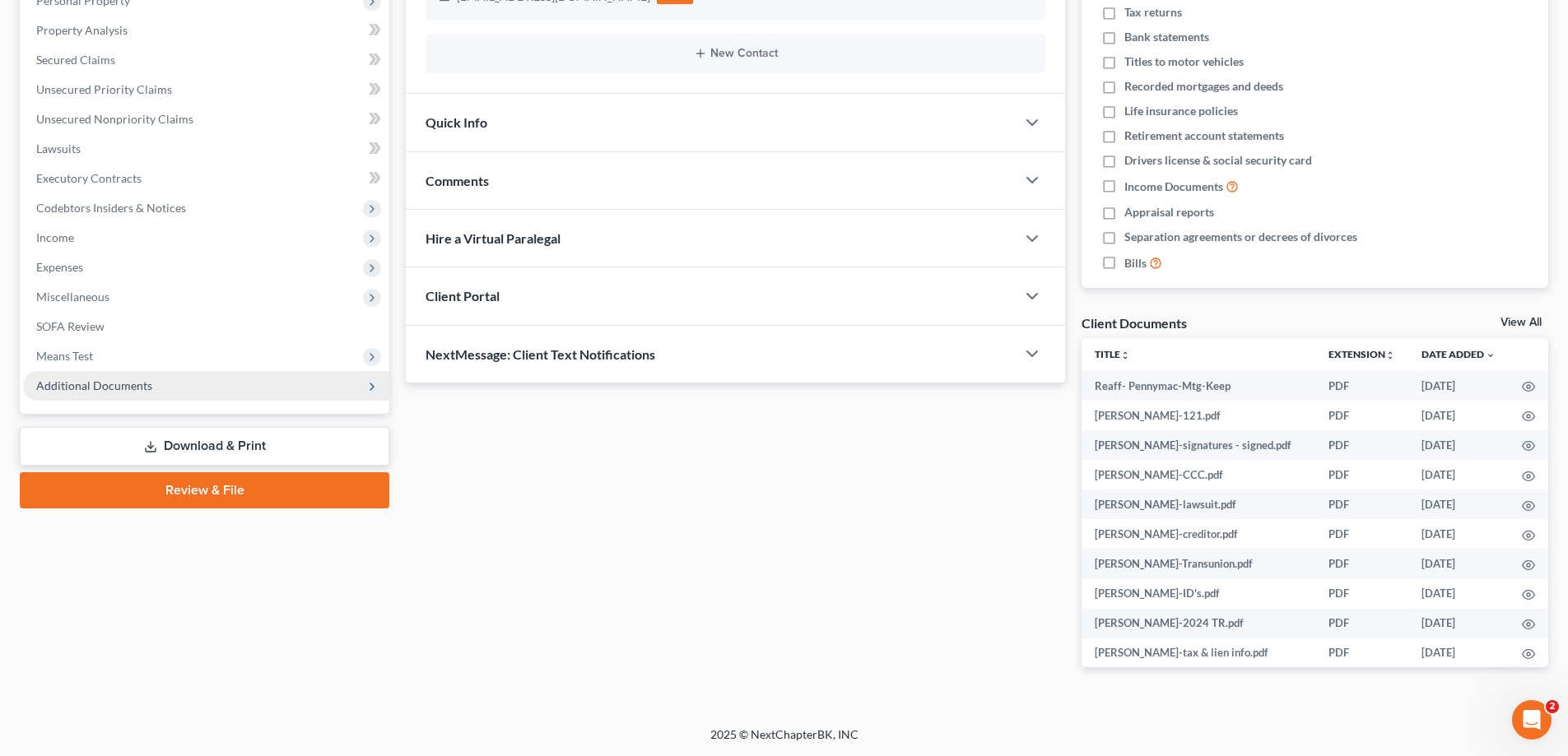
click at [96, 380] on span "Additional Documents" at bounding box center [95, 385] width 116 height 14
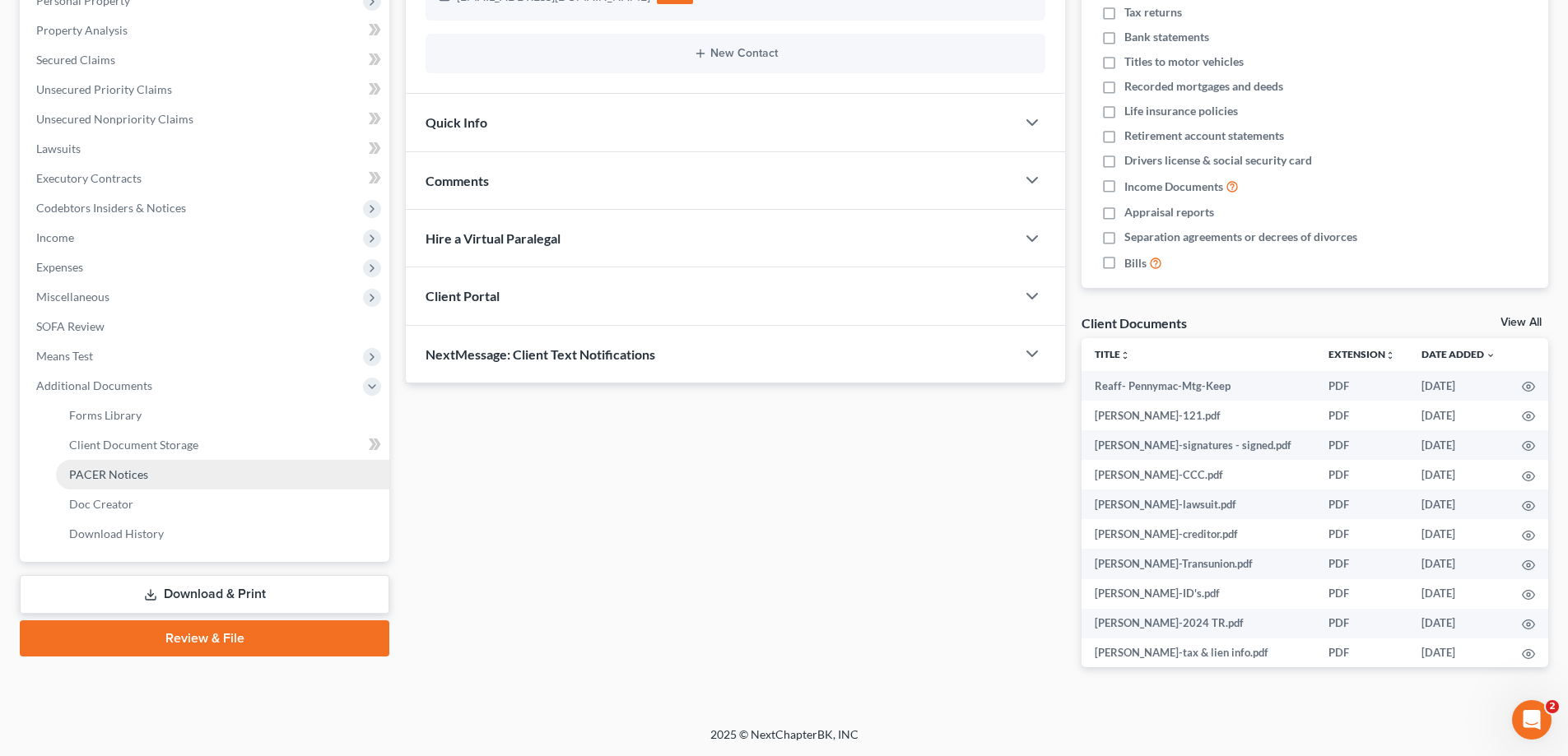
click at [101, 483] on link "PACER Notices" at bounding box center [223, 475] width 333 height 30
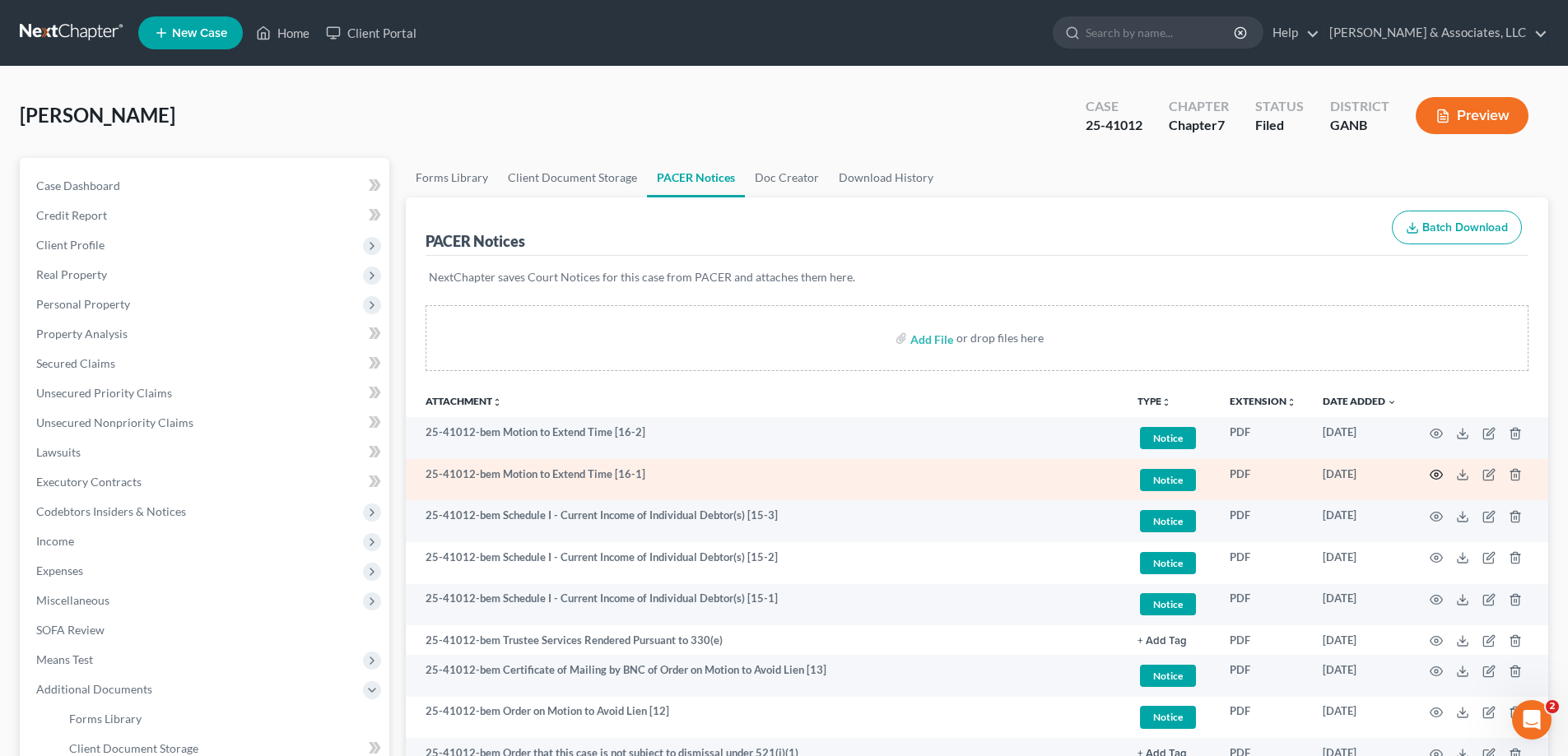
click at [1439, 471] on icon "button" at bounding box center [1436, 476] width 12 height 9
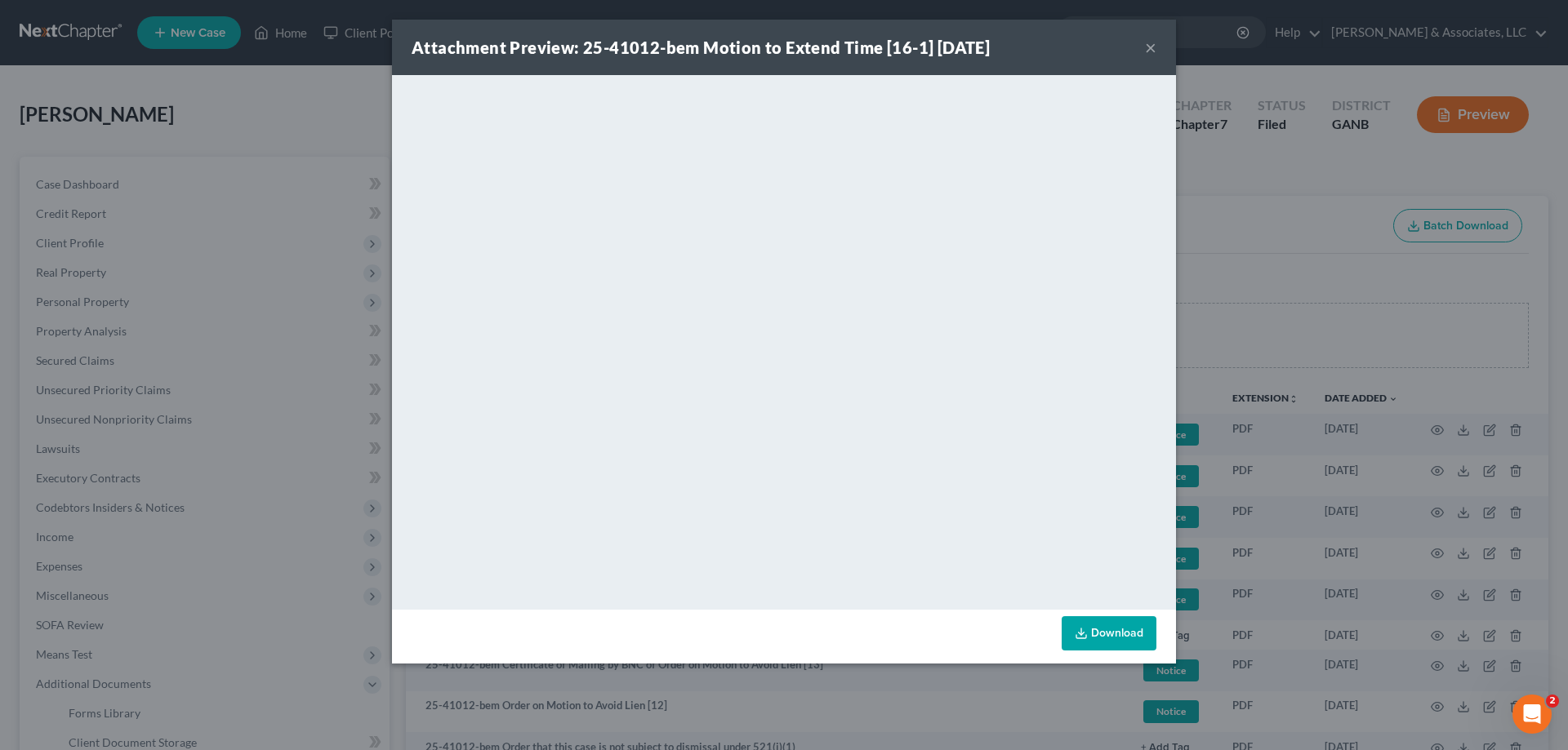
click at [1151, 44] on button "×" at bounding box center [1151, 46] width 11 height 20
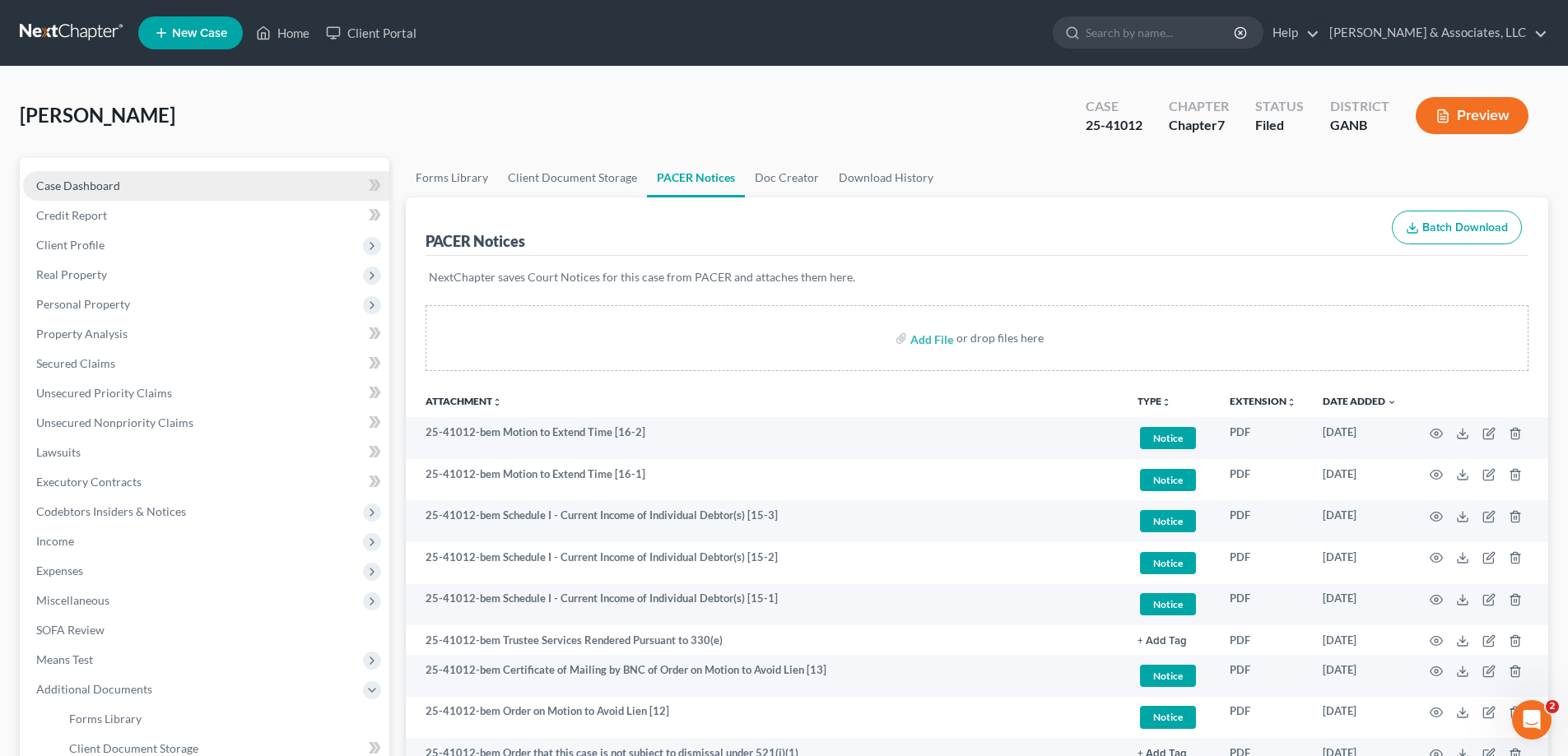
click at [63, 181] on span "Case Dashboard" at bounding box center [79, 185] width 84 height 14
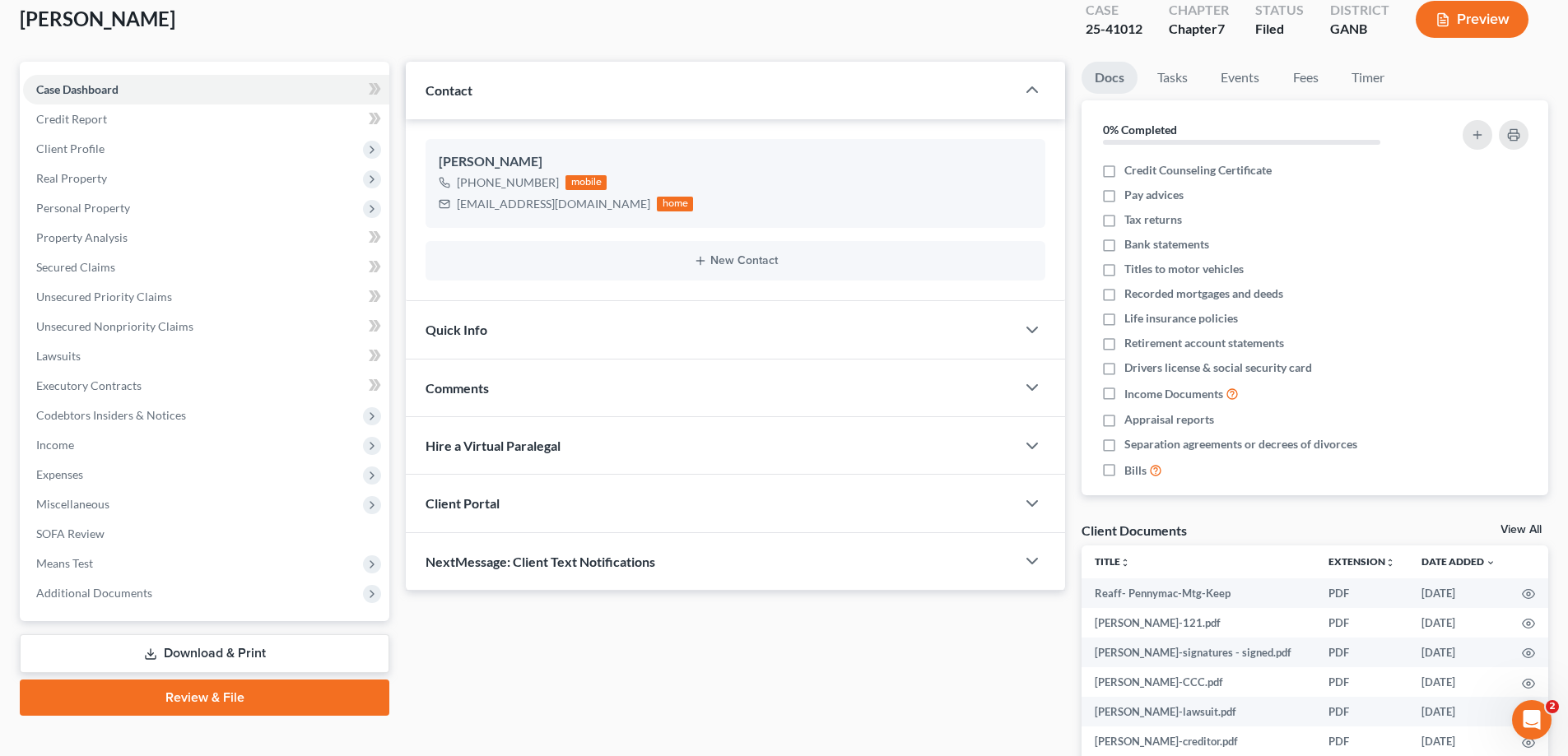
scroll to position [247, 0]
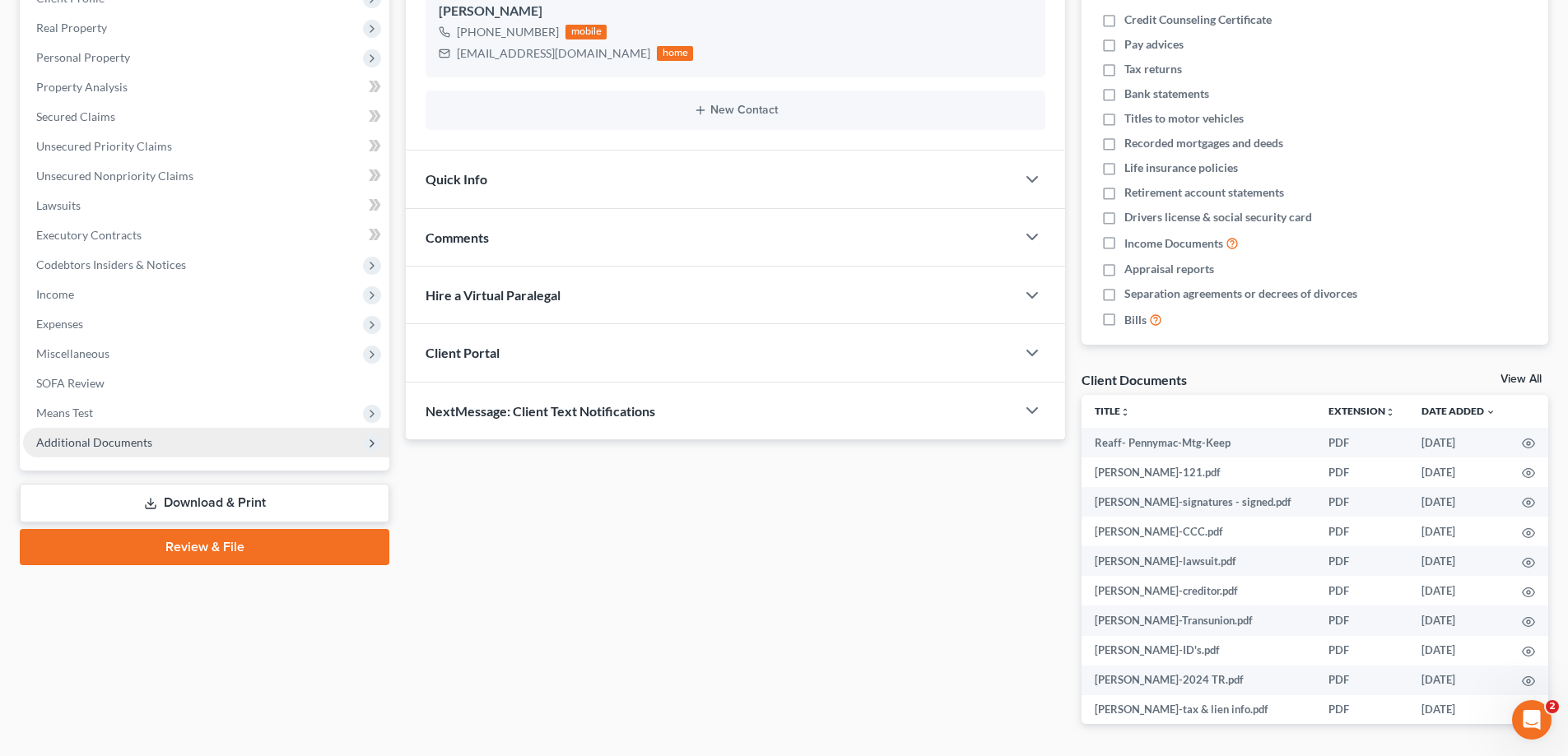
click at [78, 437] on span "Additional Documents" at bounding box center [95, 442] width 116 height 14
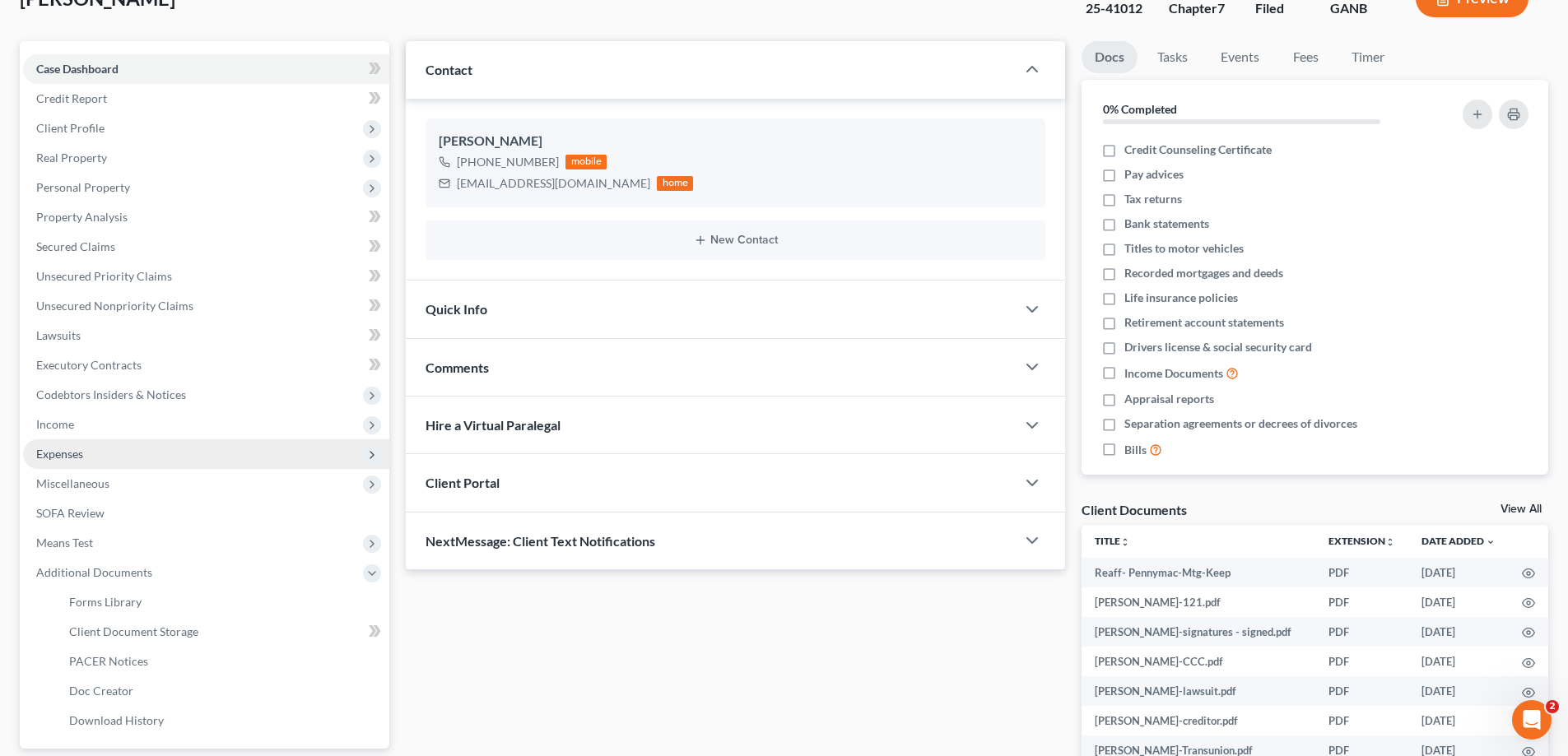
scroll to position [0, 0]
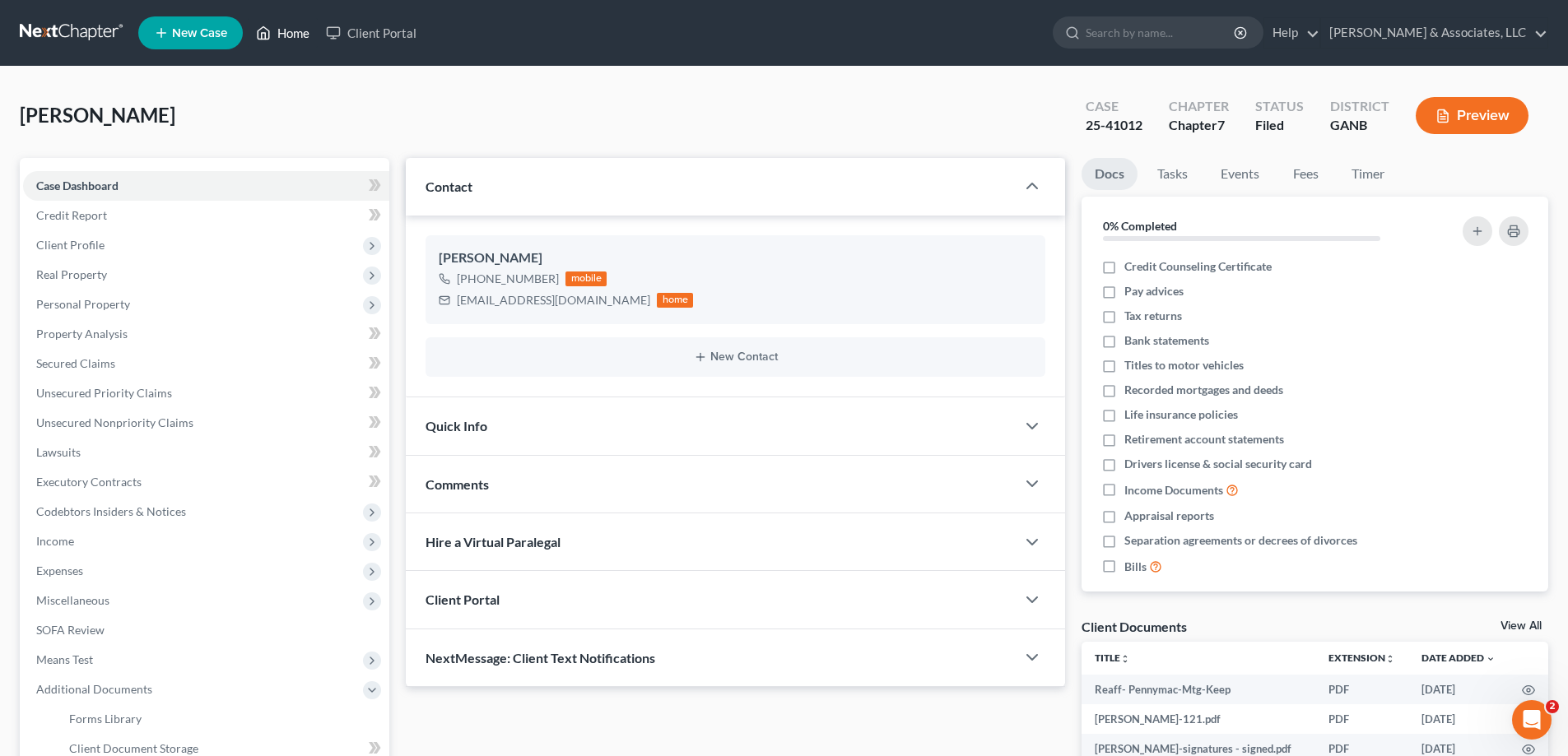
click at [292, 27] on link "Home" at bounding box center [282, 33] width 70 height 30
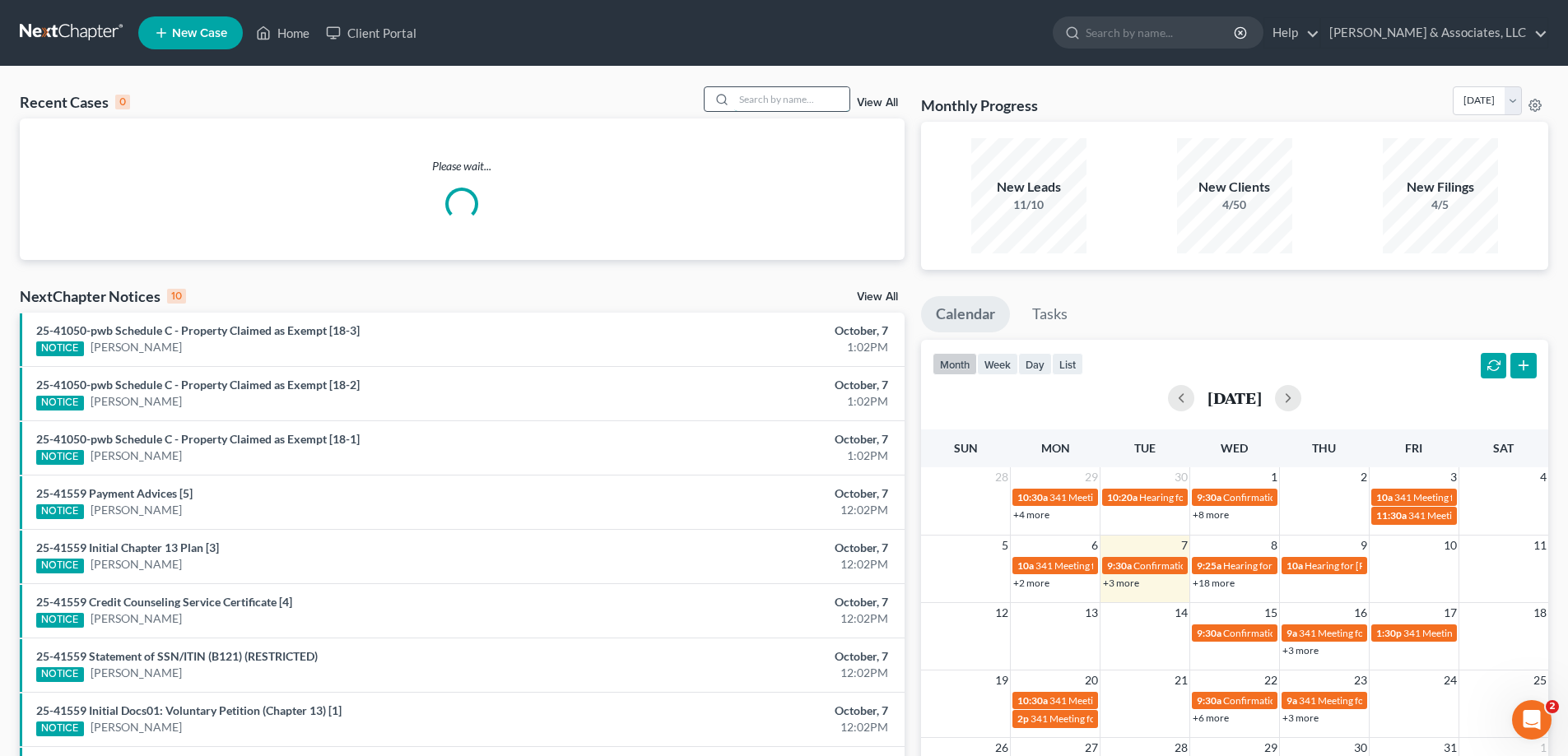
click at [763, 105] on input "search" at bounding box center [791, 98] width 115 height 23
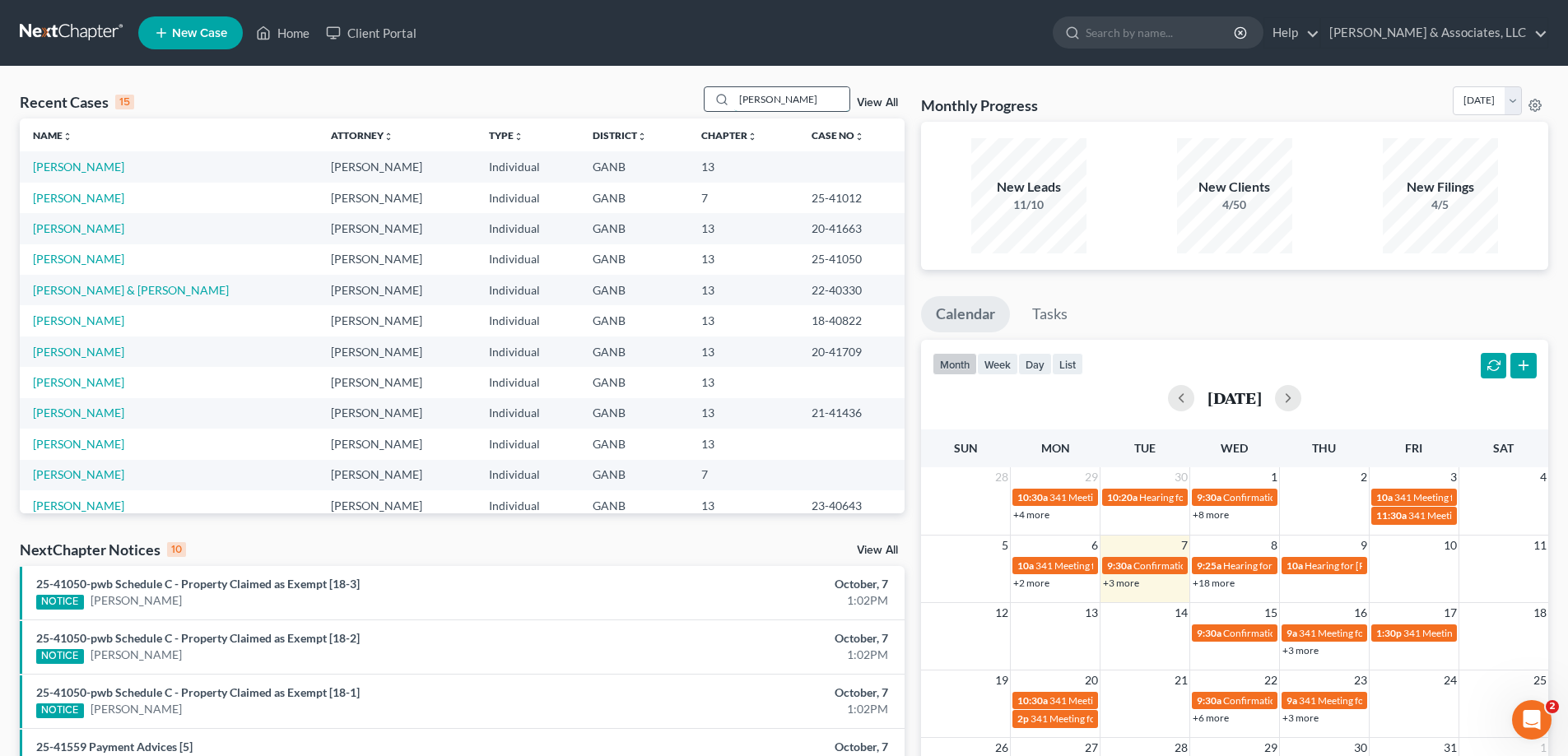
type input "[PERSON_NAME]"
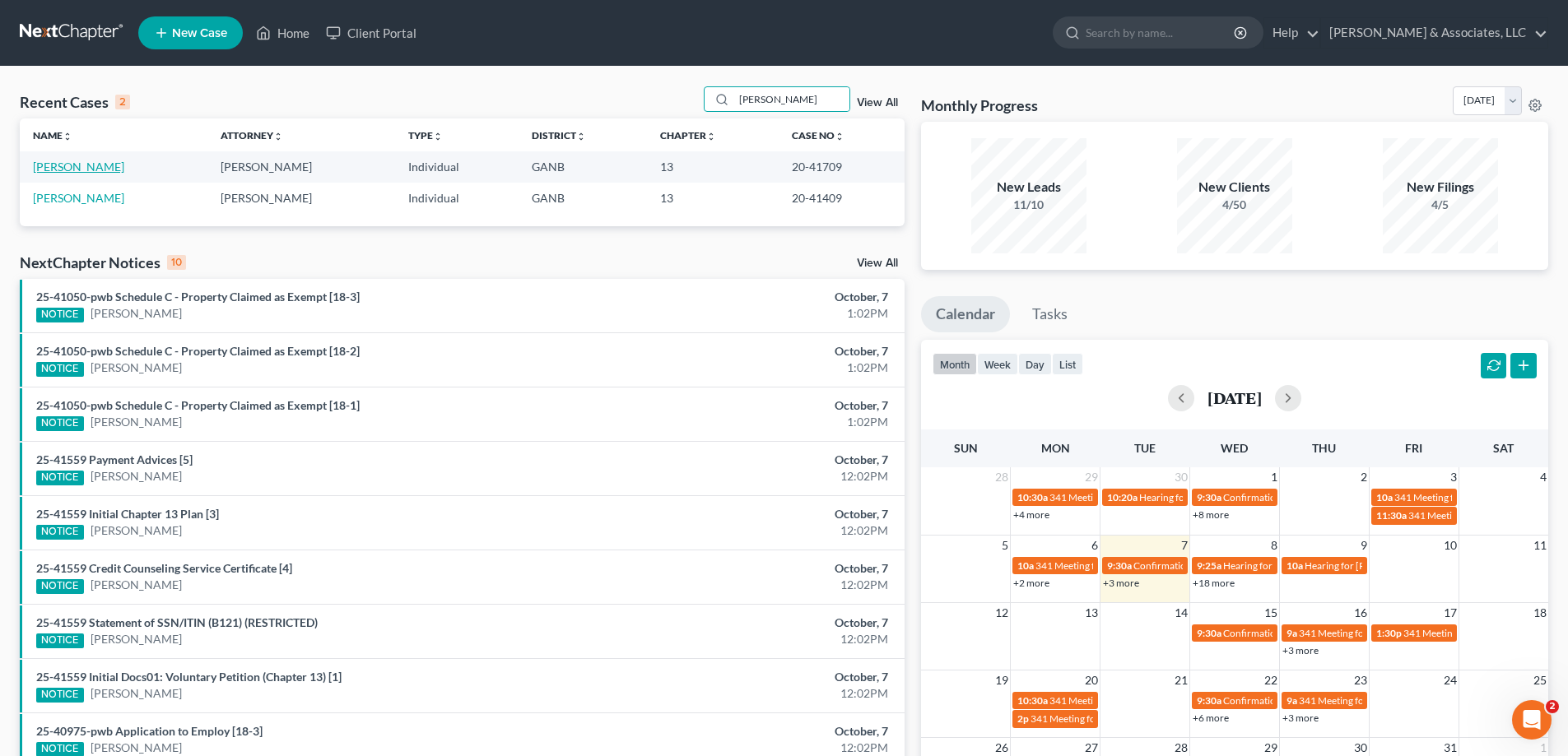
click at [77, 165] on link "[PERSON_NAME]" at bounding box center [79, 166] width 92 height 14
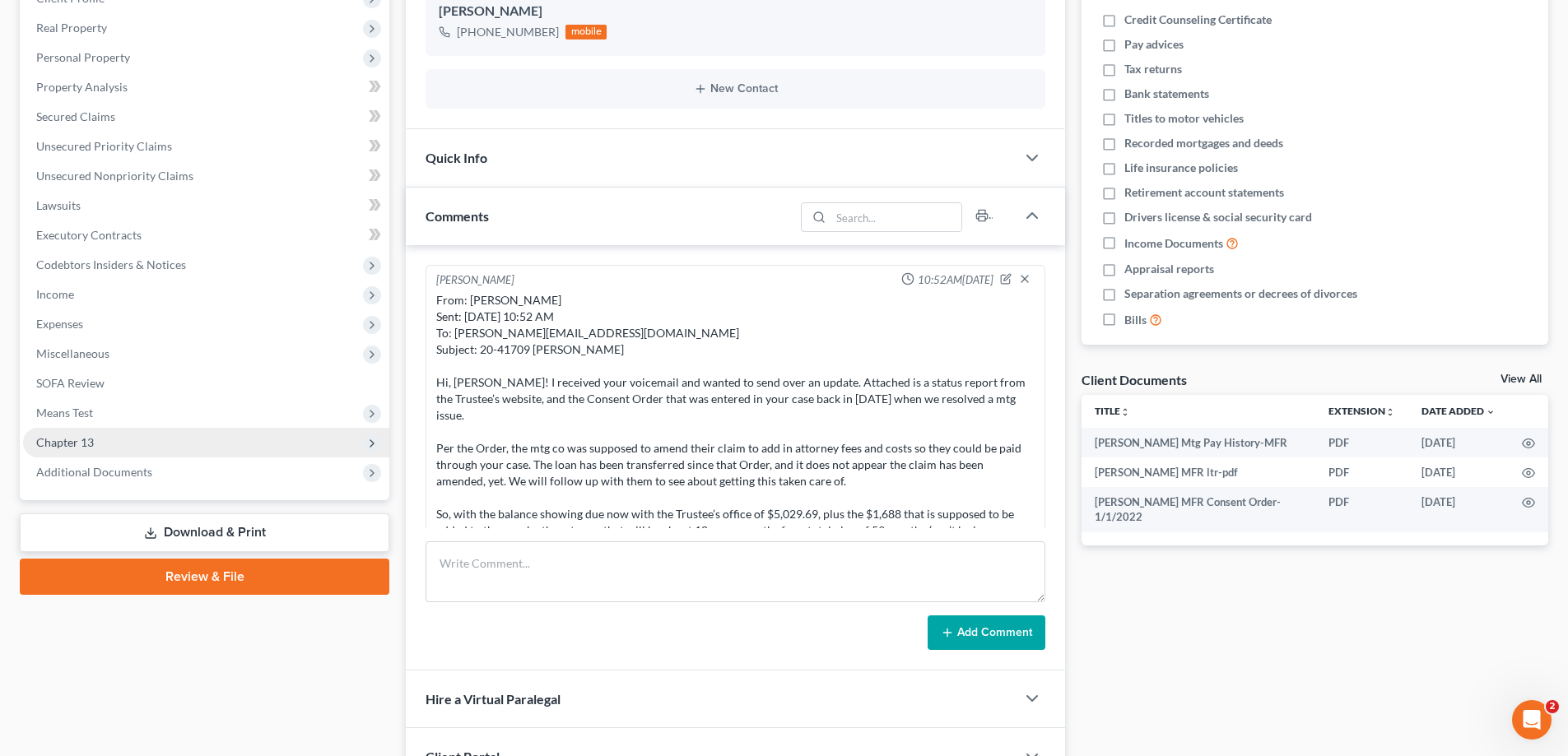
scroll to position [578, 0]
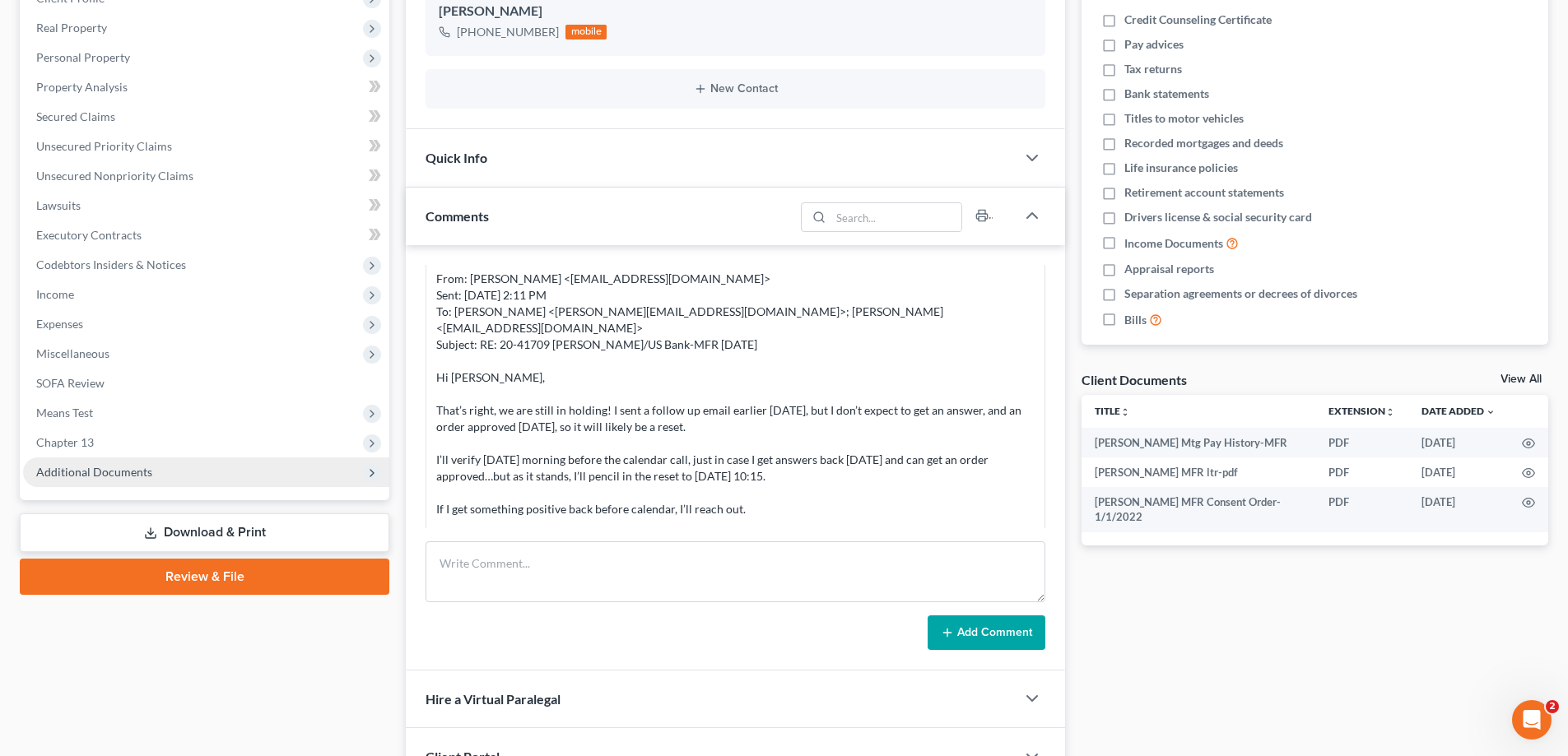
click at [87, 471] on span "Additional Documents" at bounding box center [95, 471] width 116 height 14
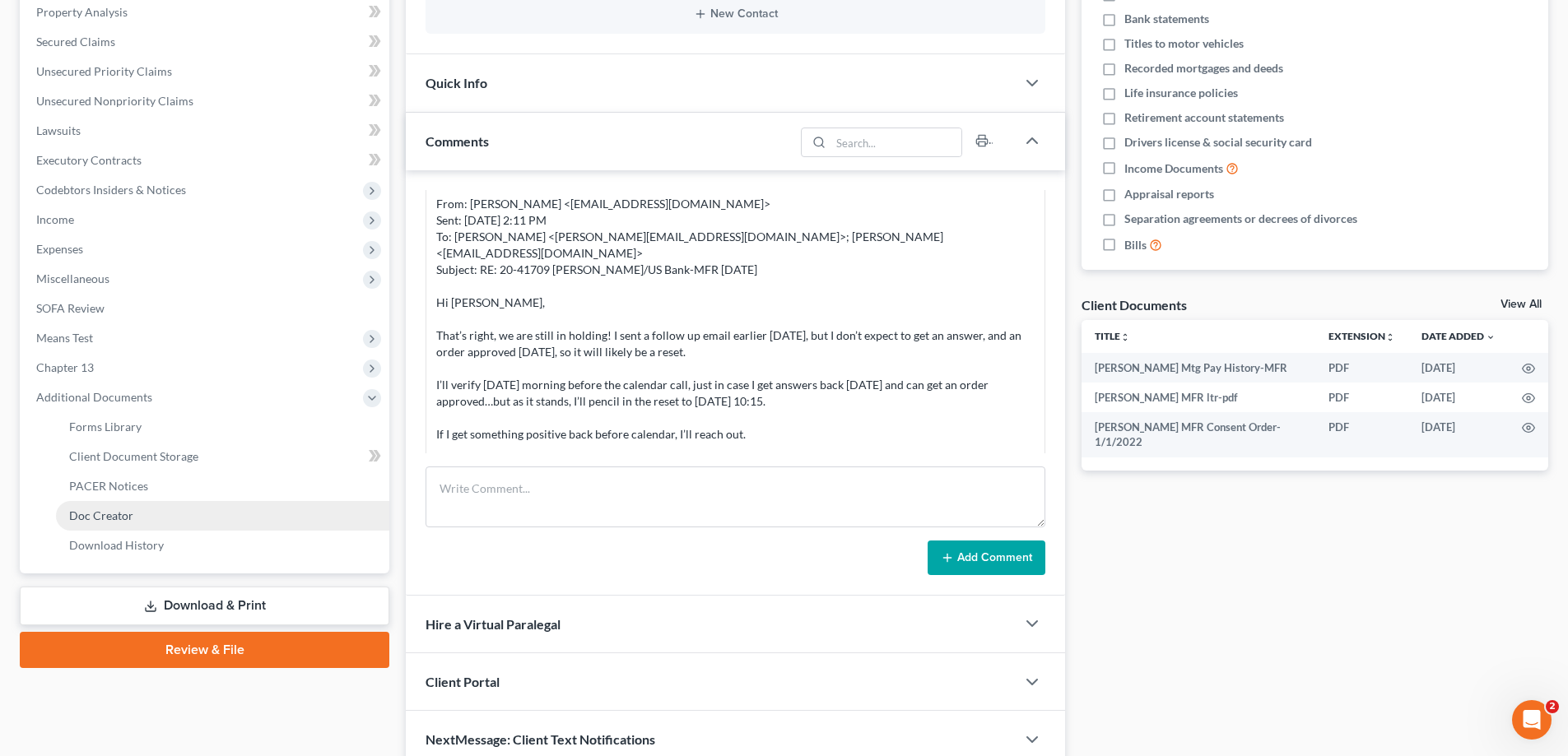
scroll to position [397, 0]
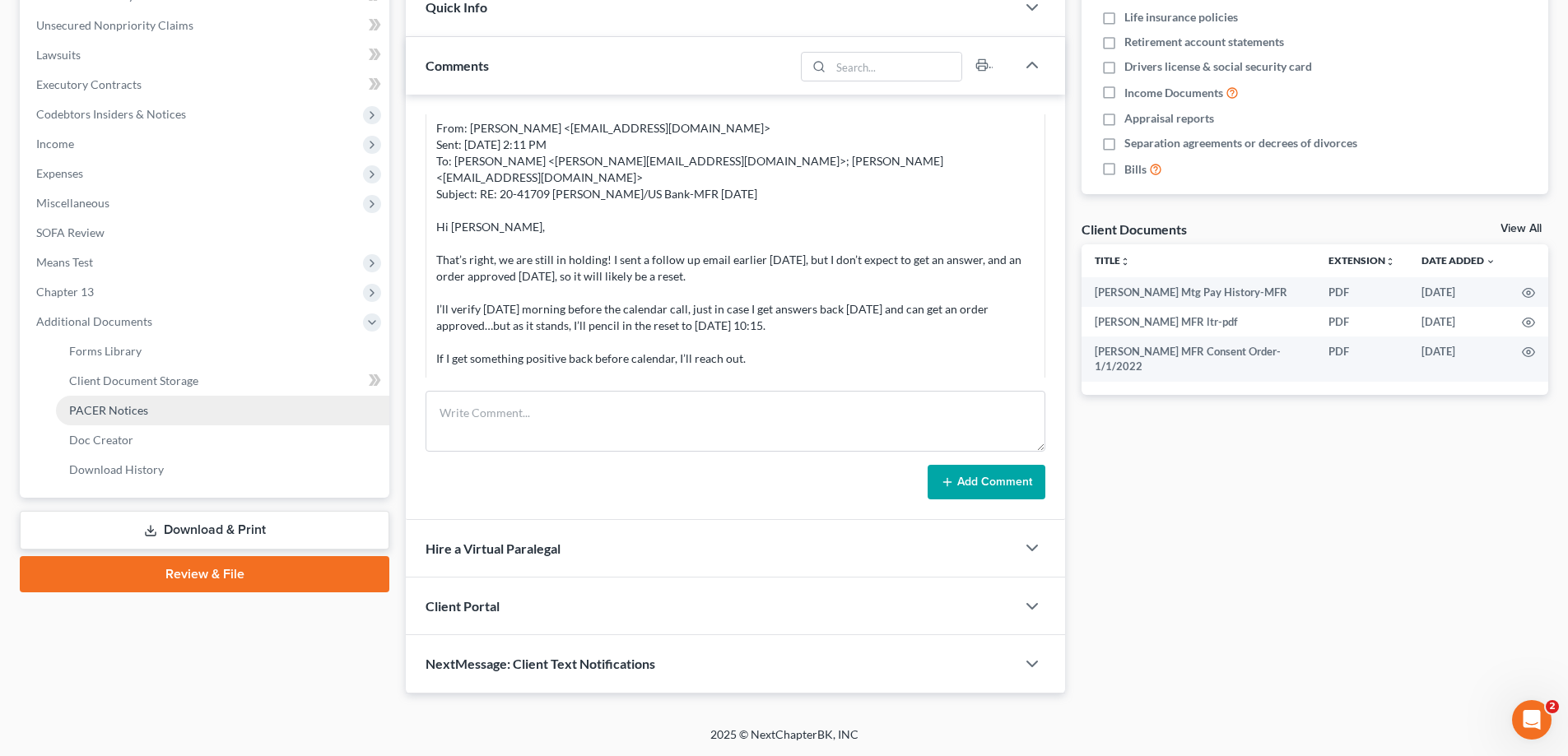
click at [103, 410] on span "PACER Notices" at bounding box center [109, 409] width 79 height 14
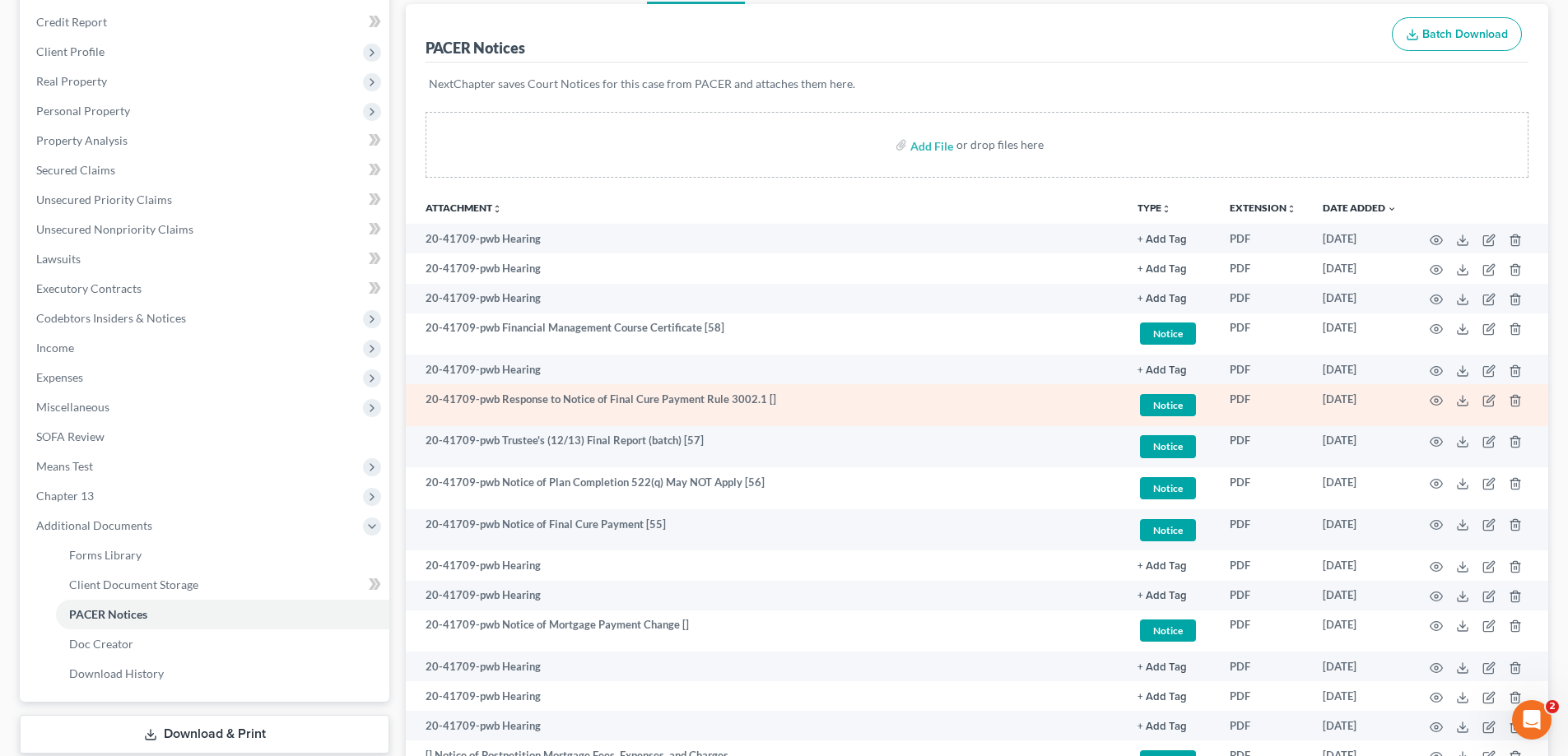
scroll to position [247, 0]
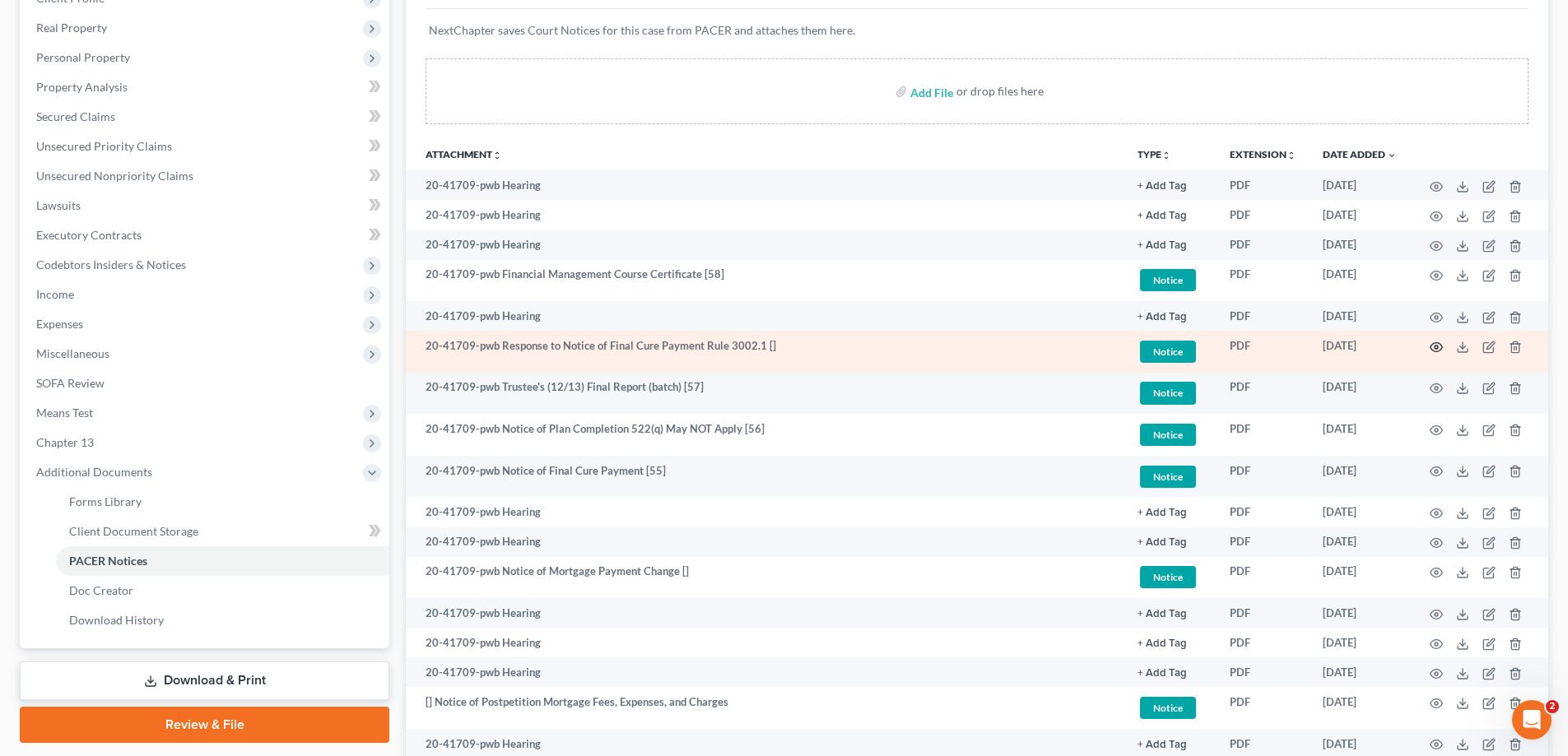
click at [1437, 348] on circle "button" at bounding box center [1436, 348] width 4 height 4
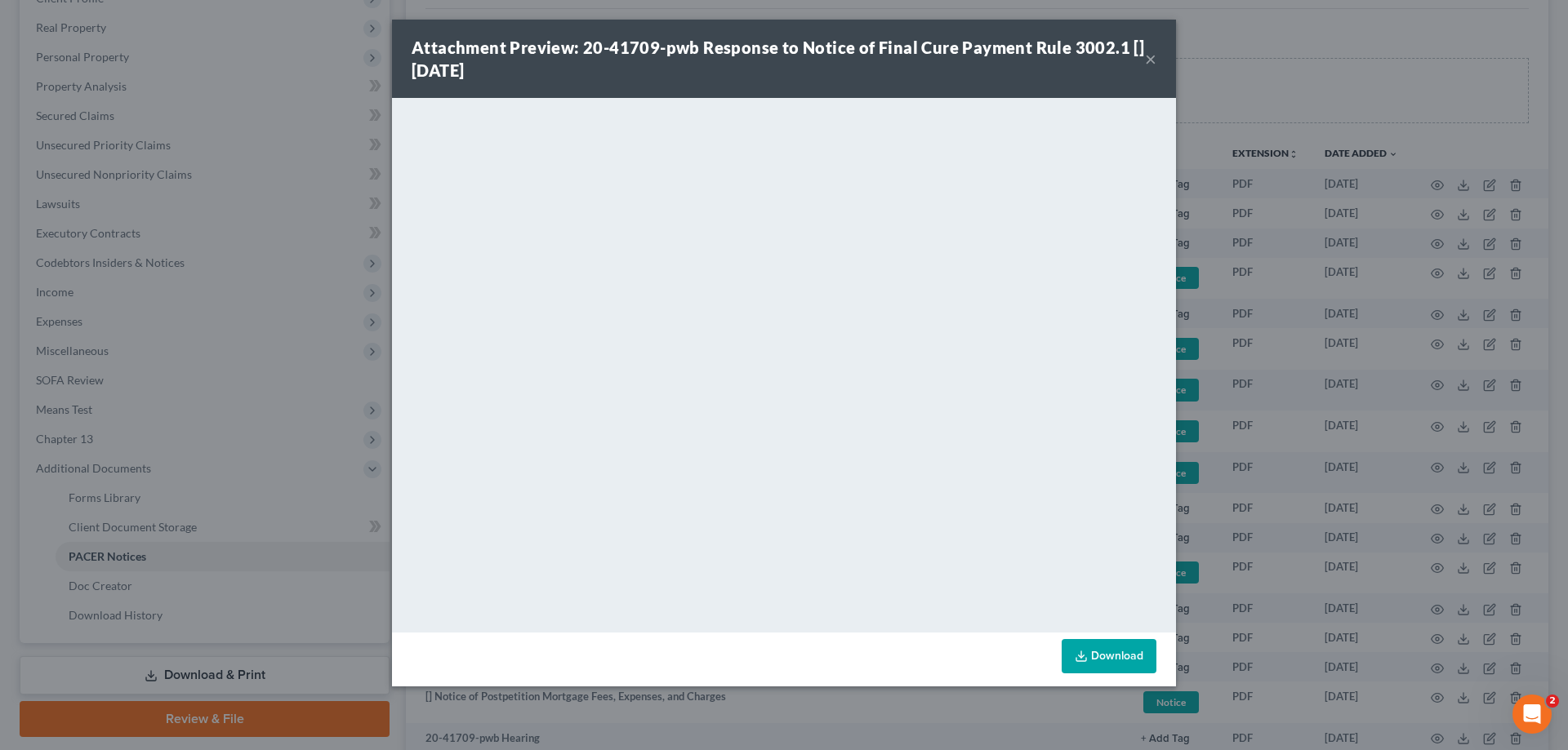
click at [1148, 53] on button "×" at bounding box center [1151, 59] width 11 height 20
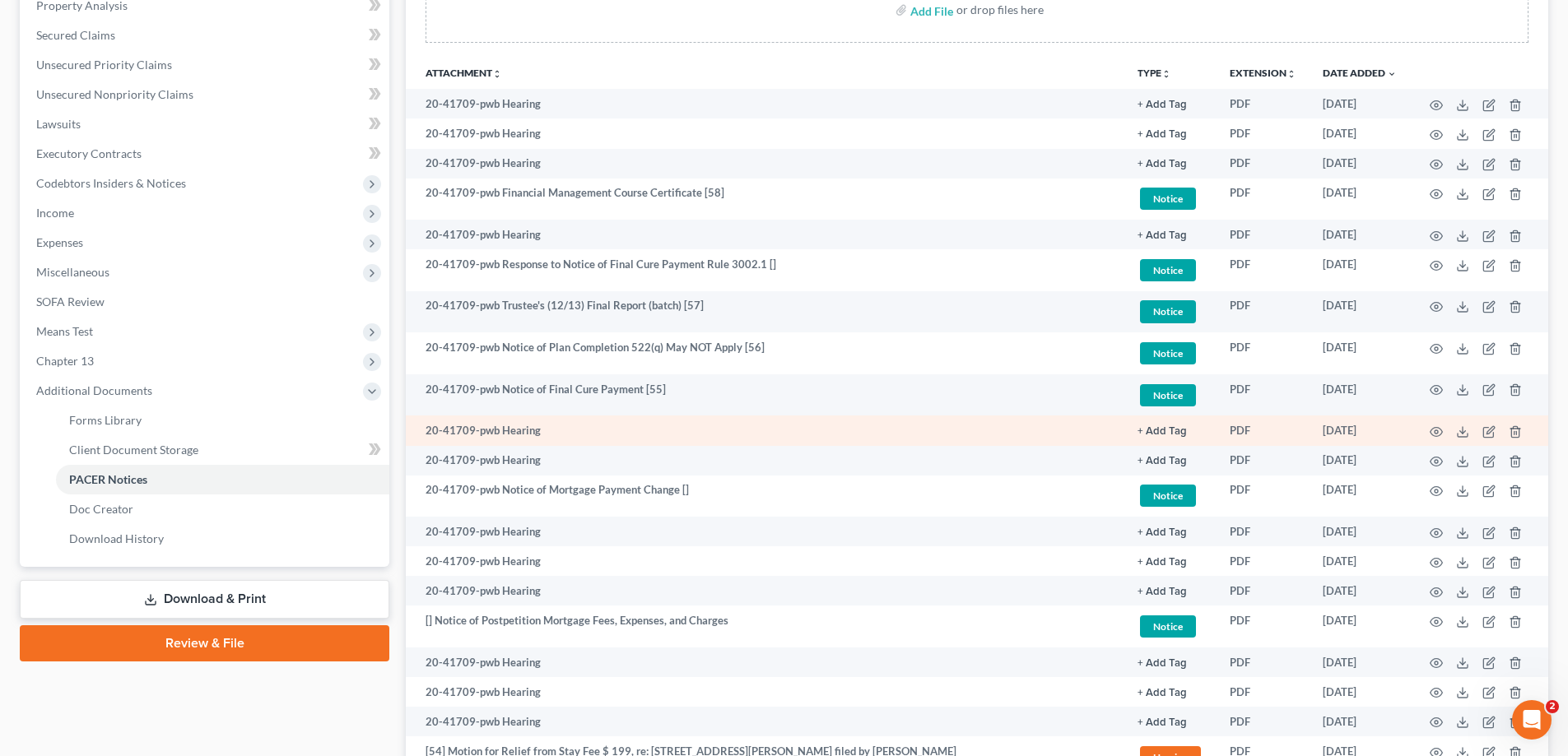
scroll to position [329, 0]
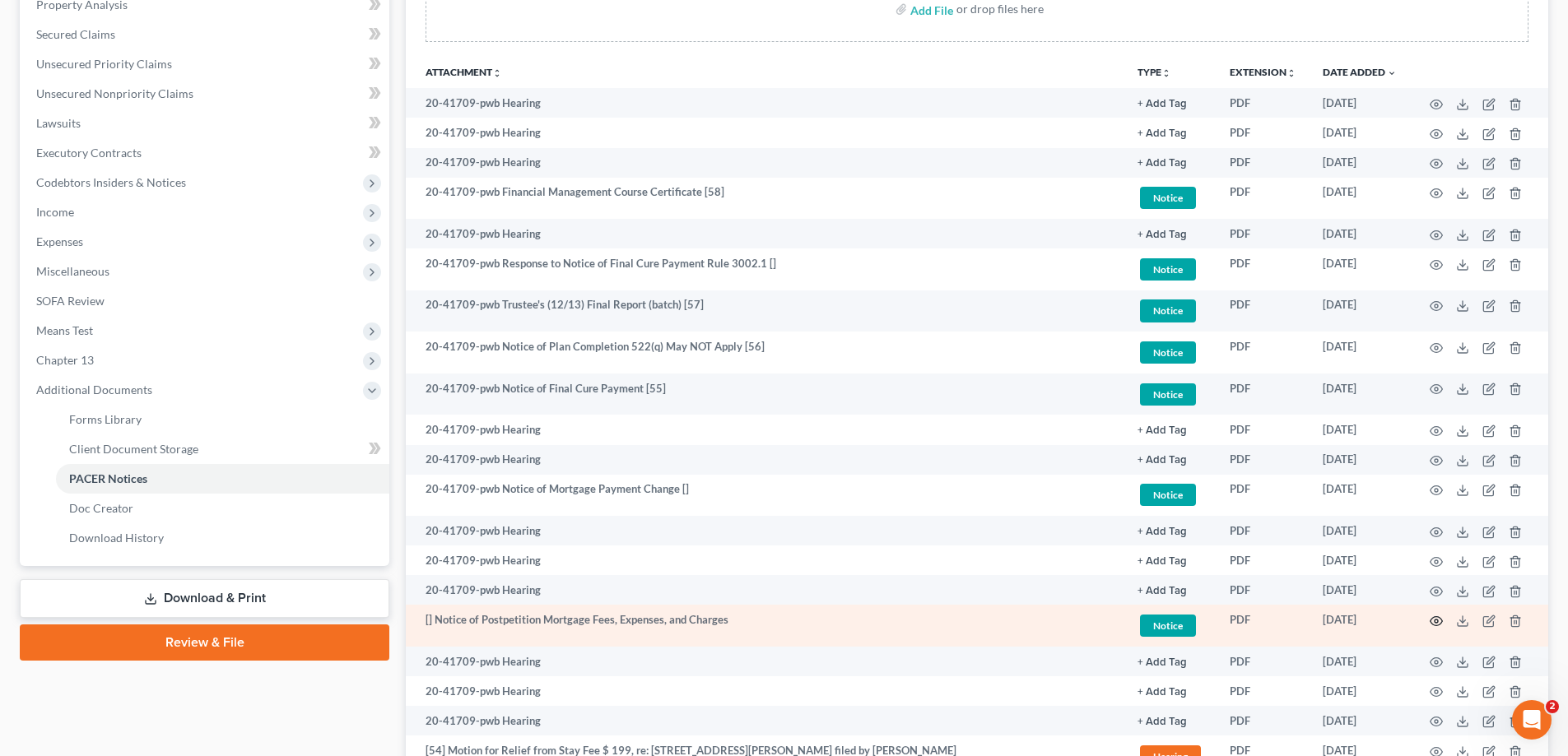
click at [1433, 622] on icon "button" at bounding box center [1436, 621] width 13 height 13
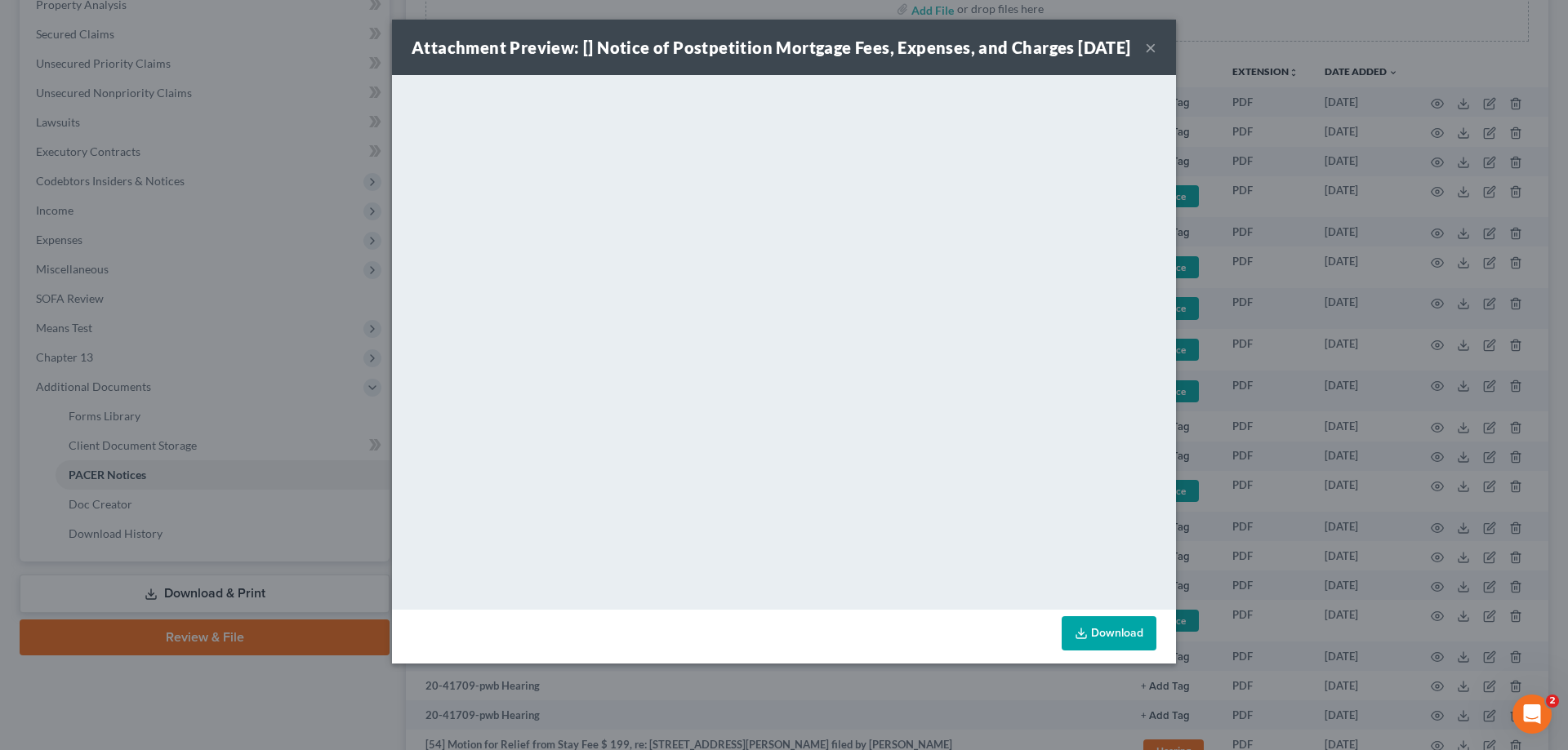
click at [1153, 57] on button "×" at bounding box center [1151, 46] width 11 height 20
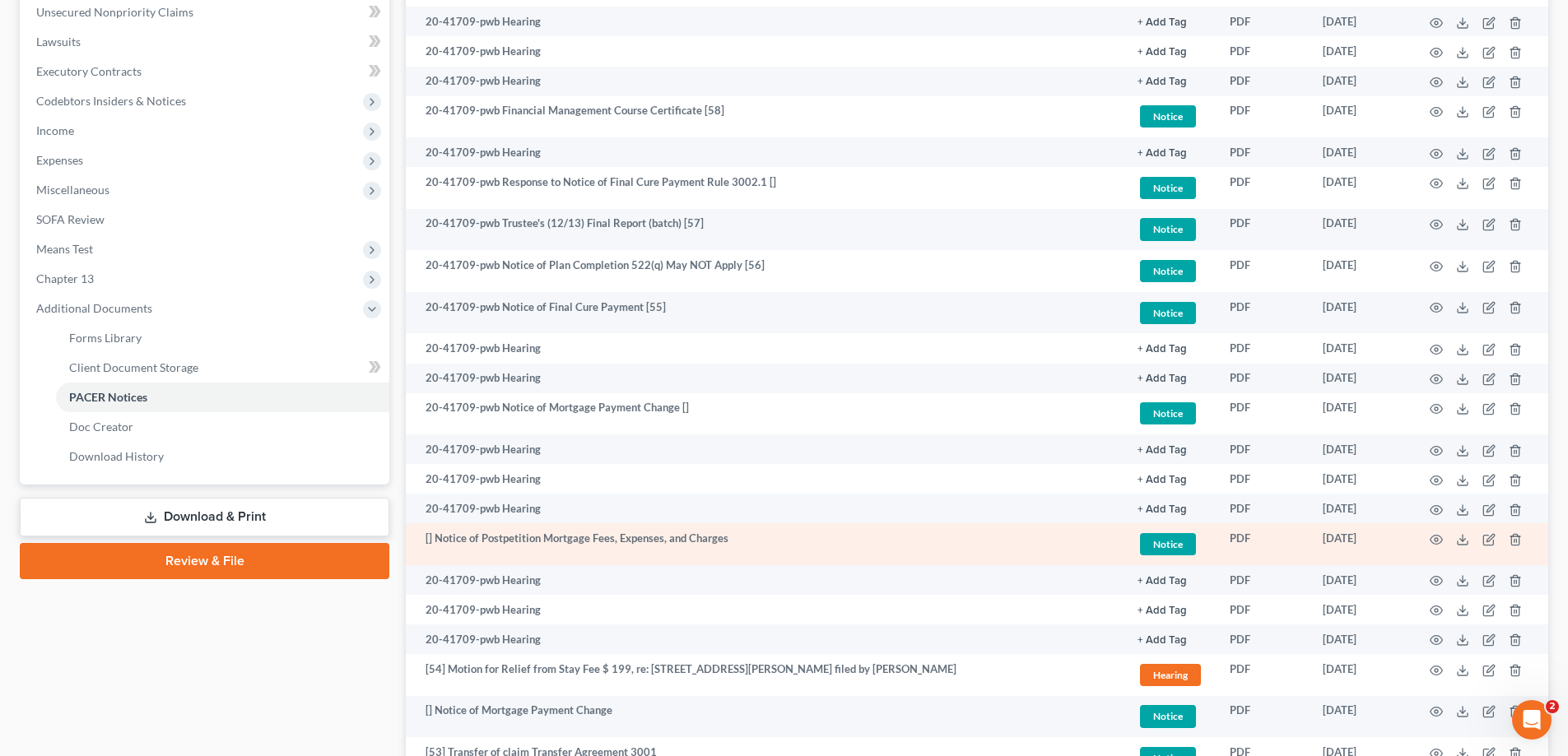
scroll to position [411, 0]
click at [1436, 539] on icon "button" at bounding box center [1436, 539] width 13 height 13
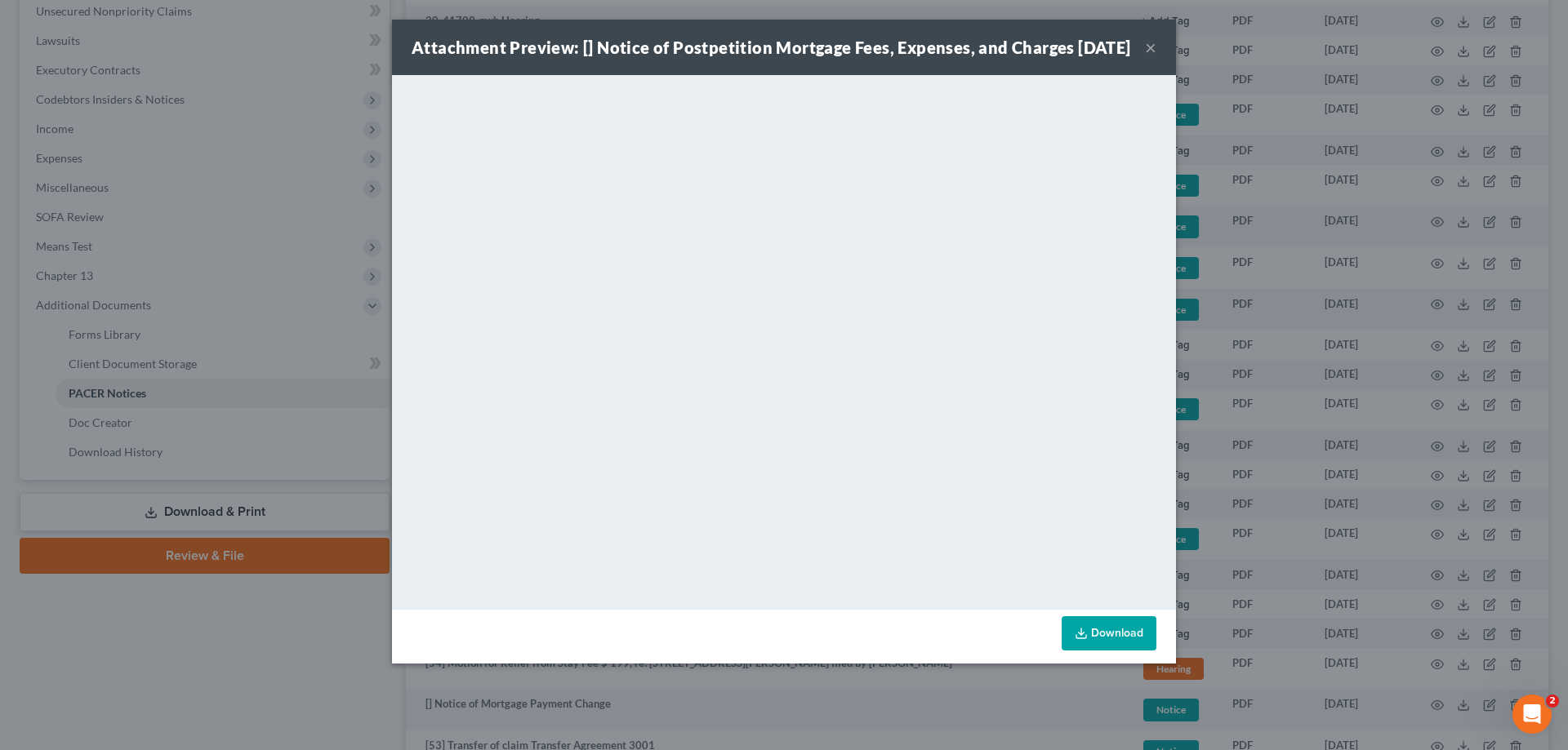
click at [1148, 57] on button "×" at bounding box center [1151, 46] width 11 height 20
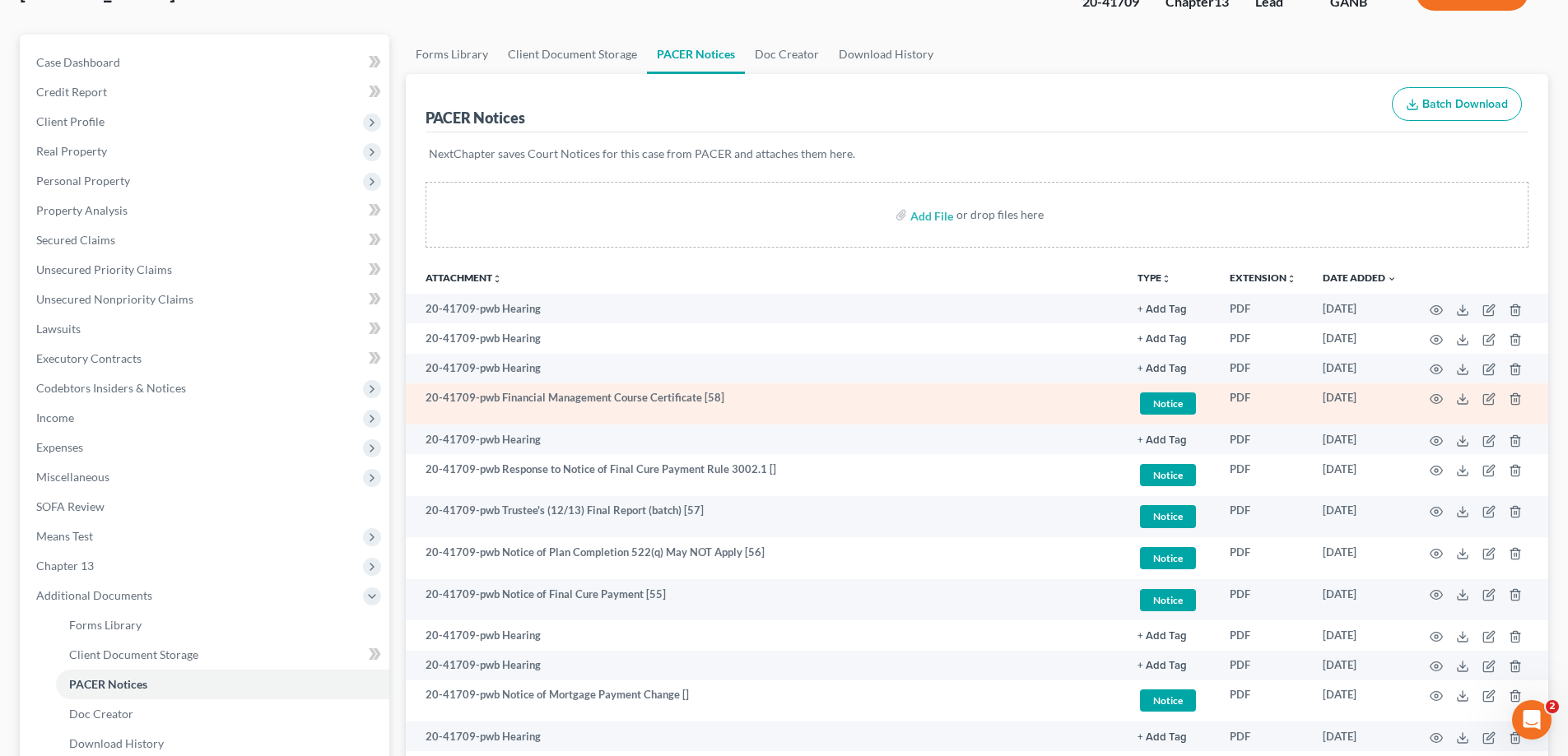
scroll to position [0, 0]
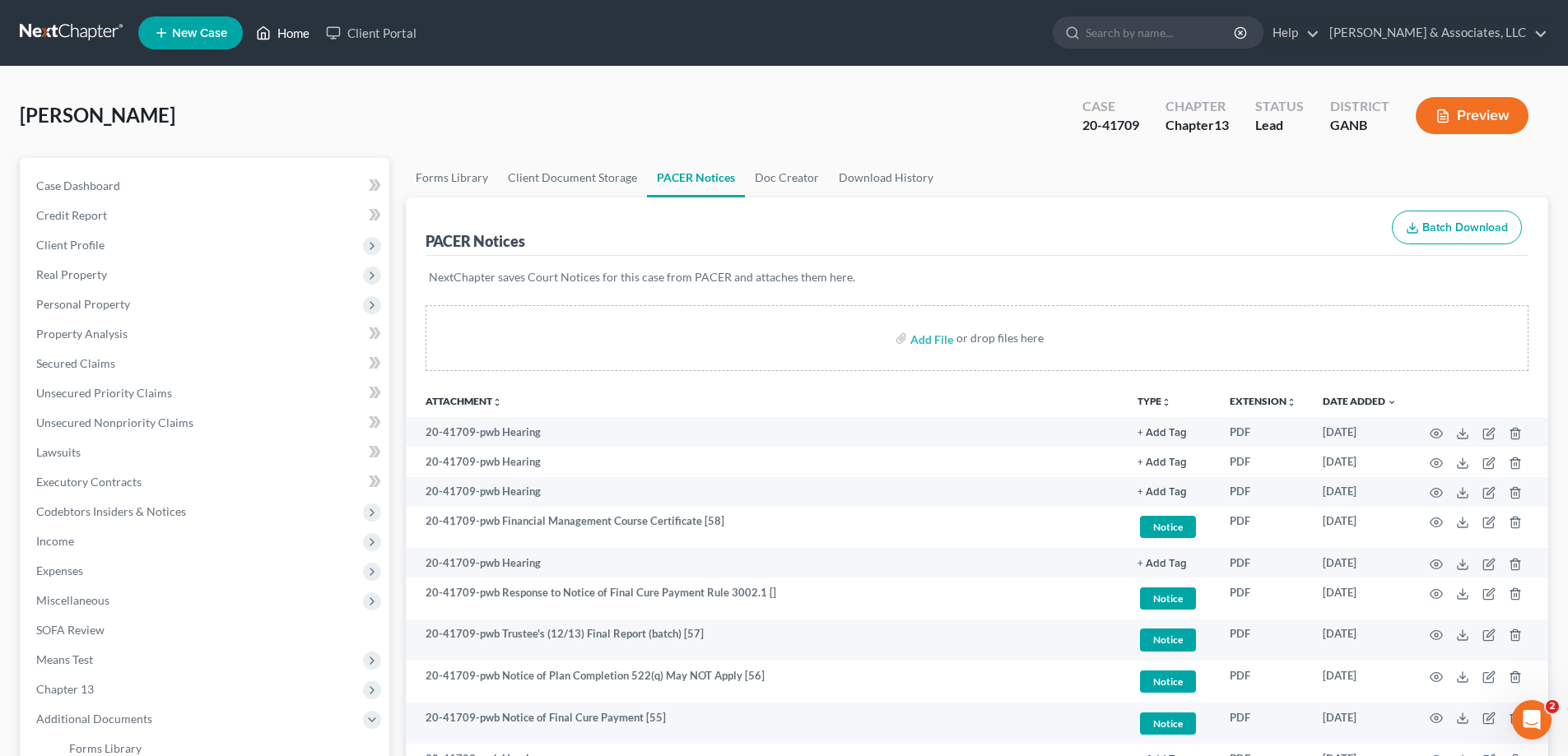
click at [295, 34] on link "Home" at bounding box center [282, 33] width 70 height 30
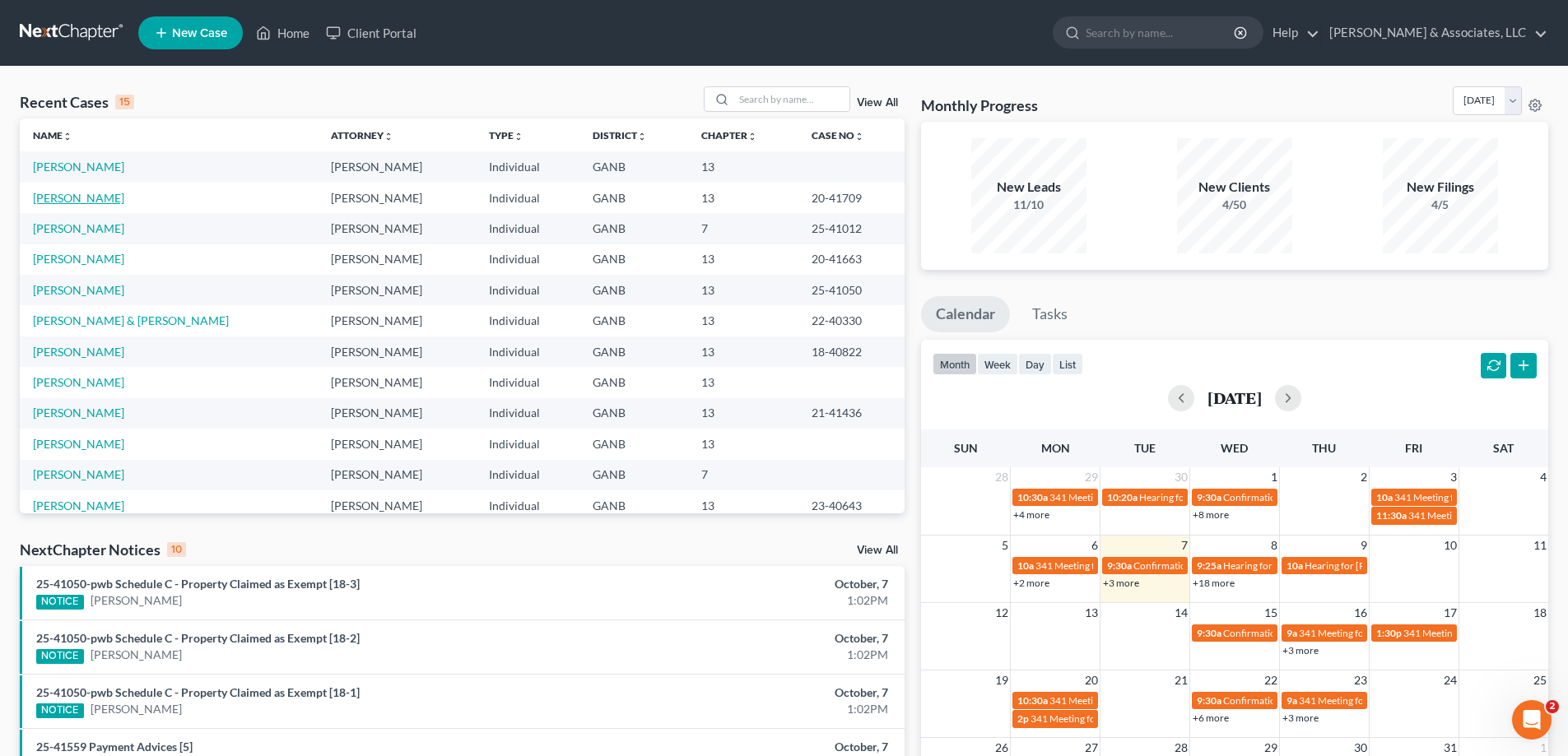
click at [77, 195] on link "[PERSON_NAME]" at bounding box center [79, 198] width 92 height 14
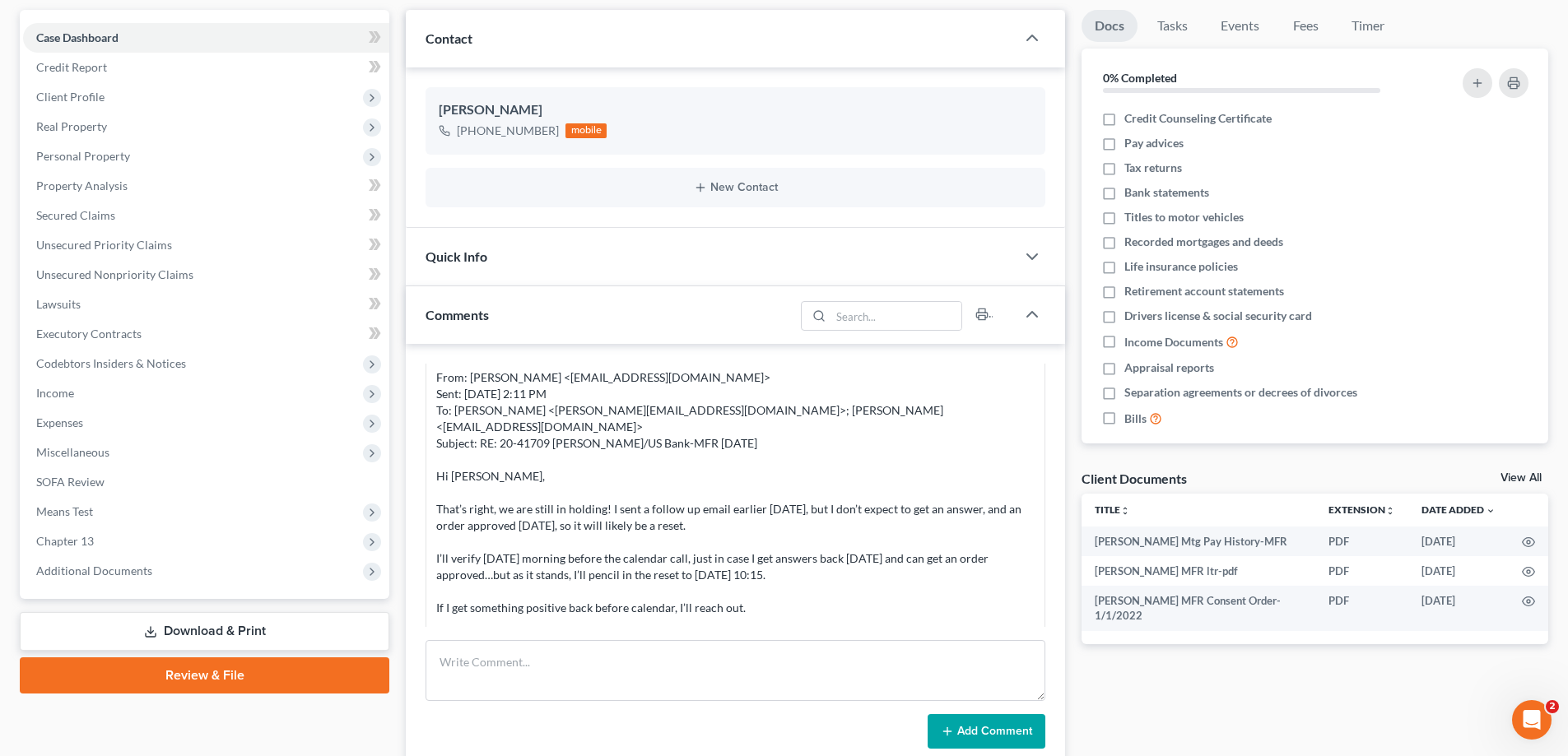
scroll to position [329, 0]
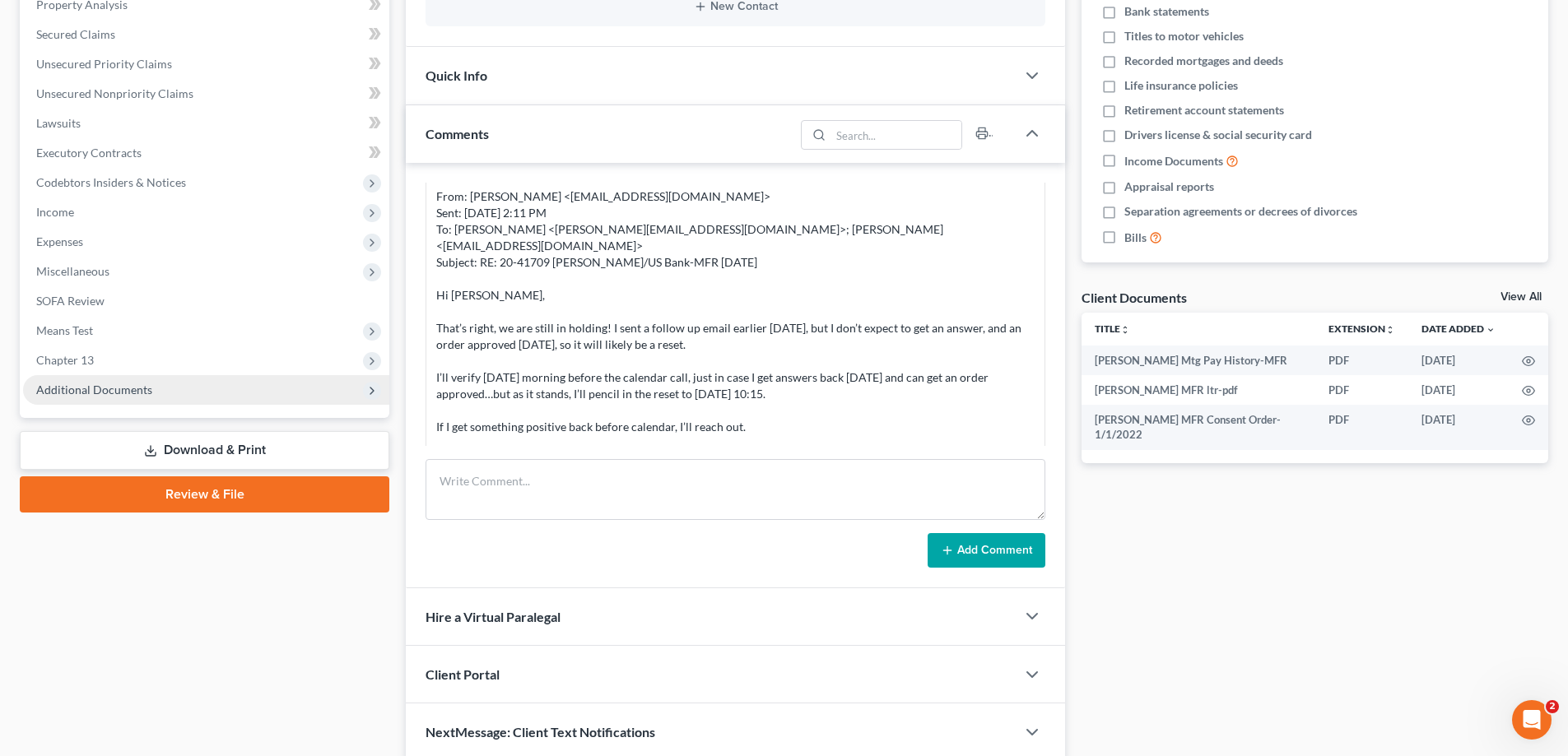
click at [130, 383] on span "Additional Documents" at bounding box center [95, 390] width 116 height 14
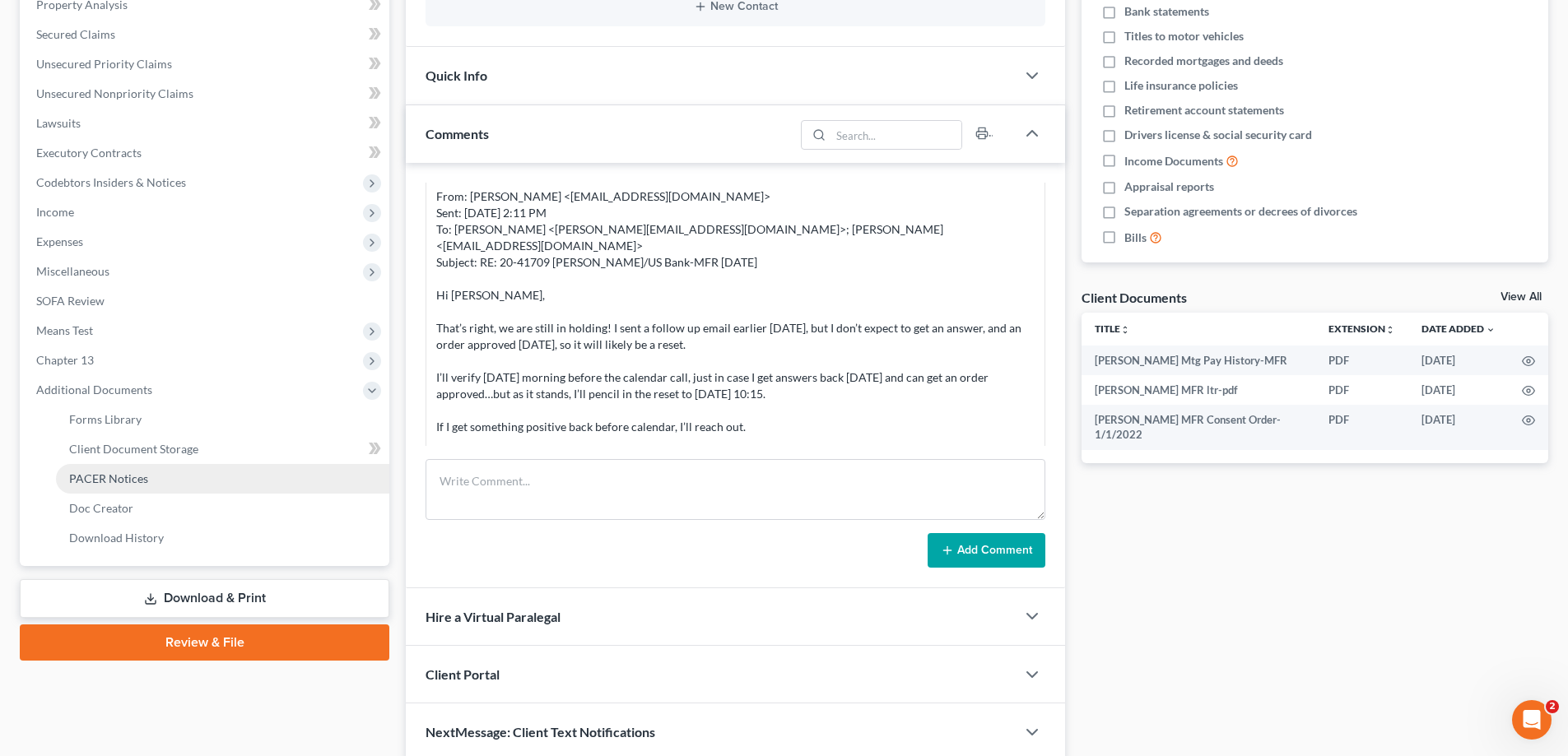
click at [83, 479] on span "PACER Notices" at bounding box center [109, 478] width 79 height 14
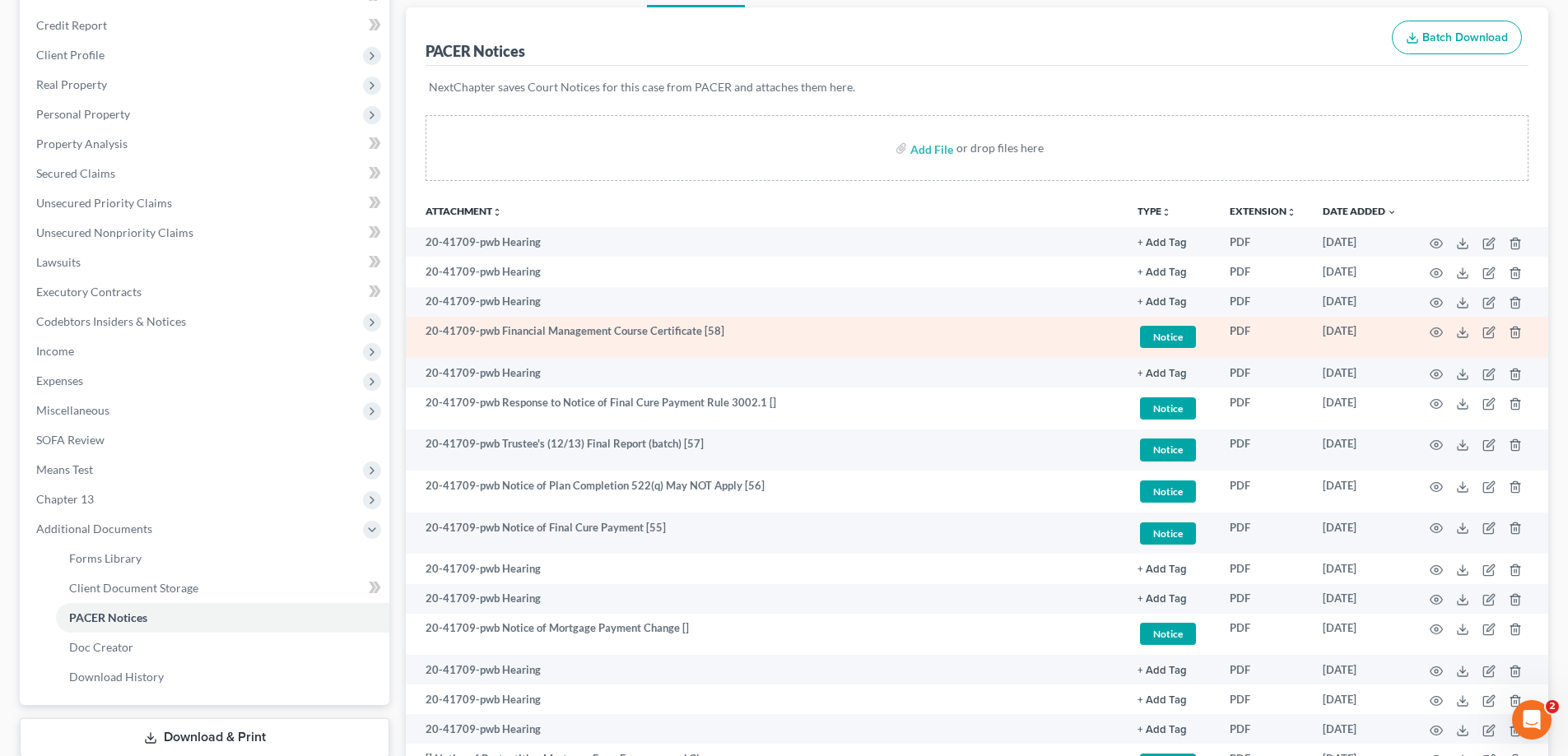
scroll to position [247, 0]
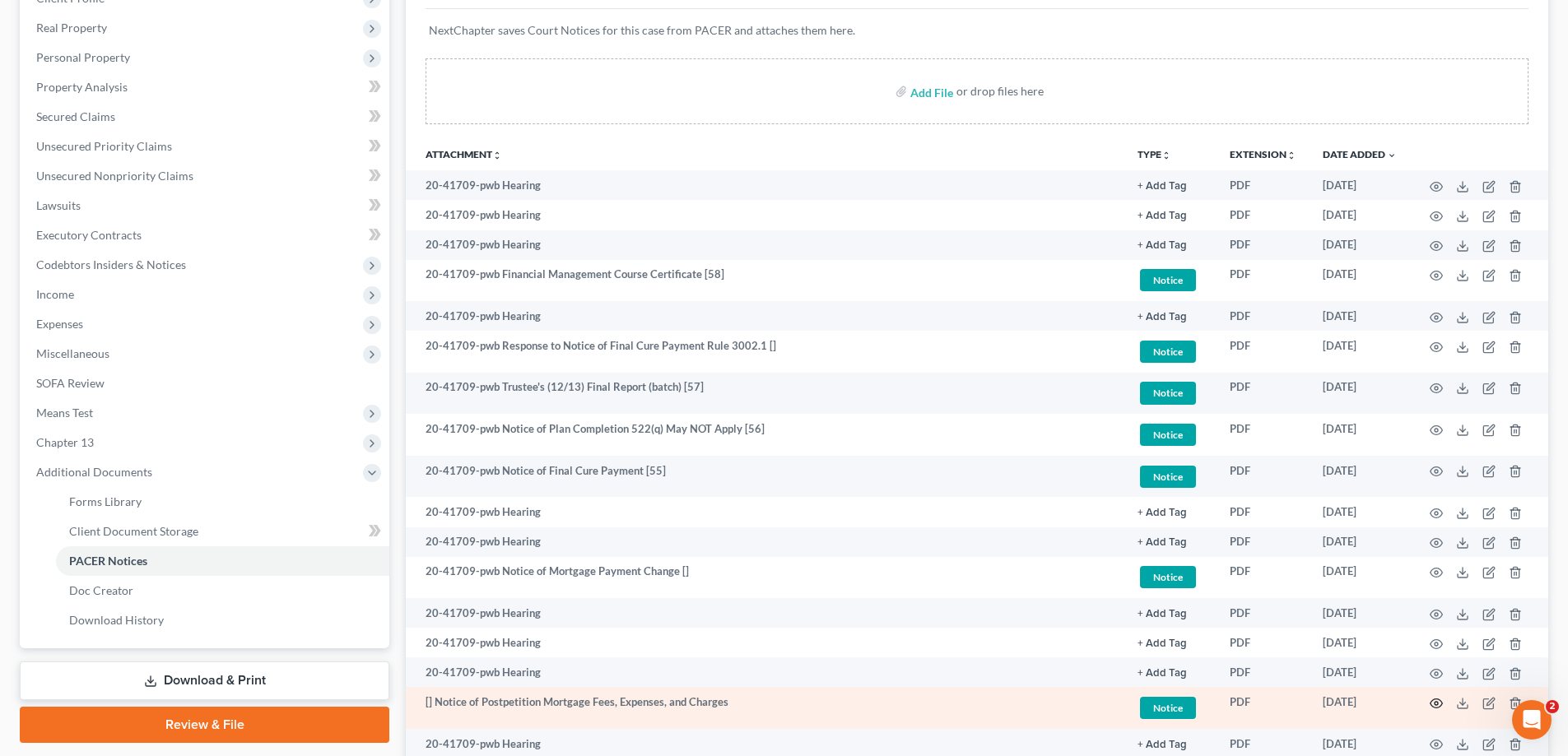
click at [1434, 702] on icon "button" at bounding box center [1436, 704] width 13 height 13
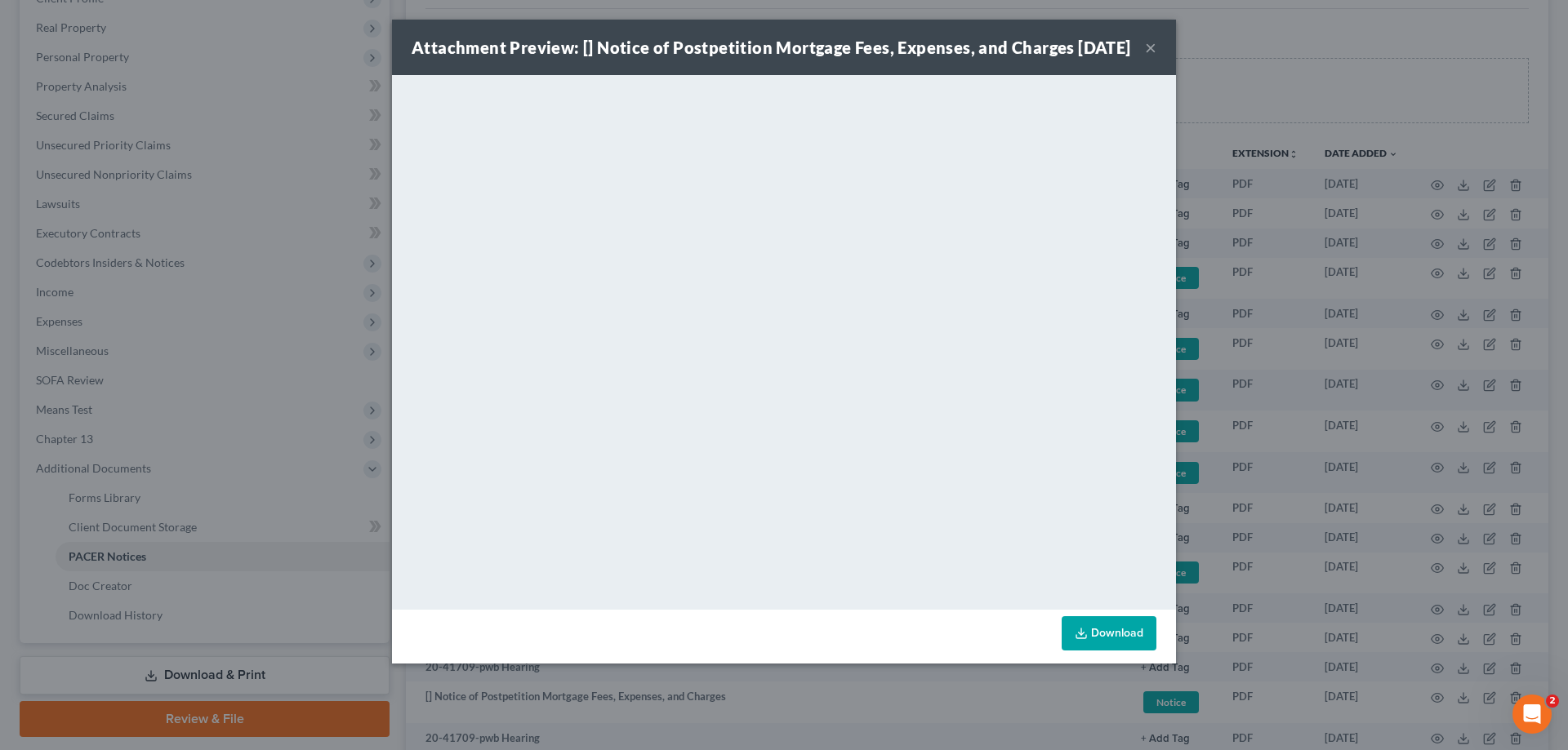
click at [1152, 57] on button "×" at bounding box center [1151, 46] width 11 height 20
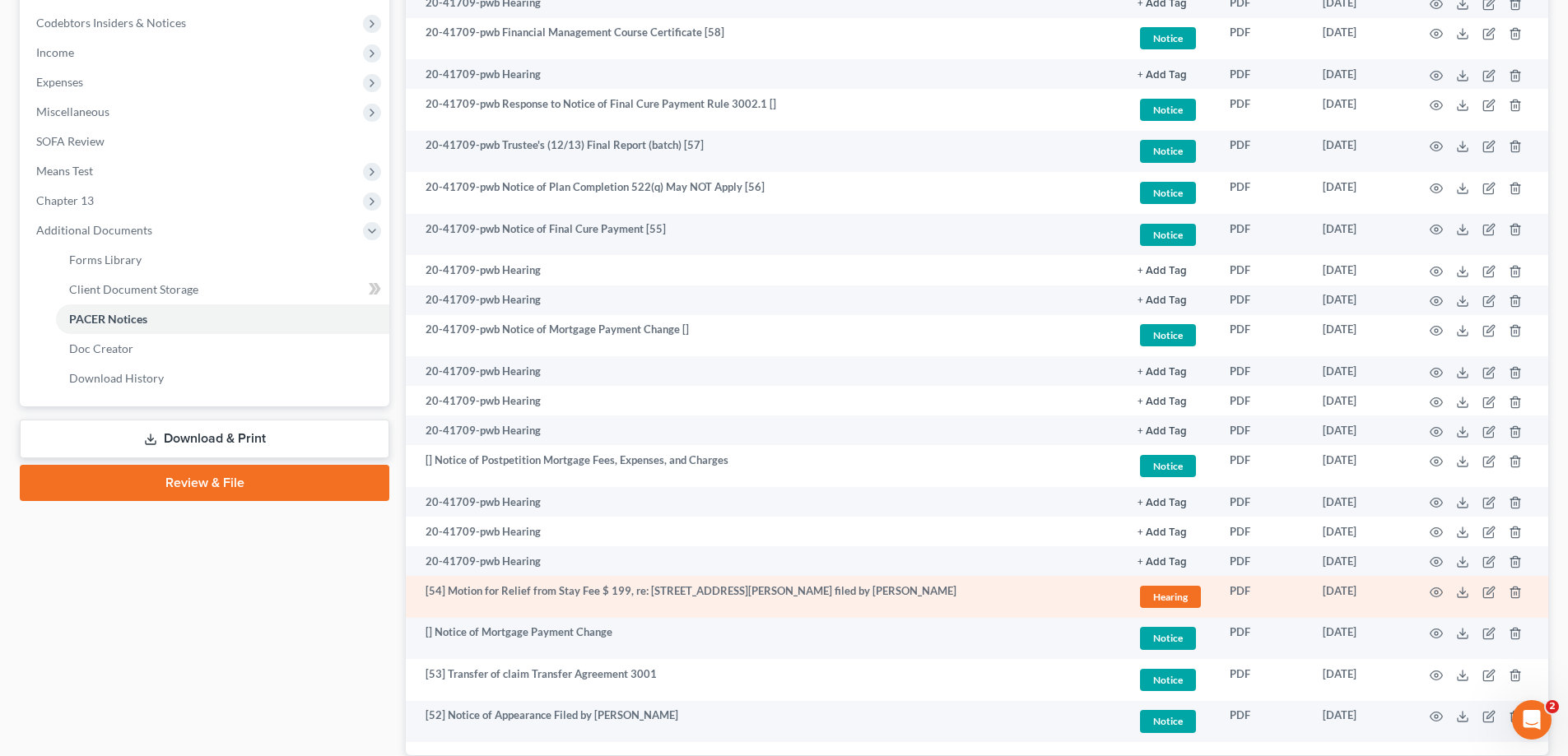
scroll to position [192, 0]
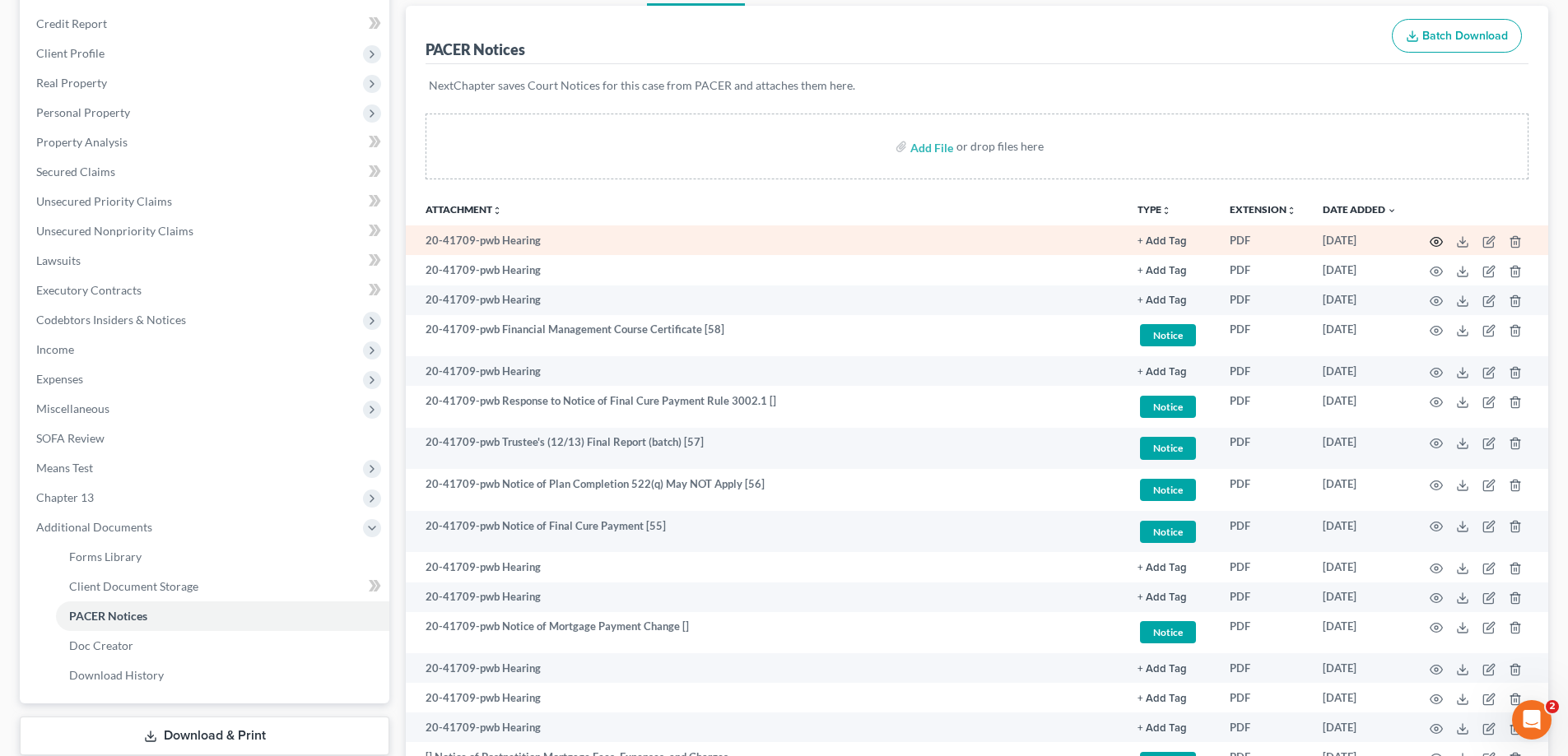
click at [1436, 243] on icon "button" at bounding box center [1436, 242] width 13 height 13
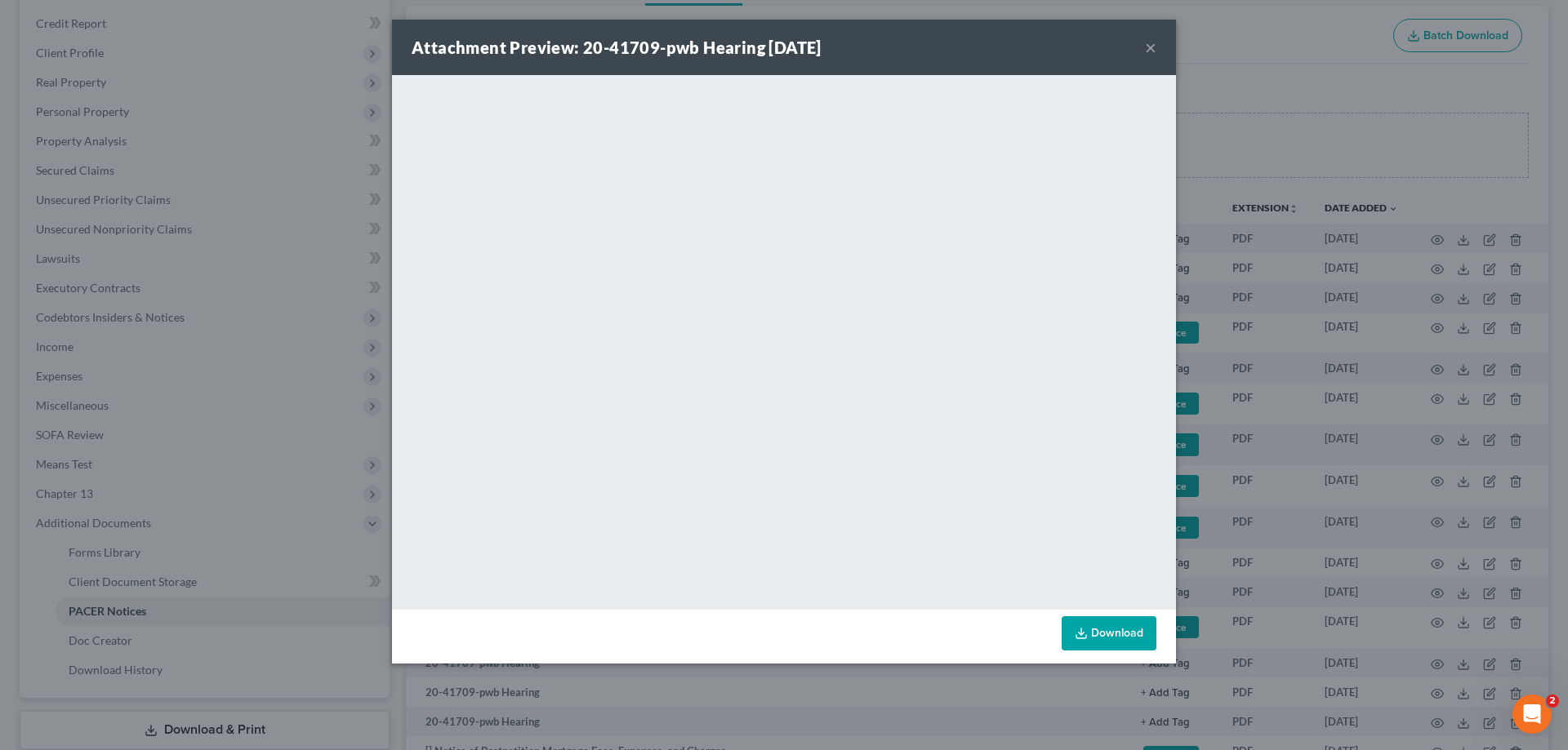
drag, startPoint x: 1149, startPoint y: 47, endPoint x: 1093, endPoint y: 79, distance: 64.5
click at [1151, 49] on button "×" at bounding box center [1151, 46] width 11 height 20
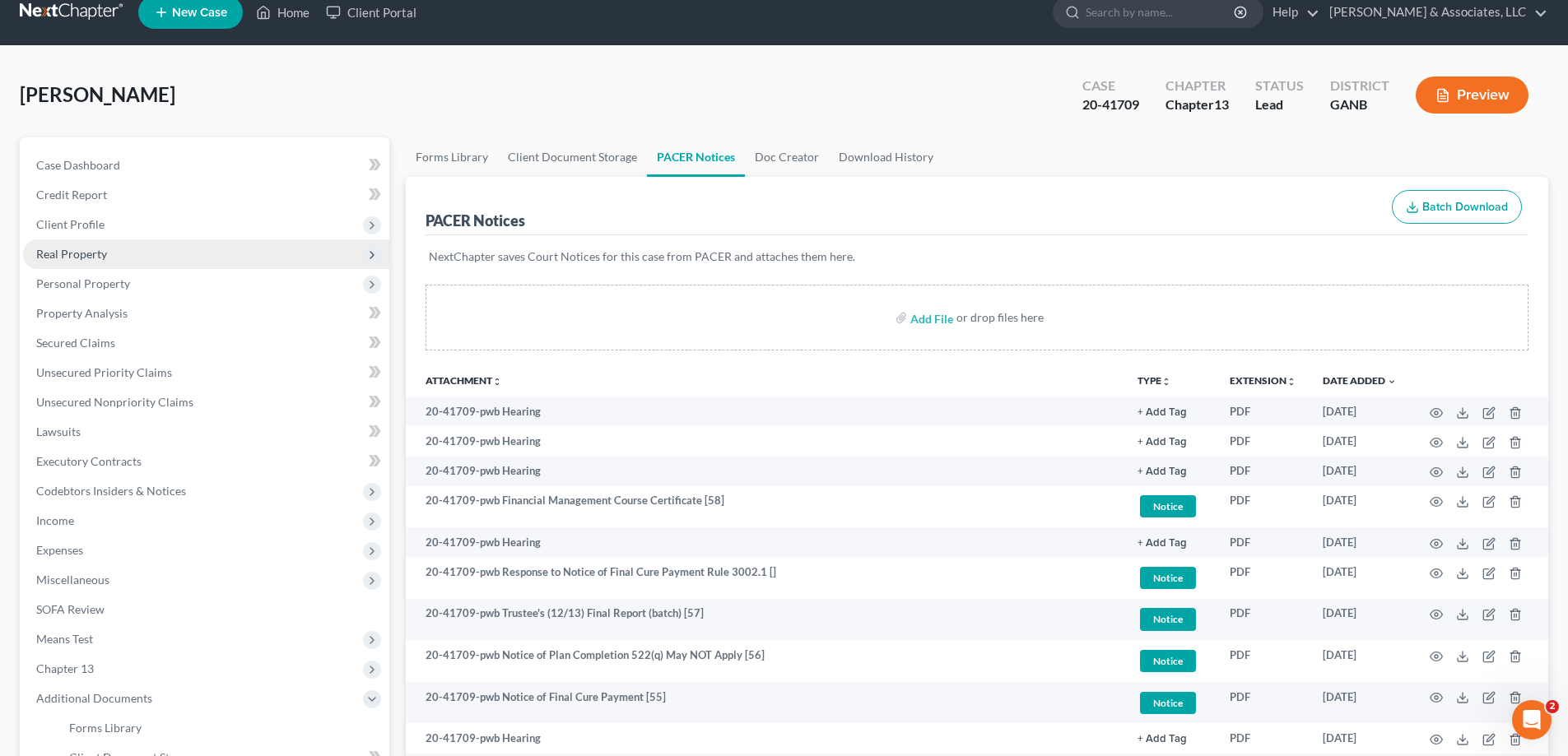
scroll to position [0, 0]
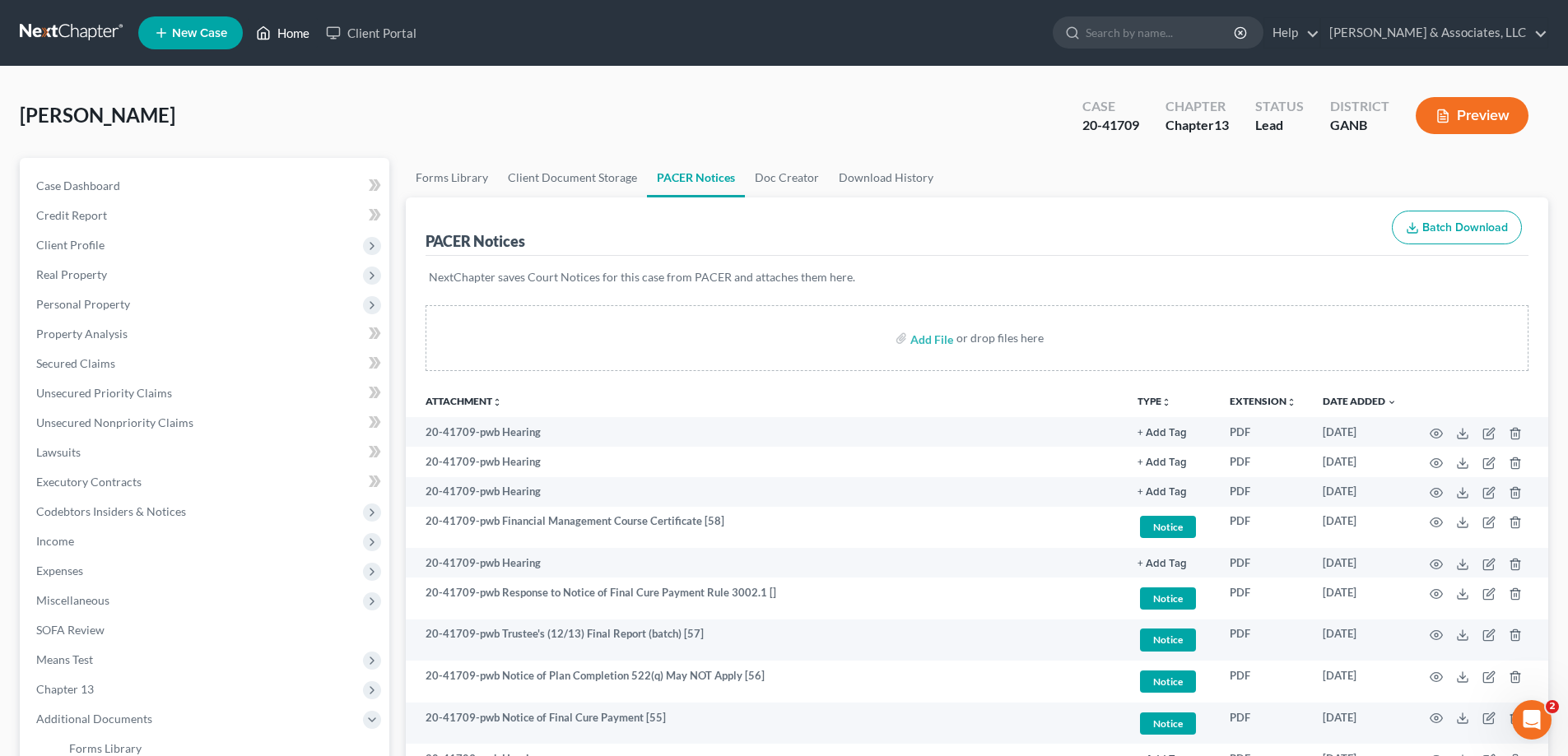
click at [291, 31] on link "Home" at bounding box center [282, 33] width 70 height 30
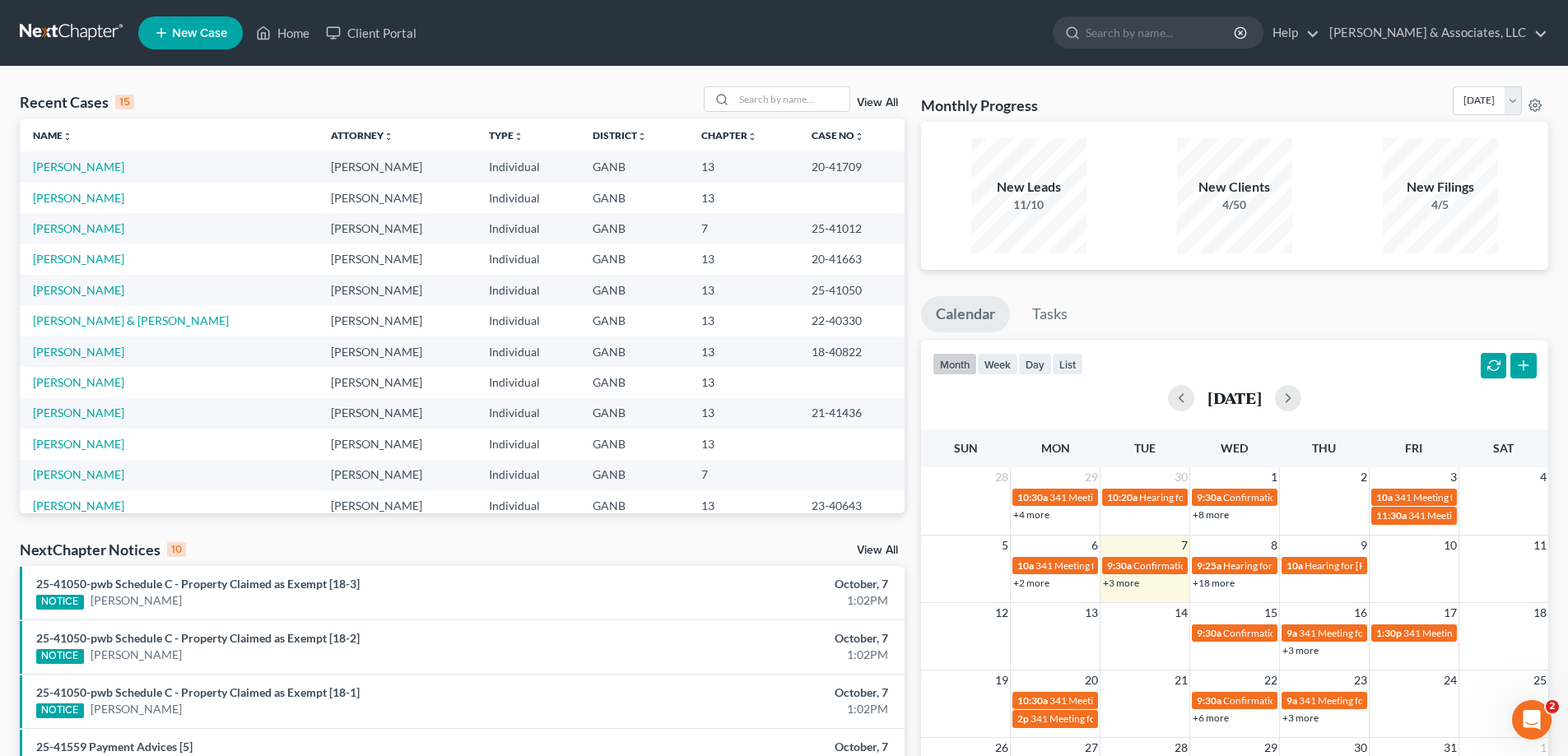
click at [1004, 34] on ul "New Case Home Client Portal - No Result - See all results Or Press Enter... Hel…" at bounding box center [843, 33] width 1410 height 43
click at [772, 92] on input "search" at bounding box center [791, 98] width 115 height 23
type input "[PERSON_NAME]"
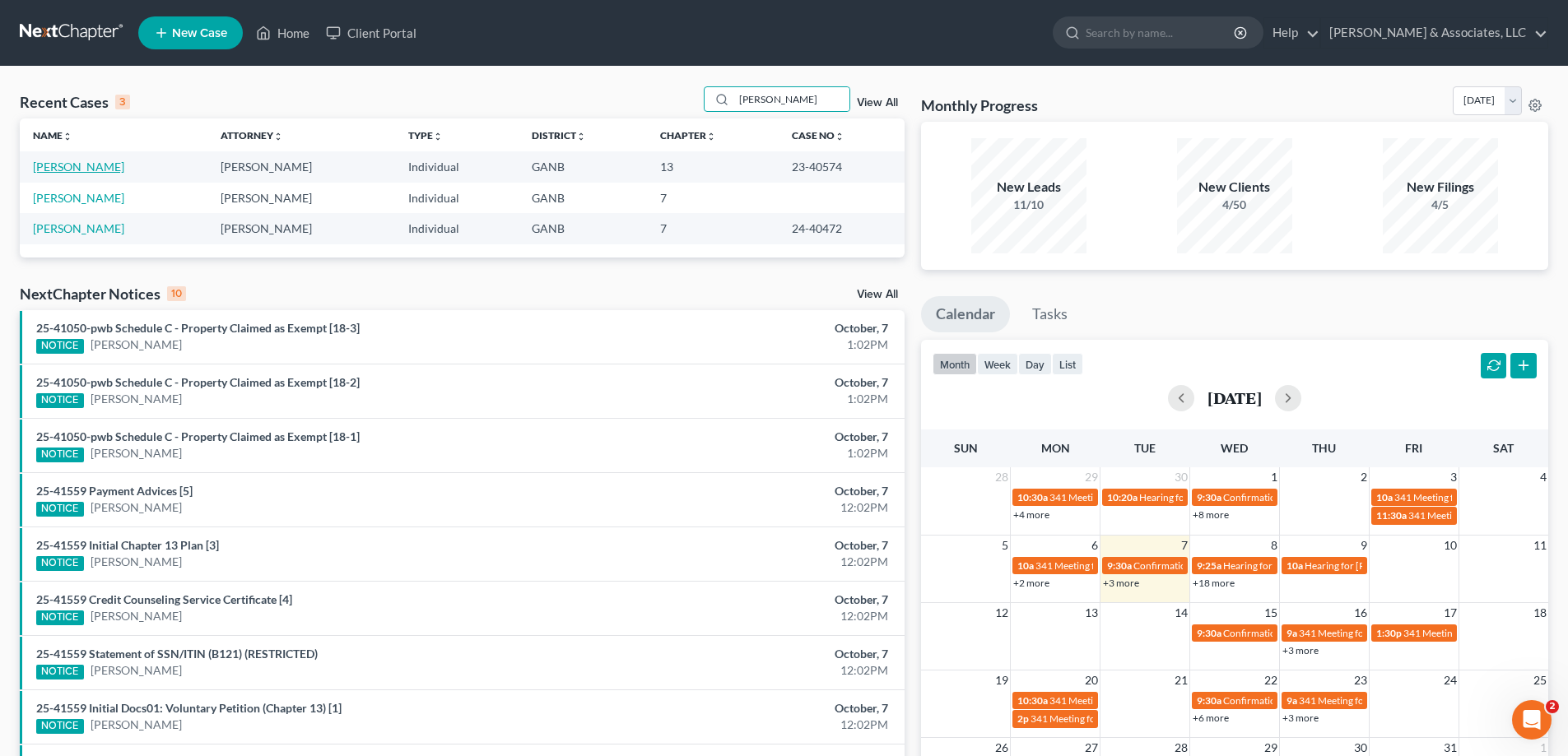
click at [47, 167] on link "[PERSON_NAME]" at bounding box center [79, 166] width 92 height 14
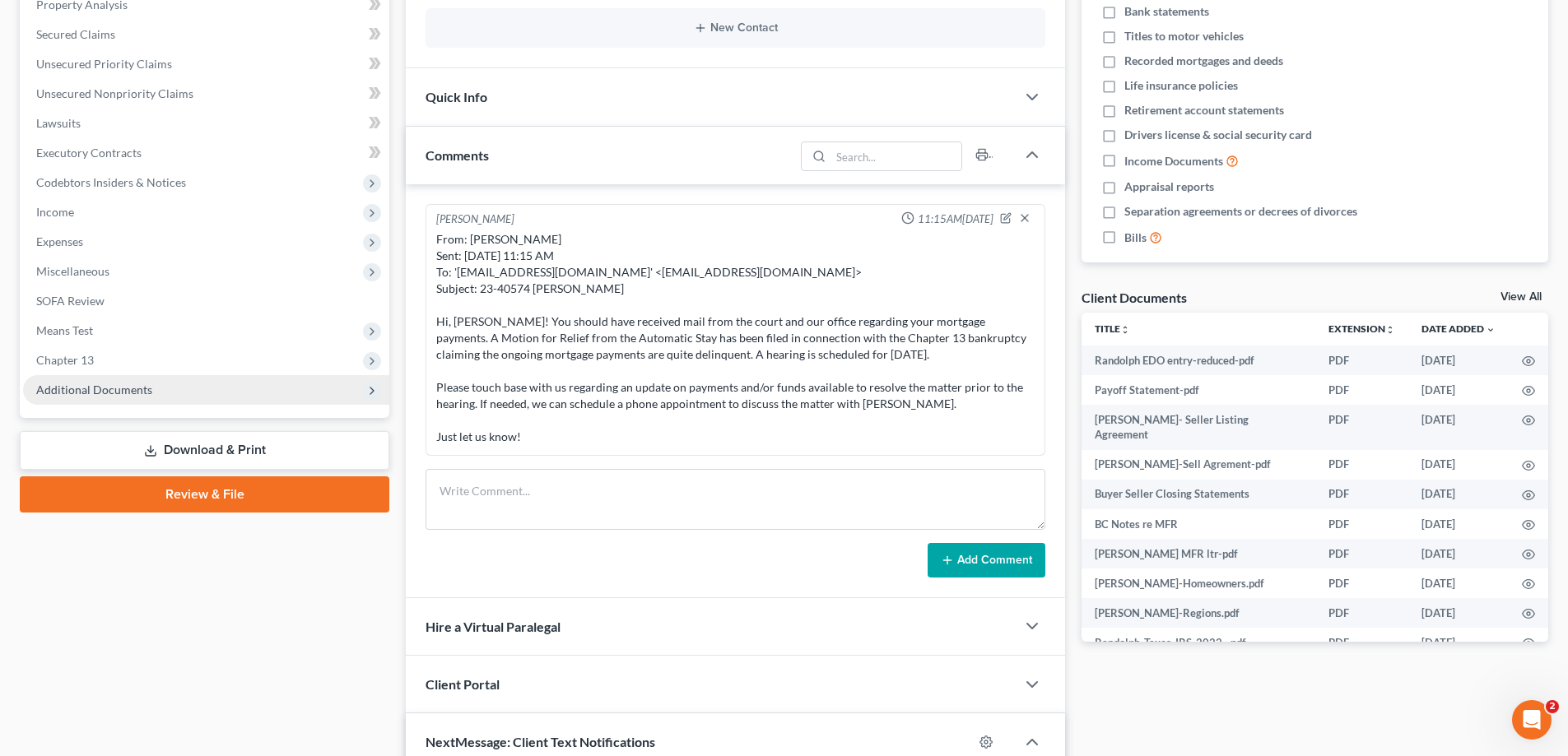
scroll to position [525, 0]
click at [92, 387] on span "Additional Documents" at bounding box center [95, 390] width 116 height 14
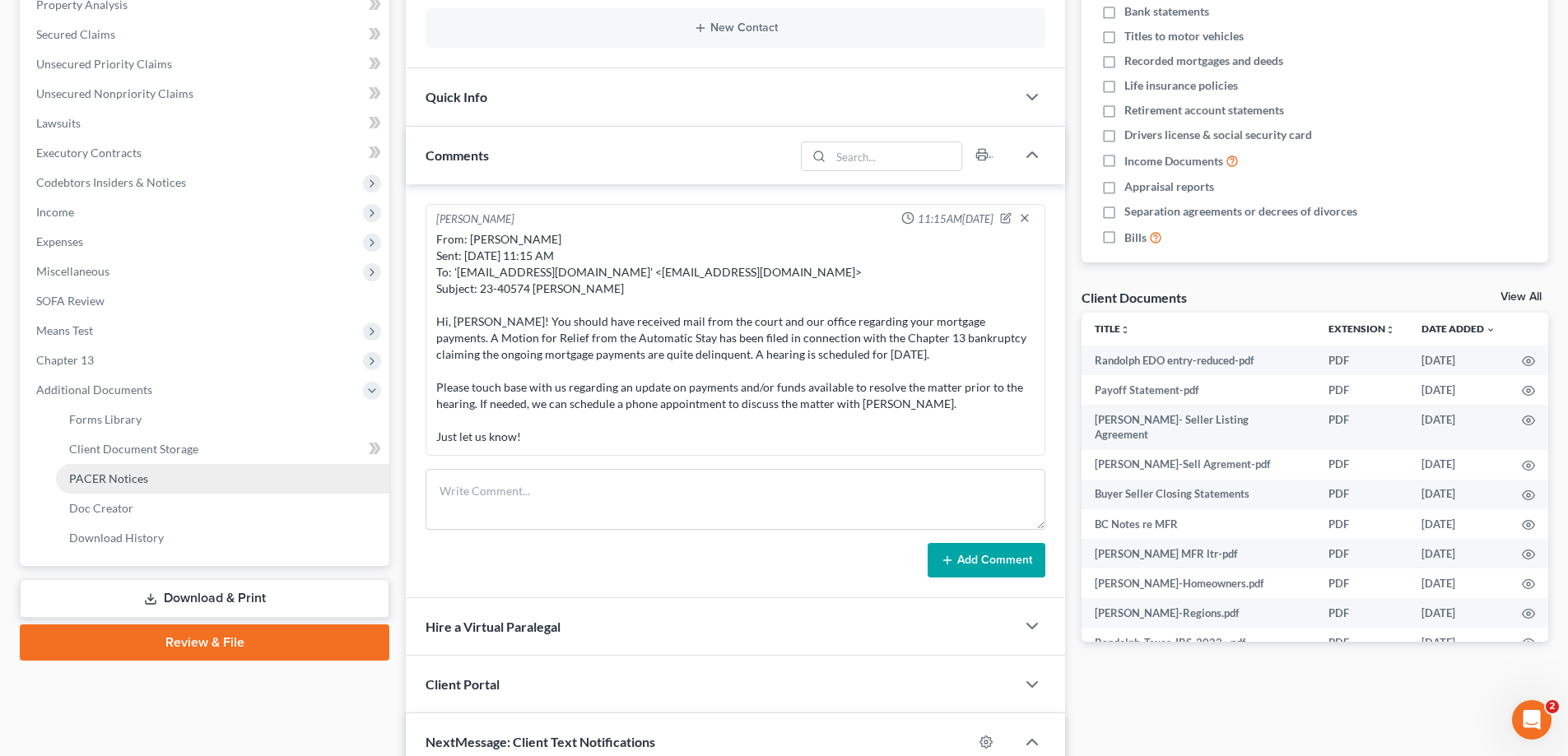
click at [81, 476] on span "PACER Notices" at bounding box center [109, 478] width 79 height 14
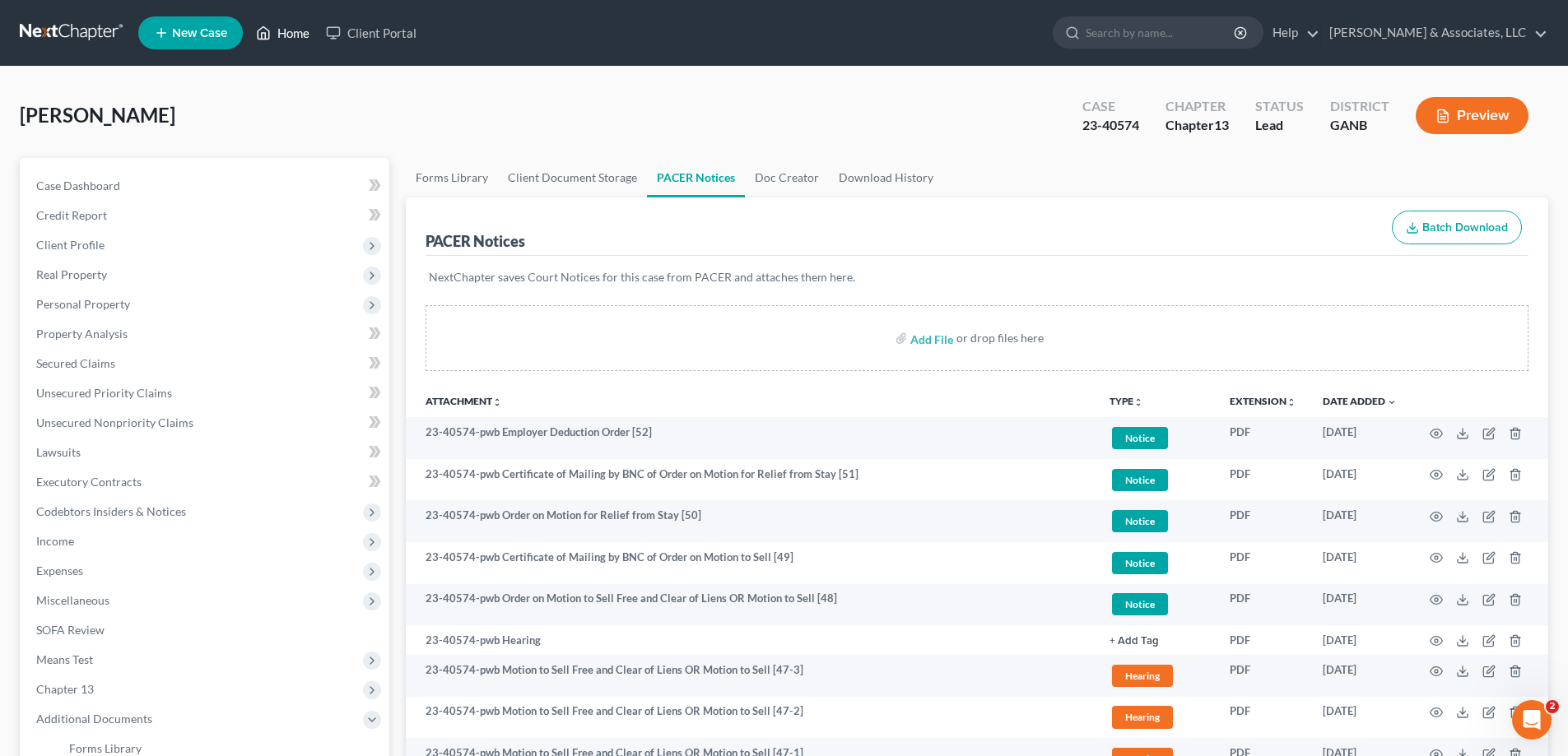
click at [296, 28] on link "Home" at bounding box center [282, 33] width 70 height 30
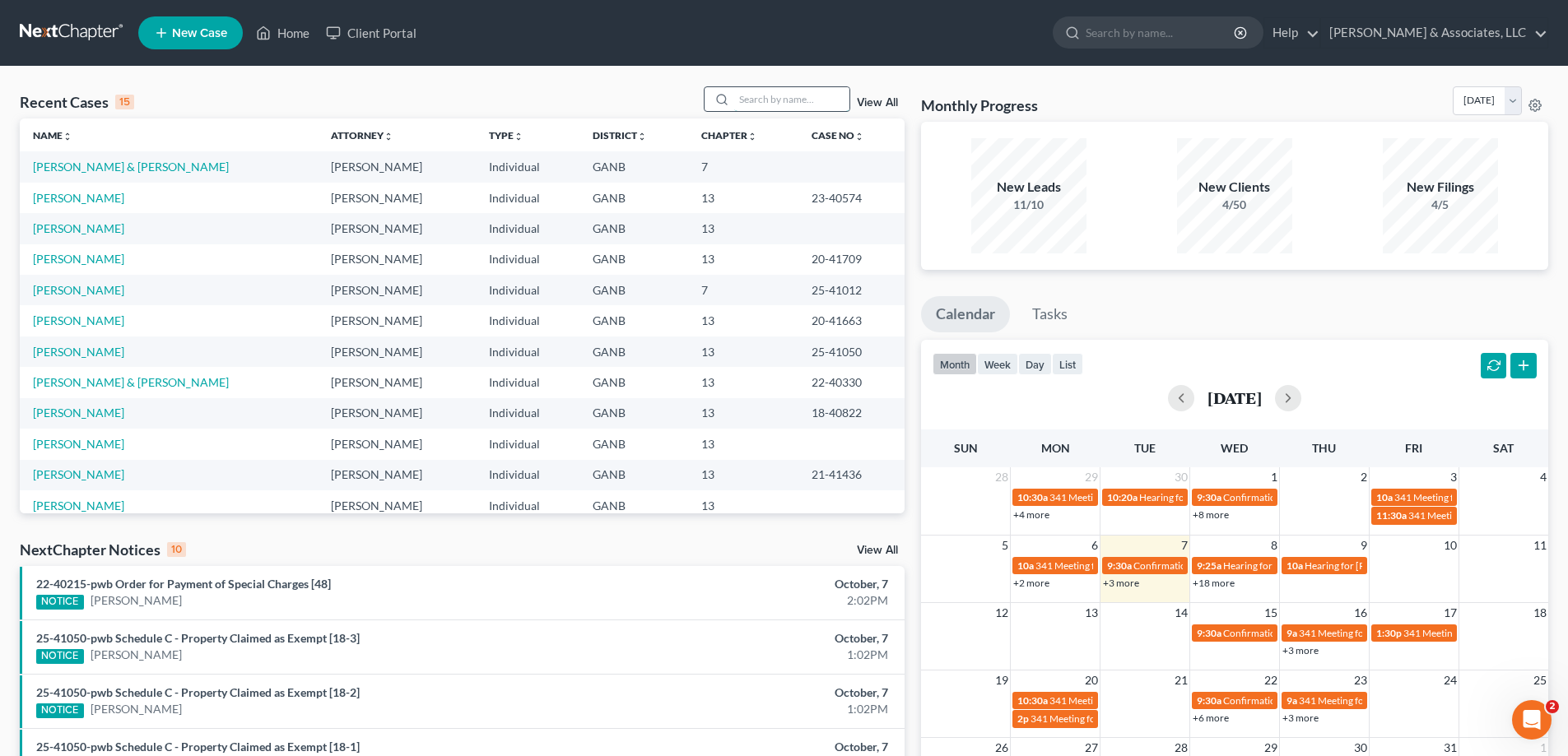
click at [766, 96] on input "search" at bounding box center [791, 98] width 115 height 23
type input "[PERSON_NAME]"
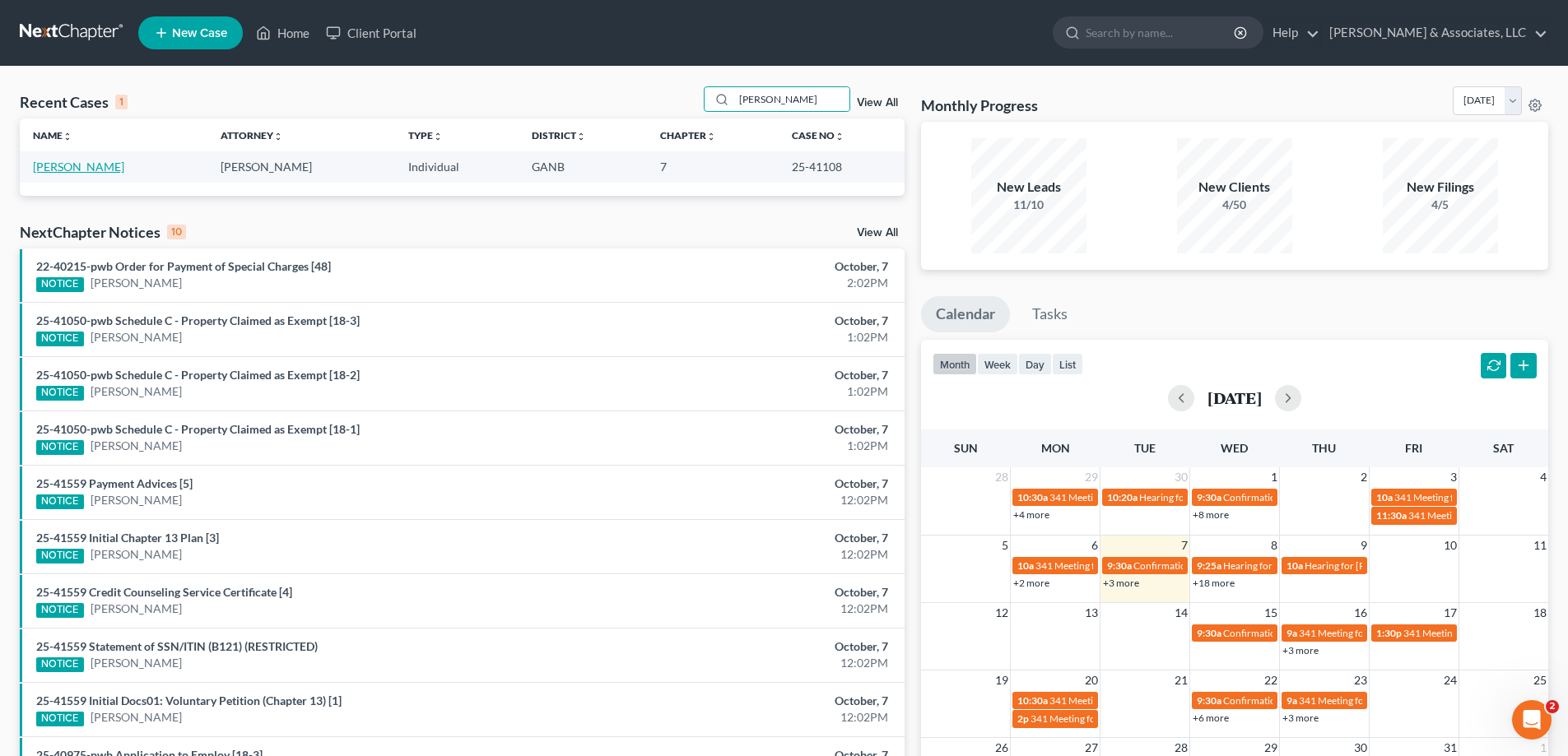
click at [56, 162] on link "[PERSON_NAME]" at bounding box center [79, 166] width 92 height 14
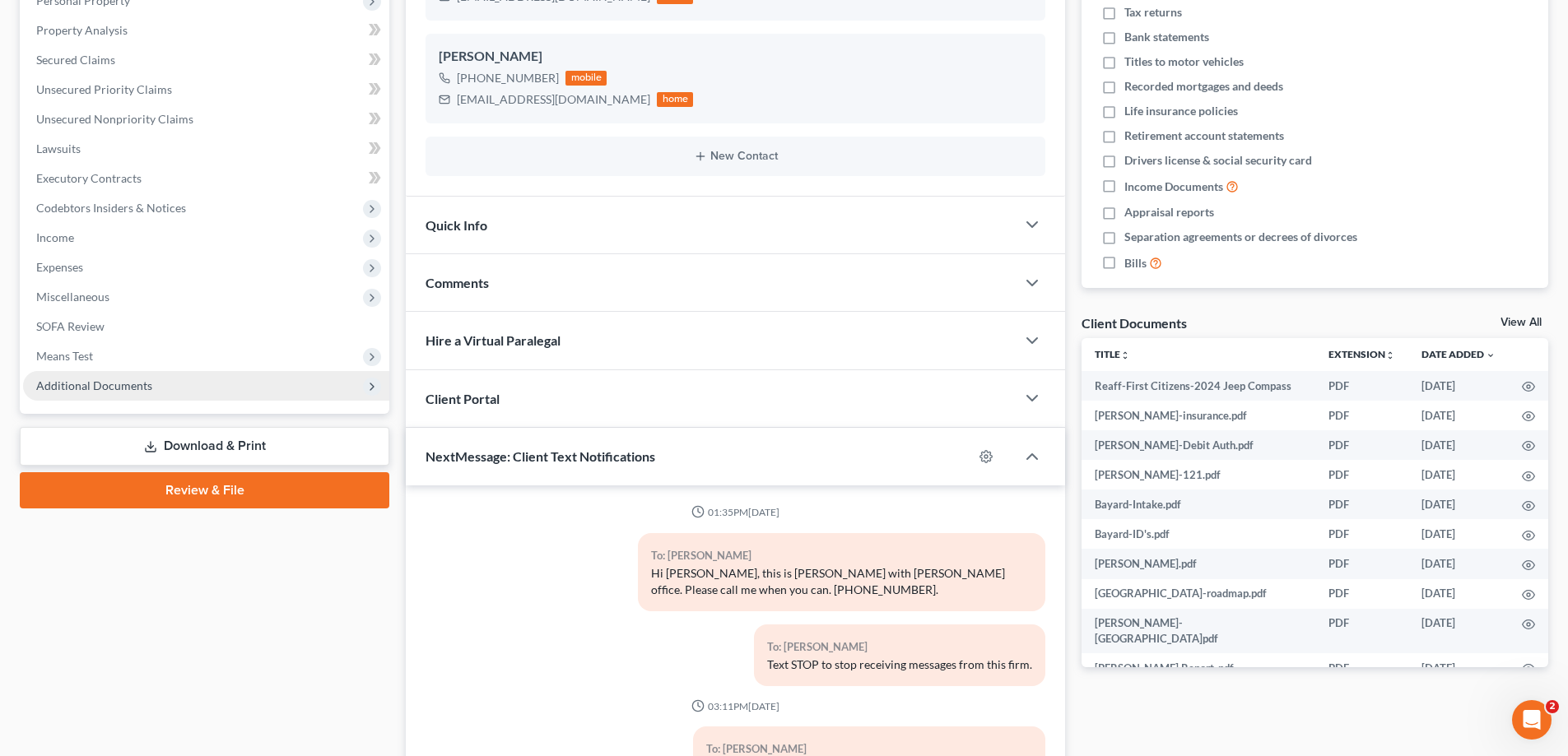
scroll to position [1040, 0]
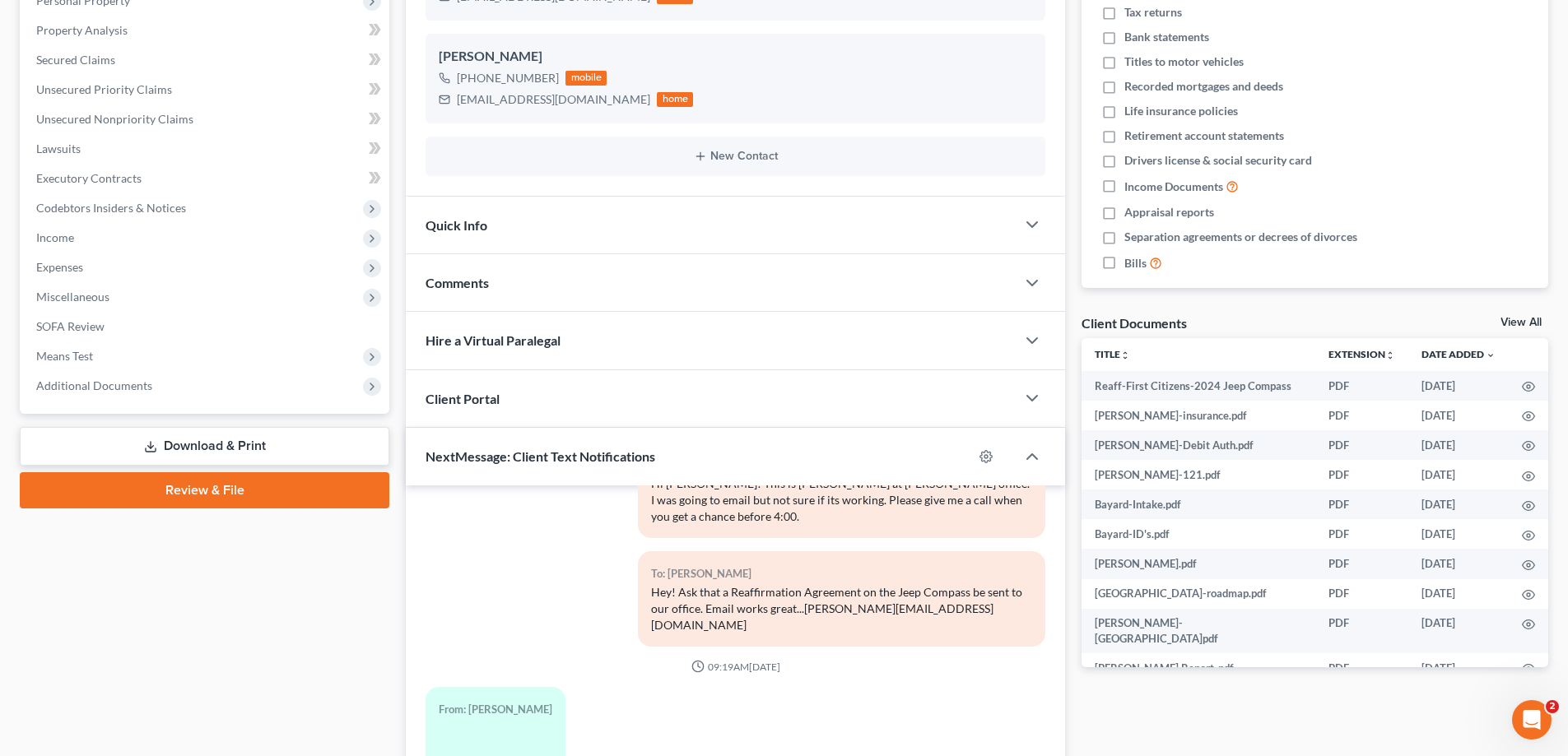
drag, startPoint x: 118, startPoint y: 385, endPoint x: 126, endPoint y: 423, distance: 38.8
click at [118, 385] on span "Additional Documents" at bounding box center [95, 385] width 116 height 14
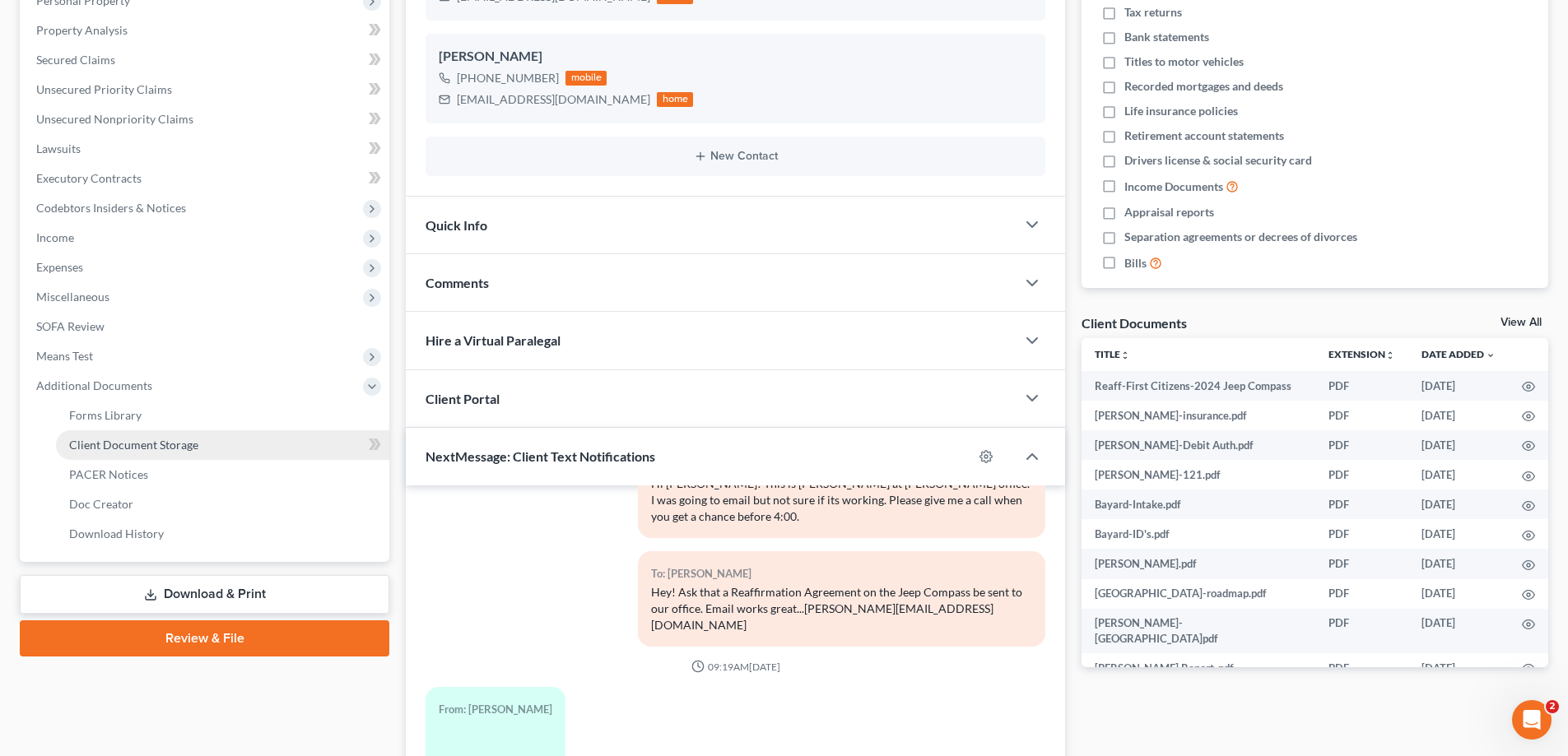
click at [110, 445] on span "Client Document Storage" at bounding box center [134, 444] width 129 height 14
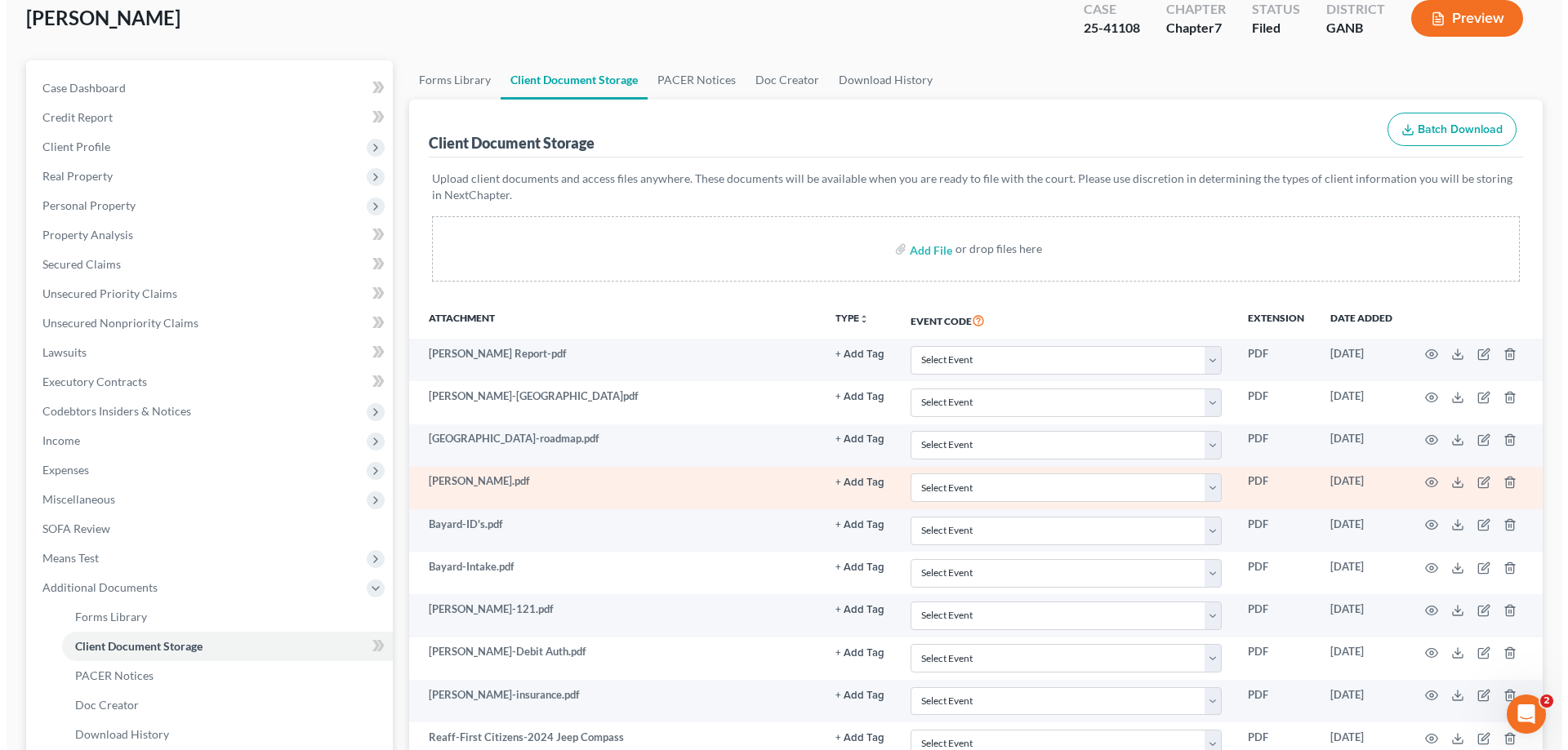
scroll to position [265, 0]
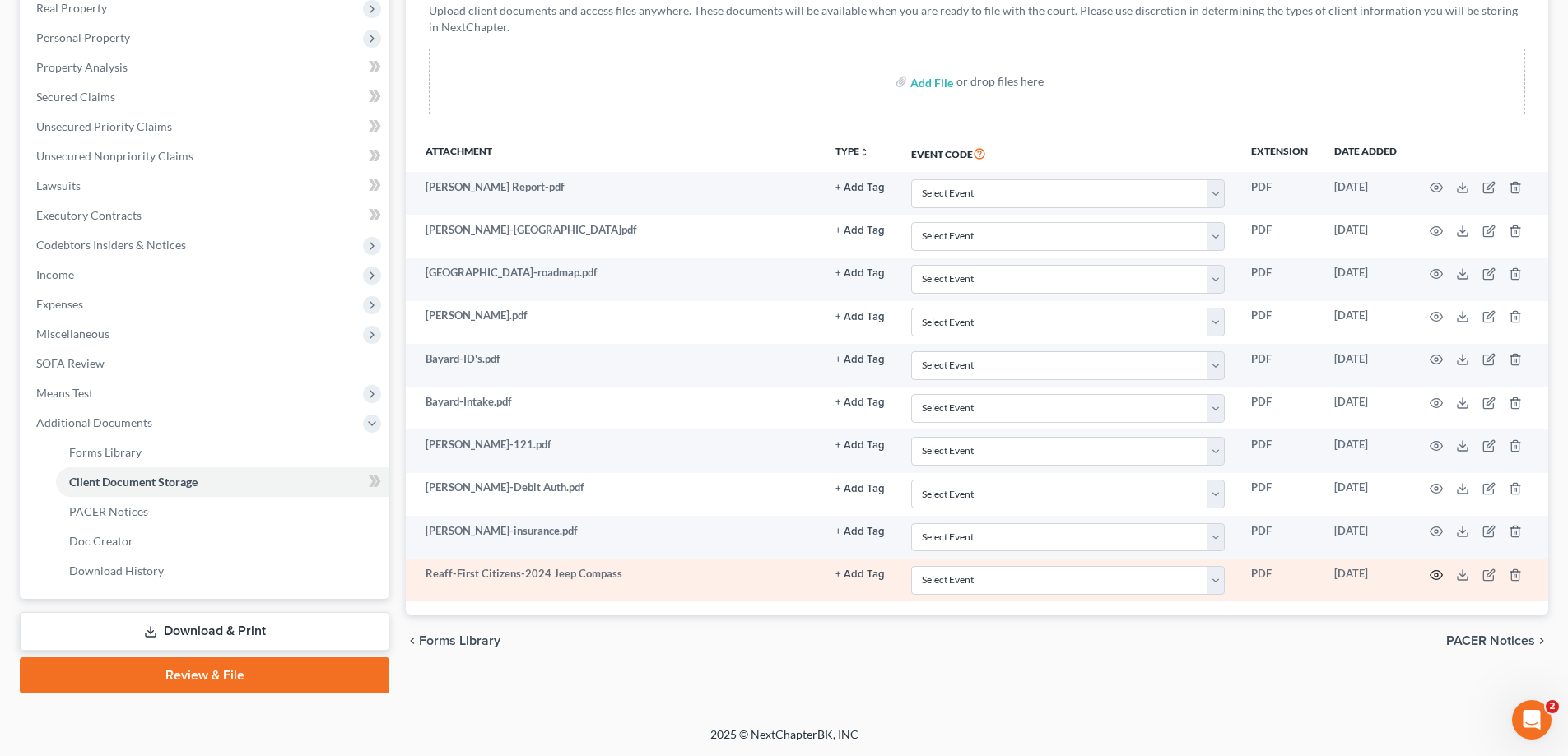
click at [1436, 573] on circle "button" at bounding box center [1436, 575] width 4 height 4
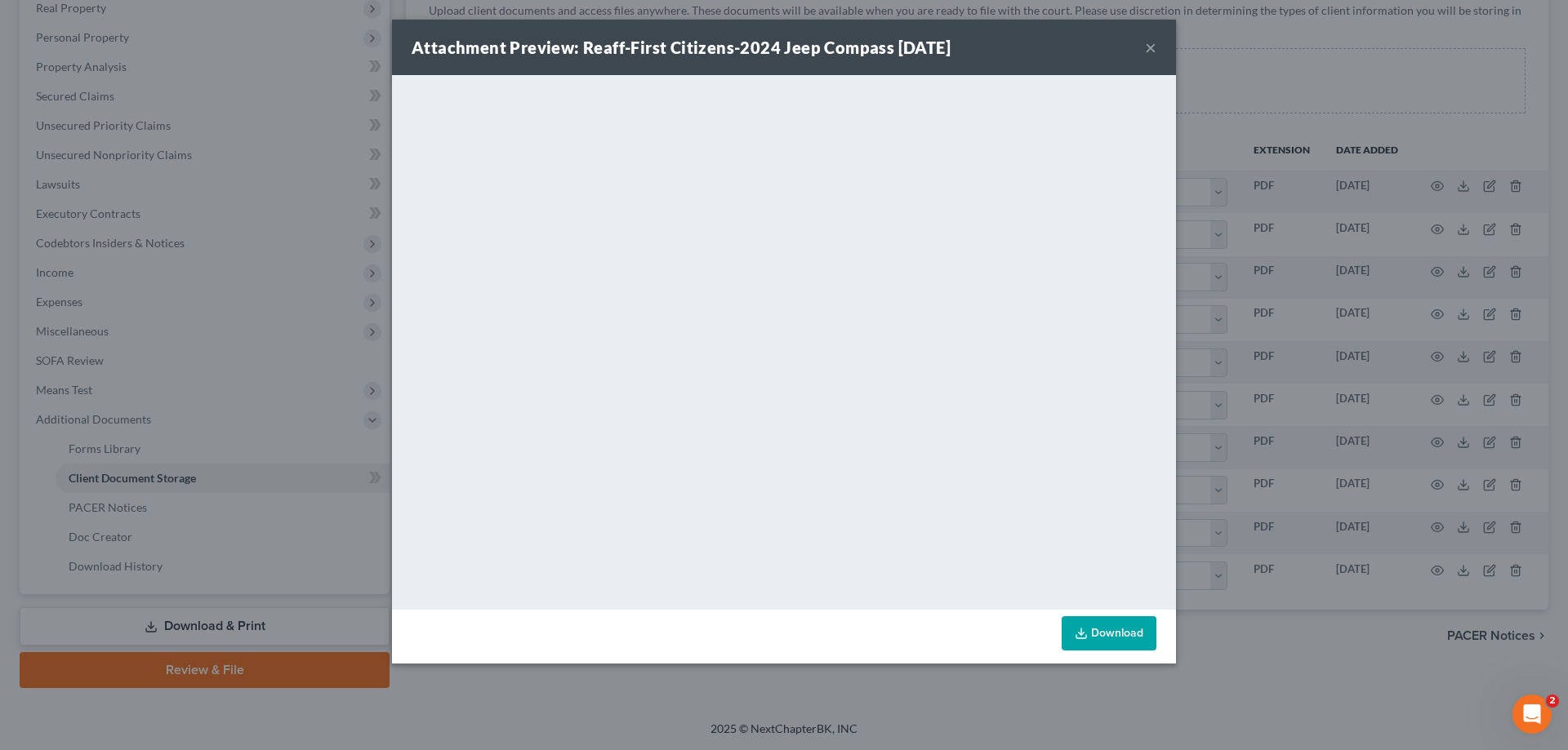
click at [1516, 37] on div "Attachment Preview: Reaff-First Citizens-2024 Jeep Compass [DATE] × <object ng-…" at bounding box center [784, 375] width 1568 height 750
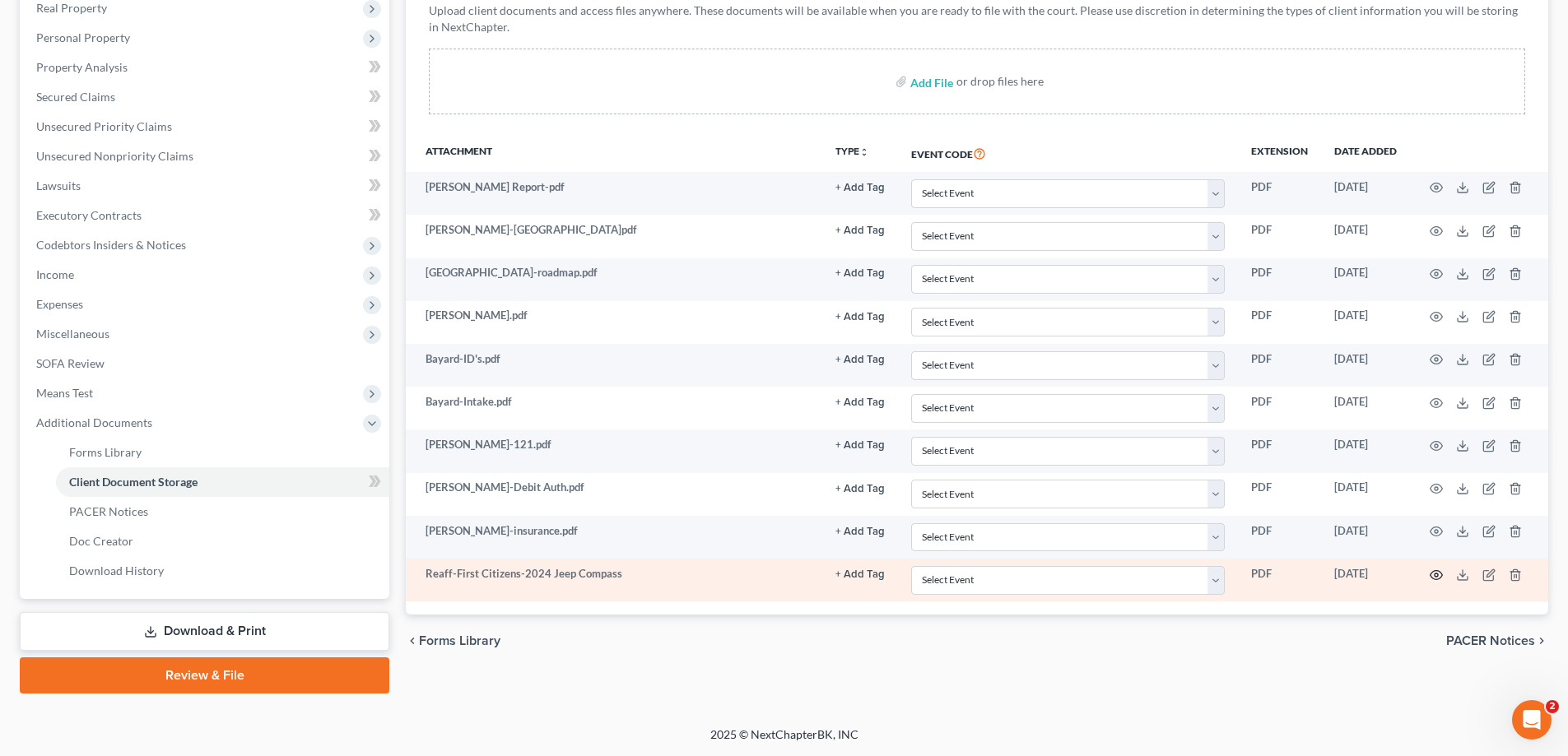
click at [1439, 572] on icon "button" at bounding box center [1436, 575] width 13 height 13
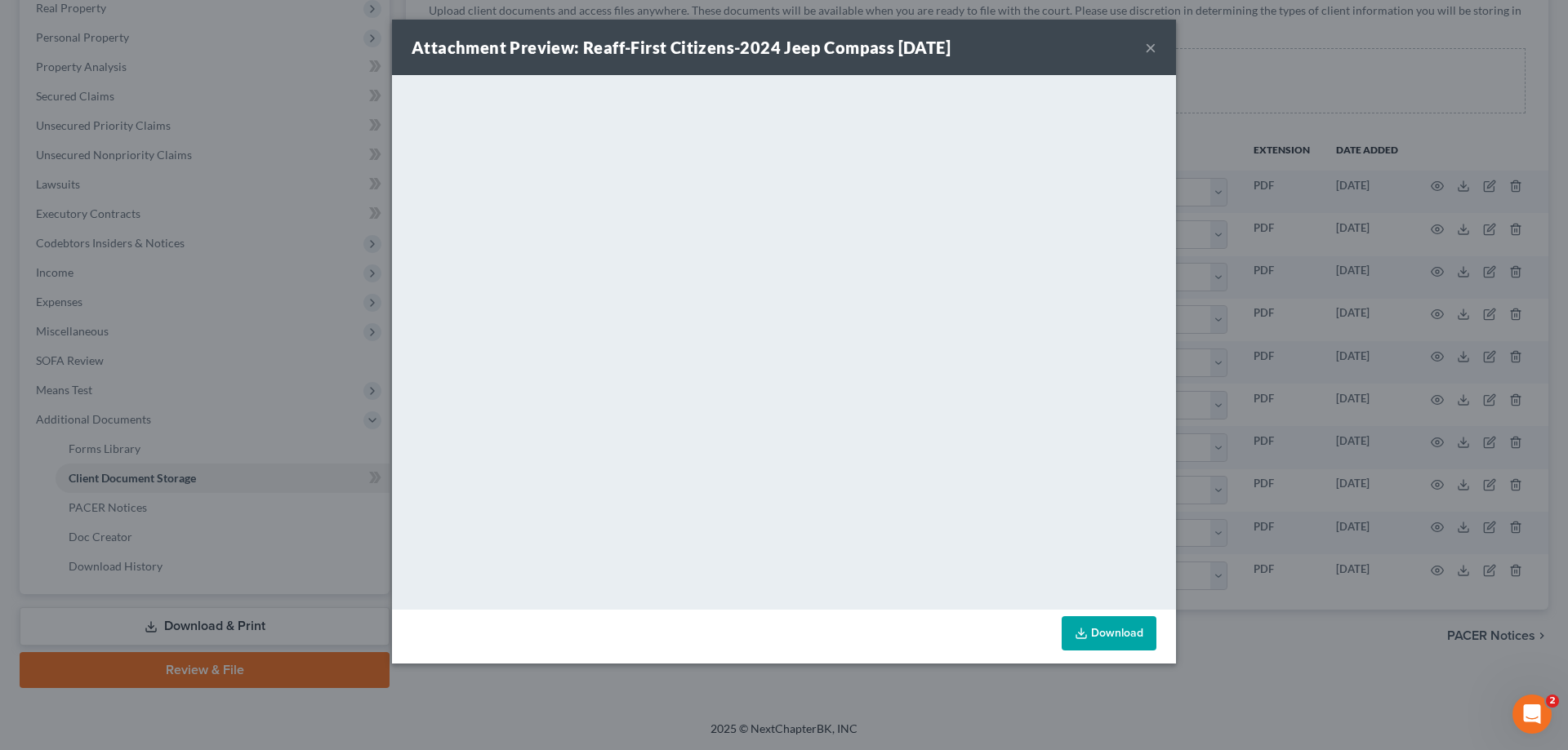
click at [1147, 43] on button "×" at bounding box center [1151, 46] width 11 height 20
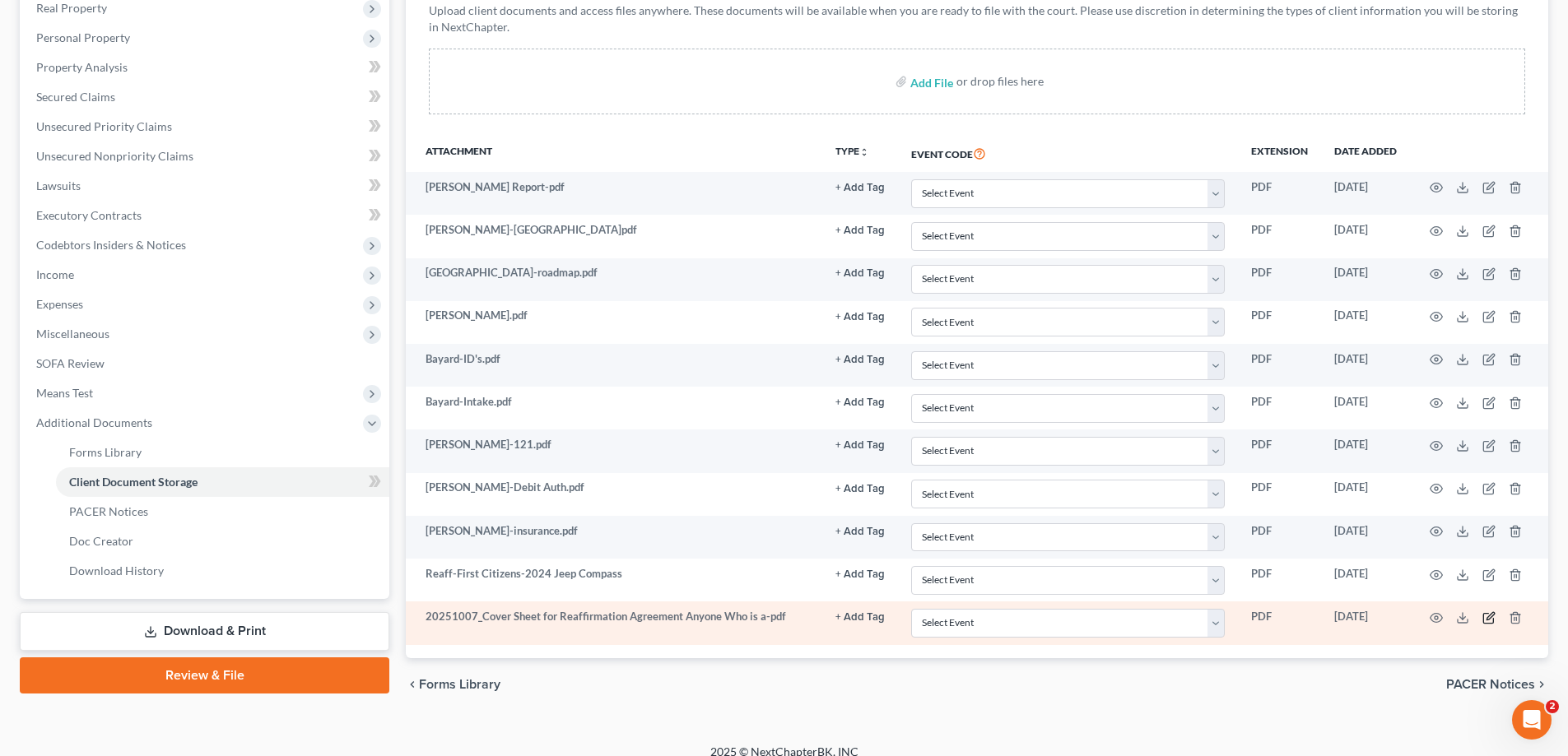
click at [1490, 615] on icon "button" at bounding box center [1488, 618] width 13 height 13
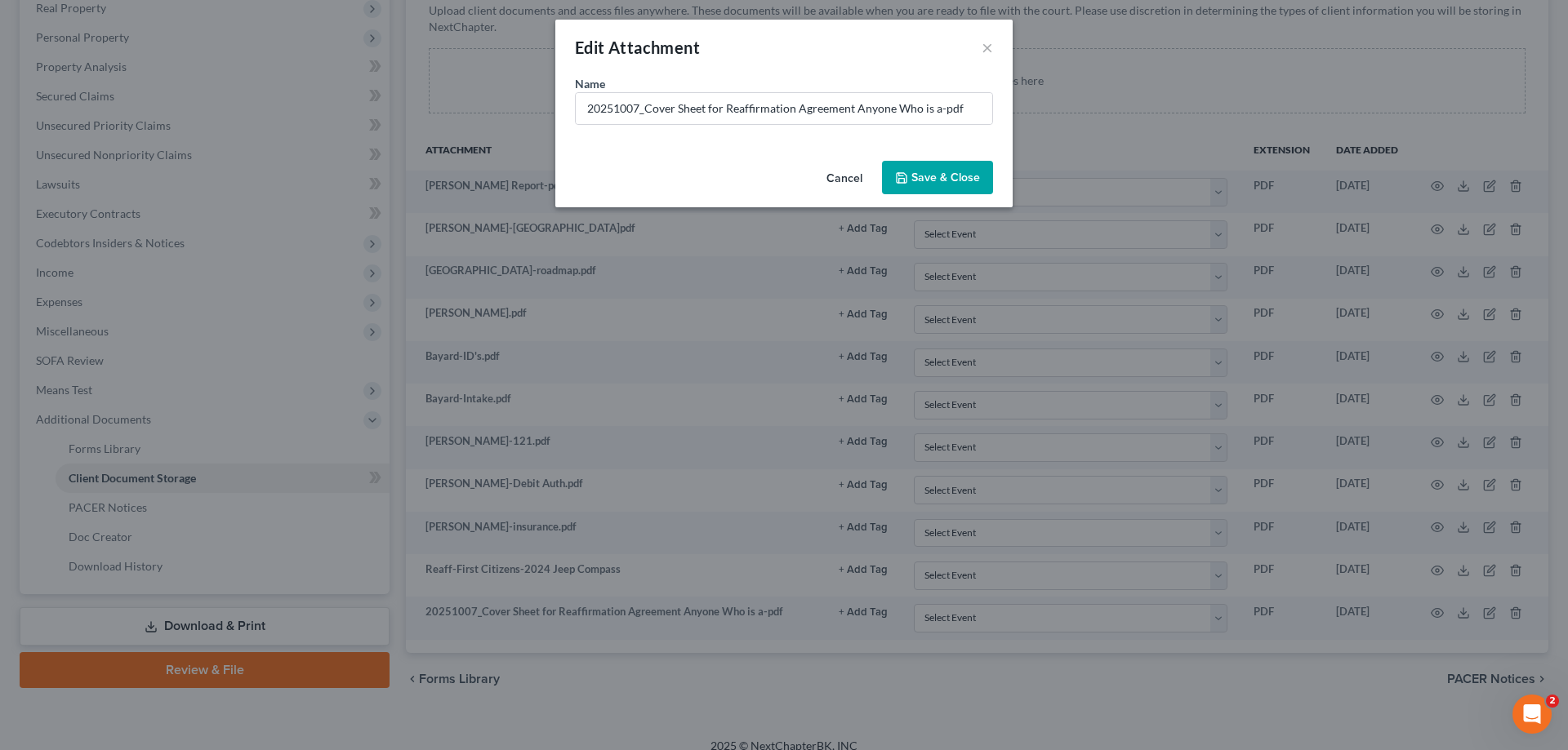
click at [432, 576] on div "Edit Attachment × Name * 20251007_Cover Sheet for Reaffirmation Agreement Anyon…" at bounding box center [784, 375] width 1568 height 750
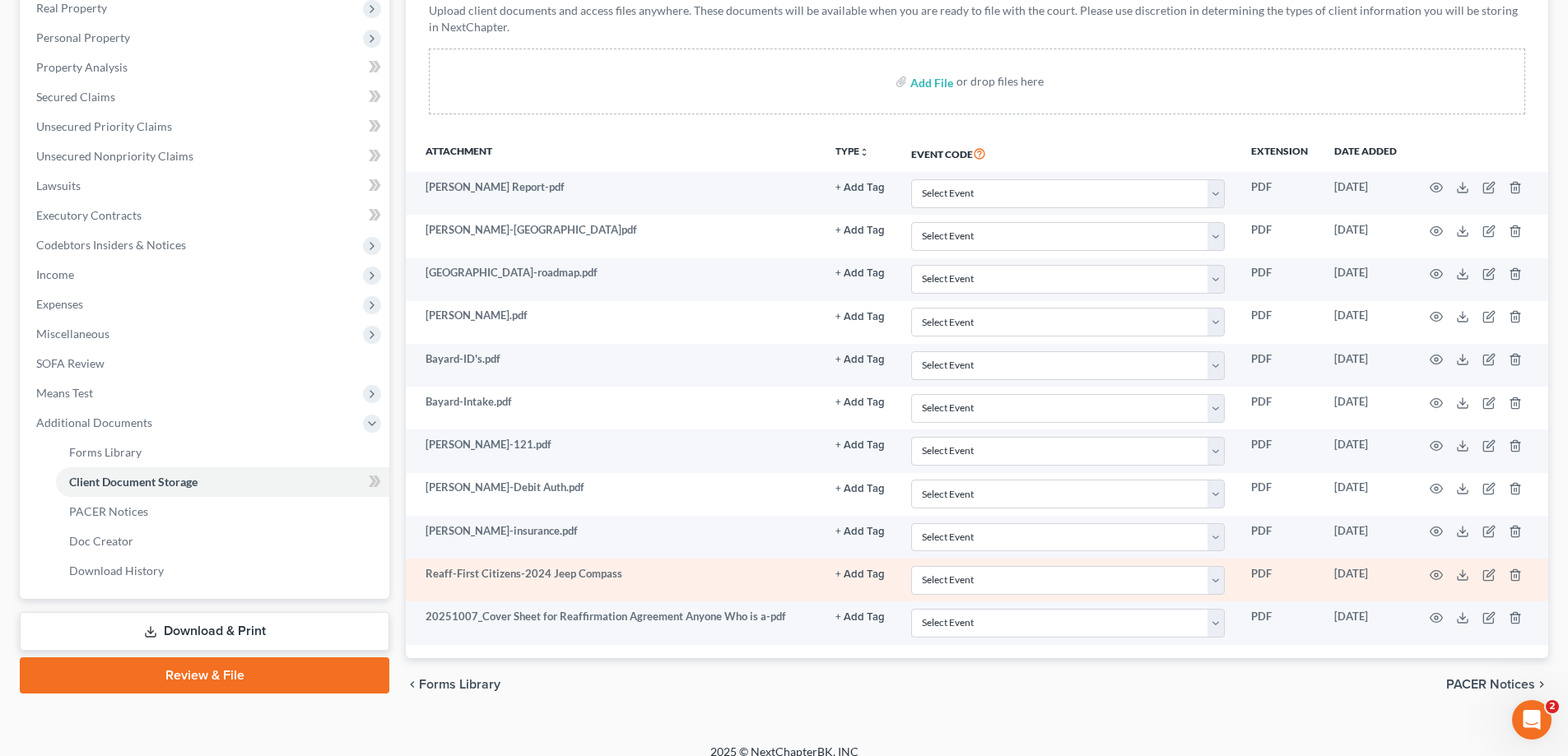
click at [430, 574] on td "Reaff-First Citizens-2024 Jeep Compass" at bounding box center [614, 581] width 417 height 43
drag, startPoint x: 424, startPoint y: 572, endPoint x: 445, endPoint y: 567, distance: 21.6
click at [445, 567] on td "Reaff-First Citizens-2024 Jeep Compass" at bounding box center [614, 581] width 417 height 43
click at [437, 571] on td "Reaff-First Citizens-2024 Jeep Compass" at bounding box center [614, 581] width 417 height 43
drag, startPoint x: 425, startPoint y: 571, endPoint x: 658, endPoint y: 565, distance: 233.1
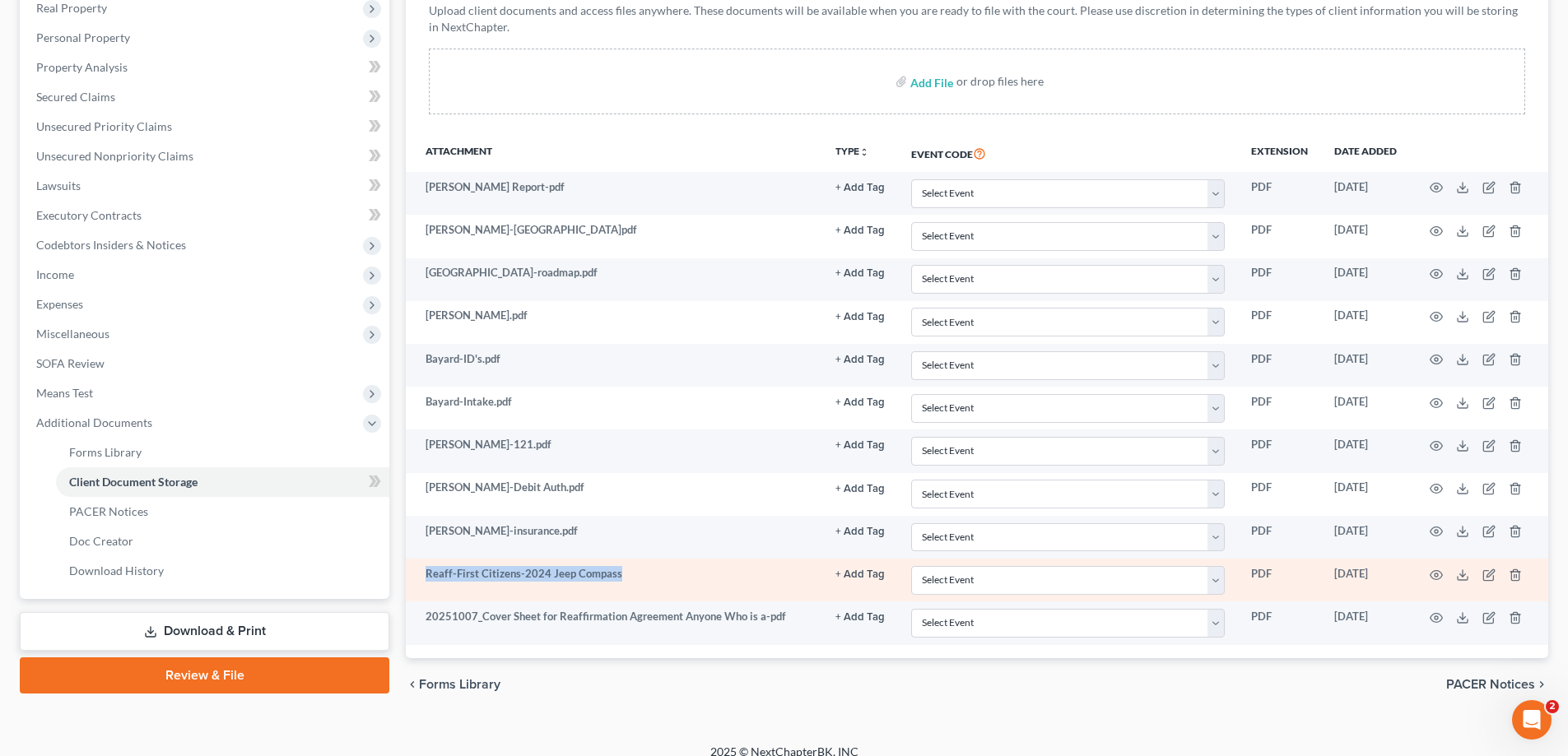
click at [658, 565] on td "Reaff-First Citizens-2024 Jeep Compass" at bounding box center [614, 581] width 417 height 43
copy td "Reaff-First Citizens-2024 Jeep Compass"
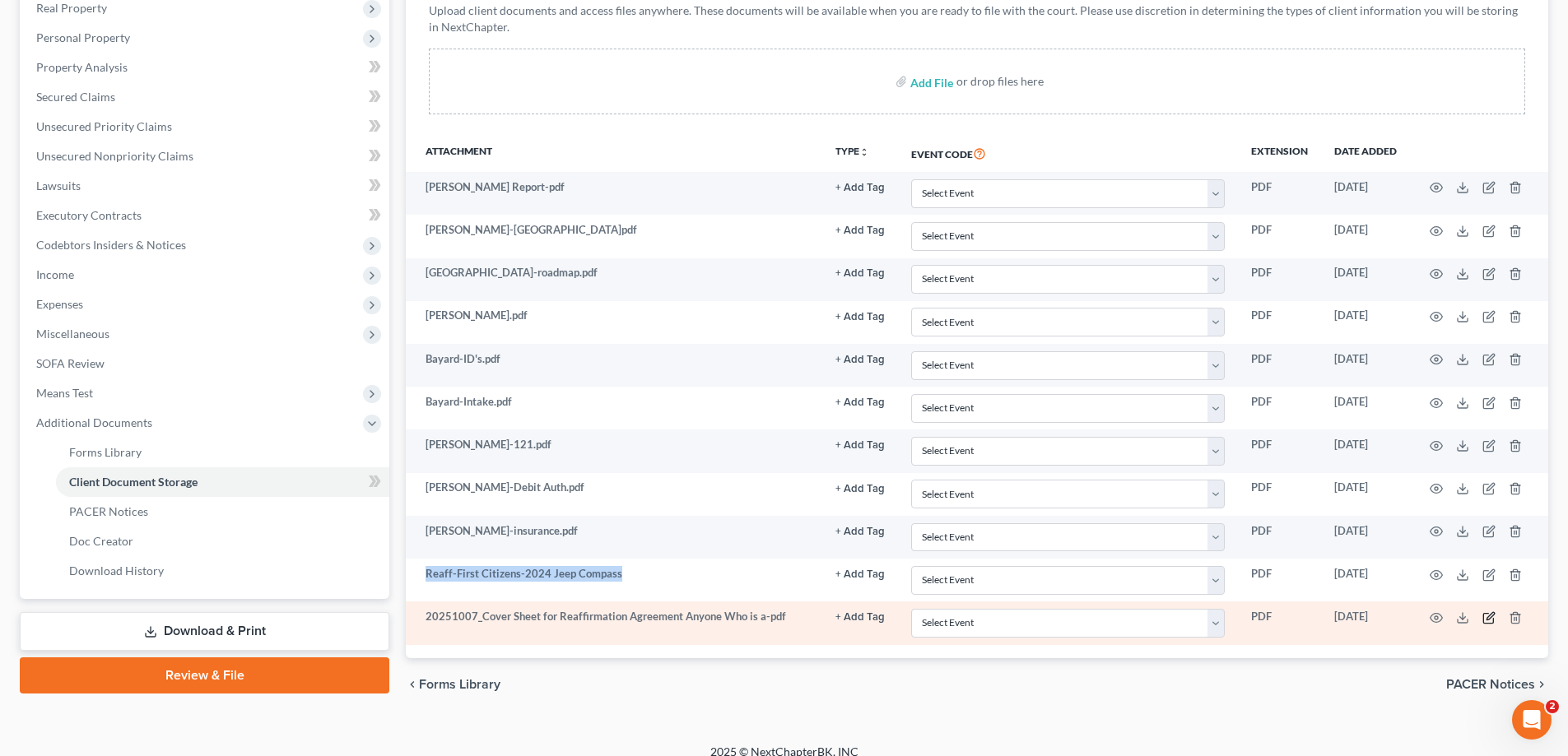
click at [1487, 615] on icon "button" at bounding box center [1488, 618] width 13 height 13
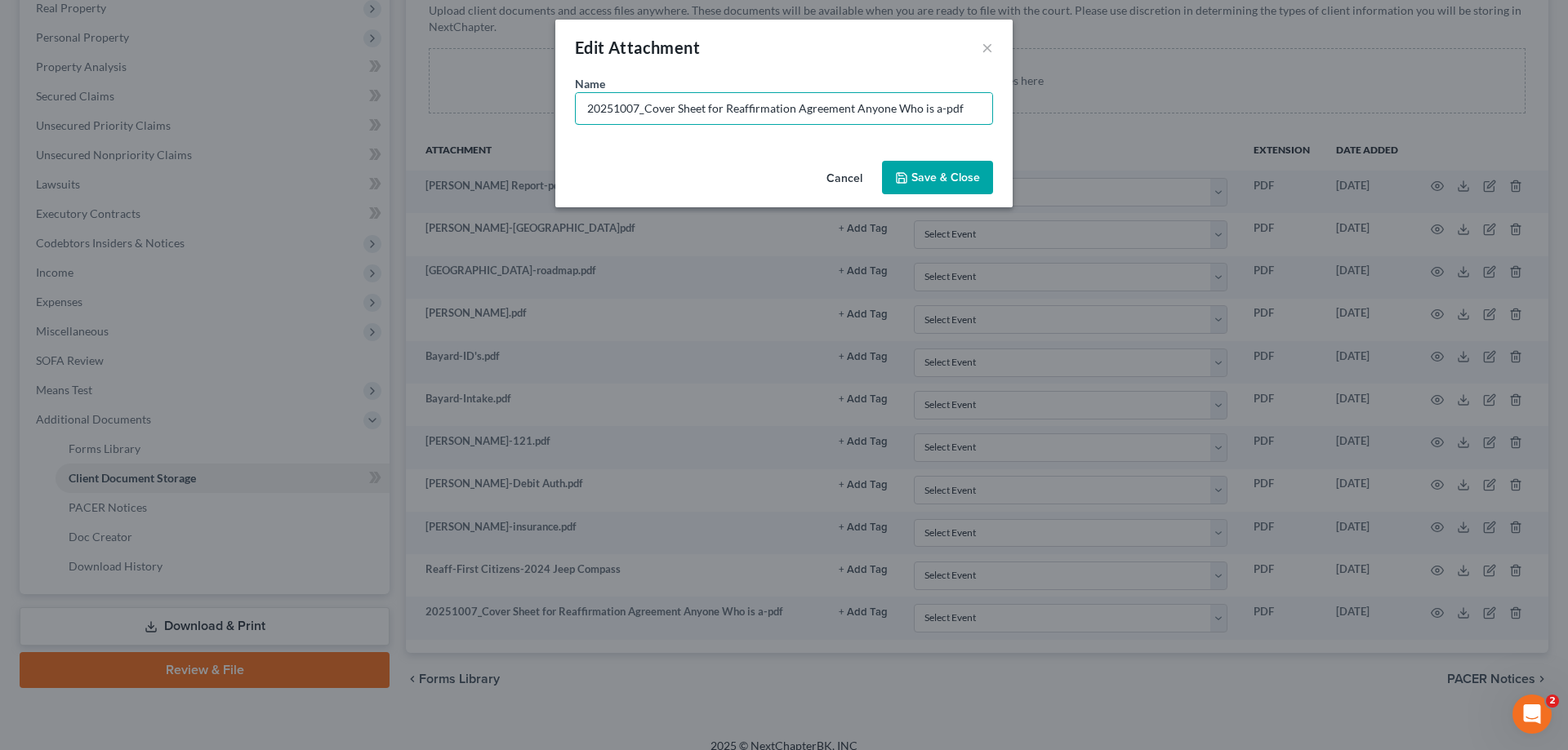
drag, startPoint x: 967, startPoint y: 110, endPoint x: 535, endPoint y: 111, distance: 432.0
click at [535, 111] on div "Edit Attachment × Name * 20251007_Cover Sheet for Reaffirmation Agreement Anyon…" at bounding box center [784, 375] width 1568 height 750
paste input "Reaff-First Citizens-2024 Jeep Compass"
type input "Reaff-First Citizens-2024 Jeep Compass-Executed and mailed back to creditor [DA…"
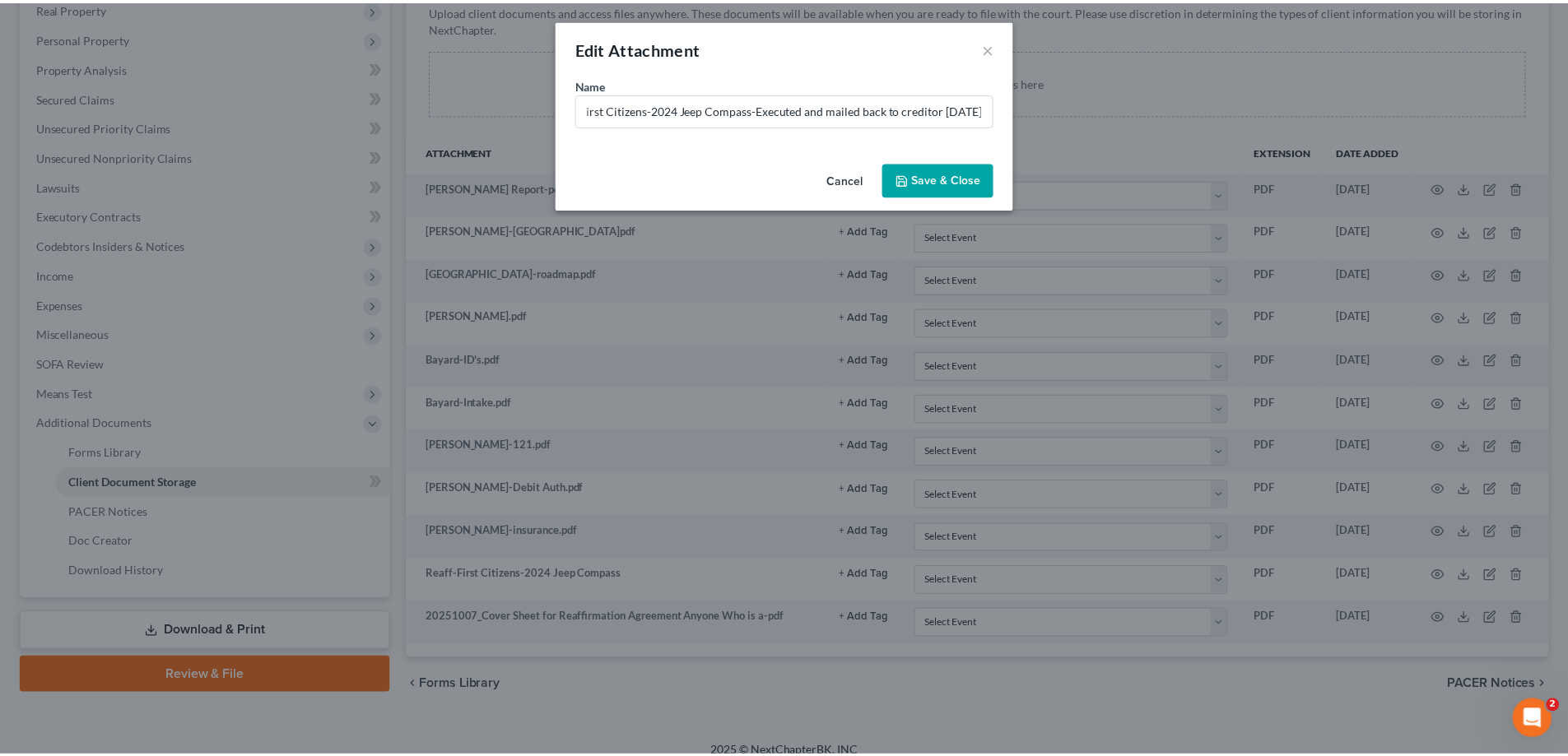
scroll to position [0, 0]
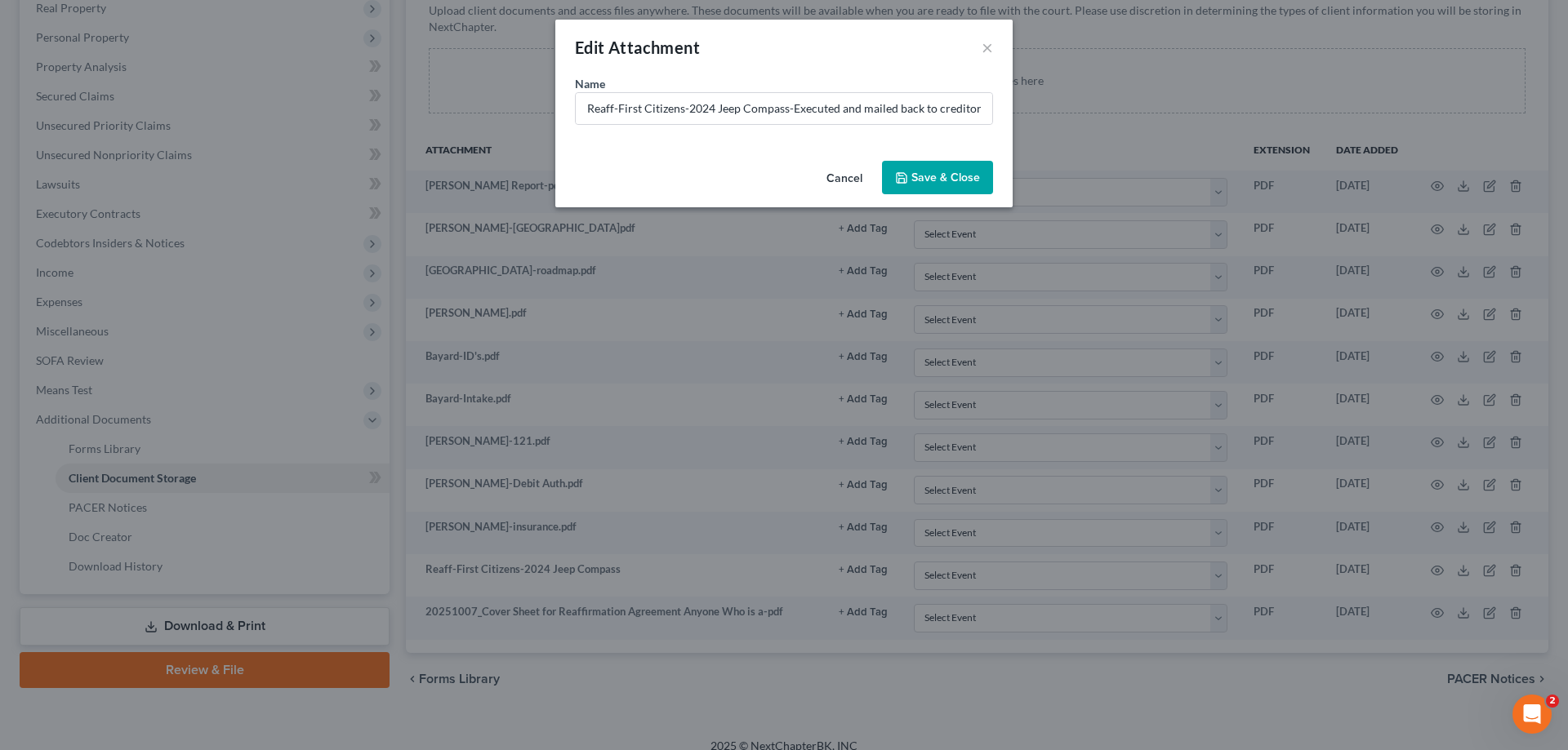
click at [969, 171] on span "Save & Close" at bounding box center [945, 178] width 69 height 14
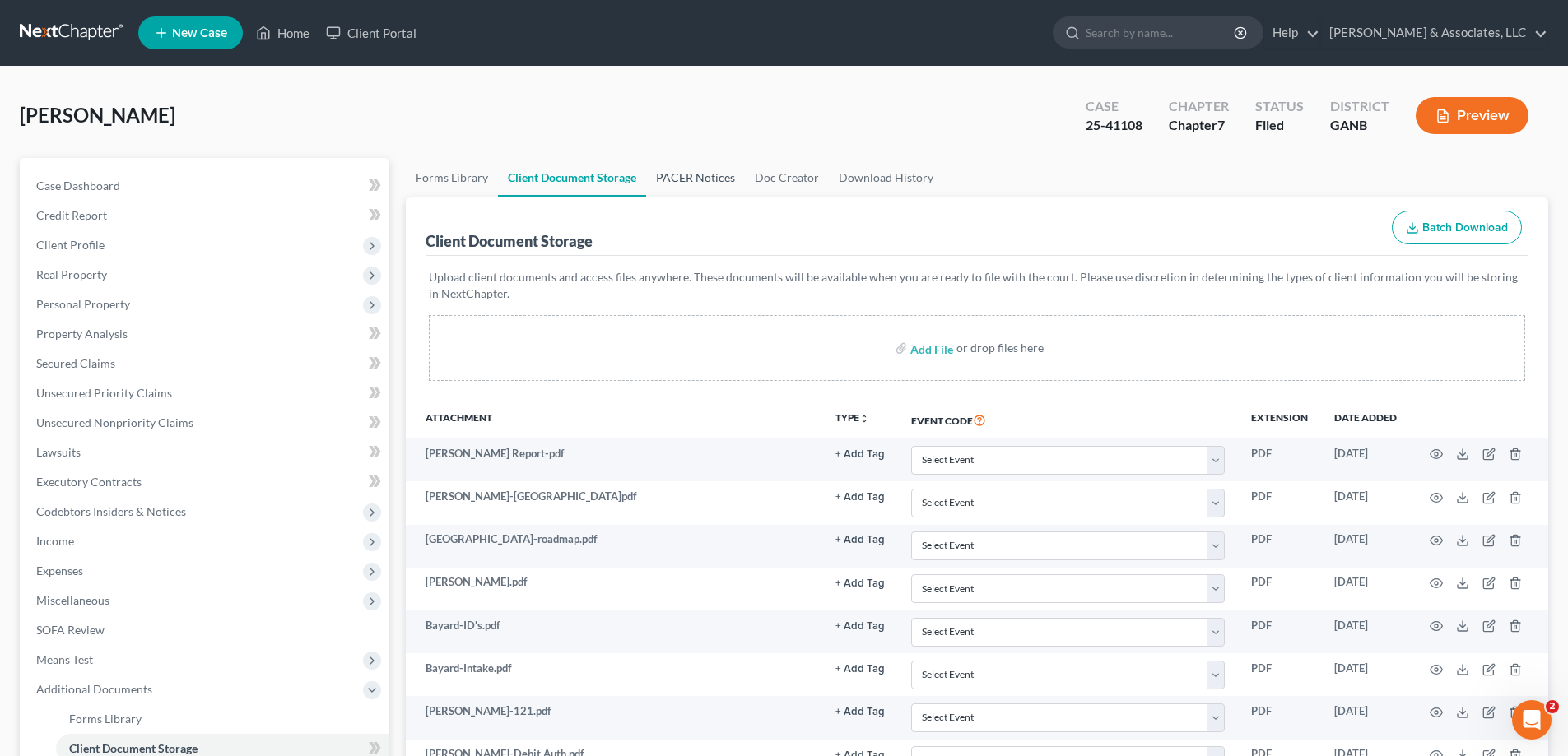
click at [696, 172] on link "PACER Notices" at bounding box center [695, 178] width 98 height 39
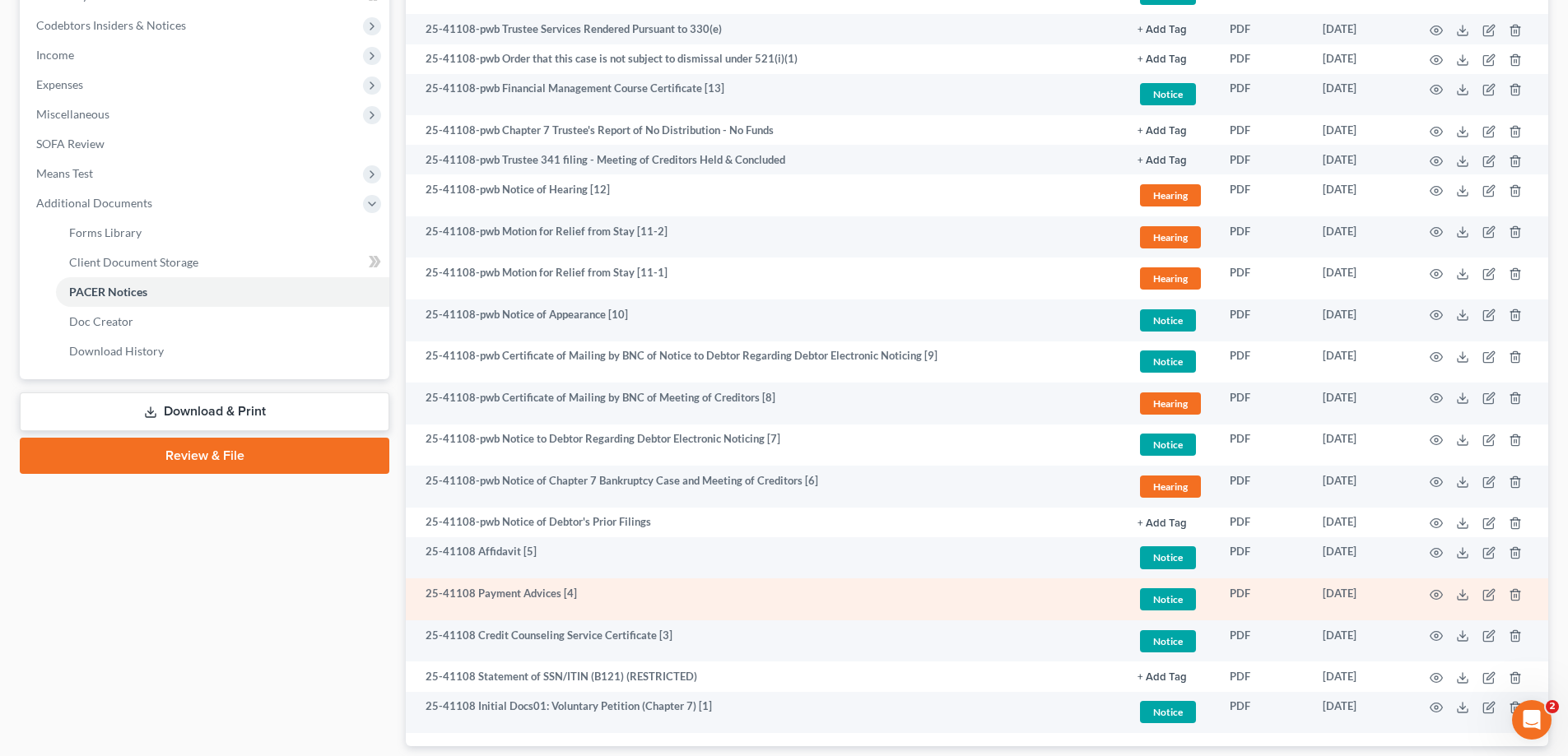
scroll to position [494, 0]
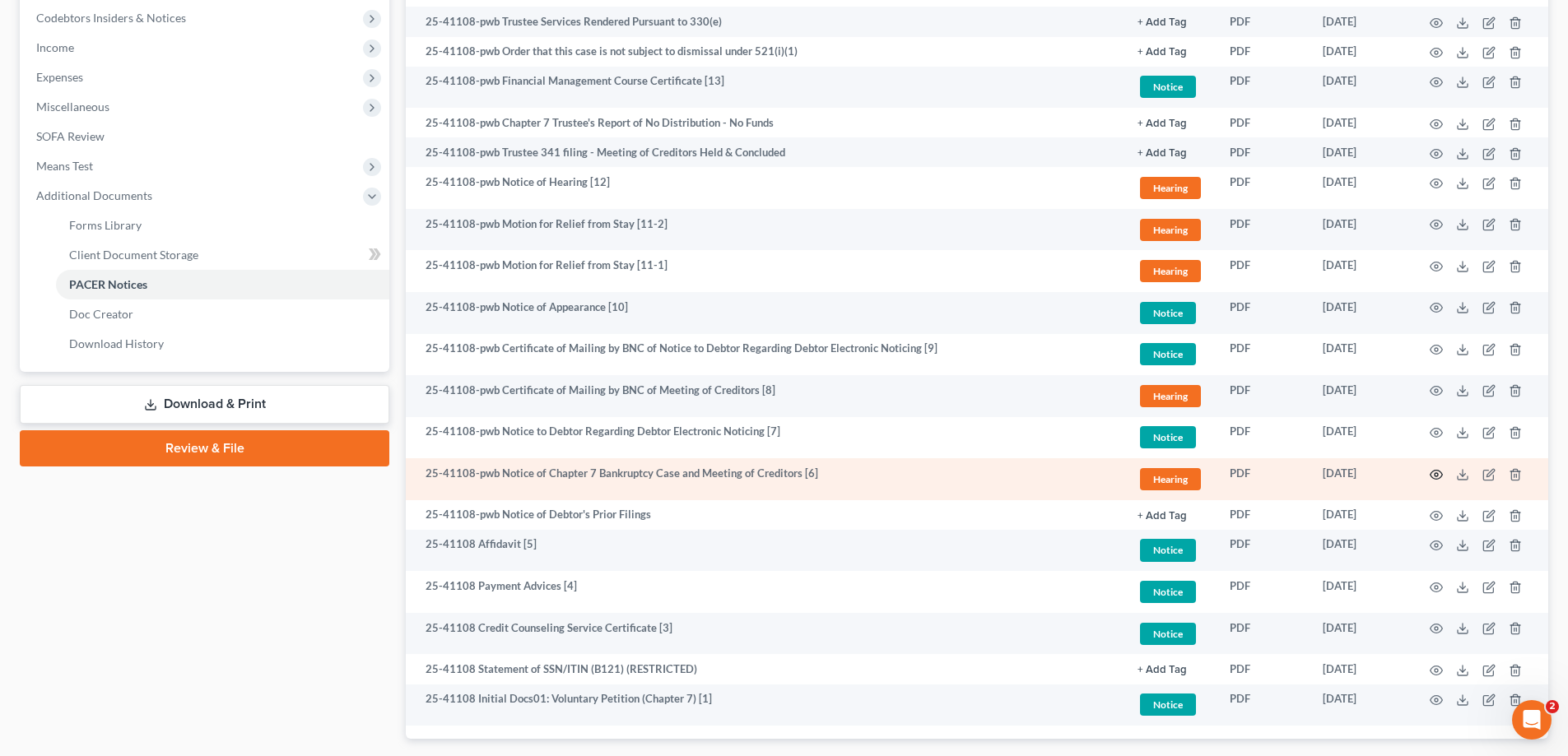
click at [1437, 472] on icon "button" at bounding box center [1436, 475] width 13 height 13
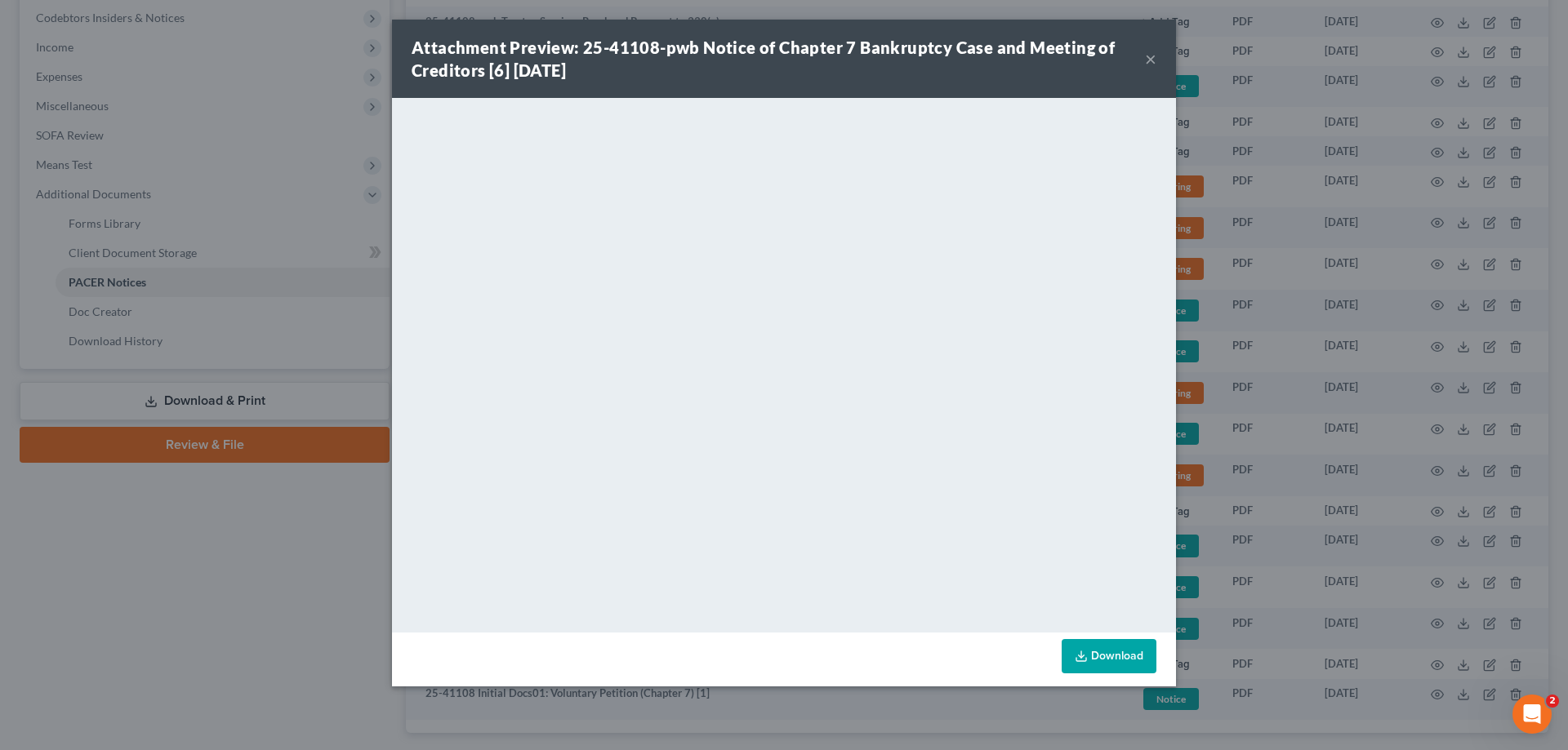
click at [1146, 54] on button "×" at bounding box center [1151, 59] width 11 height 20
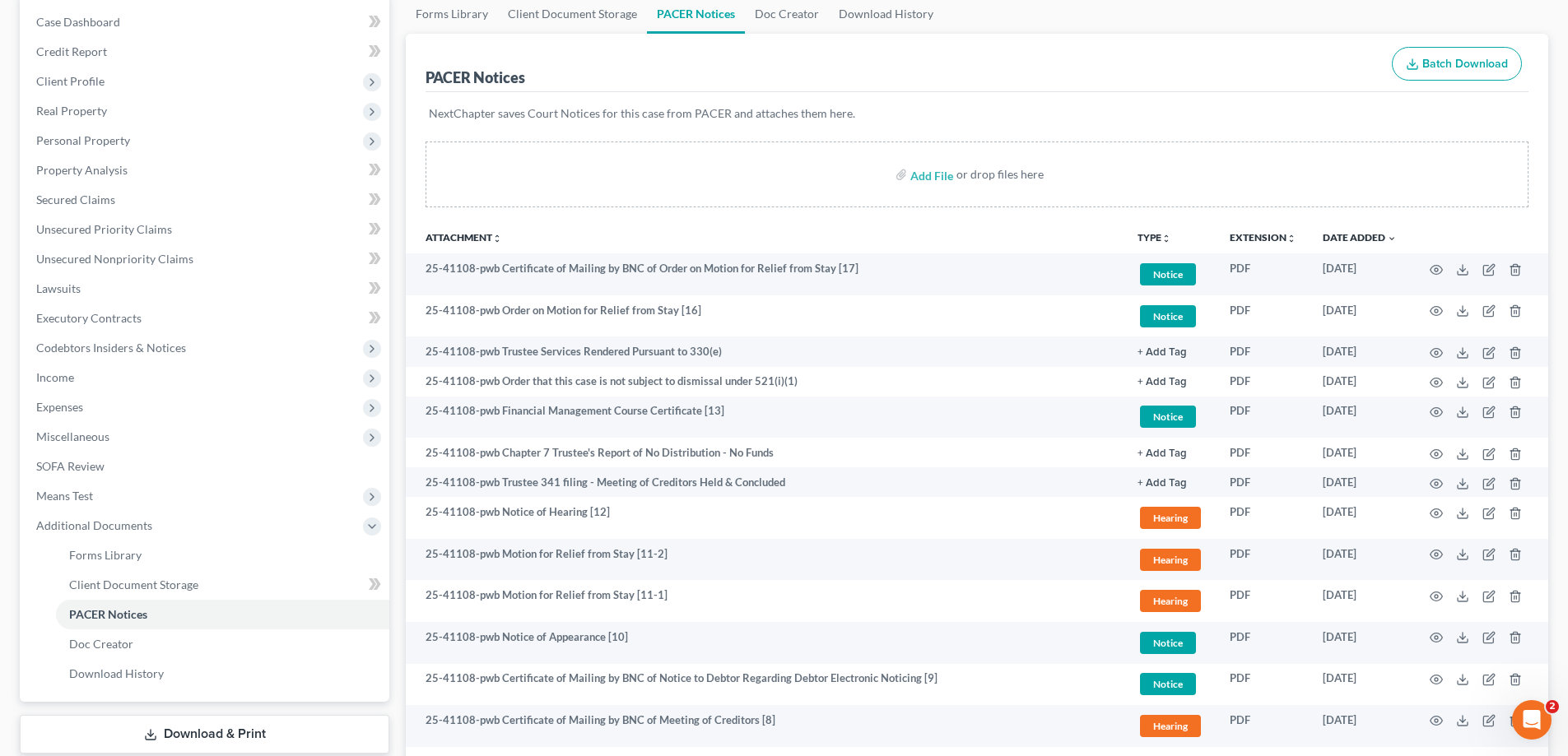
scroll to position [0, 0]
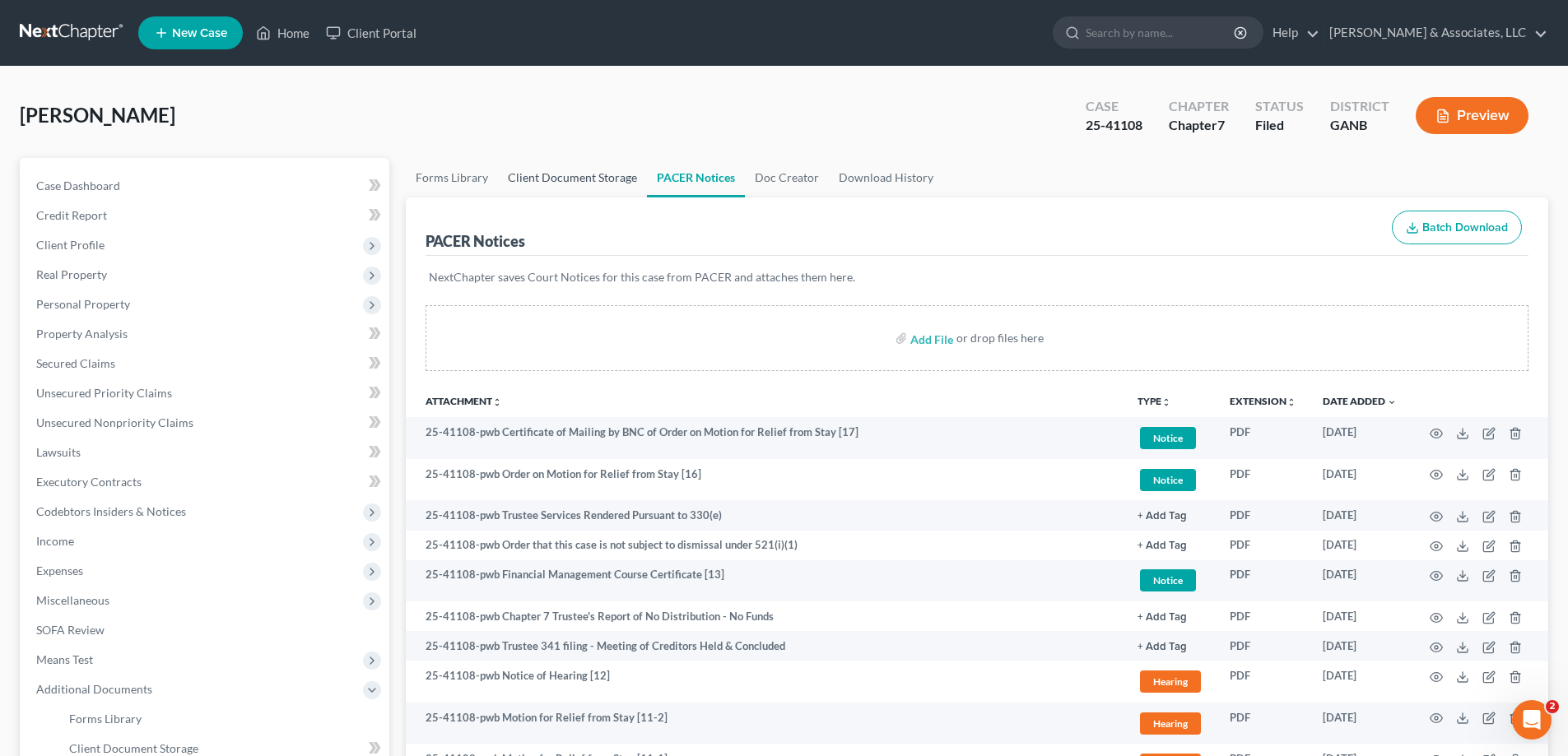
click at [533, 176] on link "Client Document Storage" at bounding box center [572, 178] width 149 height 39
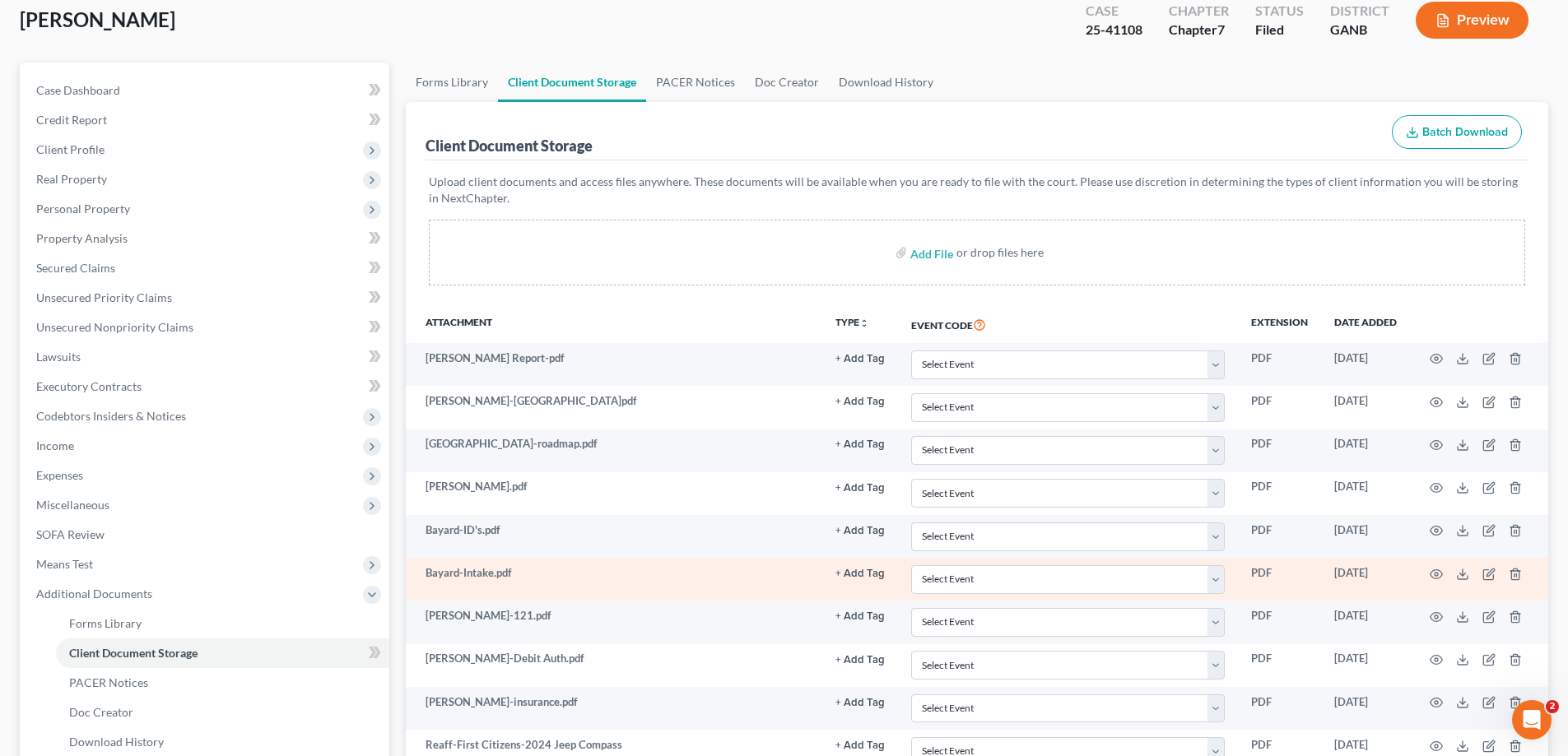
scroll to position [329, 0]
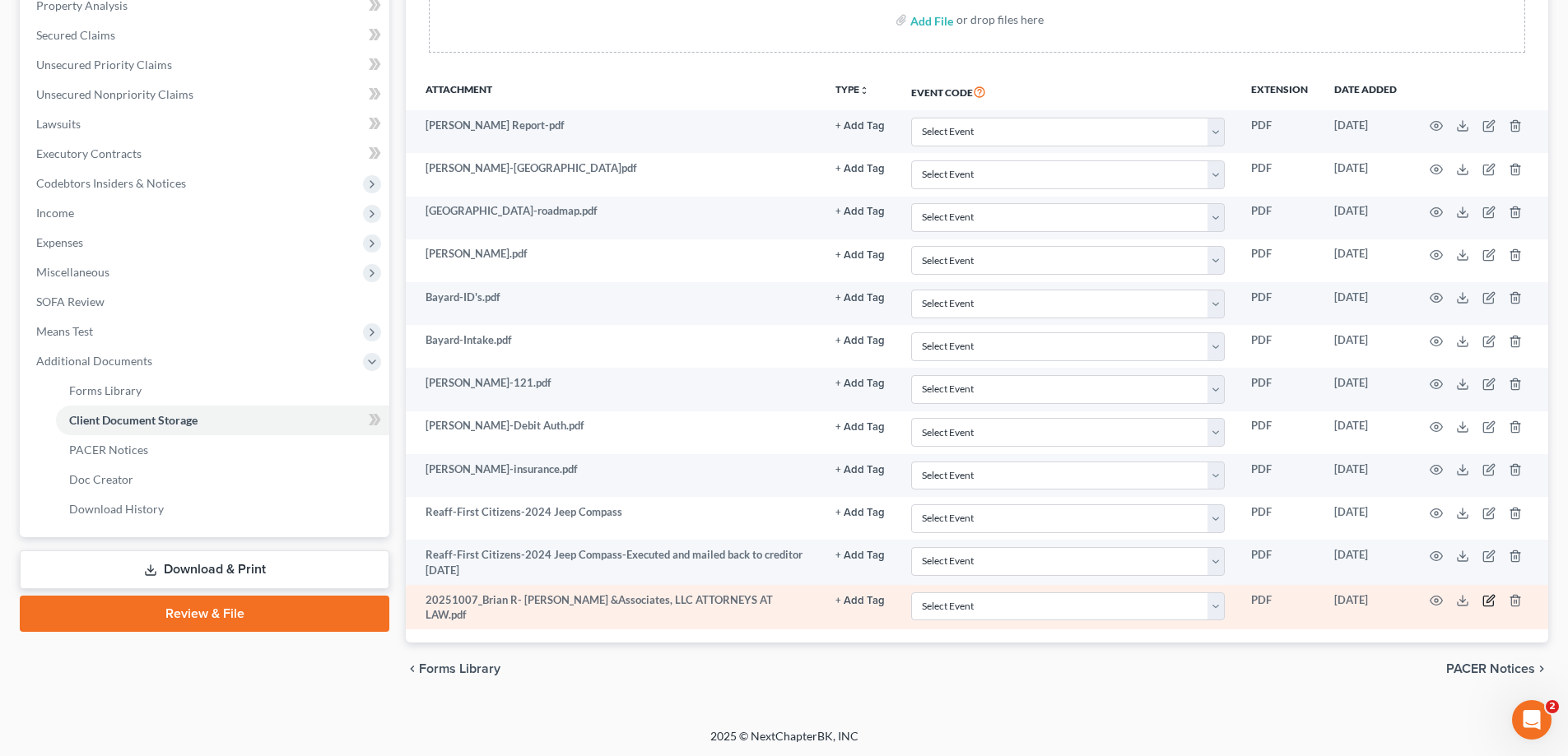
click at [1487, 602] on icon "button" at bounding box center [1490, 600] width 7 height 7
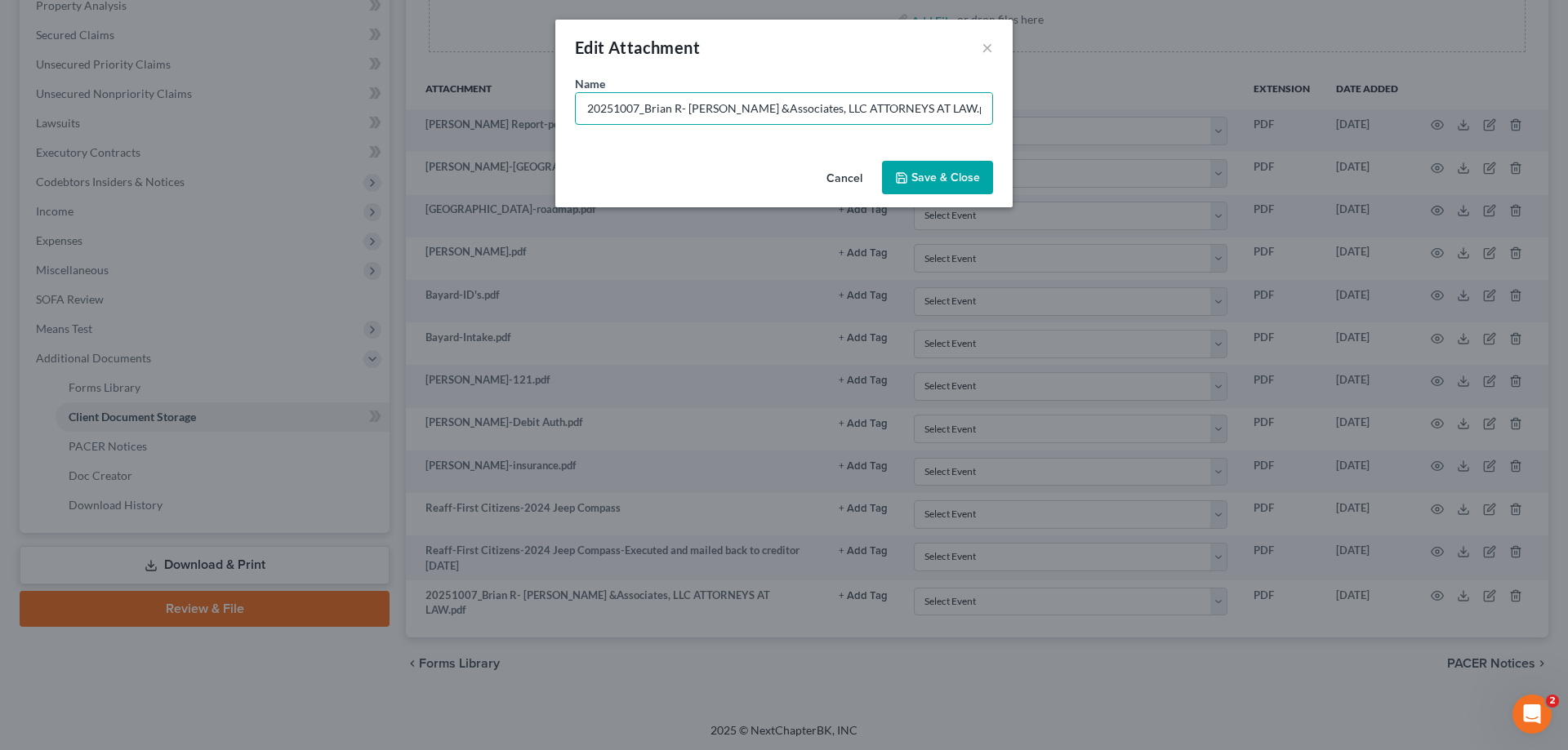
drag, startPoint x: 960, startPoint y: 102, endPoint x: 460, endPoint y: 95, distance: 500.0
click at [460, 95] on div "Edit Attachment × Name * 20251007_Brian R- [PERSON_NAME] &Associates, LLC ATTOR…" at bounding box center [784, 375] width 1568 height 750
type input "Reaff cover ltr to First Citizens"
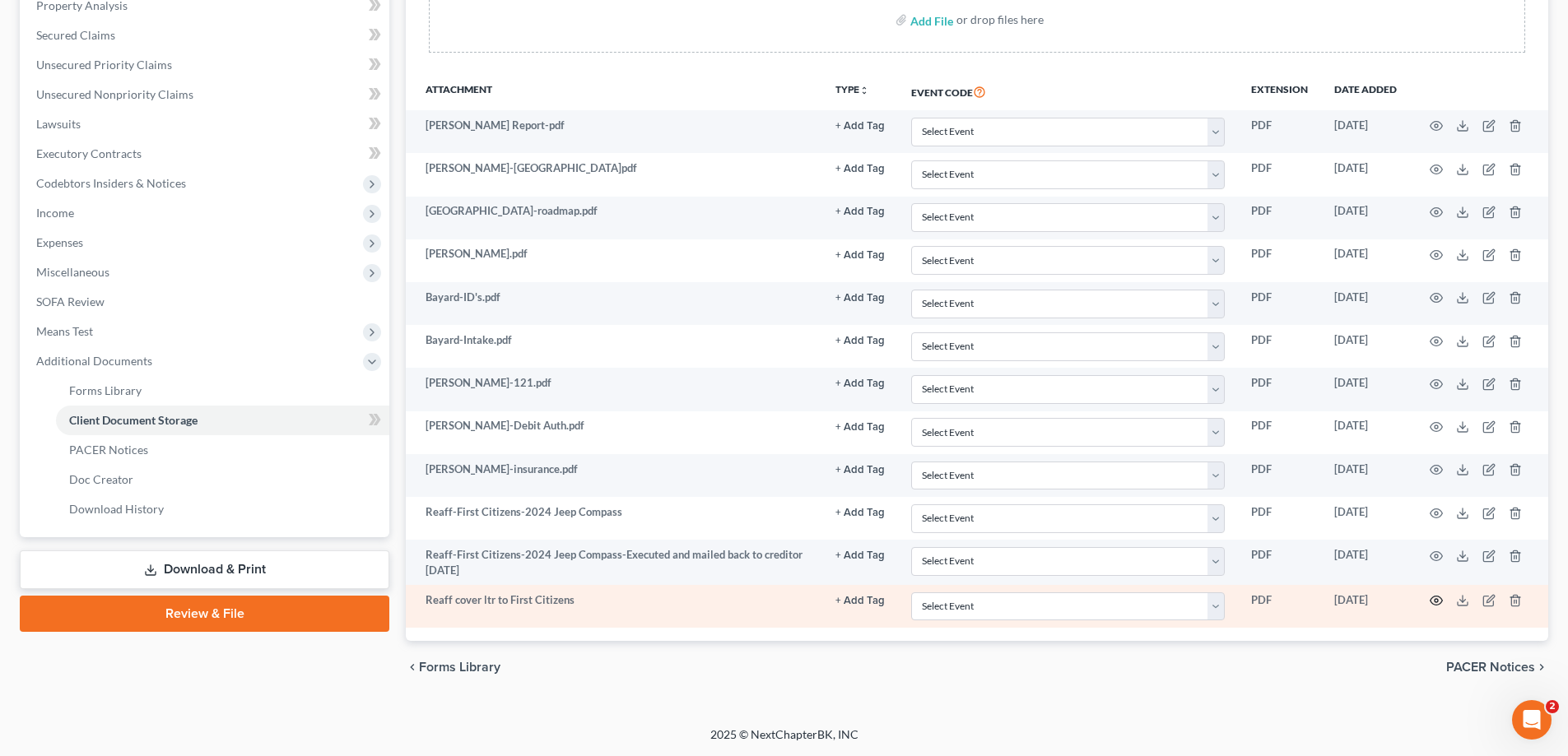
click at [1435, 599] on icon "button" at bounding box center [1436, 600] width 13 height 13
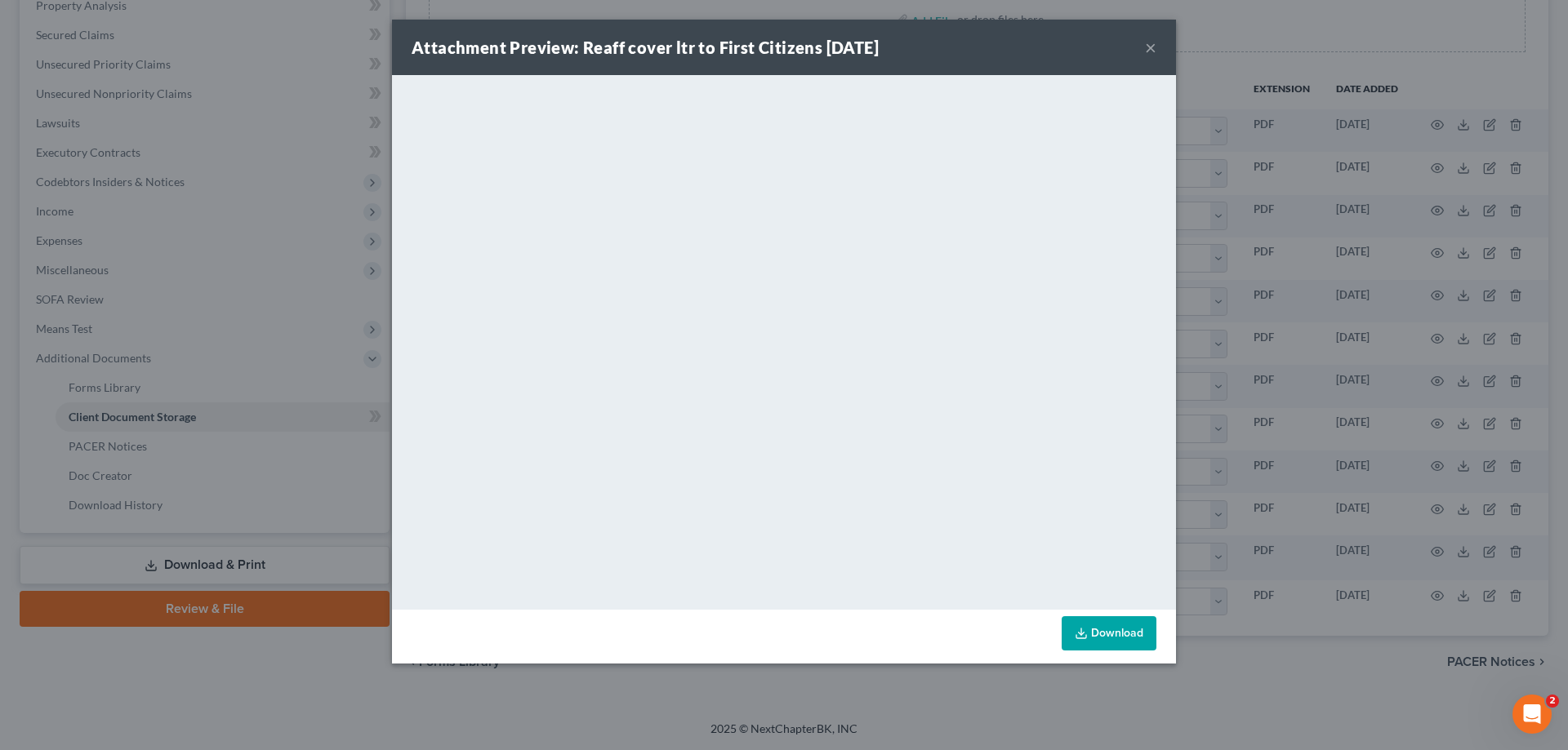
click at [1148, 46] on button "×" at bounding box center [1151, 46] width 11 height 20
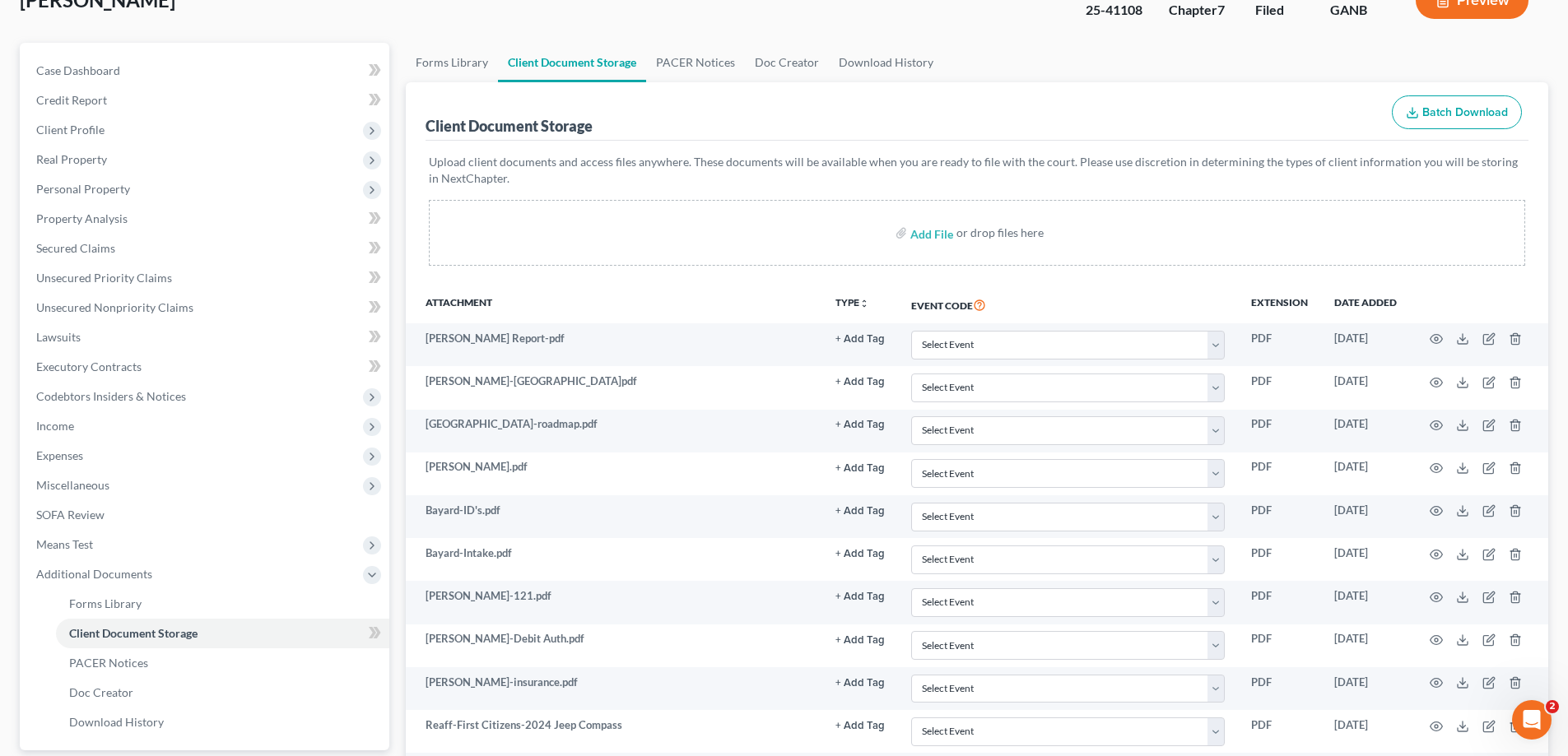
scroll to position [0, 0]
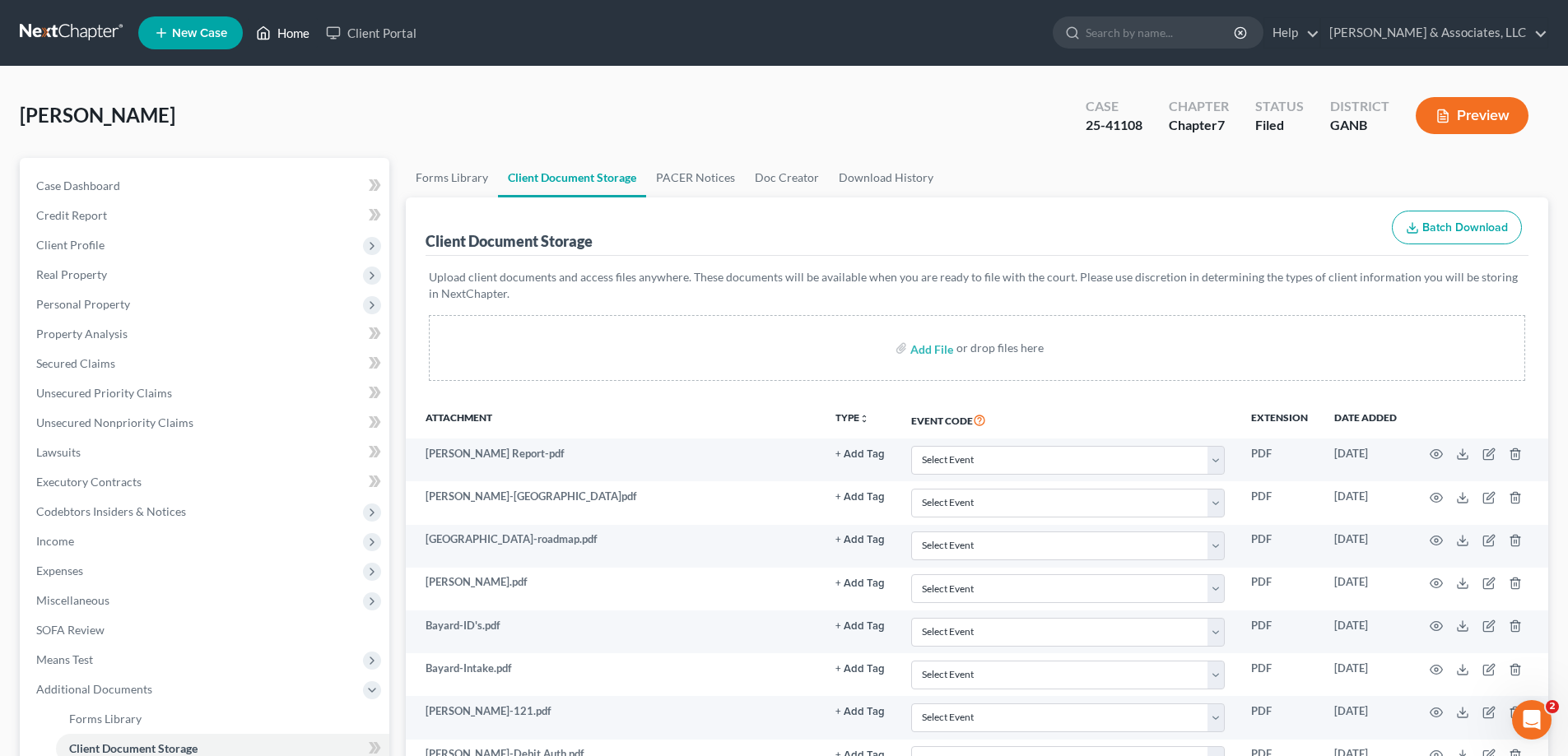
click at [289, 34] on link "Home" at bounding box center [282, 33] width 70 height 30
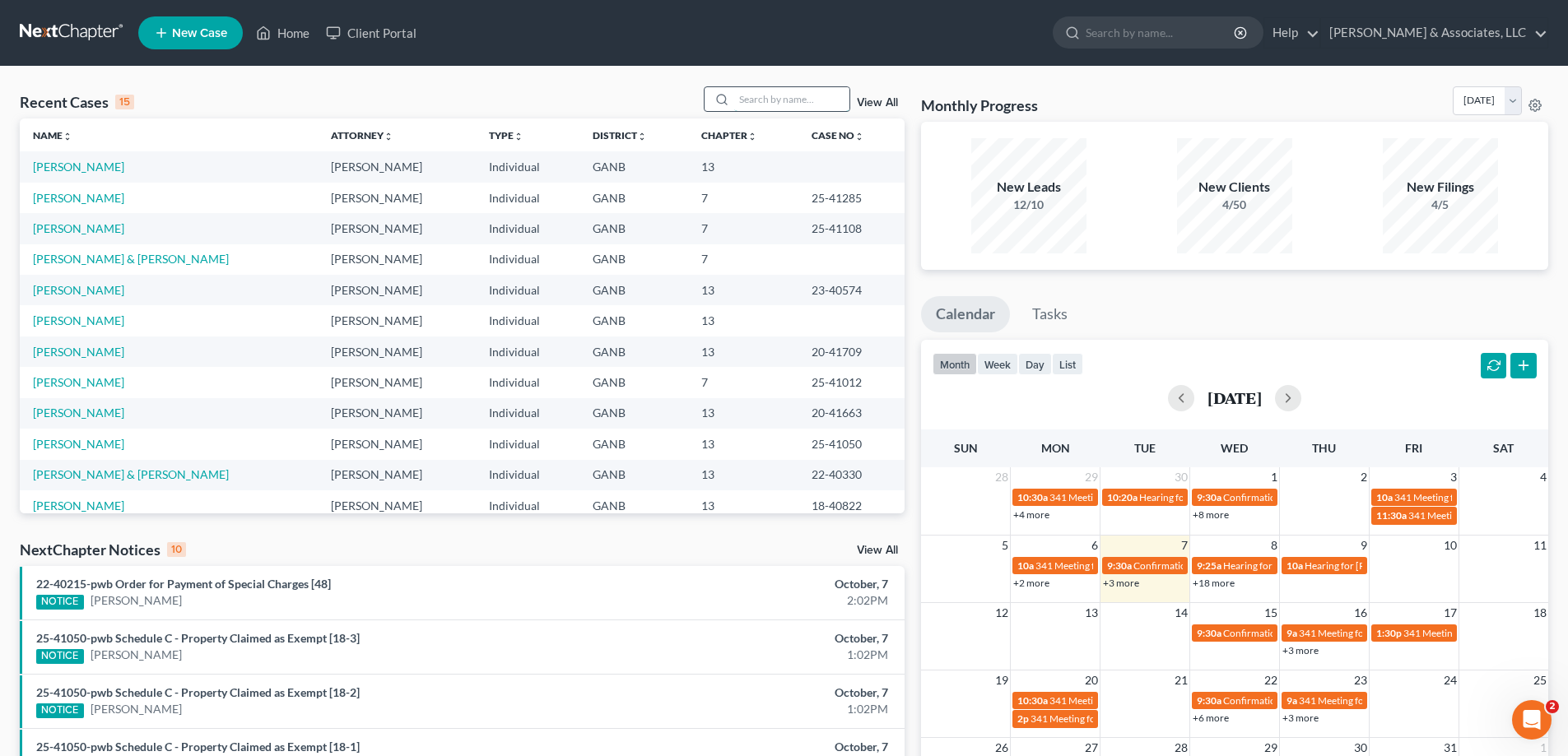
click at [745, 99] on input "search" at bounding box center [791, 98] width 115 height 23
type input "[PERSON_NAME]"
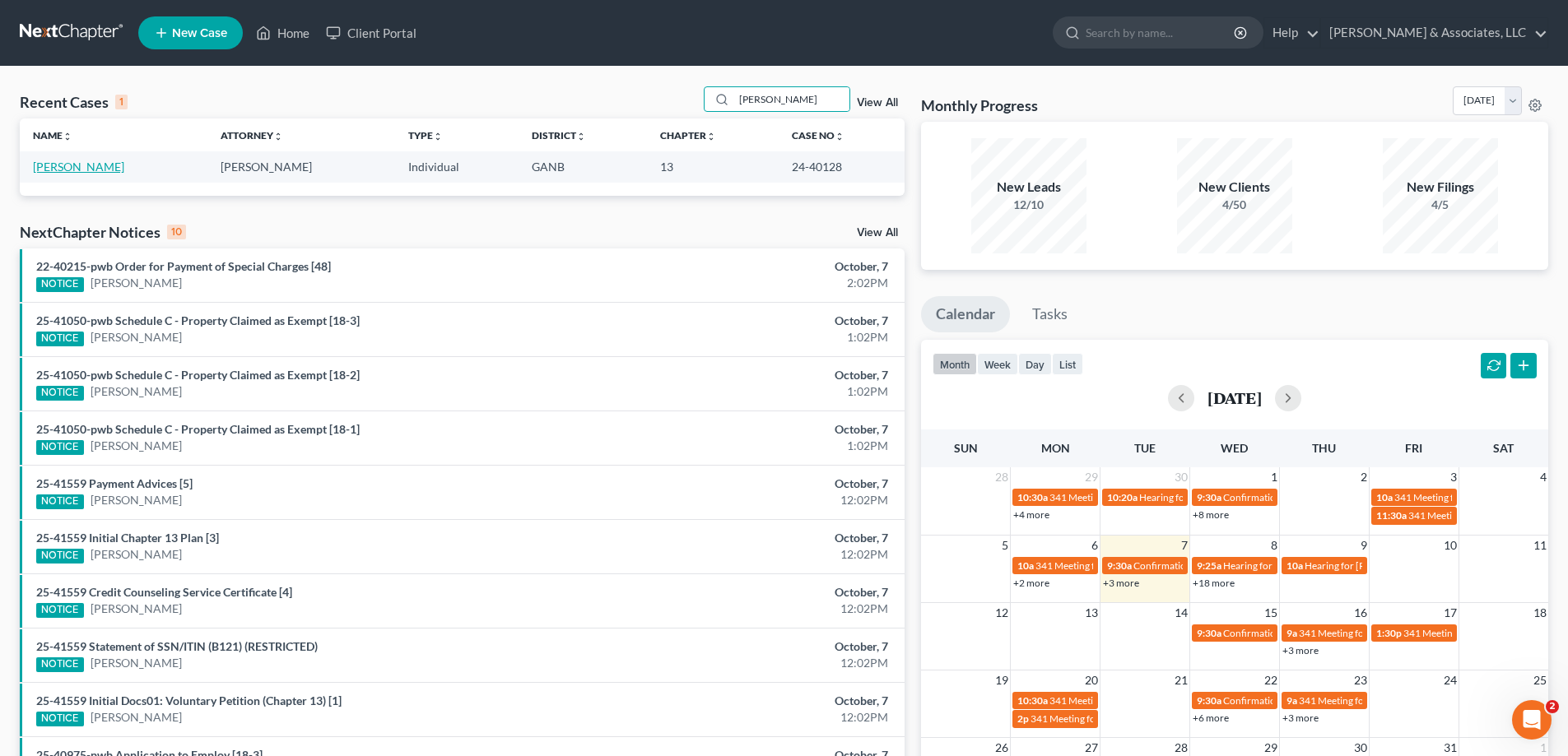
click at [52, 167] on link "Cline, Cynthia" at bounding box center [79, 166] width 92 height 14
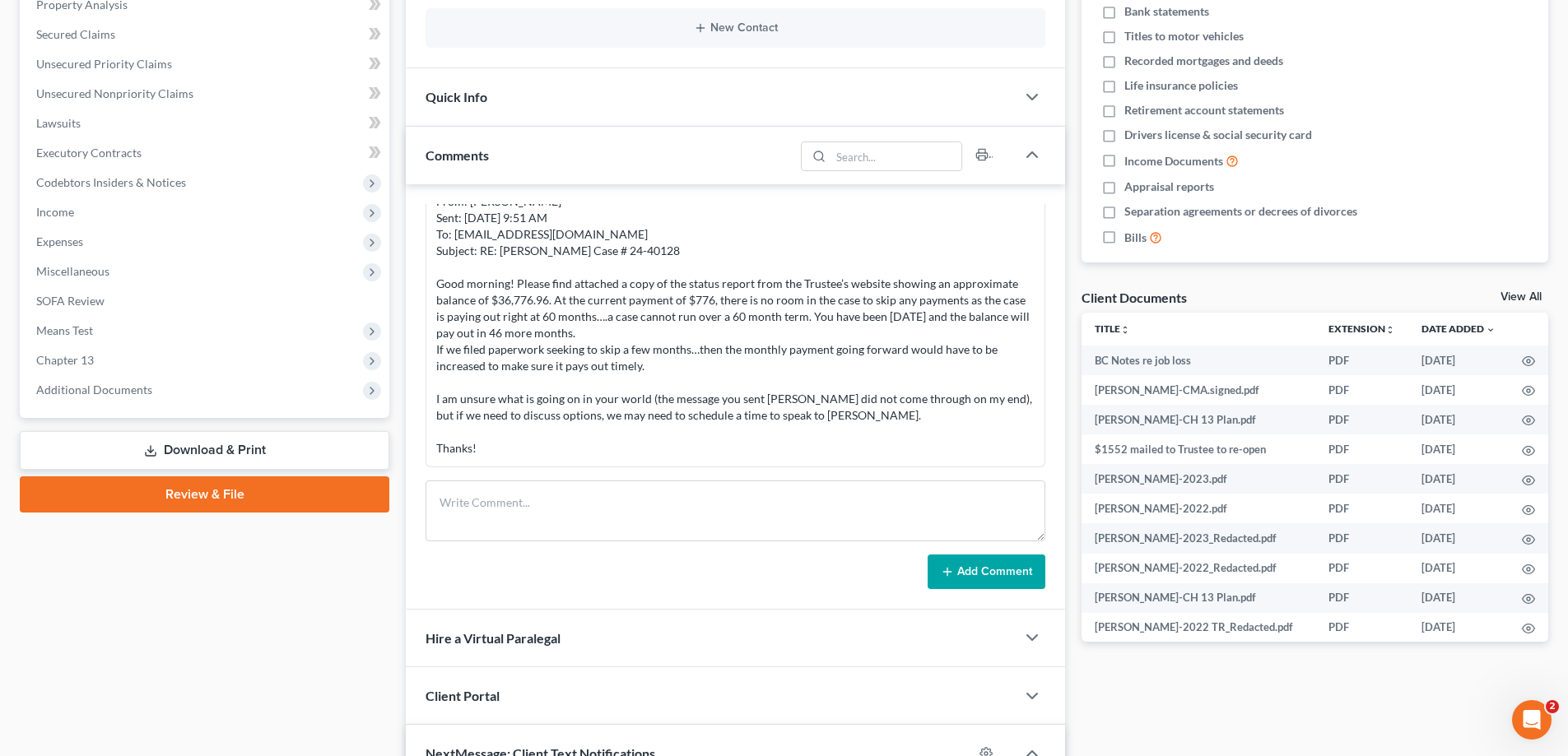
scroll to position [558, 0]
click at [468, 489] on textarea at bounding box center [735, 511] width 620 height 61
type textarea "No $ since May...we will no opp. the MTD. She had a call with BC back in"
click at [998, 573] on button "Add Comment" at bounding box center [986, 571] width 118 height 35
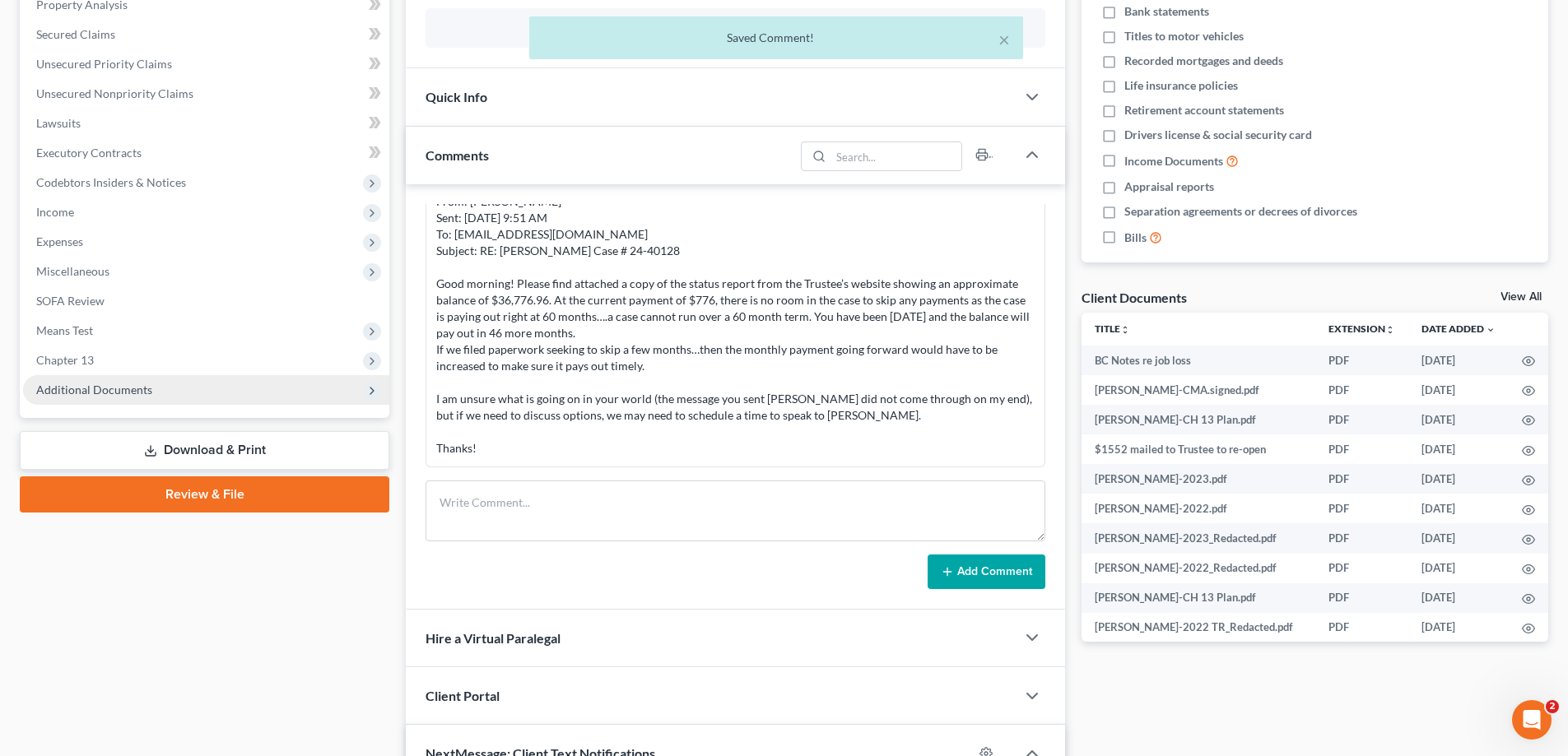
scroll to position [98, 0]
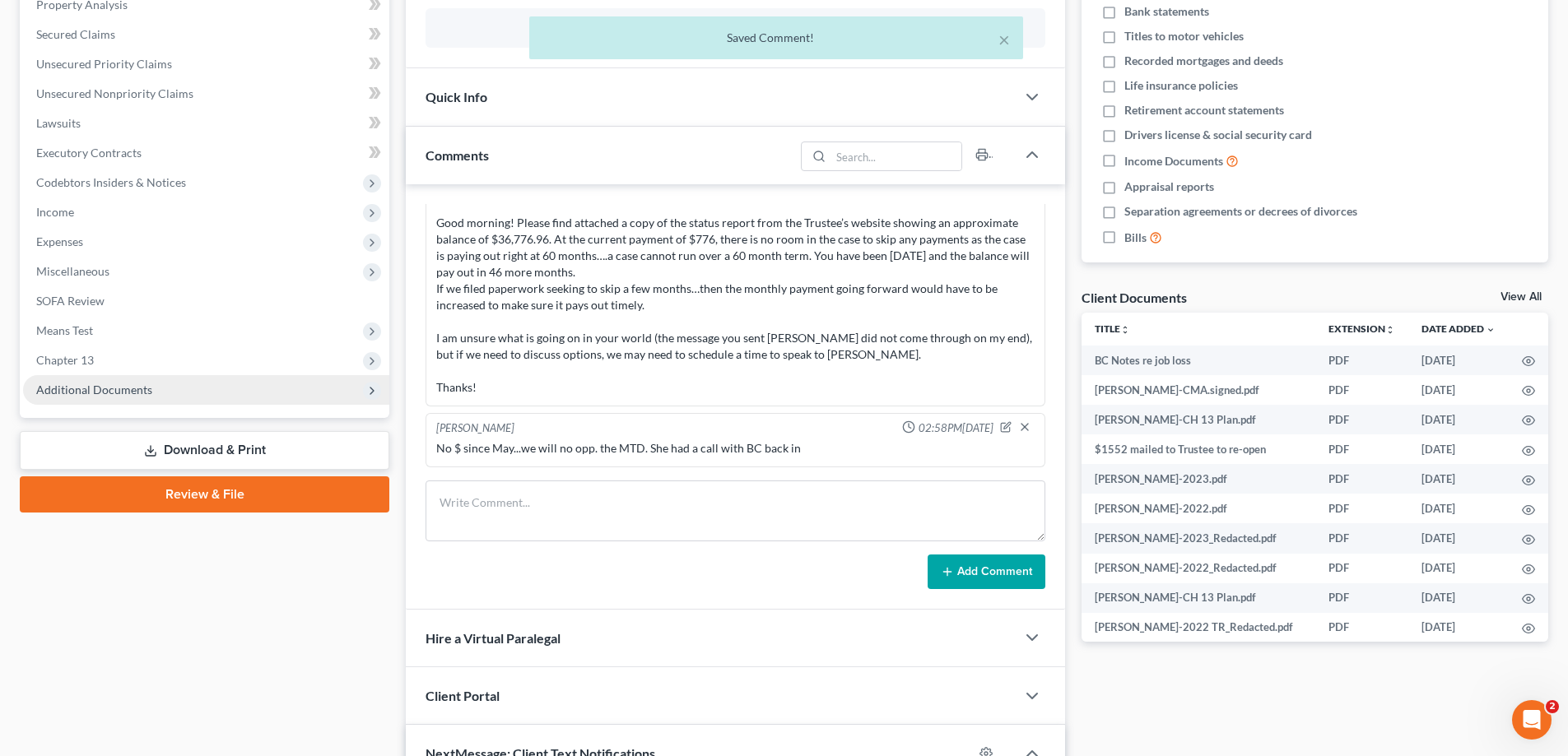
click at [80, 392] on span "Additional Documents" at bounding box center [95, 390] width 116 height 14
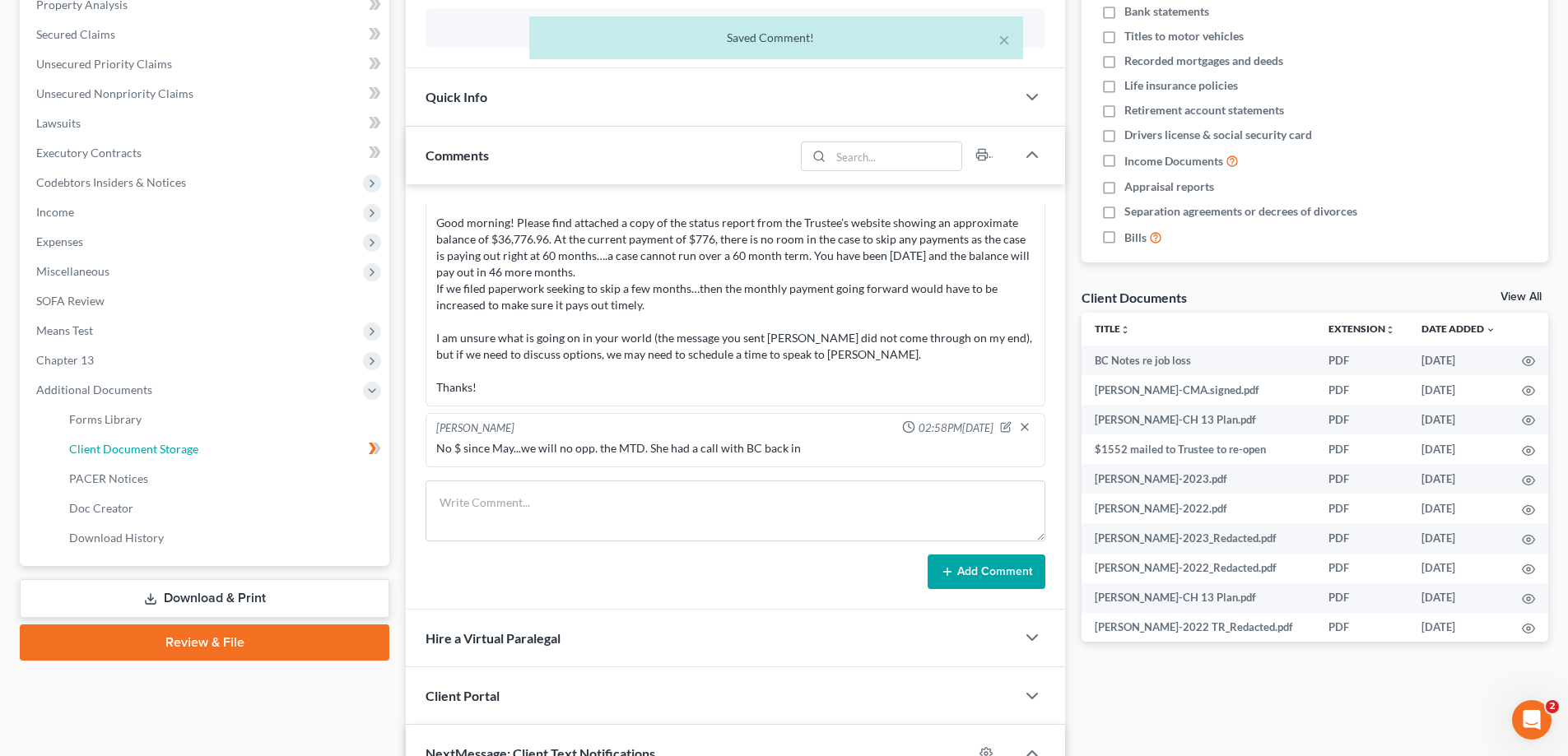
drag, startPoint x: 97, startPoint y: 448, endPoint x: 819, endPoint y: 348, distance: 728.9
click at [97, 451] on span "Client Document Storage" at bounding box center [134, 449] width 129 height 14
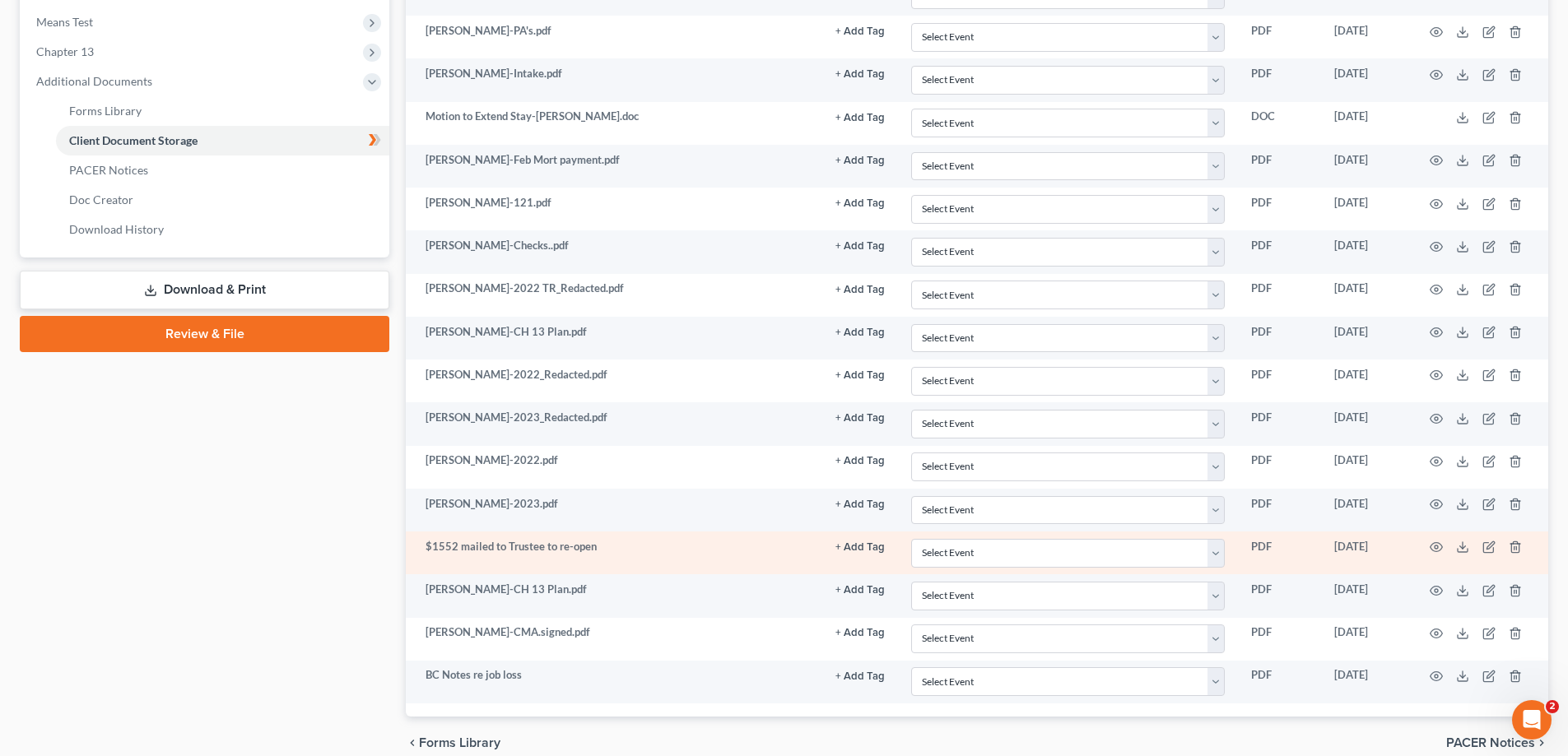
scroll to position [714, 0]
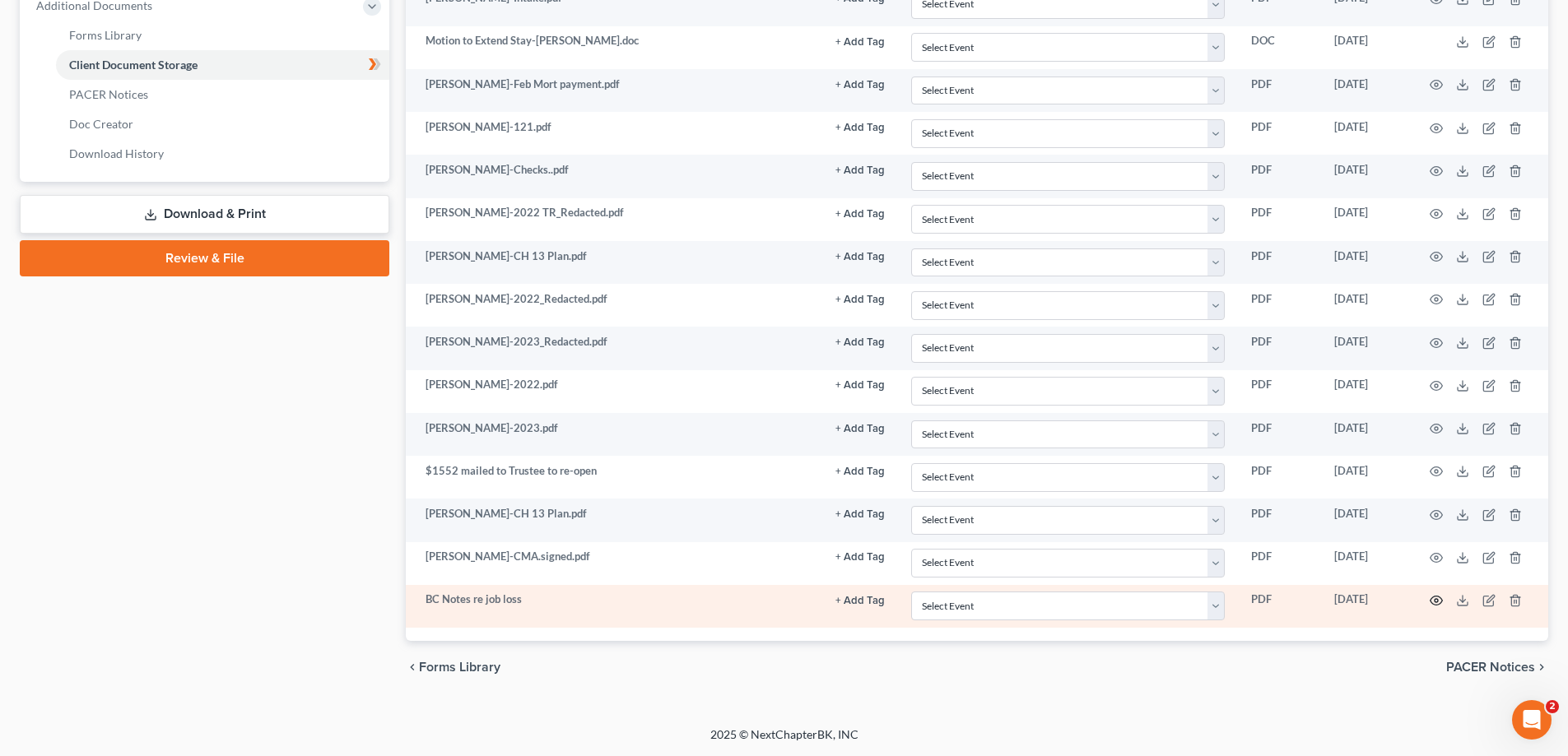
click at [1436, 600] on icon "button" at bounding box center [1436, 600] width 13 height 13
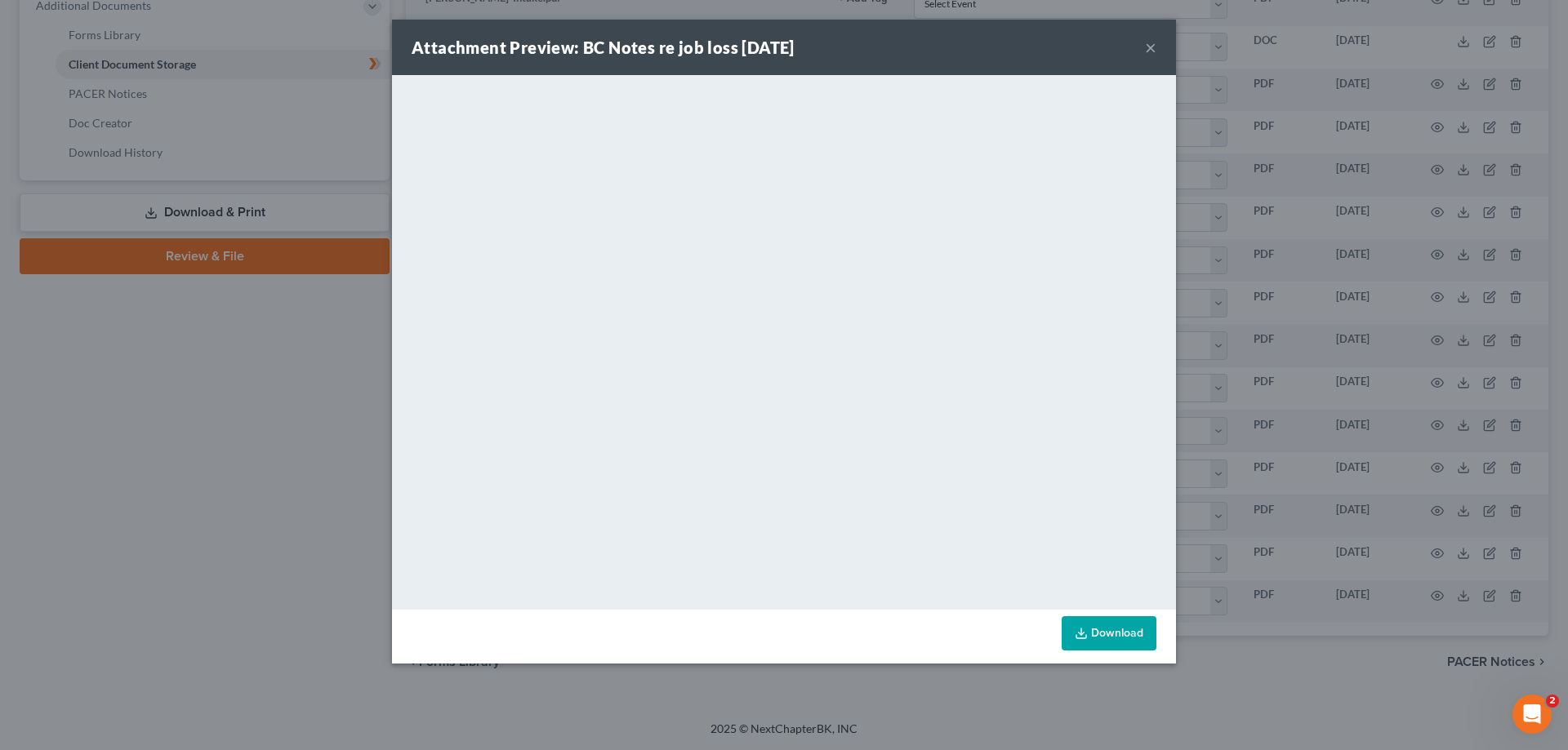
click at [1150, 47] on button "×" at bounding box center [1151, 46] width 11 height 20
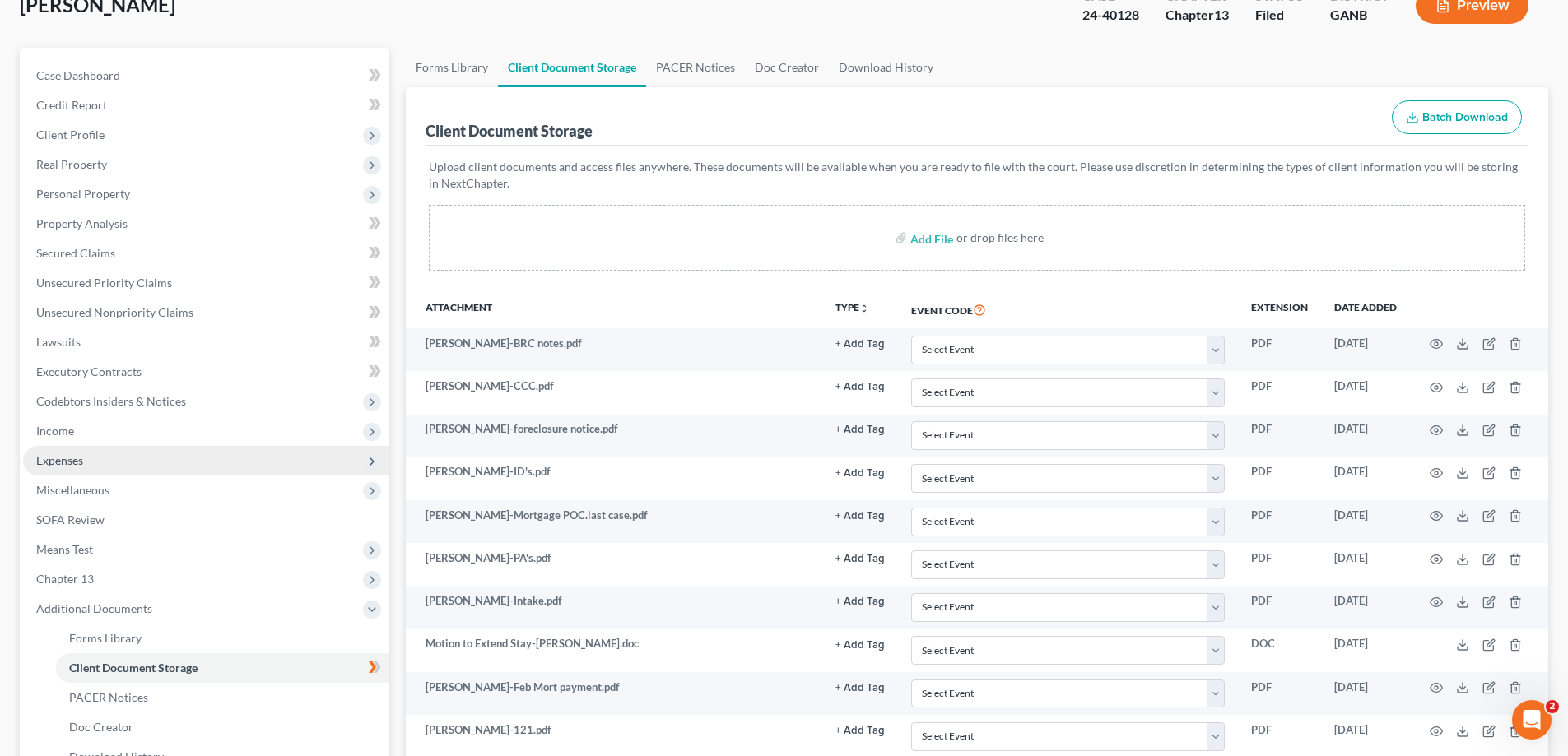
scroll to position [0, 0]
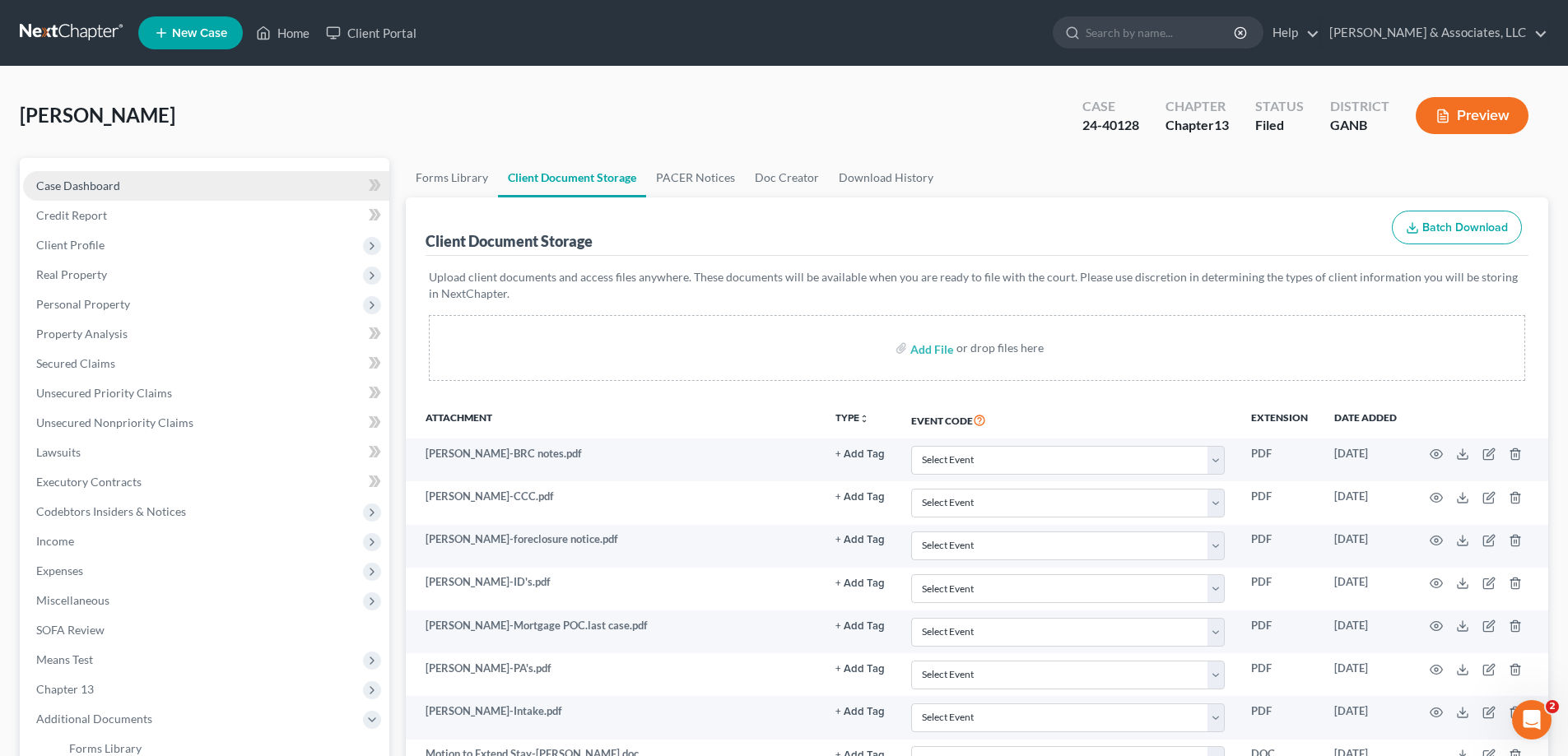
click at [79, 183] on span "Case Dashboard" at bounding box center [79, 185] width 84 height 14
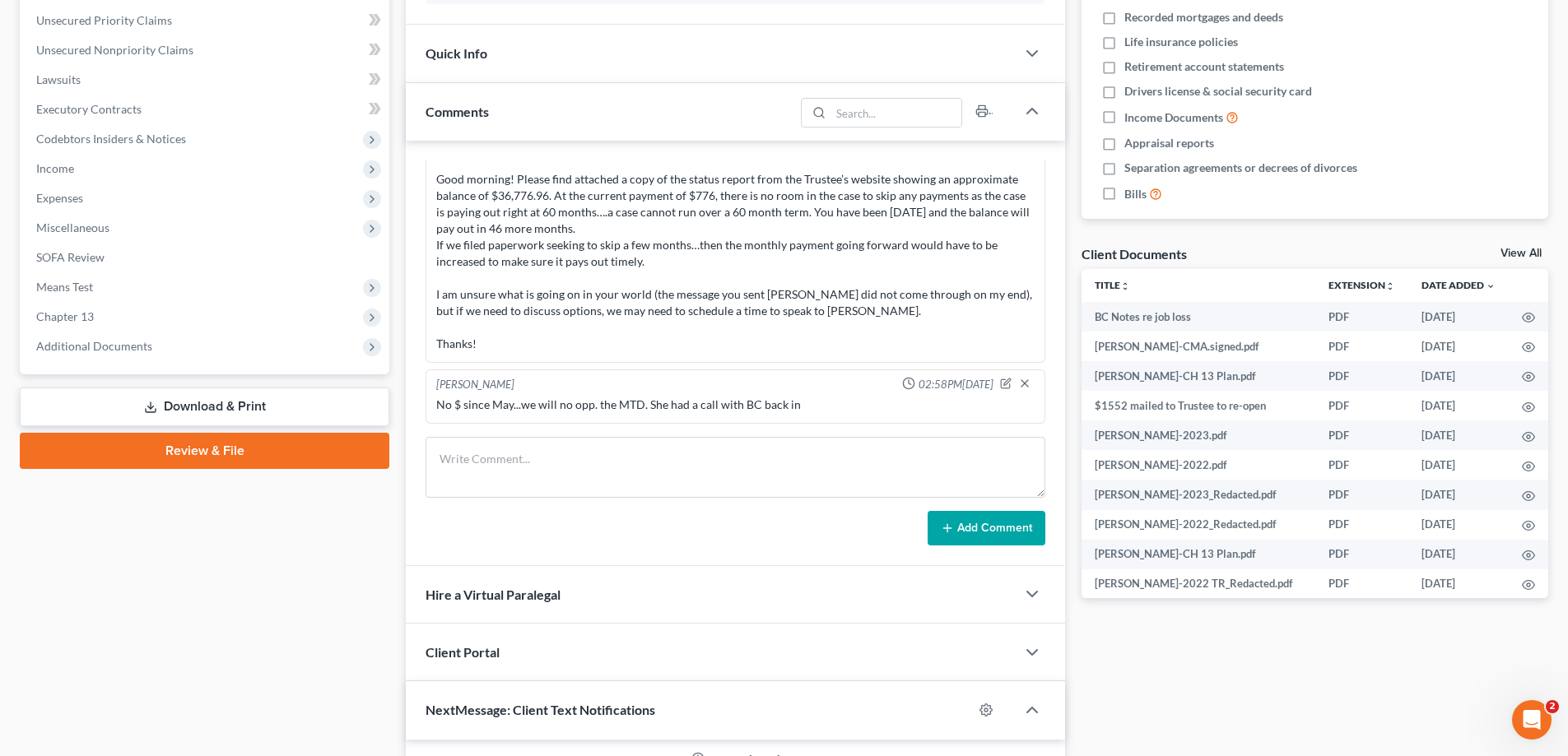
scroll to position [494, 0]
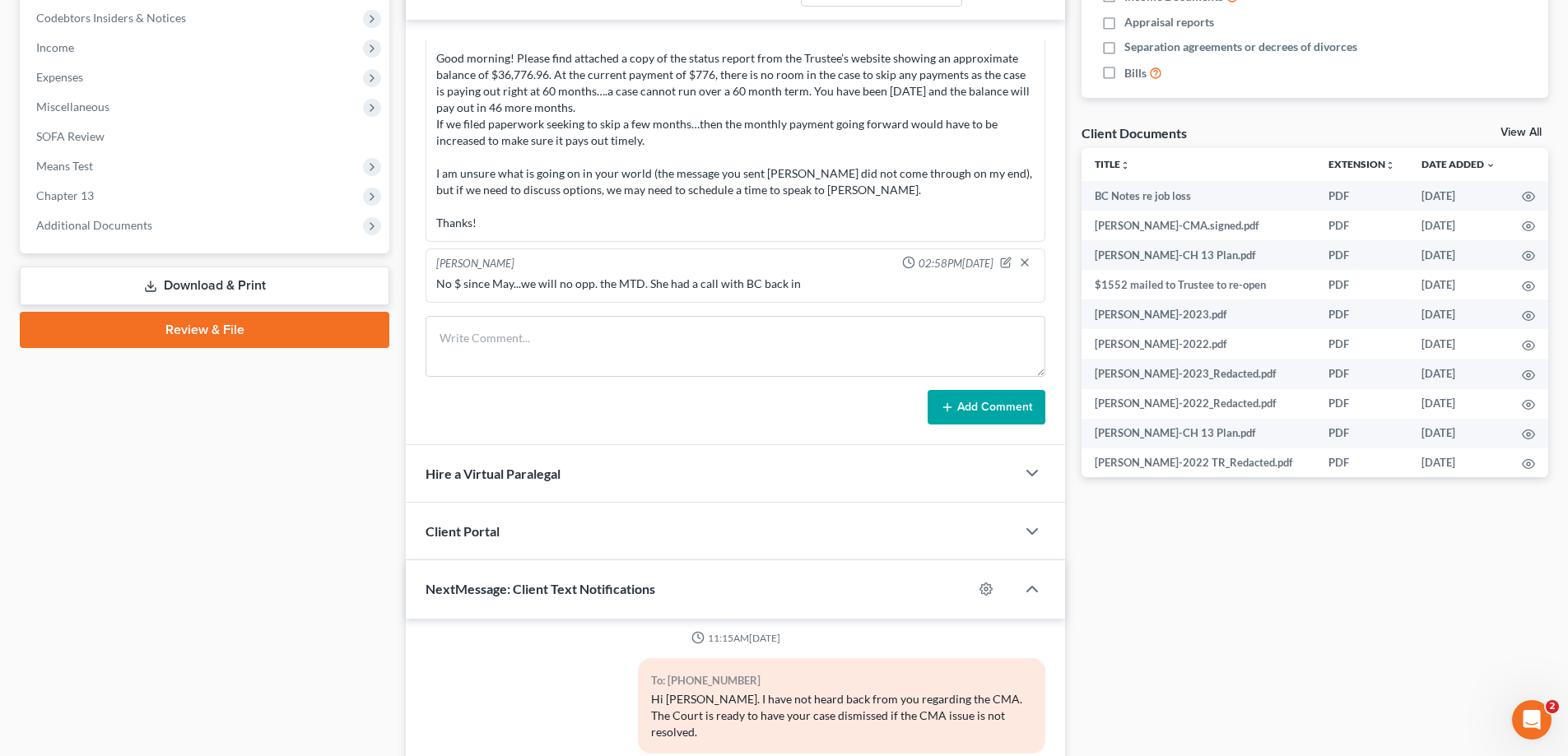
click at [806, 276] on div "No $ since May...we will no opp. the MTD. She had a call with BC back in" at bounding box center [735, 284] width 599 height 17
click at [796, 277] on div "No $ since May...we will no opp. the MTD. She had a call with BC back in" at bounding box center [735, 284] width 599 height 17
click at [60, 225] on span "Additional Documents" at bounding box center [95, 225] width 116 height 14
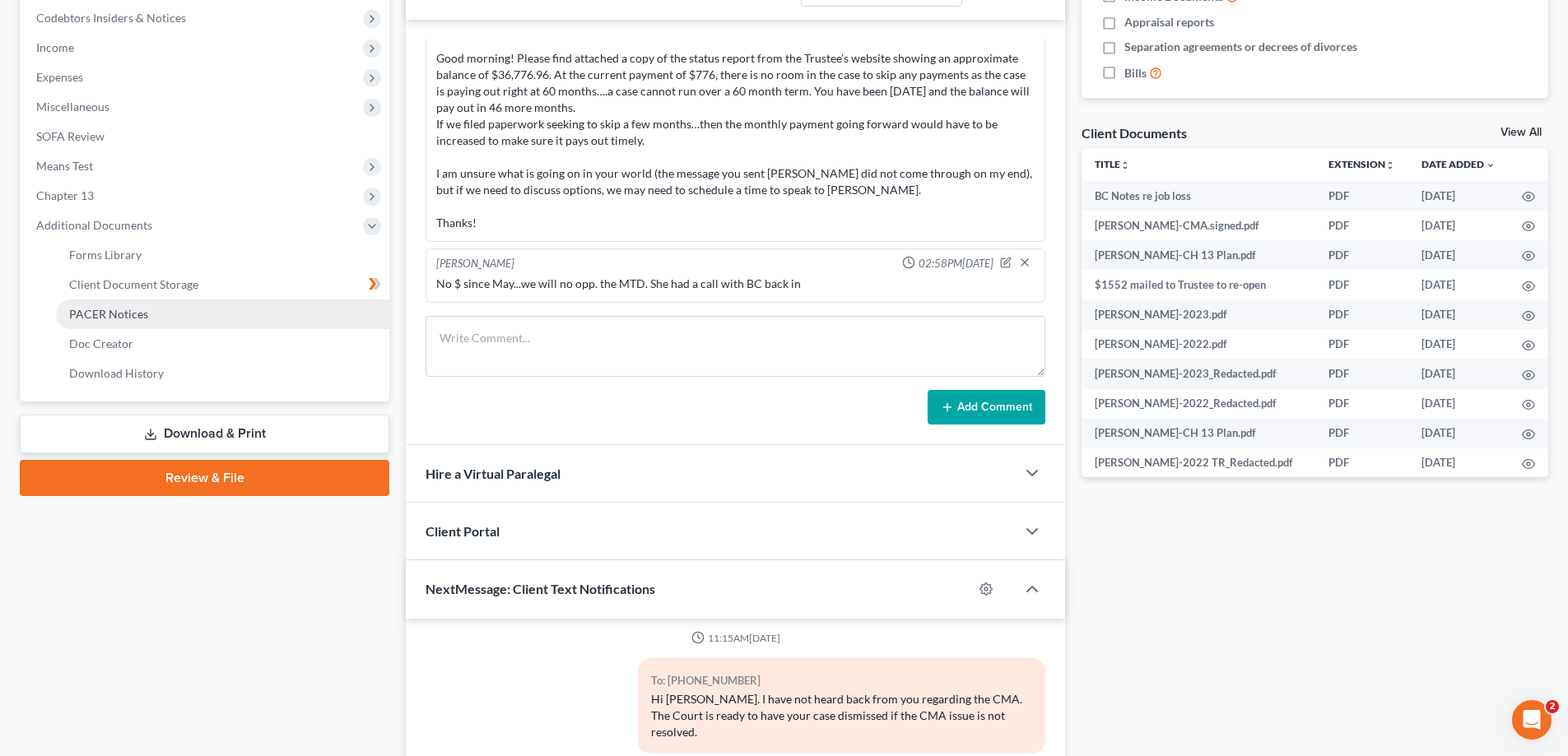
click at [104, 315] on span "PACER Notices" at bounding box center [109, 314] width 79 height 14
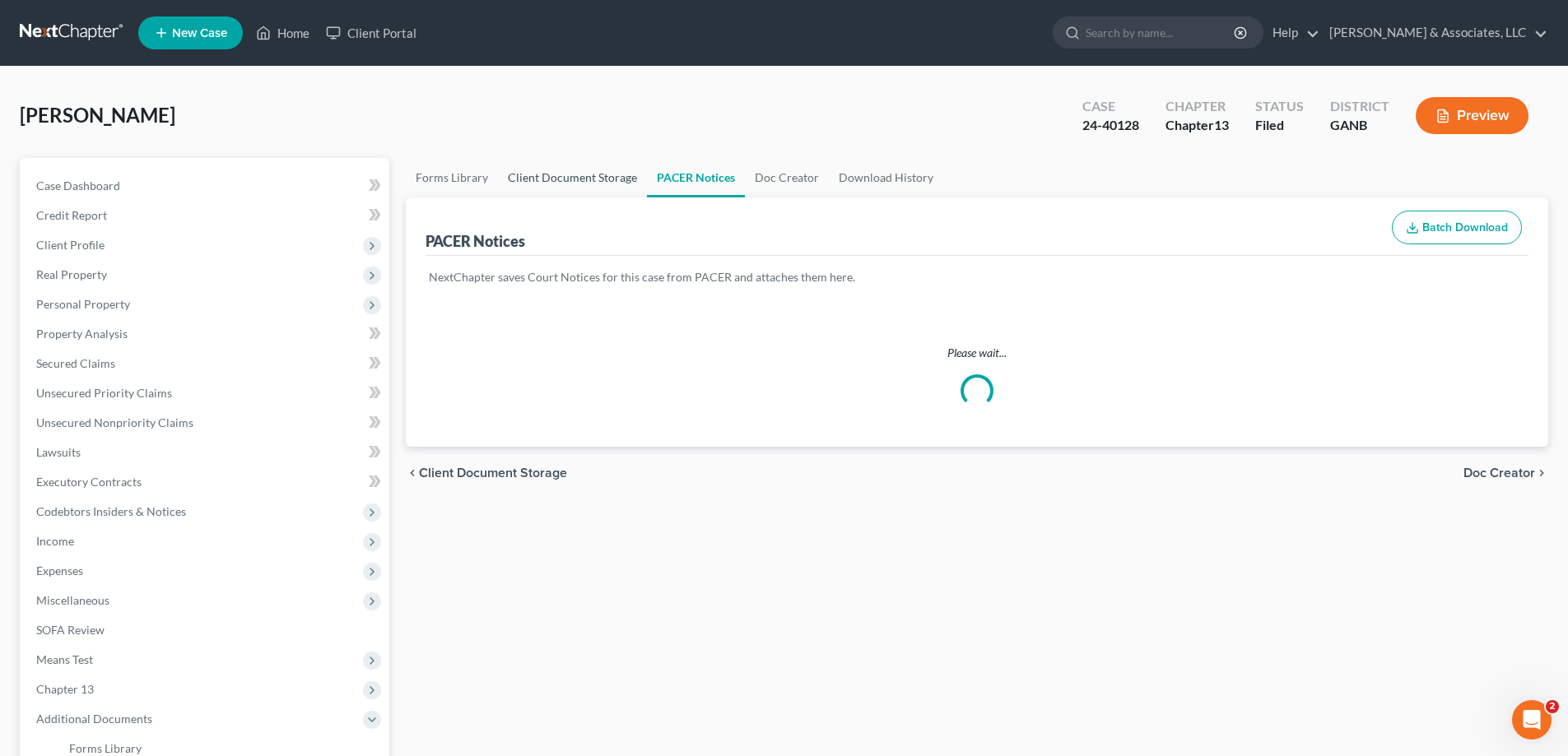
click at [562, 174] on link "Client Document Storage" at bounding box center [572, 178] width 149 height 39
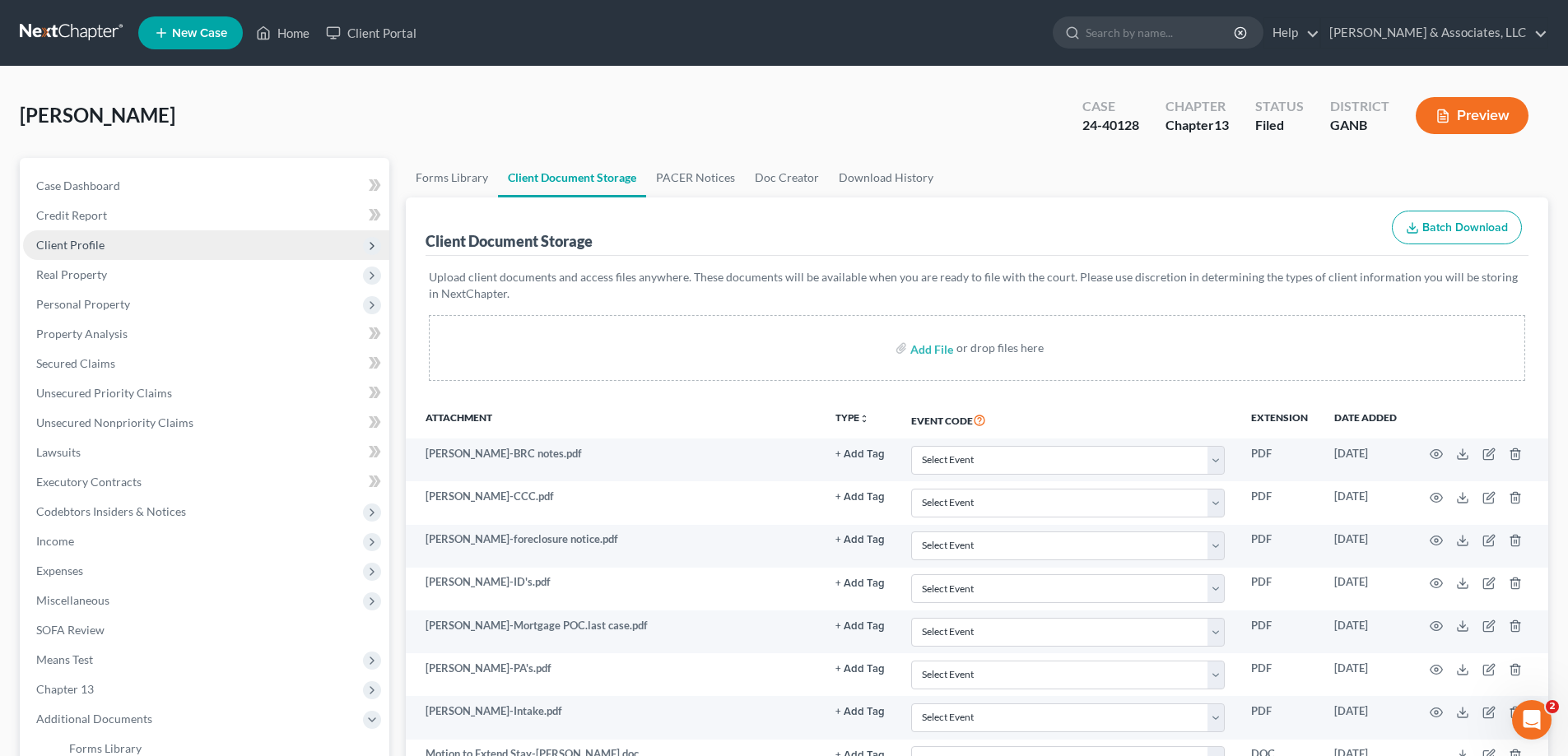
click at [65, 244] on span "Client Profile" at bounding box center [70, 245] width 68 height 14
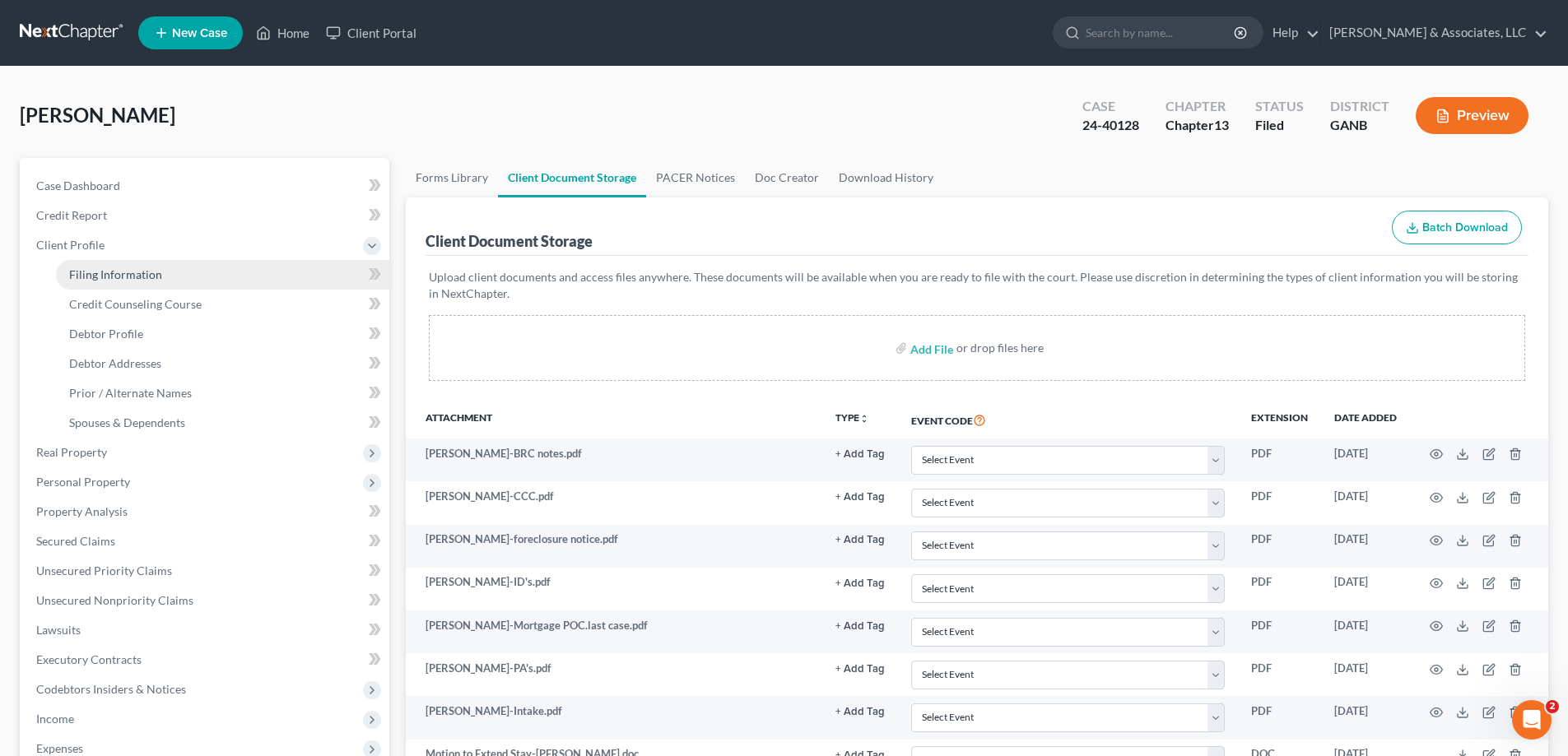
click at [117, 274] on span "Filing Information" at bounding box center [115, 274] width 93 height 14
select select "1"
select select "0"
select select "3"
select select "19"
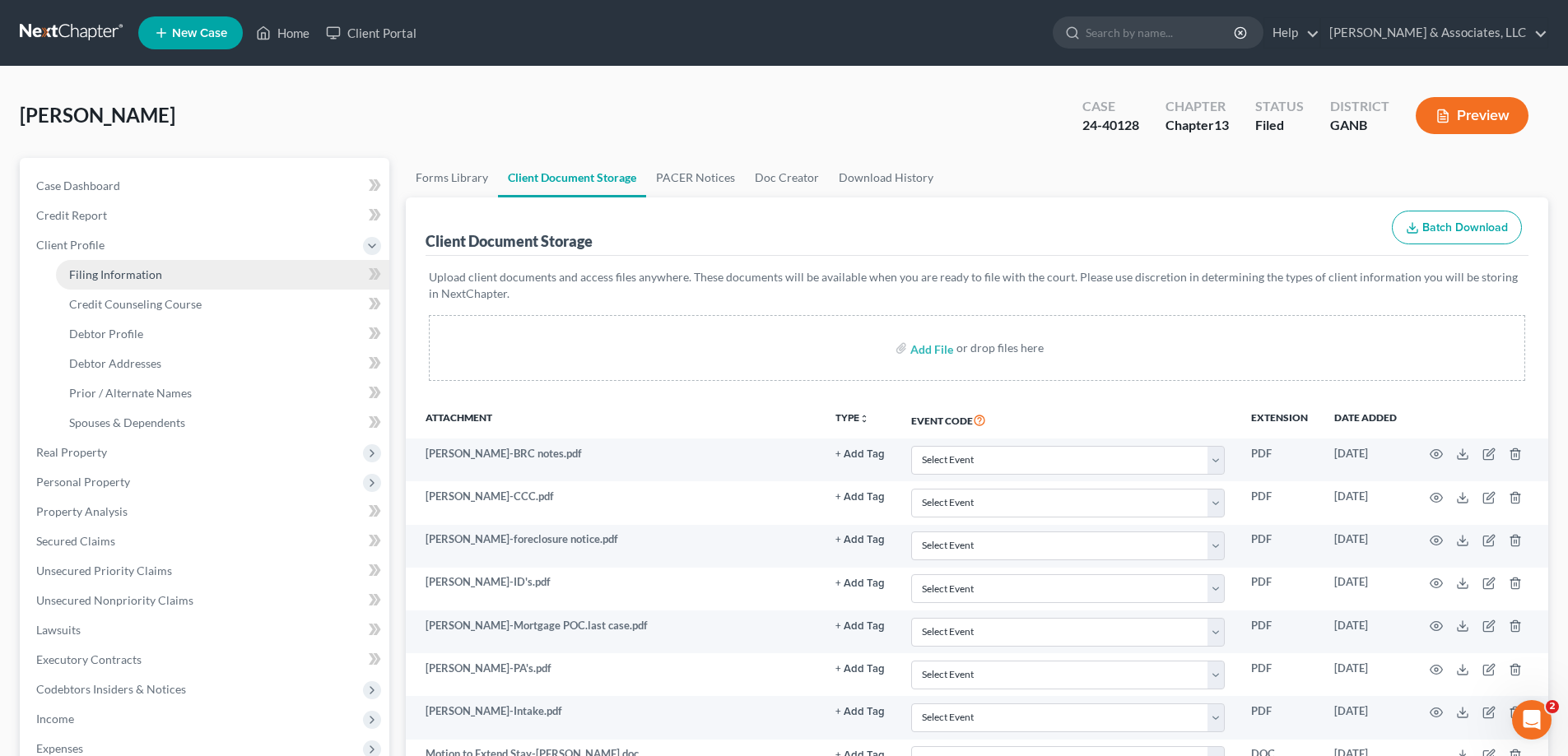
select select "0"
select select "10"
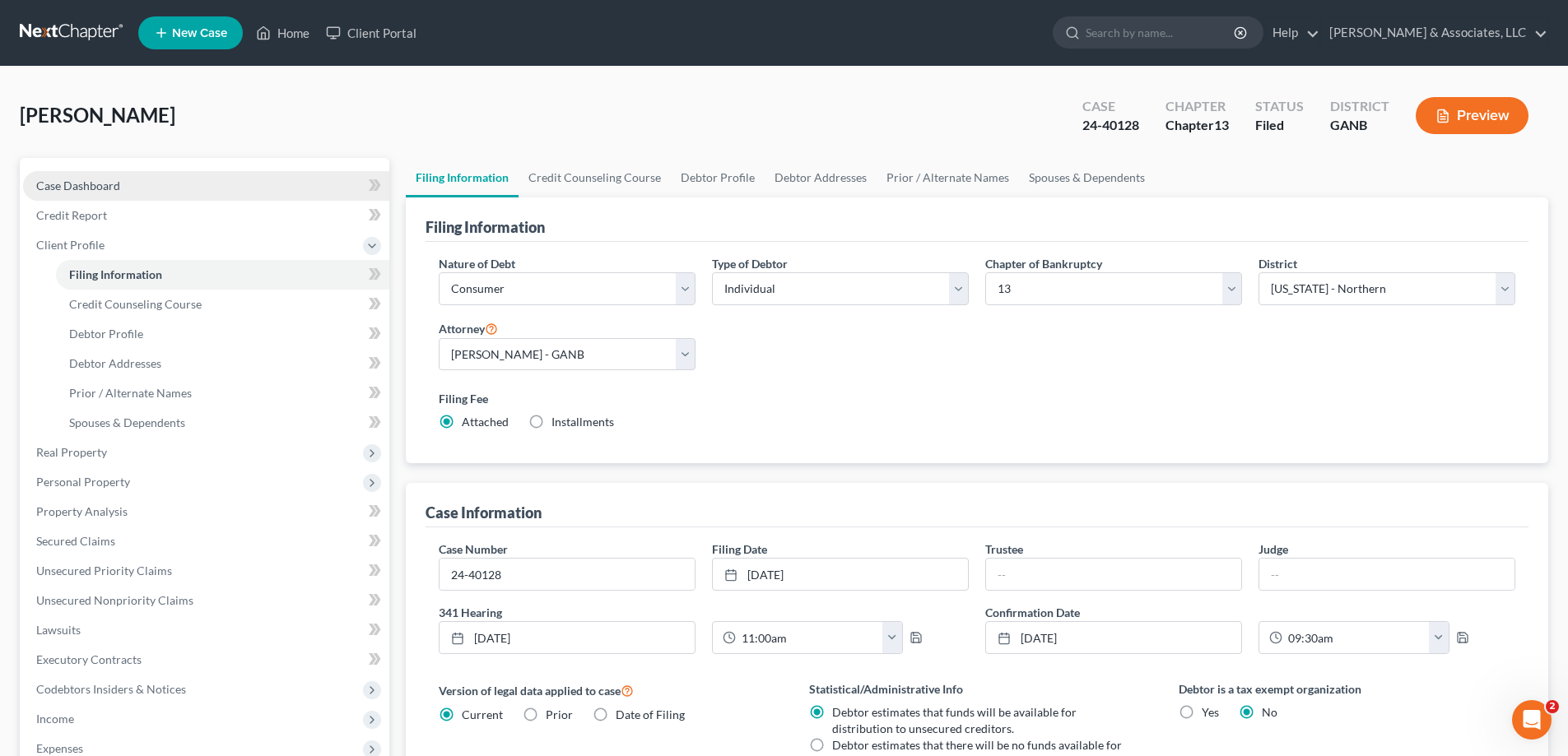
click at [127, 189] on link "Case Dashboard" at bounding box center [206, 186] width 366 height 30
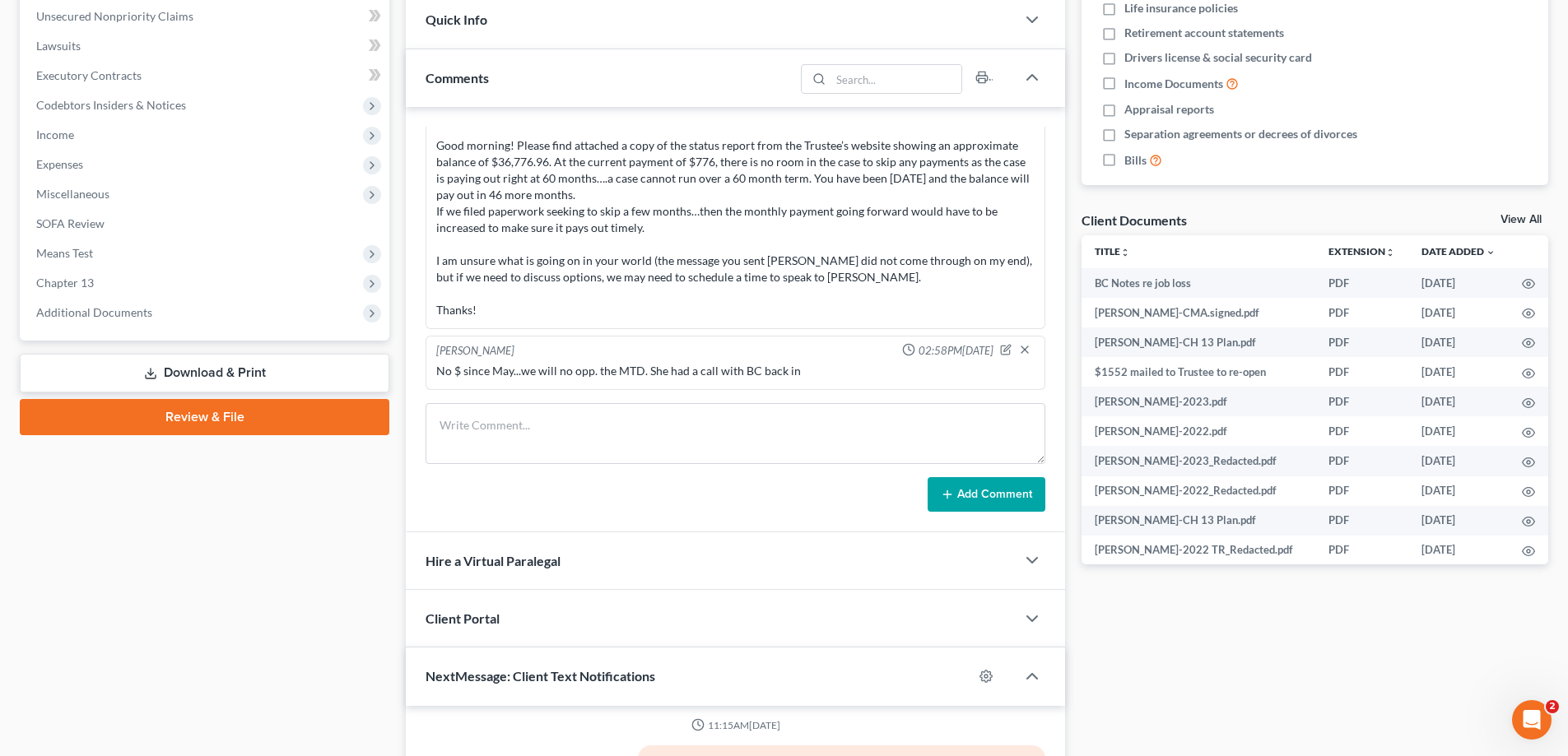
scroll to position [494, 0]
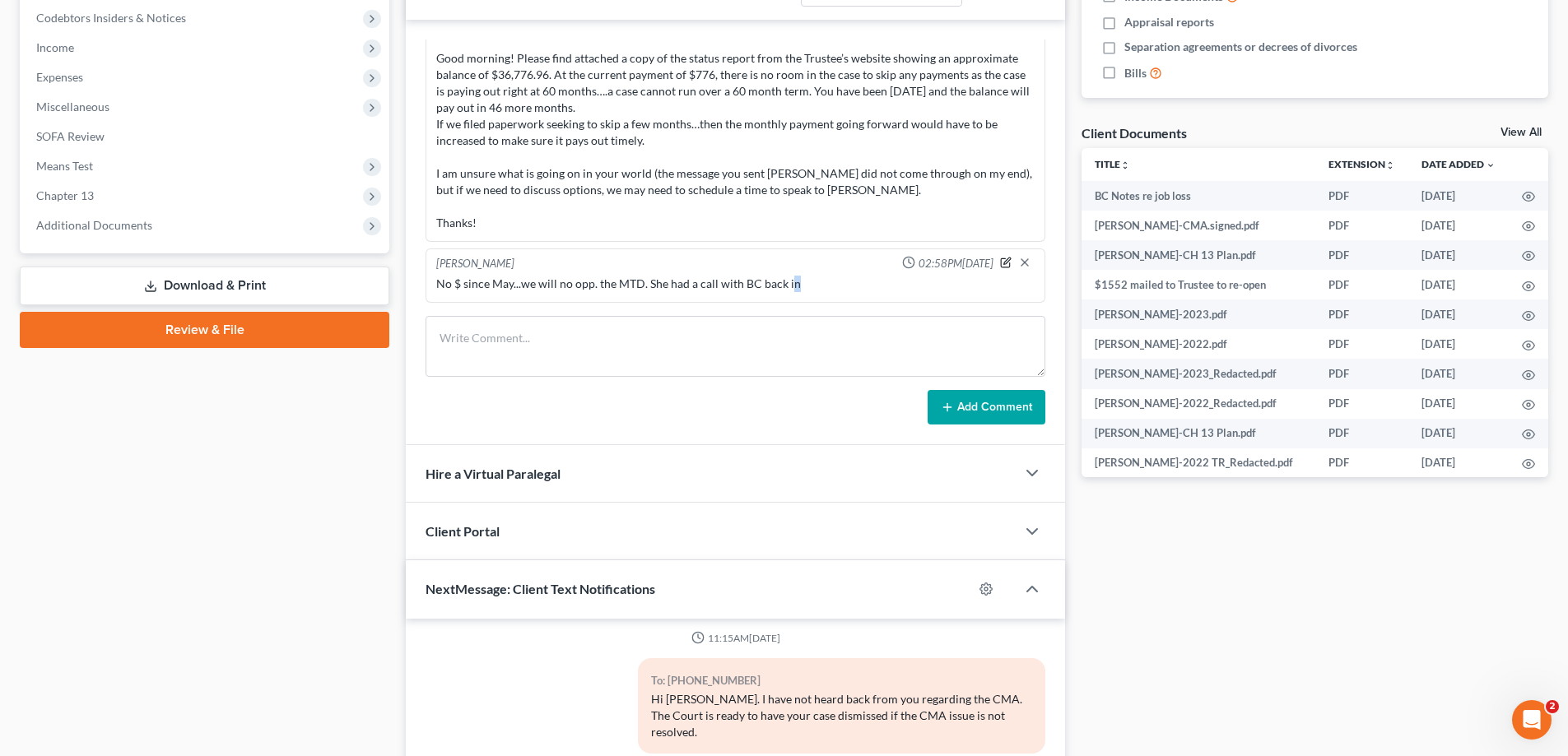
drag, startPoint x: 788, startPoint y: 283, endPoint x: 993, endPoint y: 261, distance: 206.2
click at [789, 283] on div "No $ since May...we will no opp. the MTD. She had a call with BC back in" at bounding box center [735, 284] width 599 height 17
click at [1004, 261] on icon "button" at bounding box center [1007, 260] width 7 height 7
click at [993, 260] on span "02:58PM, 10/07/2025" at bounding box center [955, 263] width 75 height 16
click at [817, 283] on textarea "No $ since May...we will no opp. the MTD. She had a call with BC back in" at bounding box center [735, 305] width 599 height 61
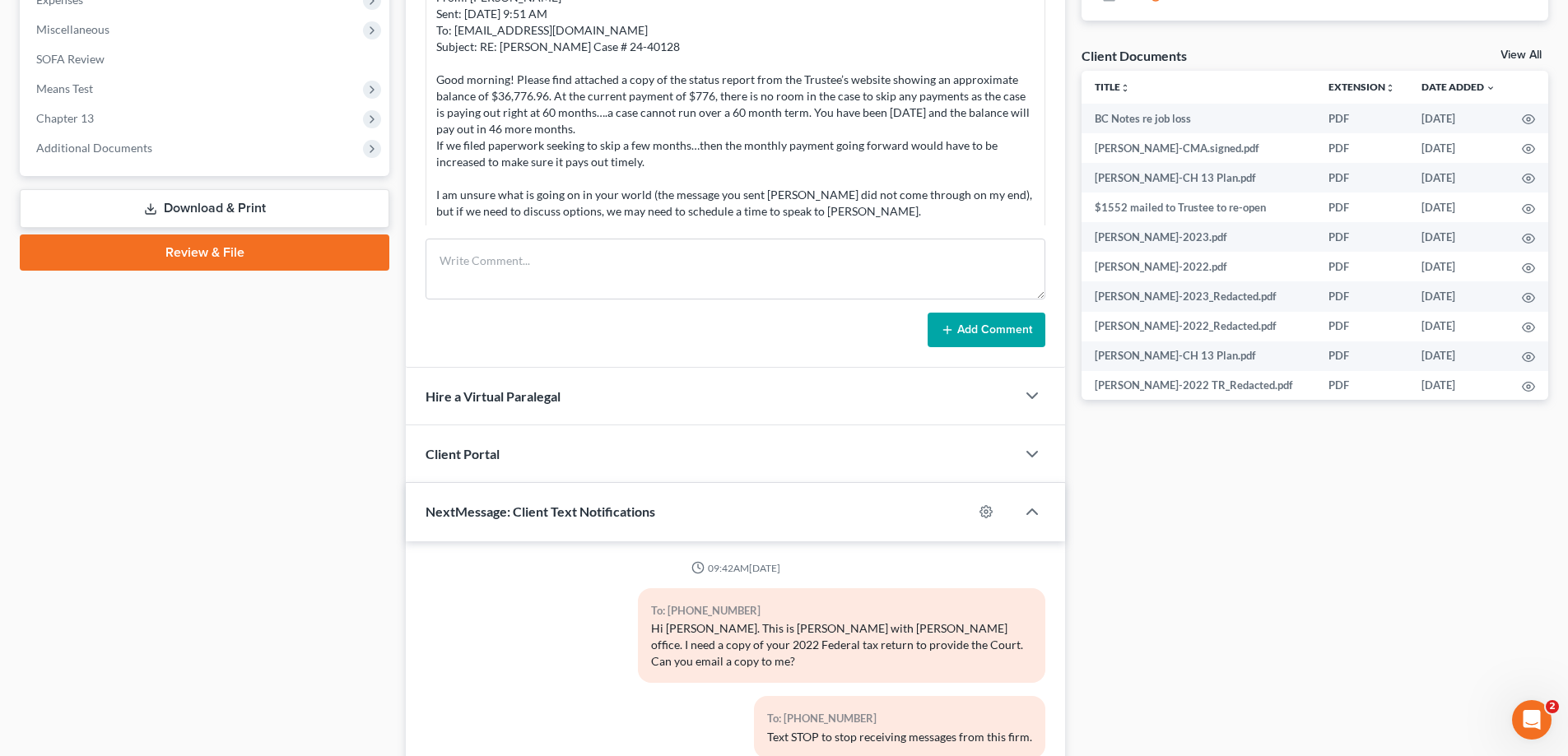
scroll to position [623, 0]
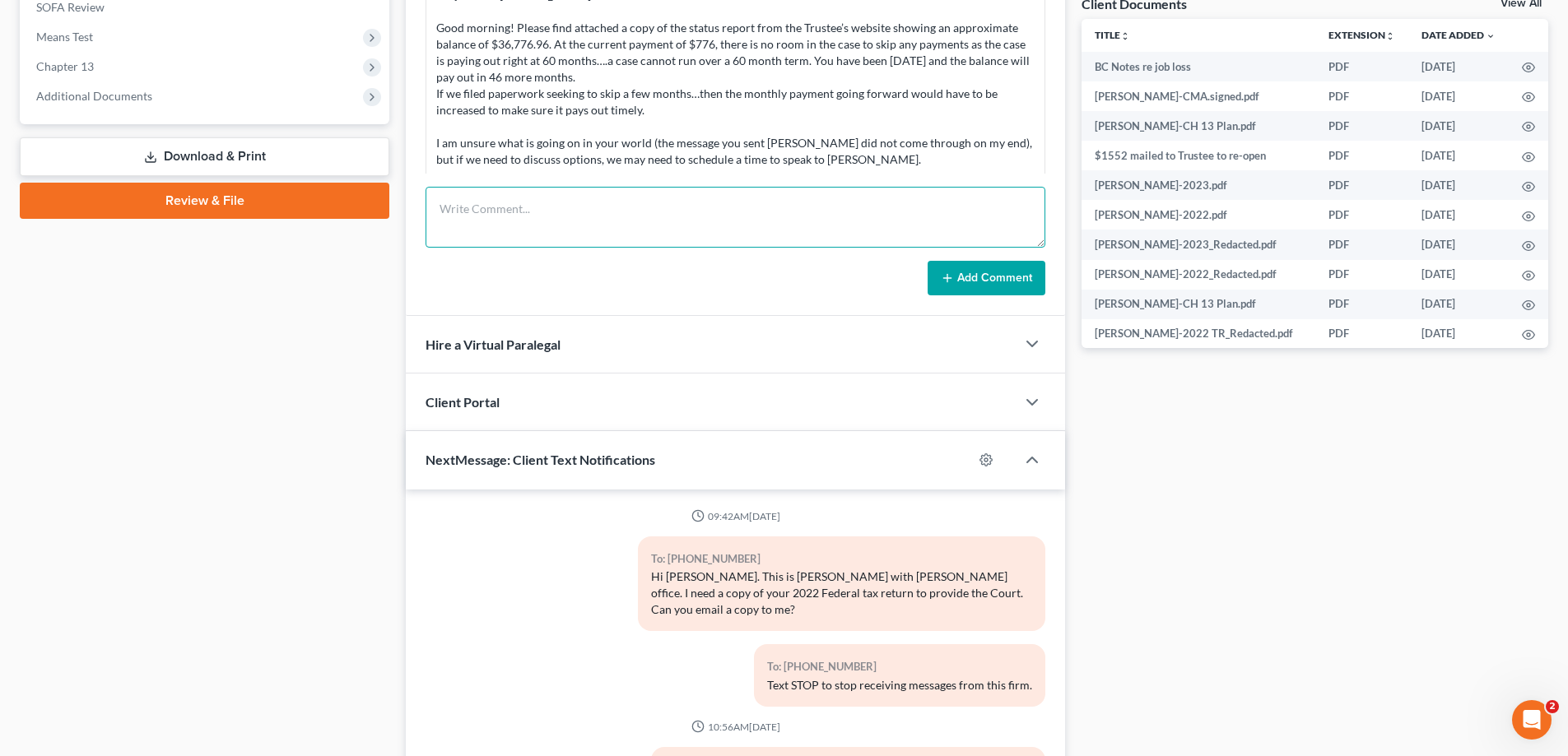
click at [611, 206] on textarea at bounding box center [735, 216] width 620 height 61
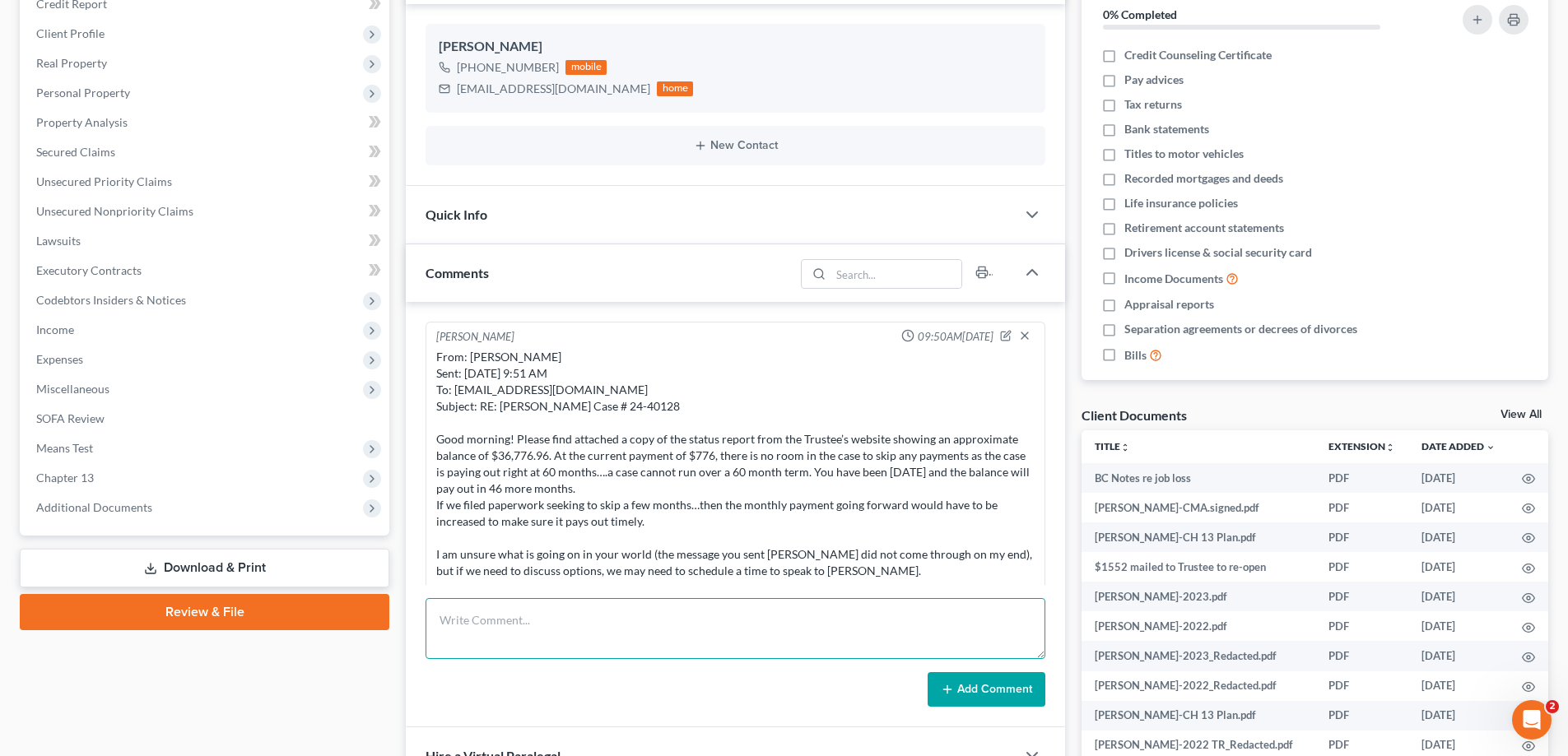
click at [561, 606] on textarea at bounding box center [735, 629] width 620 height 61
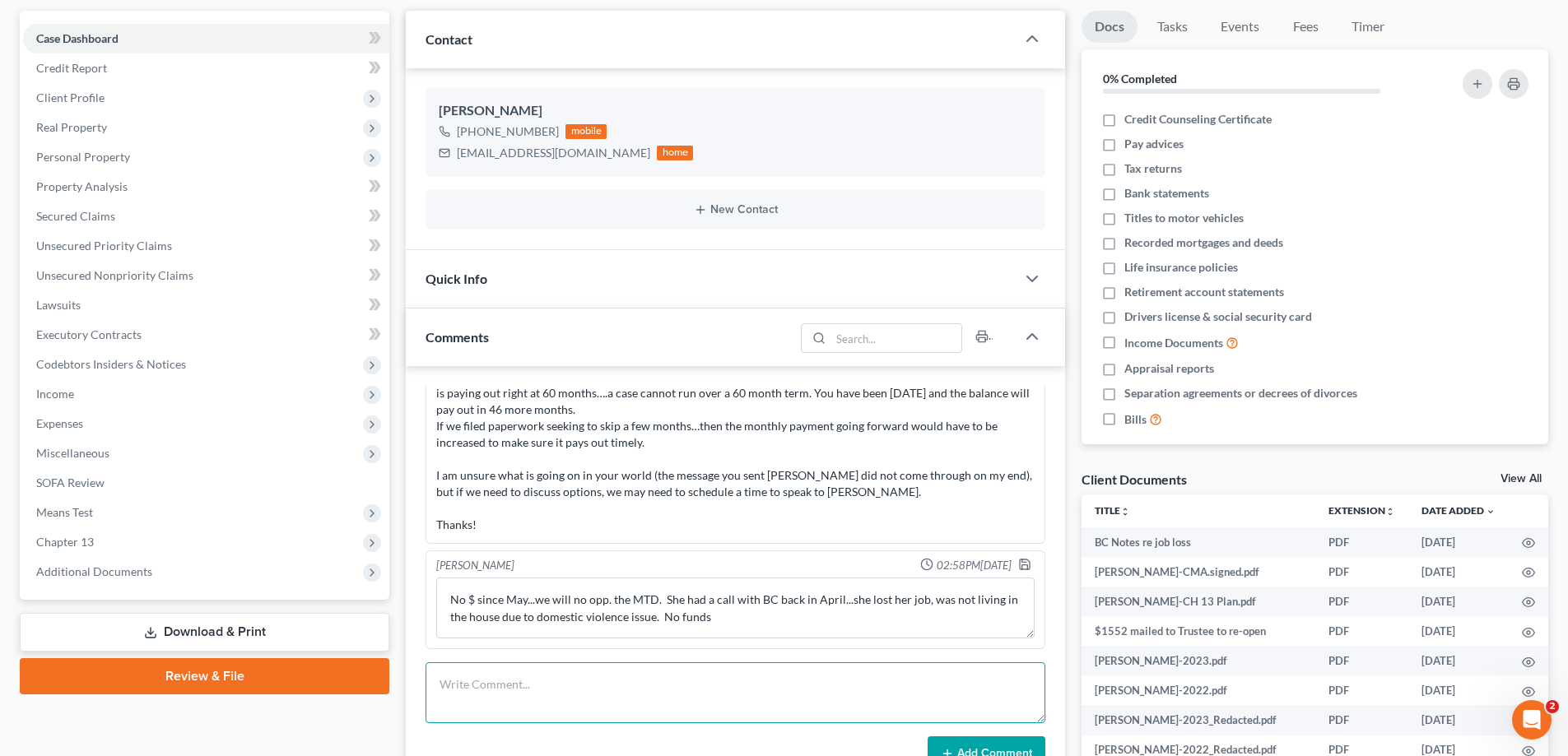
scroll to position [329, 0]
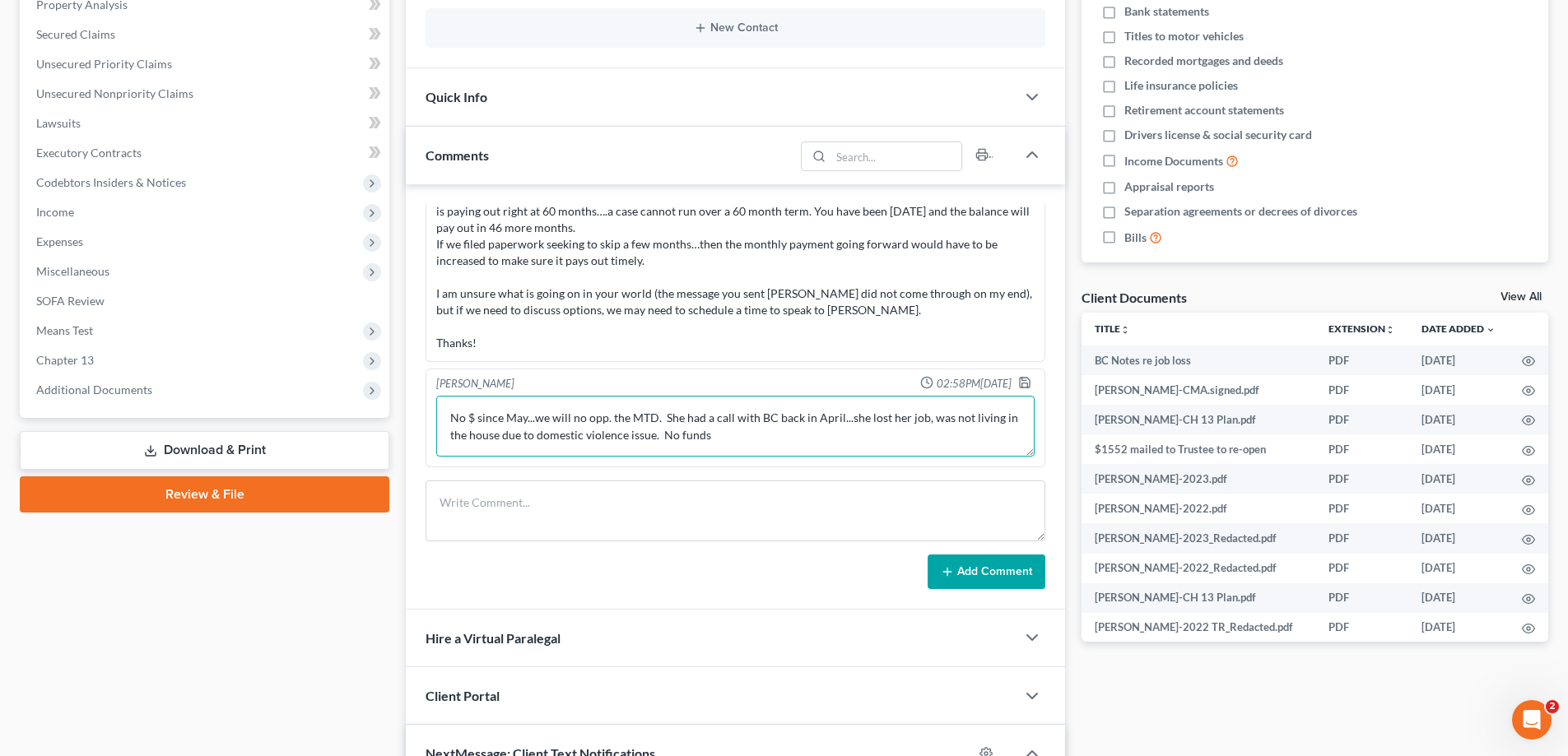
click at [731, 444] on textarea "No $ since May...we will no opp. the MTD. She had a call with BC back in April.…" at bounding box center [735, 426] width 599 height 61
type textarea "No $ since May...we will no opp. the MTD. She had a call with BC back in April.…"
click at [1019, 378] on icon "button" at bounding box center [1024, 382] width 10 height 10
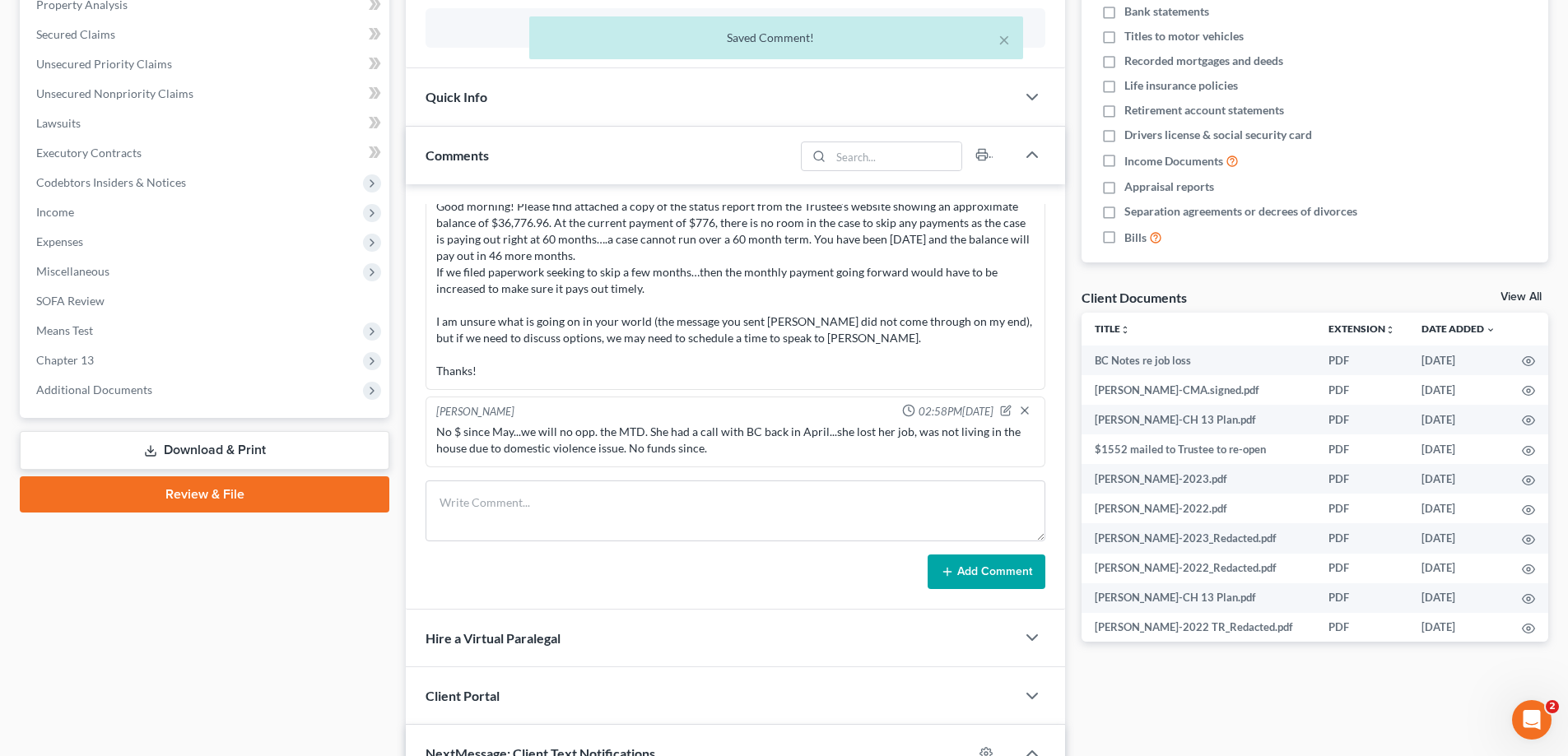
scroll to position [115, 0]
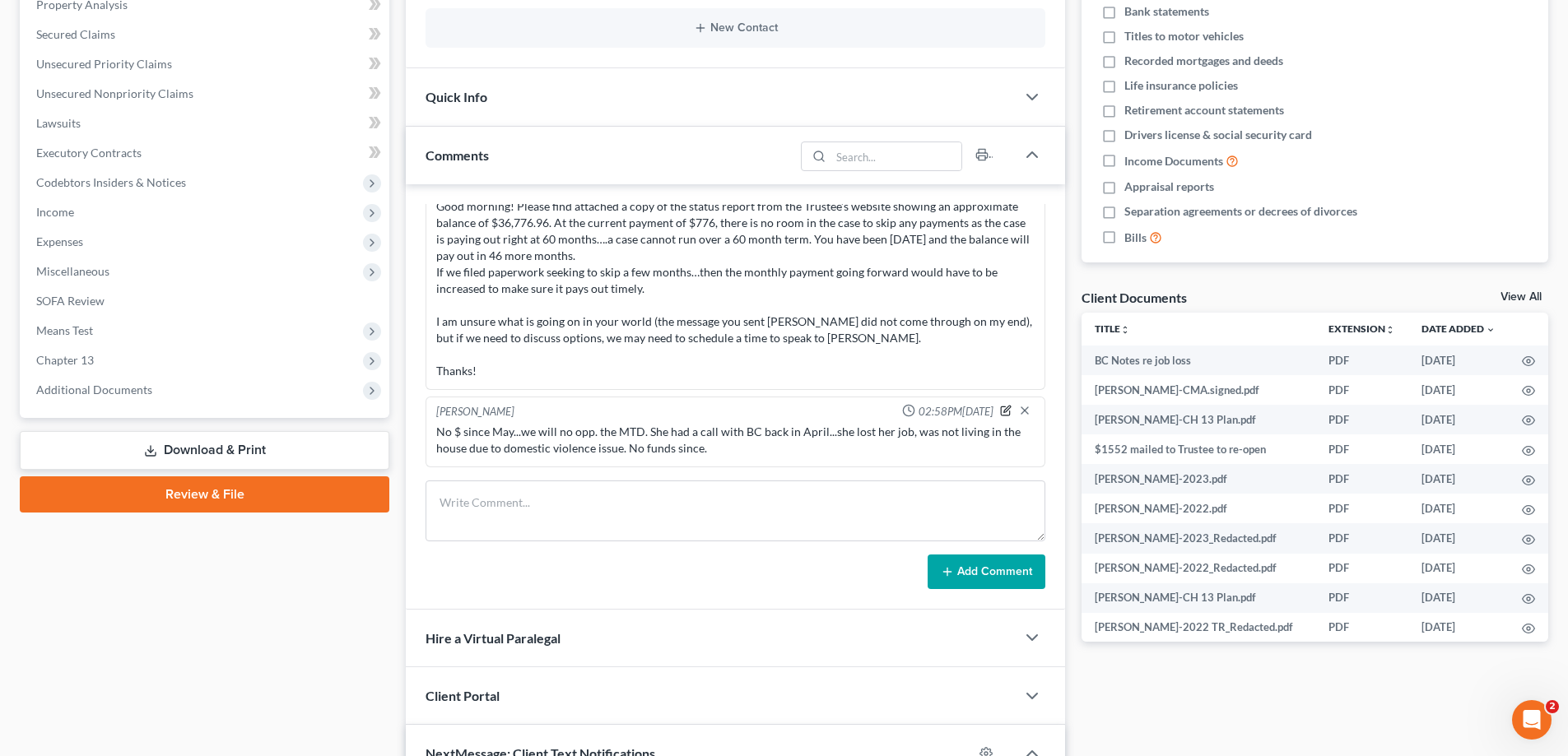
click at [999, 409] on icon "button" at bounding box center [1005, 410] width 11 height 11
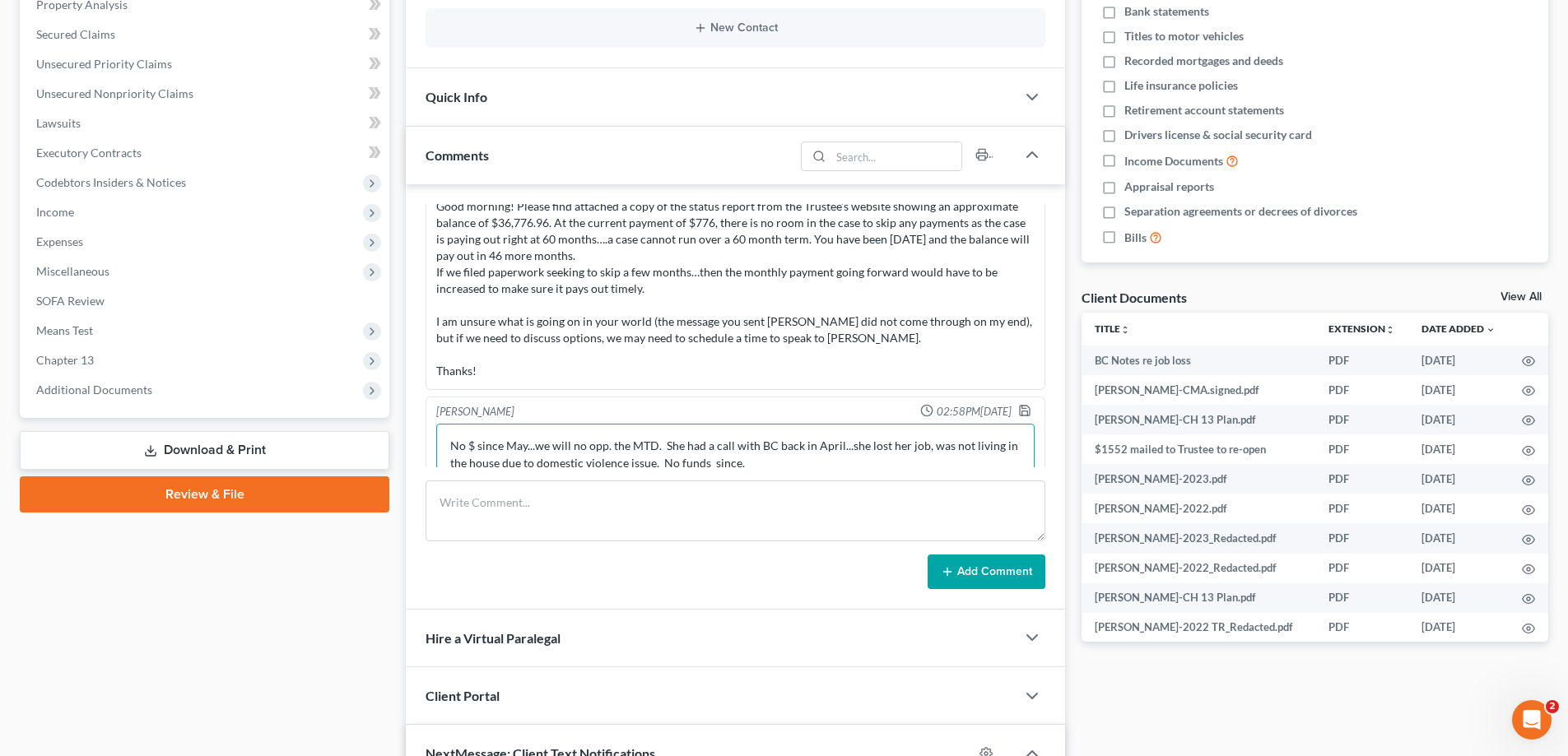
drag, startPoint x: 574, startPoint y: 452, endPoint x: 553, endPoint y: 441, distance: 23.7
click at [572, 453] on textarea "No $ since May...we will no opp. the MTD. She had a call with BC back in April.…" at bounding box center [735, 453] width 599 height 61
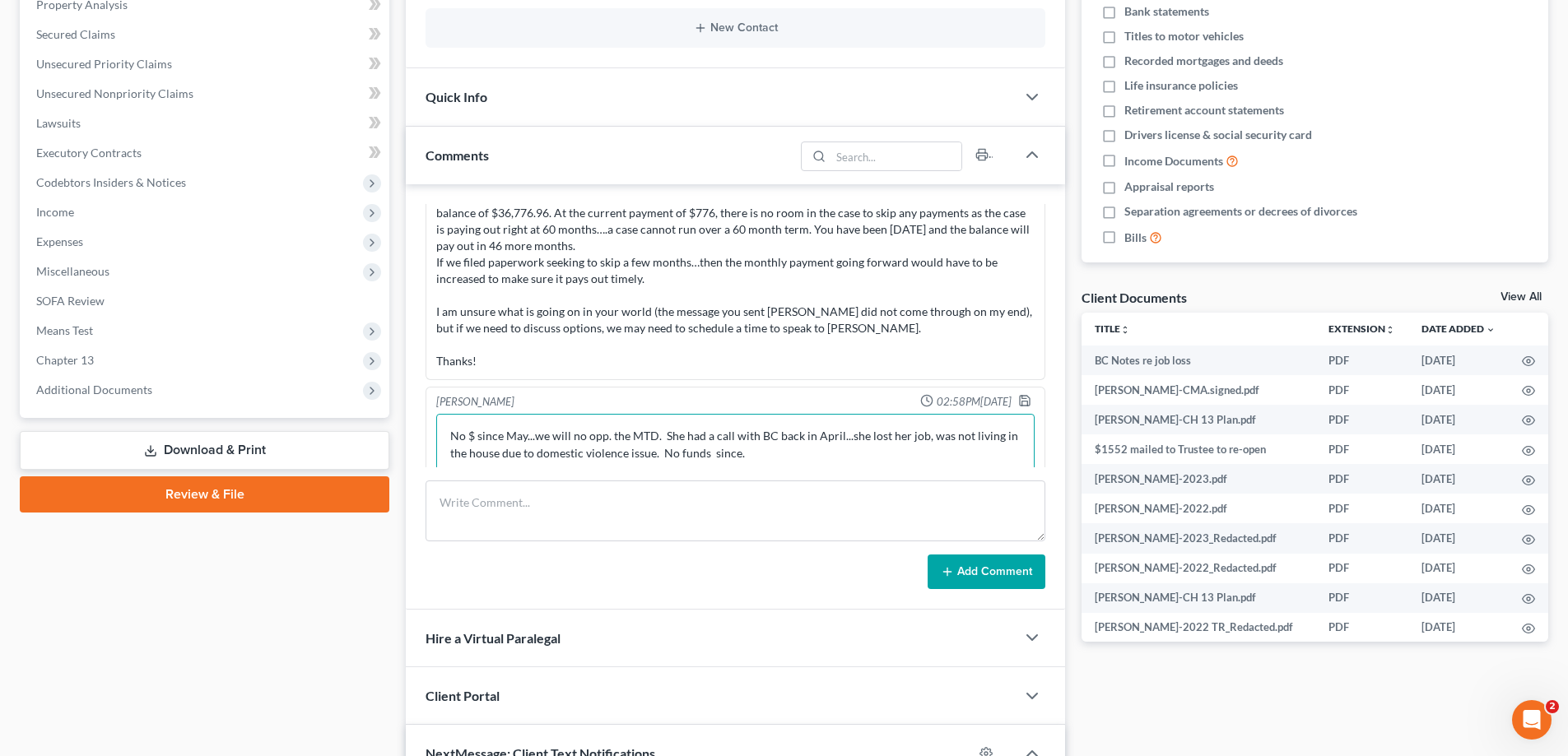
click at [548, 434] on textarea "No $ since May...we will no opp. the MTD. She had a call with BC back in April.…" at bounding box center [735, 444] width 599 height 61
click at [546, 430] on textarea "No $ since May...we will no opp. the MTD. She had a call with BC back in April.…" at bounding box center [735, 444] width 599 height 61
type textarea "No $ since May...no basis to opp. the MTD. She had a call with BC back in April…"
click at [1018, 401] on icon "button" at bounding box center [1025, 401] width 13 height 13
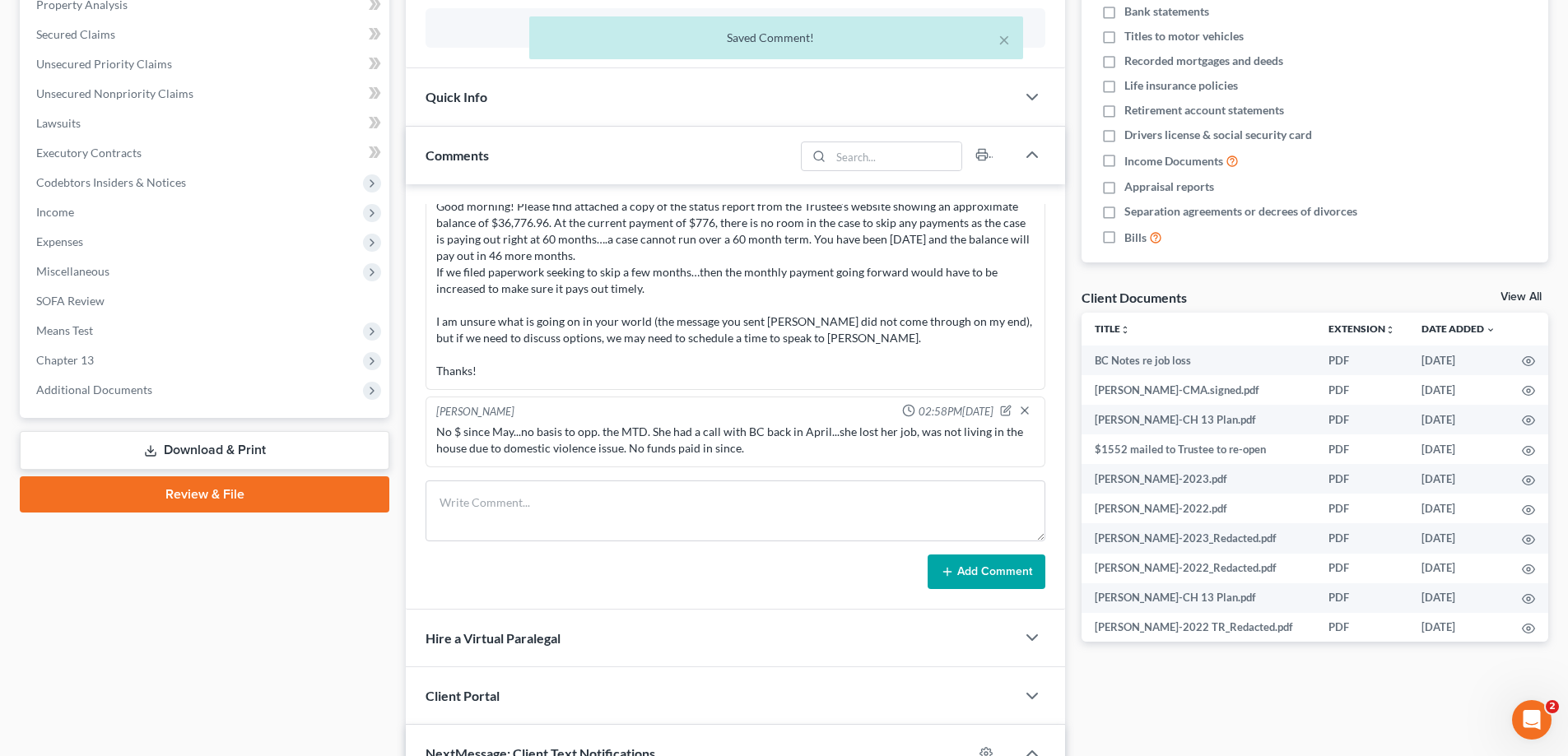
scroll to position [115, 0]
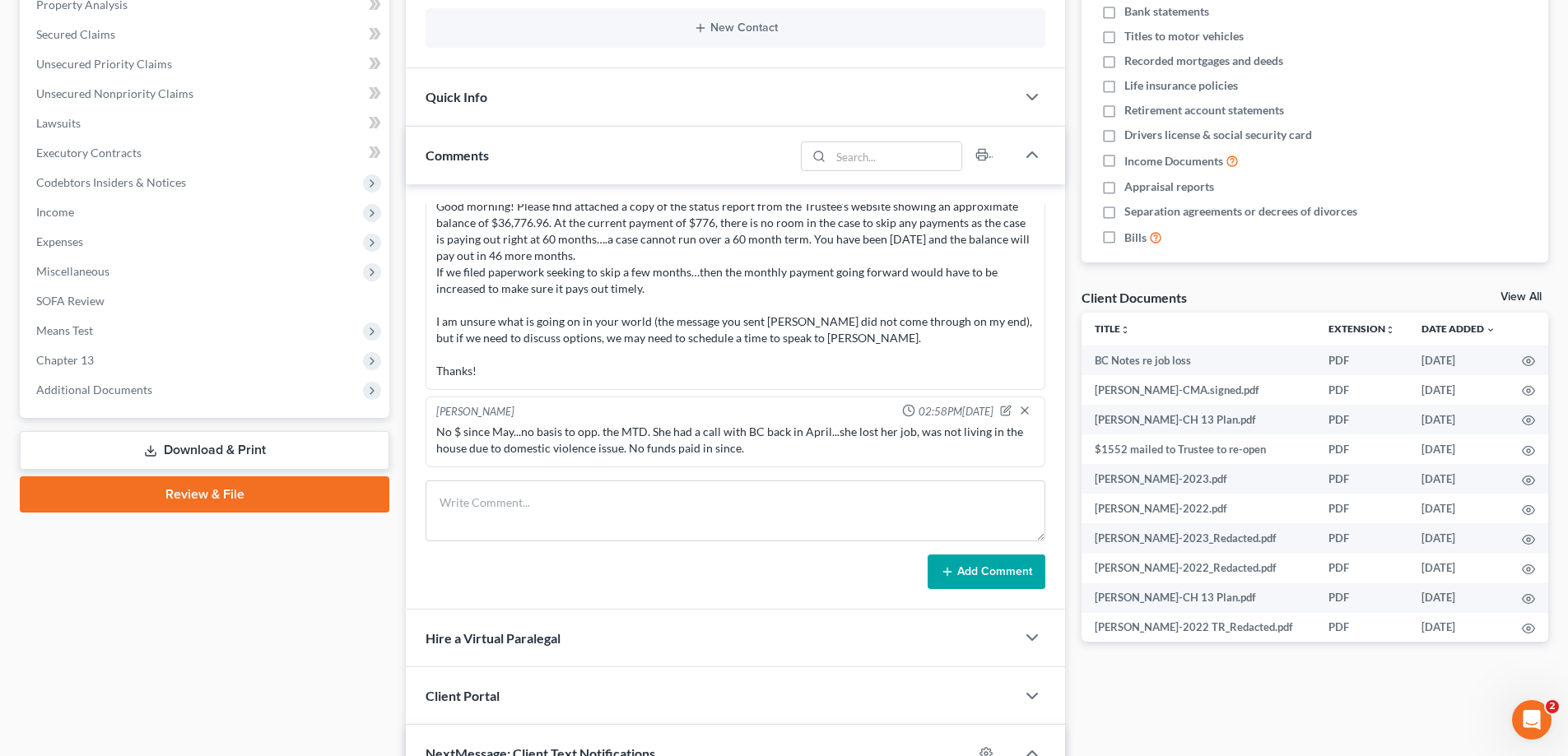
click at [752, 445] on div "No $ since May...no basis to opp. the MTD. She had a call with BC back in April…" at bounding box center [735, 439] width 599 height 33
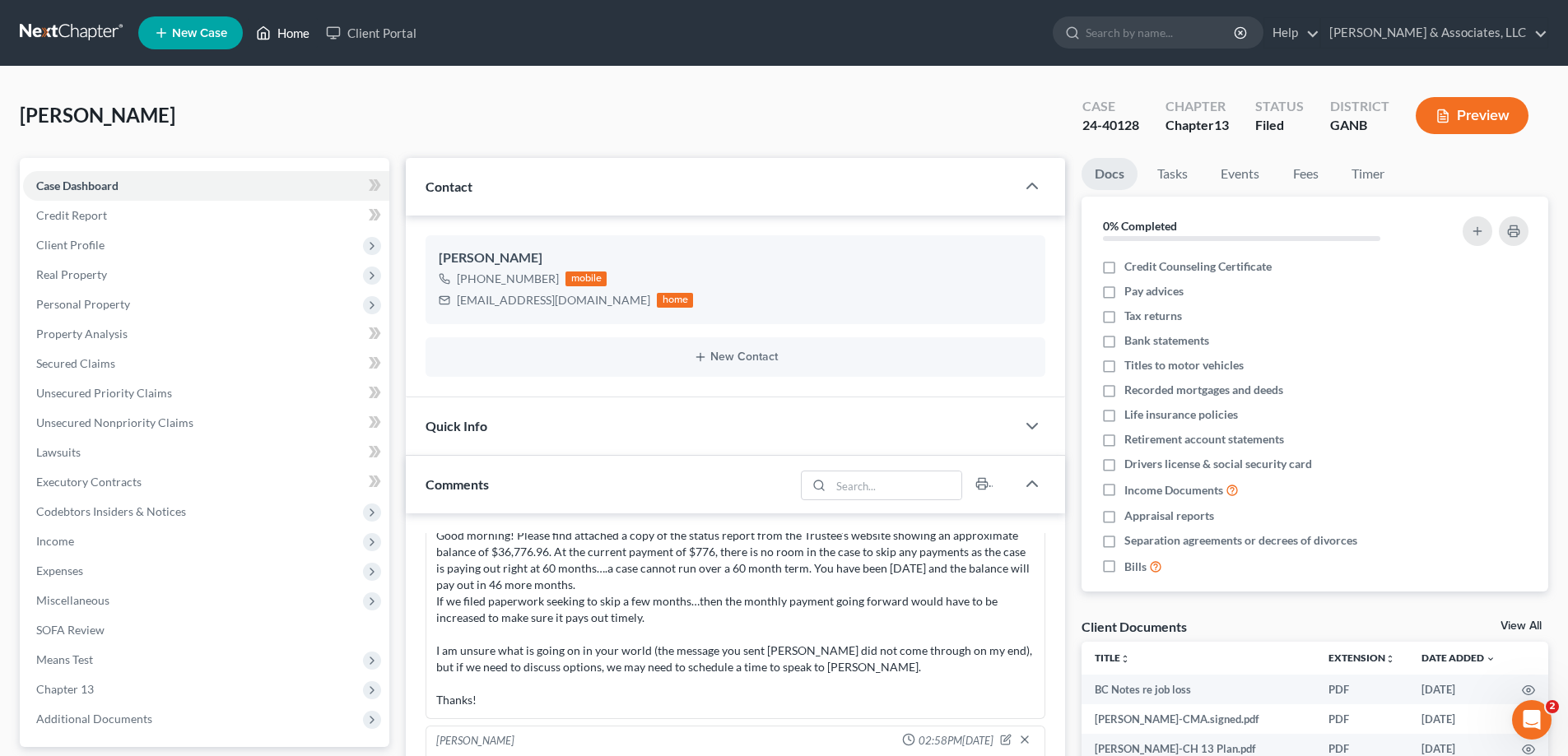
click at [291, 31] on link "Home" at bounding box center [282, 33] width 70 height 30
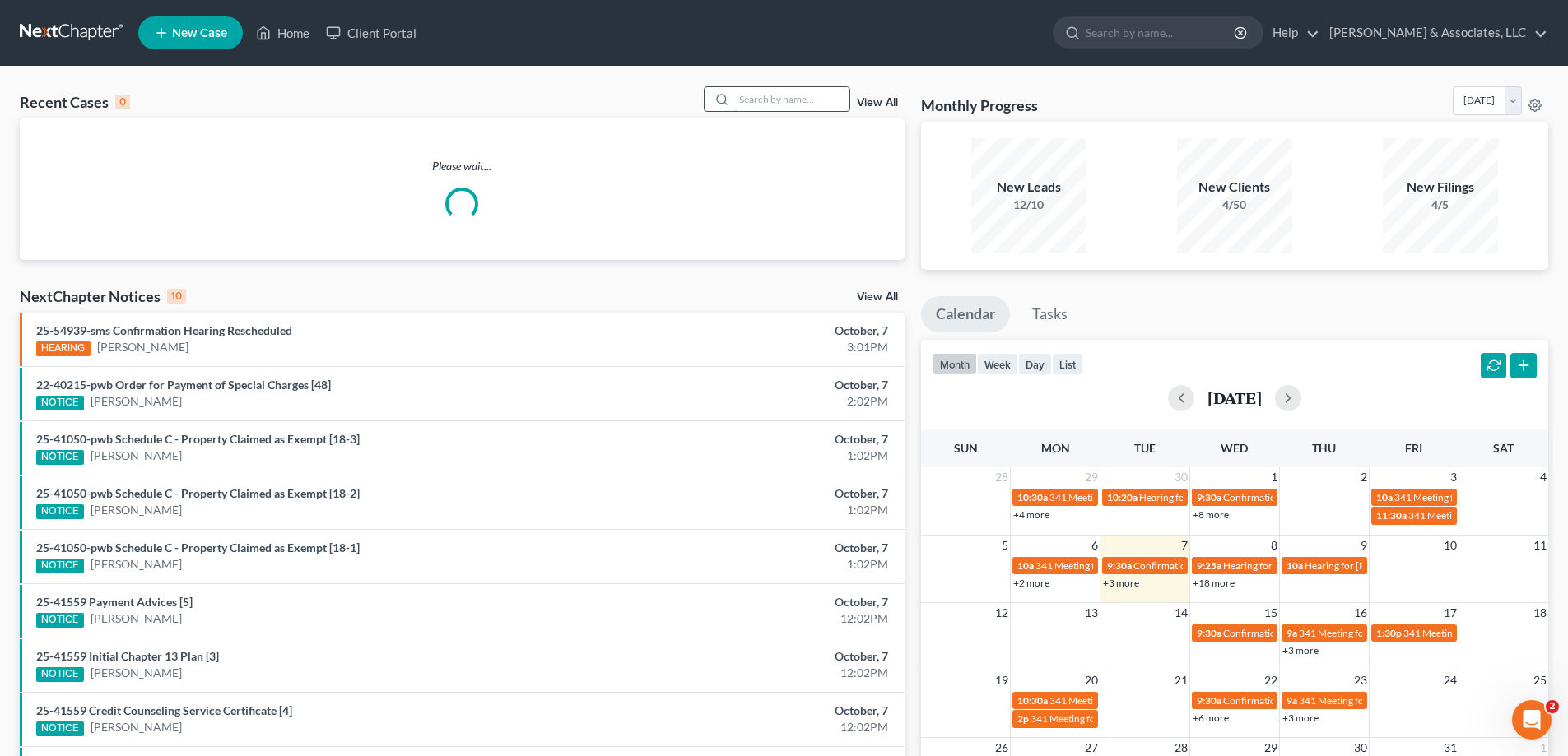
click at [750, 101] on input "search" at bounding box center [791, 98] width 115 height 23
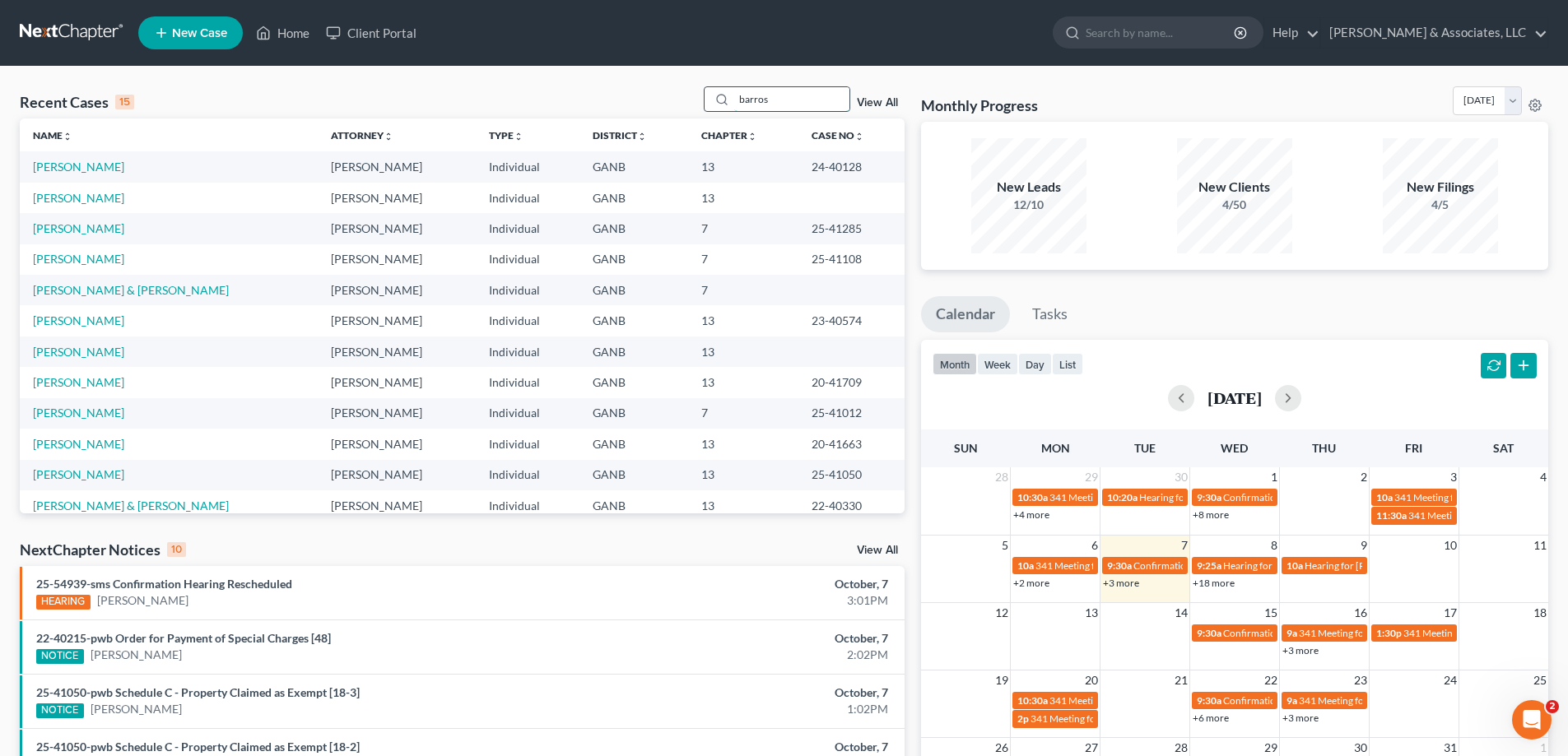
type input "barros"
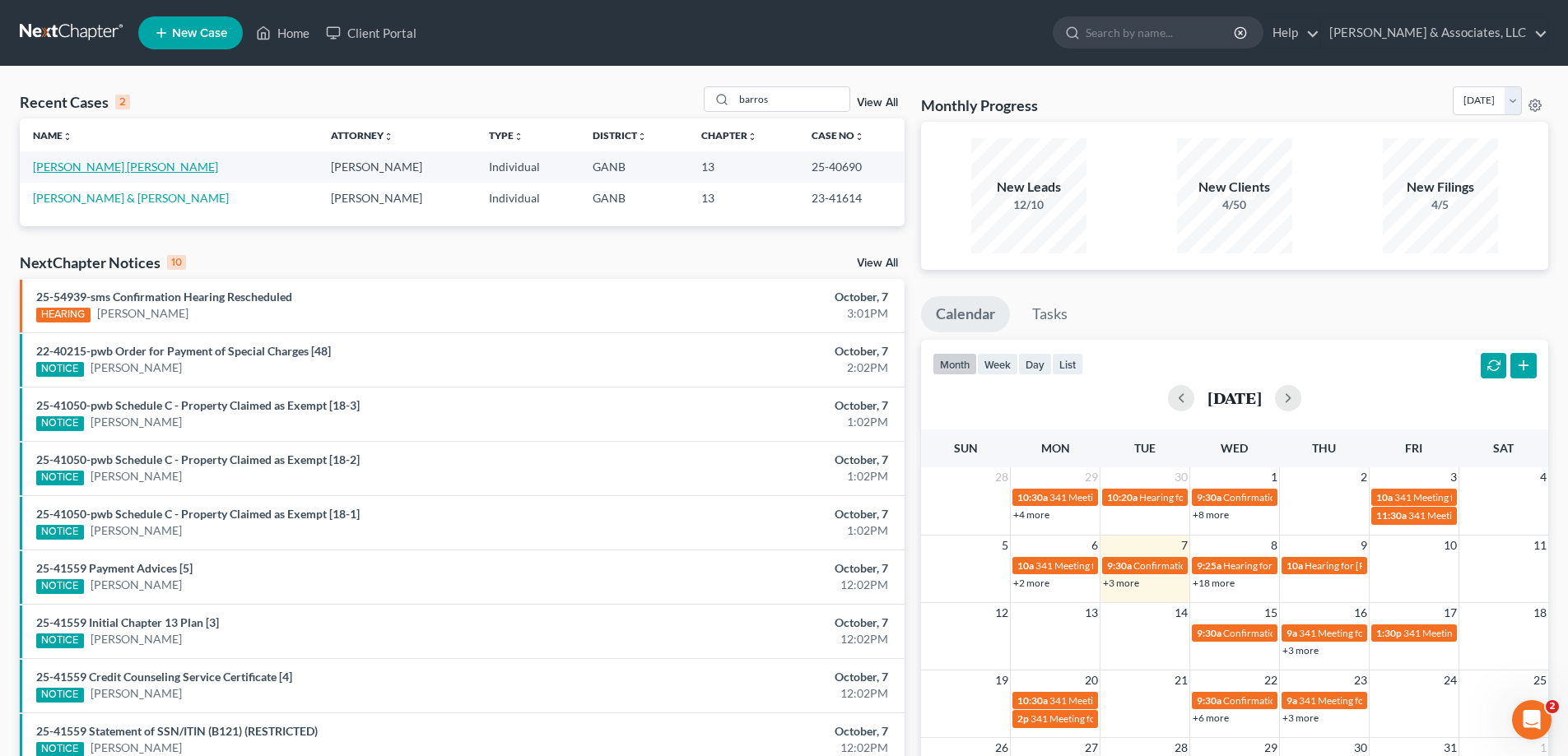
click at [84, 166] on link "Cruz Barros, Arnaldo" at bounding box center [126, 166] width 185 height 14
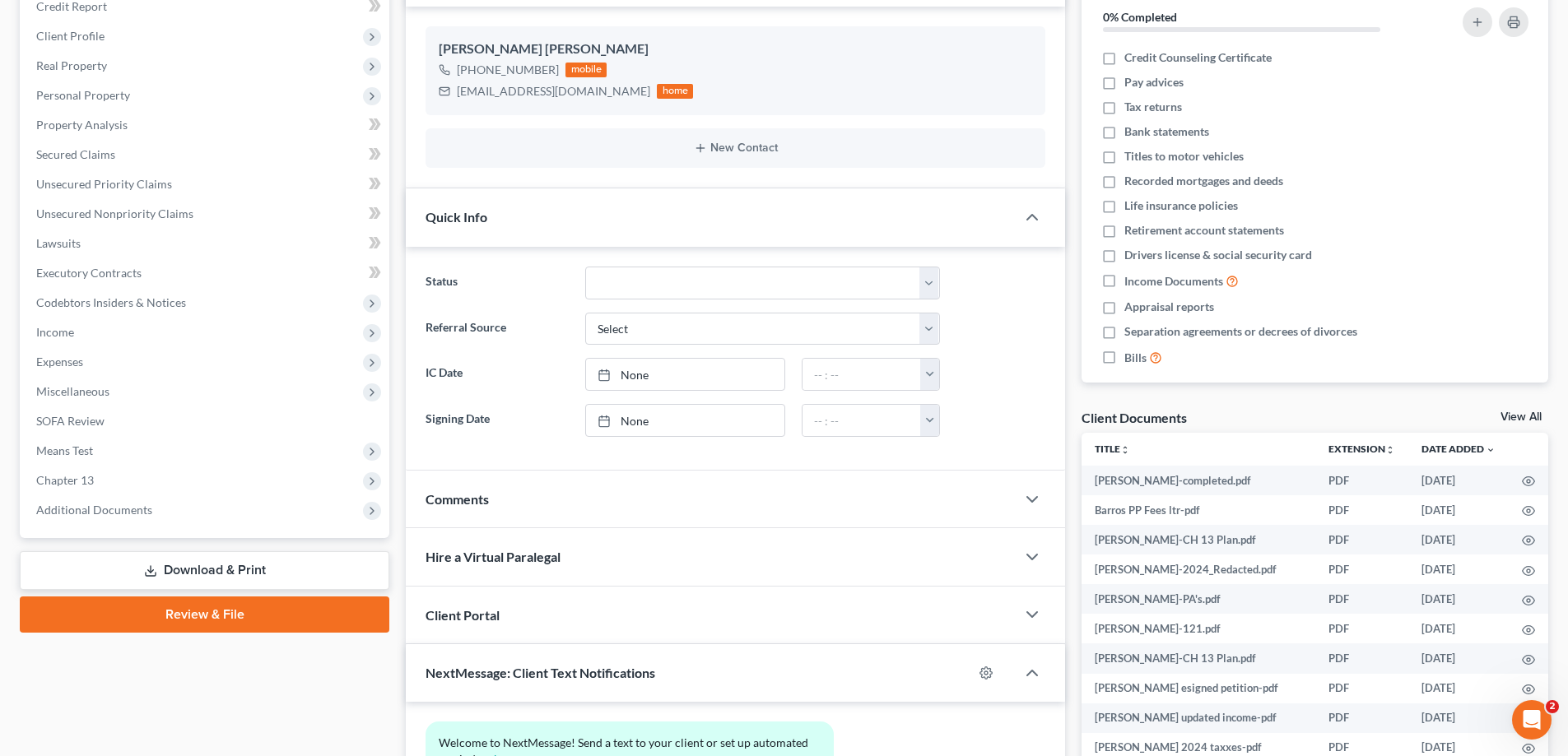
scroll to position [369, 0]
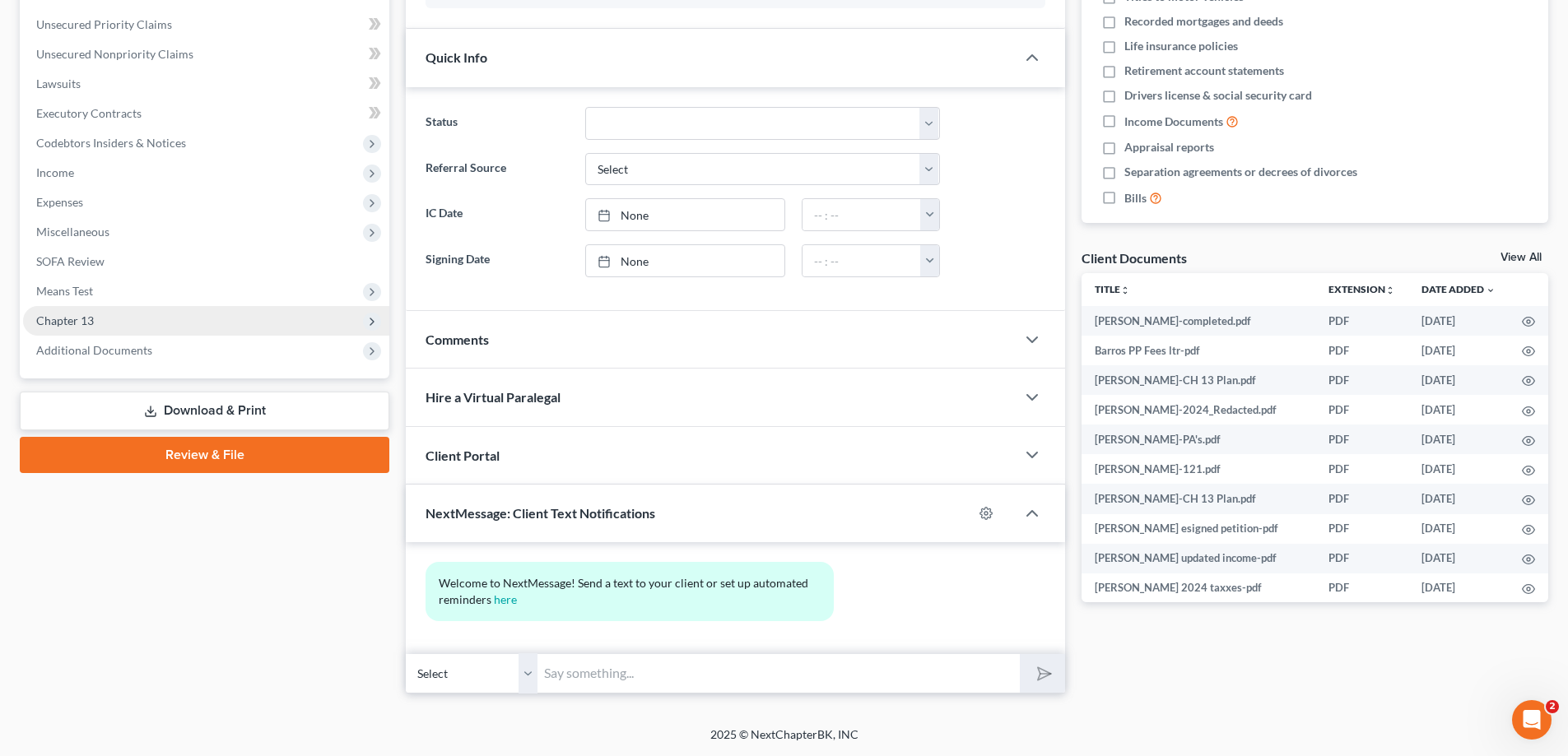
drag, startPoint x: 81, startPoint y: 343, endPoint x: 97, endPoint y: 331, distance: 20.0
click at [81, 343] on span "Additional Documents" at bounding box center [95, 349] width 116 height 14
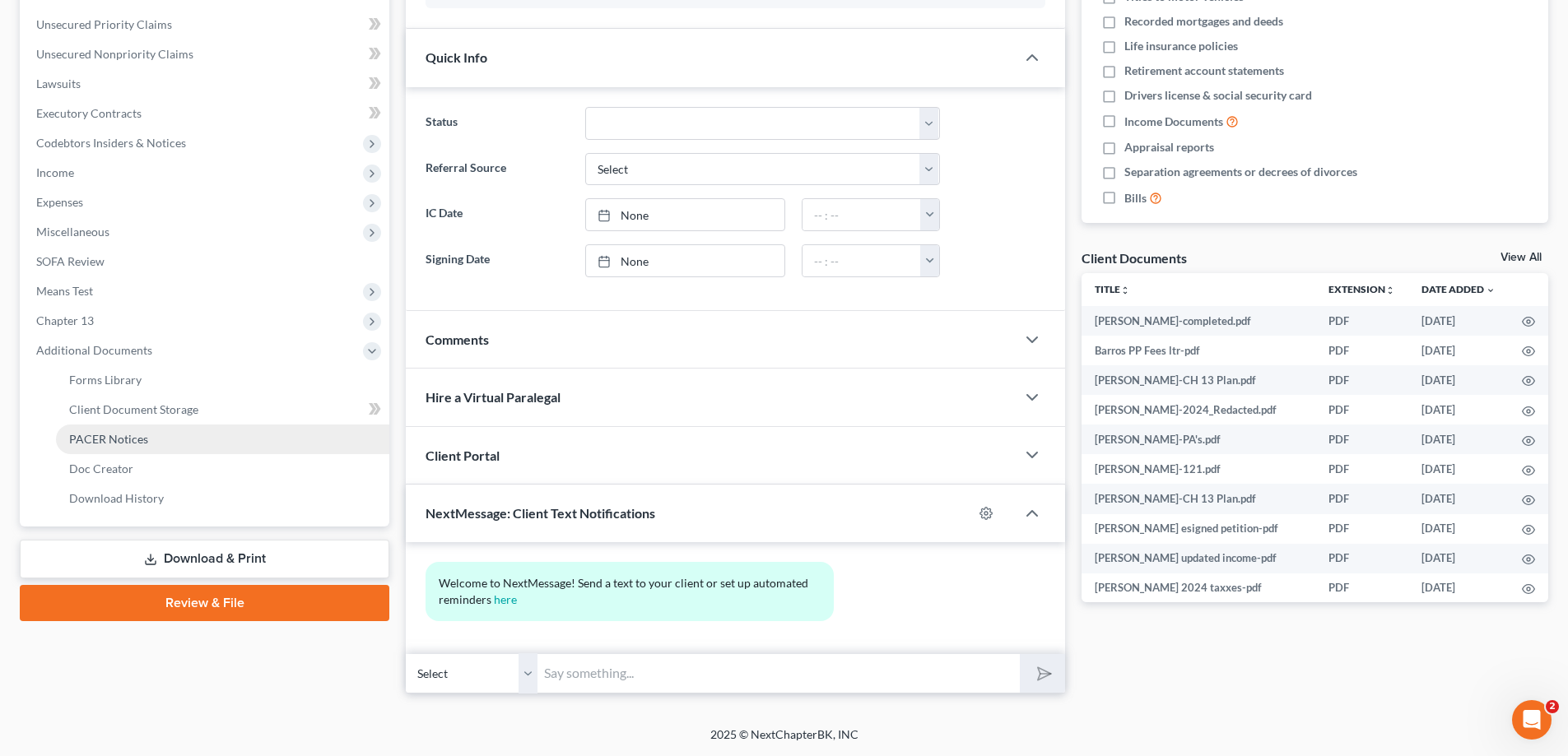
click at [82, 442] on span "PACER Notices" at bounding box center [109, 438] width 79 height 14
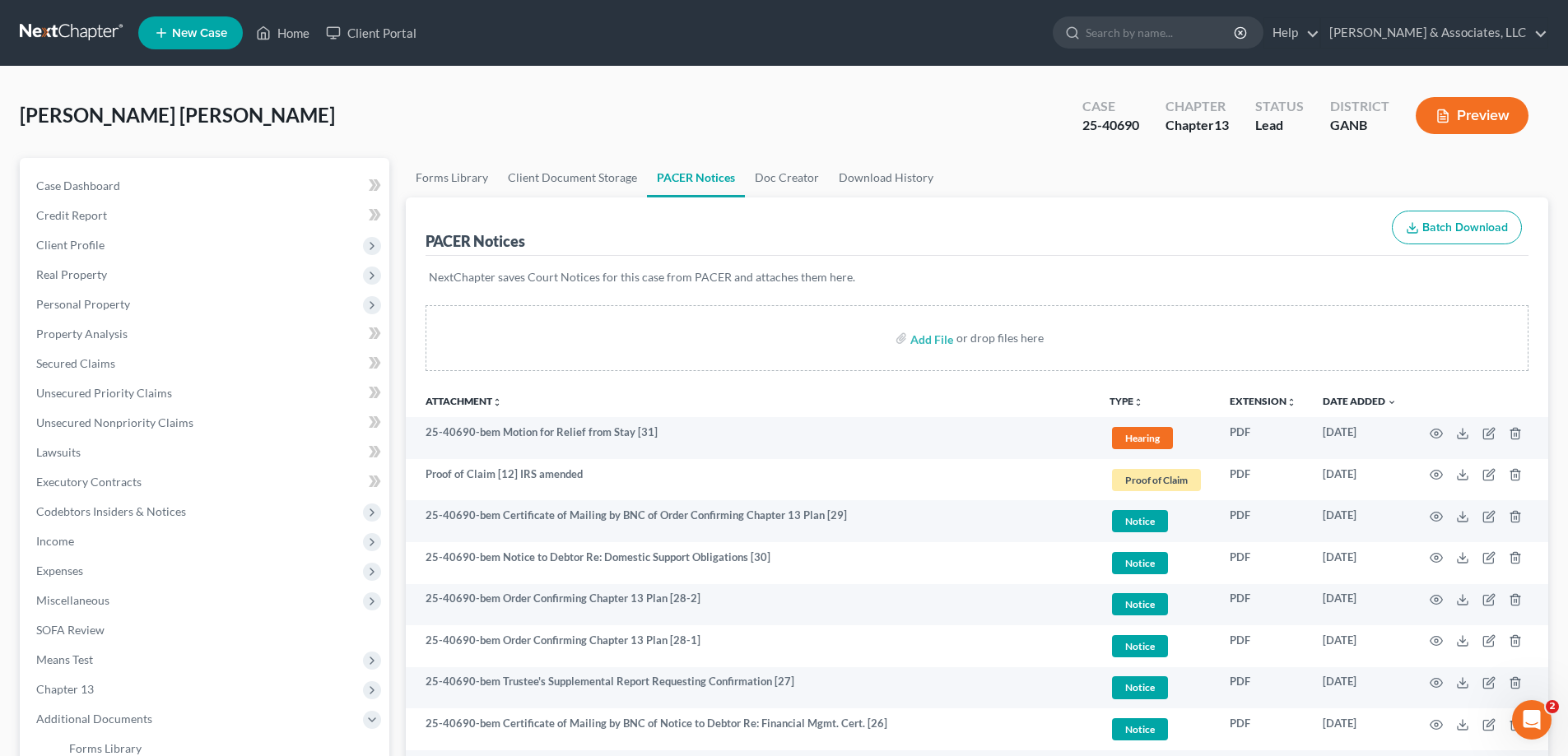
click at [1534, 165] on ul "Forms Library Client Document Storage PACER Notices Doc Creator Download History" at bounding box center [976, 178] width 1142 height 39
click at [550, 176] on link "Client Document Storage" at bounding box center [572, 178] width 149 height 39
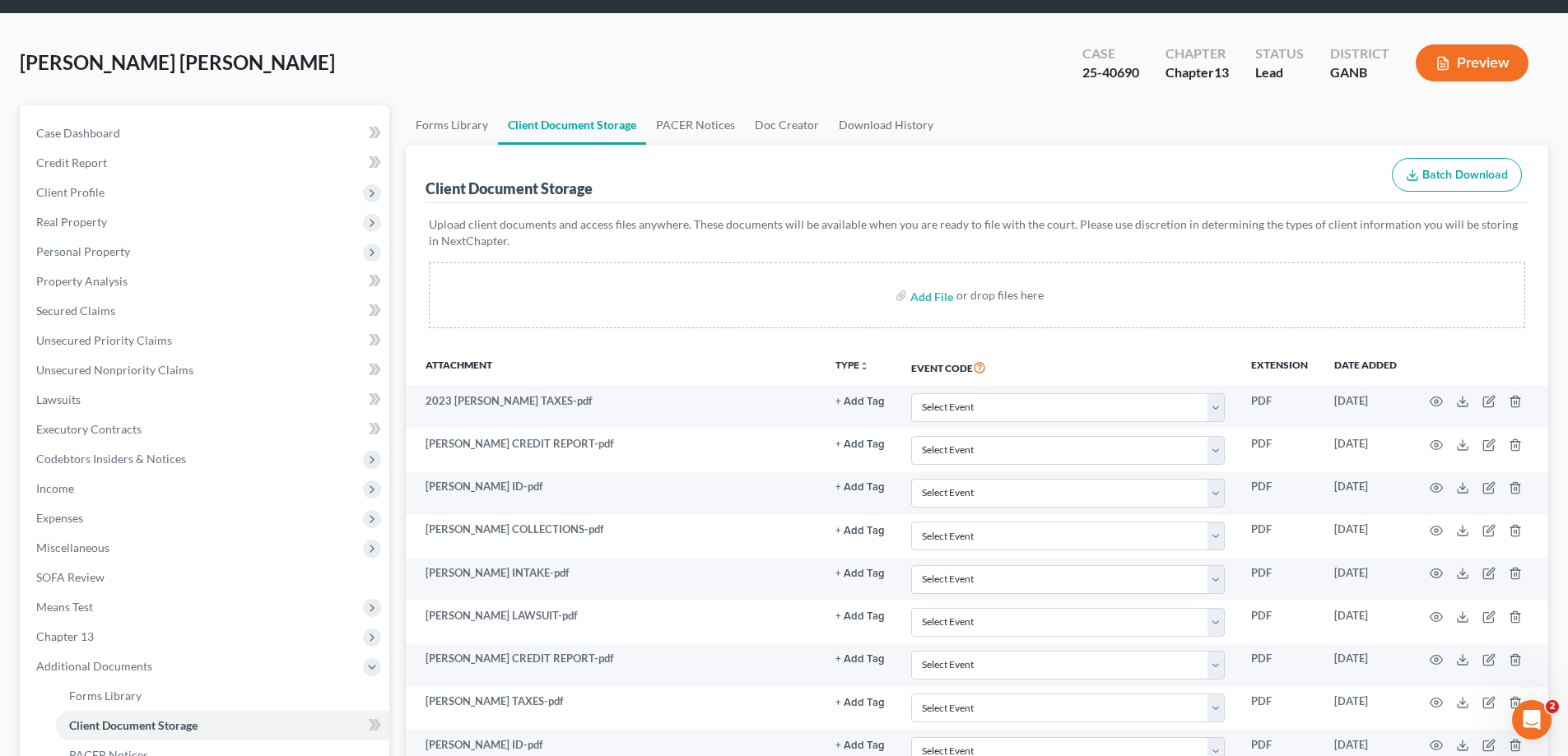
scroll to position [82, 0]
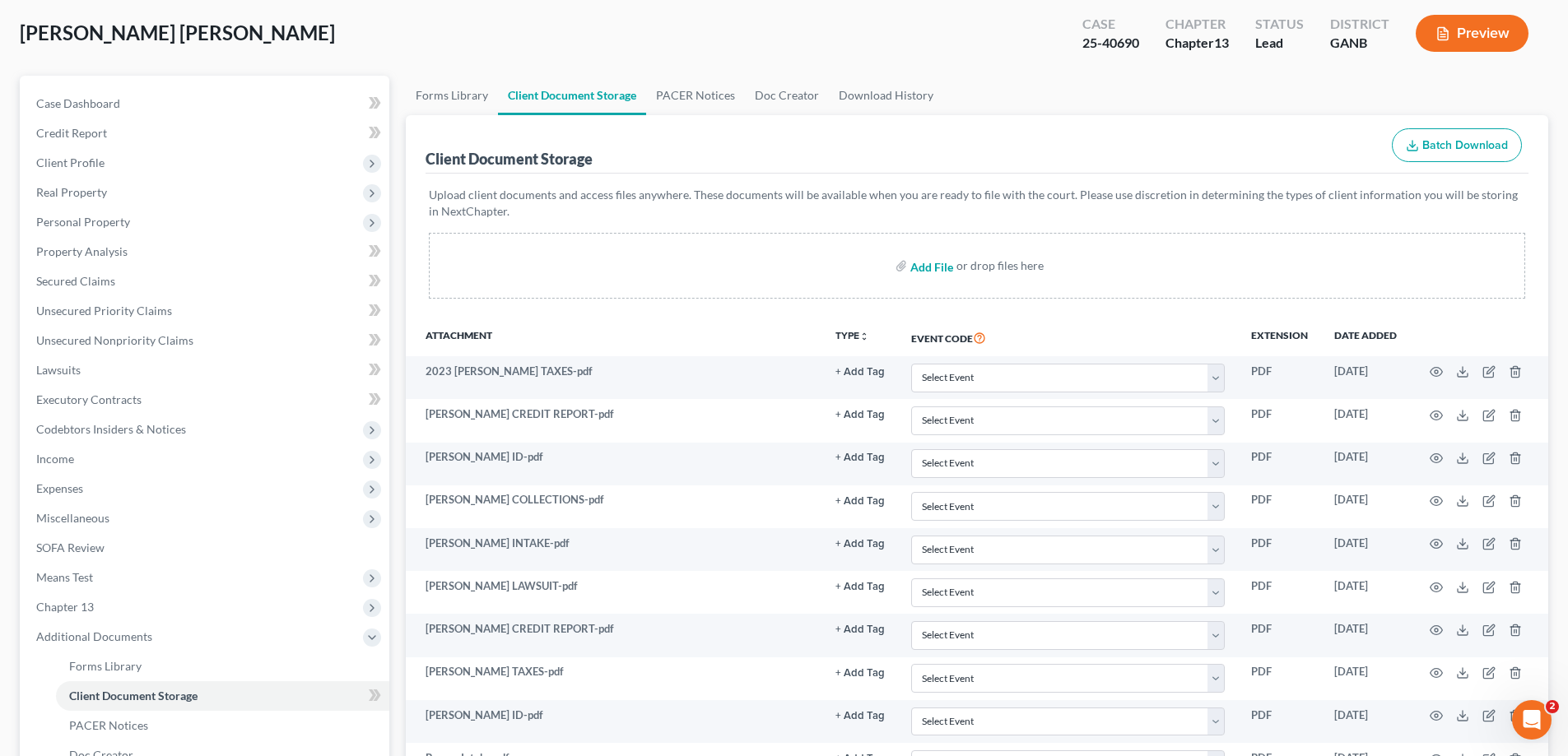
click at [930, 262] on input "file" at bounding box center [930, 266] width 39 height 30
type input "C:\fakepath\Barros MFR ltr.pdf"
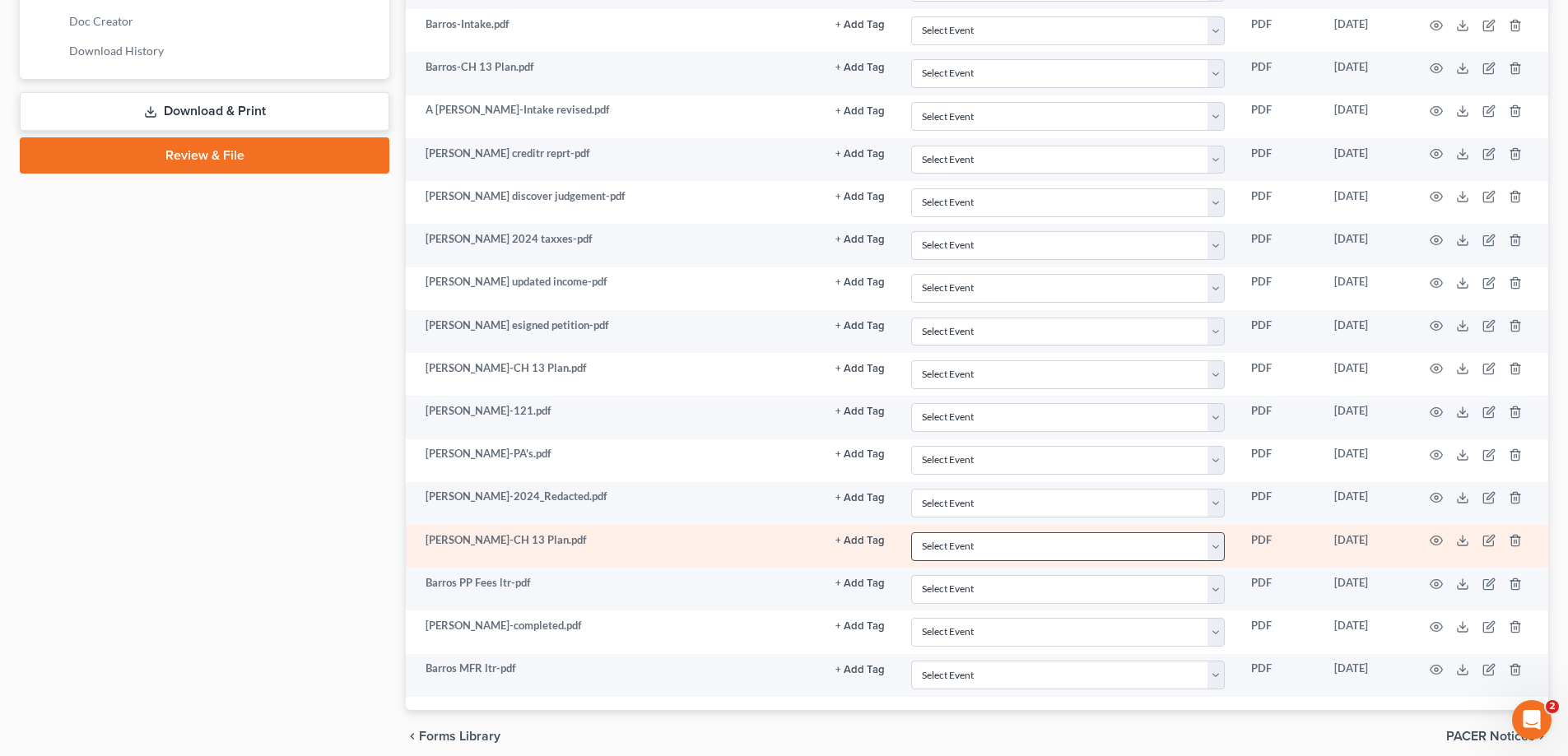
scroll to position [885, 0]
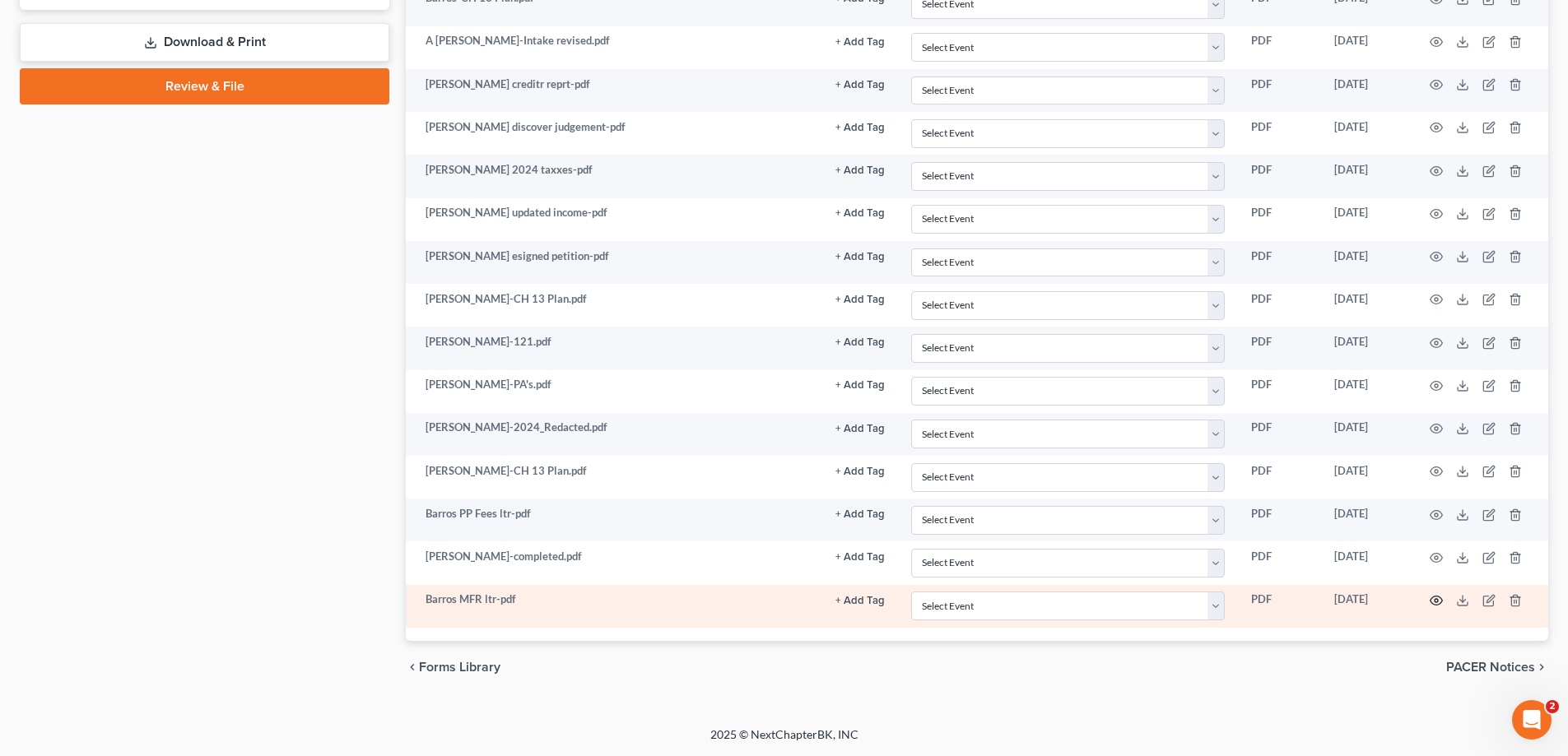
click at [1436, 601] on icon "button" at bounding box center [1436, 600] width 13 height 13
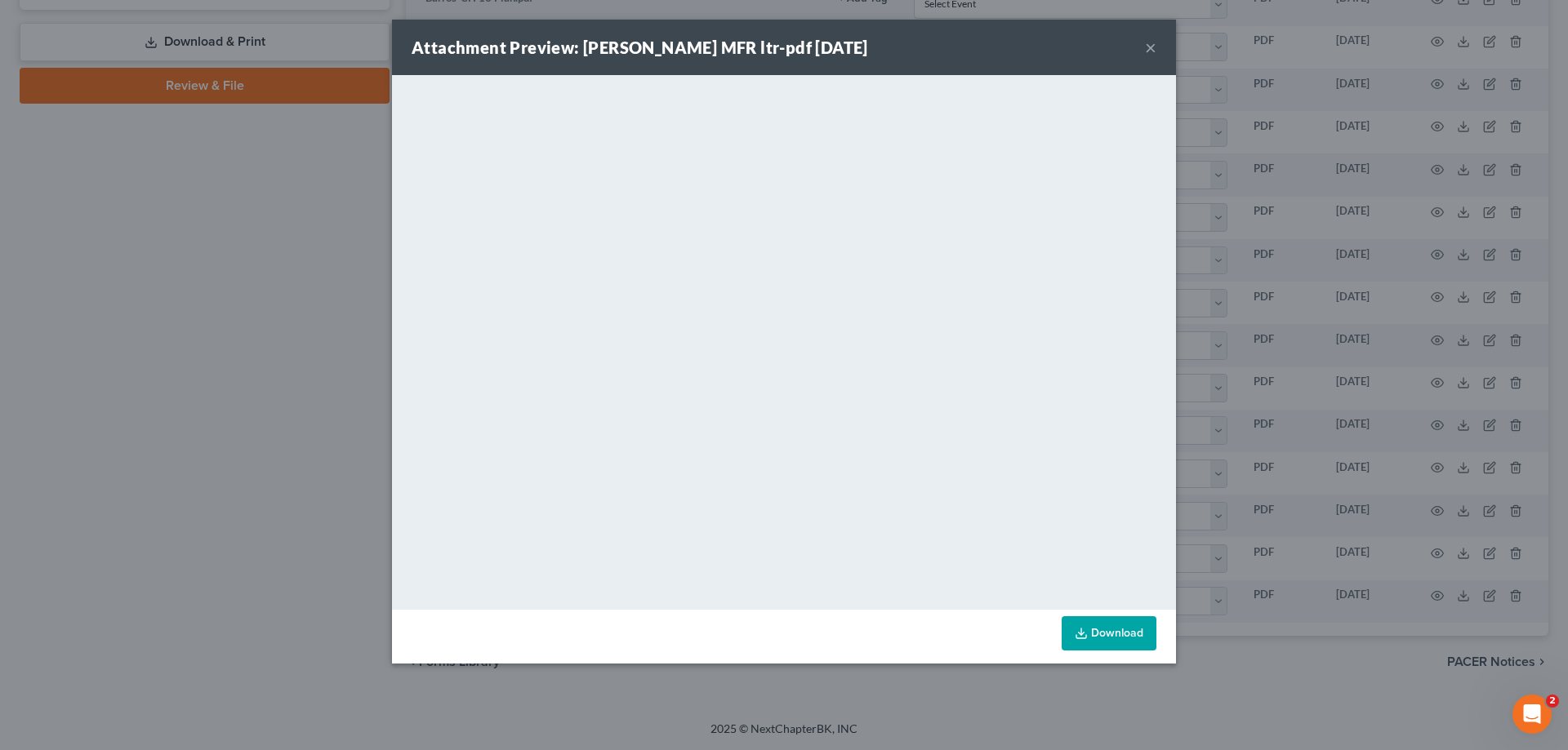
click at [1154, 44] on button "×" at bounding box center [1151, 46] width 11 height 20
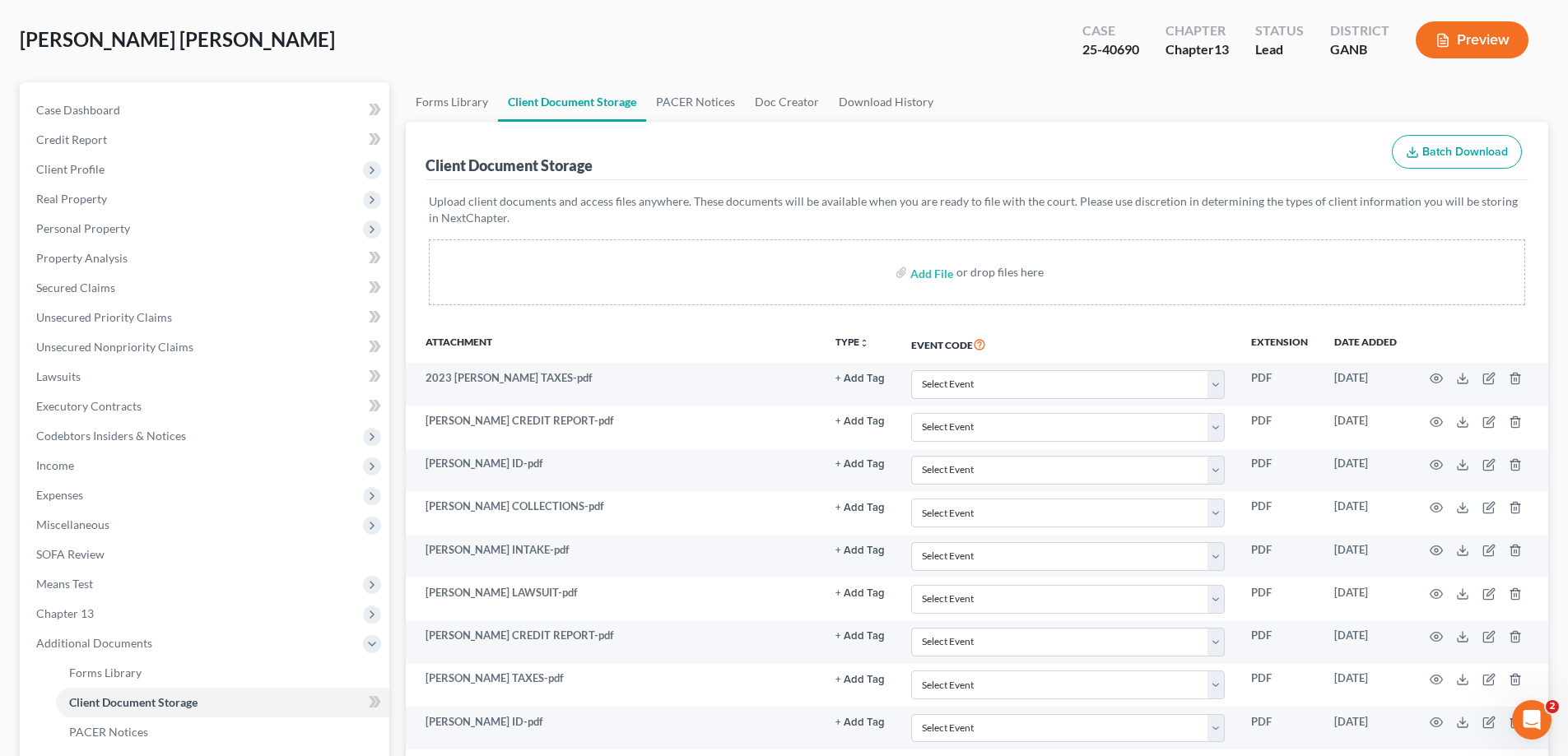
scroll to position [63, 0]
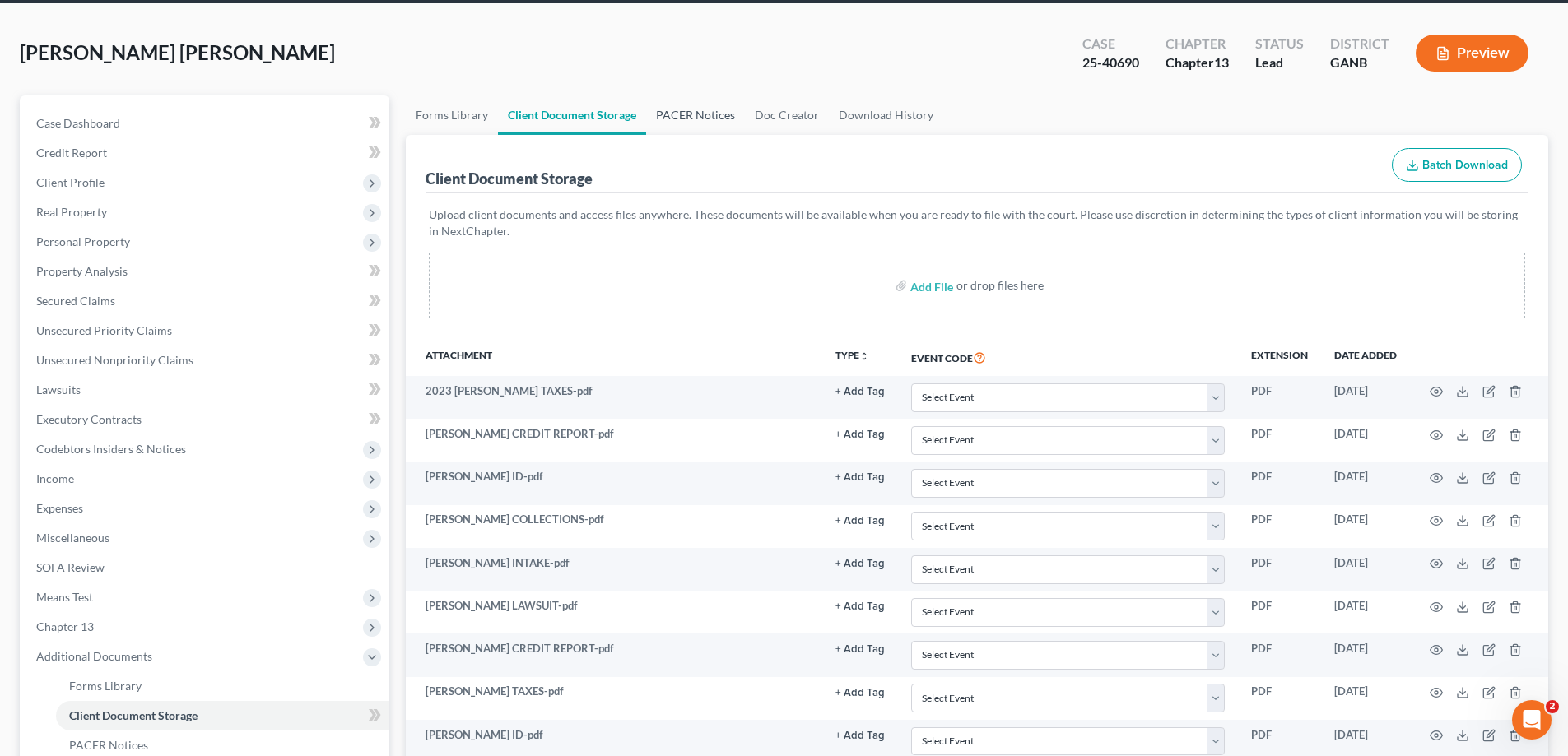
click at [715, 114] on link "PACER Notices" at bounding box center [695, 115] width 98 height 39
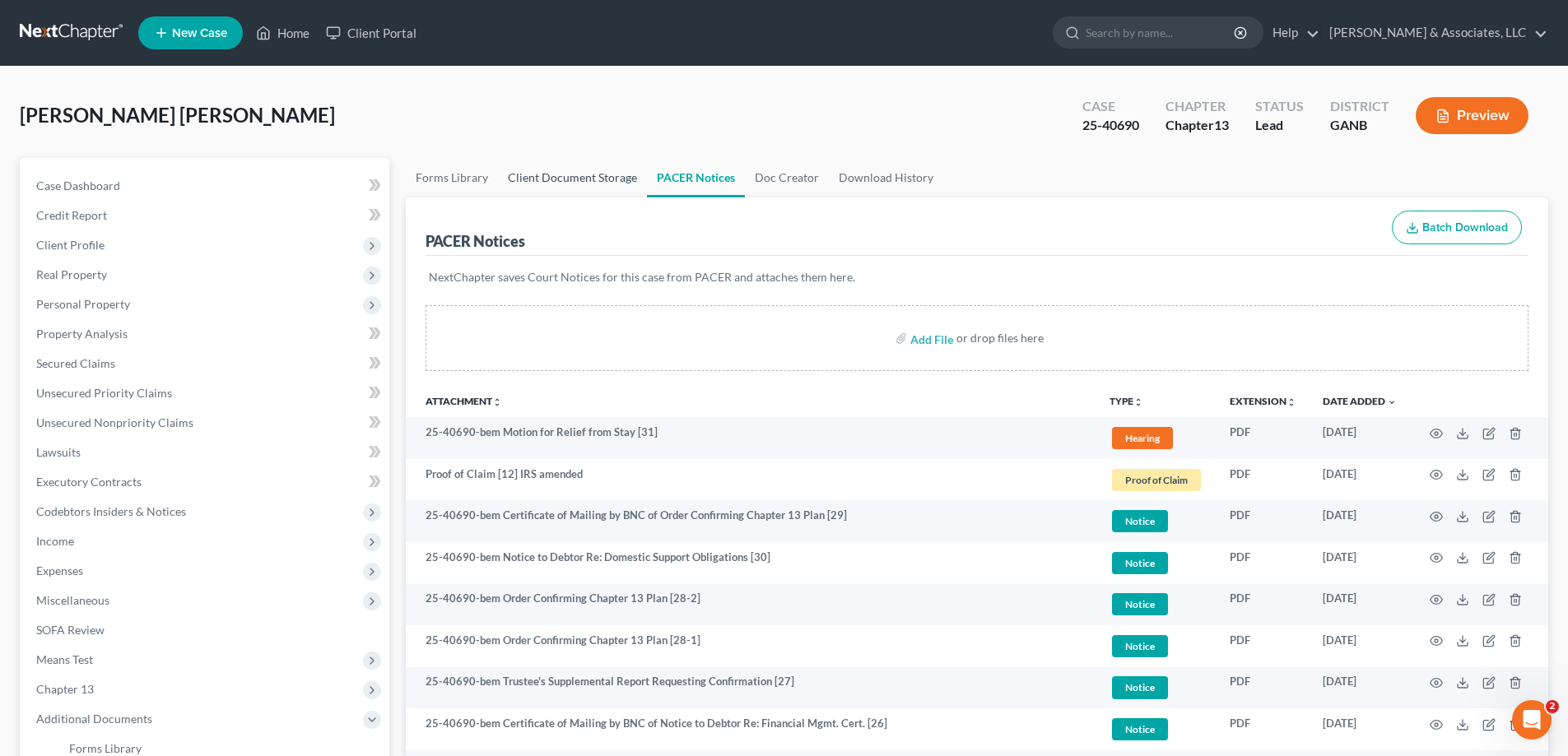
click at [577, 172] on link "Client Document Storage" at bounding box center [572, 178] width 149 height 39
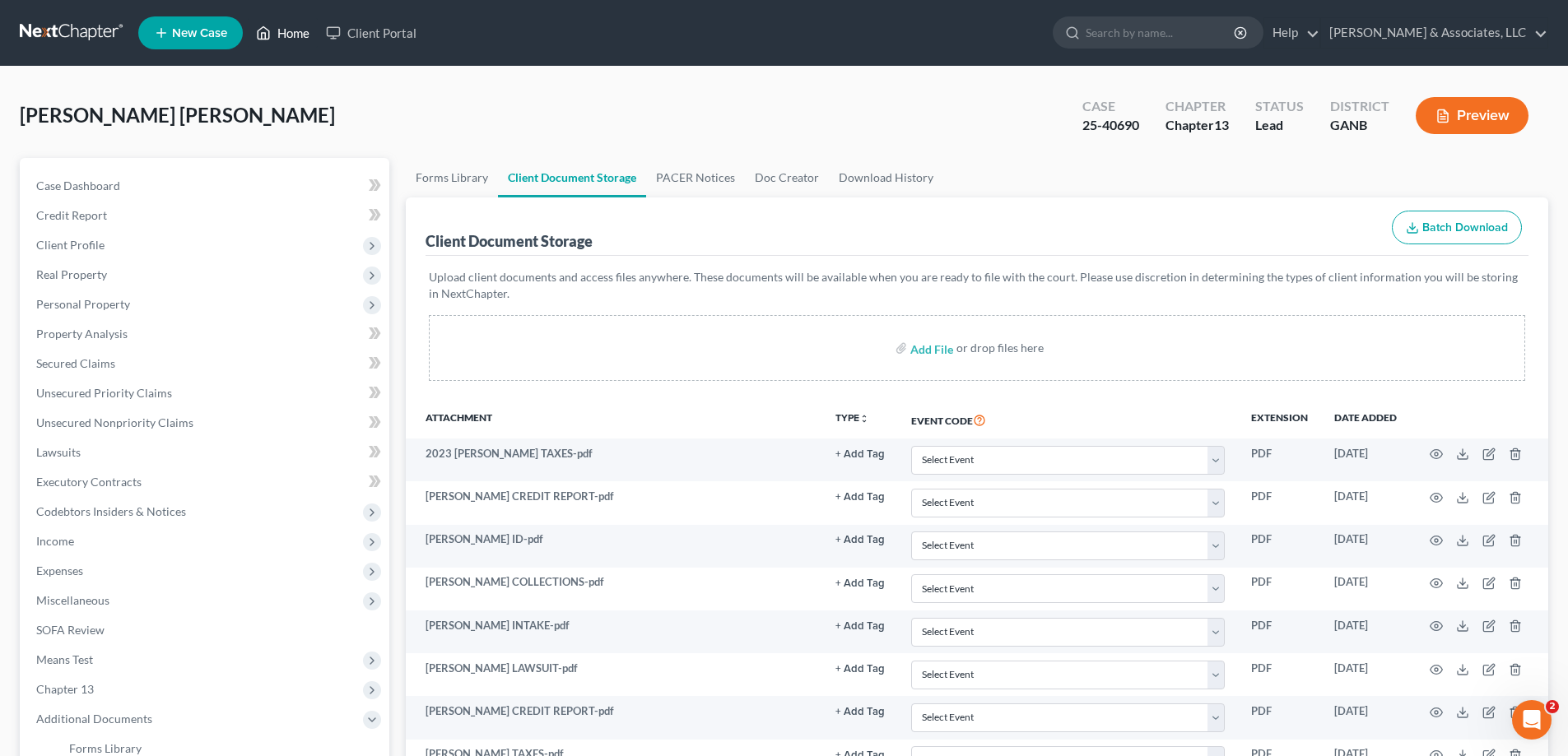
click at [295, 34] on link "Home" at bounding box center [282, 33] width 70 height 30
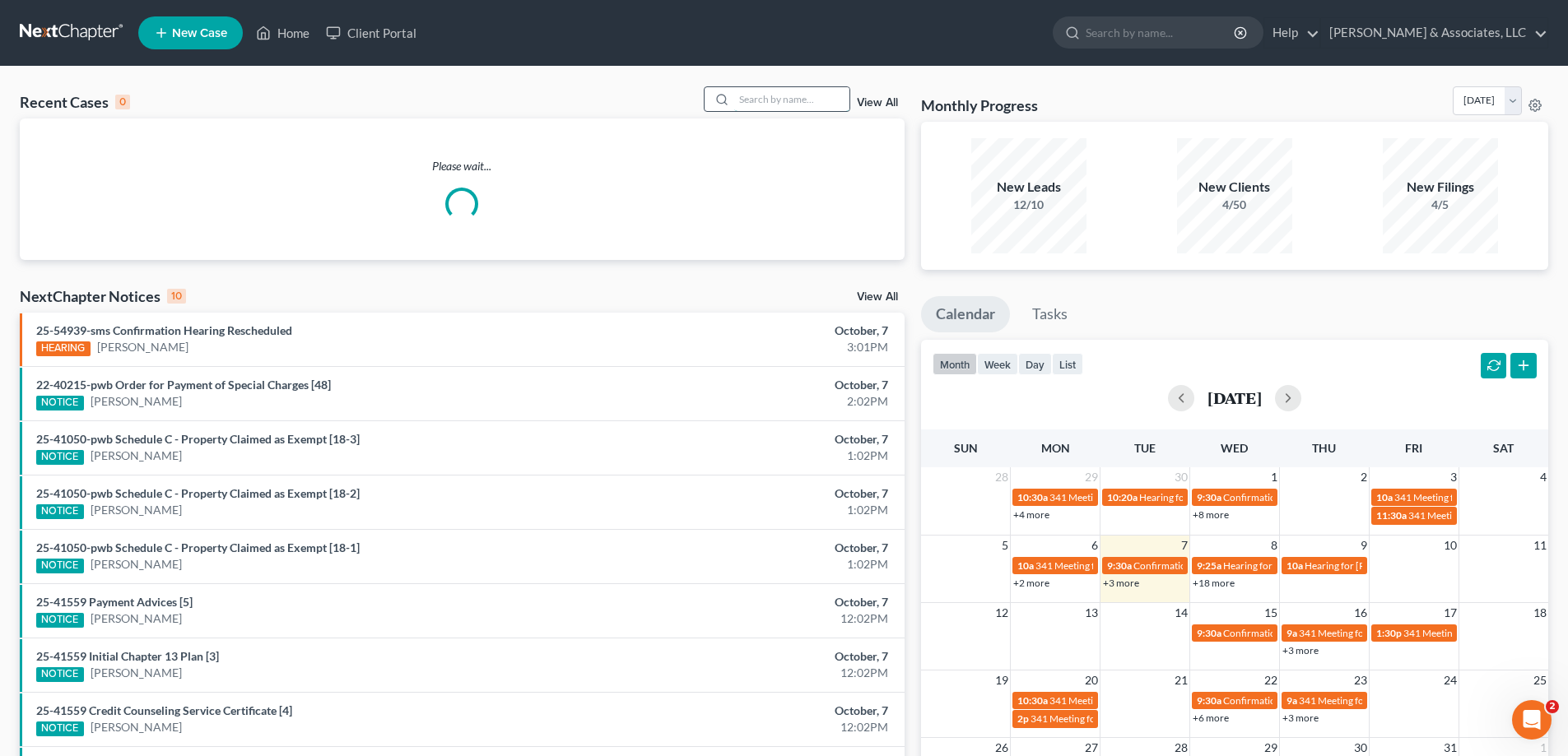
click at [748, 105] on input "search" at bounding box center [791, 98] width 115 height 23
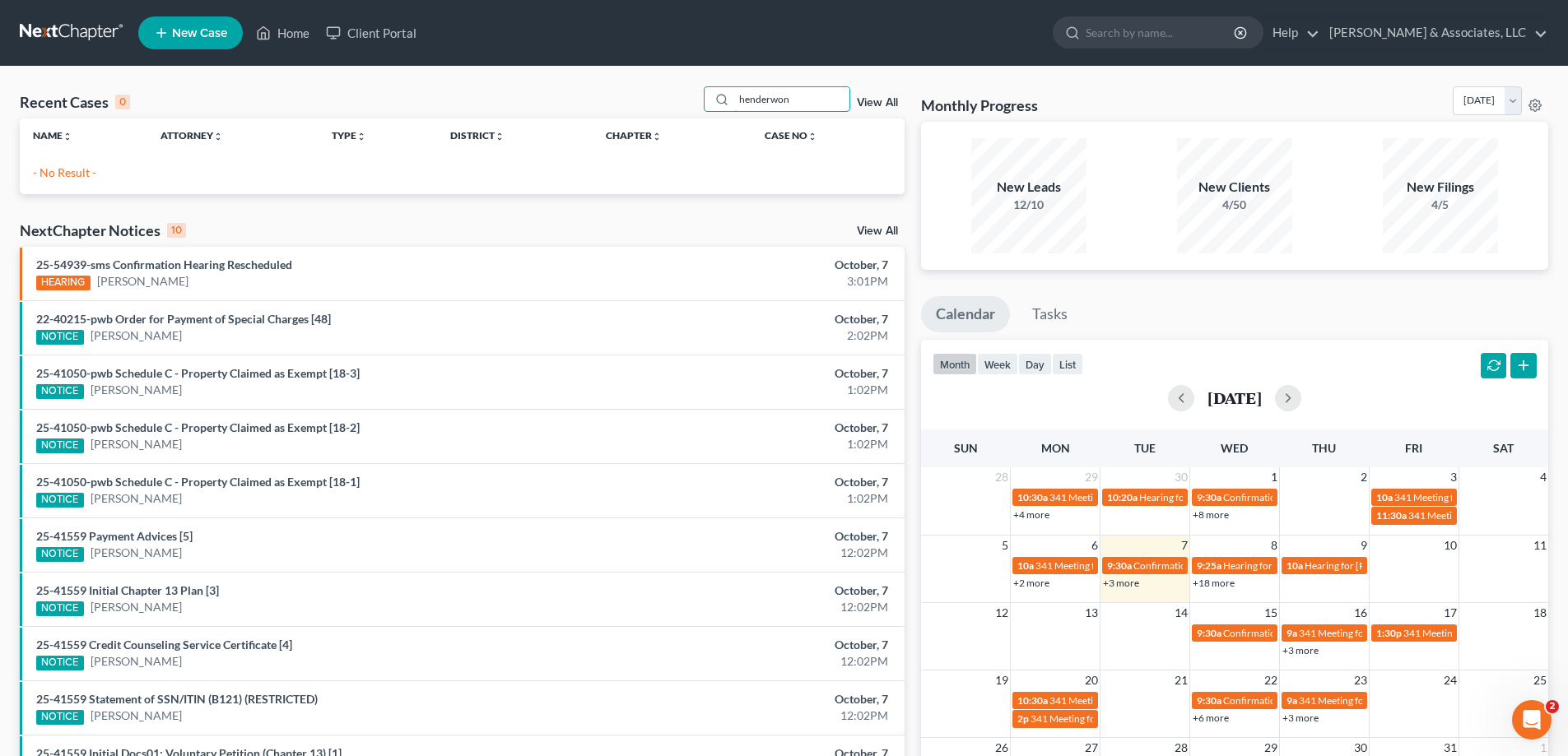
drag, startPoint x: 800, startPoint y: 99, endPoint x: 682, endPoint y: 99, distance: 118.0
click at [682, 99] on div "Recent Cases 0 henderwon View All" at bounding box center [462, 102] width 884 height 32
type input "henderson"
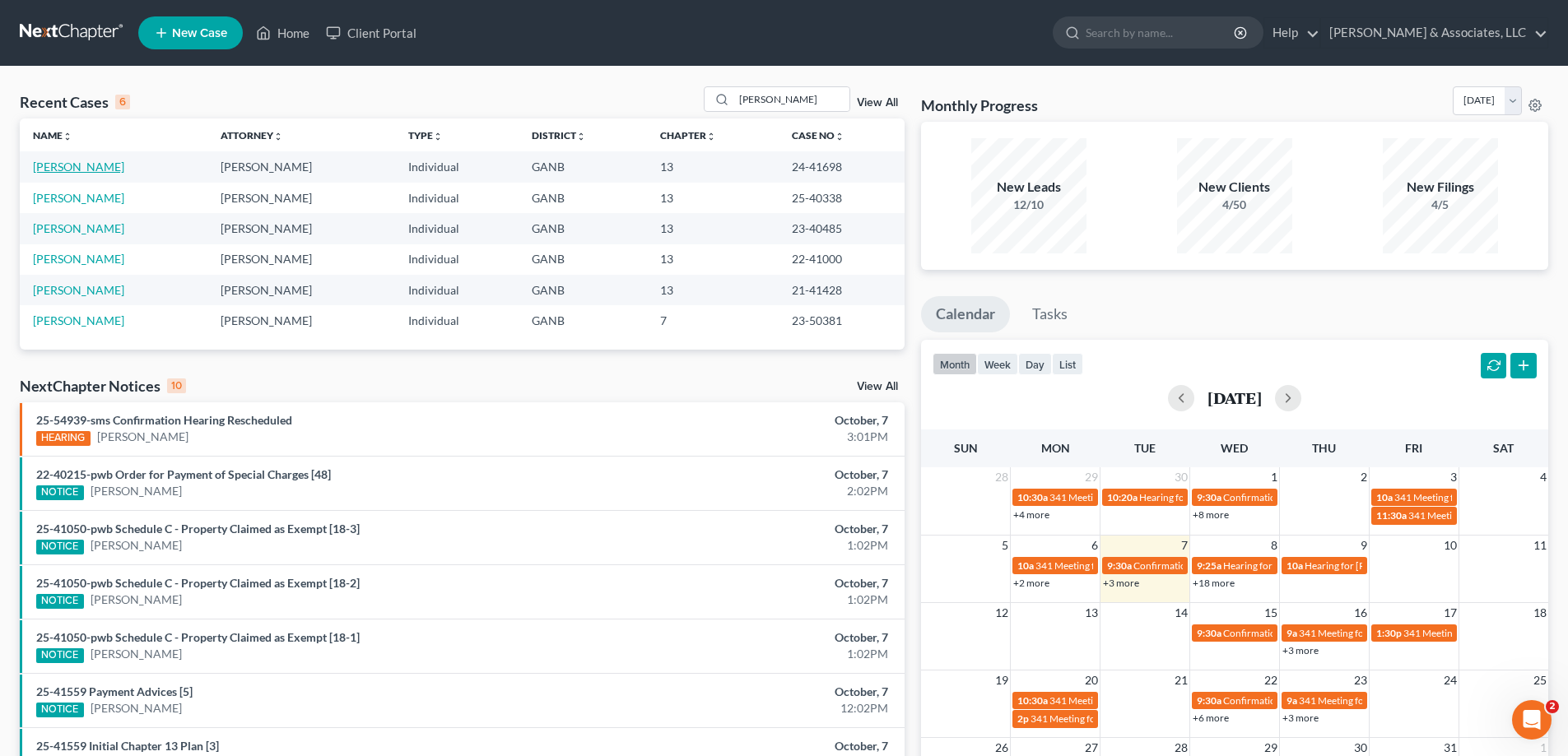
drag, startPoint x: 55, startPoint y: 166, endPoint x: 65, endPoint y: 165, distance: 10.0
click at [55, 166] on link "Henderson, Kevin" at bounding box center [79, 166] width 92 height 14
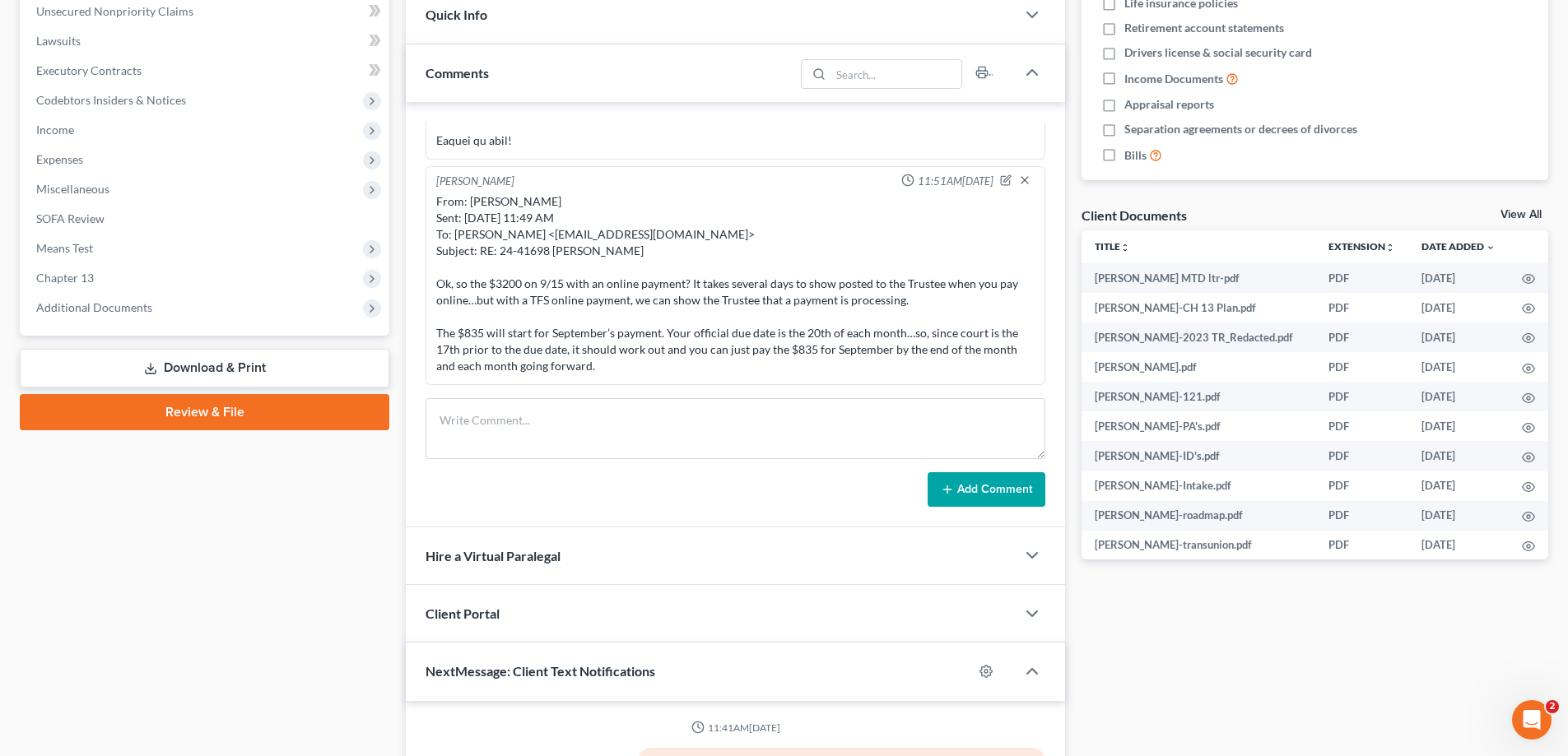
scroll to position [12, 0]
drag, startPoint x: 92, startPoint y: 304, endPoint x: 92, endPoint y: 329, distance: 25.0
click at [92, 304] on span "Additional Documents" at bounding box center [95, 307] width 116 height 14
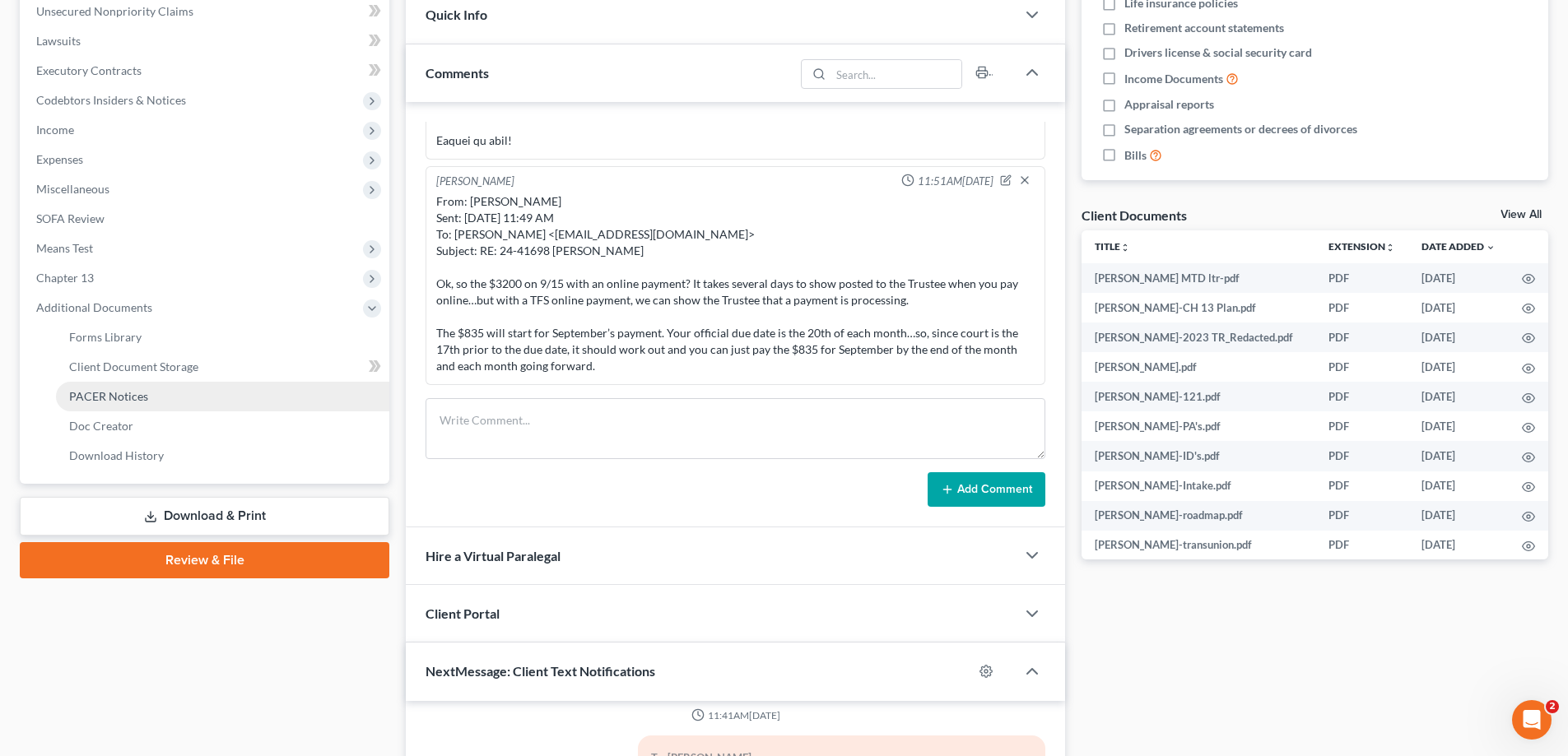
click at [81, 396] on span "PACER Notices" at bounding box center [109, 396] width 79 height 14
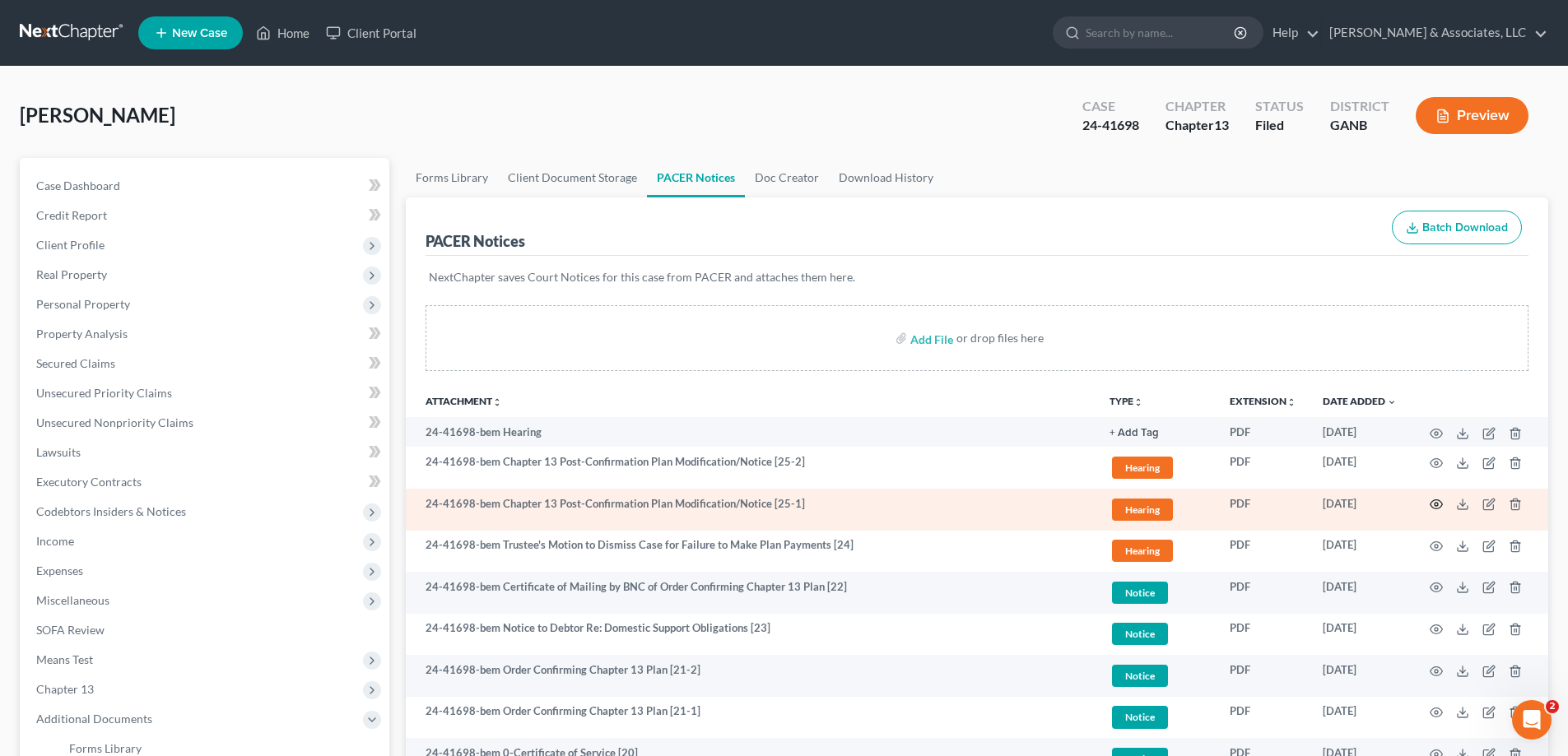
click at [1436, 504] on circle "button" at bounding box center [1436, 505] width 4 height 4
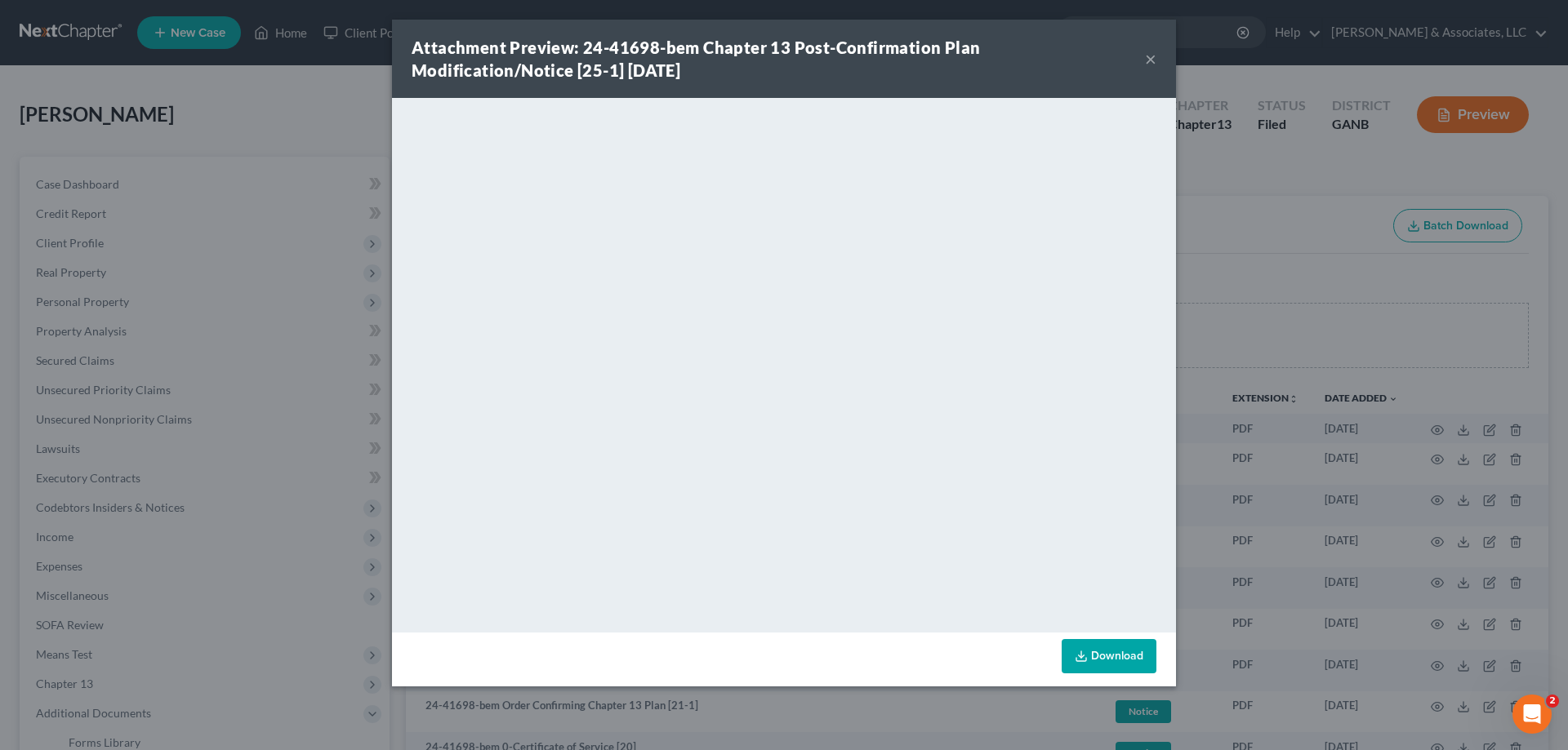
click at [1146, 61] on button "×" at bounding box center [1151, 59] width 11 height 20
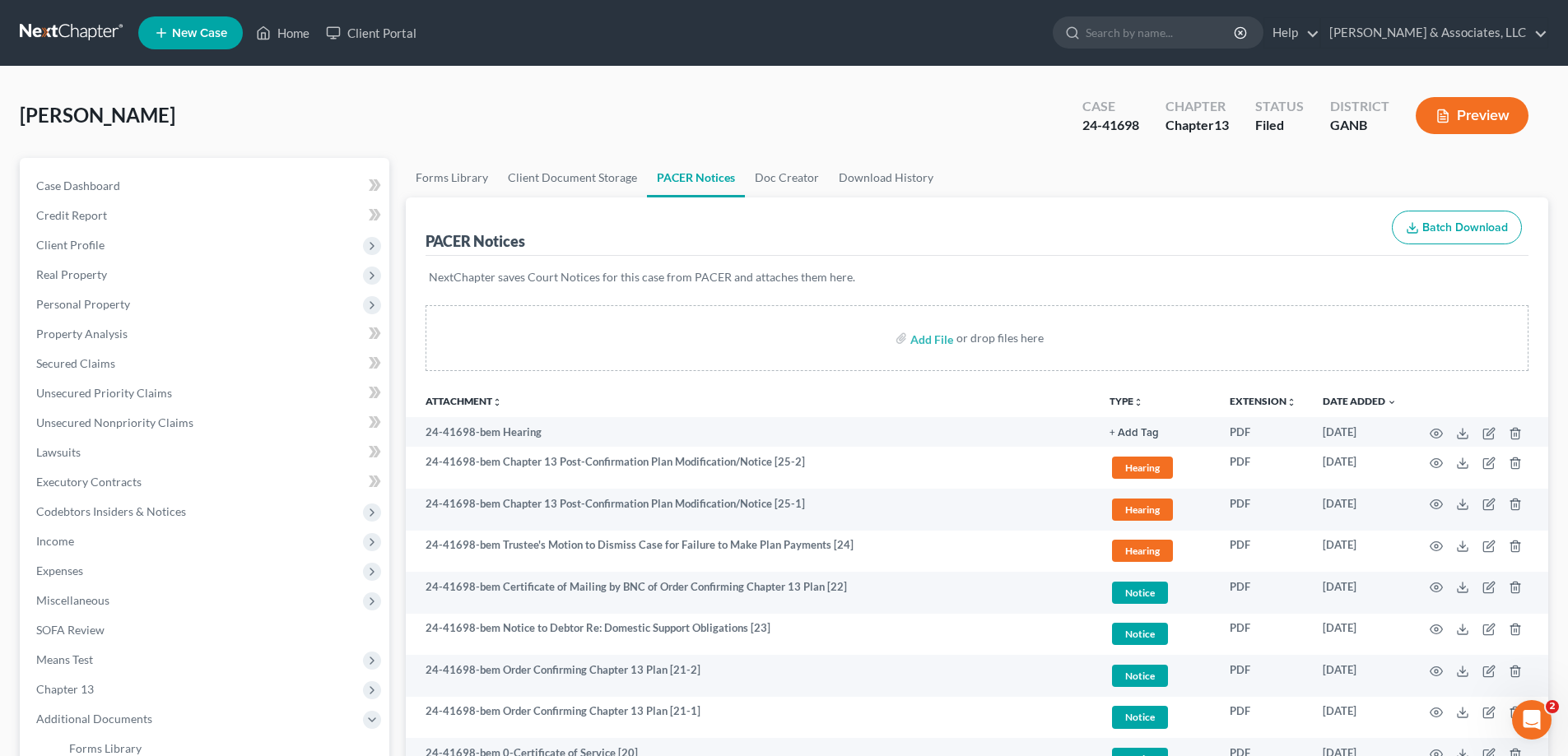
click at [412, 111] on div "Henderson, Kevin Upgraded Case 24-41698 Chapter Chapter 13 Status Filed Distric…" at bounding box center [783, 122] width 1528 height 71
click at [298, 36] on link "Home" at bounding box center [282, 33] width 70 height 30
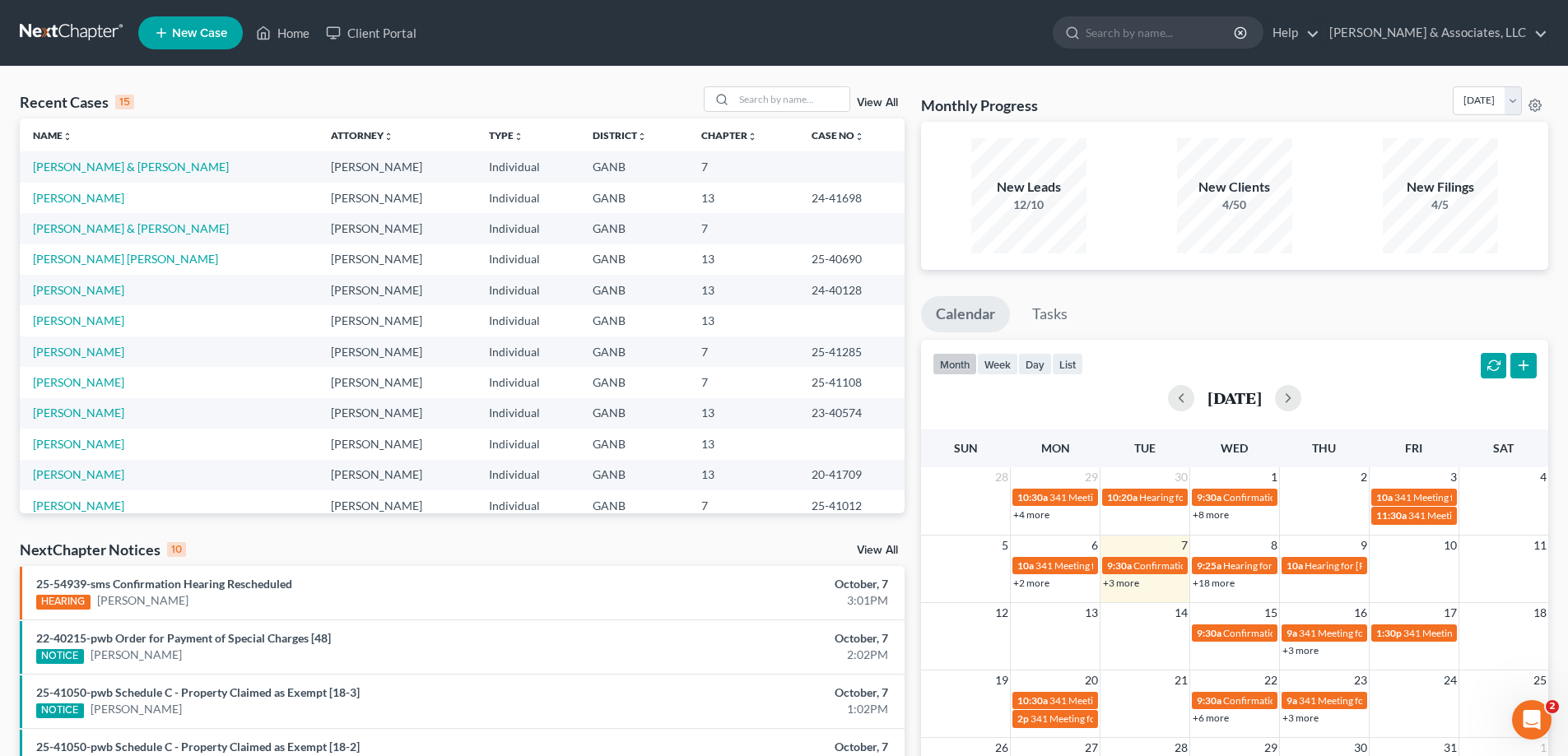
click at [879, 549] on link "View All" at bounding box center [878, 551] width 41 height 11
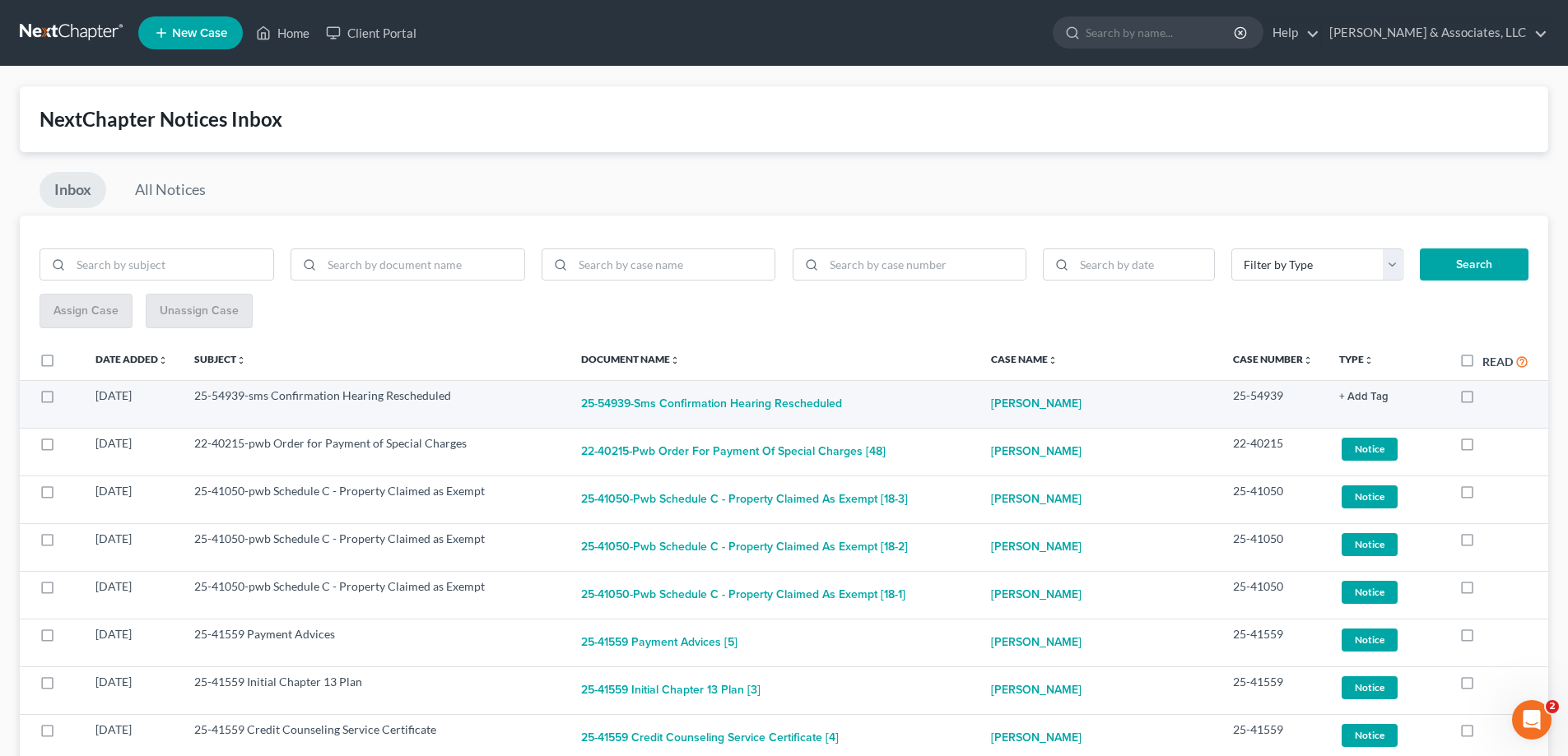
click at [1482, 400] on label at bounding box center [1482, 400] width 0 height 0
click at [1488, 395] on input "checkbox" at bounding box center [1493, 393] width 10 height 10
checkbox input "true"
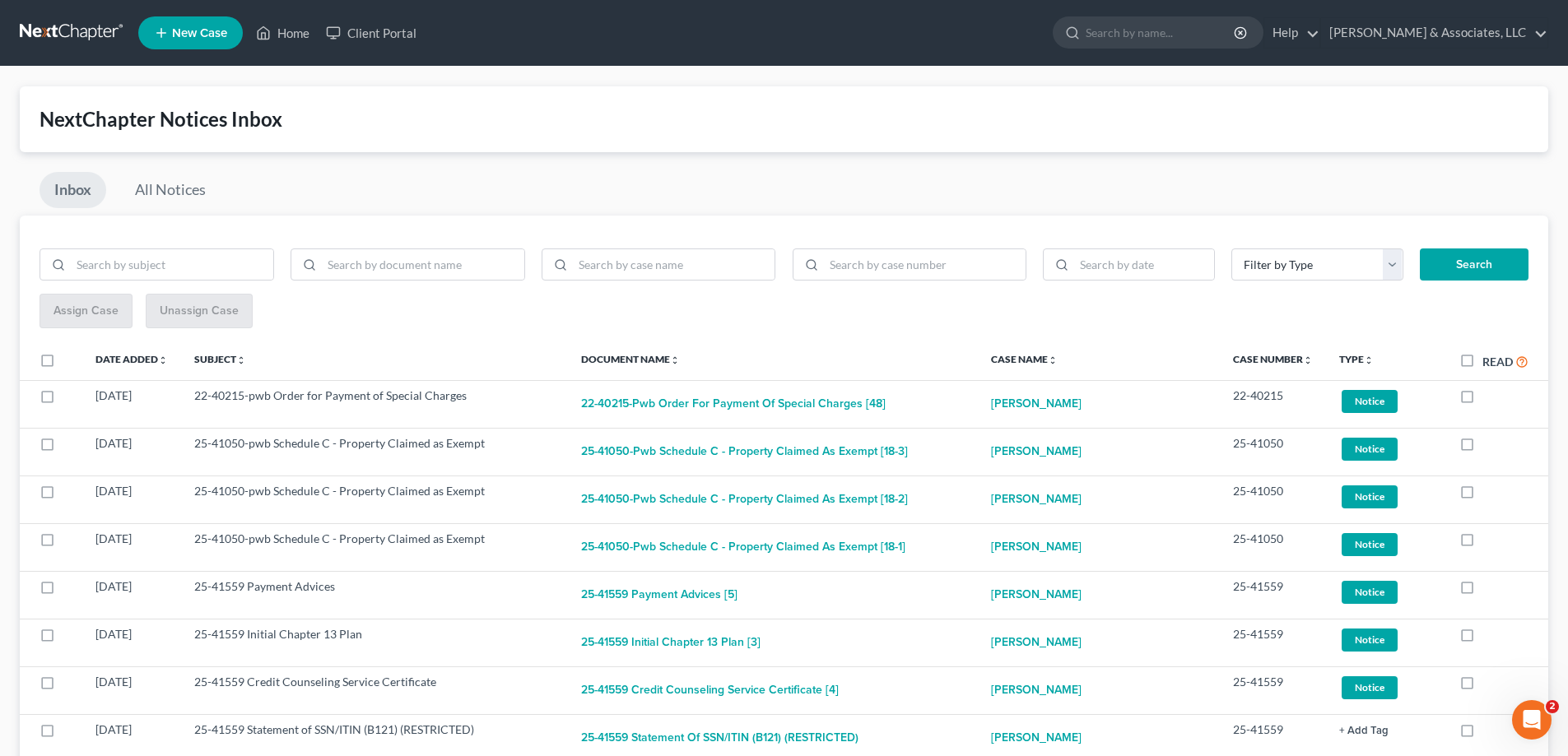
click at [1482, 400] on label at bounding box center [1482, 400] width 0 height 0
click at [1488, 395] on input "checkbox" at bounding box center [1493, 393] width 10 height 10
checkbox input "true"
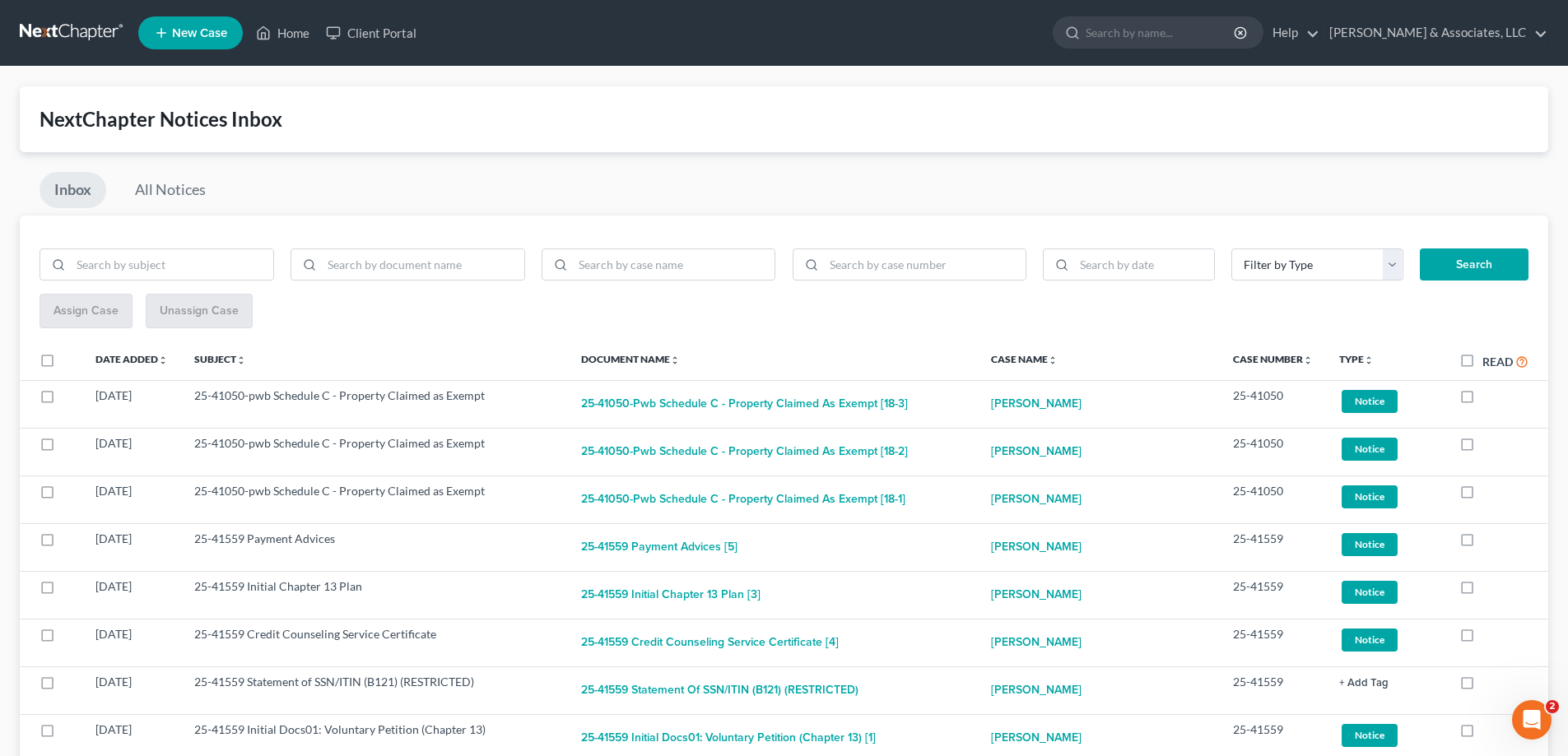
click at [1482, 400] on label at bounding box center [1482, 400] width 0 height 0
click at [1488, 395] on input "checkbox" at bounding box center [1493, 393] width 10 height 10
checkbox input "true"
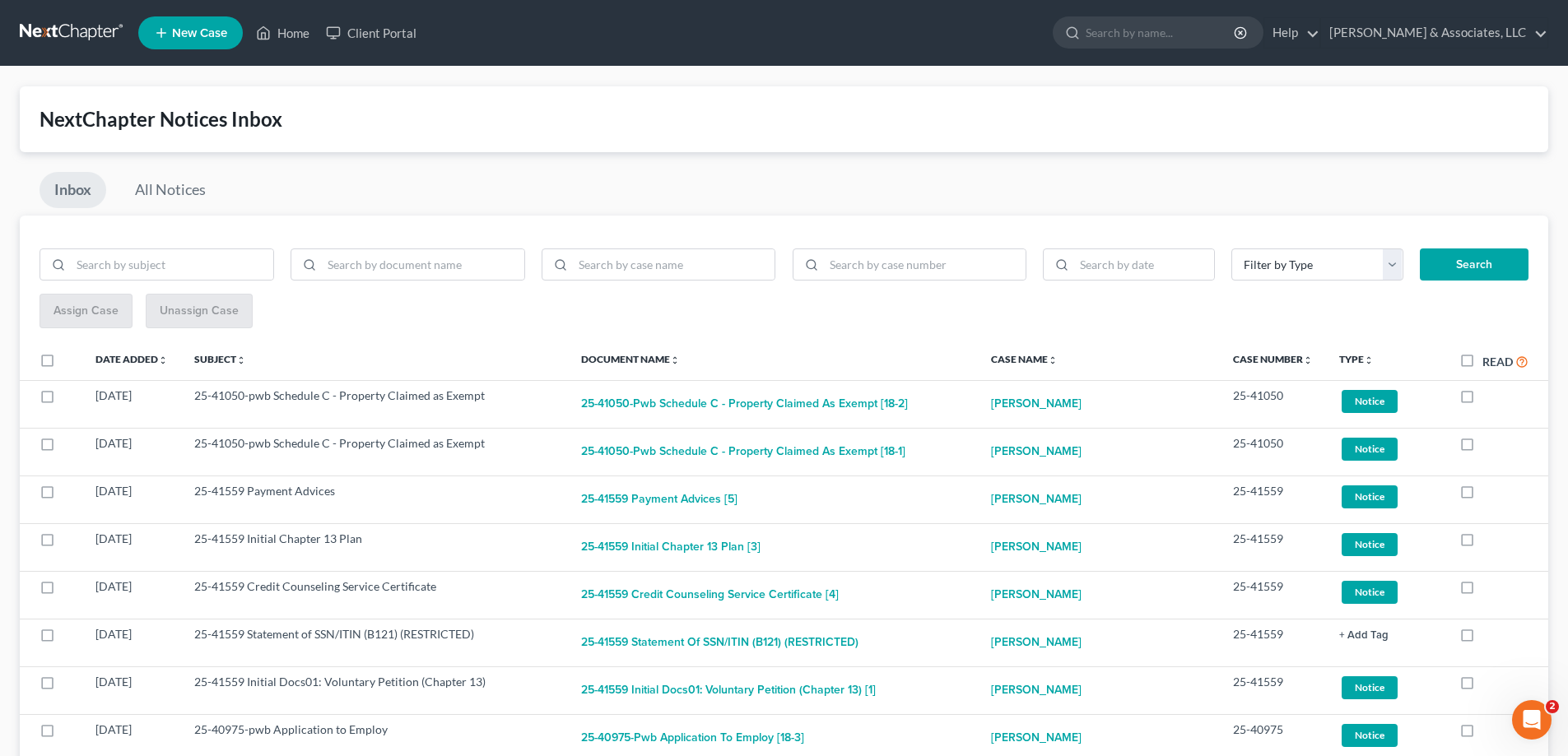
click at [1482, 400] on label at bounding box center [1482, 400] width 0 height 0
click at [1488, 395] on input "checkbox" at bounding box center [1493, 393] width 10 height 10
checkbox input "true"
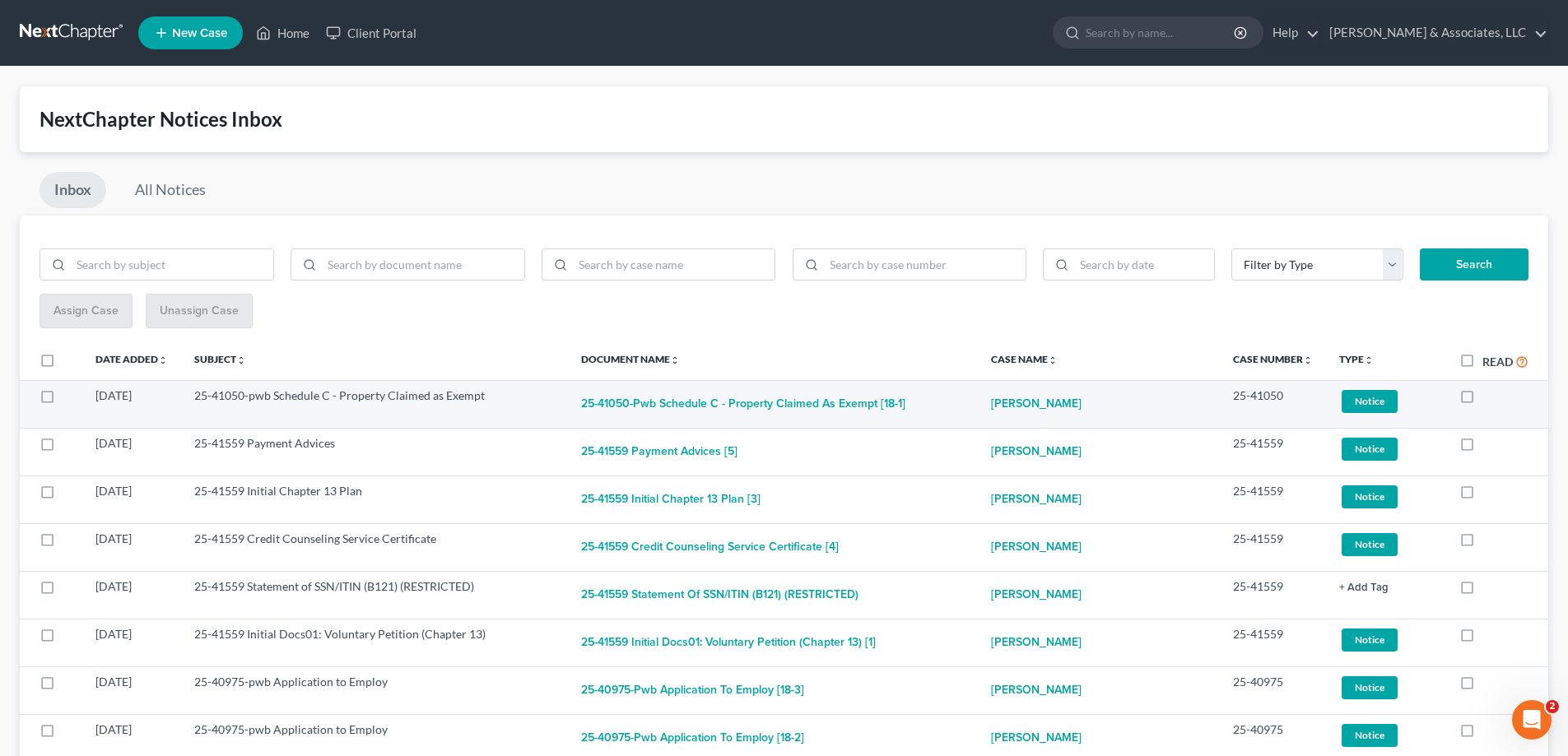
click at [1482, 400] on label at bounding box center [1482, 400] width 0 height 0
click at [1488, 396] on input "checkbox" at bounding box center [1493, 393] width 10 height 10
checkbox input "true"
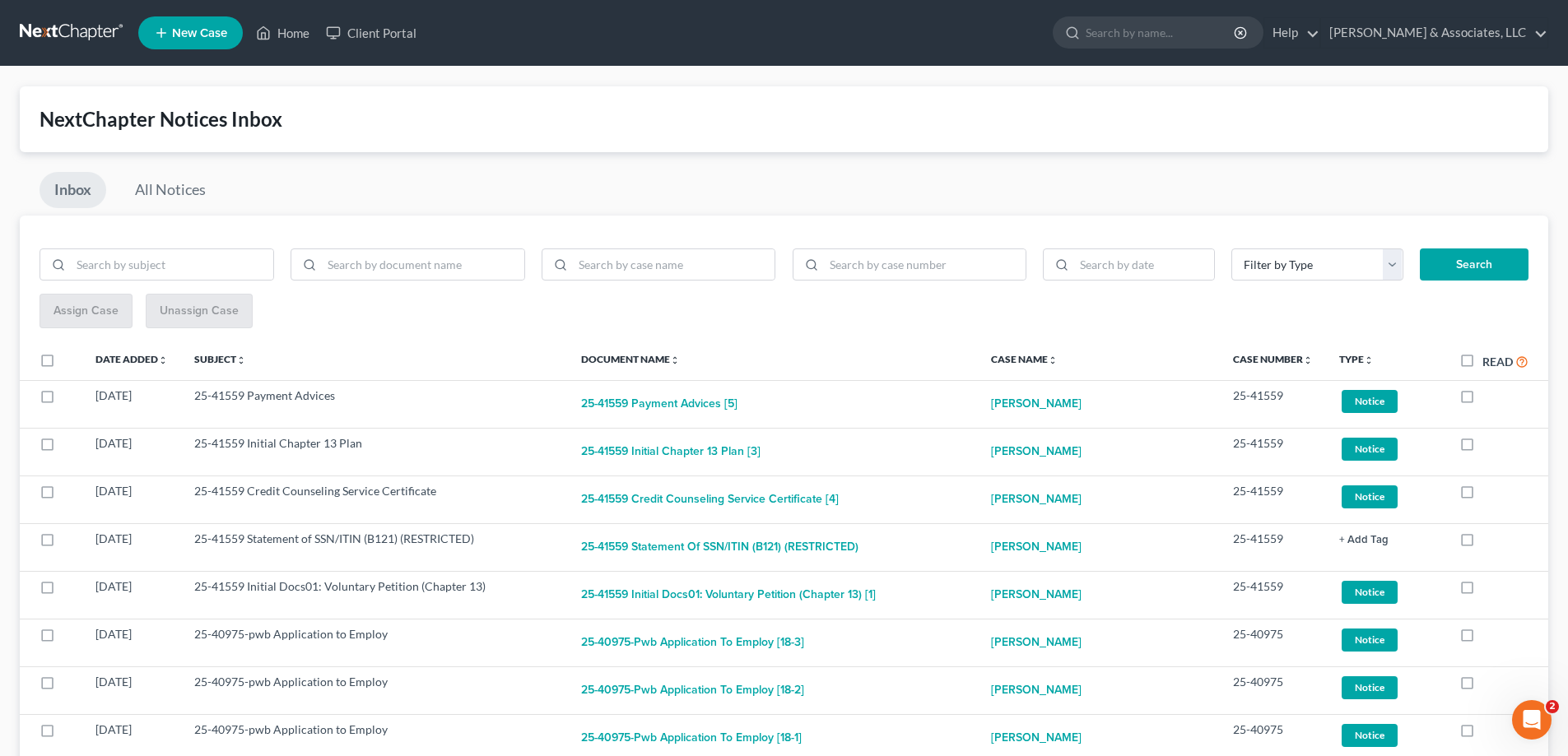
click at [1482, 400] on label at bounding box center [1482, 400] width 0 height 0
click at [1488, 396] on input "checkbox" at bounding box center [1493, 393] width 10 height 10
checkbox input "true"
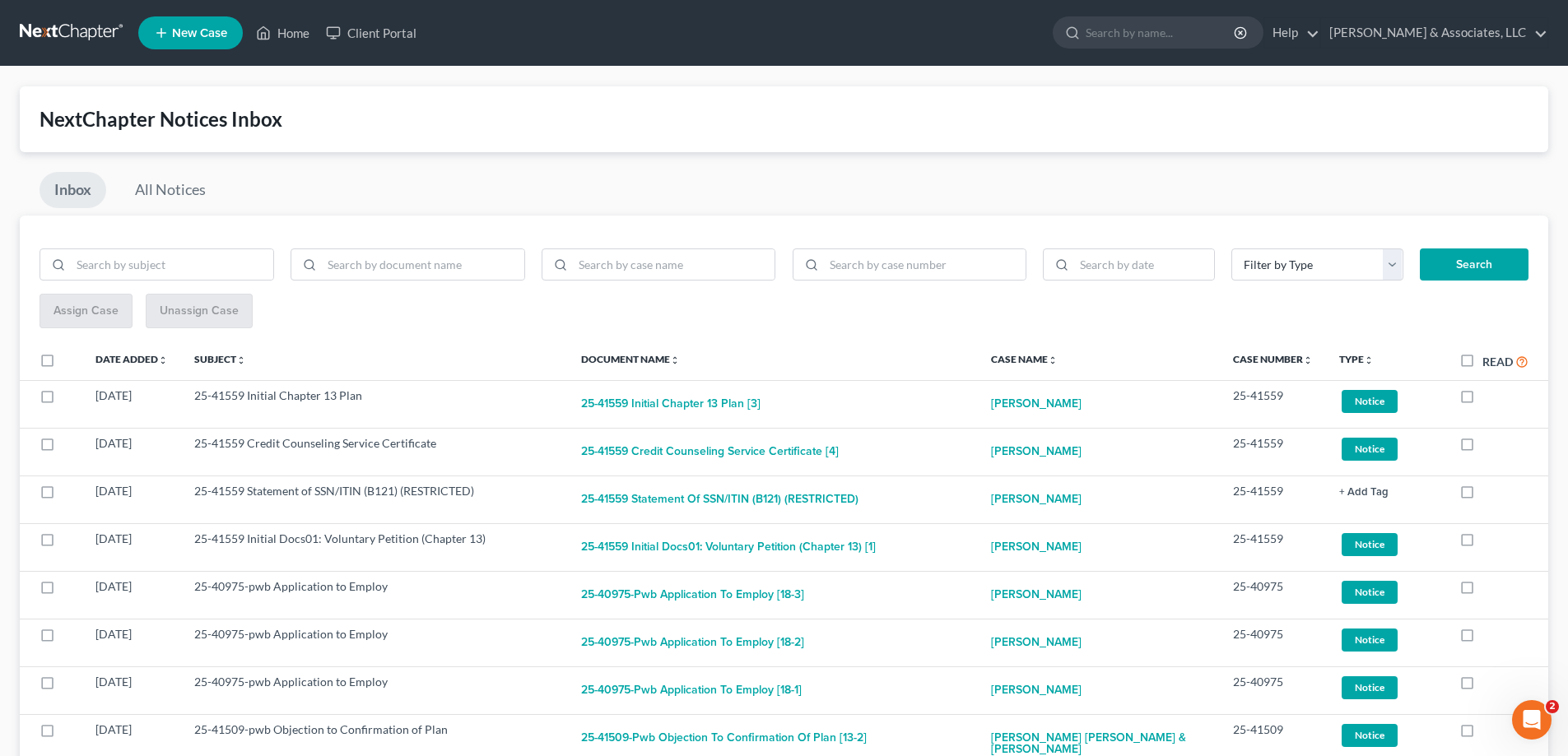
click at [1482, 400] on label at bounding box center [1482, 400] width 0 height 0
click at [1488, 396] on input "checkbox" at bounding box center [1493, 393] width 10 height 10
checkbox input "true"
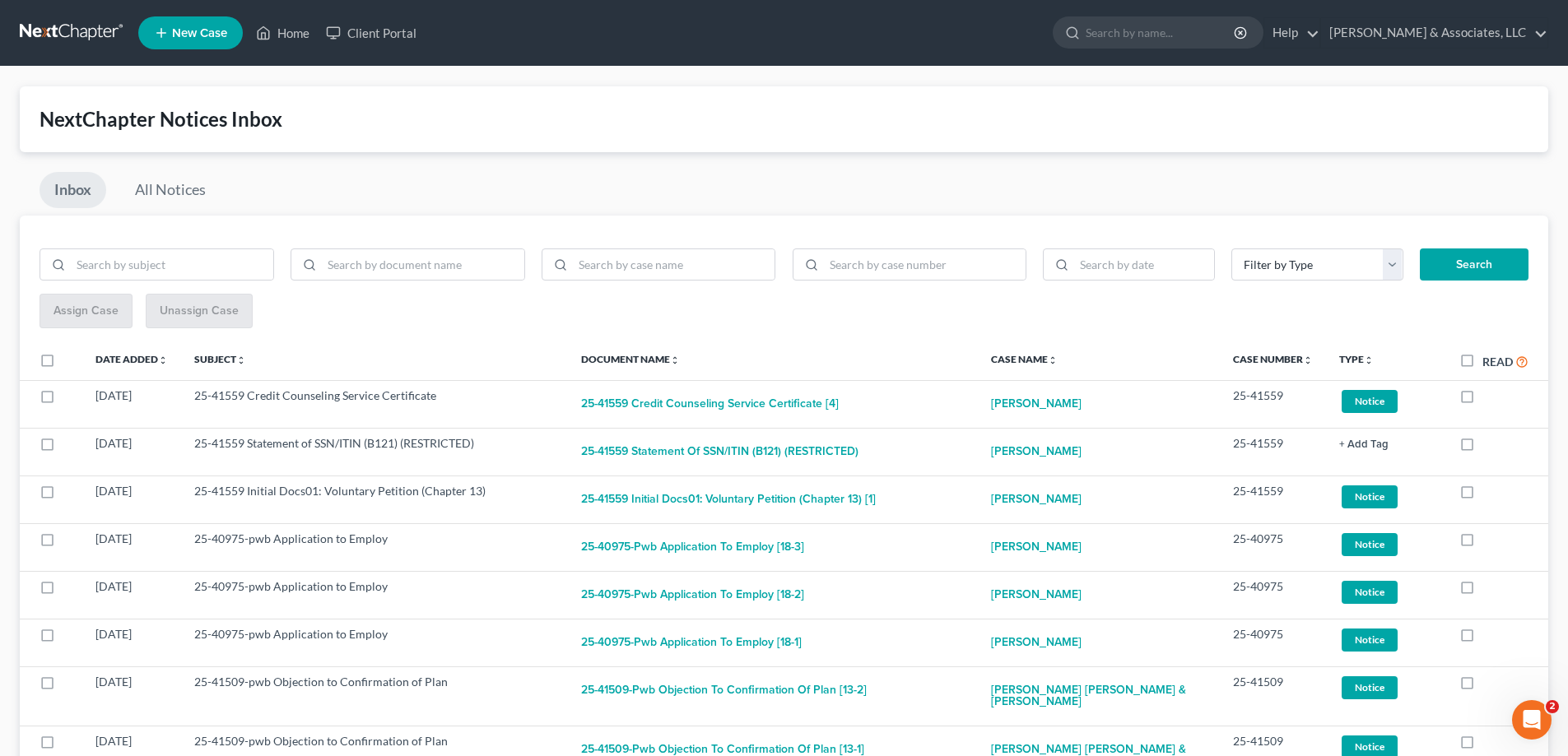
click at [1482, 400] on label at bounding box center [1482, 400] width 0 height 0
click at [1488, 396] on input "checkbox" at bounding box center [1493, 393] width 10 height 10
checkbox input "true"
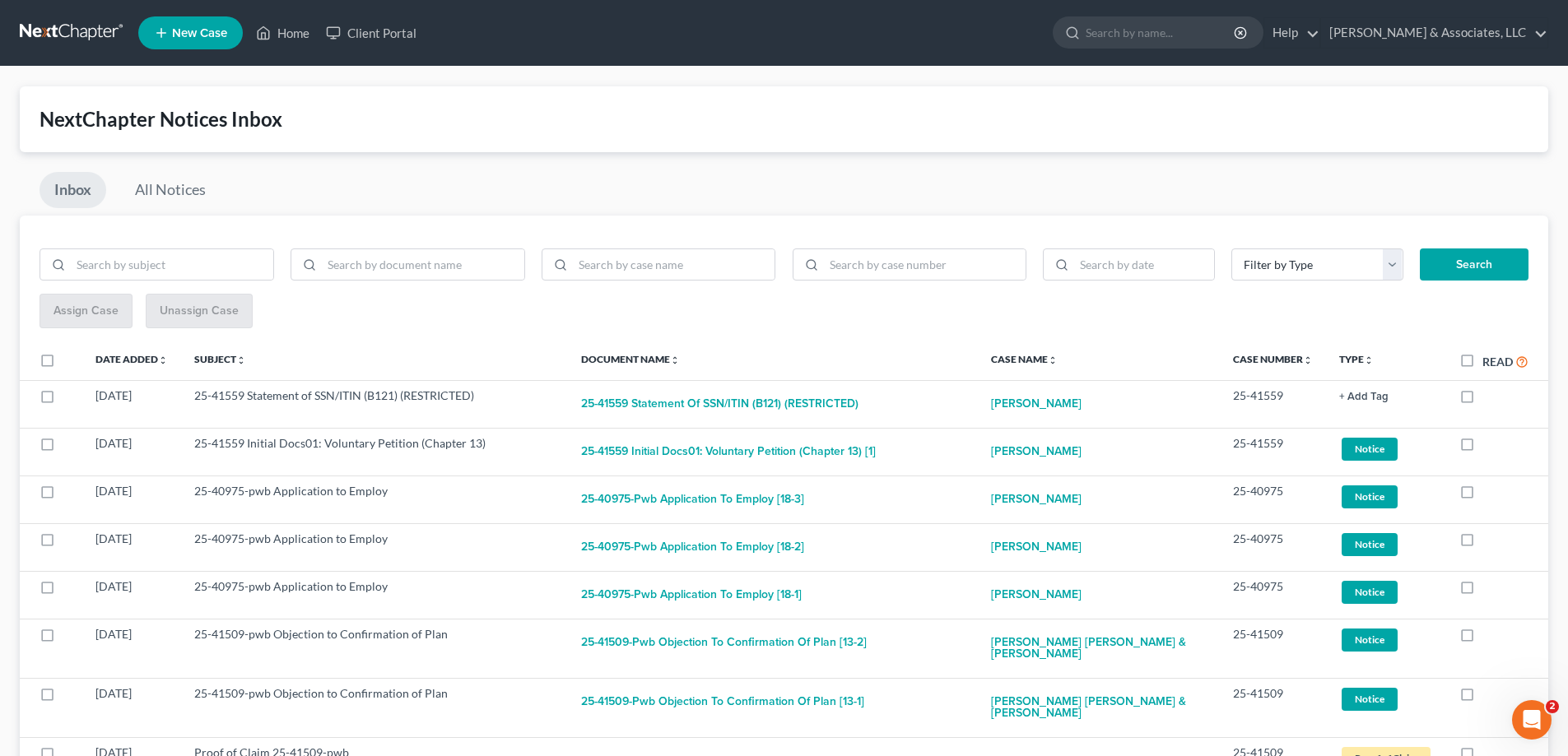
click at [1482, 400] on label at bounding box center [1482, 400] width 0 height 0
click at [1488, 396] on input "checkbox" at bounding box center [1493, 393] width 10 height 10
checkbox input "true"
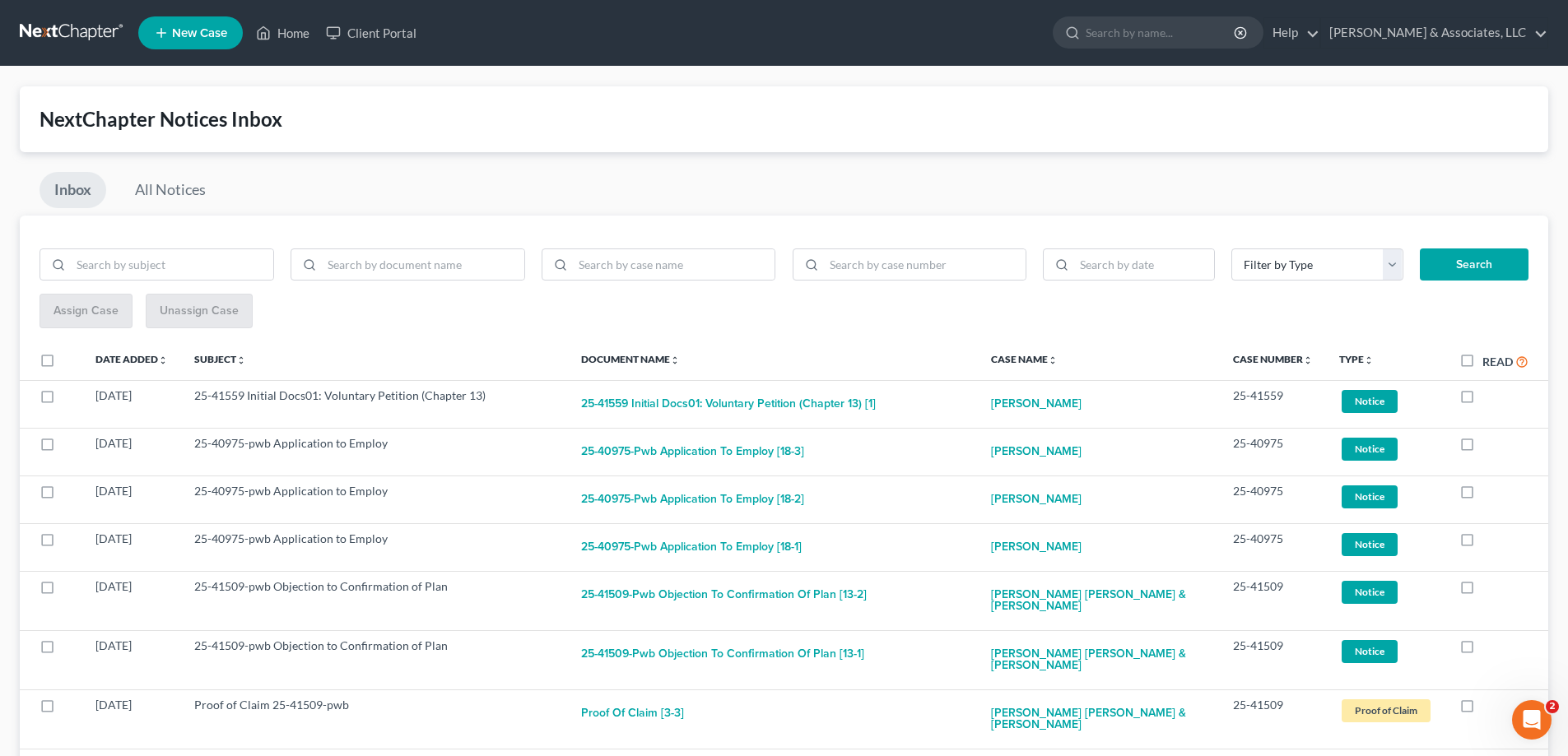
click at [1482, 400] on label at bounding box center [1482, 400] width 0 height 0
click at [1488, 396] on input "checkbox" at bounding box center [1493, 393] width 10 height 10
checkbox input "true"
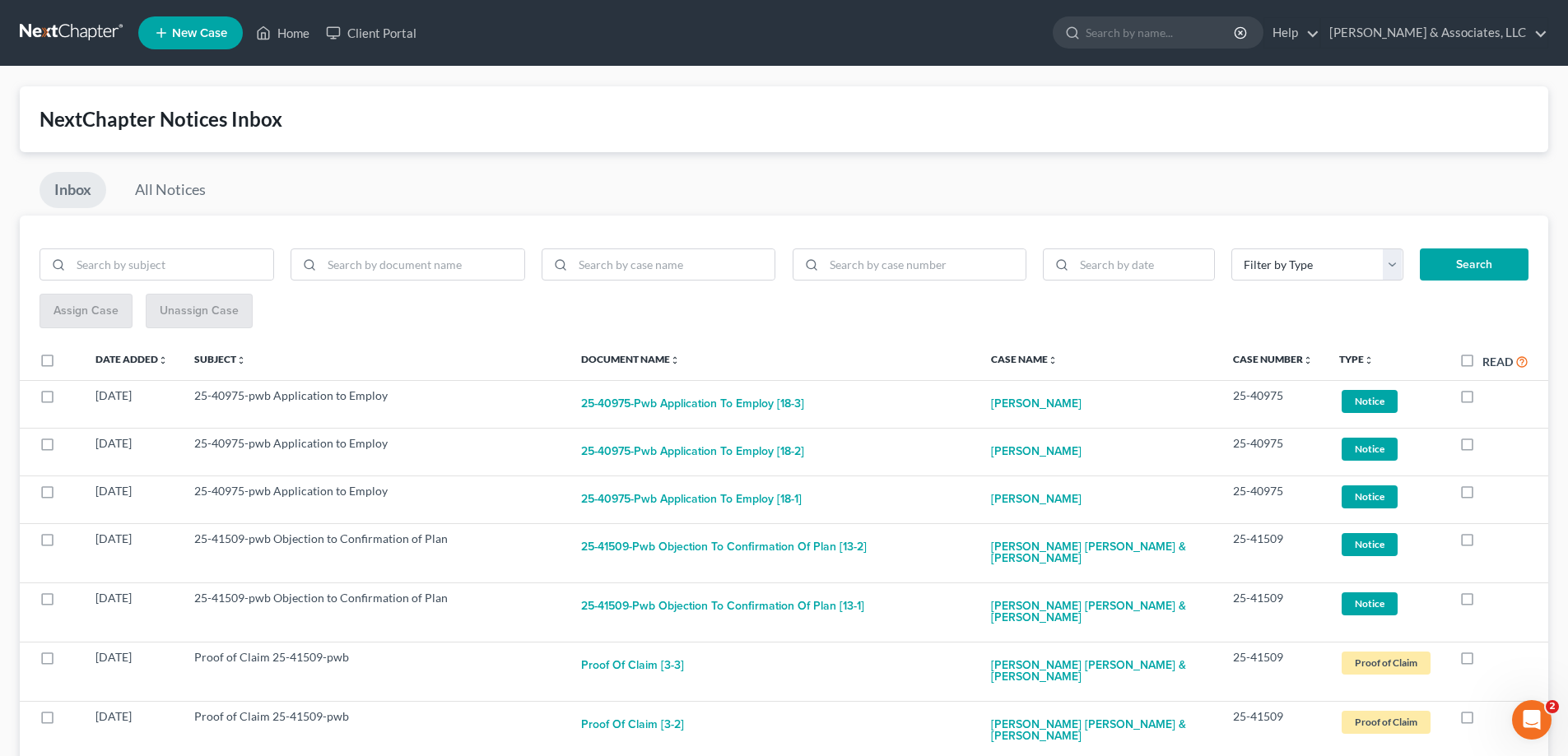
click at [1482, 400] on label at bounding box center [1482, 400] width 0 height 0
click at [1488, 396] on input "checkbox" at bounding box center [1493, 393] width 10 height 10
checkbox input "true"
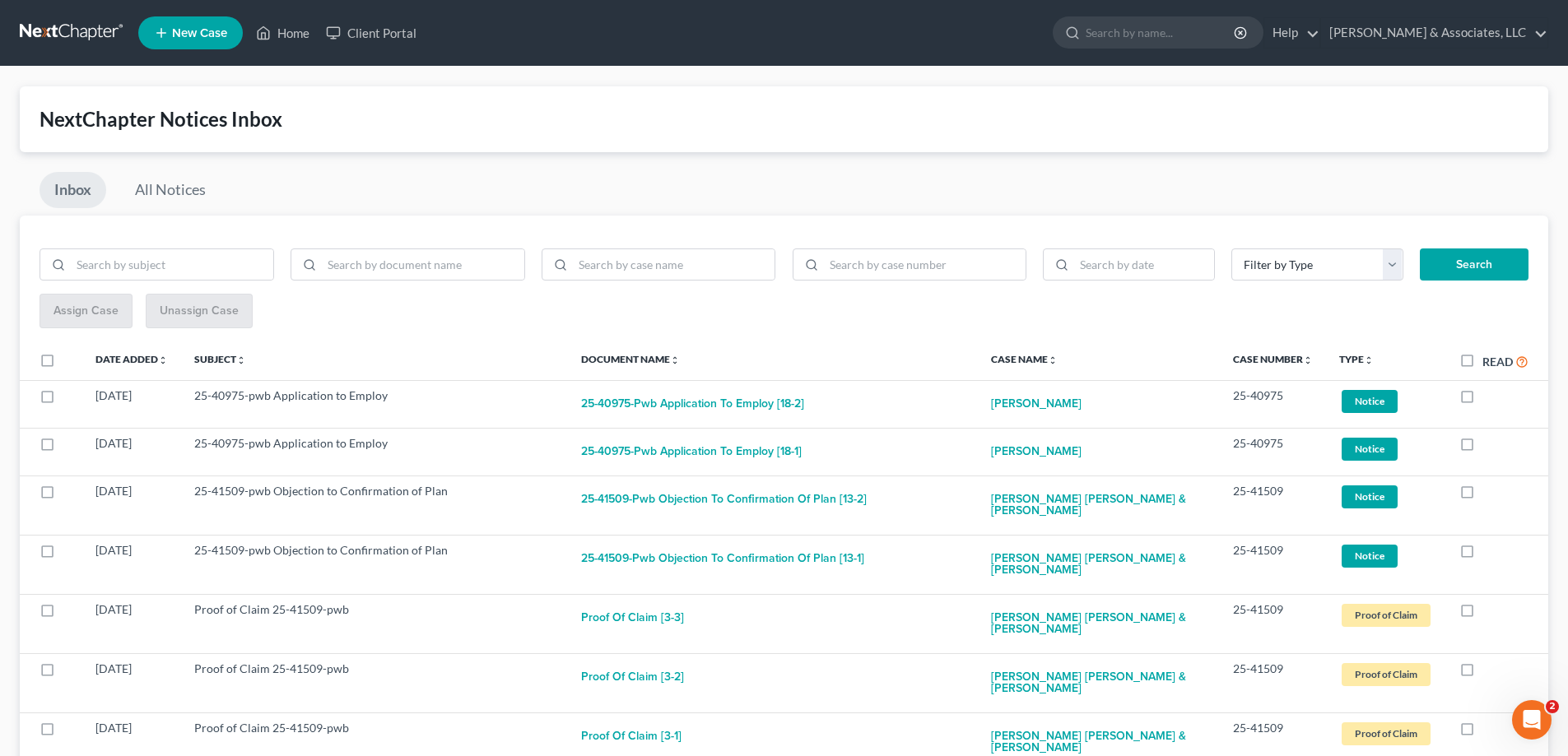
click at [1482, 400] on label at bounding box center [1482, 400] width 0 height 0
click at [1488, 396] on input "checkbox" at bounding box center [1493, 393] width 10 height 10
checkbox input "true"
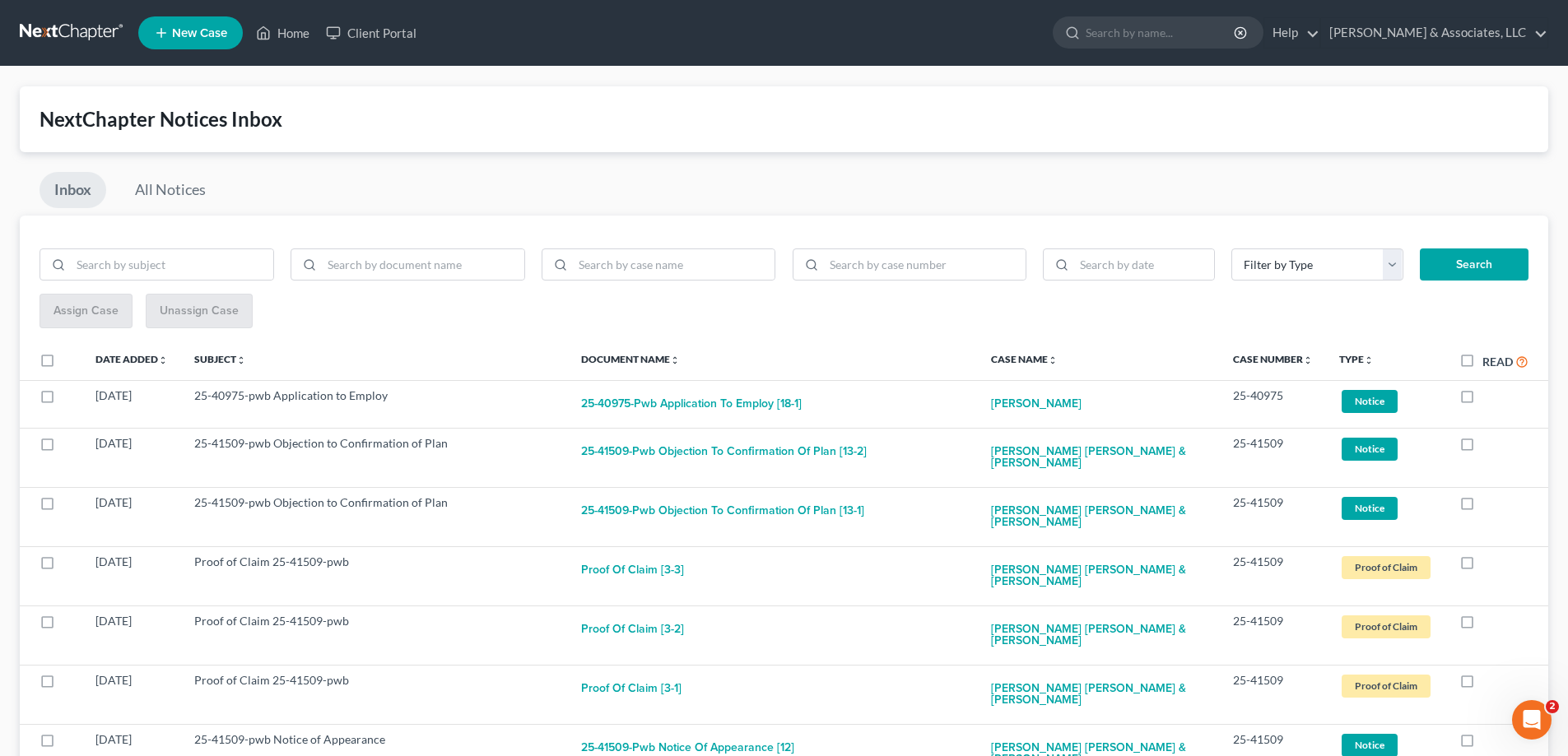
click at [1482, 400] on label at bounding box center [1482, 400] width 0 height 0
click at [1488, 396] on input "checkbox" at bounding box center [1493, 393] width 10 height 10
checkbox input "true"
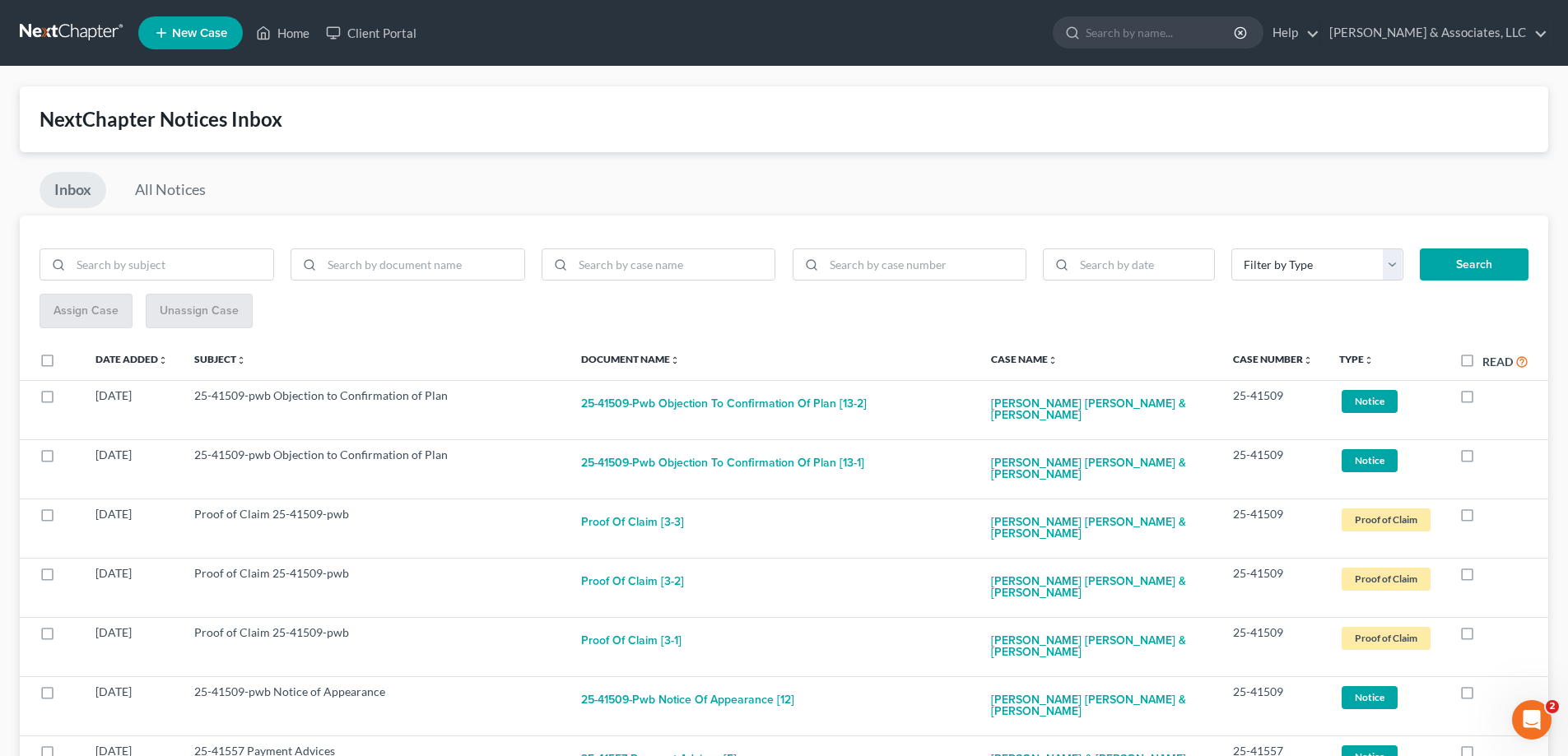
click at [1482, 400] on label at bounding box center [1482, 400] width 0 height 0
click at [1488, 396] on input "checkbox" at bounding box center [1493, 393] width 10 height 10
checkbox input "true"
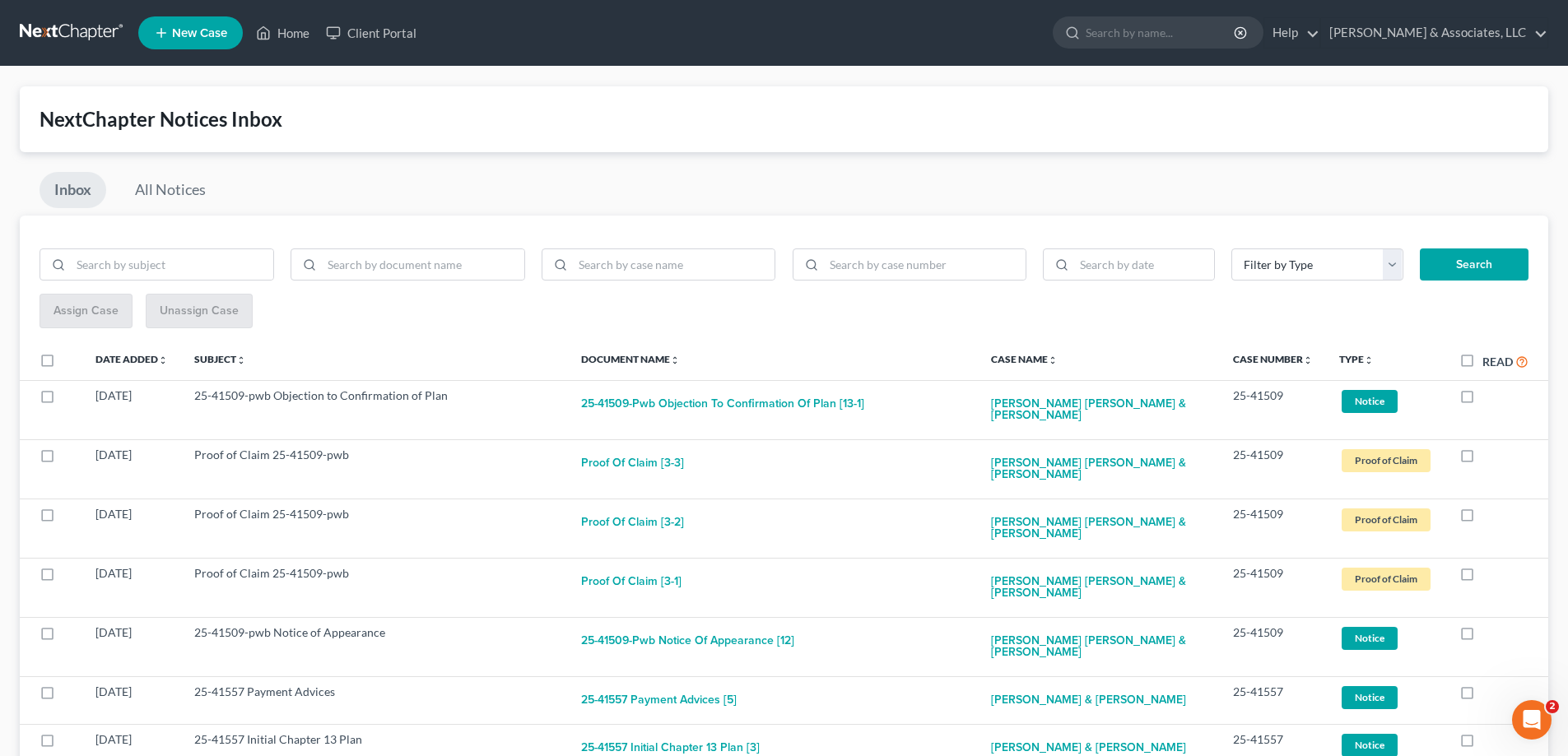
click at [1482, 400] on label at bounding box center [1482, 400] width 0 height 0
click at [1488, 396] on input "checkbox" at bounding box center [1493, 393] width 10 height 10
checkbox input "true"
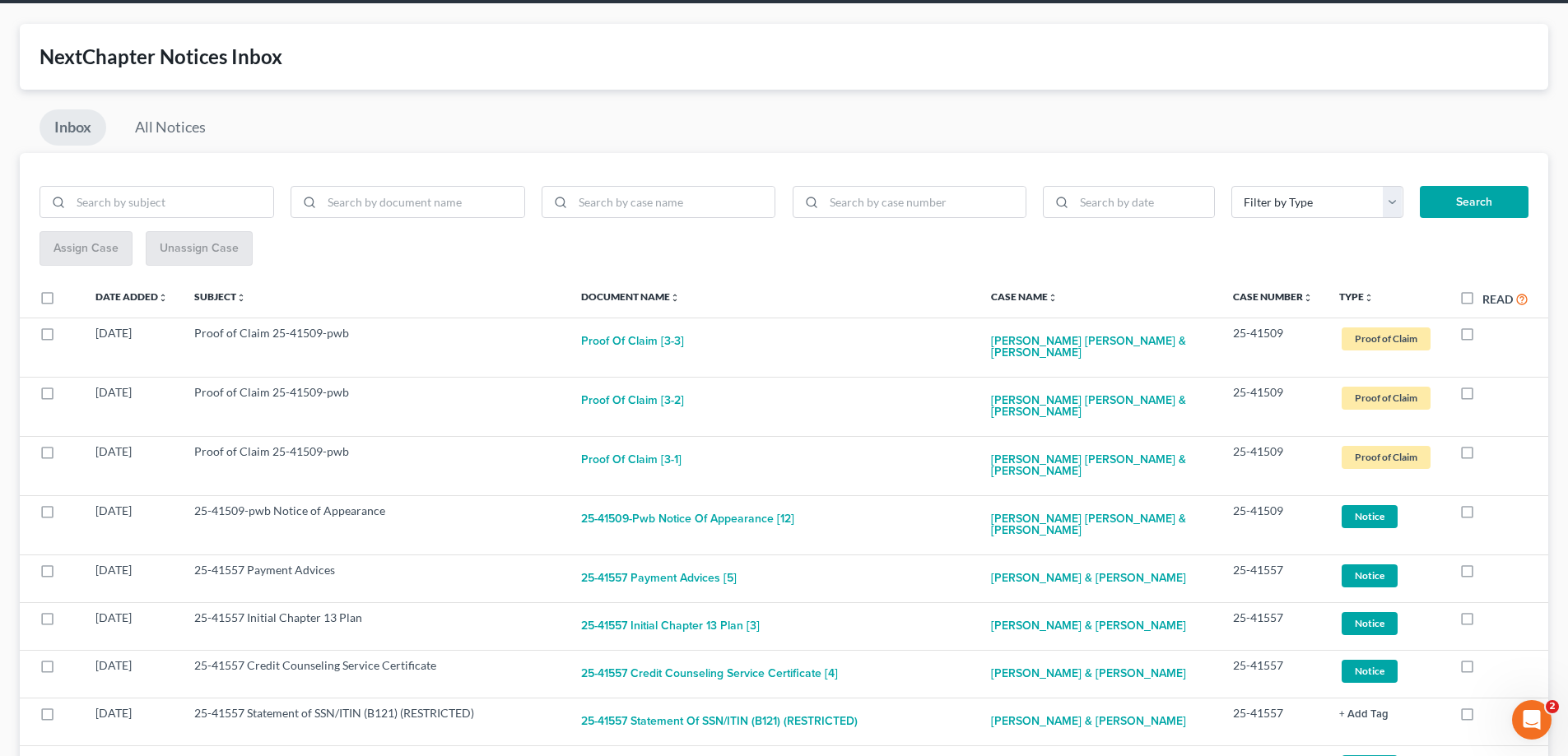
scroll to position [247, 0]
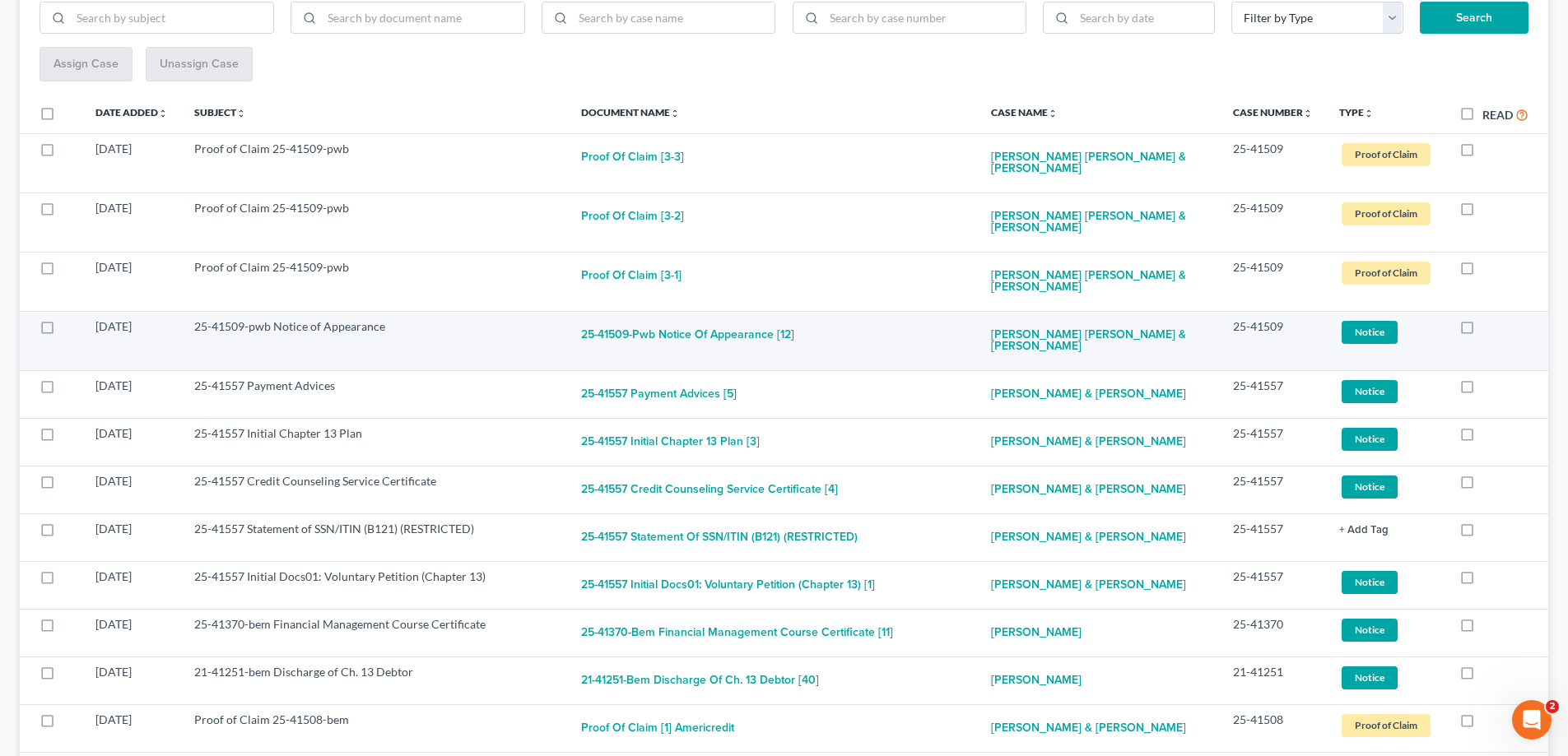
click at [1482, 331] on label at bounding box center [1482, 331] width 0 height 0
click at [1488, 326] on input "checkbox" at bounding box center [1493, 323] width 10 height 10
checkbox input "true"
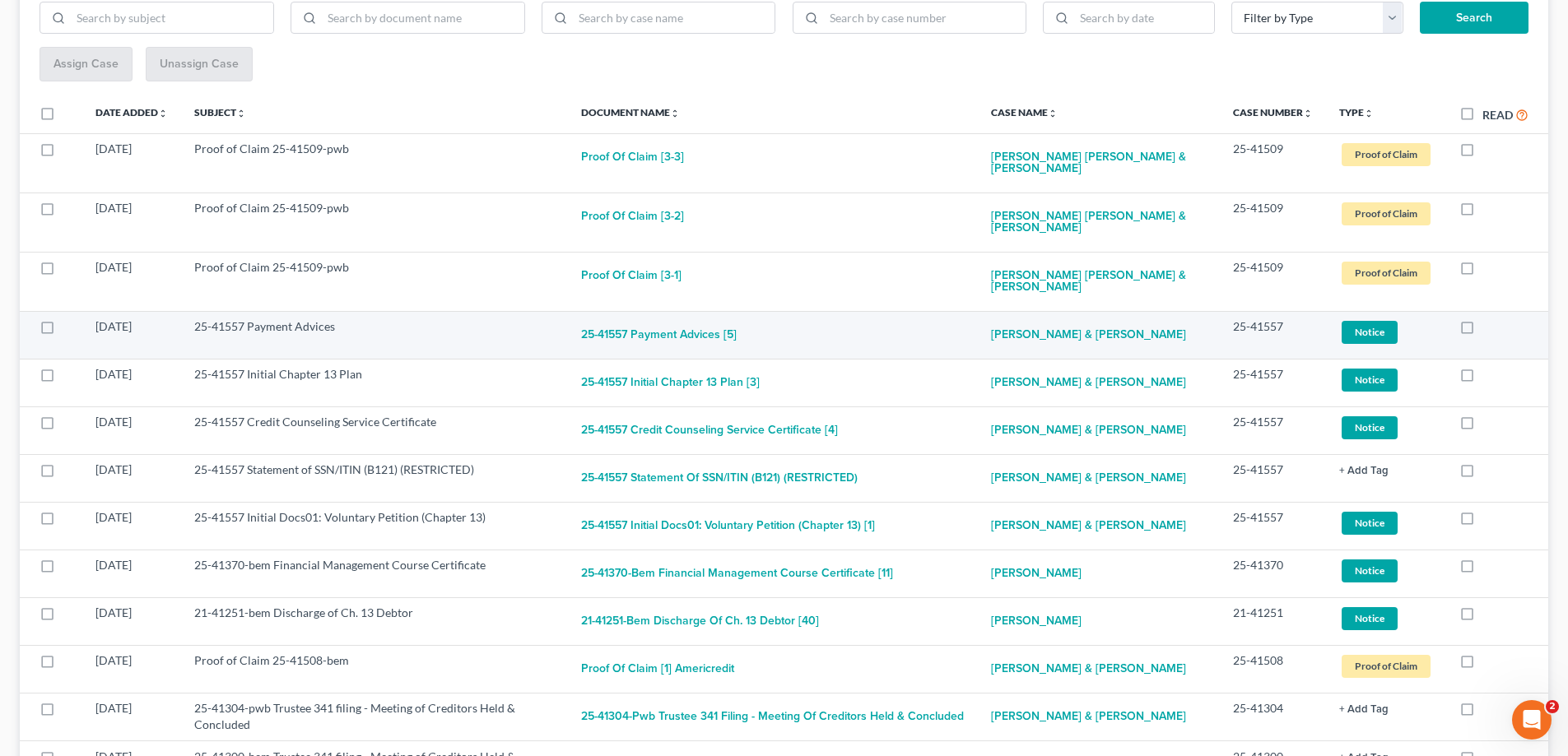
click at [1482, 331] on label at bounding box center [1482, 331] width 0 height 0
click at [1488, 328] on input "checkbox" at bounding box center [1493, 323] width 10 height 10
checkbox input "true"
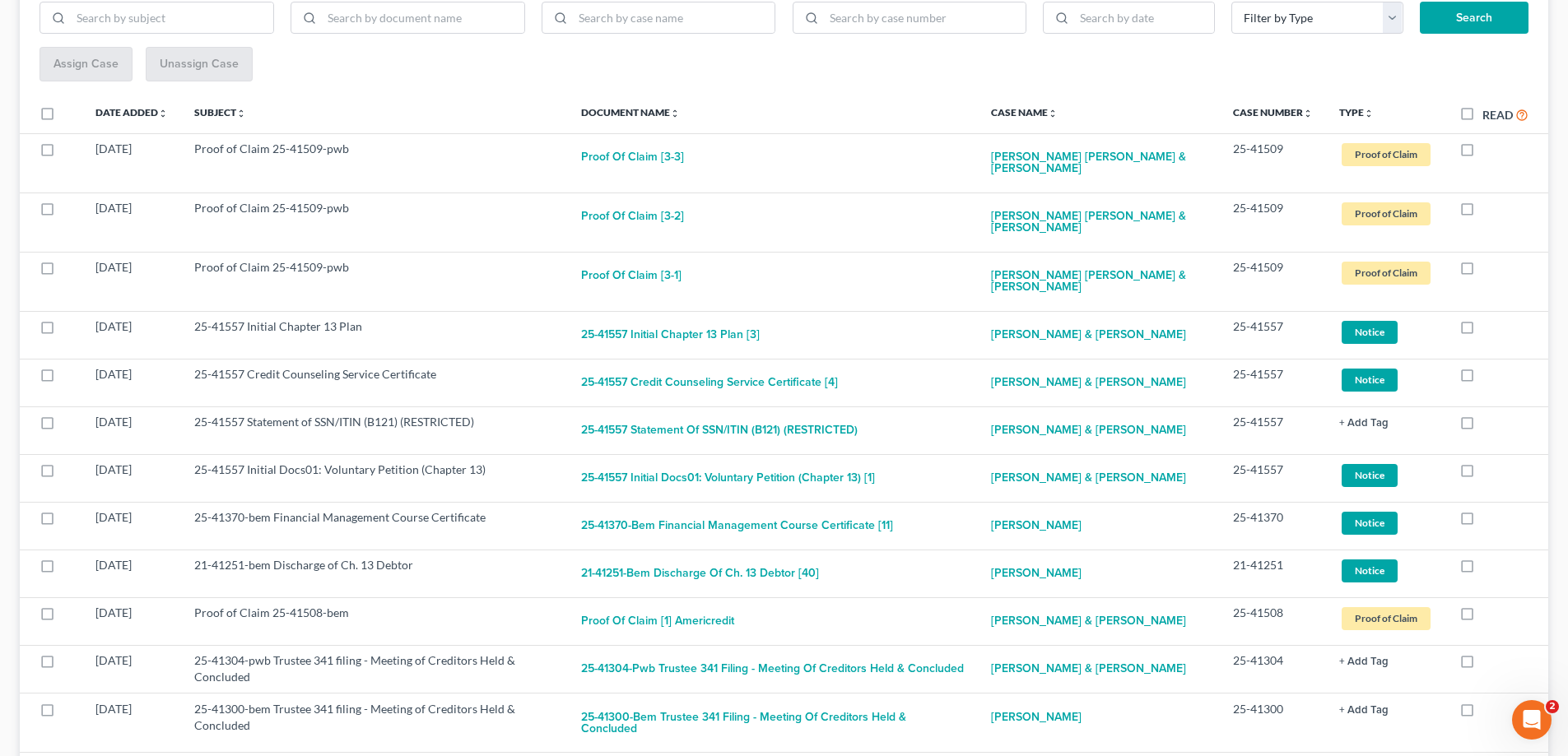
click at [1482, 331] on label at bounding box center [1482, 331] width 0 height 0
click at [1488, 328] on input "checkbox" at bounding box center [1493, 323] width 10 height 10
checkbox input "true"
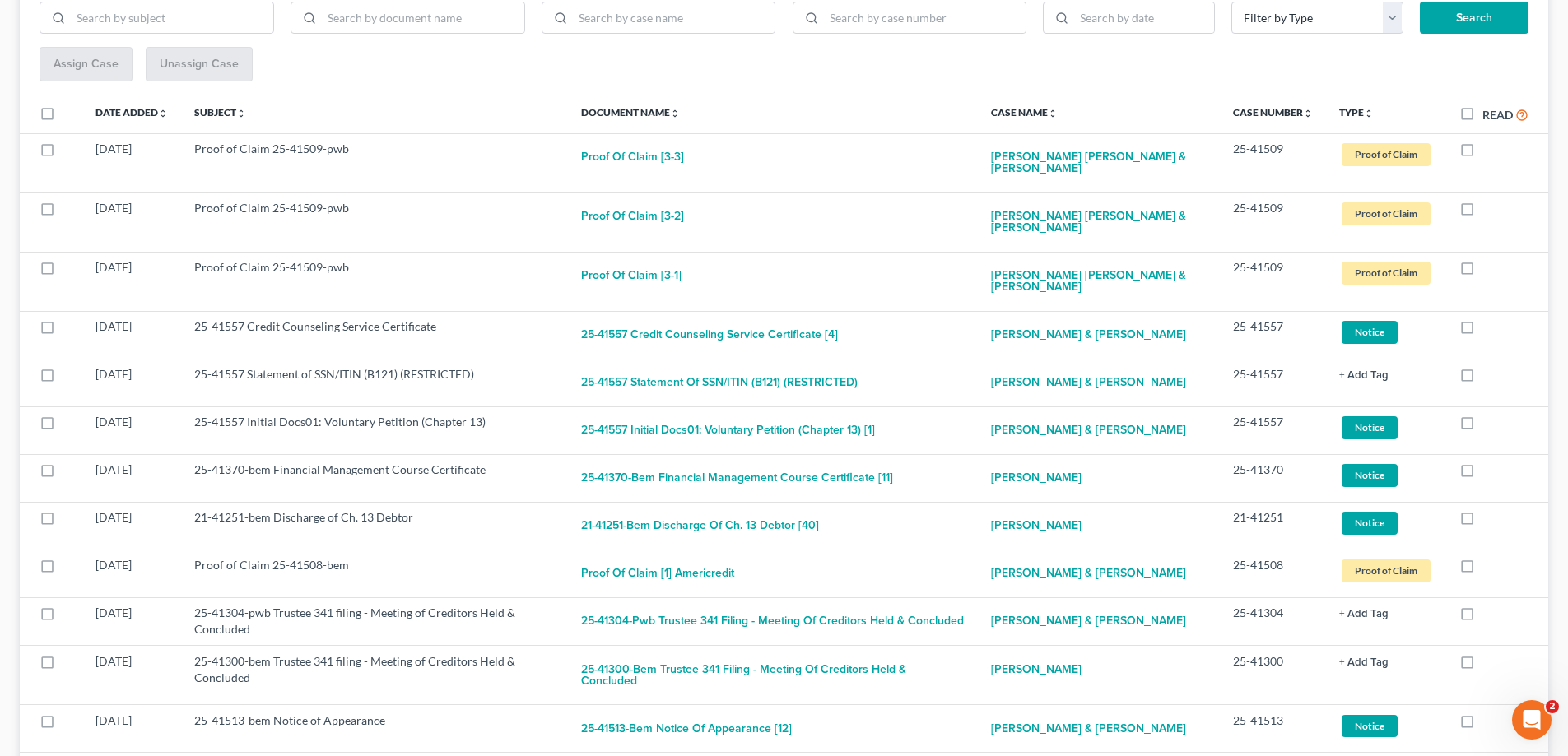
click at [1482, 331] on label at bounding box center [1482, 331] width 0 height 0
click at [1488, 328] on input "checkbox" at bounding box center [1493, 323] width 10 height 10
checkbox input "true"
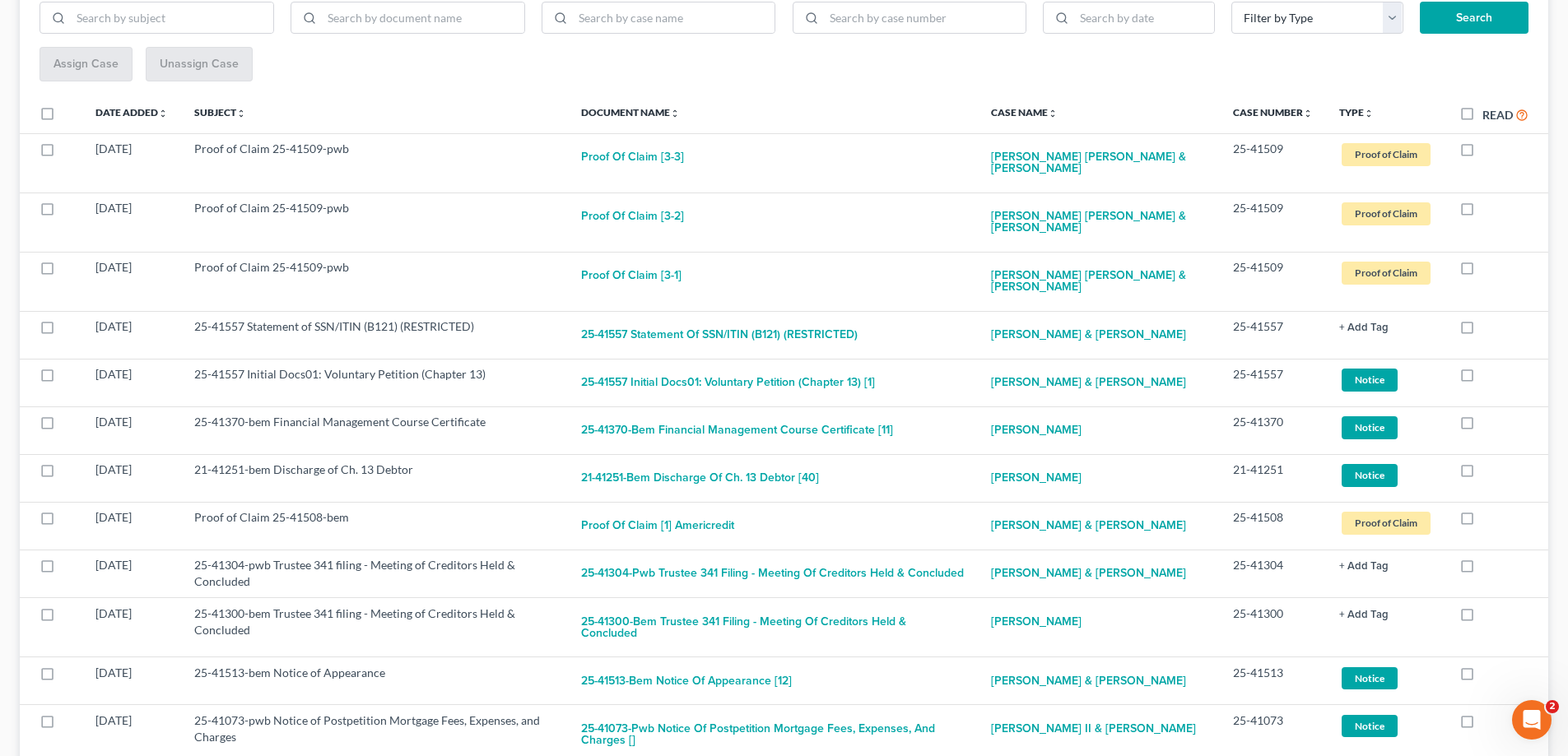
click at [1482, 331] on label at bounding box center [1482, 331] width 0 height 0
click at [1488, 328] on input "checkbox" at bounding box center [1493, 323] width 10 height 10
checkbox input "true"
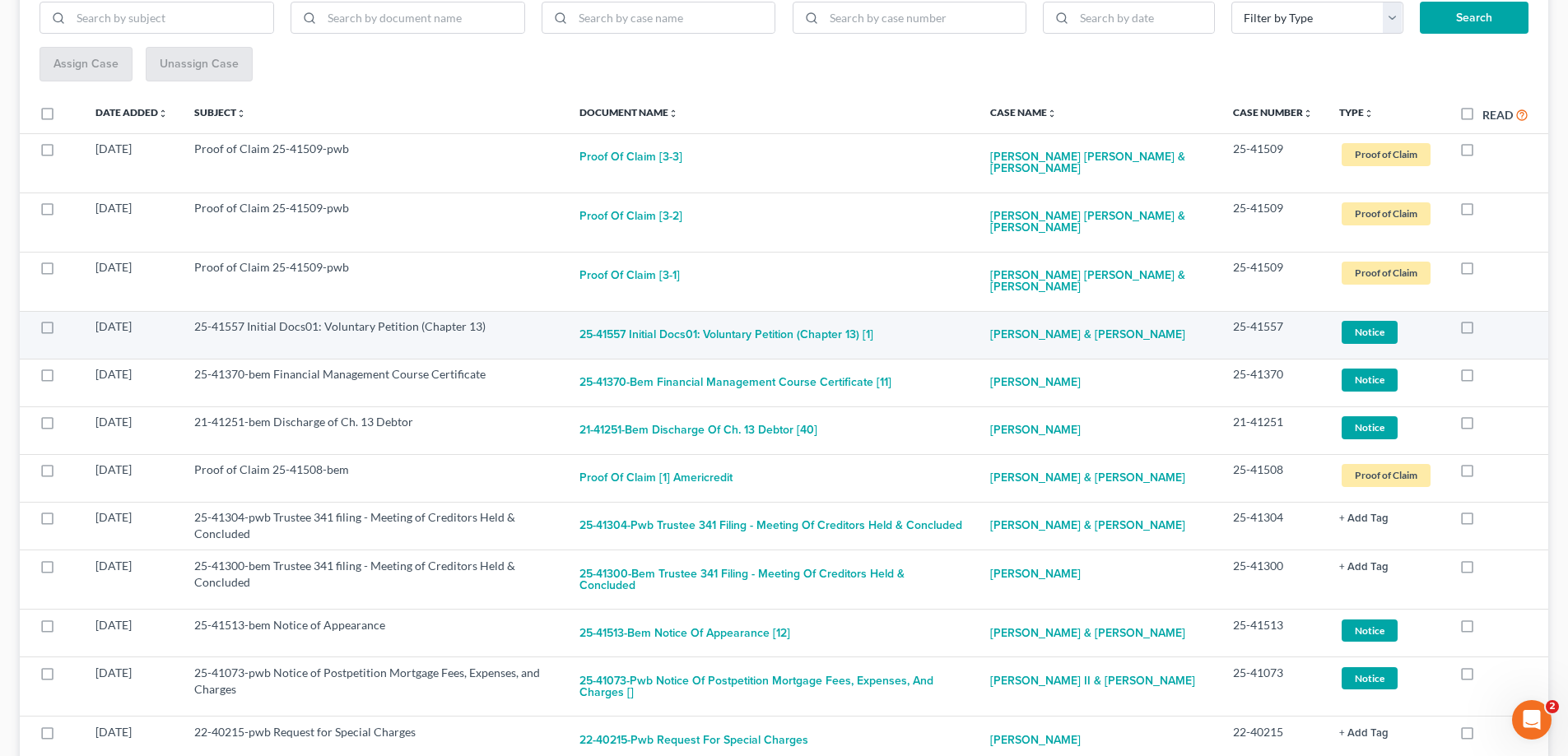
click at [1482, 331] on label at bounding box center [1482, 331] width 0 height 0
click at [1488, 329] on input "checkbox" at bounding box center [1493, 323] width 10 height 10
checkbox input "true"
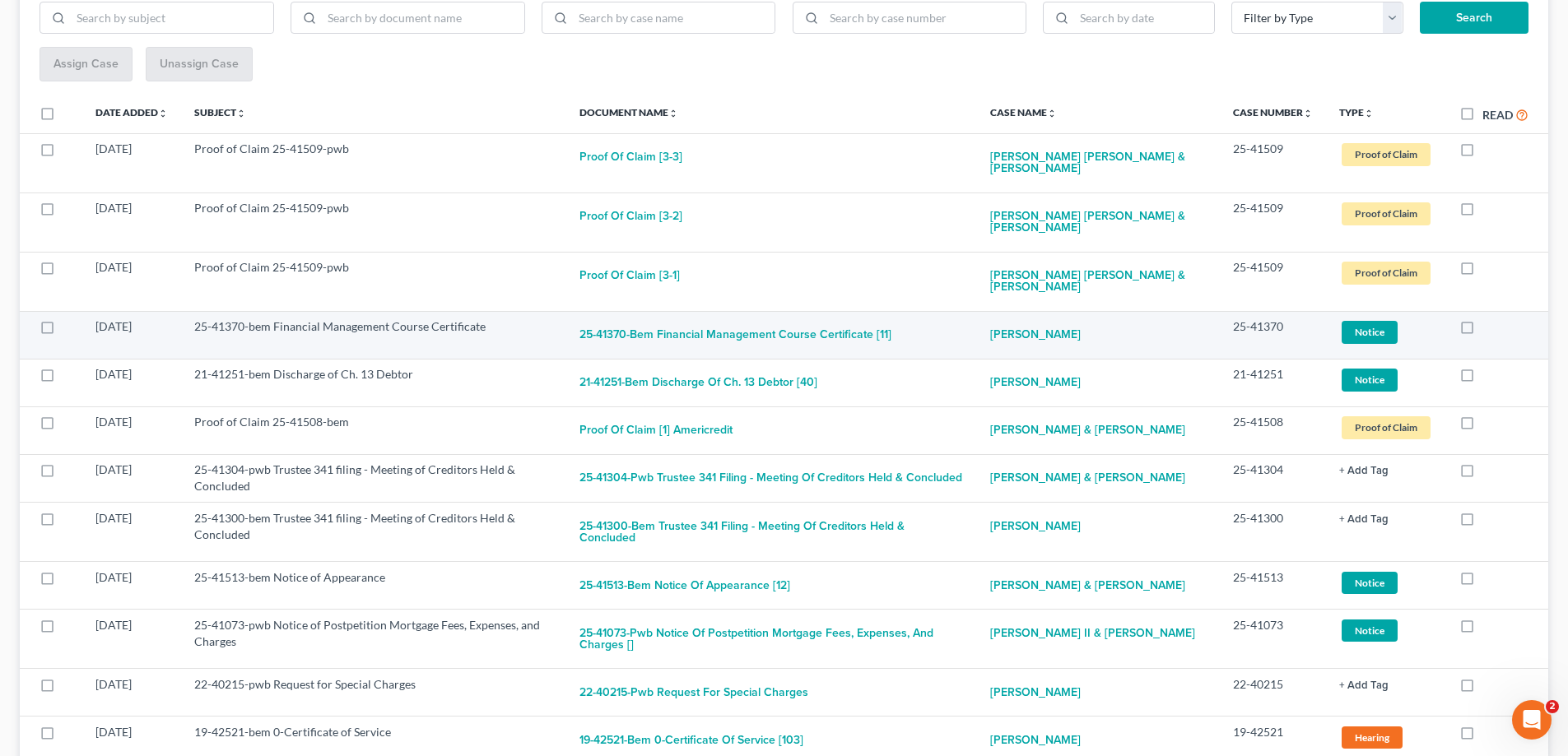
click at [1482, 331] on label at bounding box center [1482, 331] width 0 height 0
click at [1488, 327] on input "checkbox" at bounding box center [1493, 323] width 10 height 10
checkbox input "true"
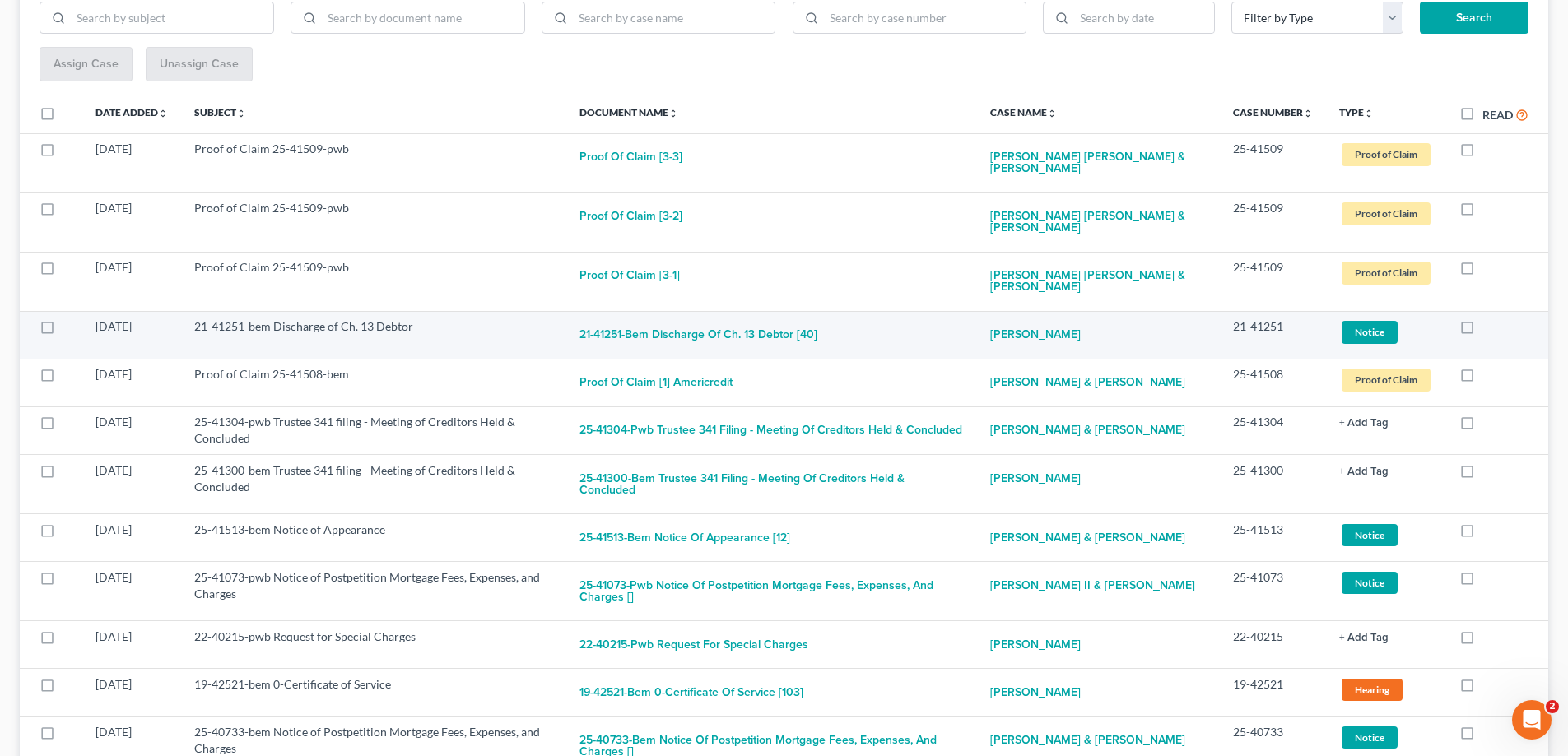
click at [1482, 331] on label at bounding box center [1482, 331] width 0 height 0
click at [1488, 326] on input "checkbox" at bounding box center [1493, 323] width 10 height 10
checkbox input "true"
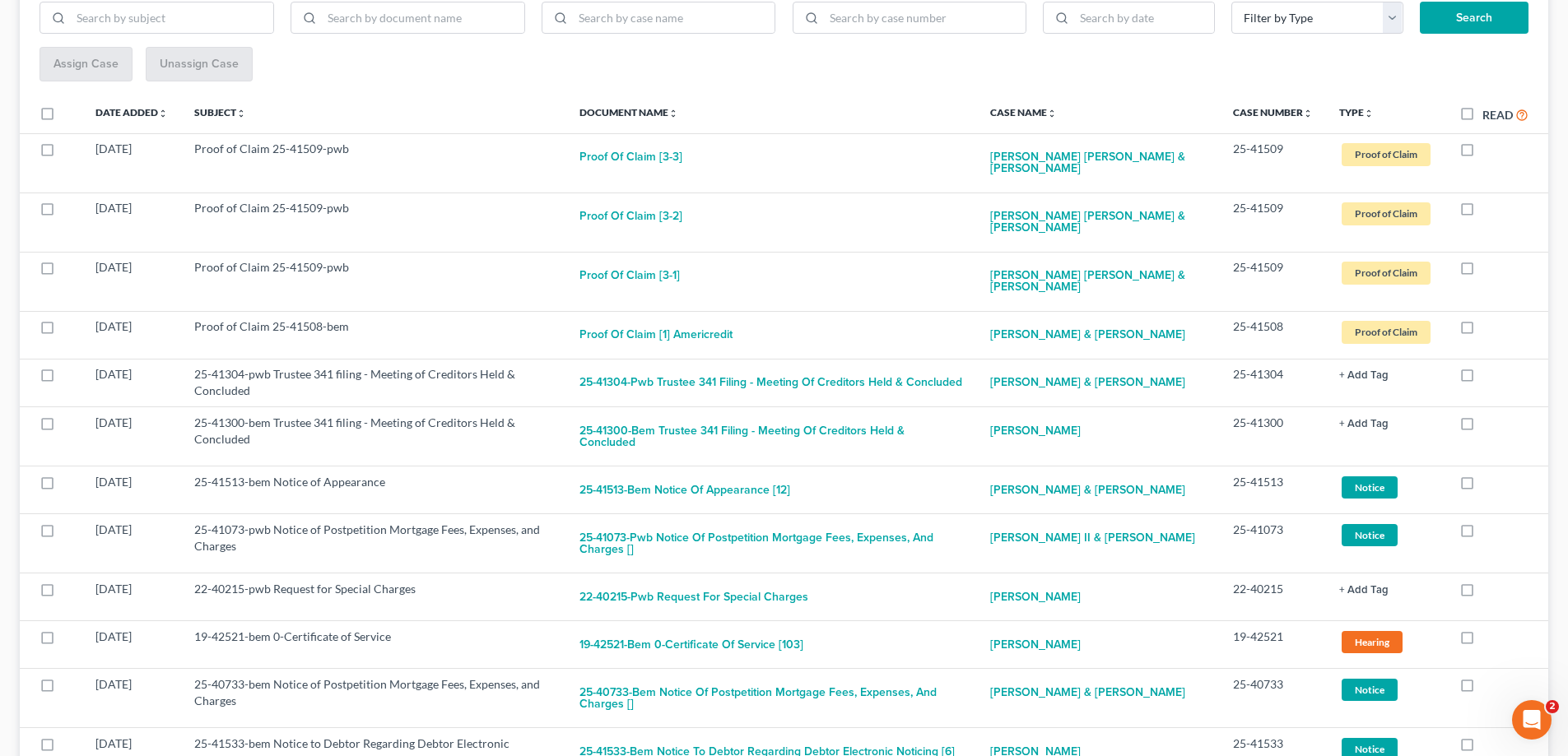
click at [1482, 331] on label at bounding box center [1482, 331] width 0 height 0
click at [1488, 326] on input "checkbox" at bounding box center [1493, 323] width 10 height 10
checkbox input "true"
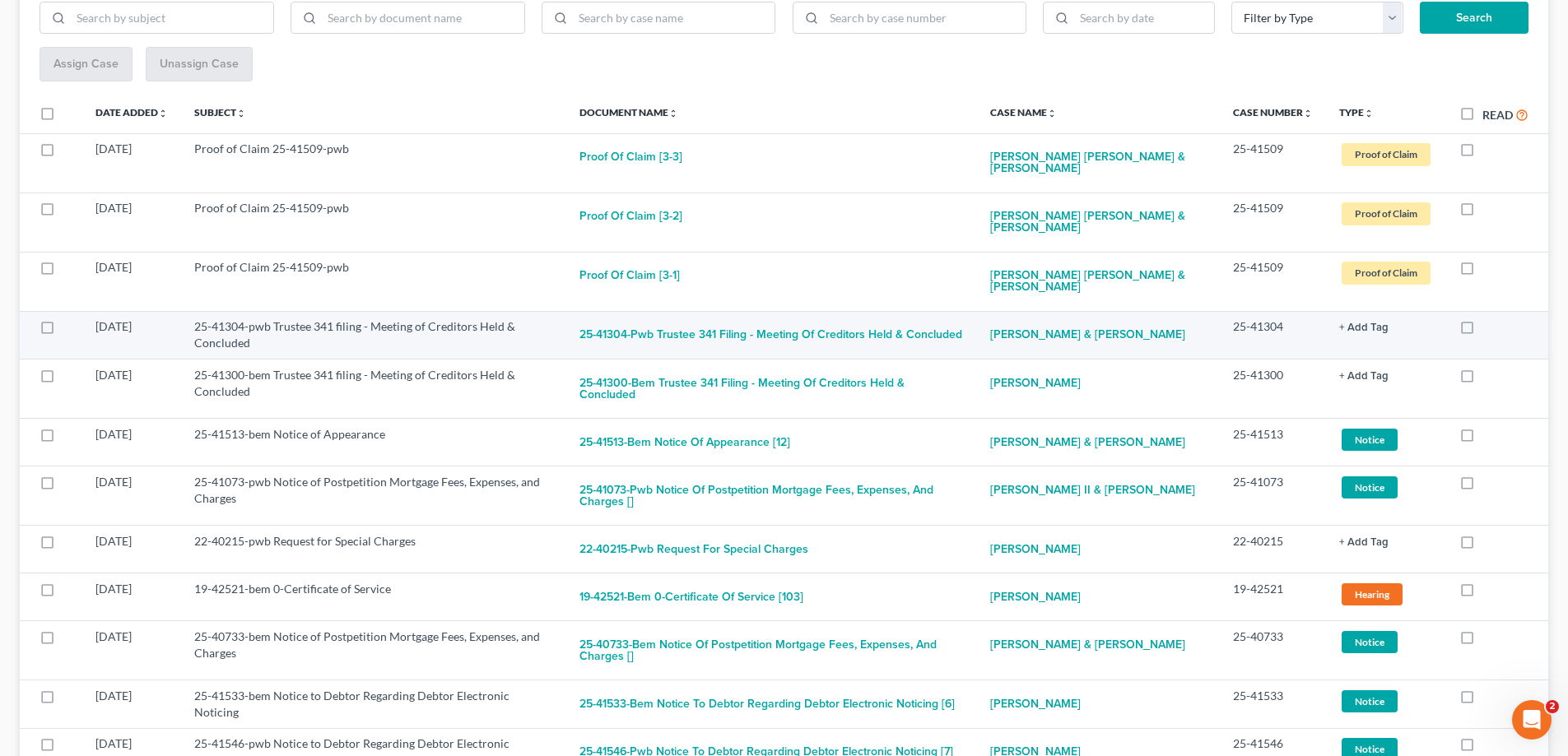
click at [1482, 331] on label at bounding box center [1482, 331] width 0 height 0
click at [1488, 325] on input "checkbox" at bounding box center [1493, 323] width 10 height 10
checkbox input "true"
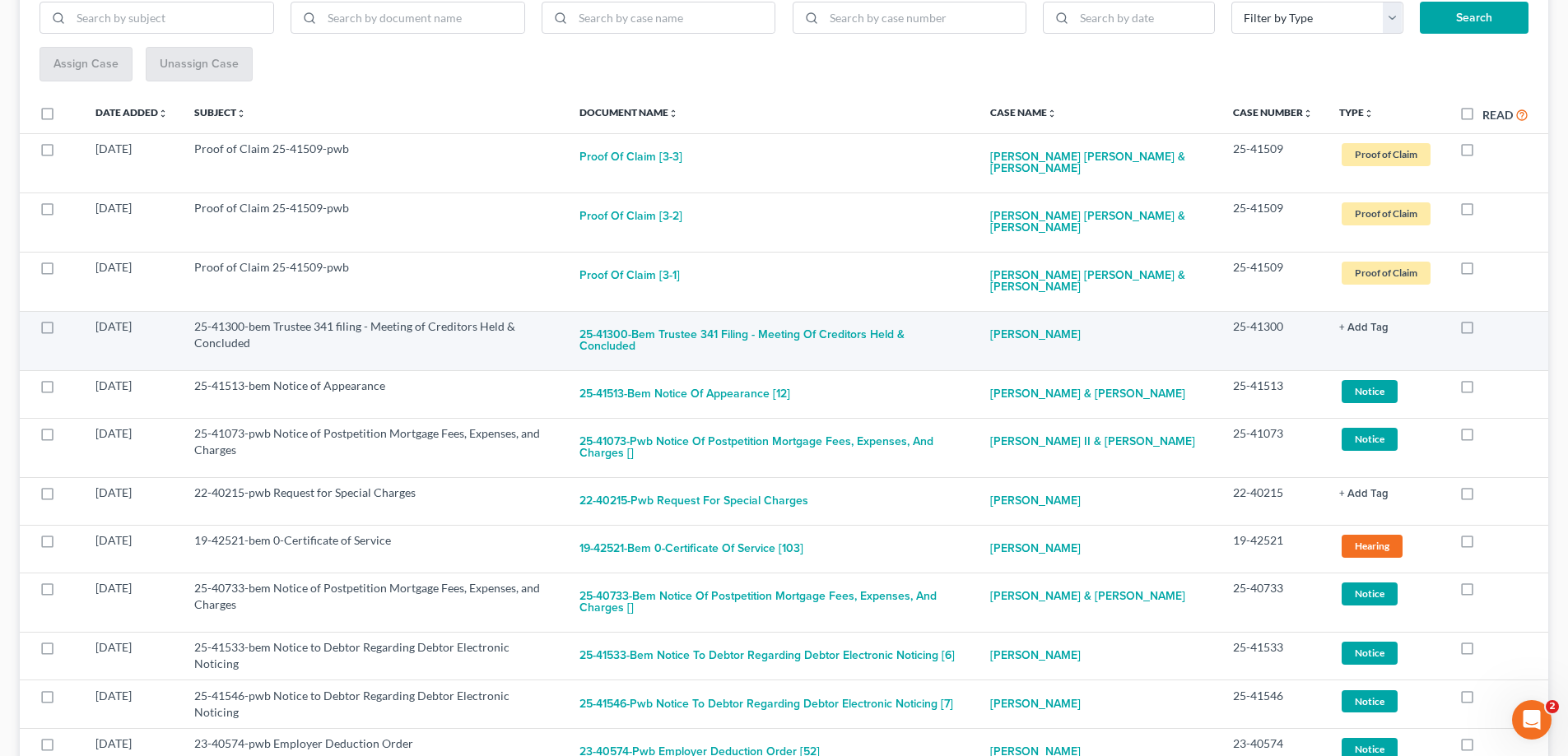
click at [1482, 331] on label at bounding box center [1482, 331] width 0 height 0
click at [1488, 324] on input "checkbox" at bounding box center [1493, 323] width 10 height 10
checkbox input "true"
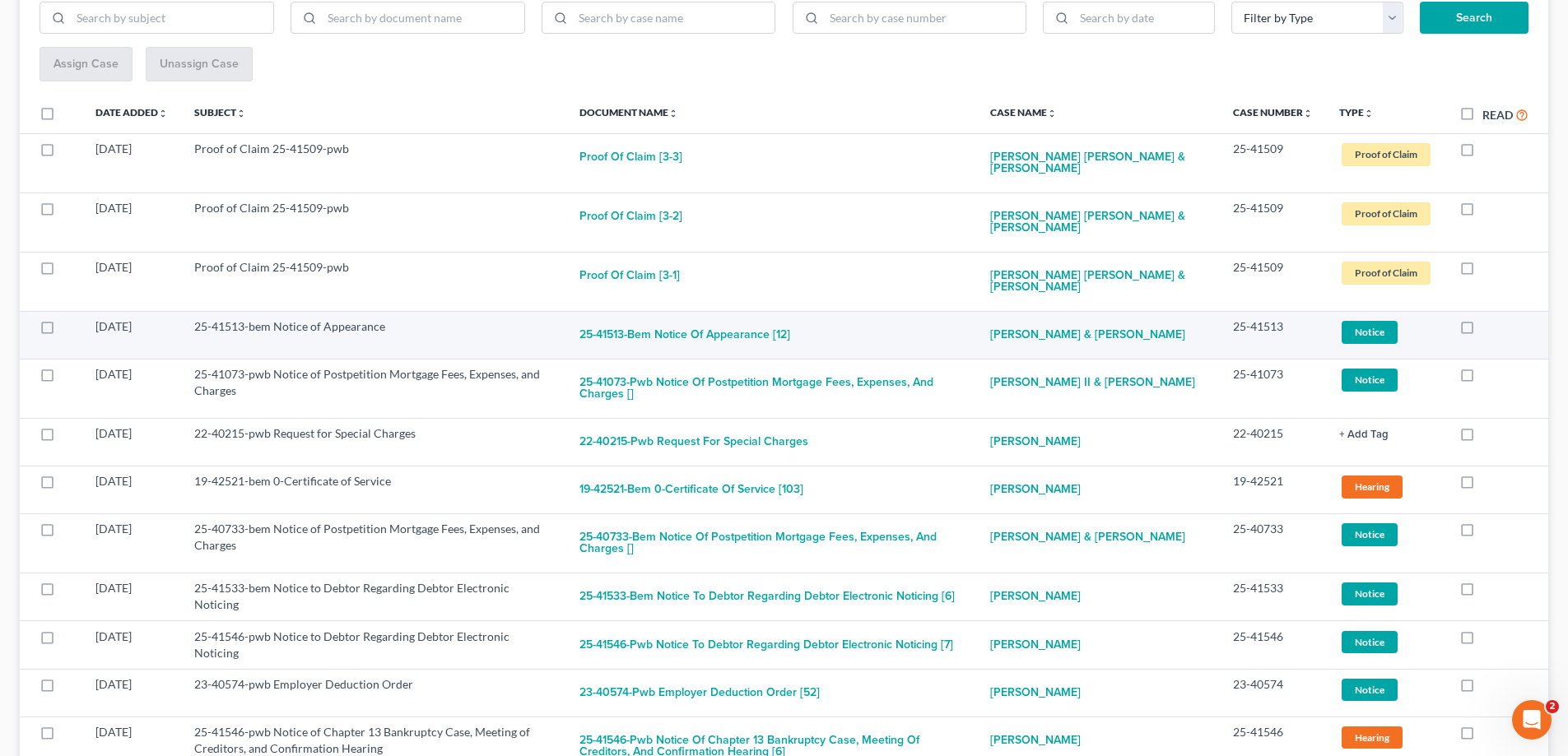
click at [1482, 331] on label at bounding box center [1482, 331] width 0 height 0
click at [1488, 327] on input "checkbox" at bounding box center [1493, 323] width 10 height 10
checkbox input "true"
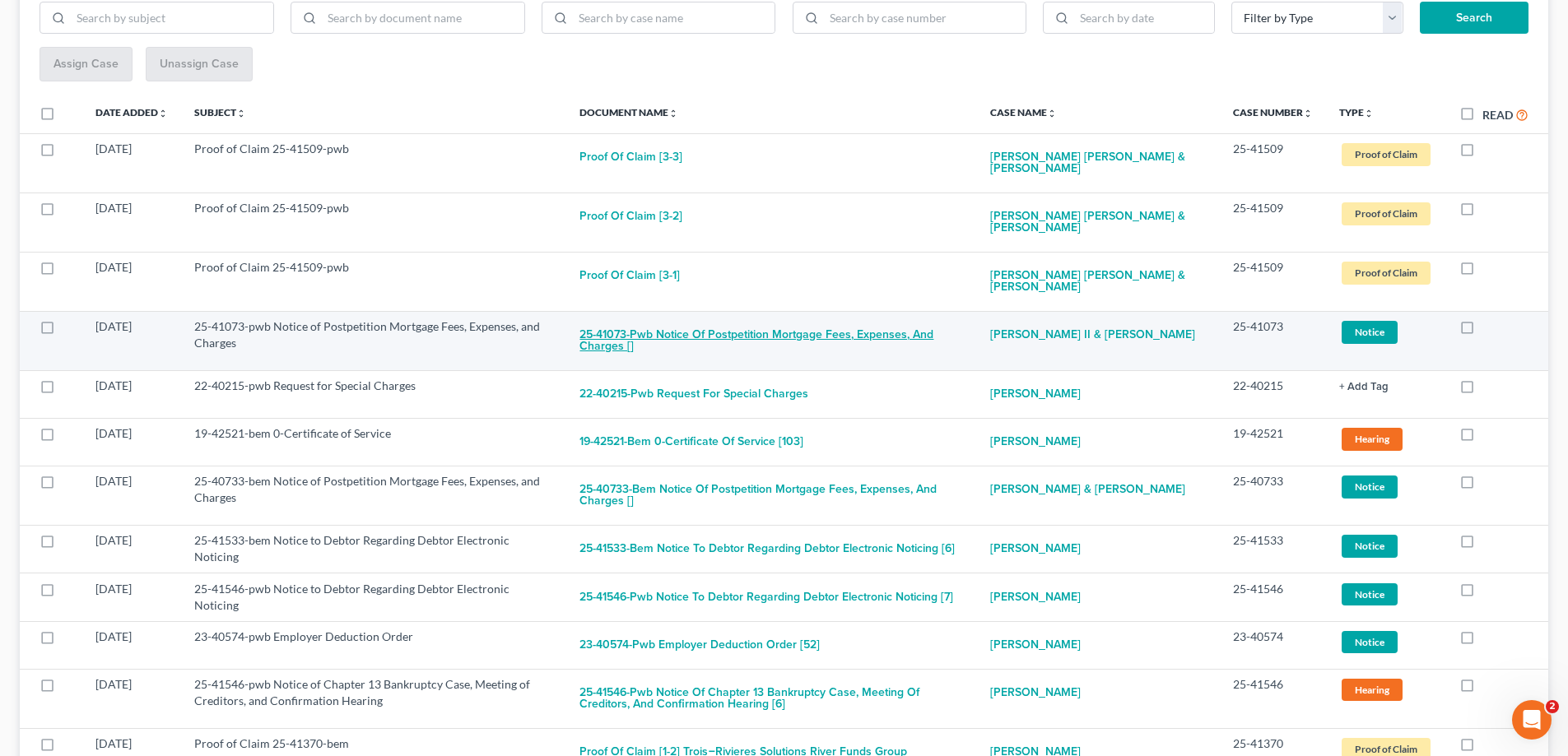
click at [787, 334] on button "25-41073-pwb Notice of Postpetition Mortgage Fees, Expenses, and Charges []" at bounding box center [771, 340] width 384 height 44
checkbox input "true"
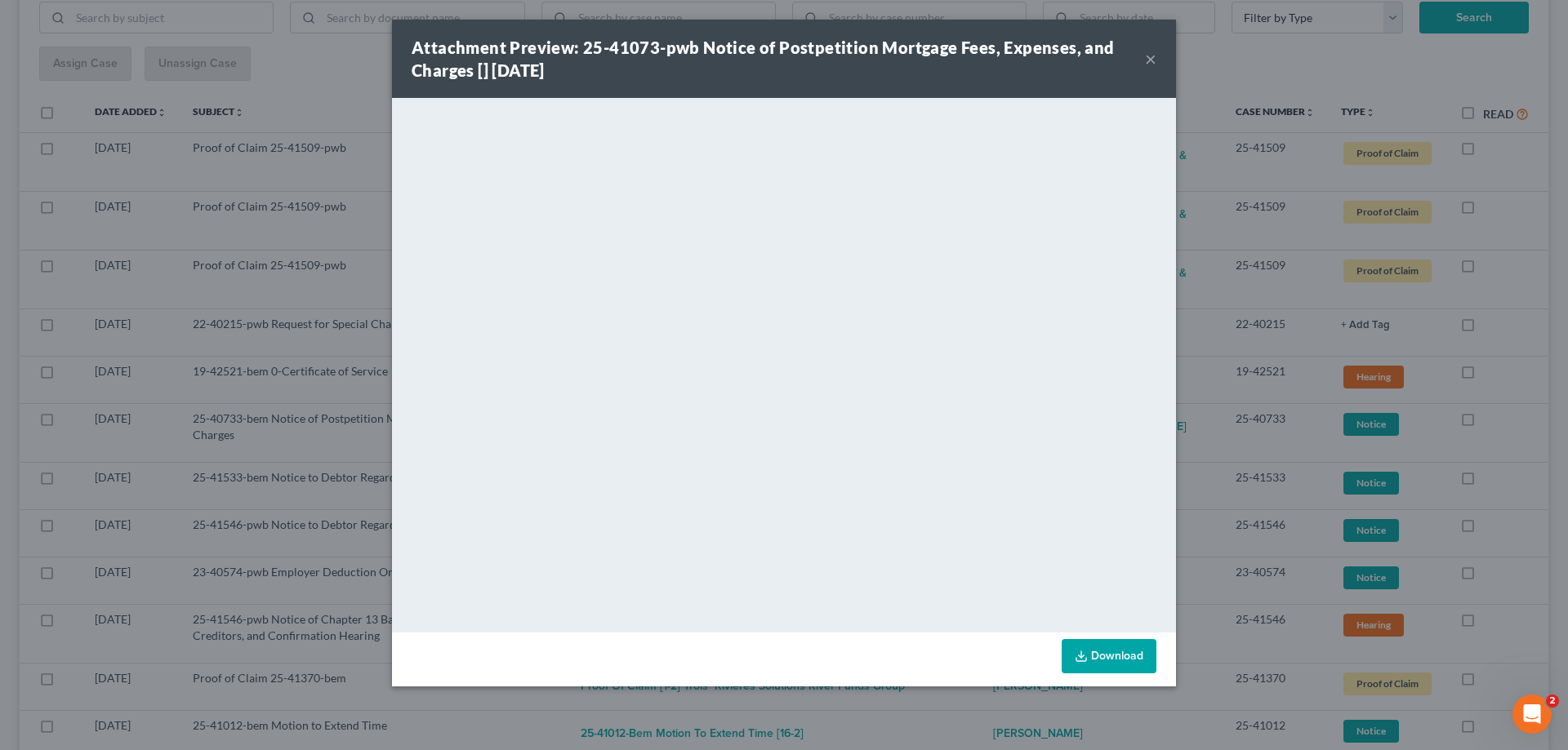
click at [1152, 58] on button "×" at bounding box center [1151, 59] width 11 height 20
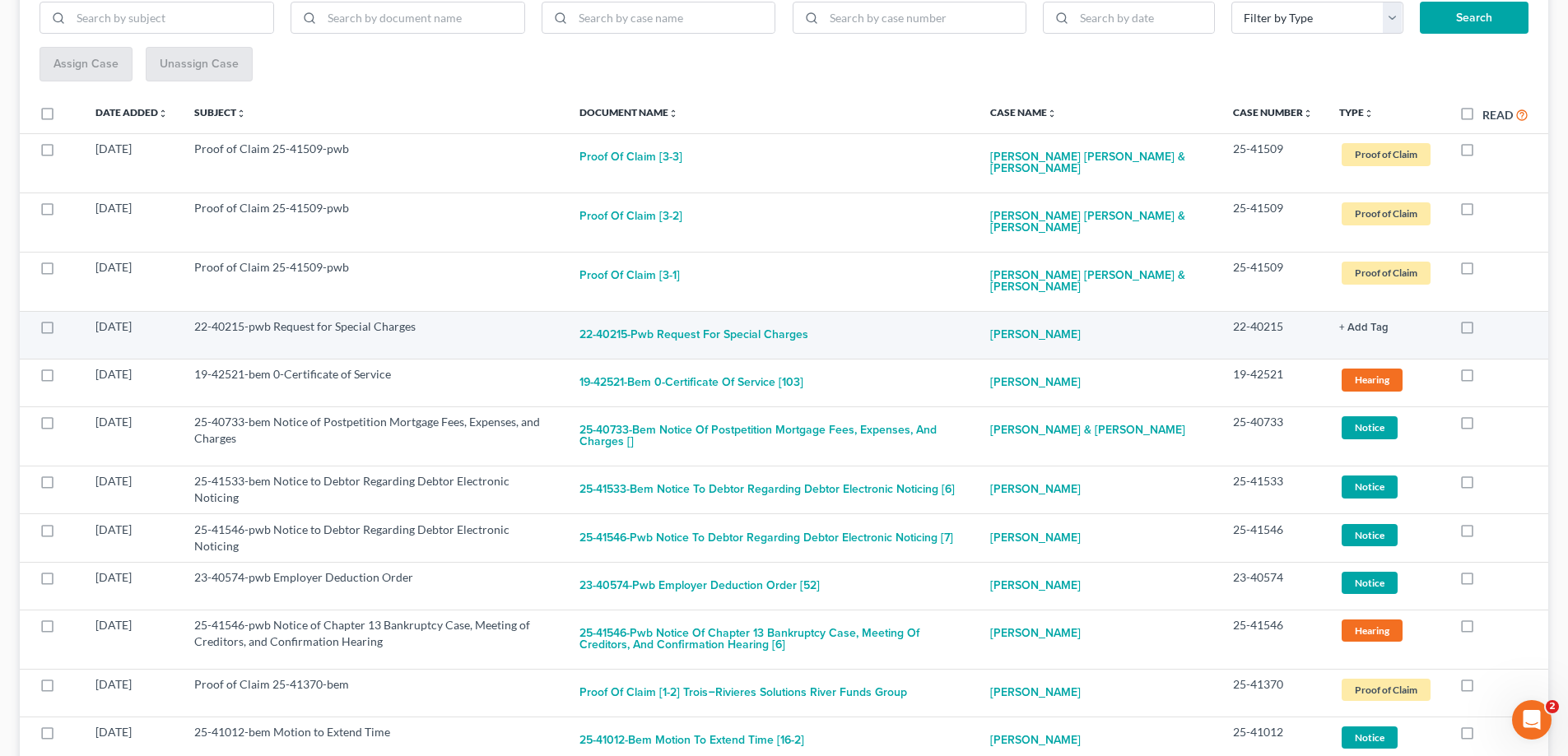
click at [1482, 331] on label at bounding box center [1482, 331] width 0 height 0
click at [1488, 329] on input "checkbox" at bounding box center [1493, 323] width 10 height 10
checkbox input "true"
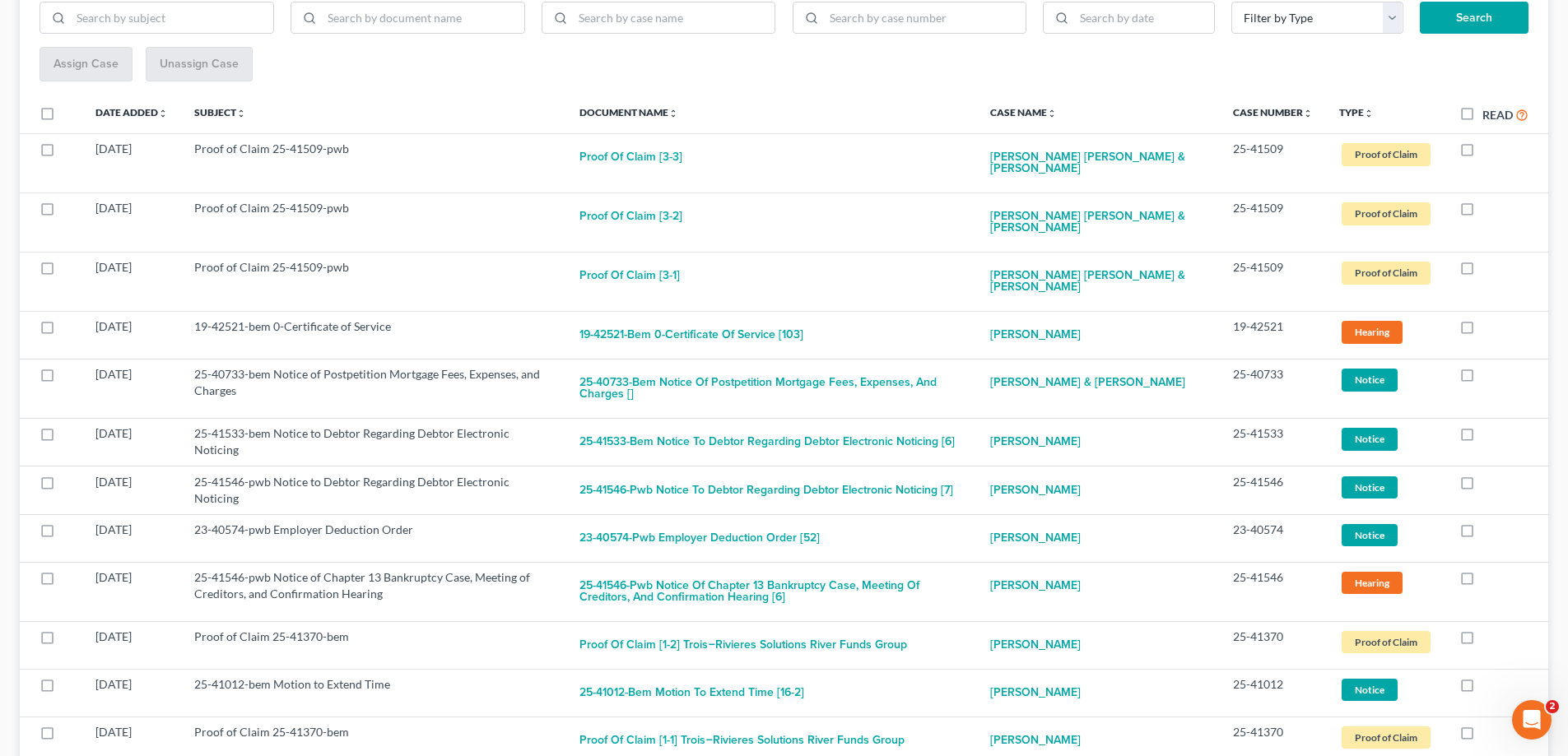
click at [1482, 331] on label at bounding box center [1482, 331] width 0 height 0
click at [1488, 329] on input "checkbox" at bounding box center [1493, 323] width 10 height 10
checkbox input "true"
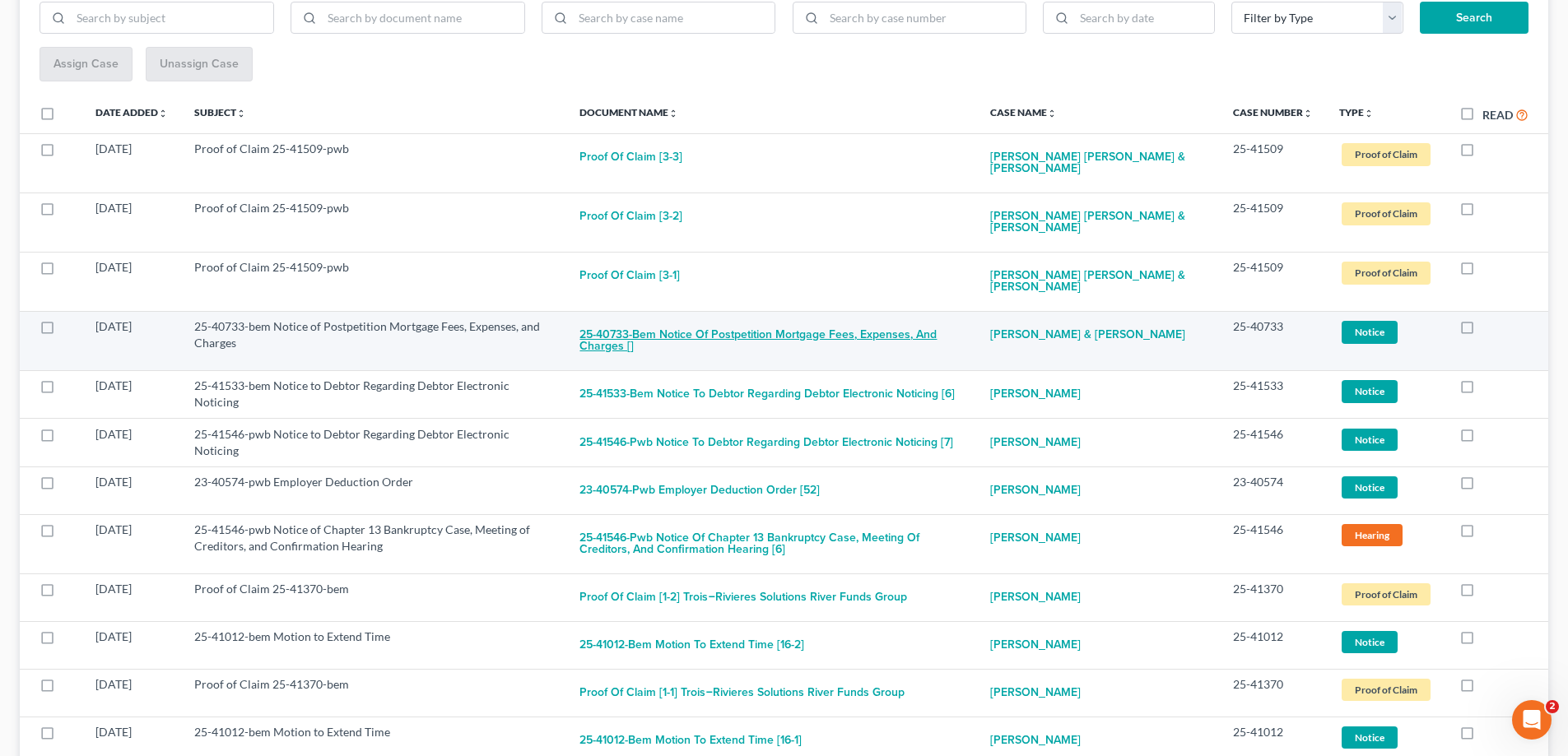
click at [884, 341] on button "25-40733-bem Notice of Postpetition Mortgage Fees, Expenses, and Charges []" at bounding box center [771, 340] width 384 height 44
checkbox input "true"
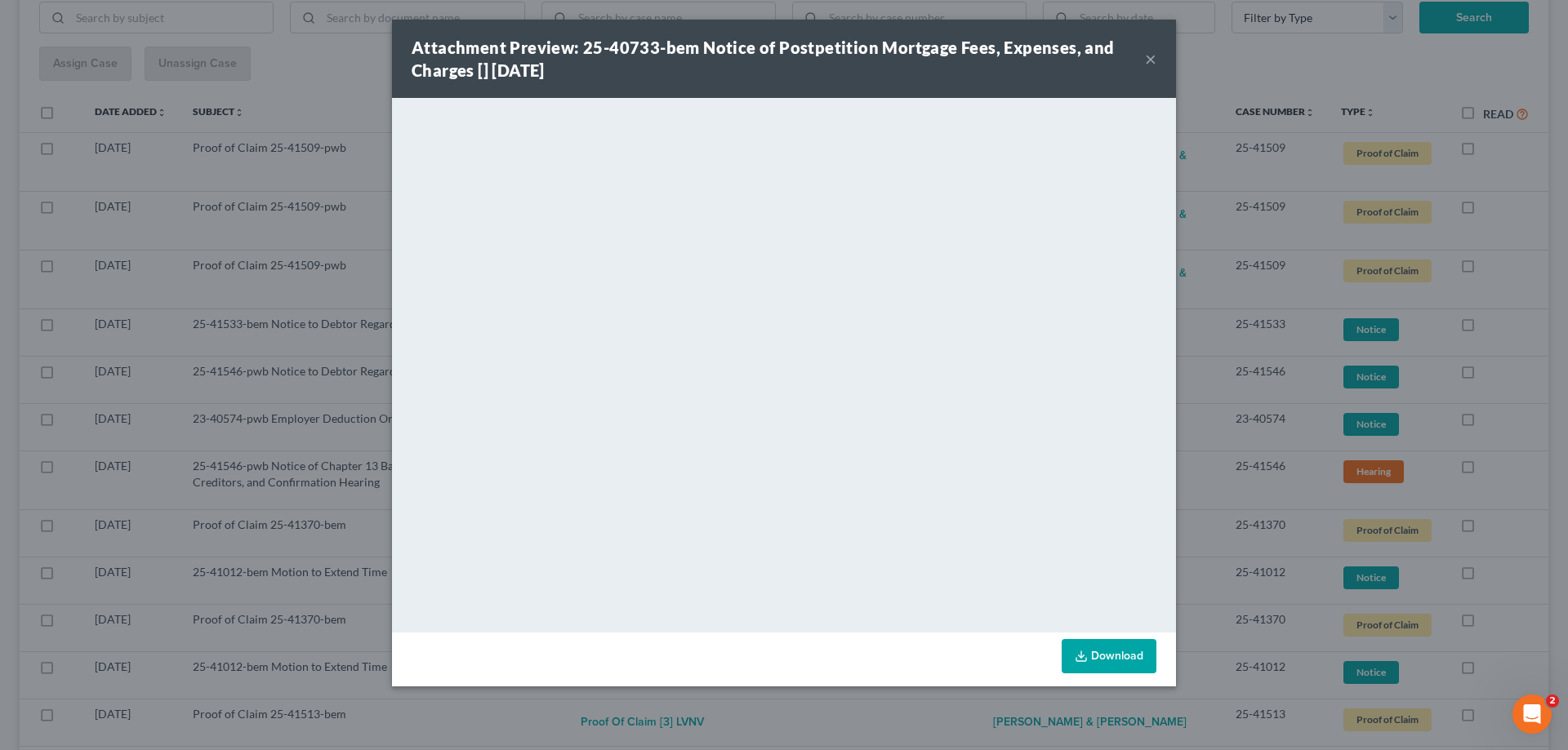
click at [1149, 57] on button "×" at bounding box center [1151, 59] width 11 height 20
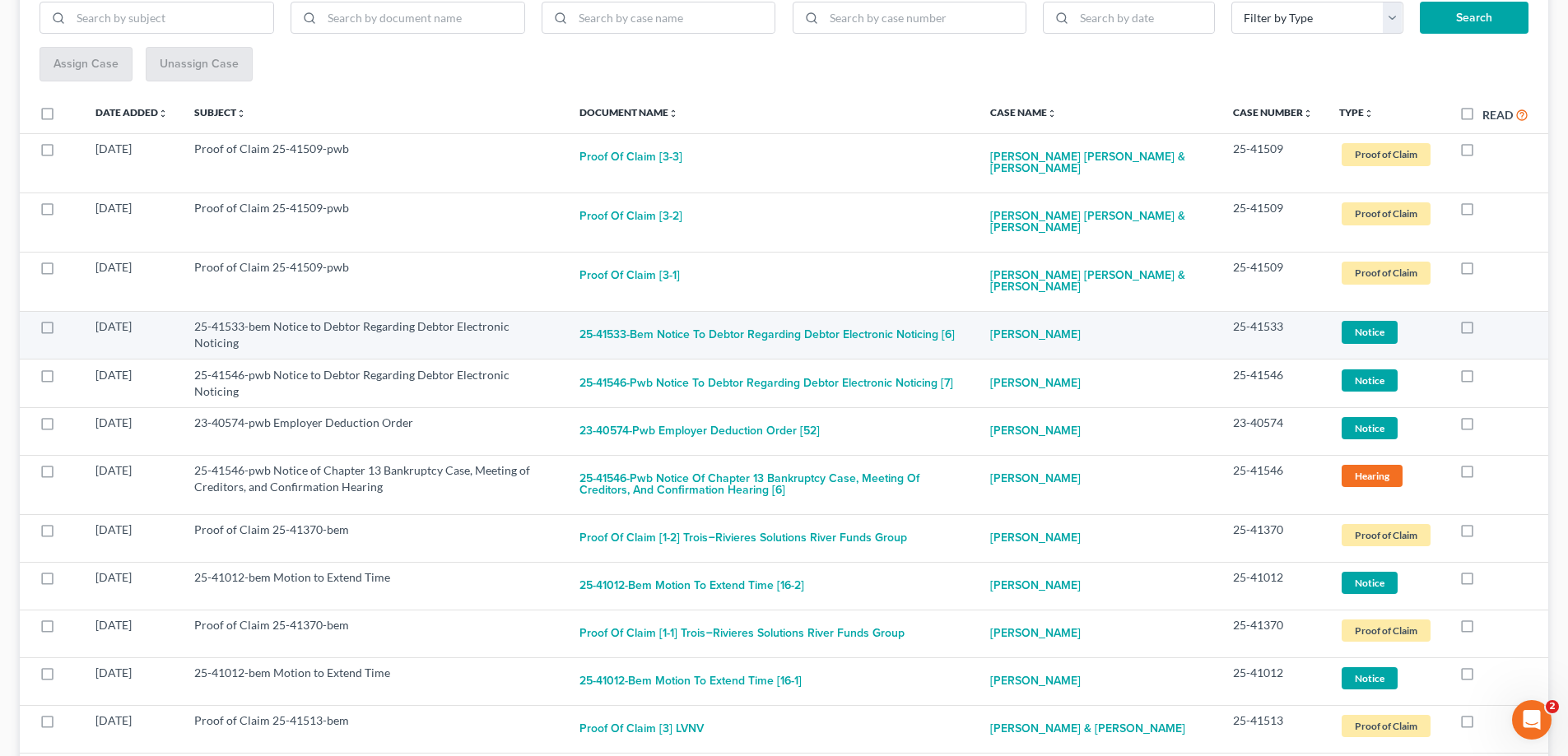
click at [1482, 331] on label at bounding box center [1482, 331] width 0 height 0
click at [1488, 326] on input "checkbox" at bounding box center [1493, 323] width 10 height 10
checkbox input "true"
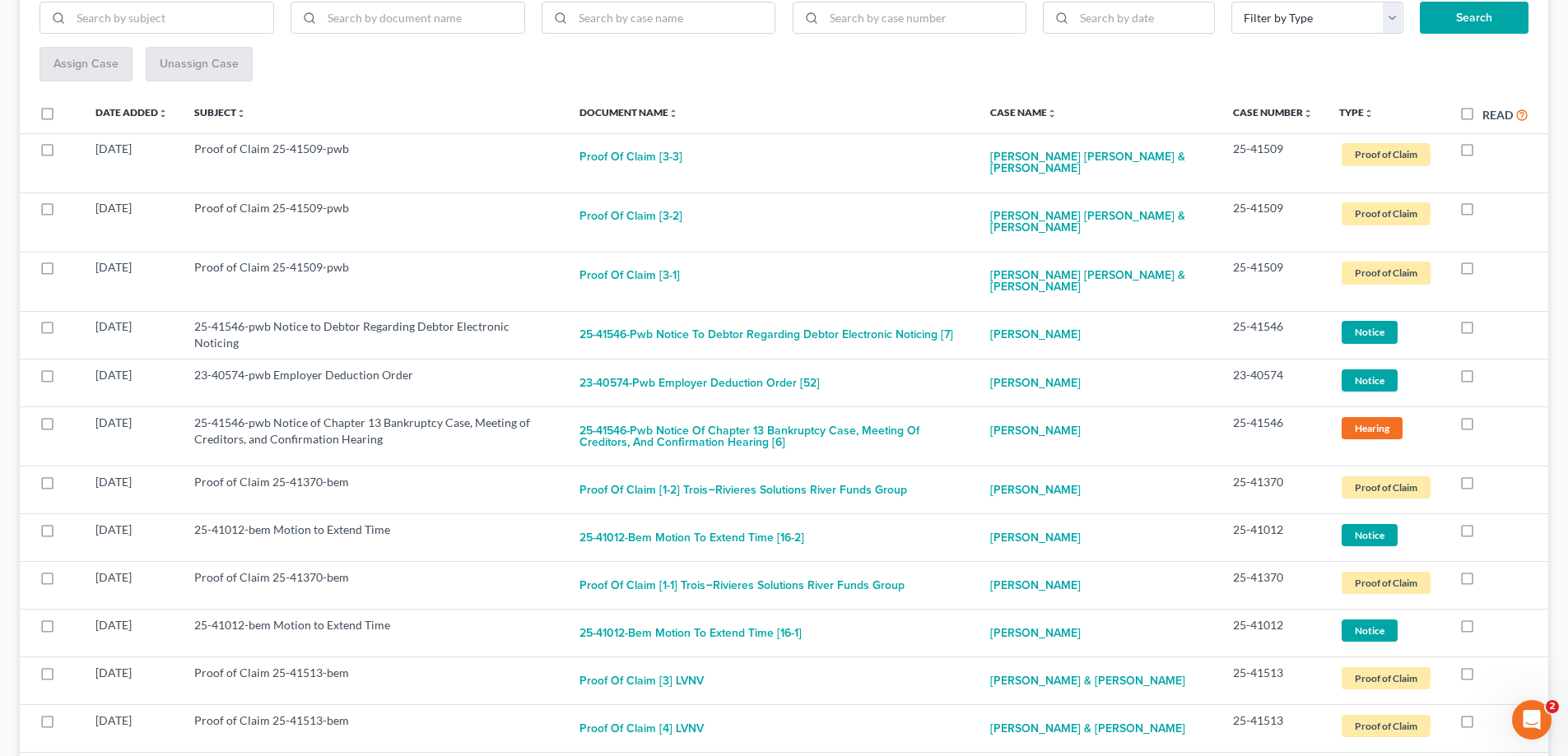
click at [1482, 331] on label at bounding box center [1482, 331] width 0 height 0
click at [1488, 327] on input "checkbox" at bounding box center [1493, 323] width 10 height 10
checkbox input "true"
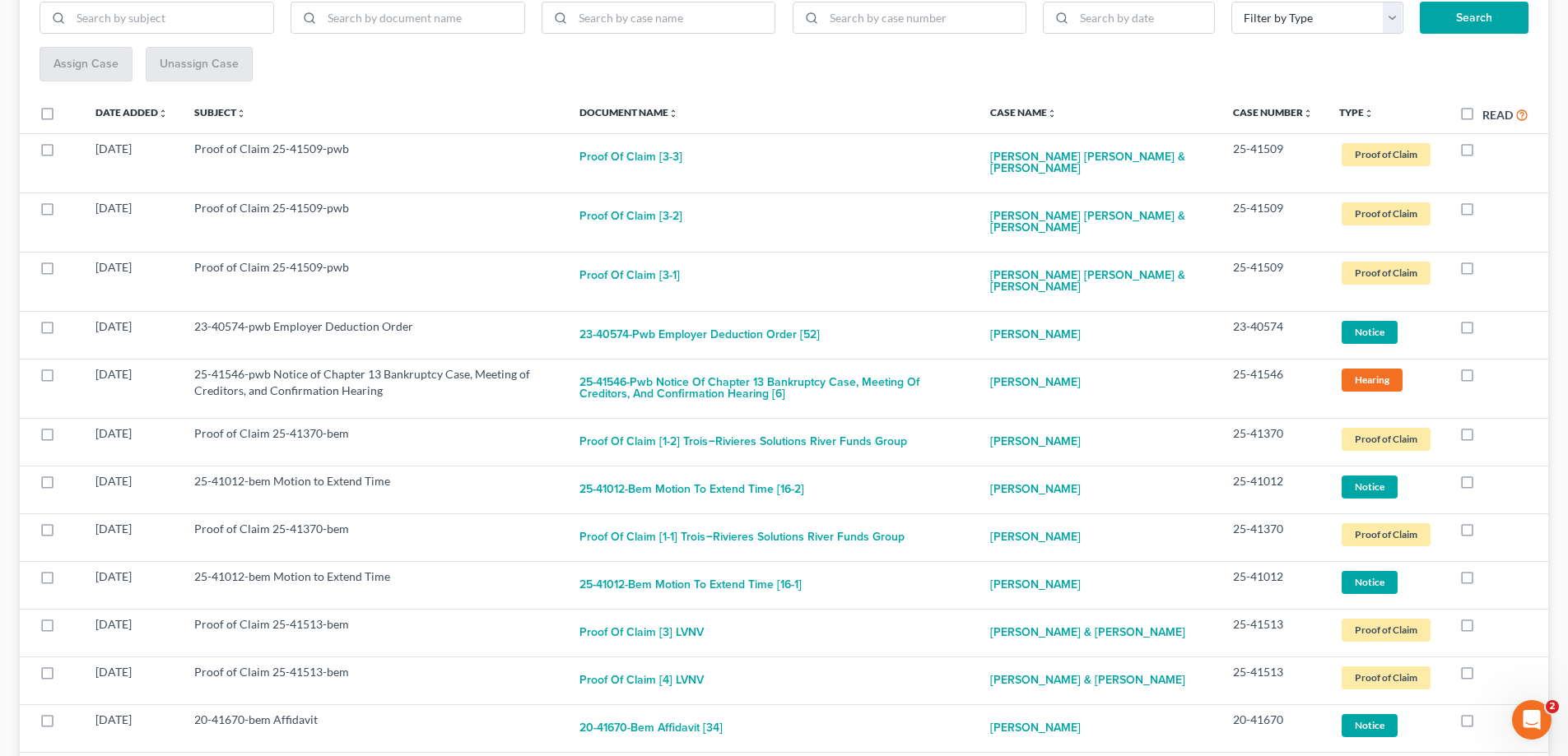
click at [1482, 331] on label at bounding box center [1482, 331] width 0 height 0
click at [1488, 327] on input "checkbox" at bounding box center [1493, 323] width 10 height 10
checkbox input "true"
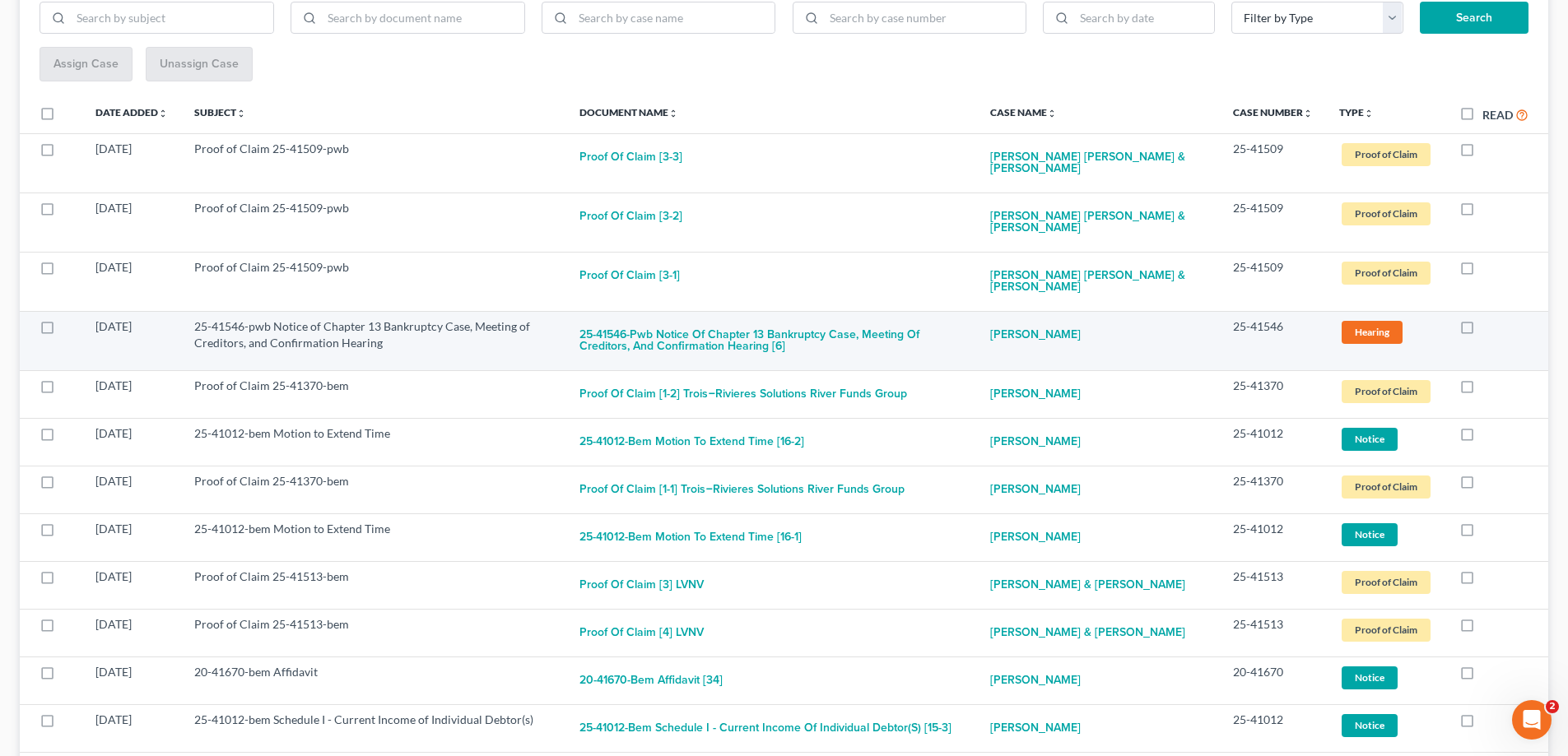
click at [1482, 331] on label at bounding box center [1482, 331] width 0 height 0
click at [1488, 326] on input "checkbox" at bounding box center [1493, 323] width 10 height 10
checkbox input "true"
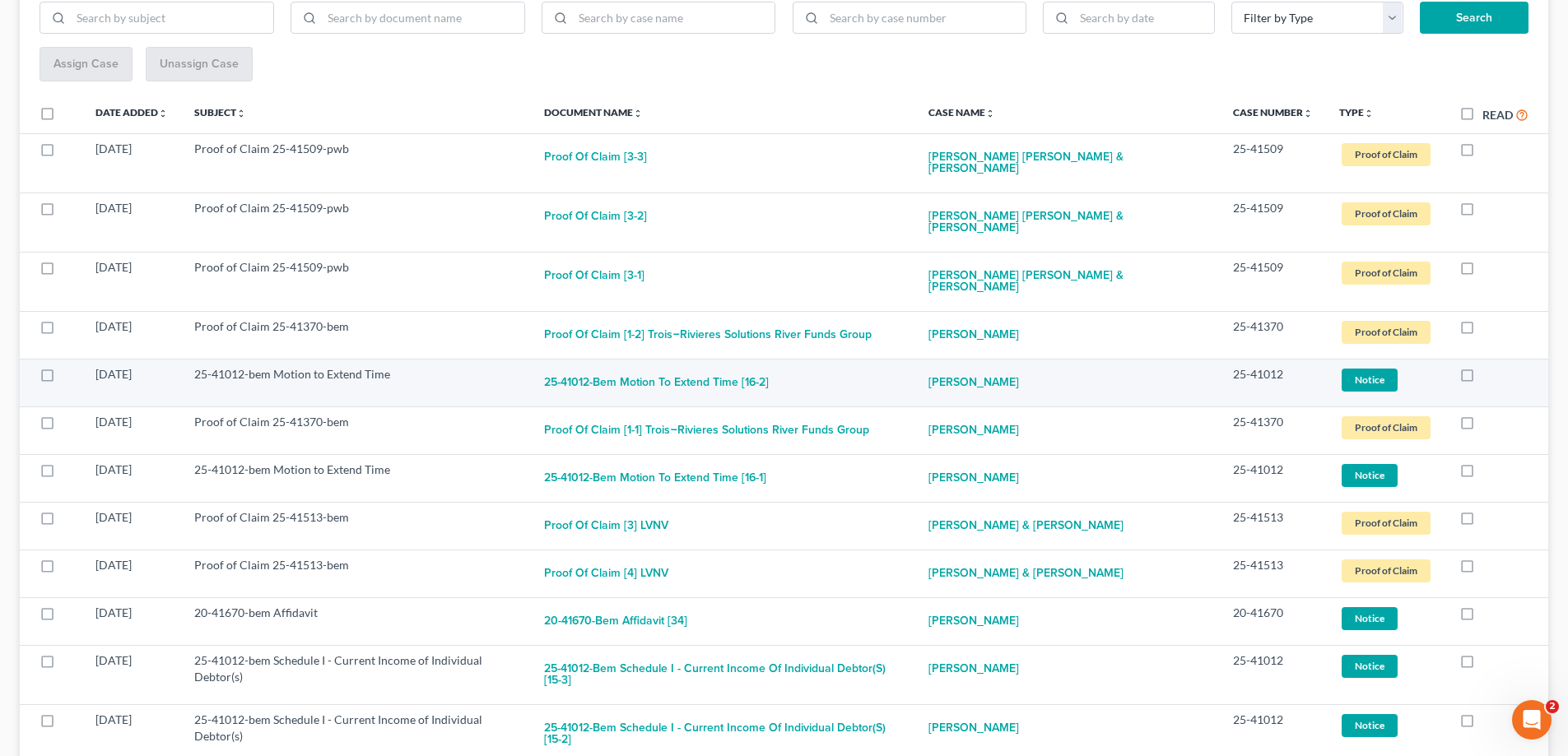
click at [1482, 378] on label at bounding box center [1482, 378] width 0 height 0
click at [1488, 366] on input "checkbox" at bounding box center [1493, 371] width 10 height 10
checkbox input "true"
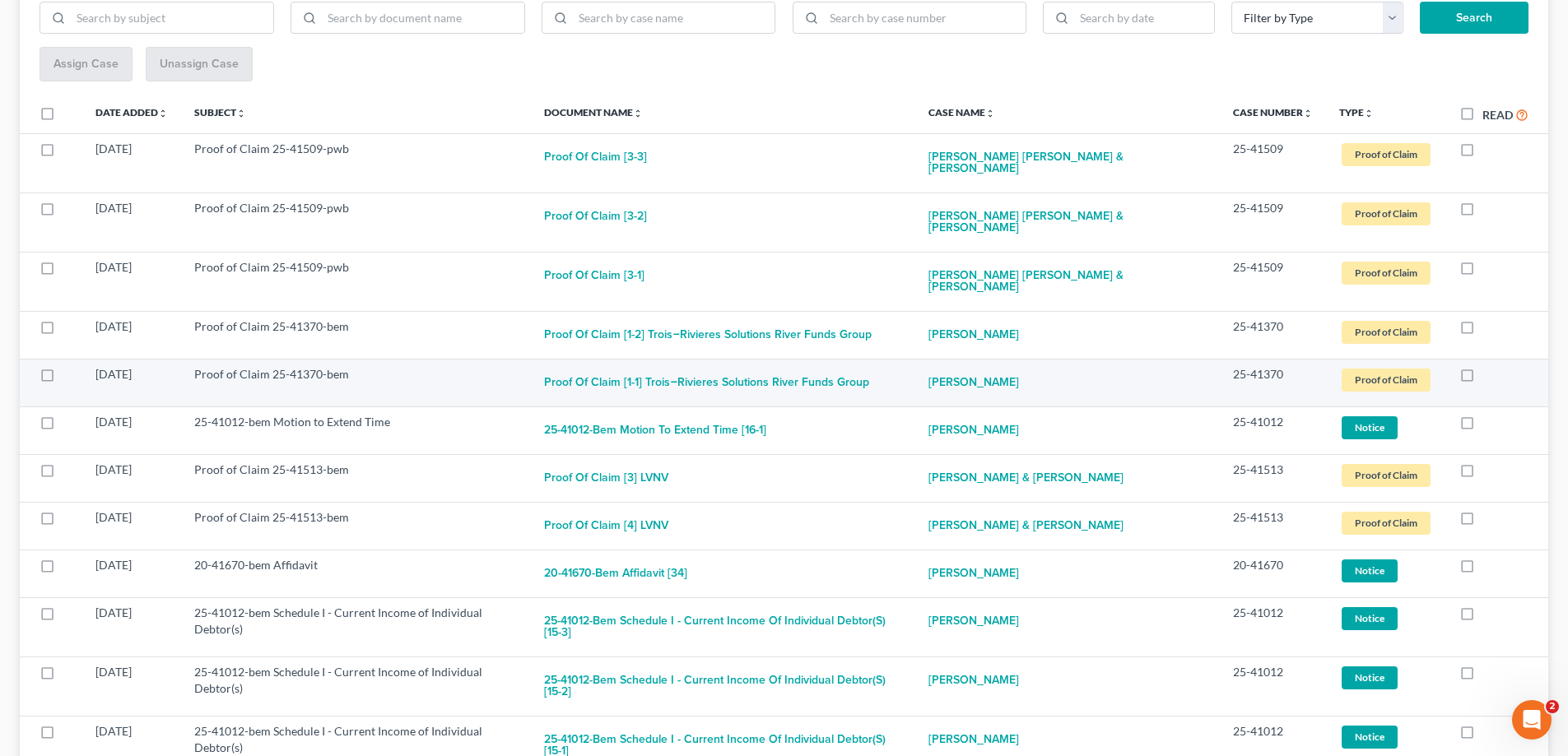
click at [1482, 378] on label at bounding box center [1482, 378] width 0 height 0
click at [1488, 366] on input "checkbox" at bounding box center [1493, 371] width 10 height 10
checkbox input "true"
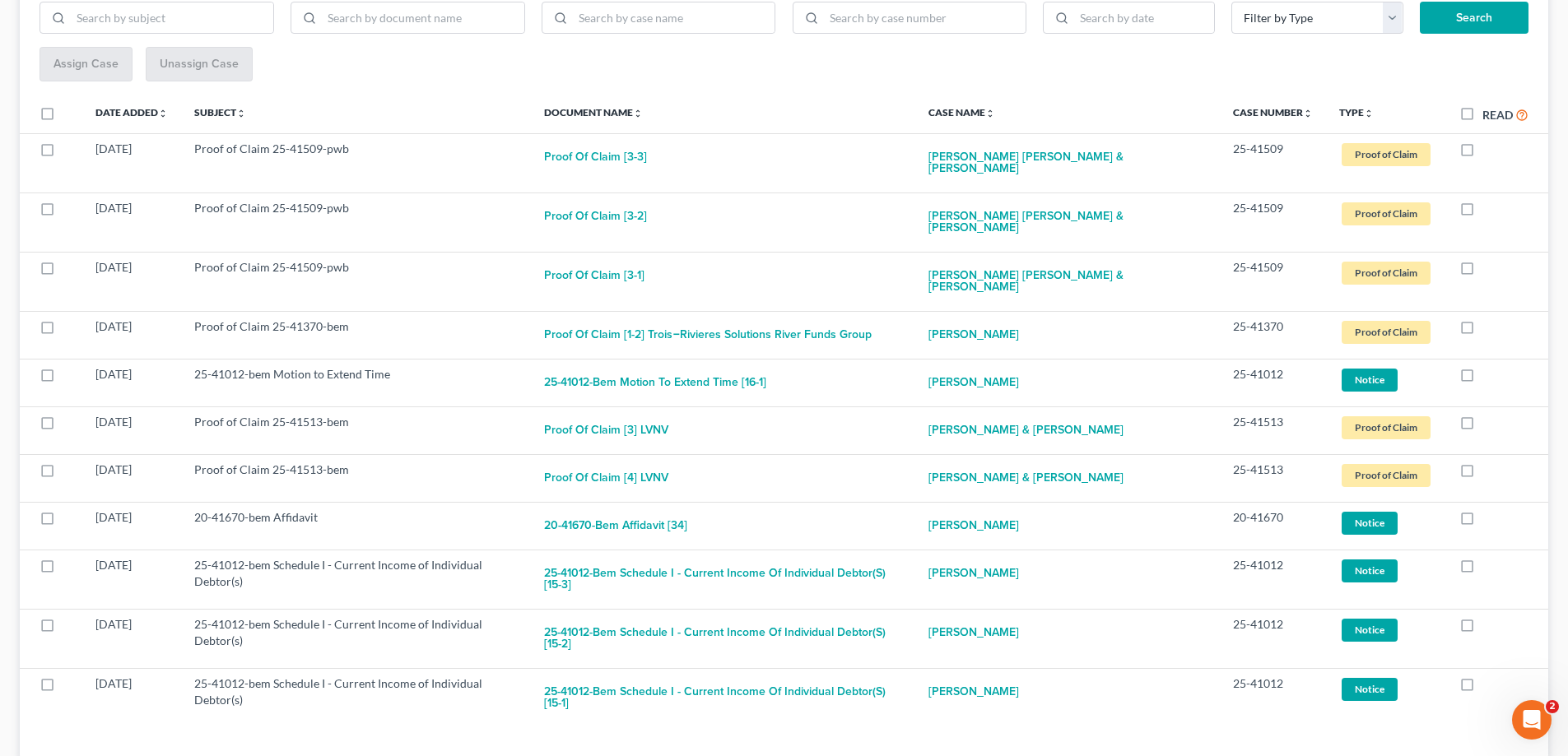
scroll to position [231, 0]
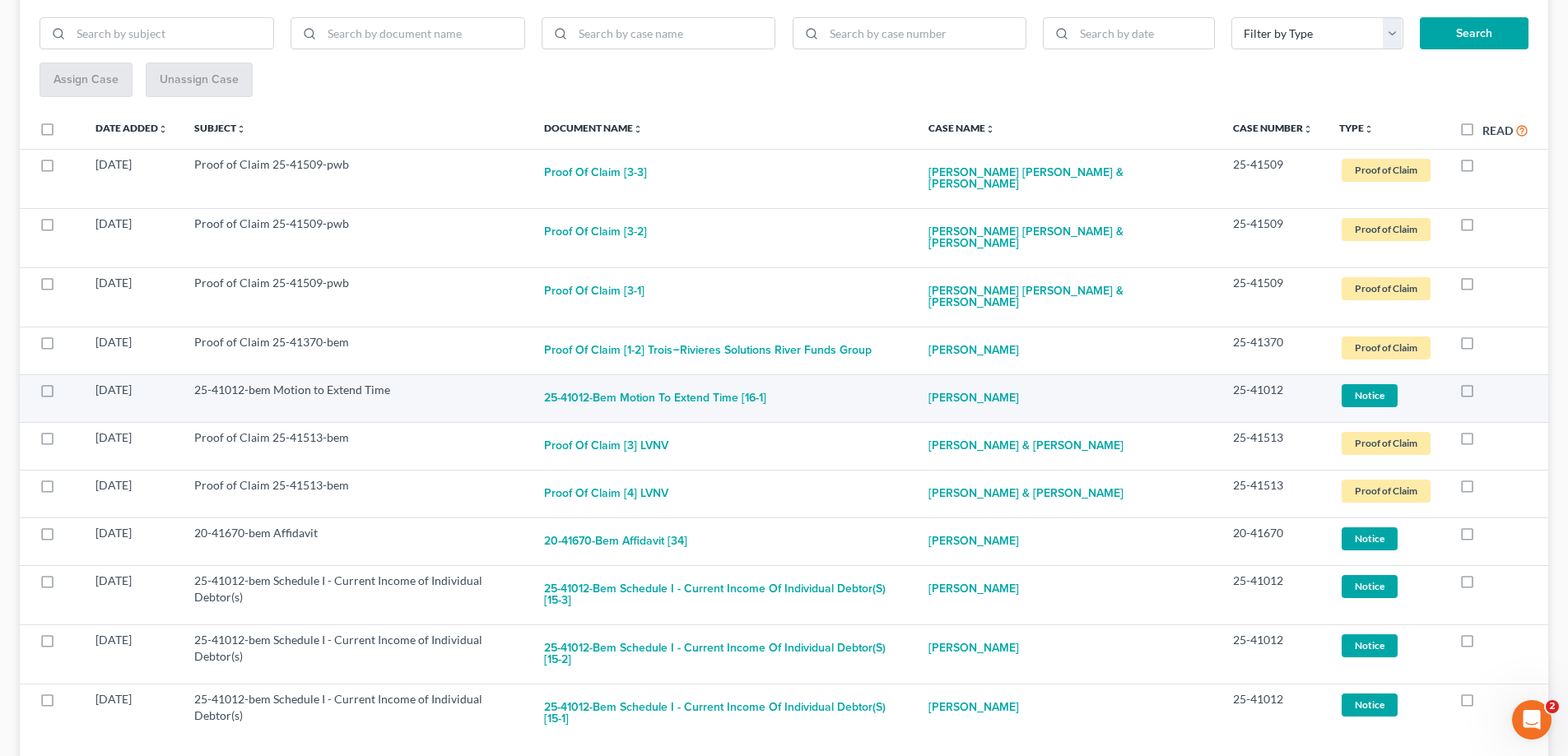
click at [1482, 394] on label at bounding box center [1482, 394] width 0 height 0
click at [1488, 382] on input "checkbox" at bounding box center [1493, 387] width 10 height 10
checkbox input "true"
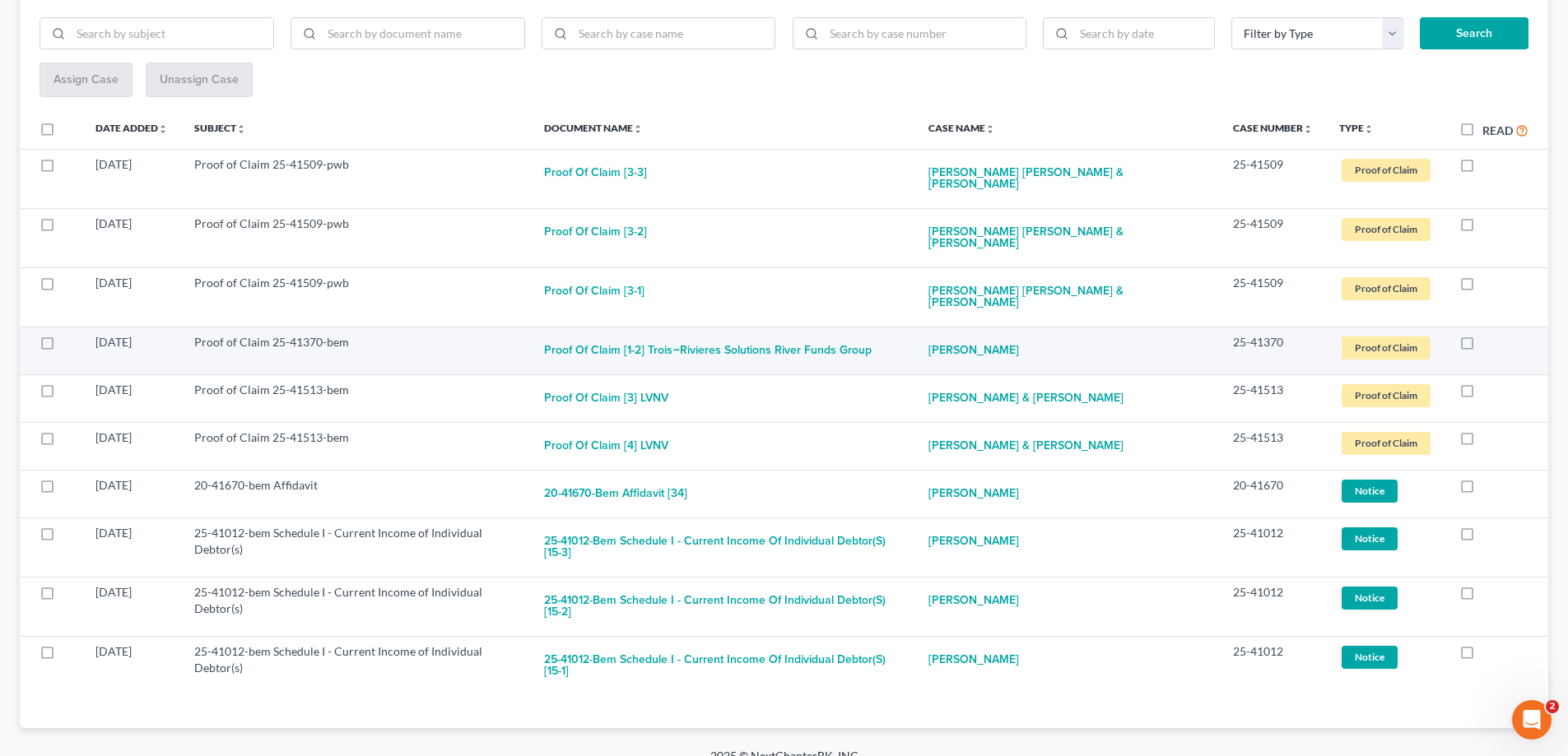
scroll to position [184, 0]
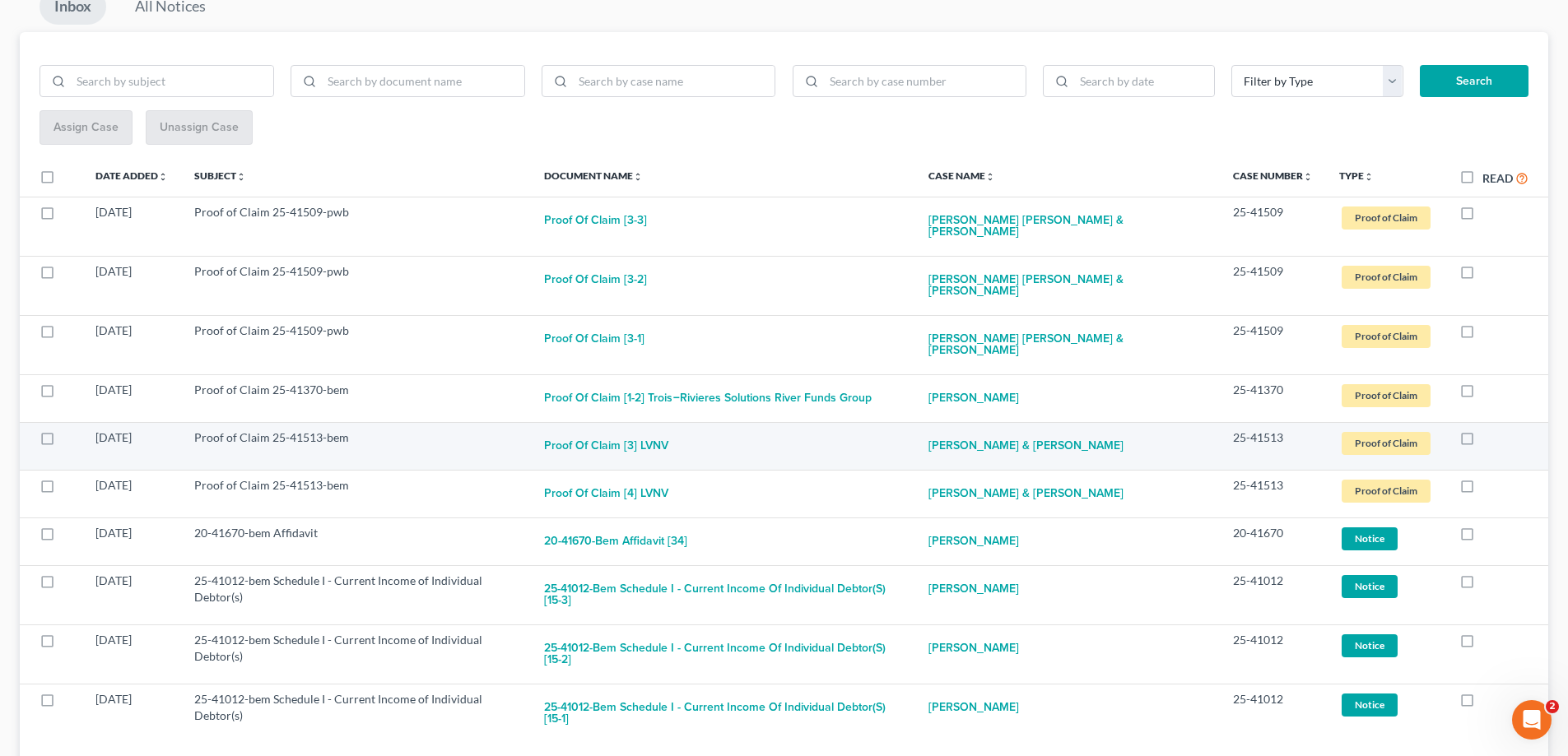
click at [1482, 442] on label at bounding box center [1482, 442] width 0 height 0
click at [1488, 430] on input "checkbox" at bounding box center [1493, 435] width 10 height 10
checkbox input "true"
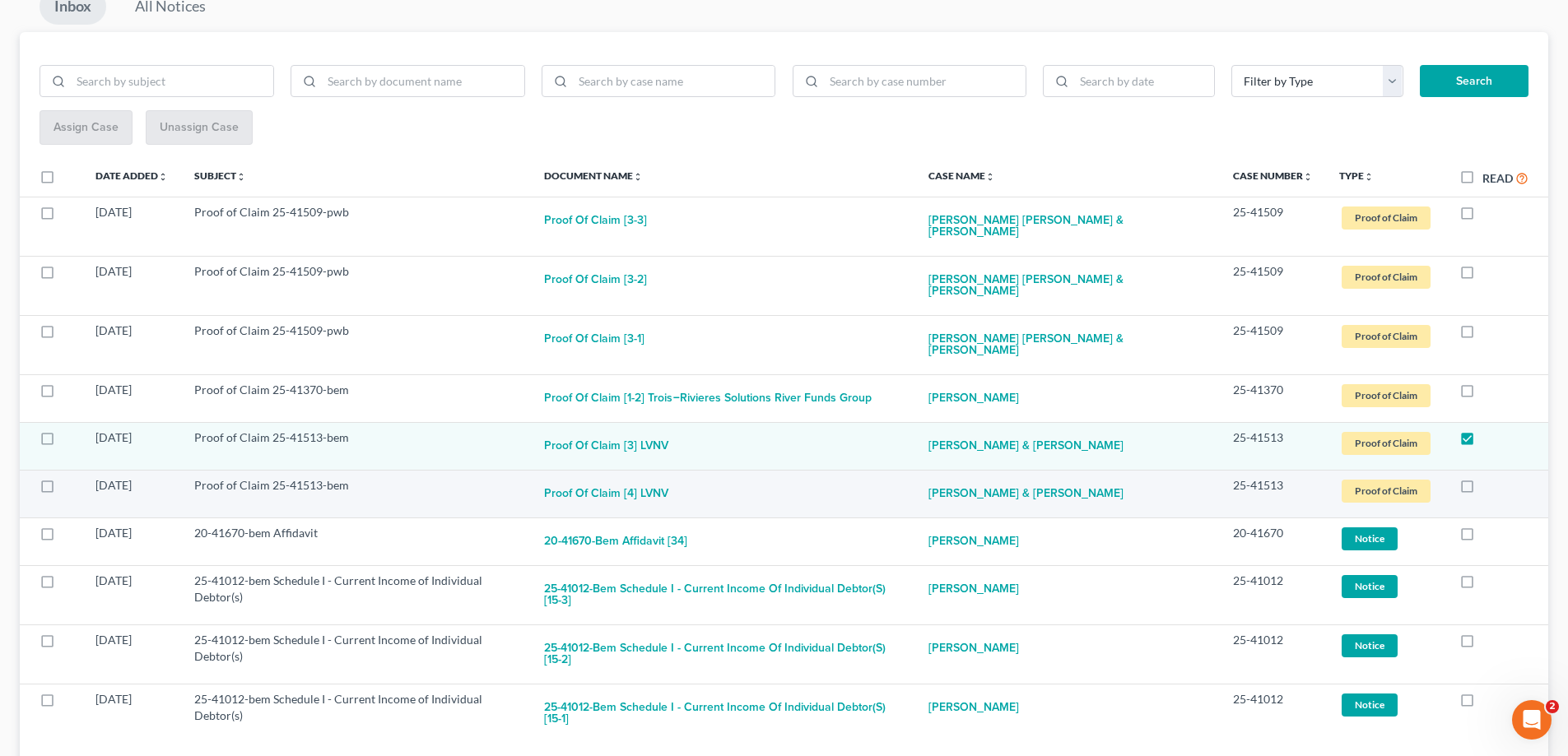
scroll to position [136, 0]
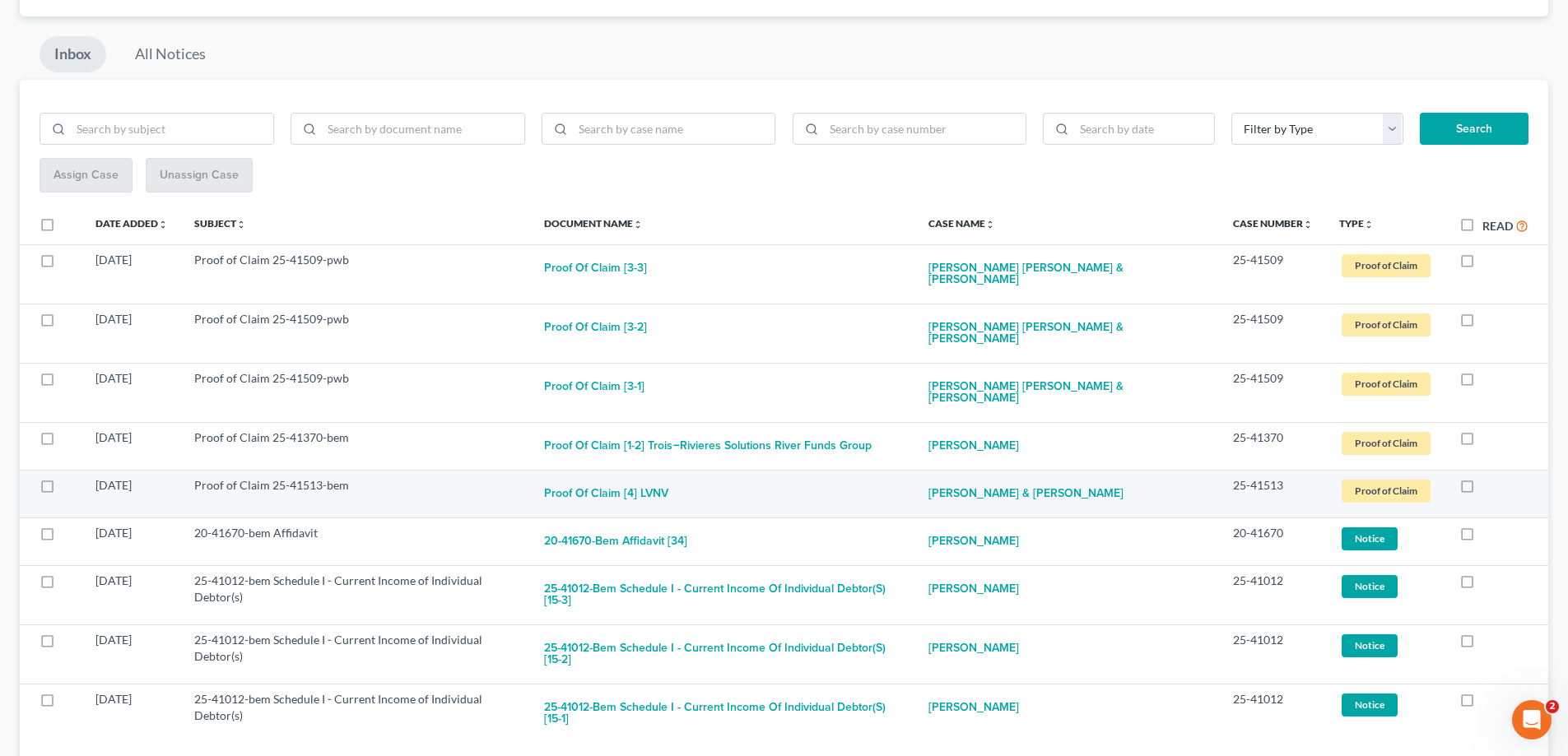
click at [1482, 490] on label at bounding box center [1482, 490] width 0 height 0
click at [1488, 478] on input "checkbox" at bounding box center [1493, 482] width 10 height 10
checkbox input "true"
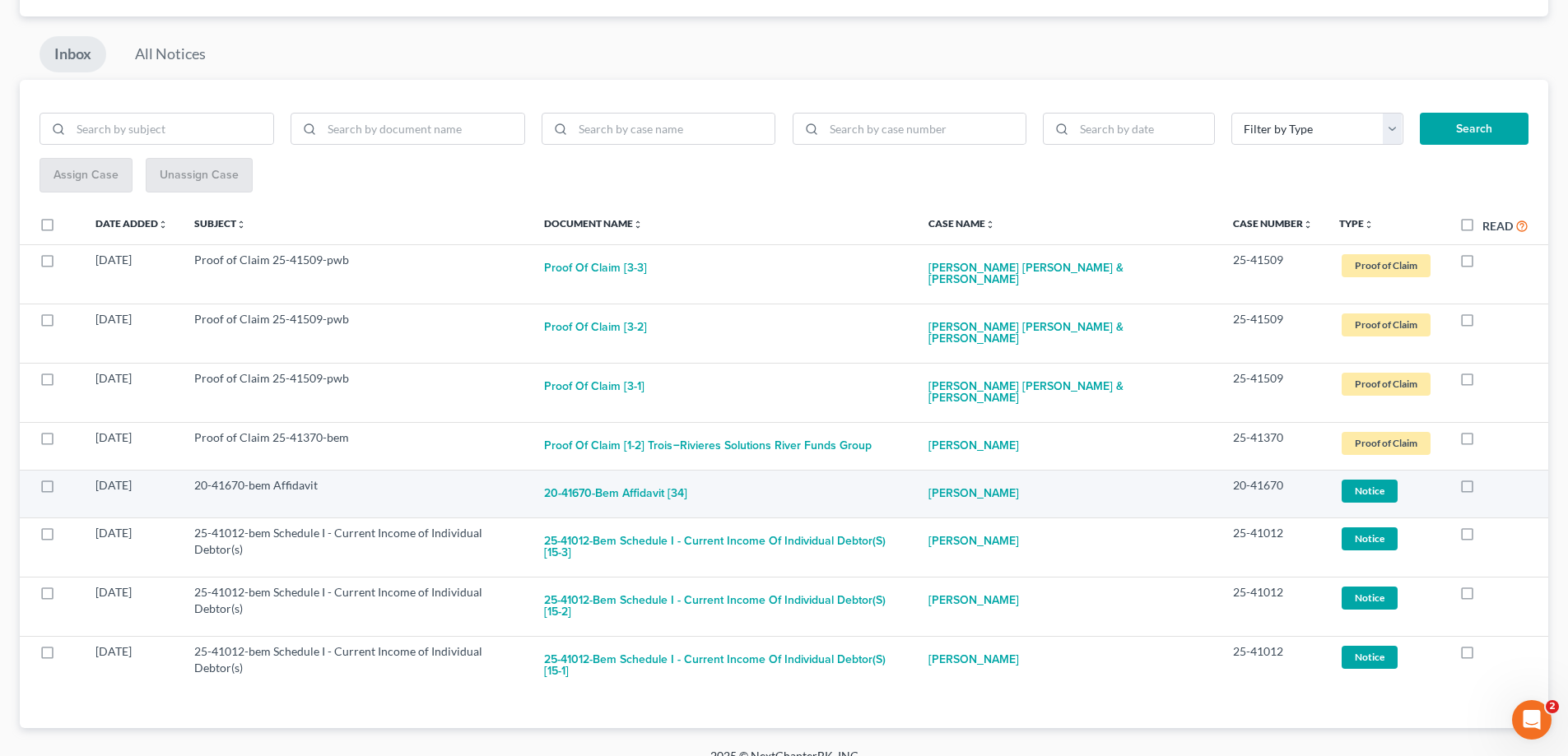
scroll to position [88, 0]
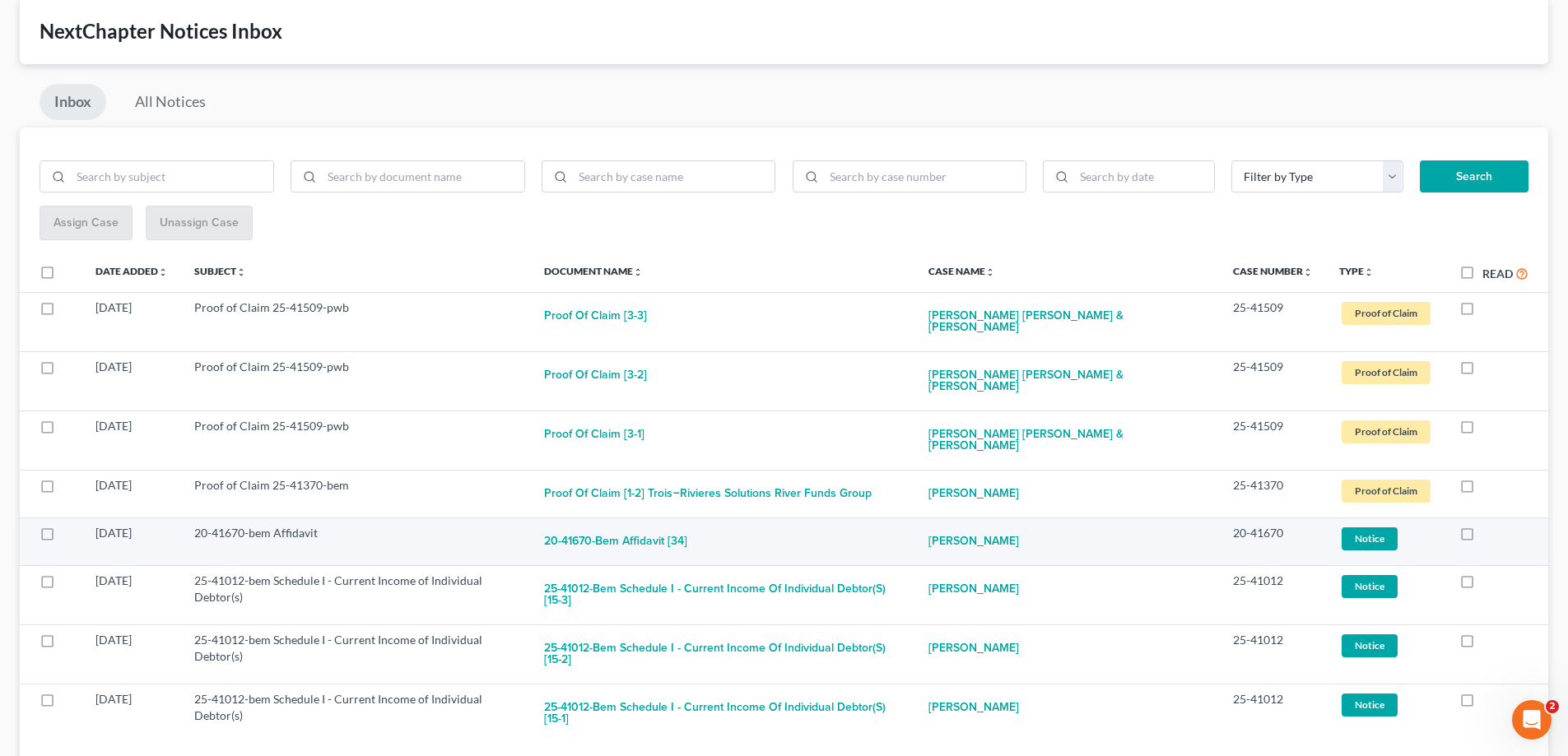
click at [1482, 538] on label at bounding box center [1482, 538] width 0 height 0
click at [1488, 525] on input "checkbox" at bounding box center [1493, 529] width 10 height 10
checkbox input "true"
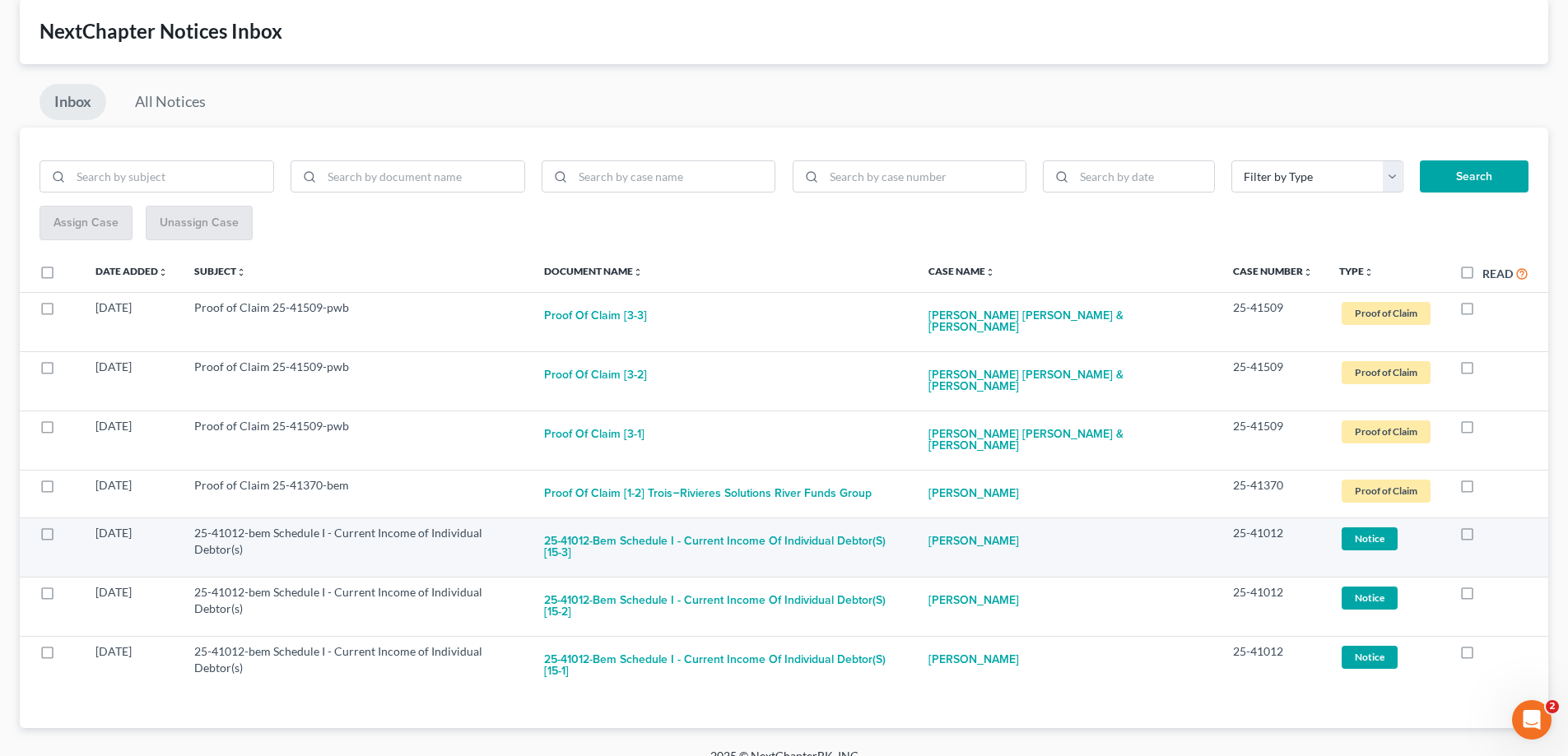
scroll to position [40, 0]
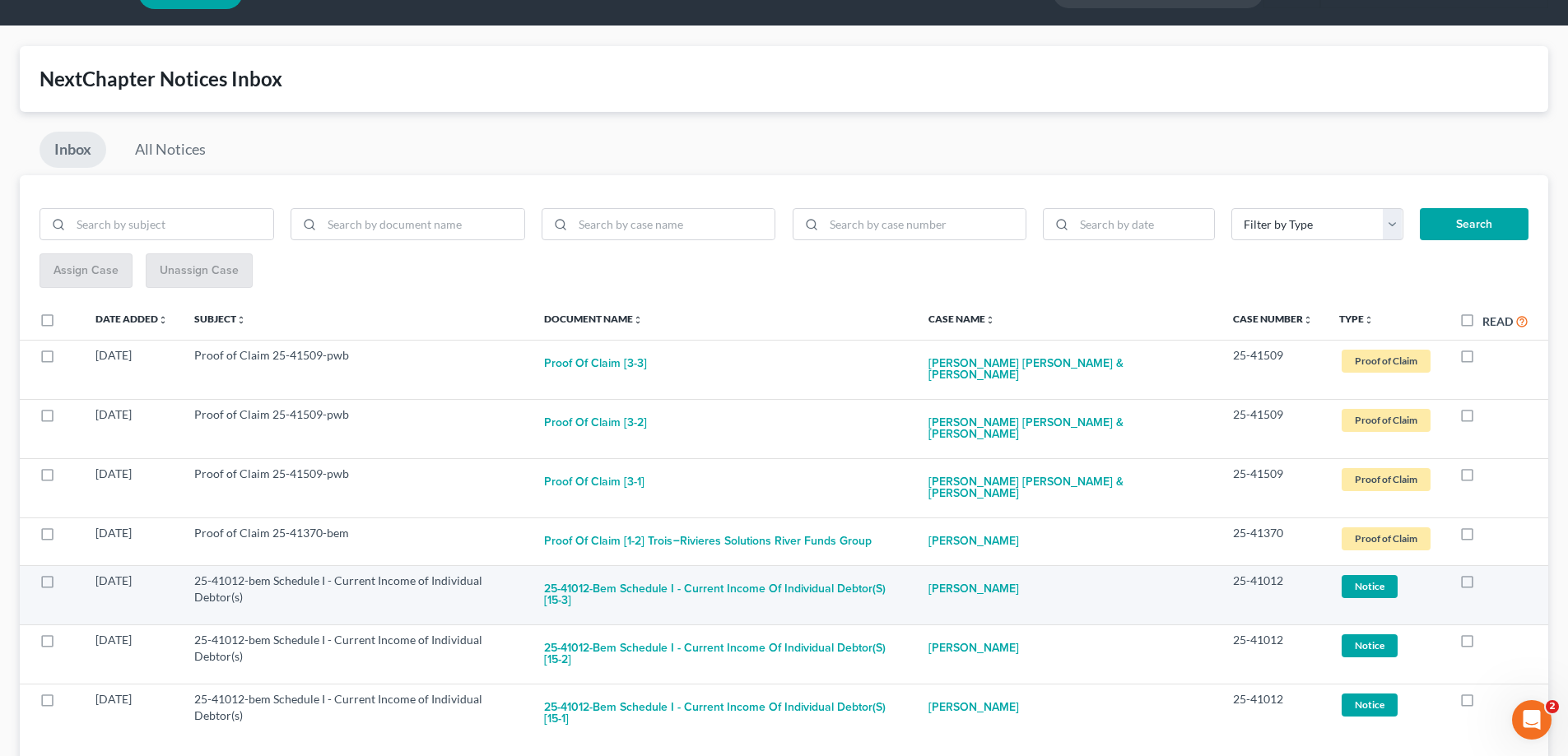
drag, startPoint x: 1461, startPoint y: 545, endPoint x: 1463, endPoint y: 562, distance: 17.1
click at [1482, 586] on label at bounding box center [1482, 586] width 0 height 0
click at [1488, 572] on input "checkbox" at bounding box center [1493, 577] width 10 height 10
checkbox input "true"
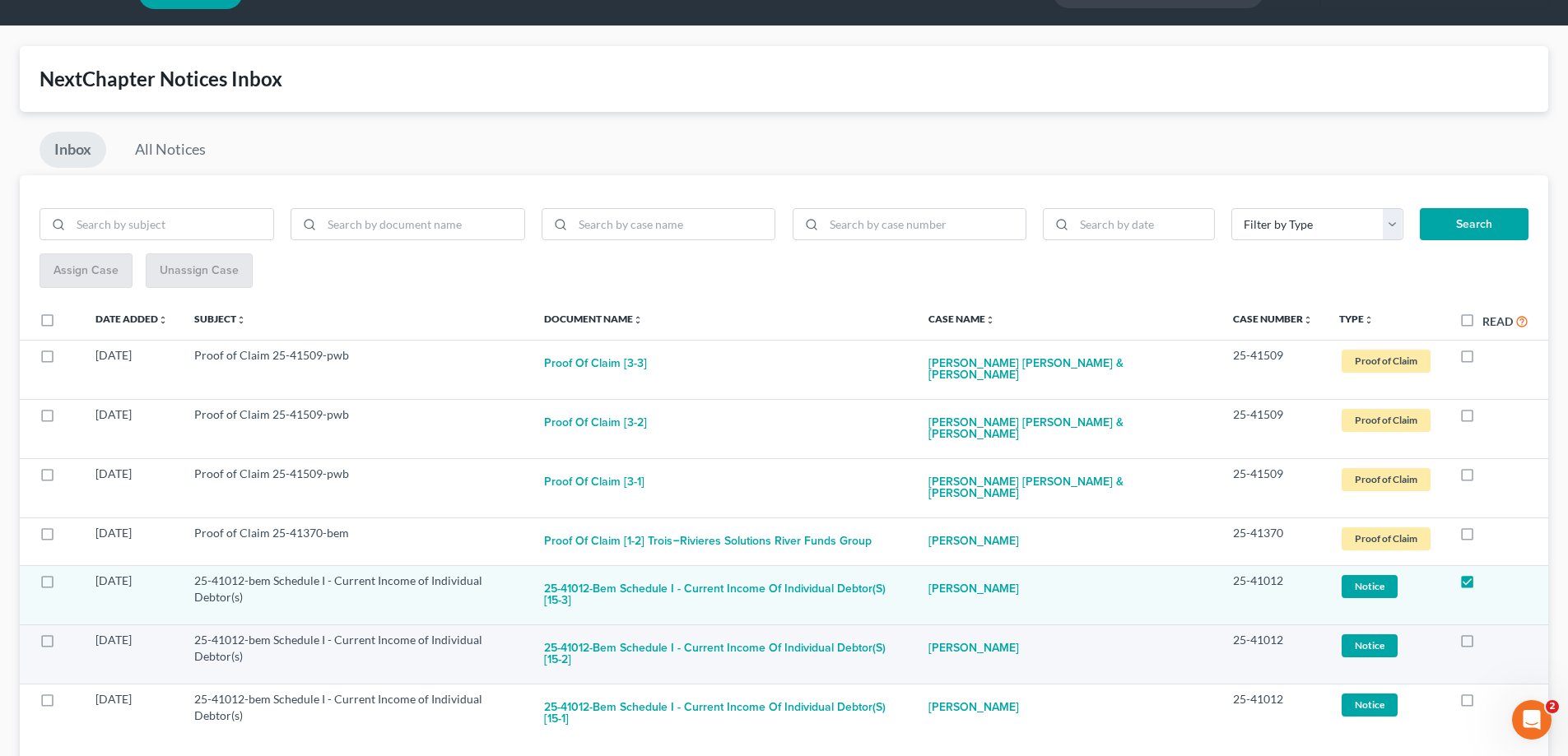
scroll to position [0, 0]
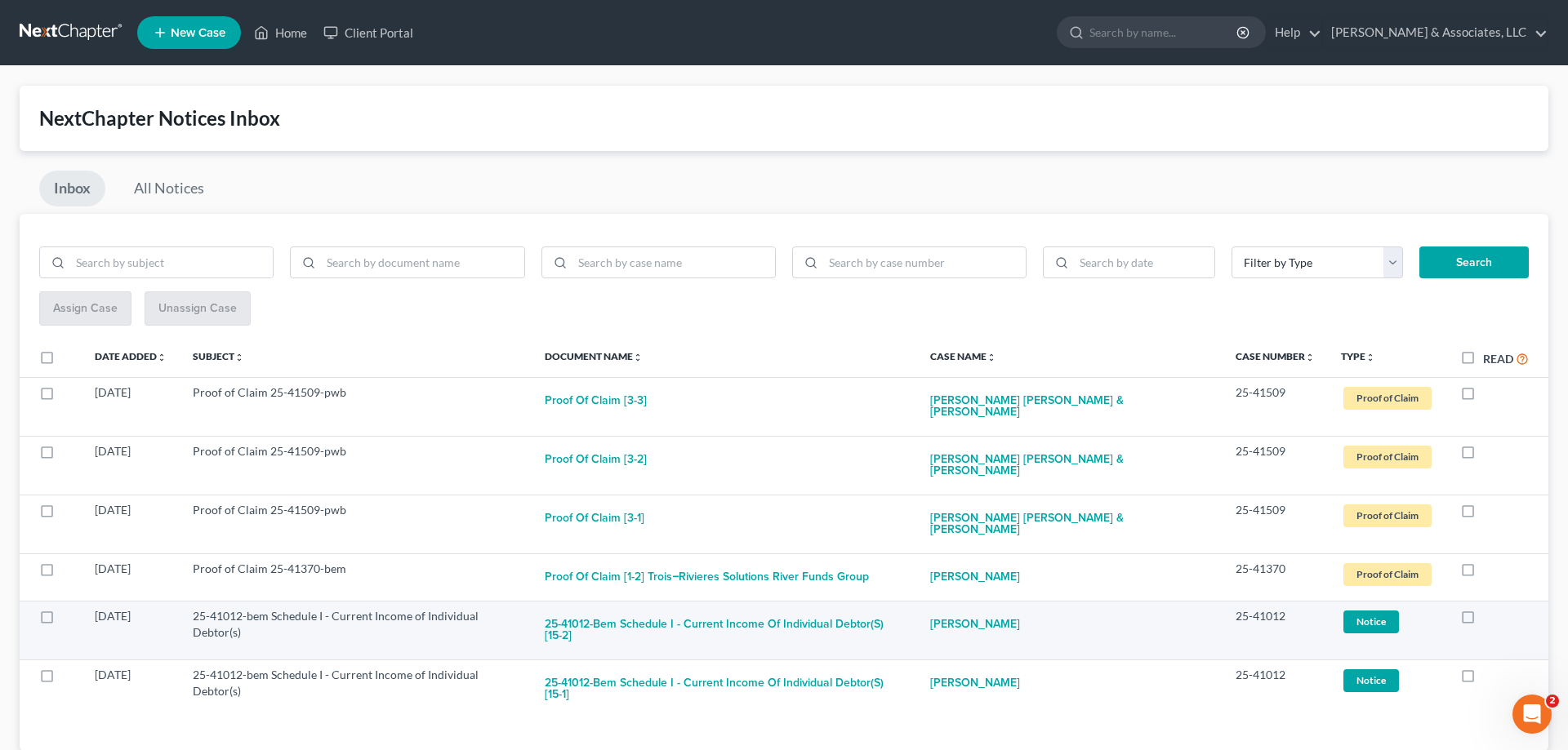
click at [1482, 621] on label at bounding box center [1482, 621] width 0 height 0
click at [1489, 609] on input "checkbox" at bounding box center [1494, 613] width 10 height 10
checkbox input "true"
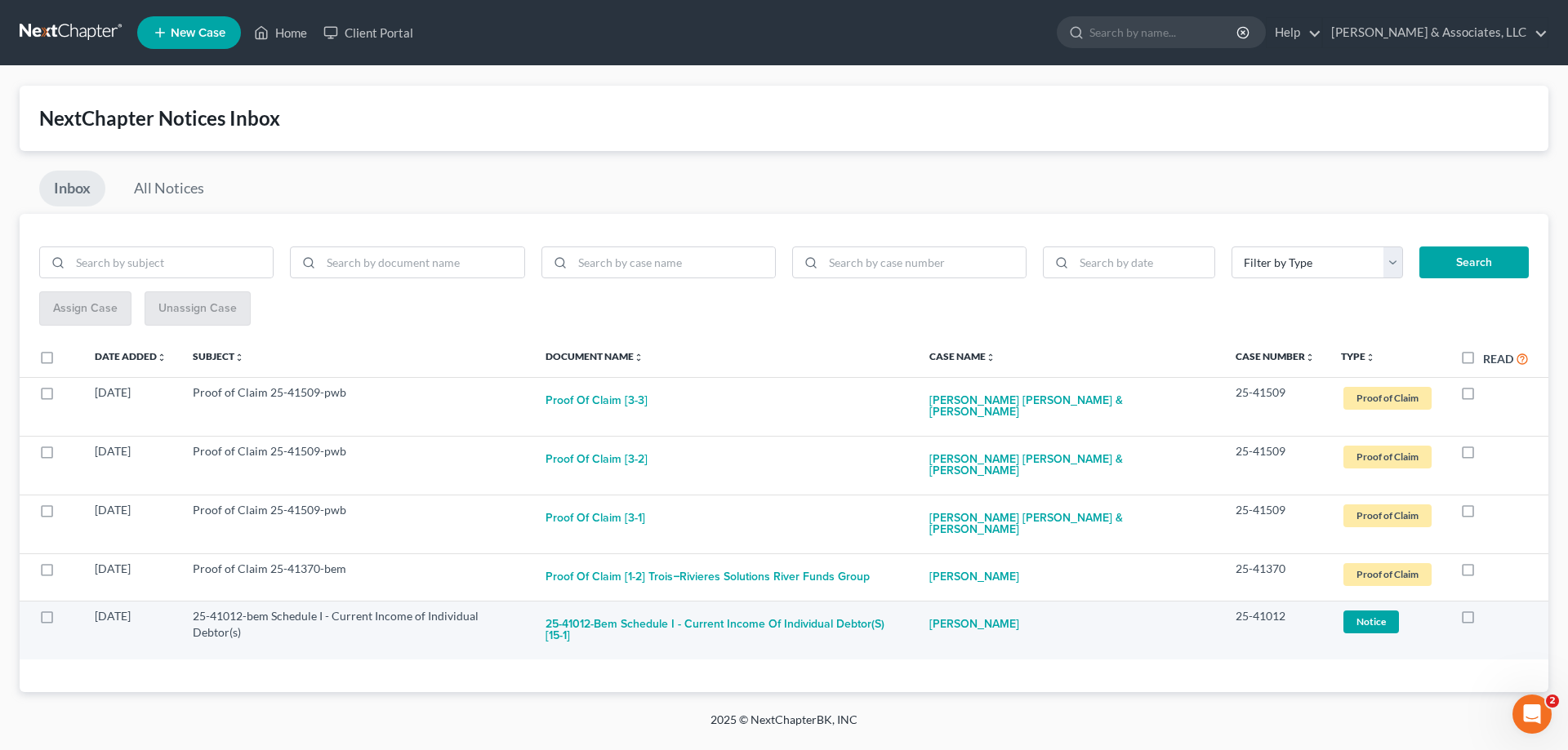
click at [1482, 621] on label at bounding box center [1482, 621] width 0 height 0
click at [1489, 609] on input "checkbox" at bounding box center [1494, 613] width 10 height 10
checkbox input "true"
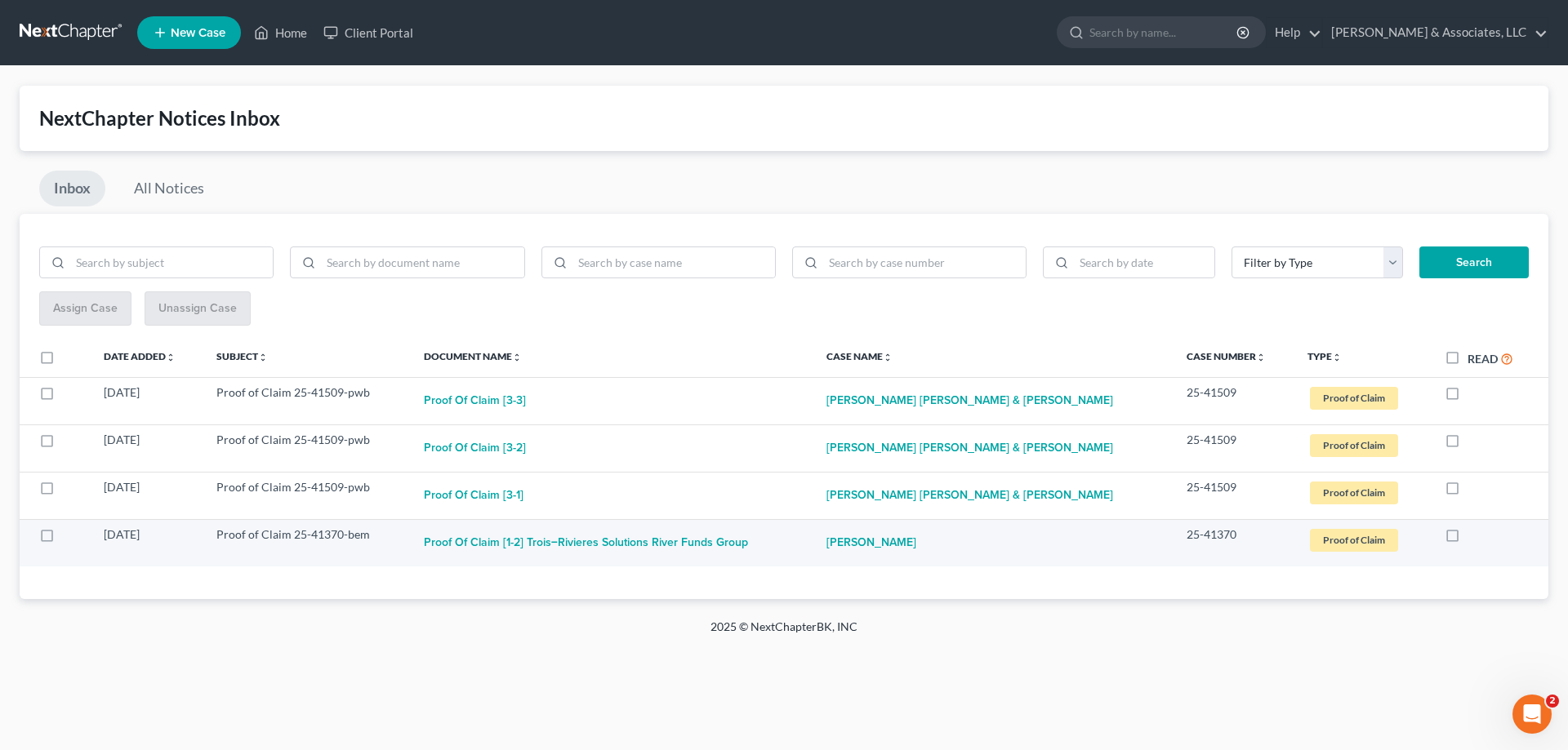
click at [1468, 539] on label at bounding box center [1468, 539] width 0 height 0
click at [1474, 534] on input "checkbox" at bounding box center [1479, 532] width 10 height 10
checkbox input "true"
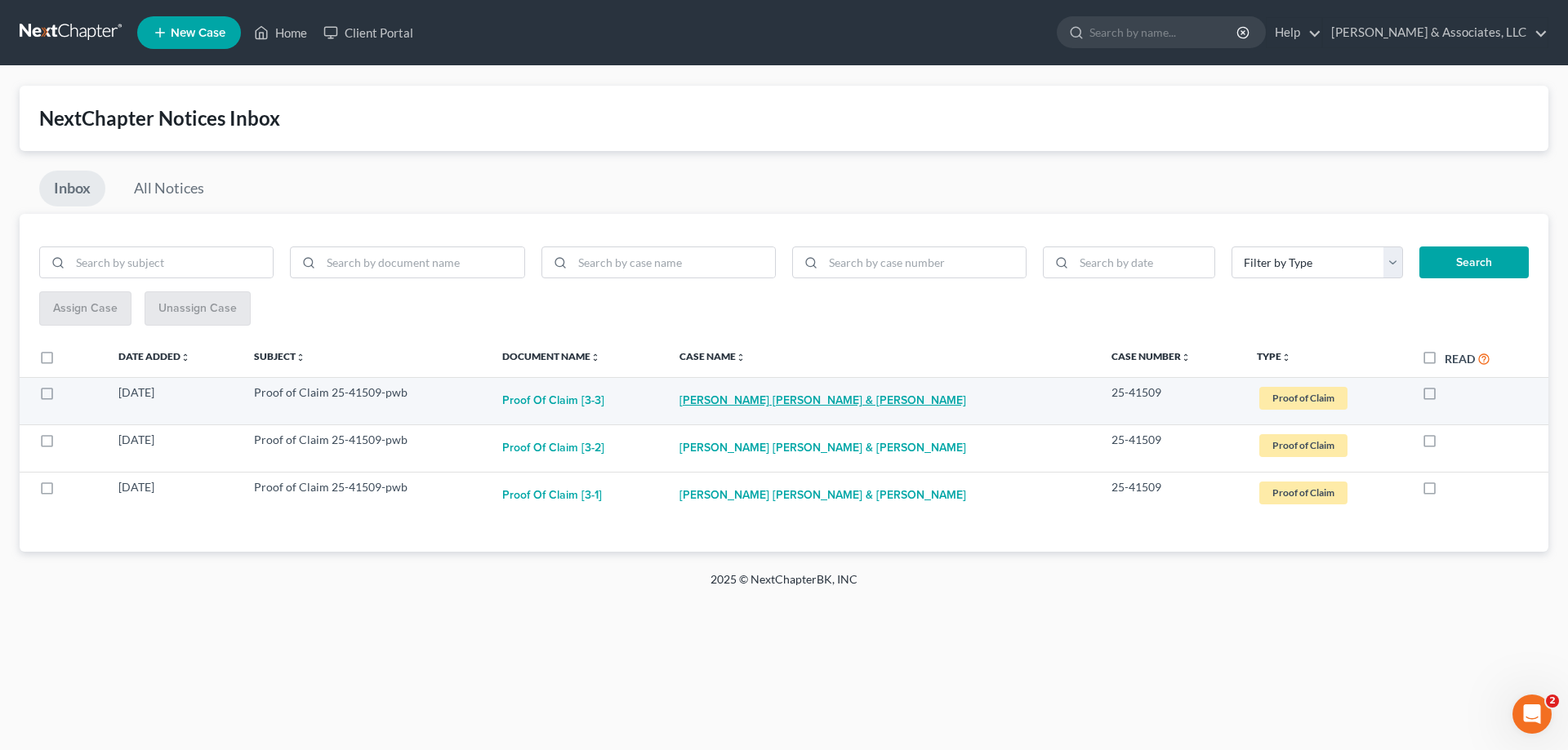
click at [759, 400] on link "[PERSON_NAME] [PERSON_NAME] & [PERSON_NAME]" at bounding box center [823, 401] width 286 height 33
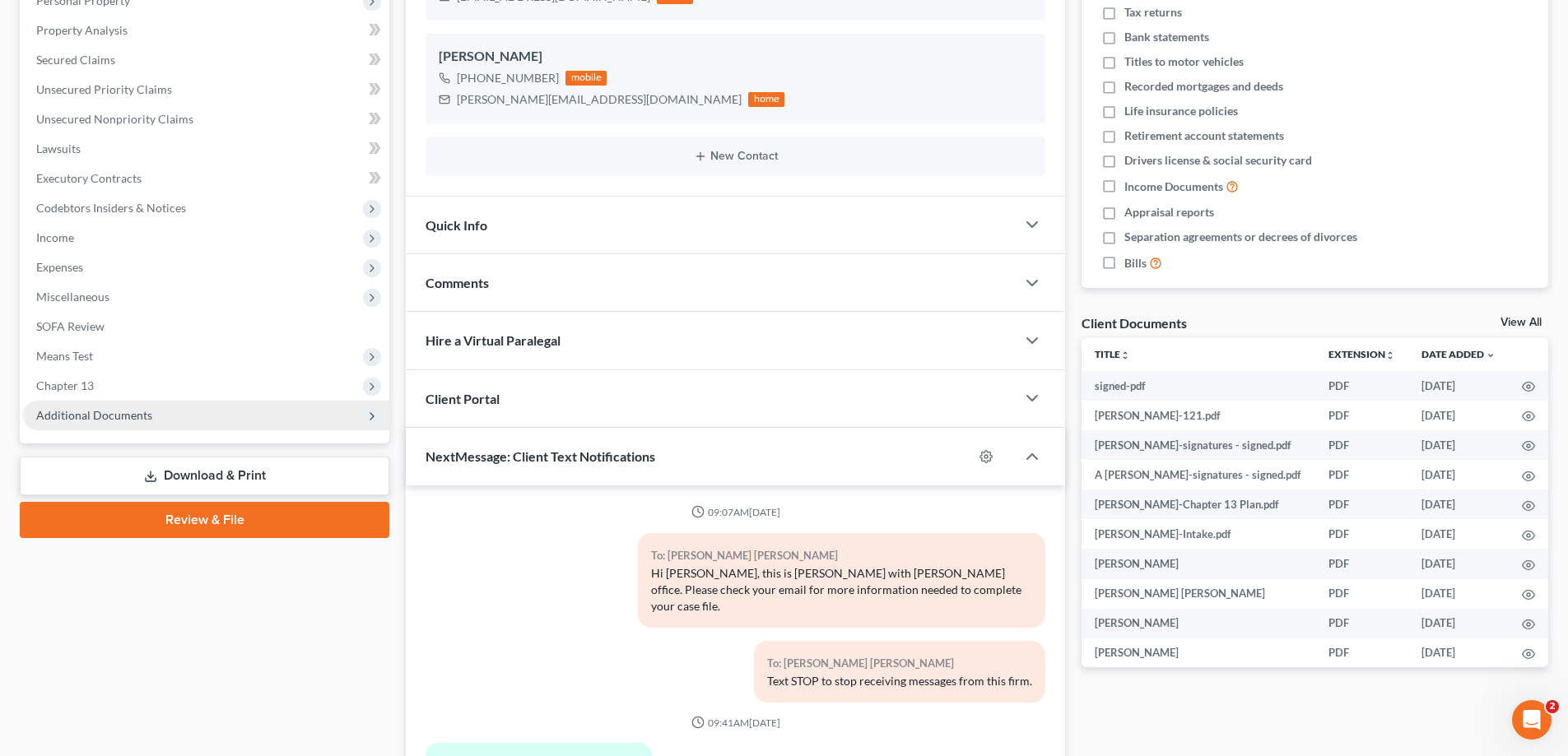
scroll to position [7, 0]
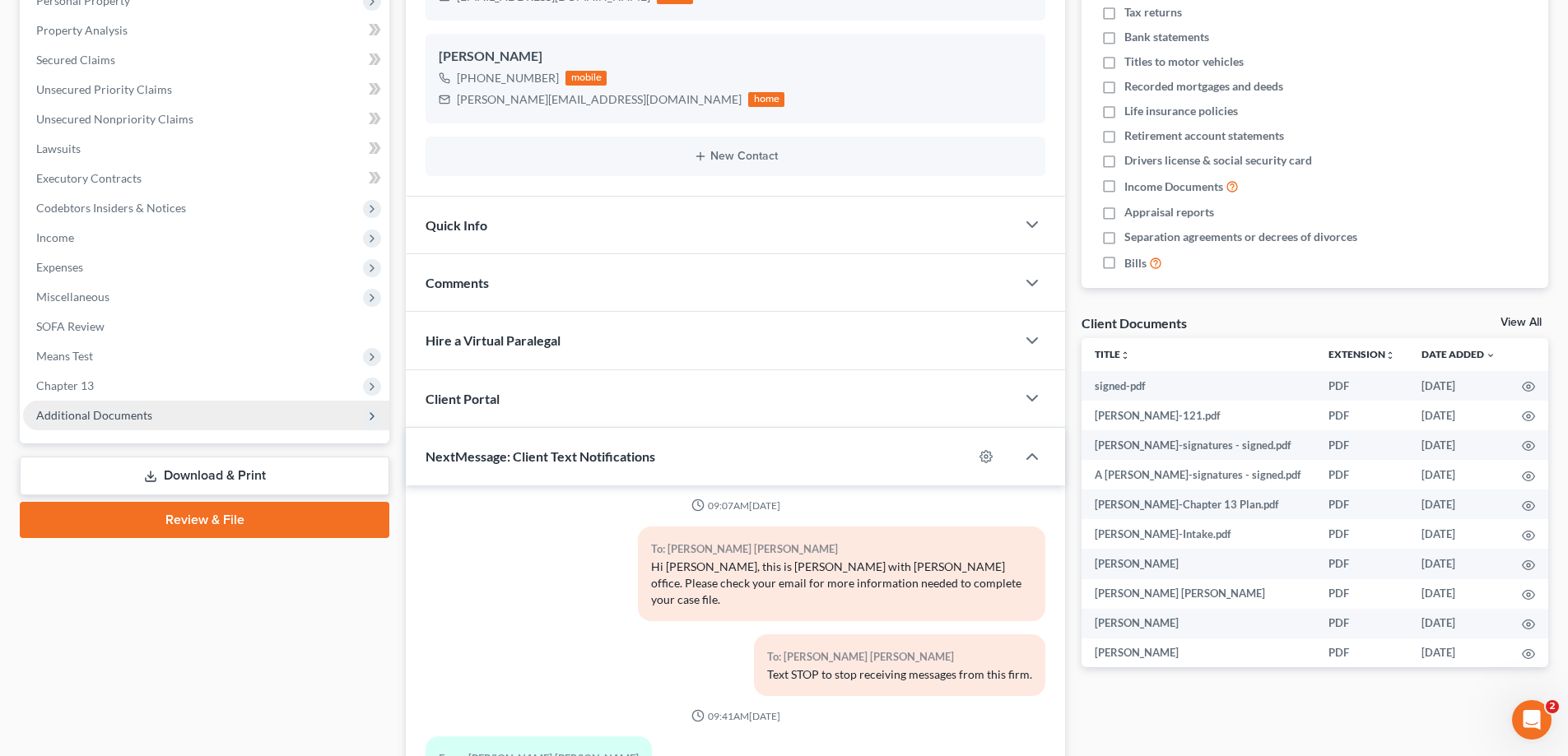
click at [127, 421] on span "Additional Documents" at bounding box center [95, 415] width 116 height 14
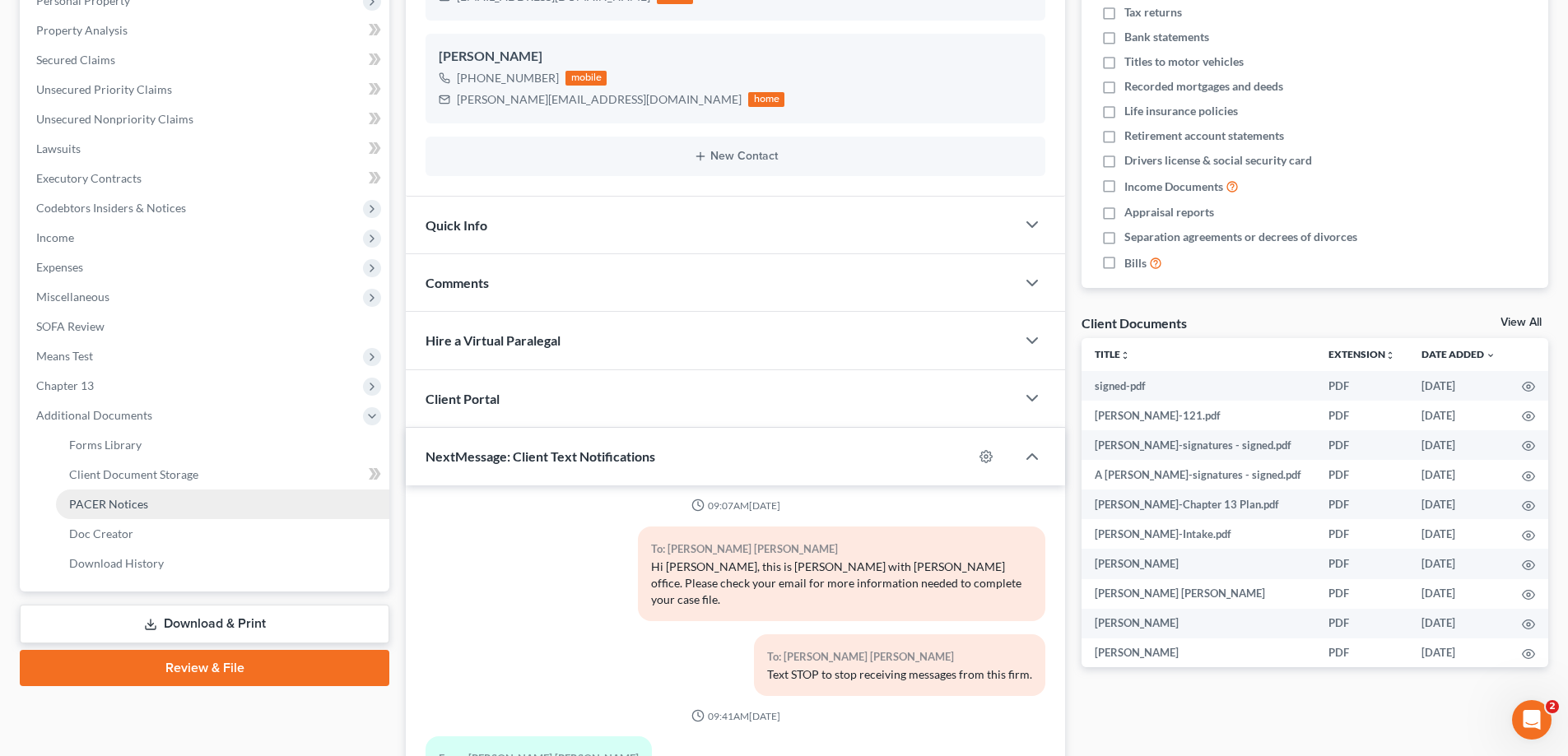
click at [91, 503] on span "PACER Notices" at bounding box center [109, 504] width 79 height 14
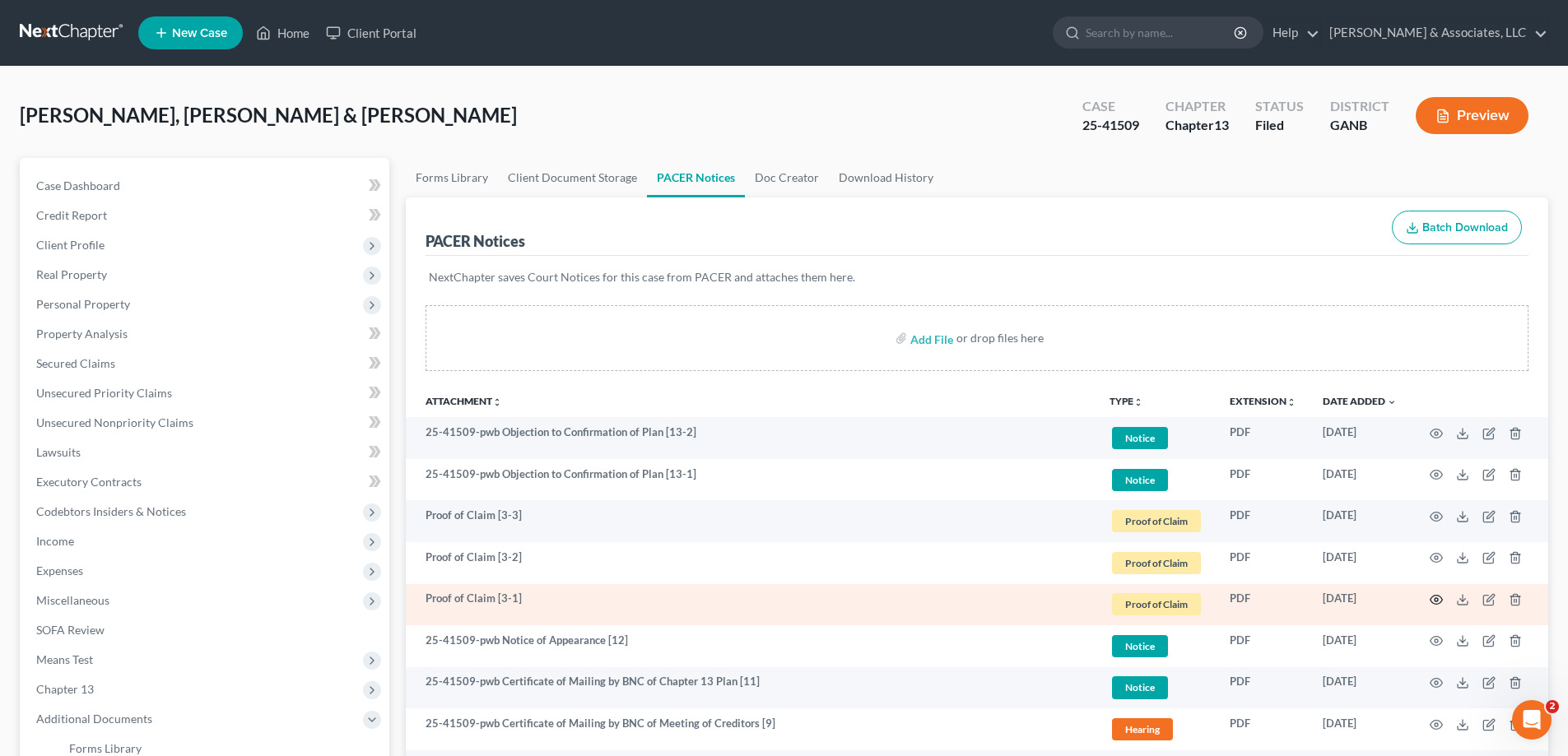
click at [1436, 603] on icon "button" at bounding box center [1436, 600] width 13 height 13
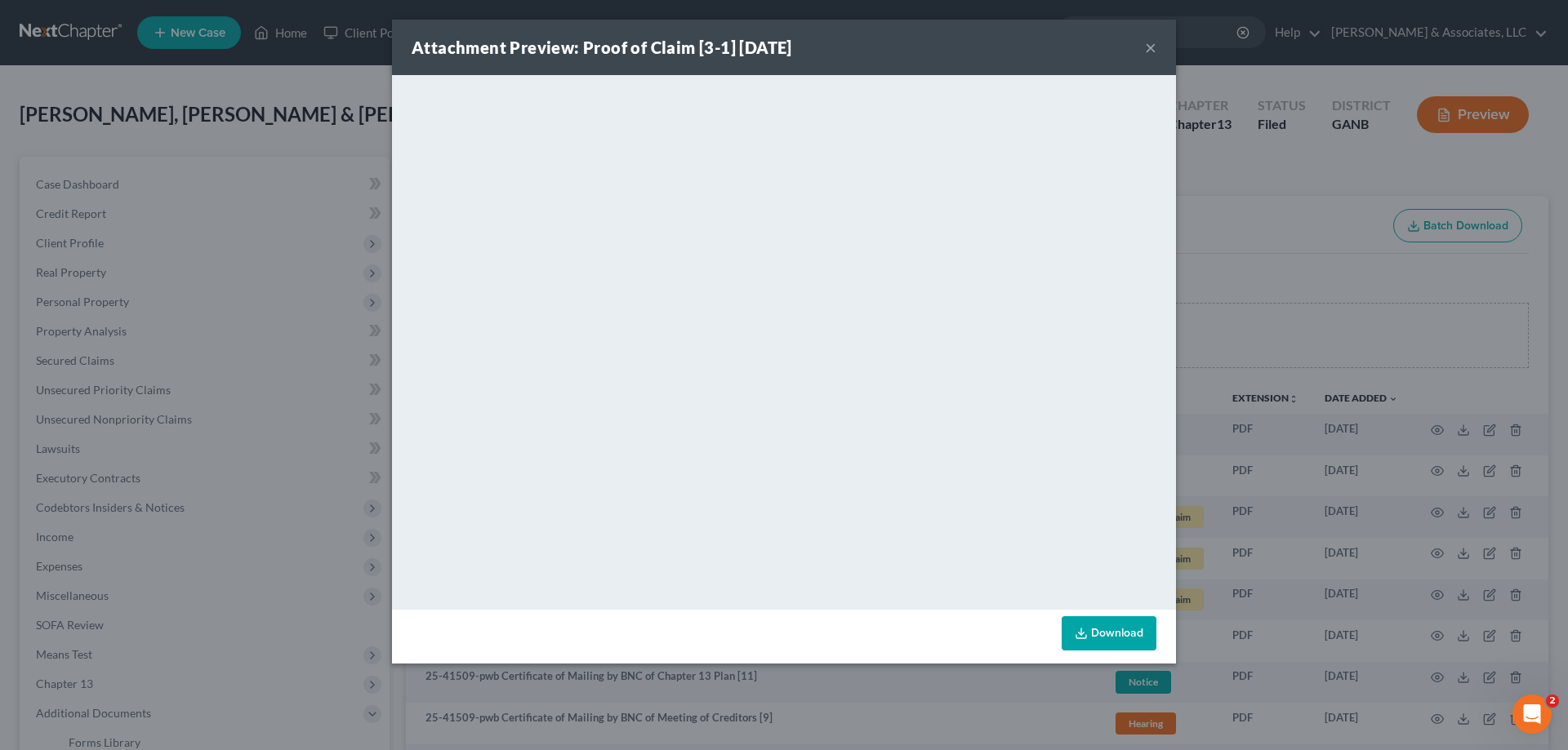
click at [1146, 45] on button "×" at bounding box center [1151, 46] width 11 height 20
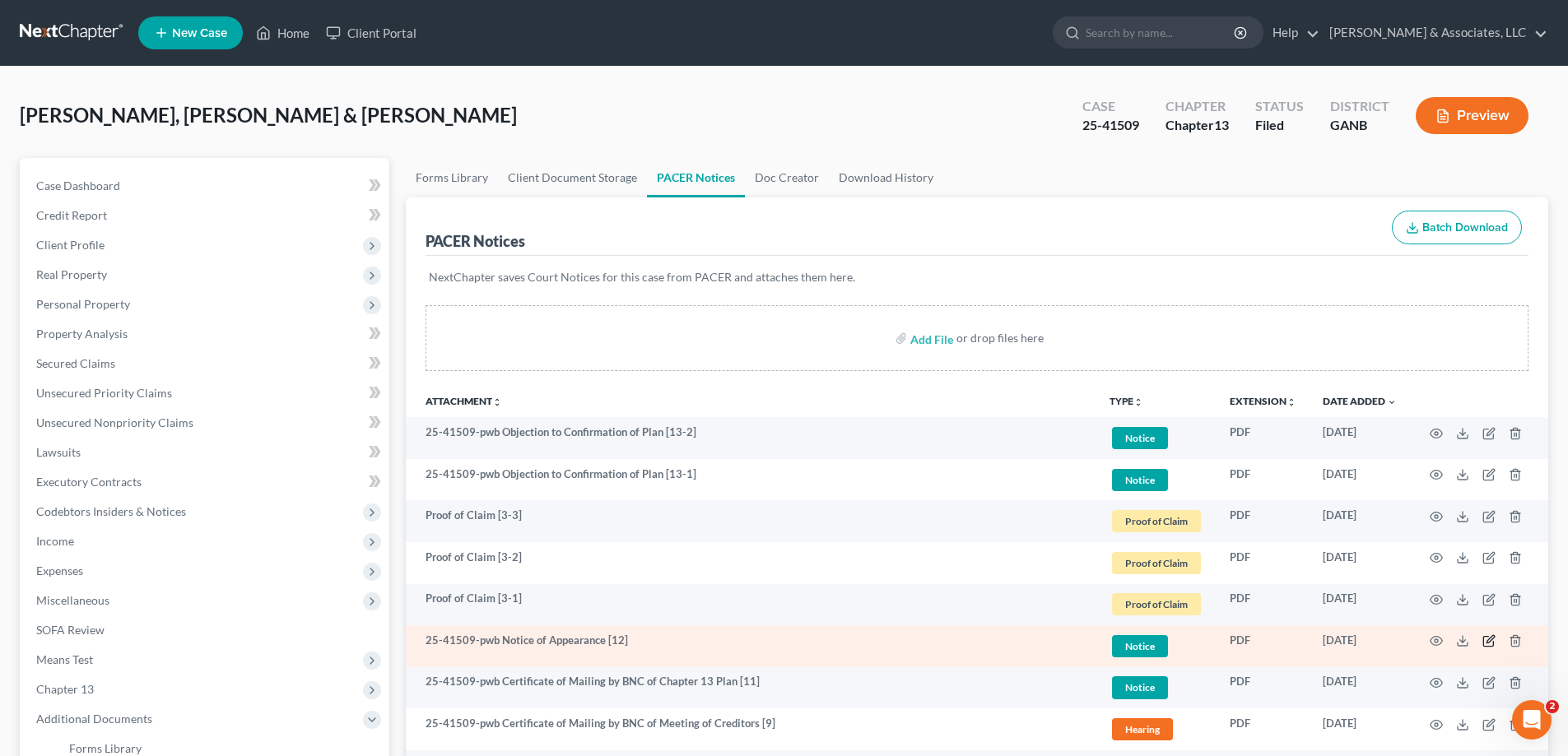
click at [1483, 640] on icon "button" at bounding box center [1487, 642] width 10 height 10
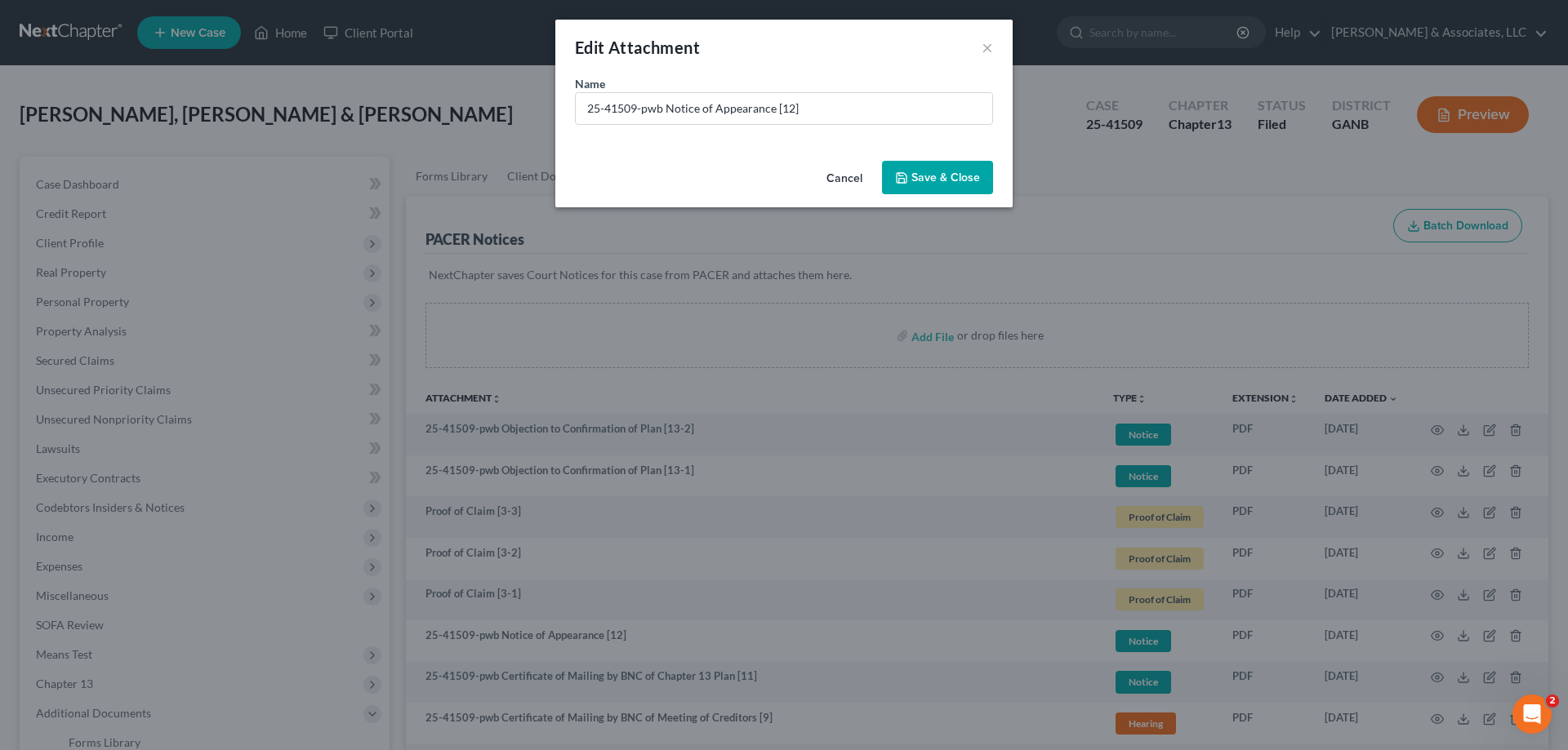
click at [850, 185] on button "Cancel" at bounding box center [844, 178] width 62 height 33
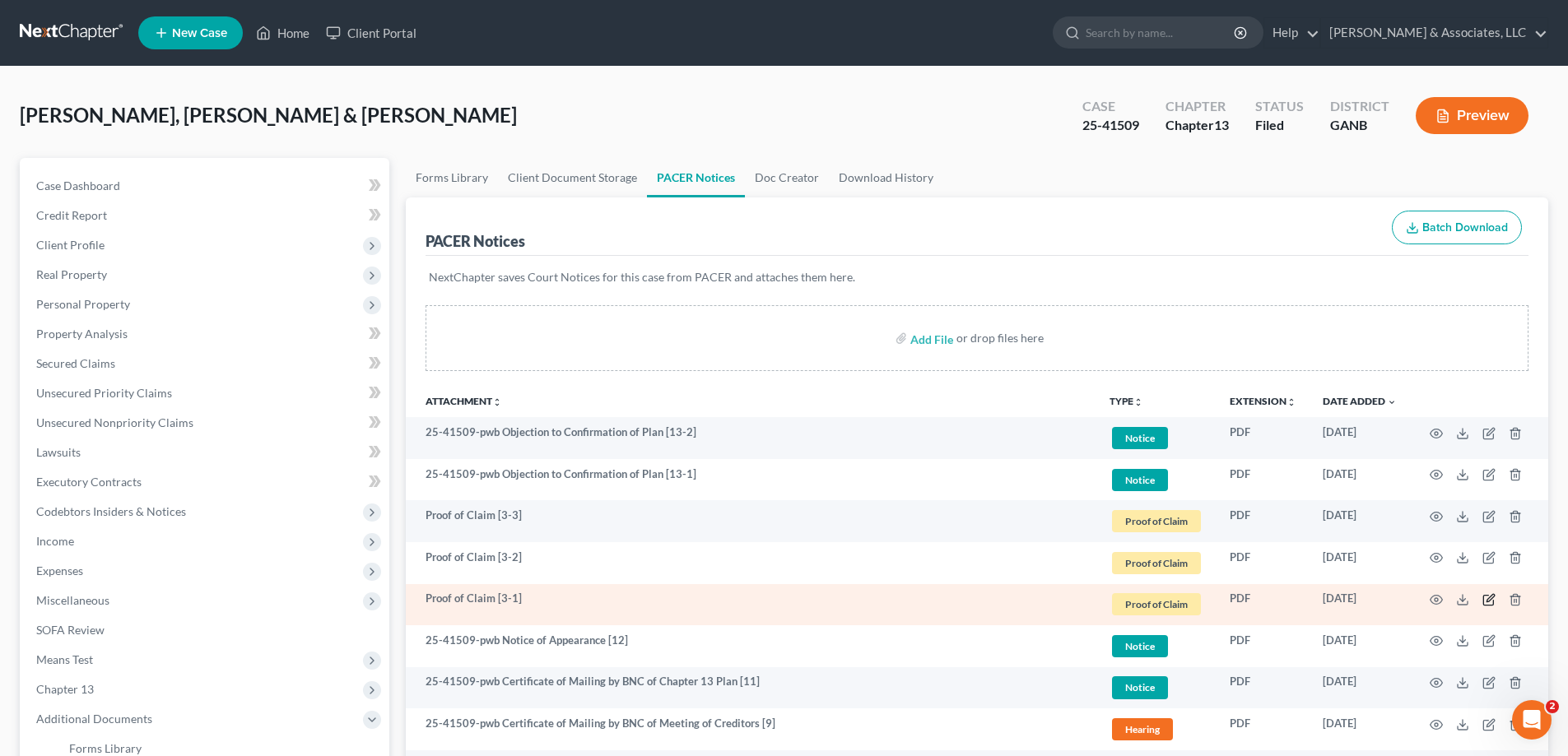
click at [1489, 597] on icon "button" at bounding box center [1490, 598] width 7 height 7
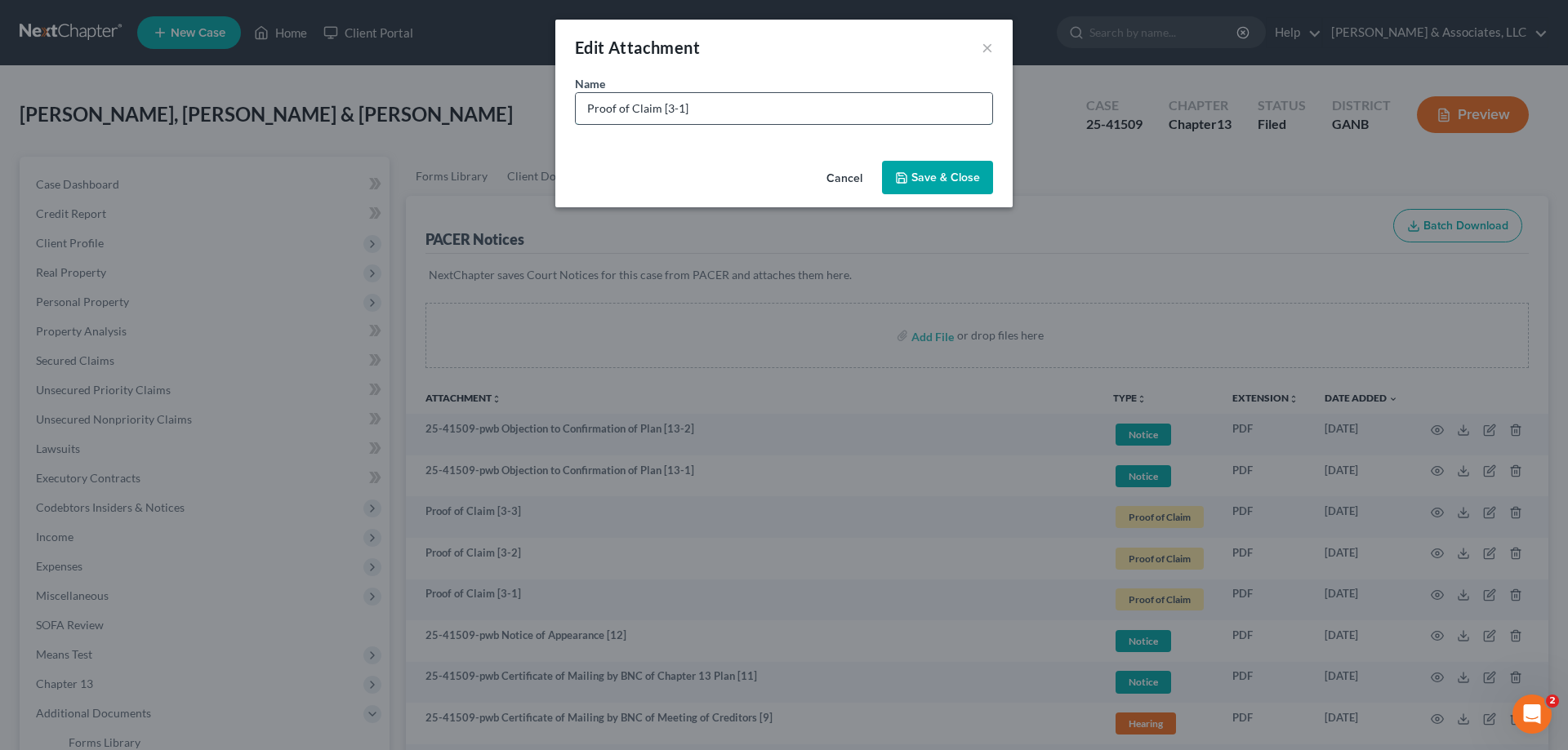
click at [752, 110] on input "Proof of Claim [3-1]" at bounding box center [784, 108] width 416 height 31
type input "Proof of Claim [3-1] TD Bank"
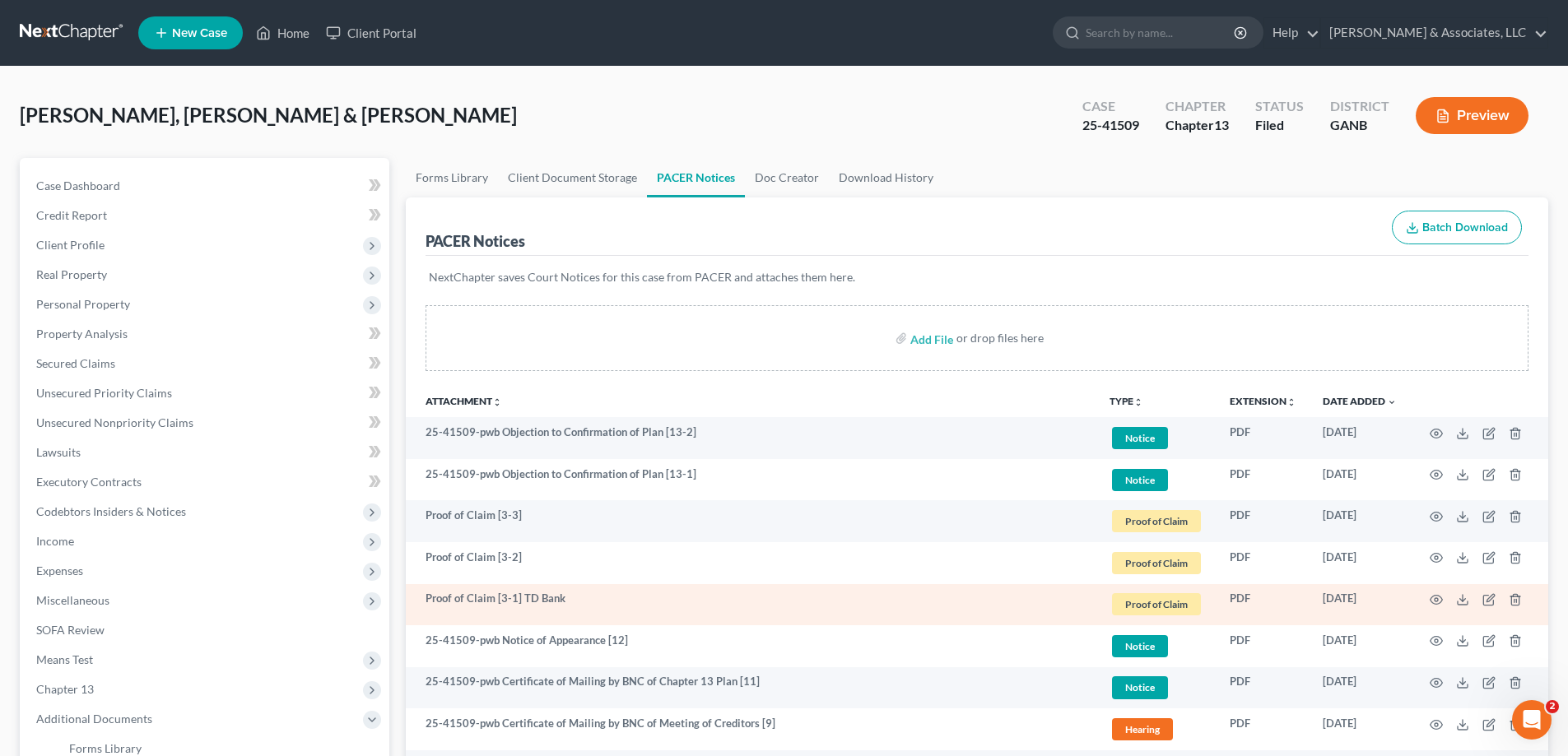
click at [528, 604] on td "Proof of Claim [3-1] TD Bank" at bounding box center [750, 605] width 690 height 42
drag, startPoint x: 525, startPoint y: 594, endPoint x: 575, endPoint y: 598, distance: 50.2
click at [575, 598] on td "Proof of Claim [3-1] TD Bank" at bounding box center [750, 605] width 690 height 42
click at [576, 598] on td "Proof of Claim [3-1] TD Bank" at bounding box center [750, 605] width 690 height 42
click at [523, 596] on td "Proof of Claim [3-1] TD Bank" at bounding box center [750, 605] width 690 height 42
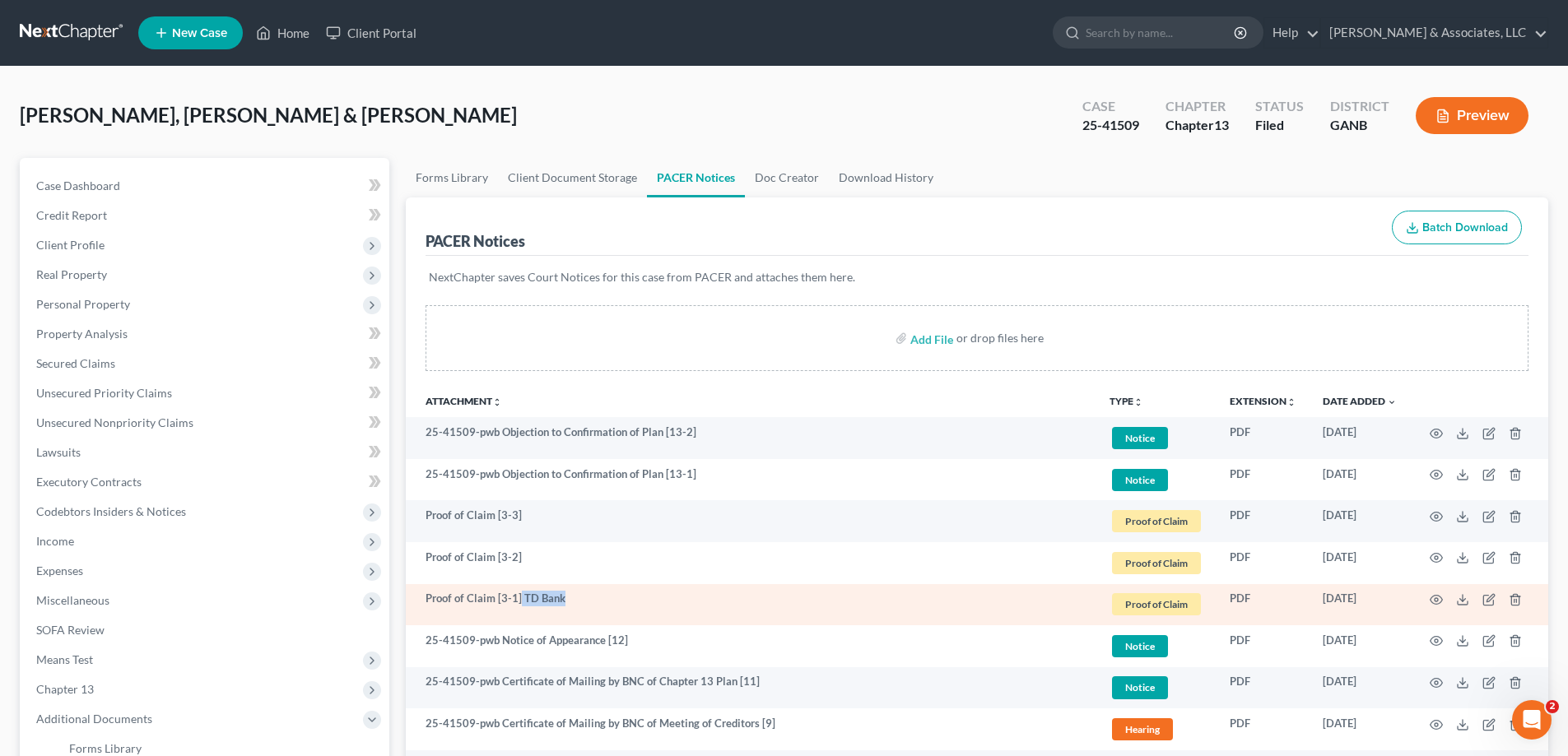
drag, startPoint x: 518, startPoint y: 598, endPoint x: 580, endPoint y: 602, distance: 62.1
click at [580, 602] on td "Proof of Claim [3-1] TD Bank" at bounding box center [750, 605] width 690 height 42
copy td "TD Bank"
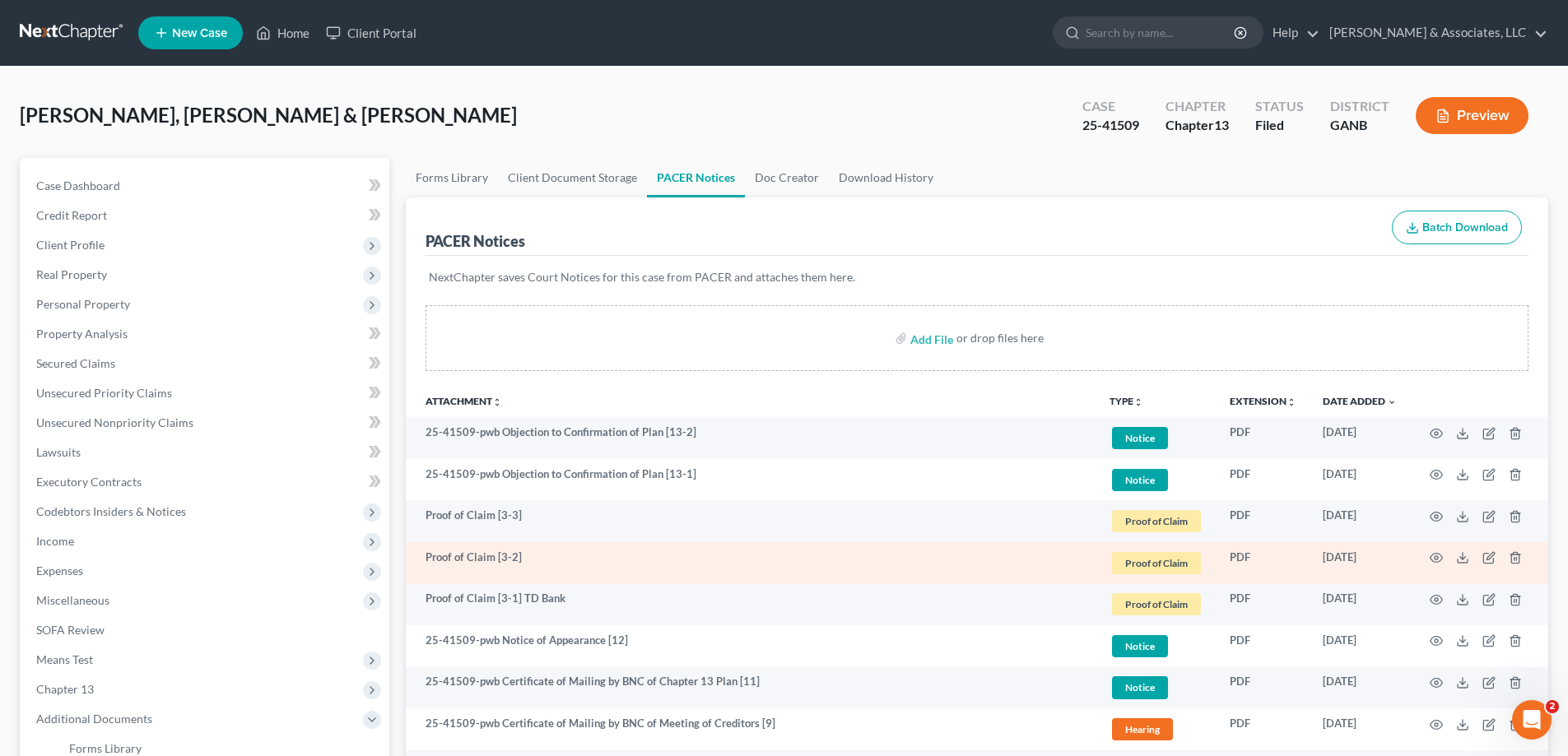
click at [526, 549] on td "Proof of Claim [3-2]" at bounding box center [750, 563] width 690 height 42
click at [1495, 558] on td at bounding box center [1479, 563] width 139 height 42
click at [1487, 553] on icon "button" at bounding box center [1488, 558] width 13 height 13
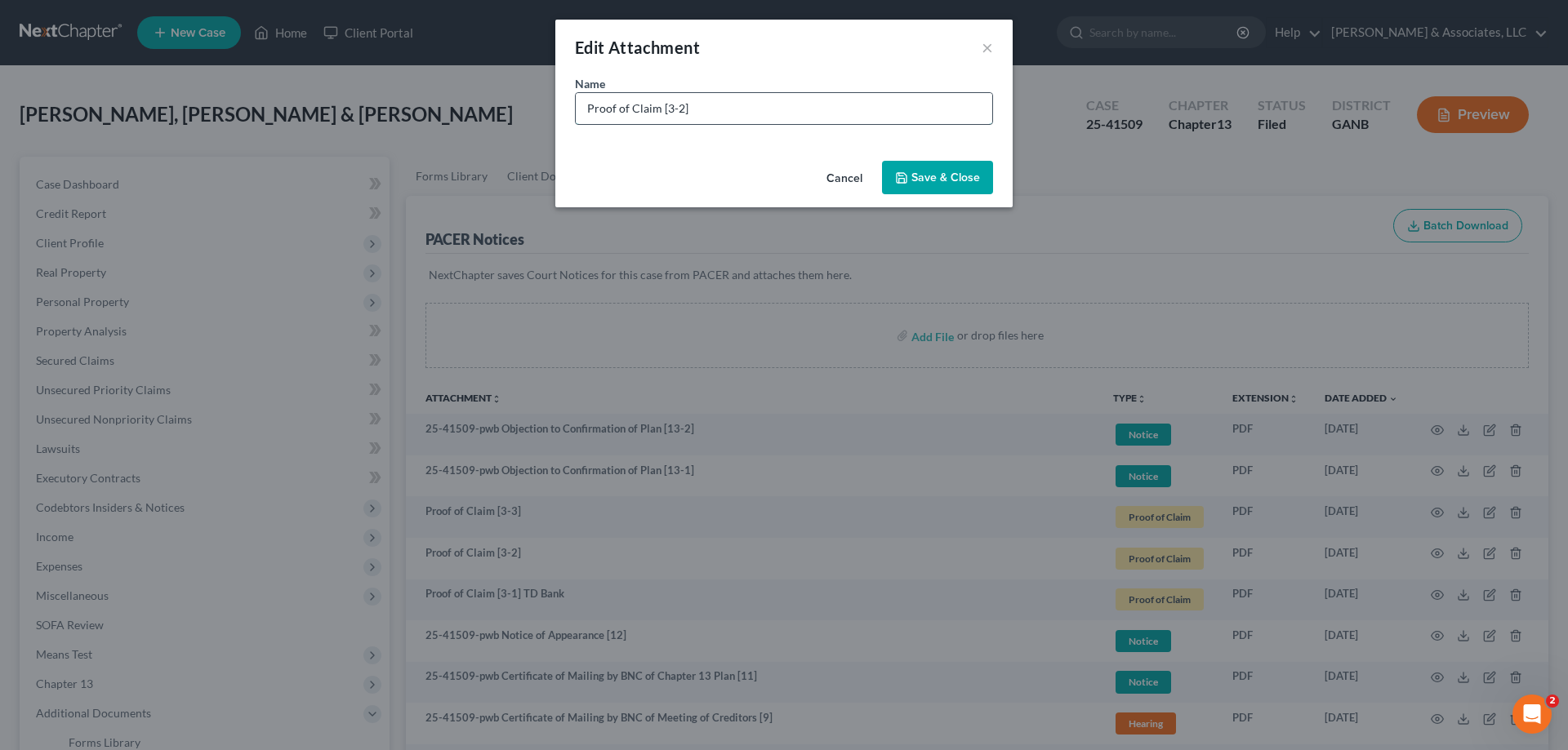
click at [701, 107] on input "Proof of Claim [3-2]" at bounding box center [784, 108] width 416 height 31
paste input "TD Bank"
type input "Proof of Claim [3-2] TD Bank"
click at [944, 168] on button "Save & Close" at bounding box center [937, 178] width 111 height 34
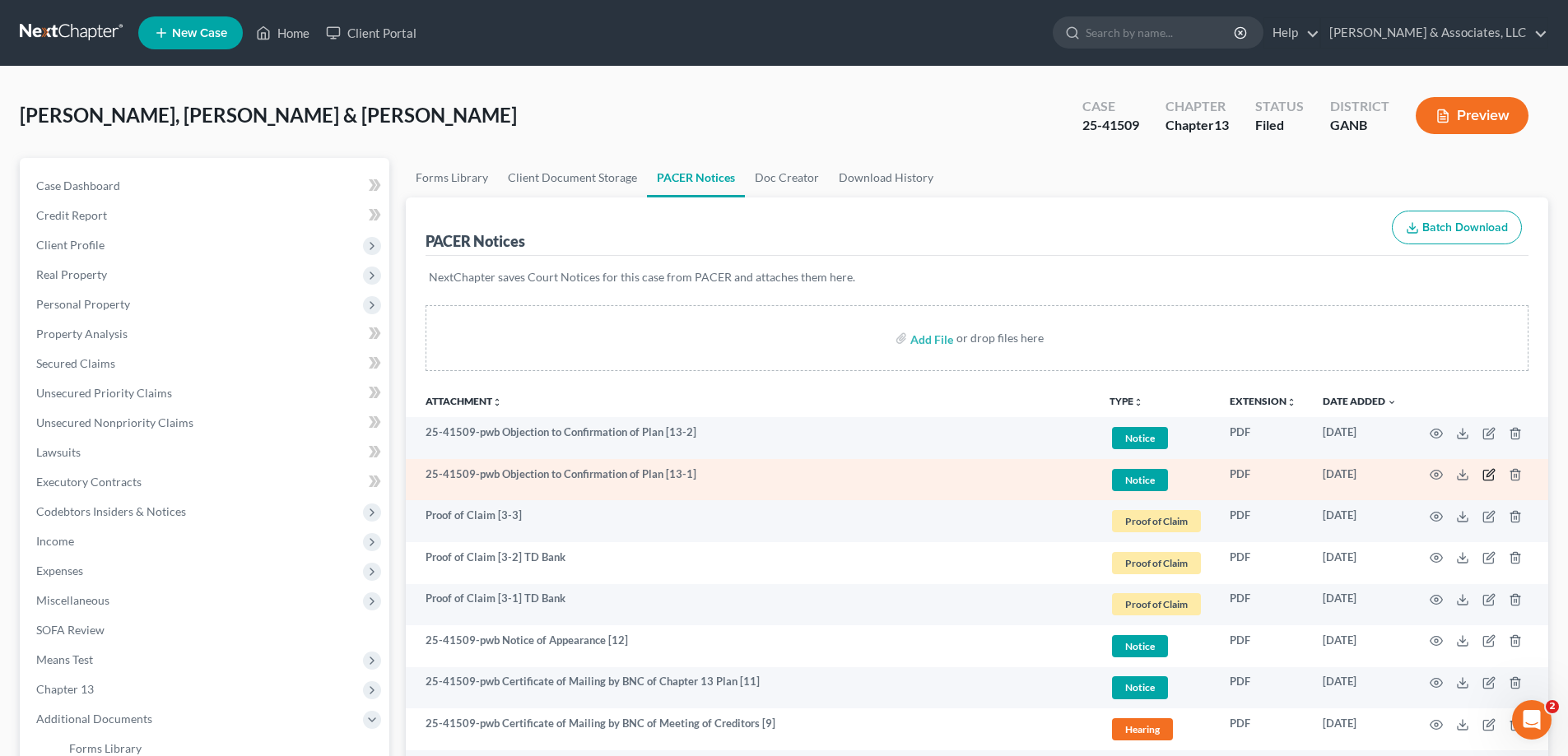
click at [1485, 471] on icon "button" at bounding box center [1488, 475] width 13 height 13
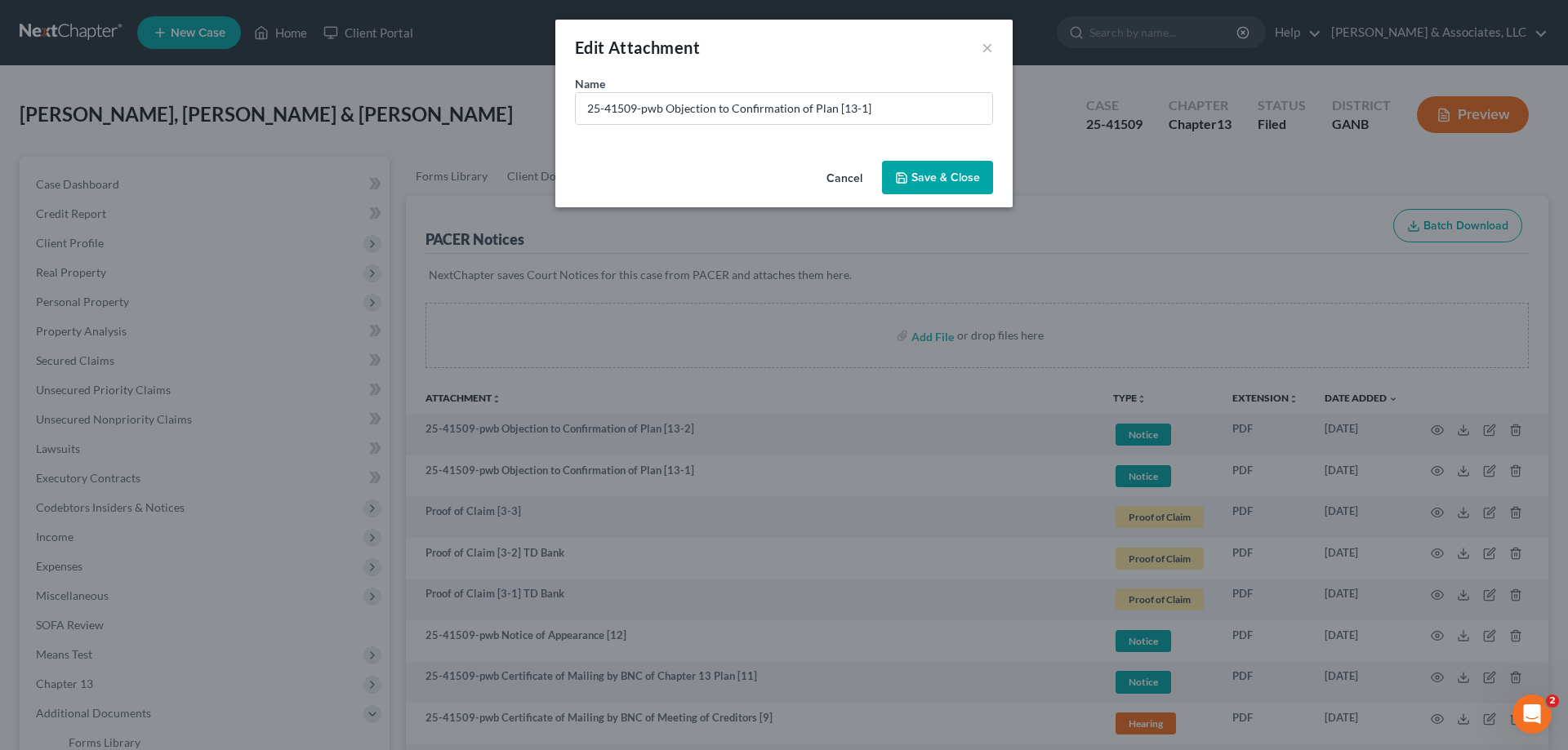
click at [835, 174] on button "Cancel" at bounding box center [844, 178] width 62 height 33
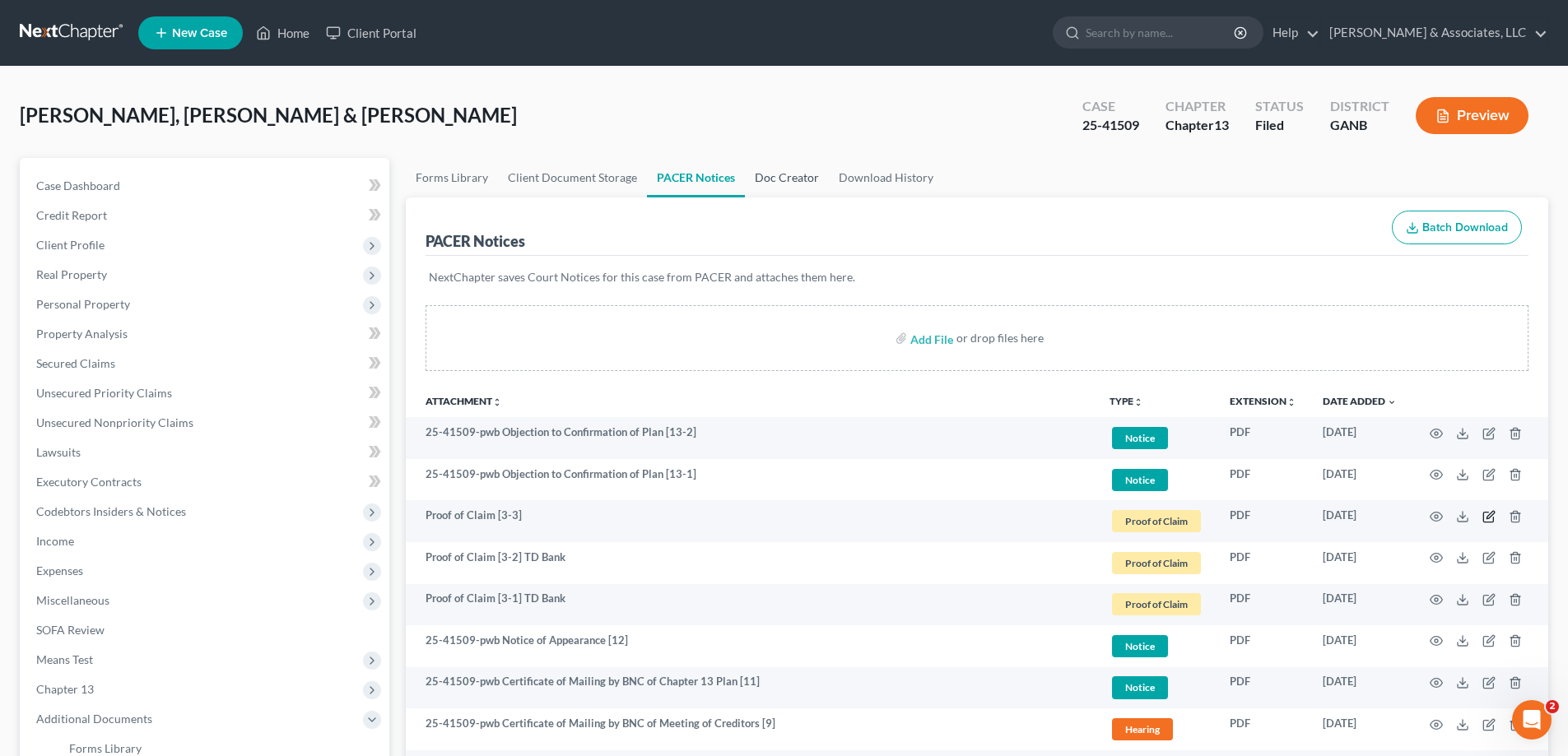
drag, startPoint x: 1487, startPoint y: 513, endPoint x: 749, endPoint y: 186, distance: 807.2
click at [1477, 509] on td at bounding box center [1479, 521] width 139 height 42
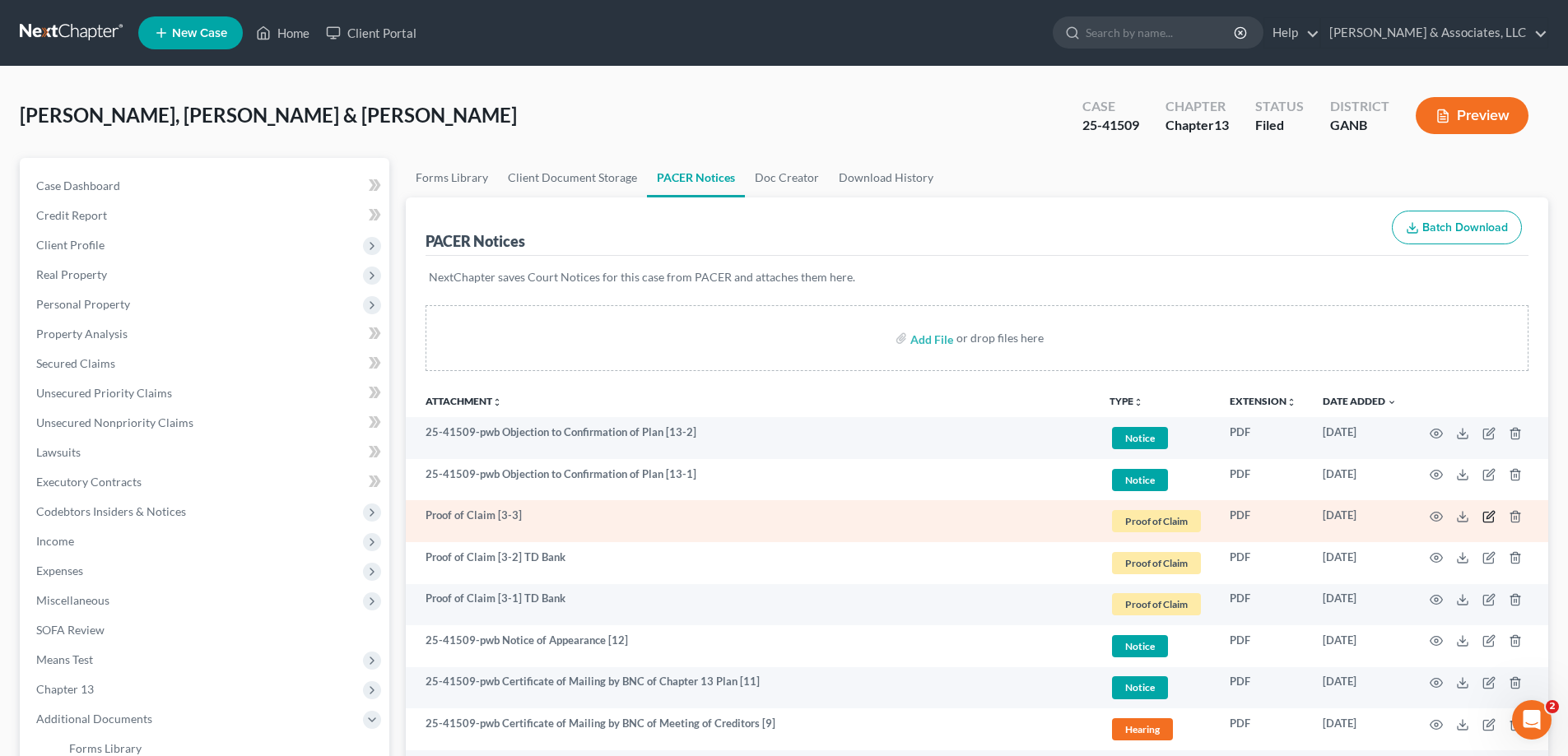
click at [1487, 517] on icon "button" at bounding box center [1488, 517] width 13 height 13
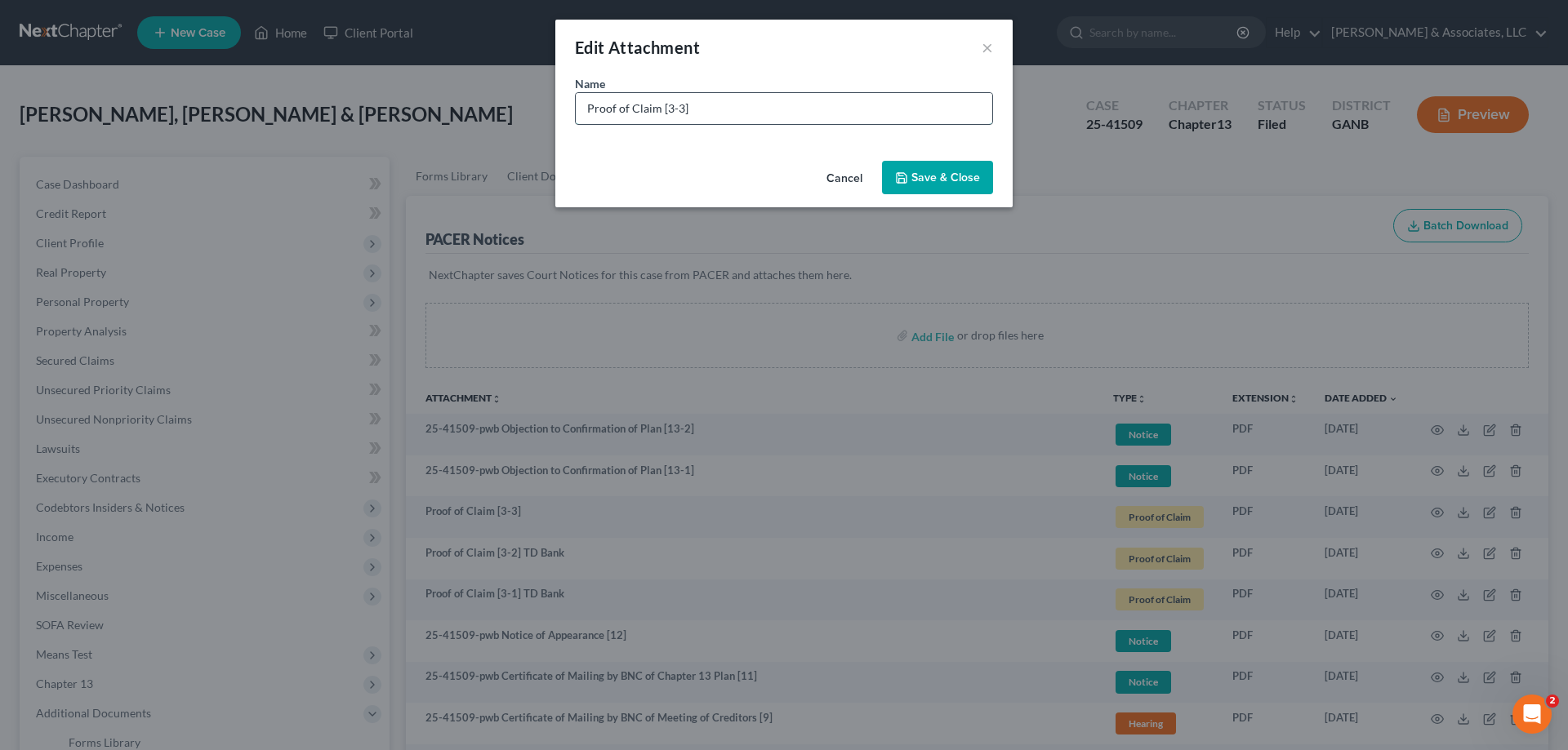
click at [722, 106] on input "Proof of Claim [3-3]" at bounding box center [784, 108] width 416 height 31
paste input "TD Bank"
type input "Proof of Claim [3-3] TD Bank"
click at [935, 178] on span "Save & Close" at bounding box center [945, 178] width 69 height 14
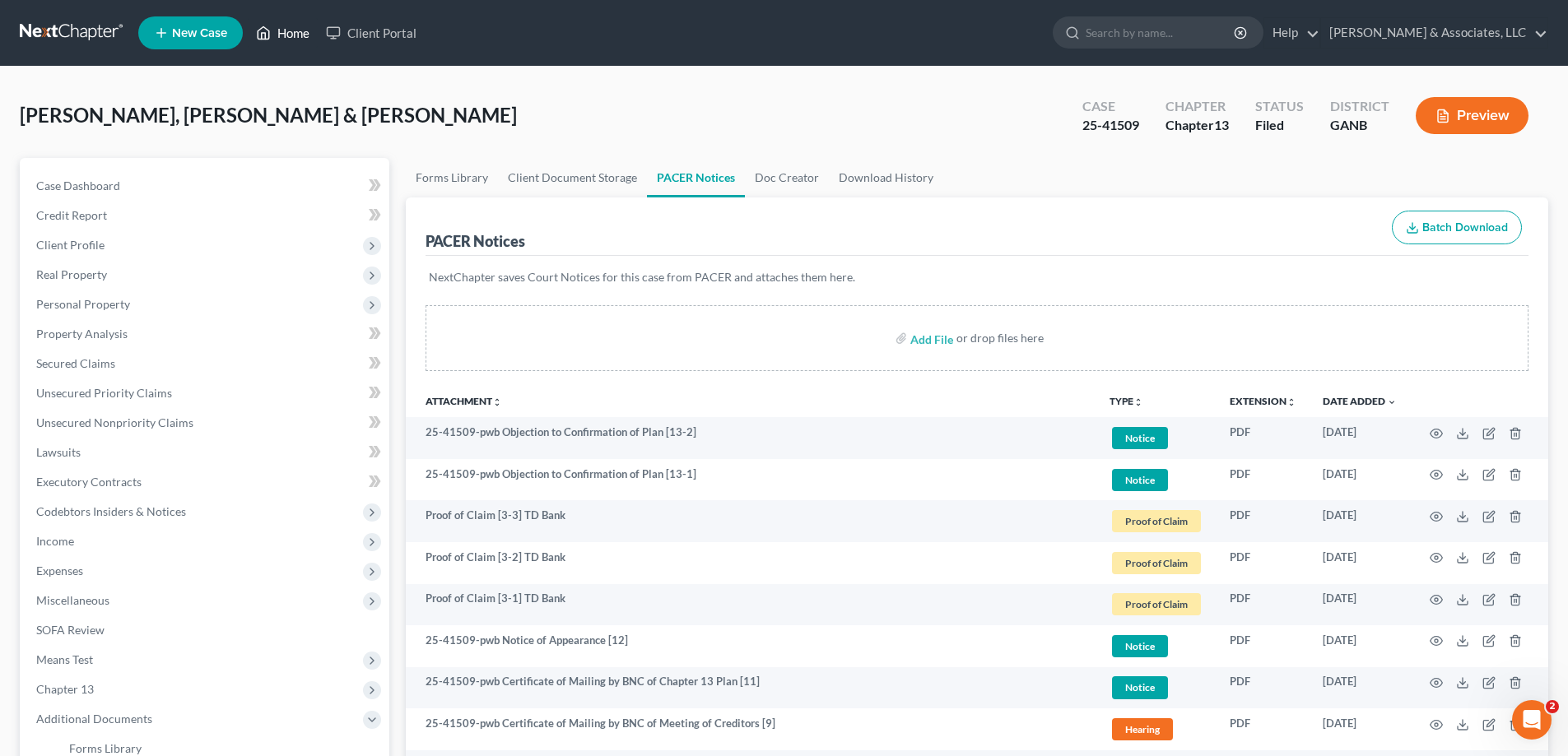
click at [291, 30] on link "Home" at bounding box center [282, 33] width 70 height 30
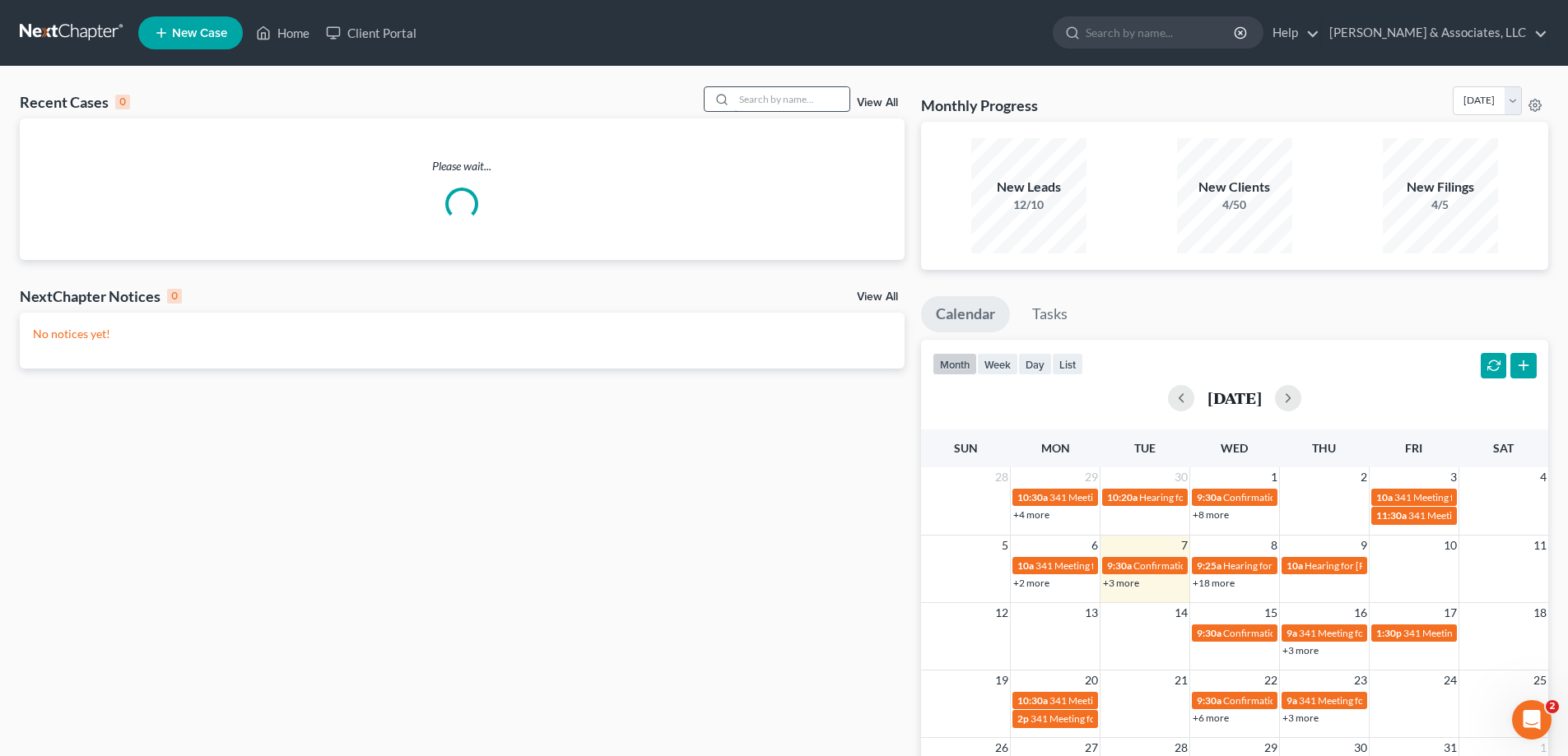
click at [784, 100] on input "search" at bounding box center [791, 98] width 115 height 23
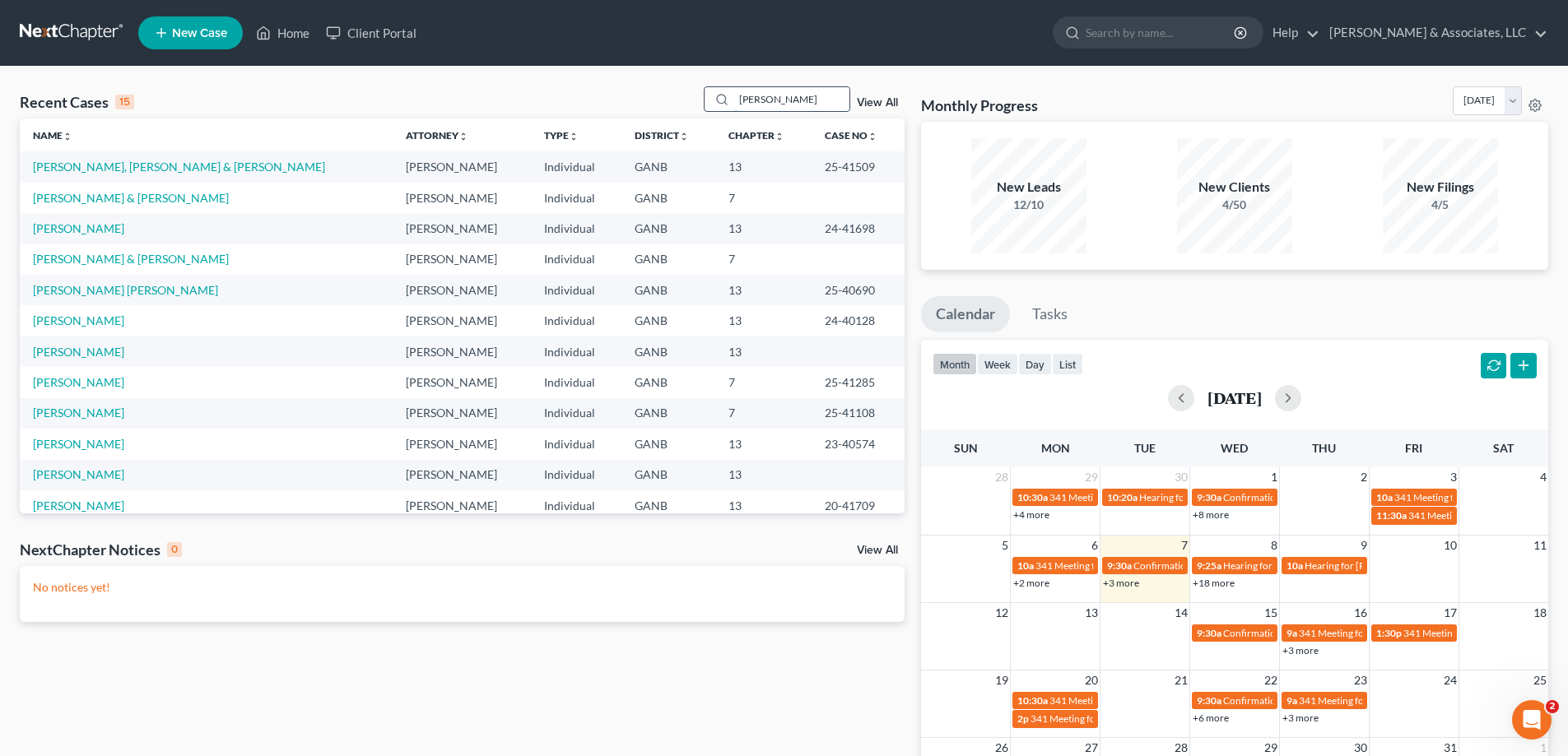
type input "[PERSON_NAME]"
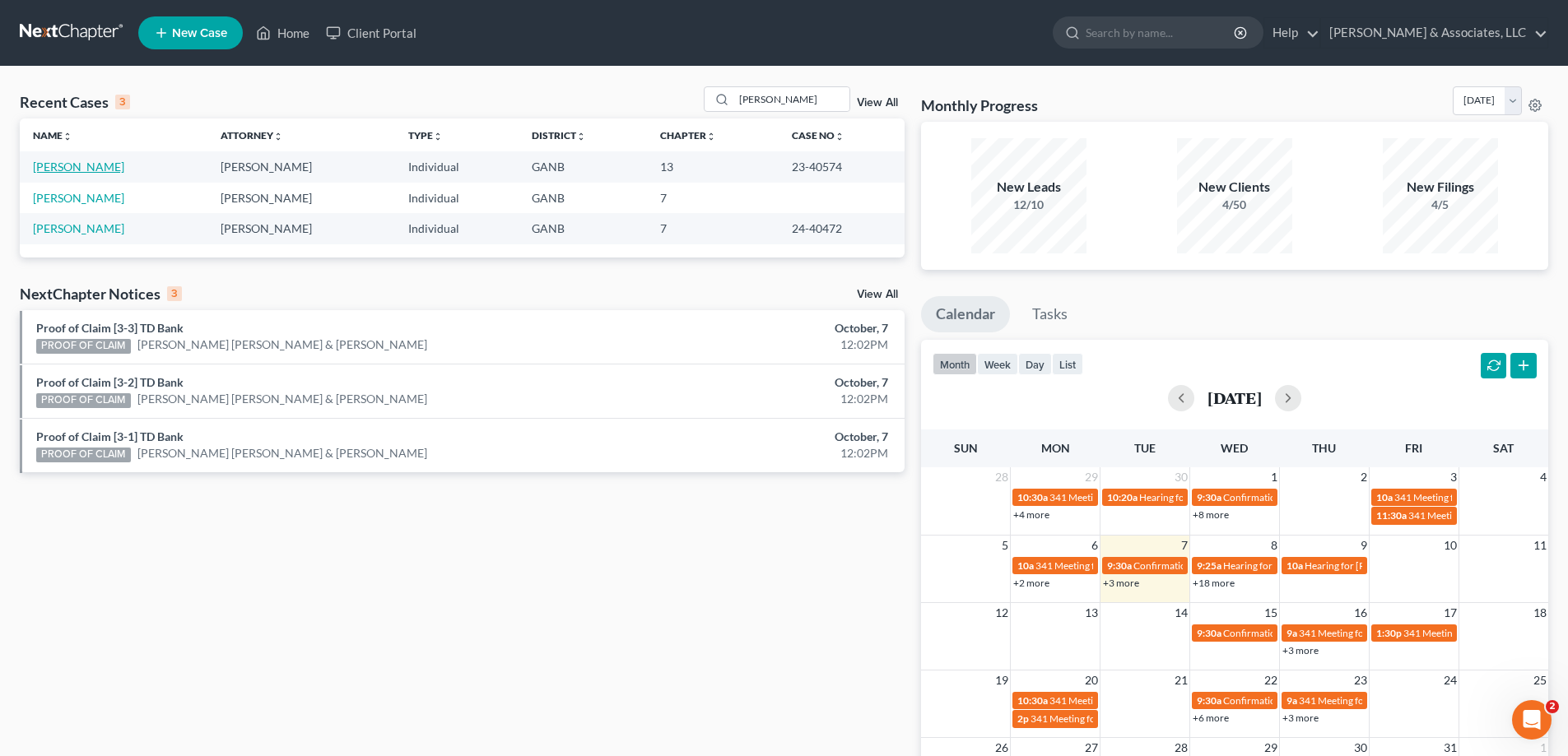
click at [69, 164] on link "[PERSON_NAME]" at bounding box center [79, 166] width 92 height 14
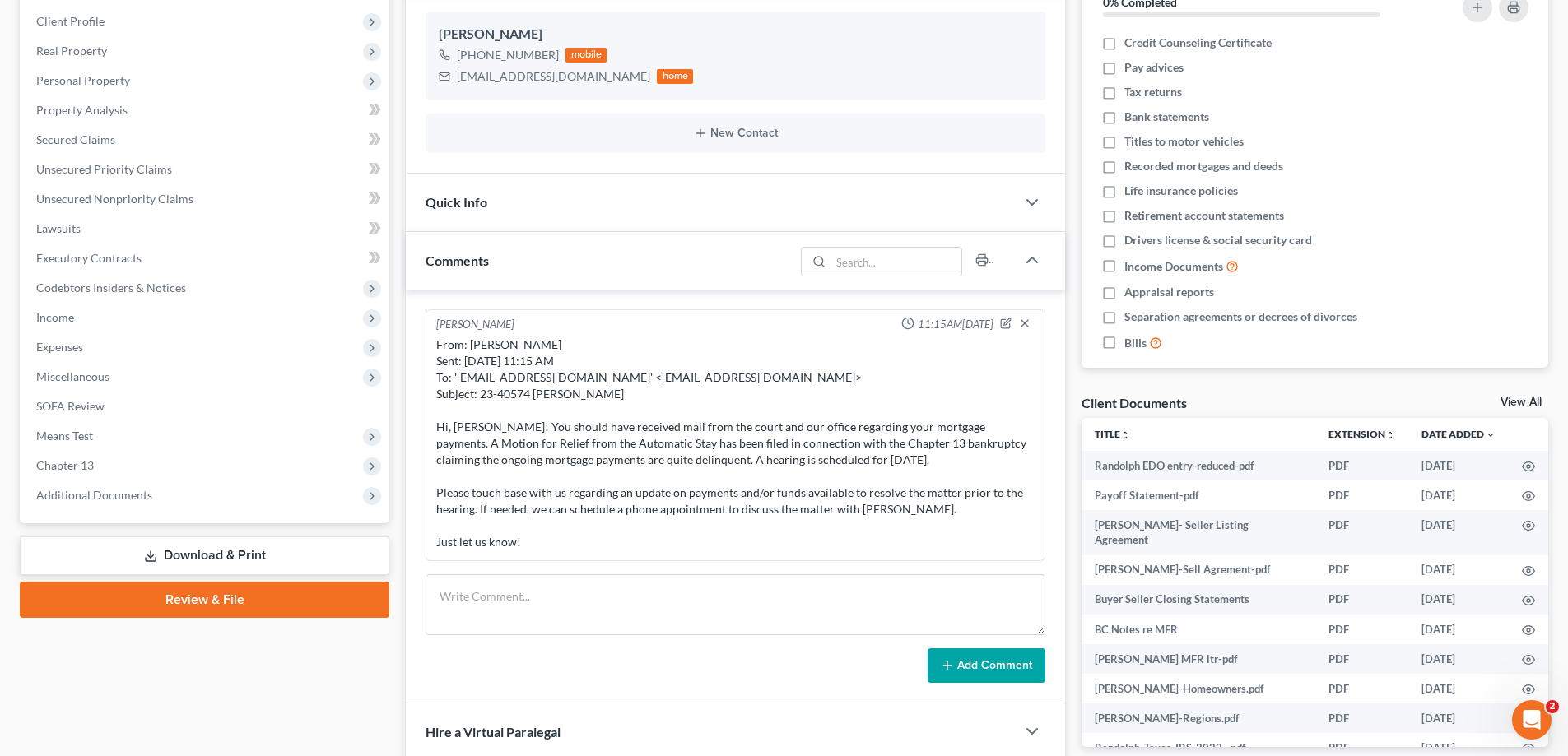
scroll to position [411, 0]
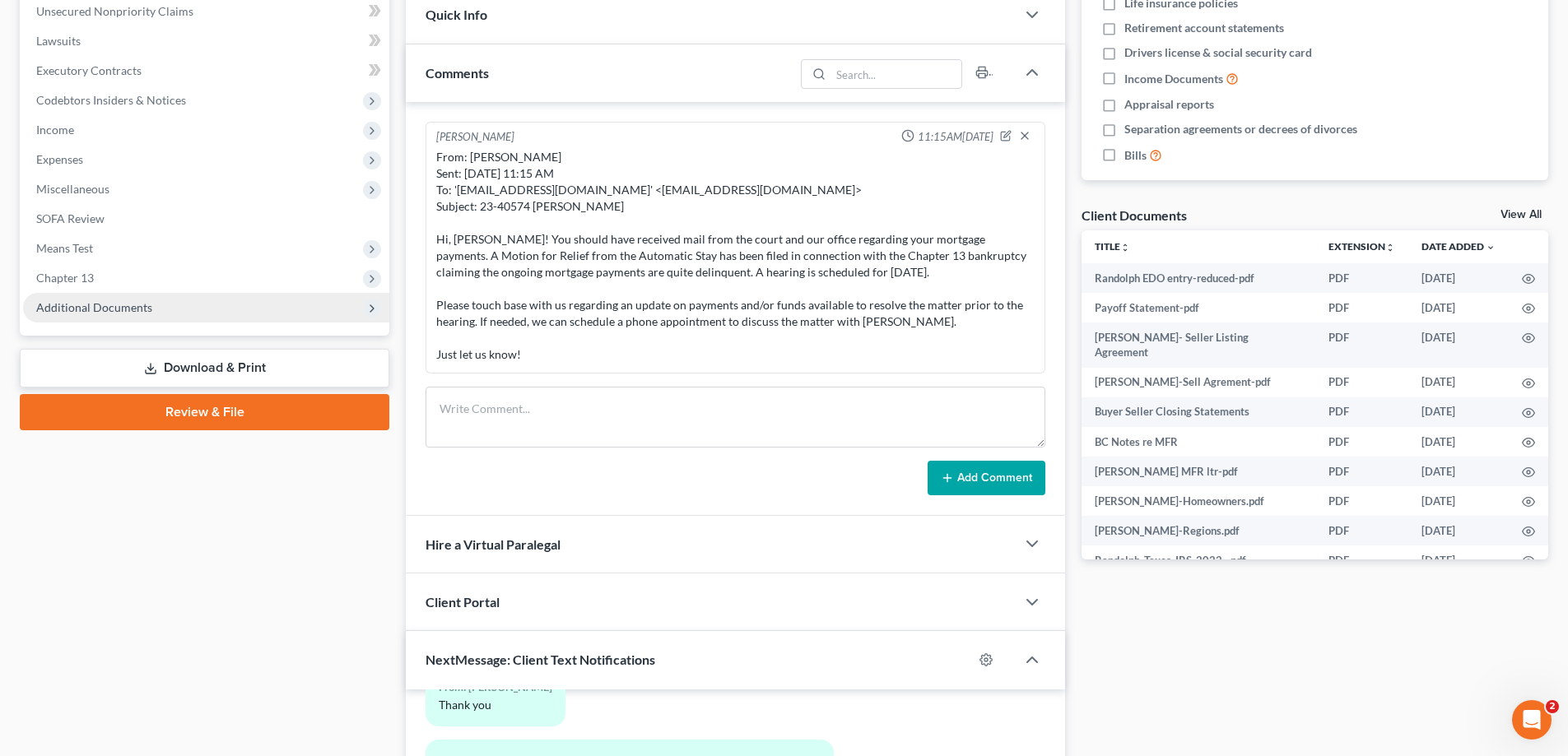
click at [87, 310] on span "Additional Documents" at bounding box center [95, 307] width 116 height 14
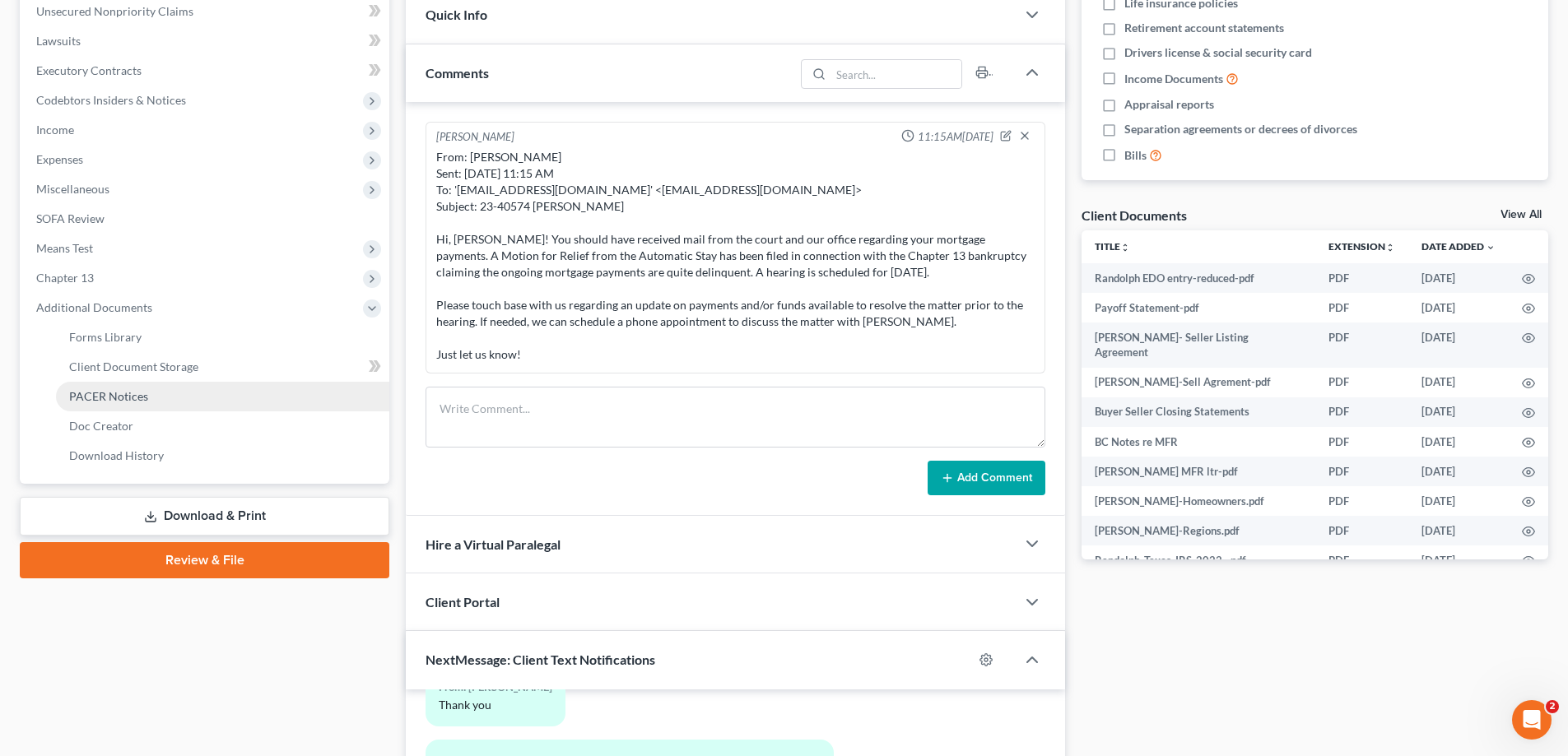
click at [85, 386] on link "PACER Notices" at bounding box center [223, 397] width 333 height 30
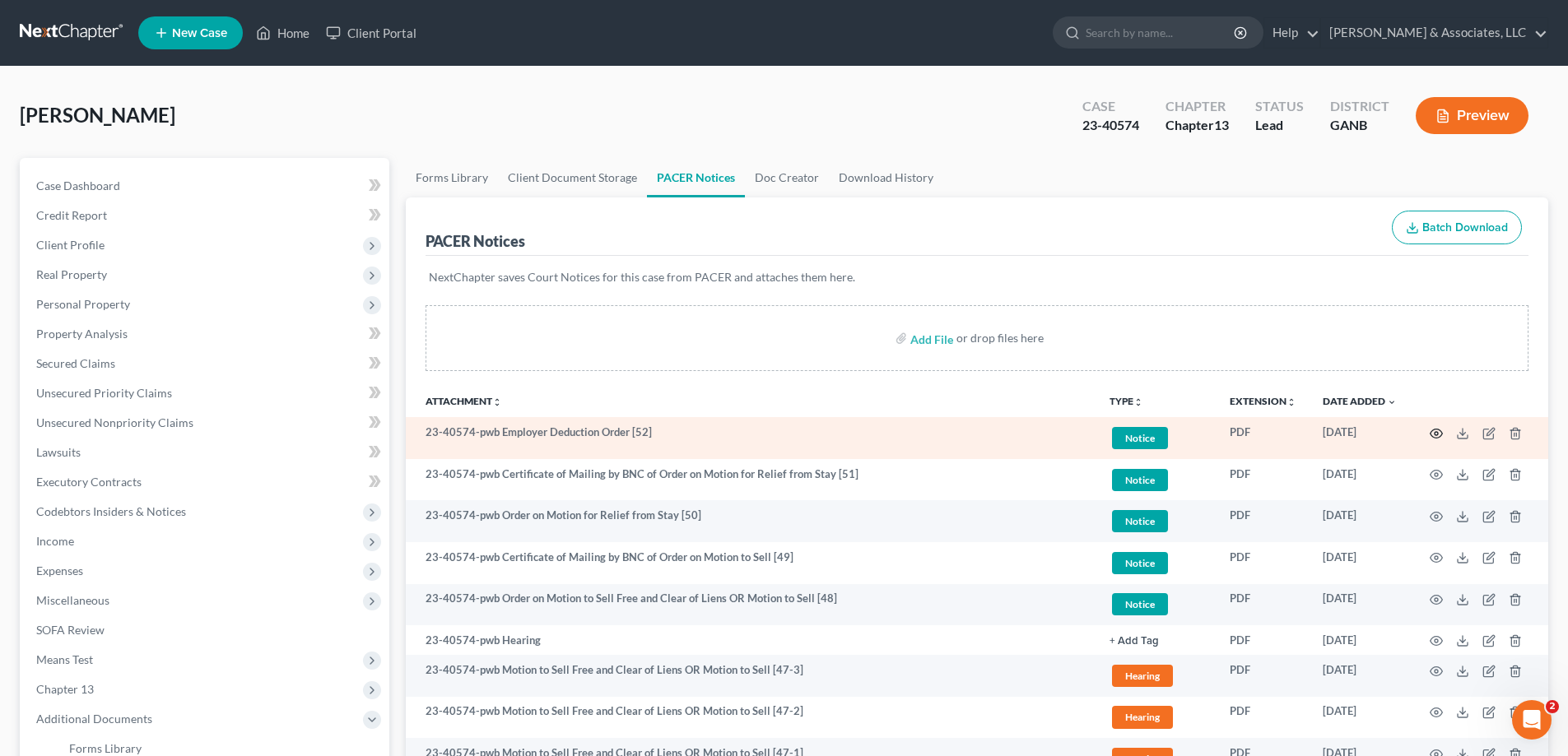
click at [1435, 431] on icon "button" at bounding box center [1436, 434] width 13 height 13
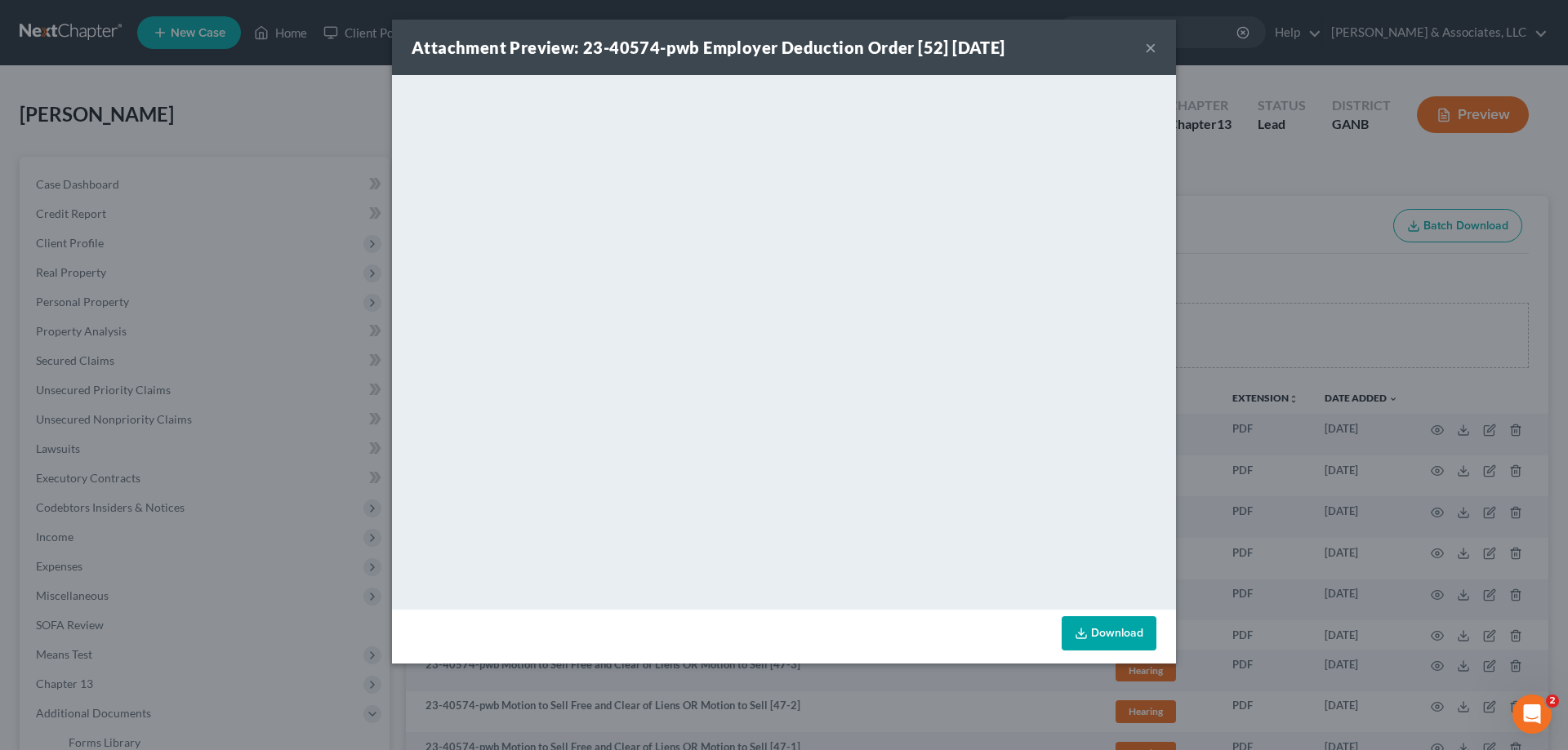
click at [1146, 45] on button "×" at bounding box center [1151, 46] width 11 height 20
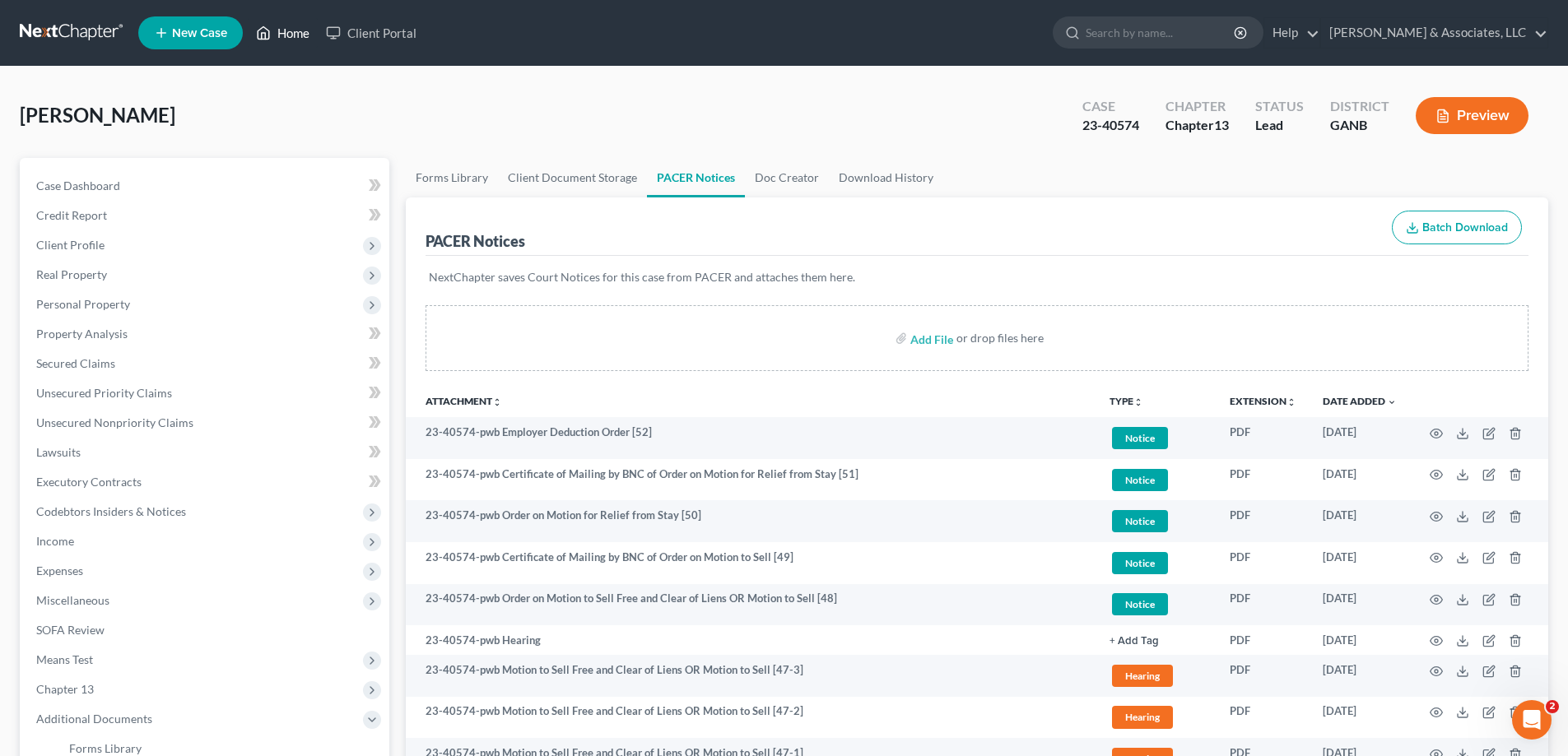
click at [286, 31] on link "Home" at bounding box center [282, 33] width 70 height 30
